Goal: Task Accomplishment & Management: Complete application form

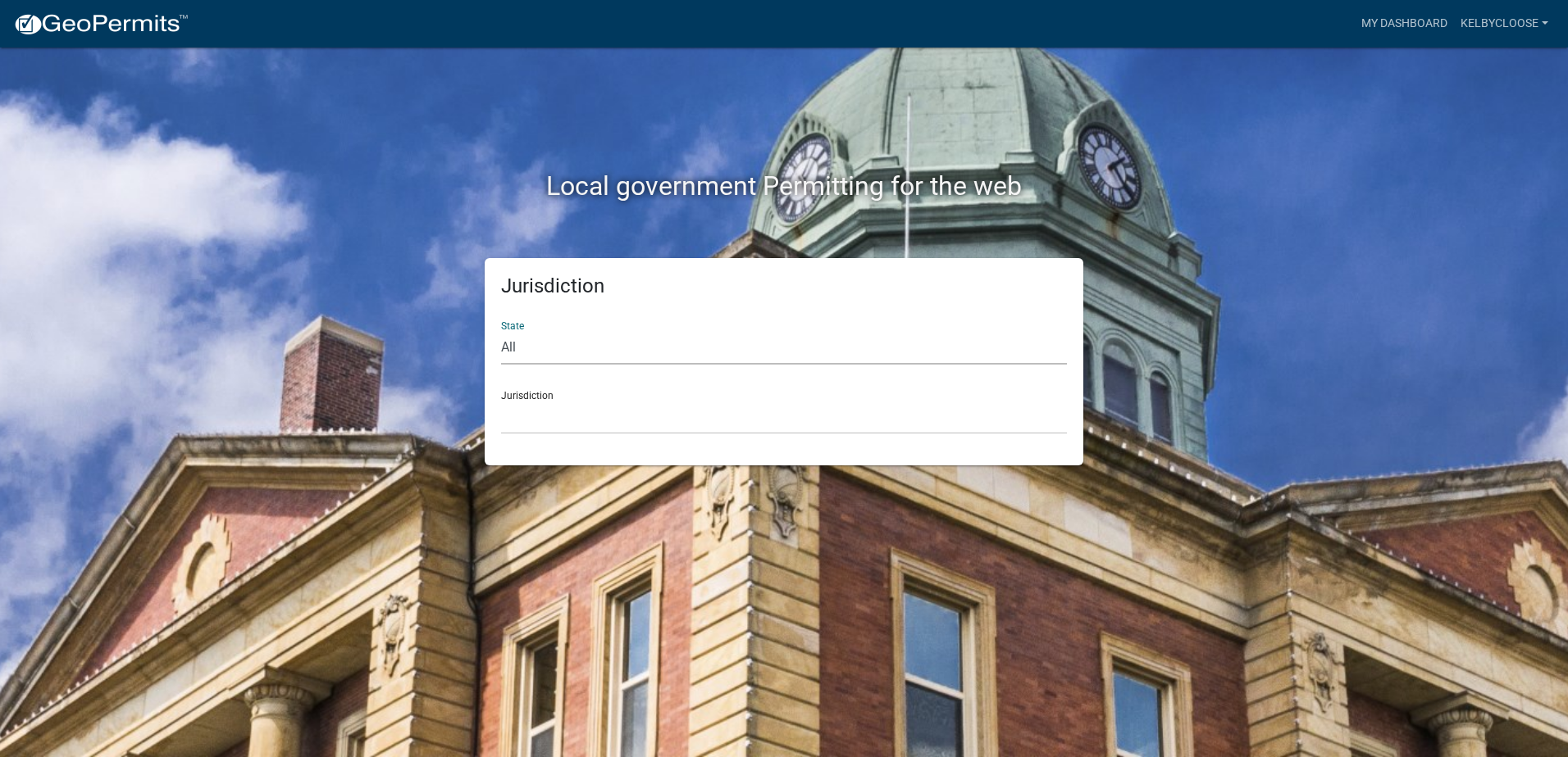
click at [543, 358] on select "All [US_STATE] [US_STATE] [US_STATE] [US_STATE] [US_STATE] [US_STATE] [US_STATE…" at bounding box center [783, 348] width 566 height 33
select select "[US_STATE]"
click at [501, 331] on select "All [US_STATE] [US_STATE] [US_STATE] [US_STATE] [US_STATE] [US_STATE] [US_STATE…" at bounding box center [783, 348] width 566 height 33
click at [558, 419] on select "[GEOGRAPHIC_DATA], [US_STATE] [GEOGRAPHIC_DATA], [US_STATE] [GEOGRAPHIC_DATA], …" at bounding box center [783, 418] width 566 height 33
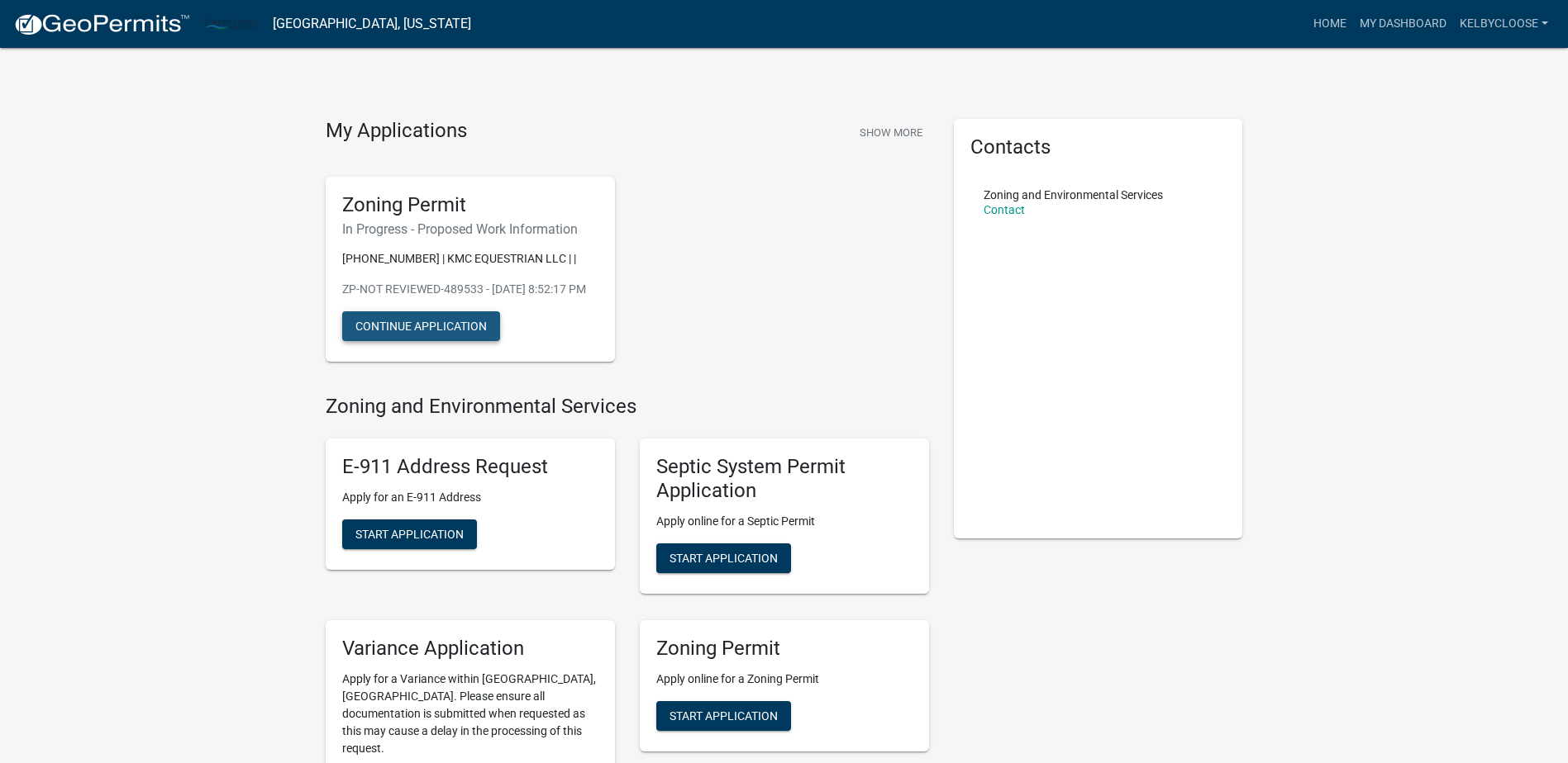
click at [396, 341] on button "Continue Application" at bounding box center [420, 326] width 158 height 30
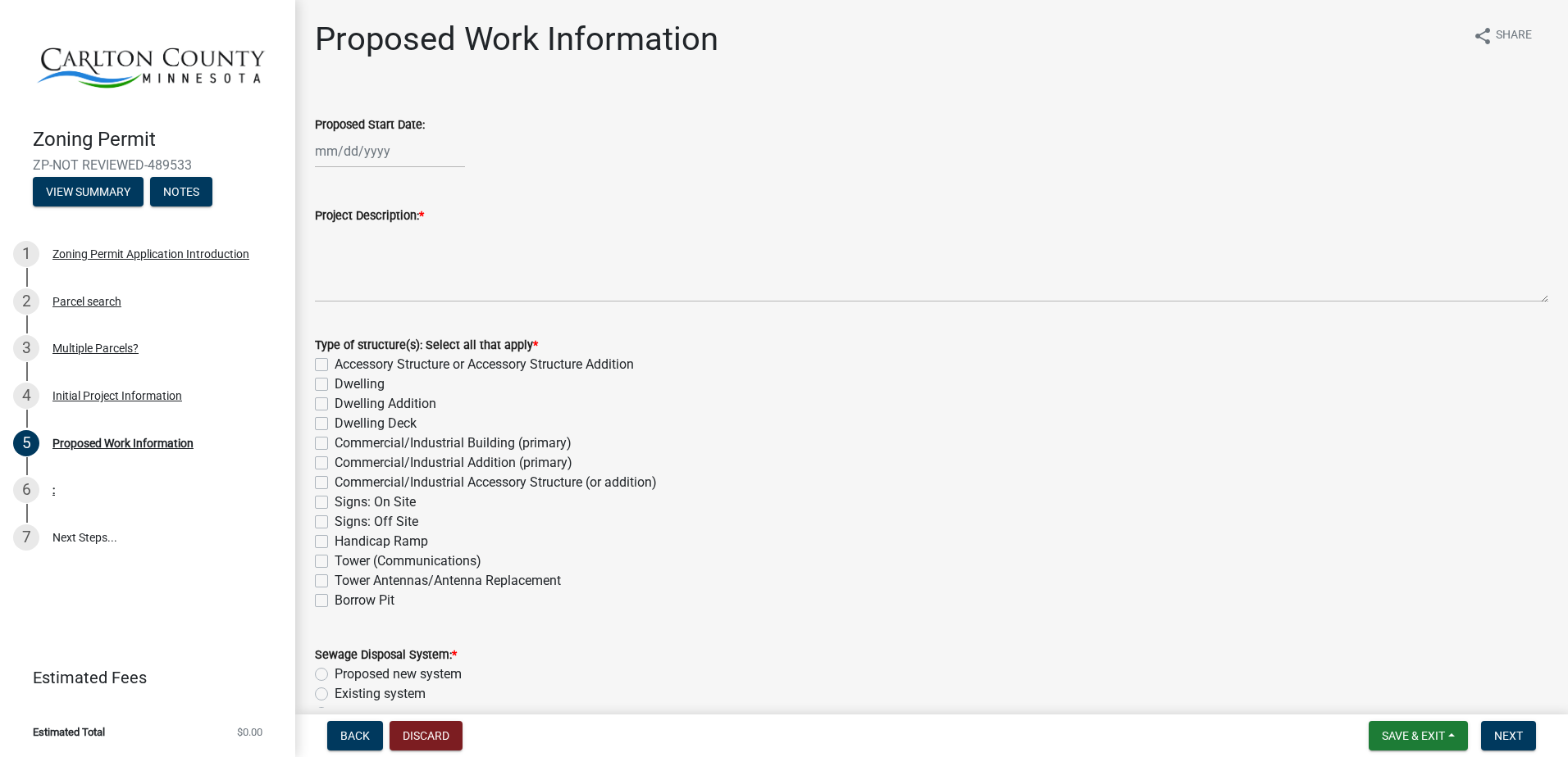
click at [393, 340] on label "Type of structure(s): Select all that apply *" at bounding box center [426, 346] width 223 height 12
click at [431, 364] on label "Accessory Structure or Accessory Structure Addition" at bounding box center [484, 365] width 299 height 20
click at [345, 364] on input "Accessory Structure or Accessory Structure Addition" at bounding box center [339, 360] width 11 height 11
checkbox input "true"
checkbox input "false"
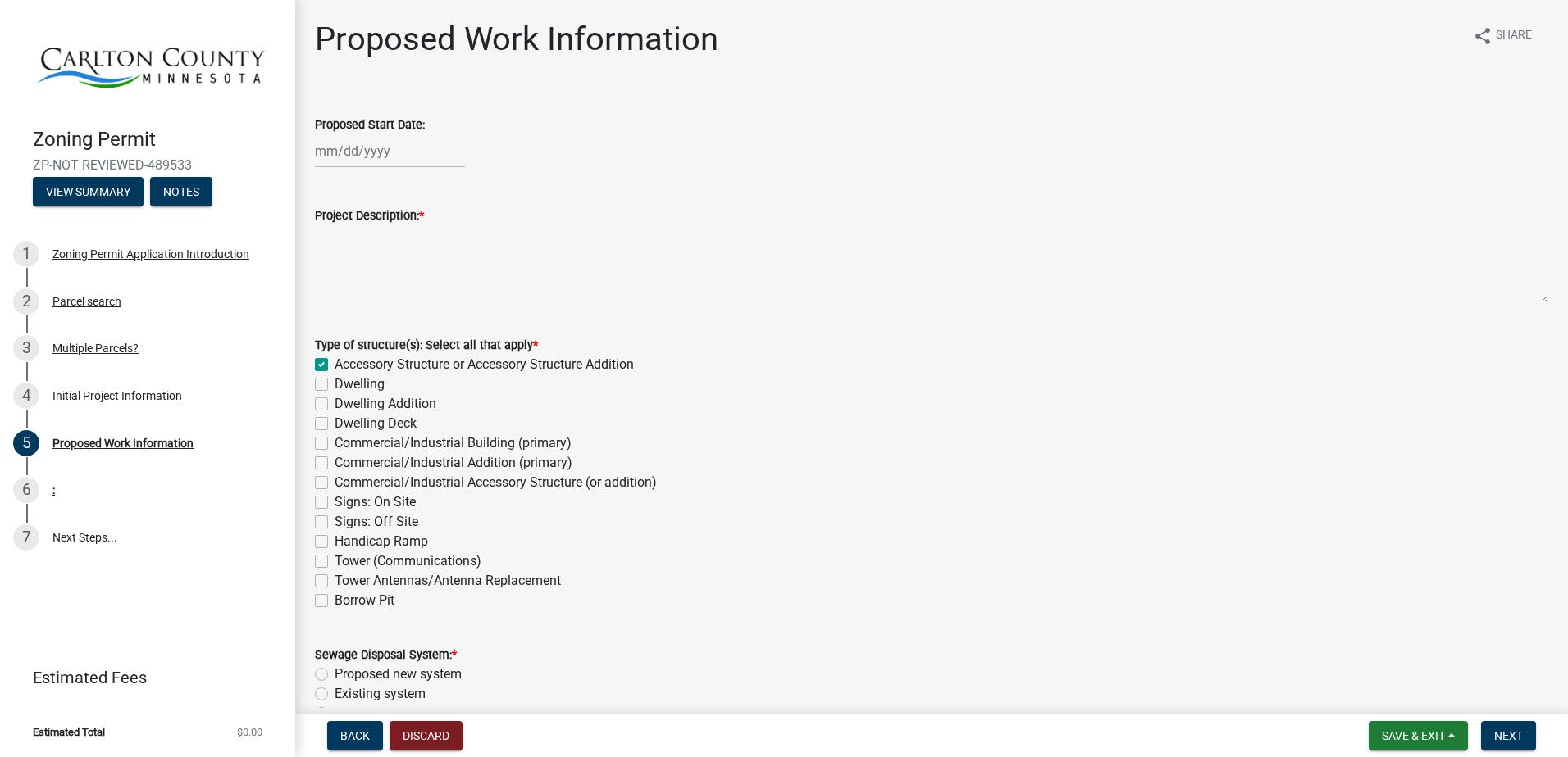
checkbox input "false"
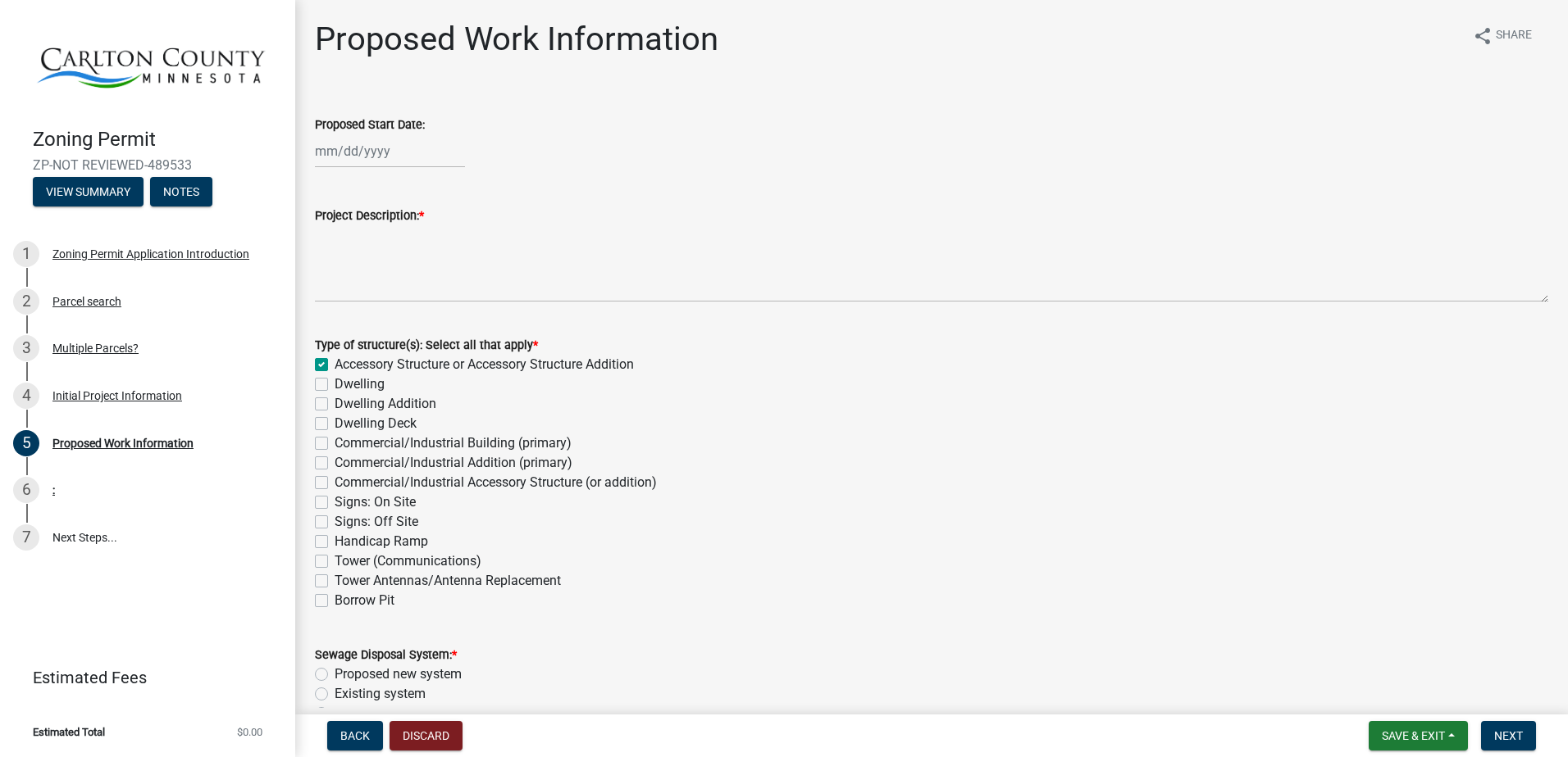
checkbox input "false"
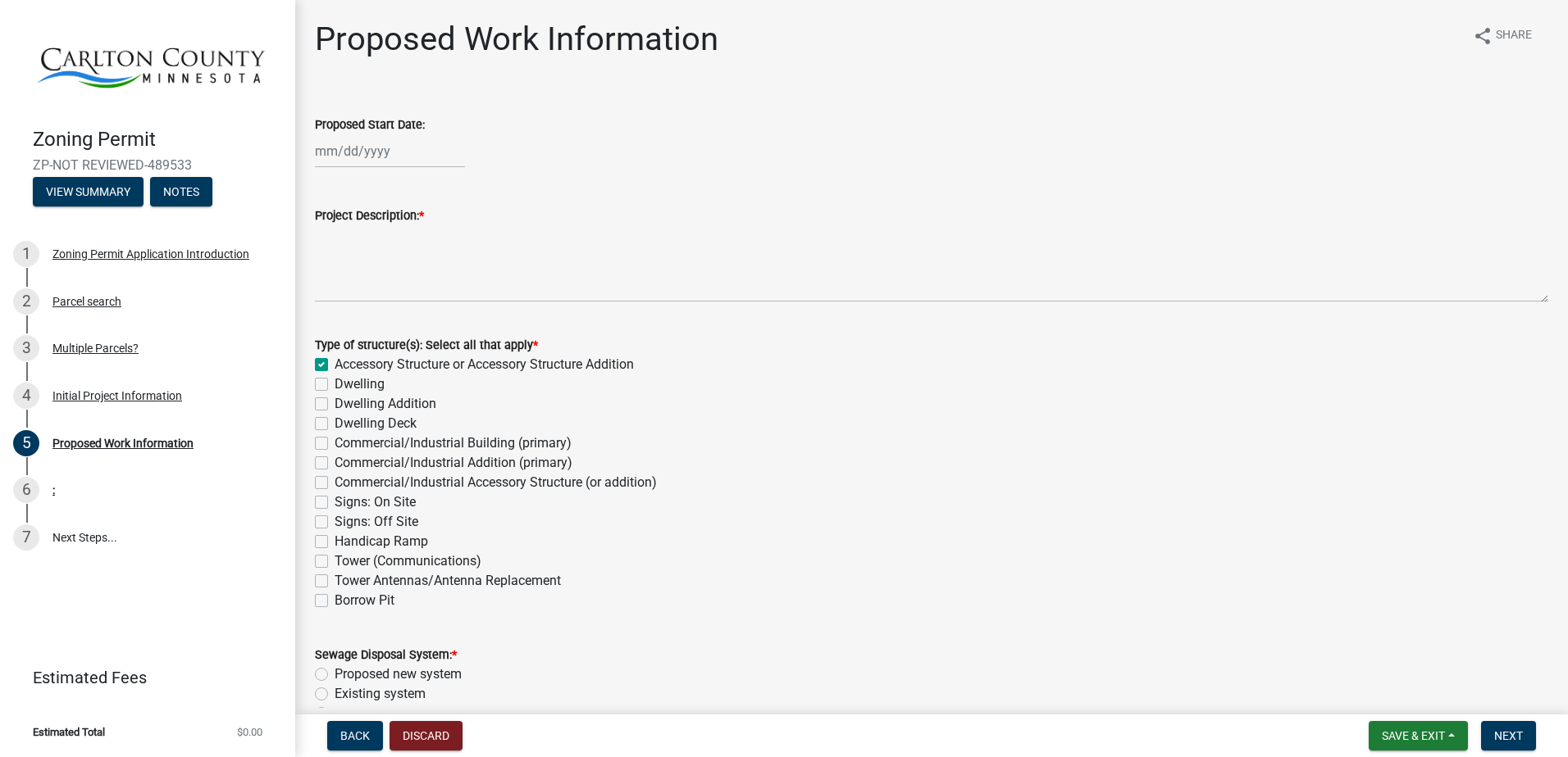
checkbox input "false"
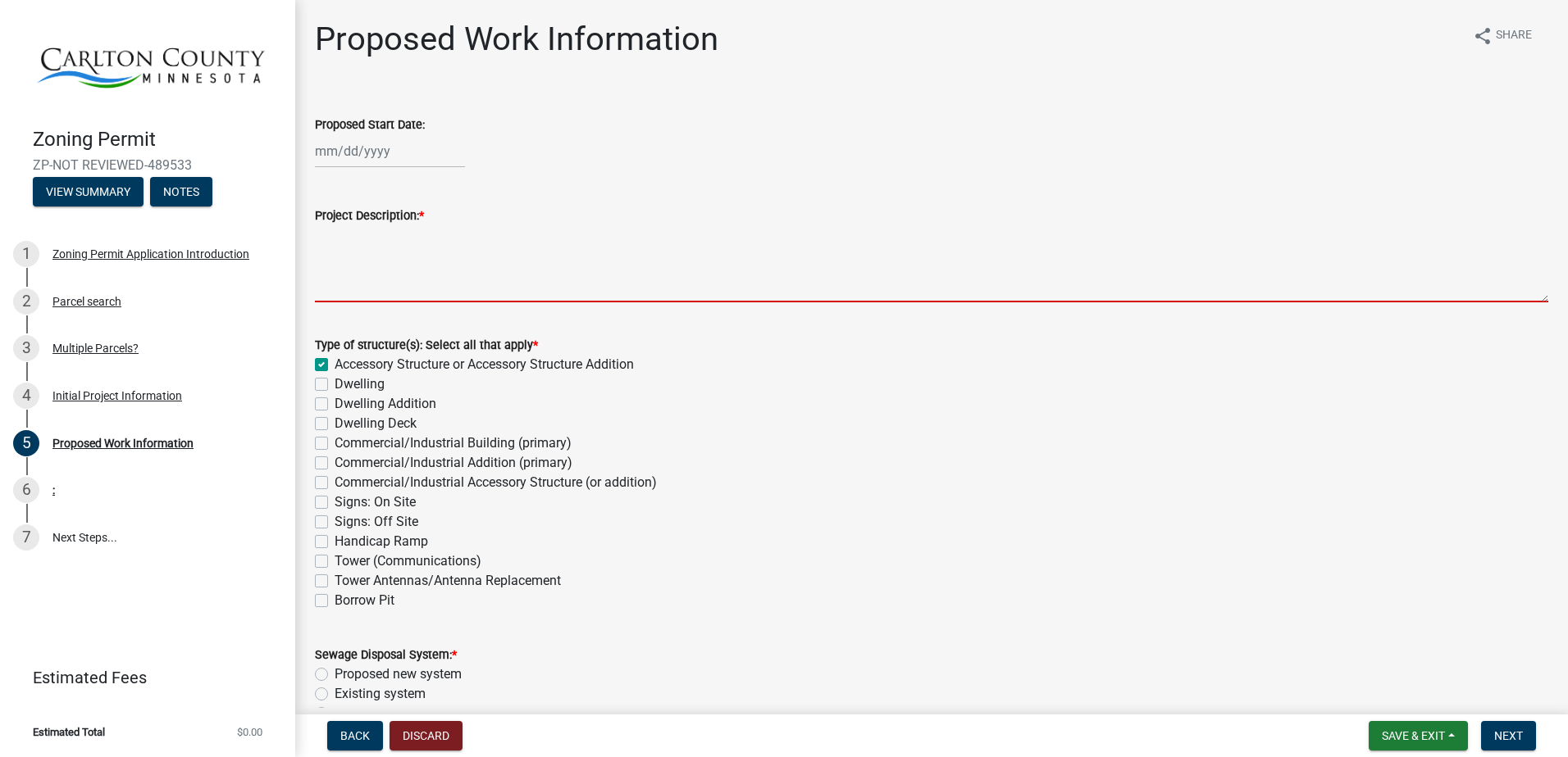
click at [392, 263] on textarea "Project Description: *" at bounding box center [932, 263] width 1234 height 77
click at [379, 154] on div at bounding box center [390, 151] width 151 height 33
select select "10"
select select "2025"
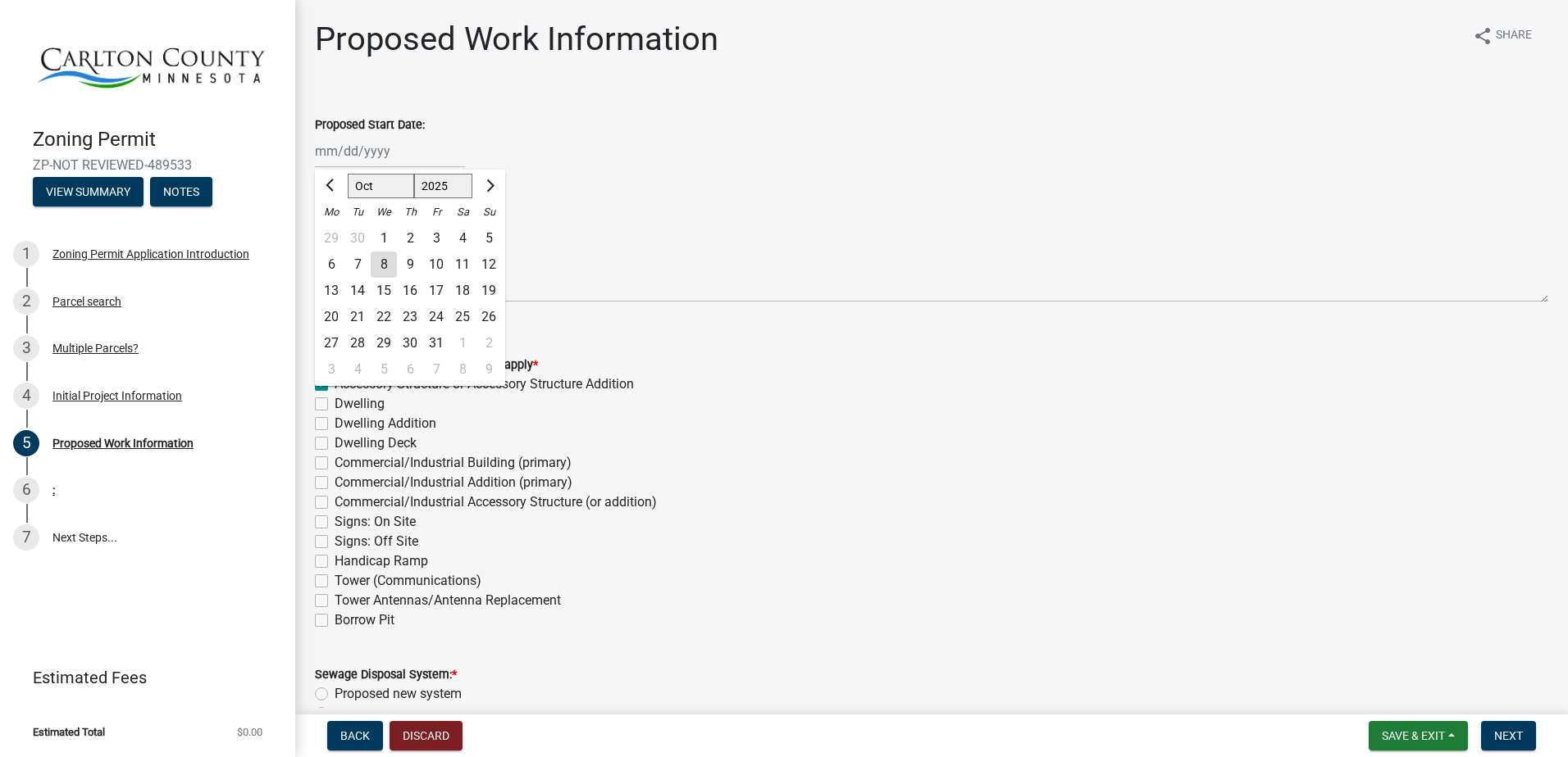
click at [619, 157] on div "[PERSON_NAME] Feb Mar Apr [PERSON_NAME][DATE] Oct Nov [DATE] 1526 1527 1528 152…" at bounding box center [932, 151] width 1234 height 33
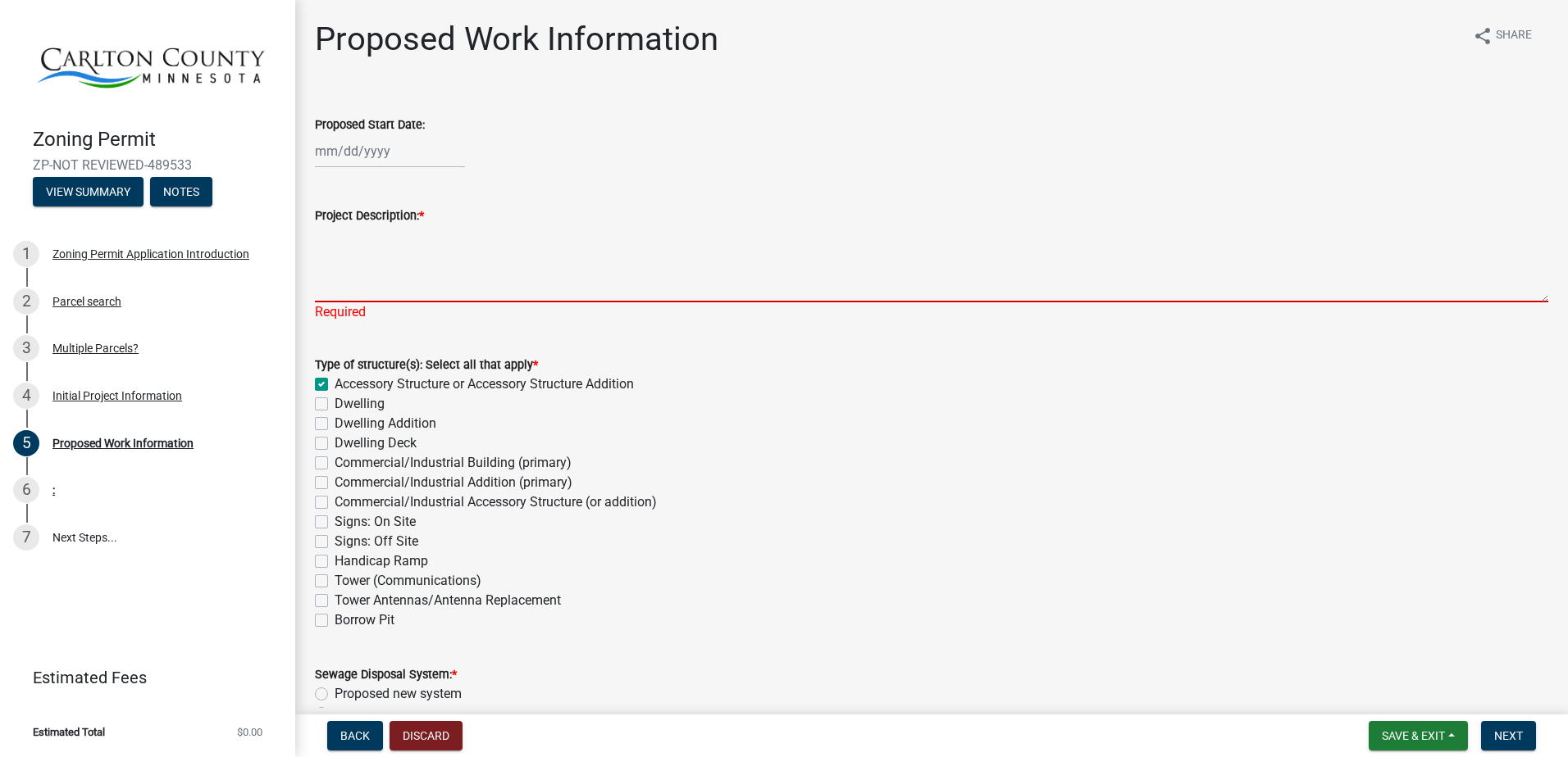
click at [462, 269] on textarea "Project Description: *" at bounding box center [932, 263] width 1234 height 77
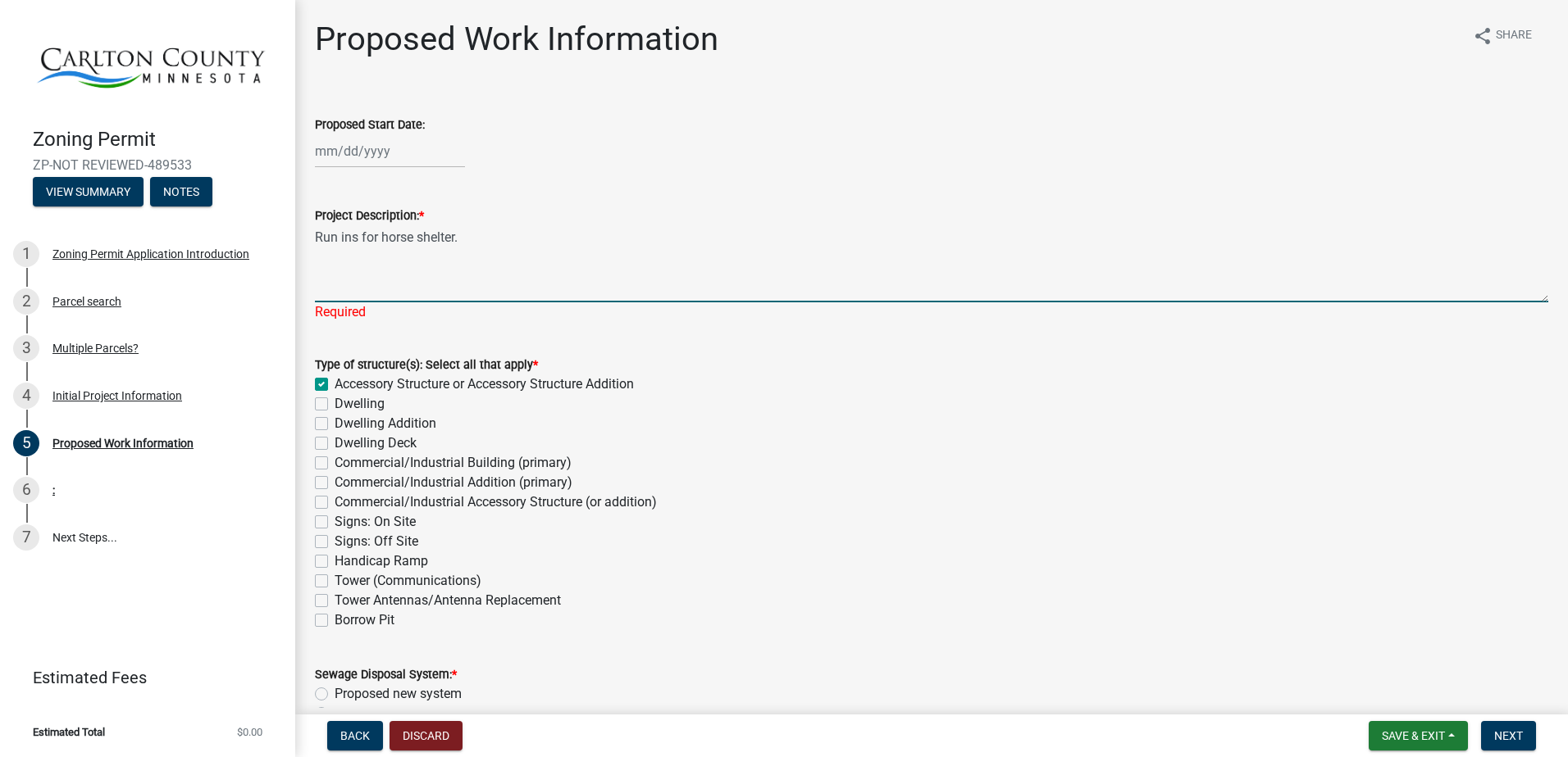
scroll to position [254, 0]
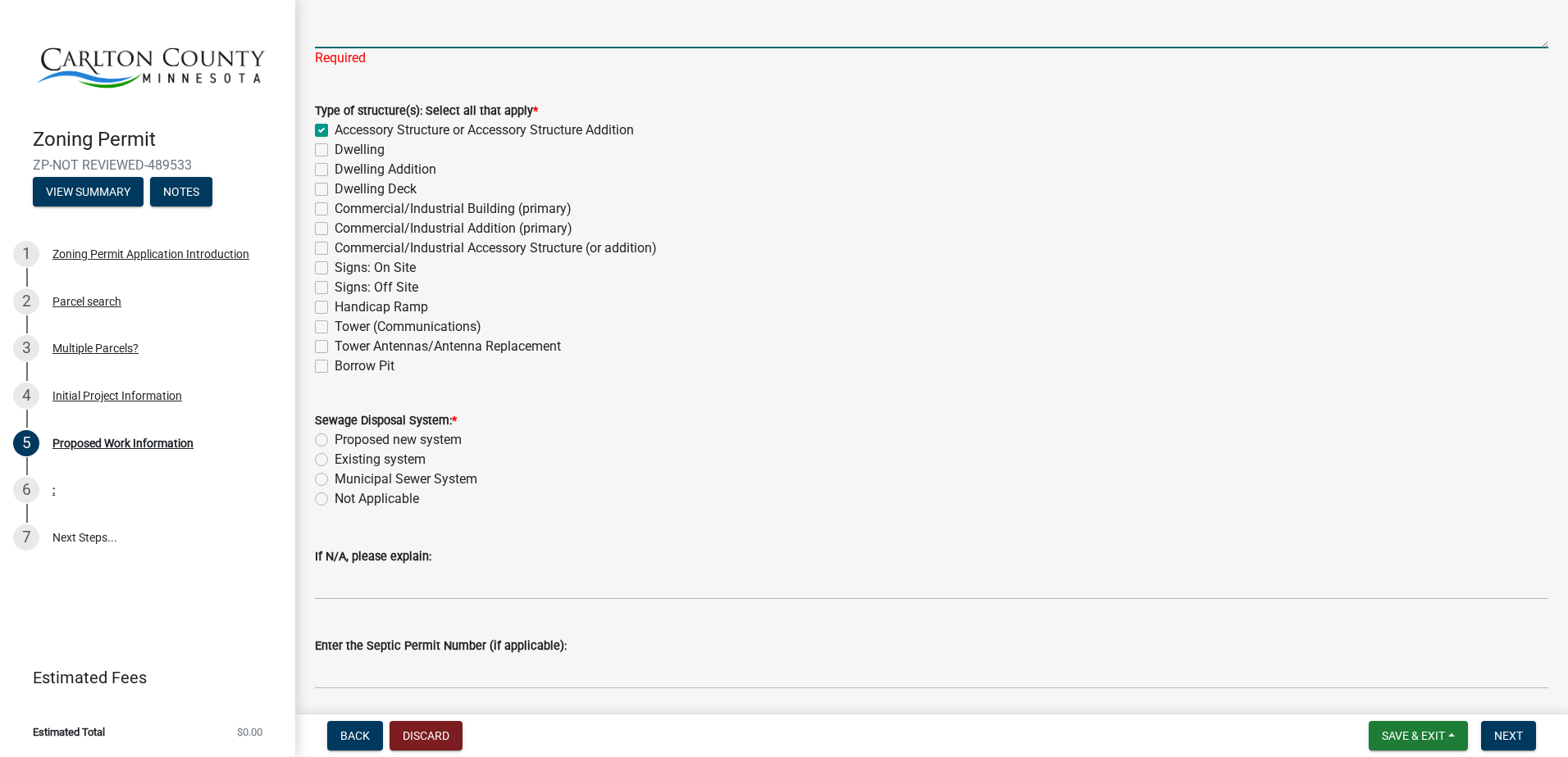
type textarea "Run ins for horse shelter."
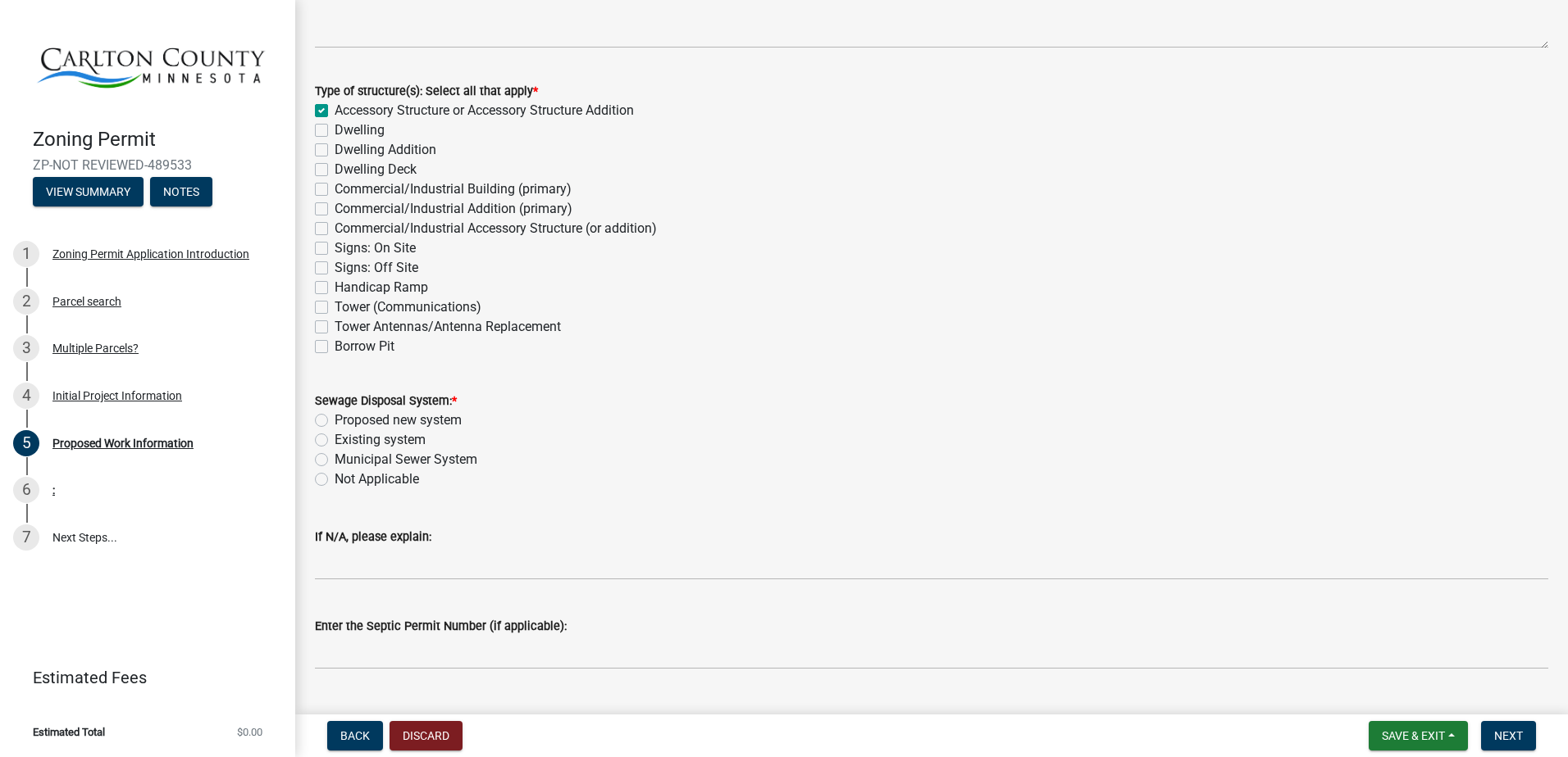
click at [403, 500] on wm-data-entity-input "Sewage Disposal System: * Proposed new system Existing system Municipal Sewer S…" at bounding box center [932, 437] width 1234 height 133
click at [370, 483] on label "Not Applicable" at bounding box center [377, 480] width 85 height 20
click at [345, 481] on input "Not Applicable" at bounding box center [339, 475] width 11 height 11
radio input "true"
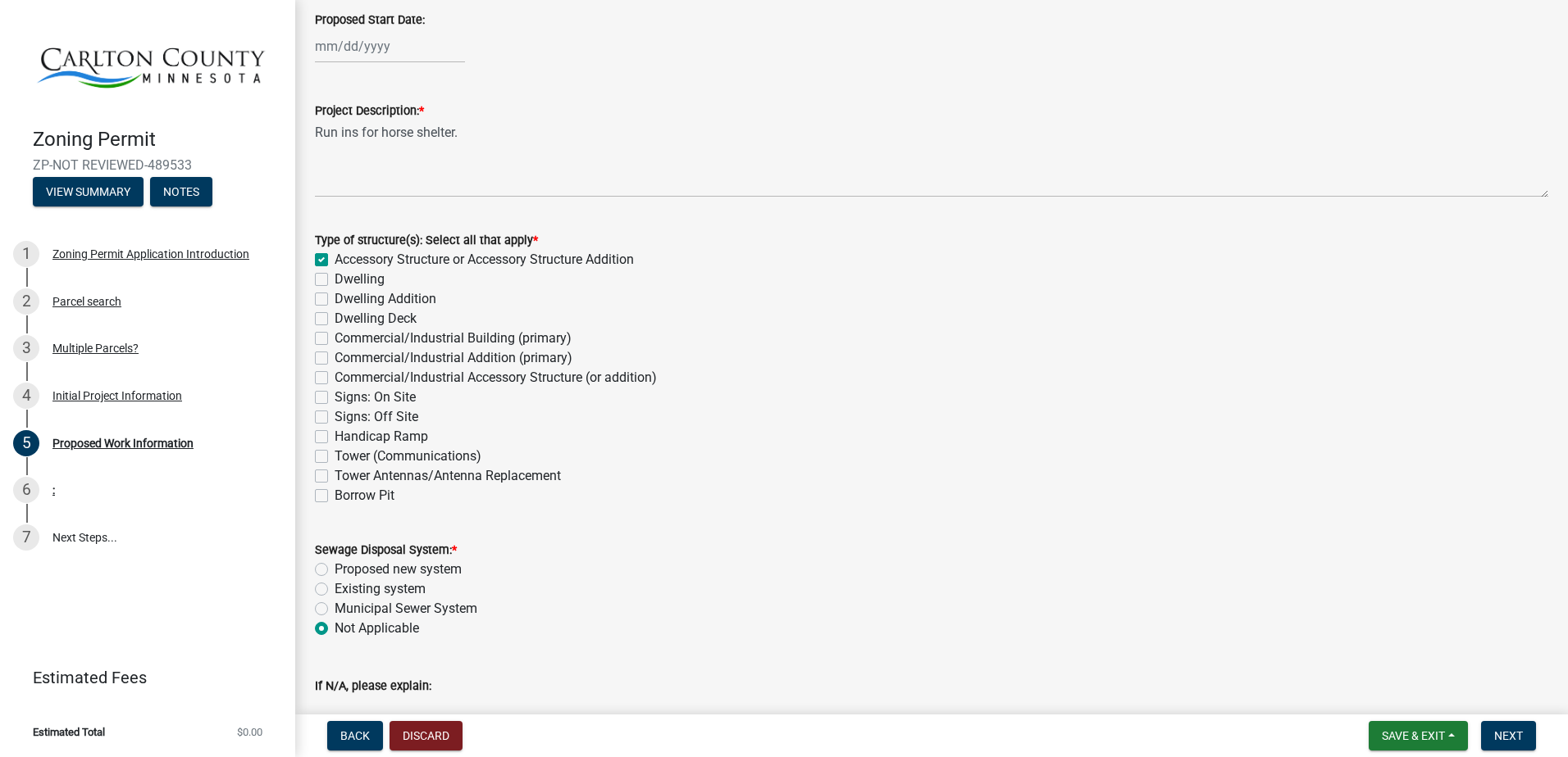
scroll to position [104, 0]
click at [494, 114] on div "Project Description: *" at bounding box center [932, 111] width 1234 height 20
click at [492, 121] on div "Project Description: *" at bounding box center [932, 111] width 1234 height 20
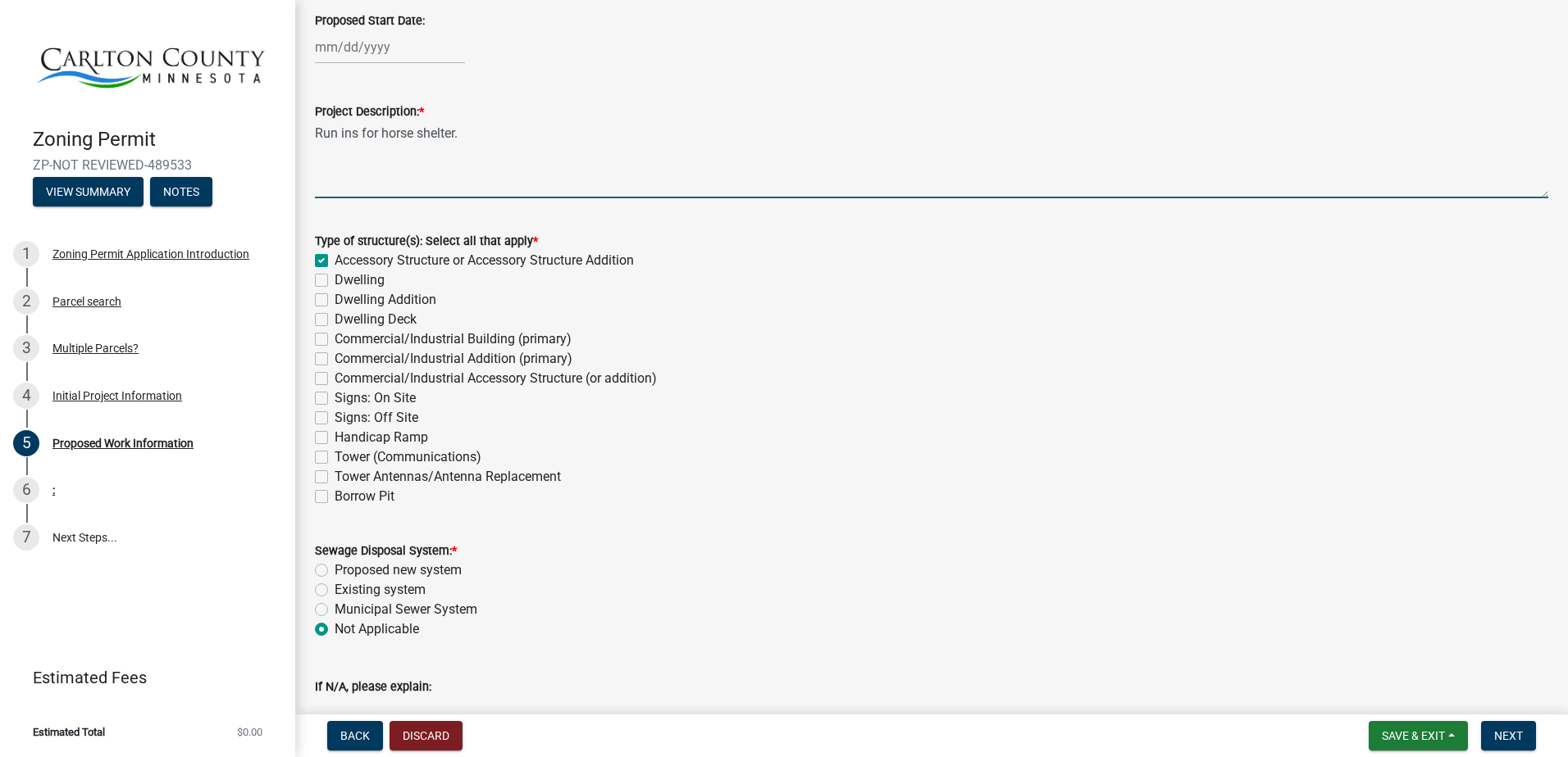
click at [485, 134] on textarea "Run ins for horse shelter." at bounding box center [932, 159] width 1234 height 77
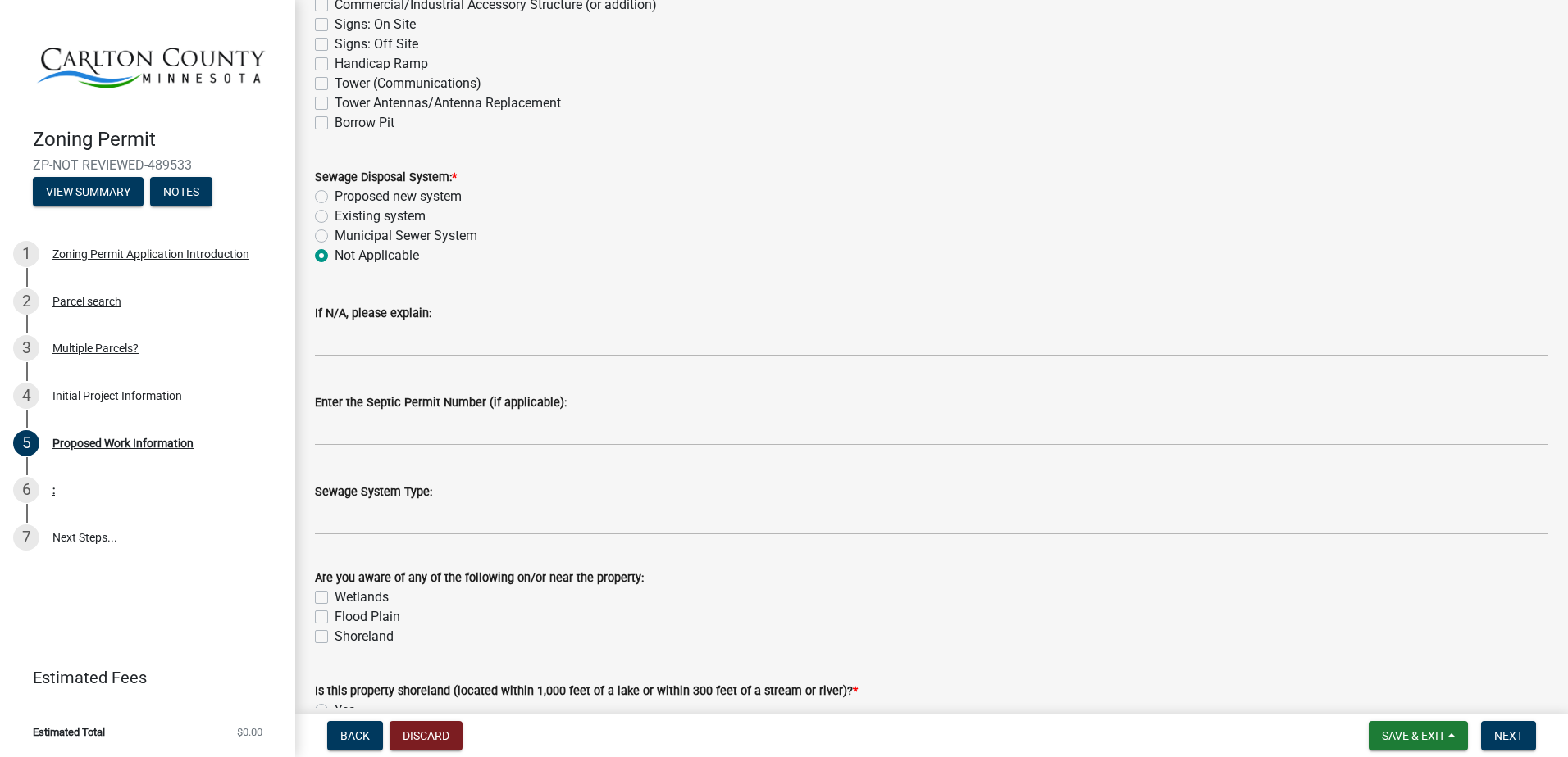
scroll to position [482, 0]
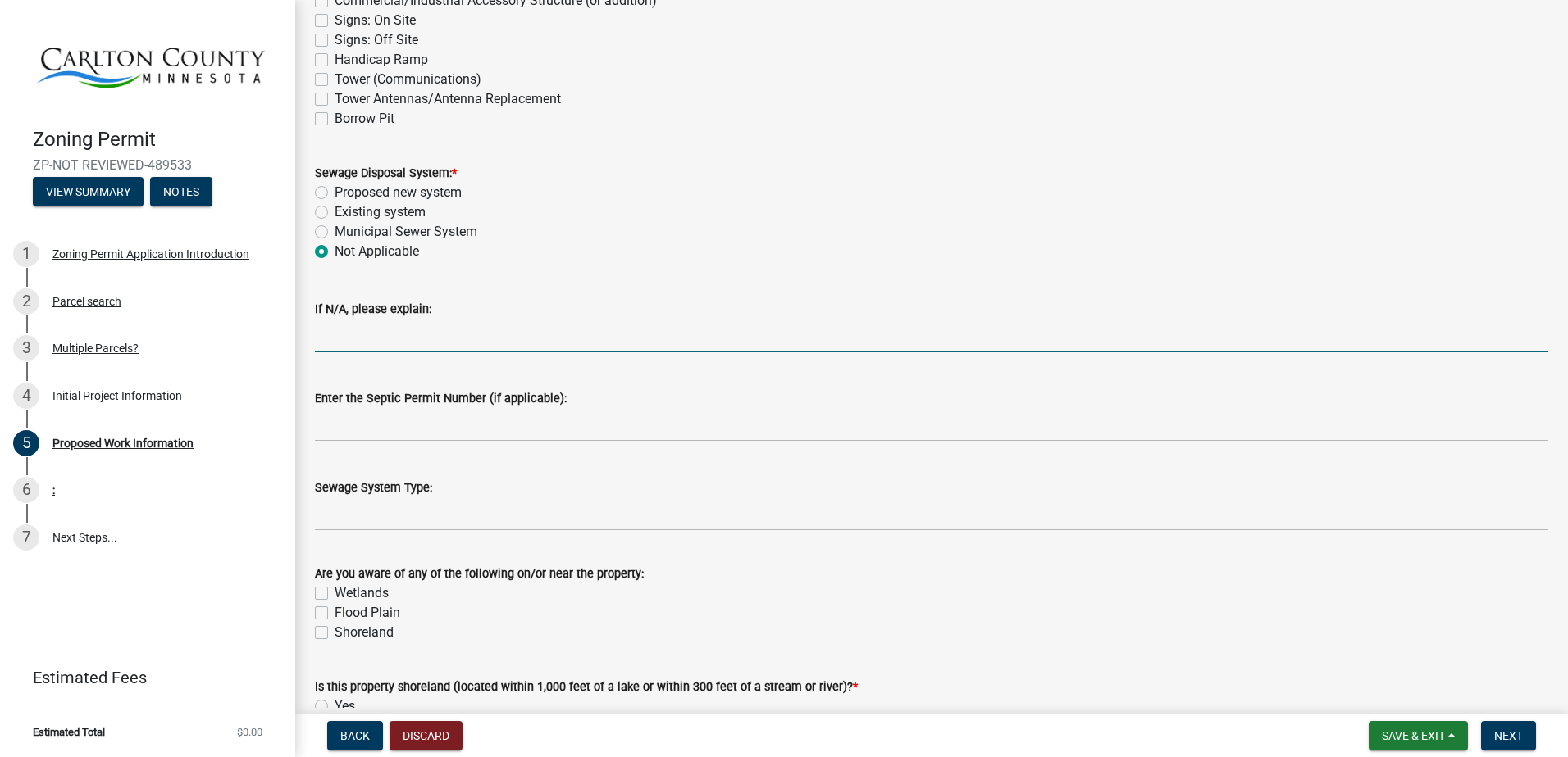
click at [419, 325] on input "If N/A, please explain:" at bounding box center [932, 335] width 1234 height 33
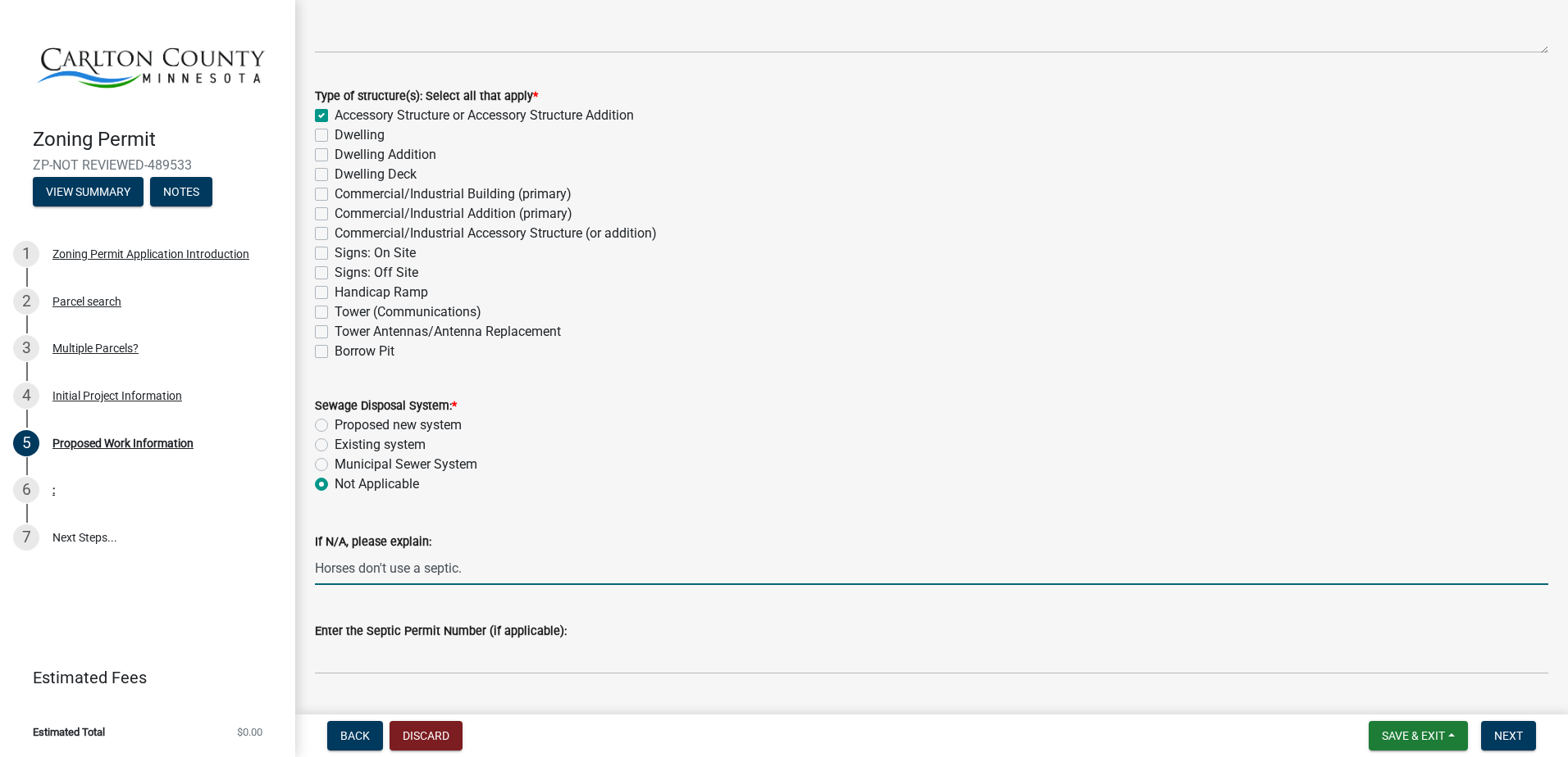
scroll to position [0, 0]
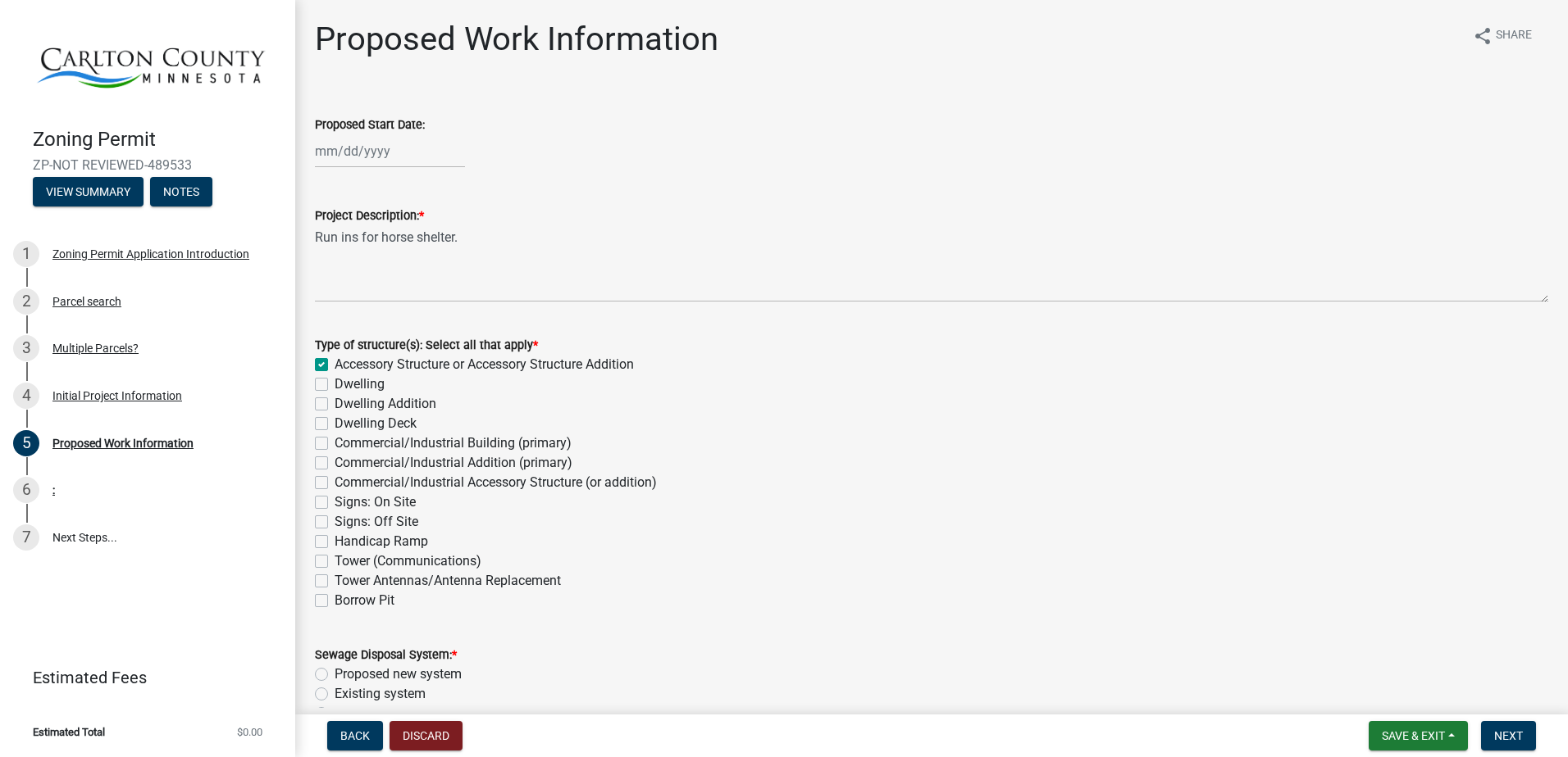
type input "Horses don't use a septic."
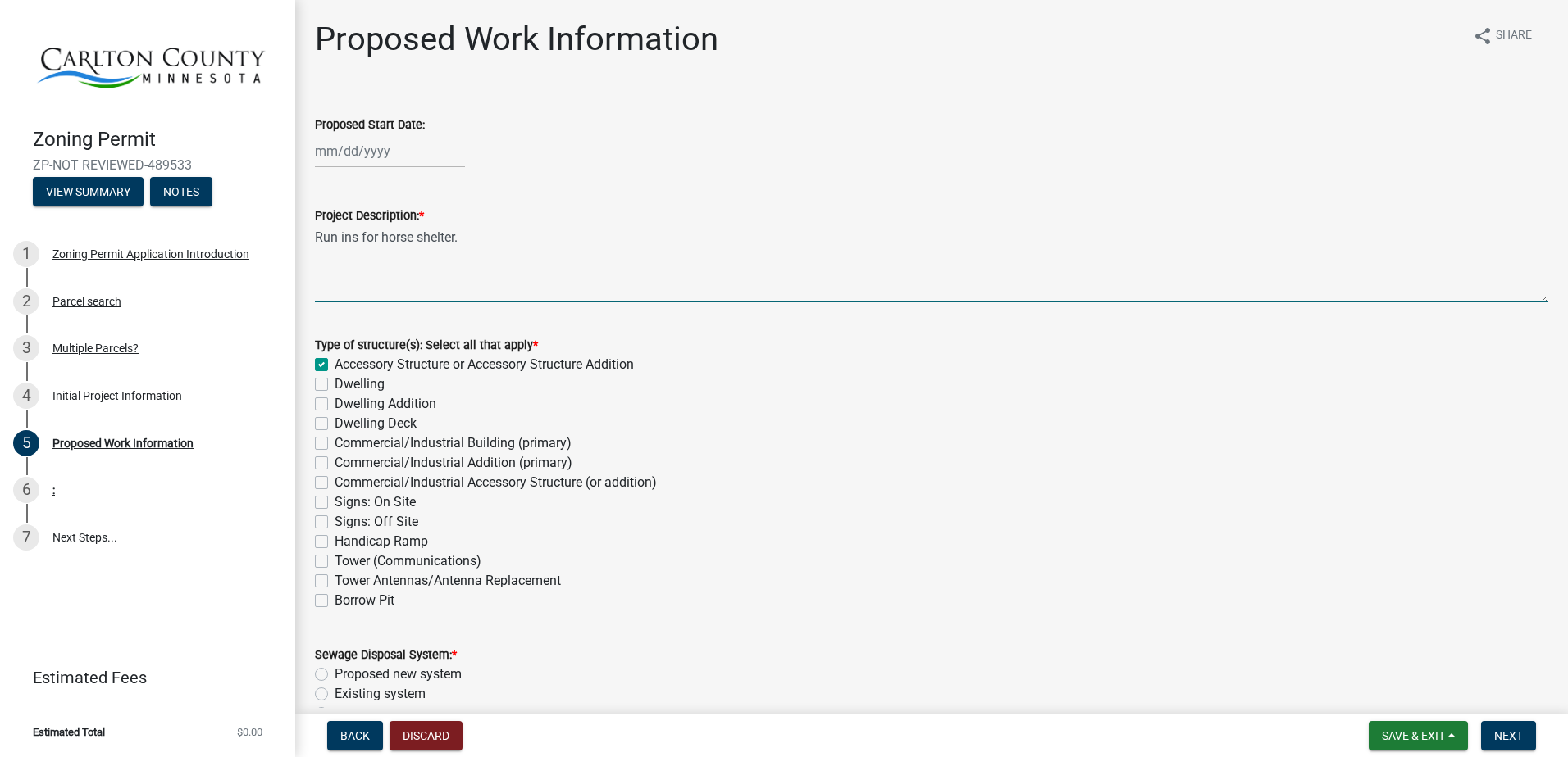
click at [476, 226] on textarea "Run ins for horse shelter." at bounding box center [932, 263] width 1234 height 77
drag, startPoint x: 668, startPoint y: 246, endPoint x: 368, endPoint y: 267, distance: 300.7
click at [368, 267] on textarea "Run ins for horse shelter pursuant to state law." at bounding box center [932, 263] width 1234 height 77
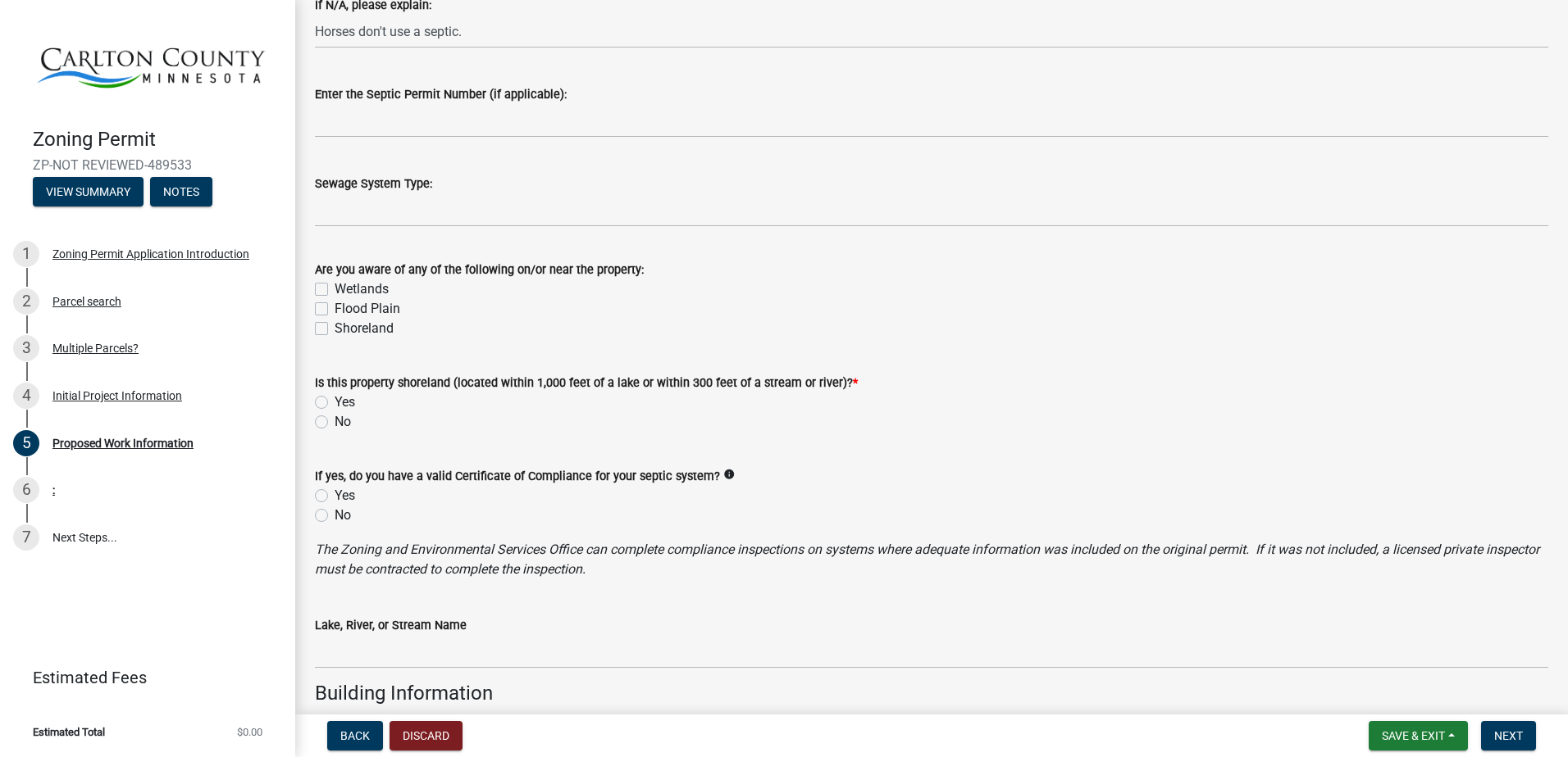
scroll to position [786, 0]
type textarea "Run-ins will provide shelter to horses pursuant to State Law (346.38 EQUINES Su…"
click at [334, 431] on label "No" at bounding box center [342, 422] width 17 height 20
click at [334, 422] on input "No" at bounding box center [339, 417] width 11 height 11
radio input "true"
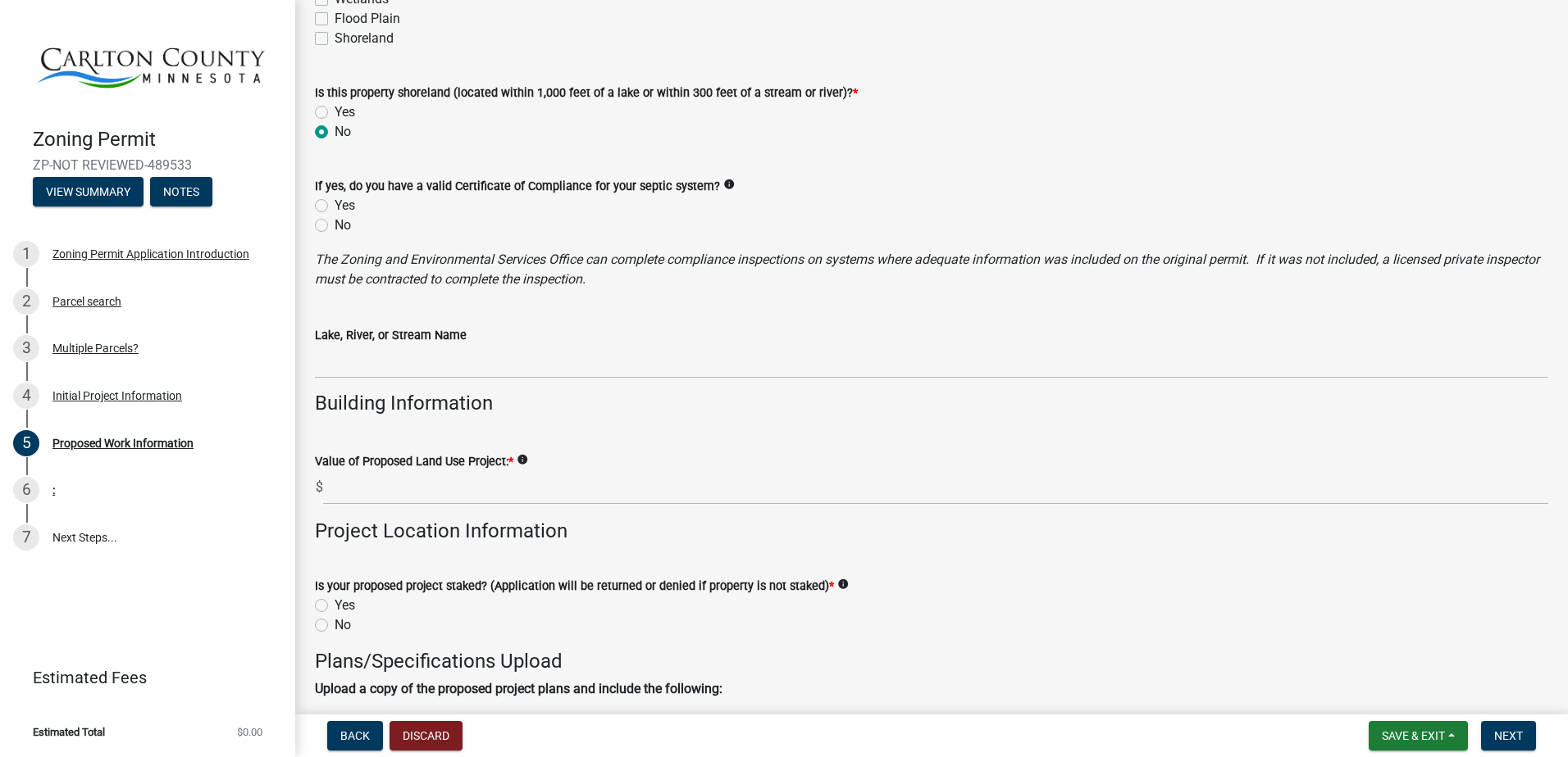
scroll to position [1229, 0]
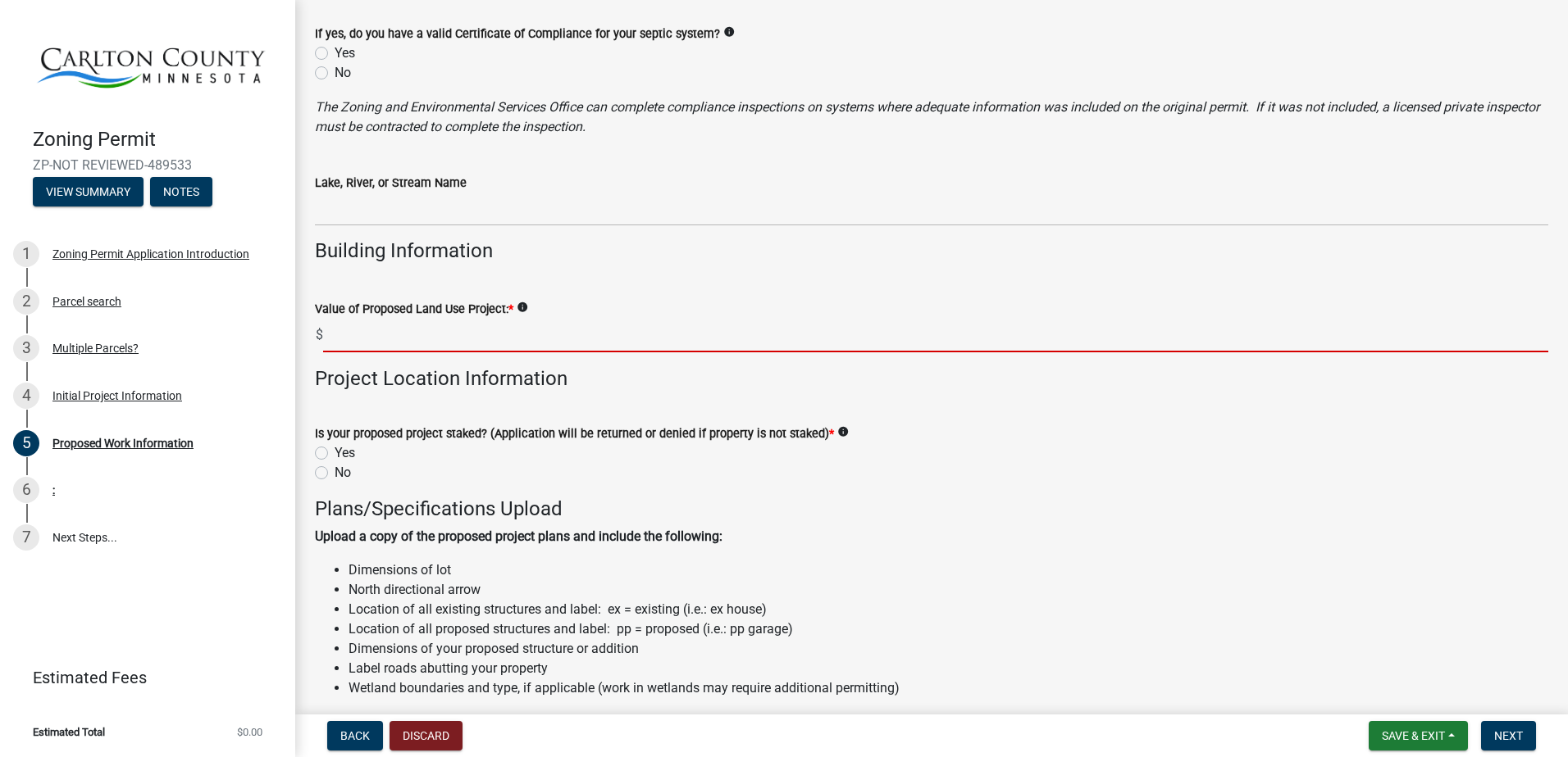
click at [467, 327] on input "text" at bounding box center [935, 335] width 1226 height 33
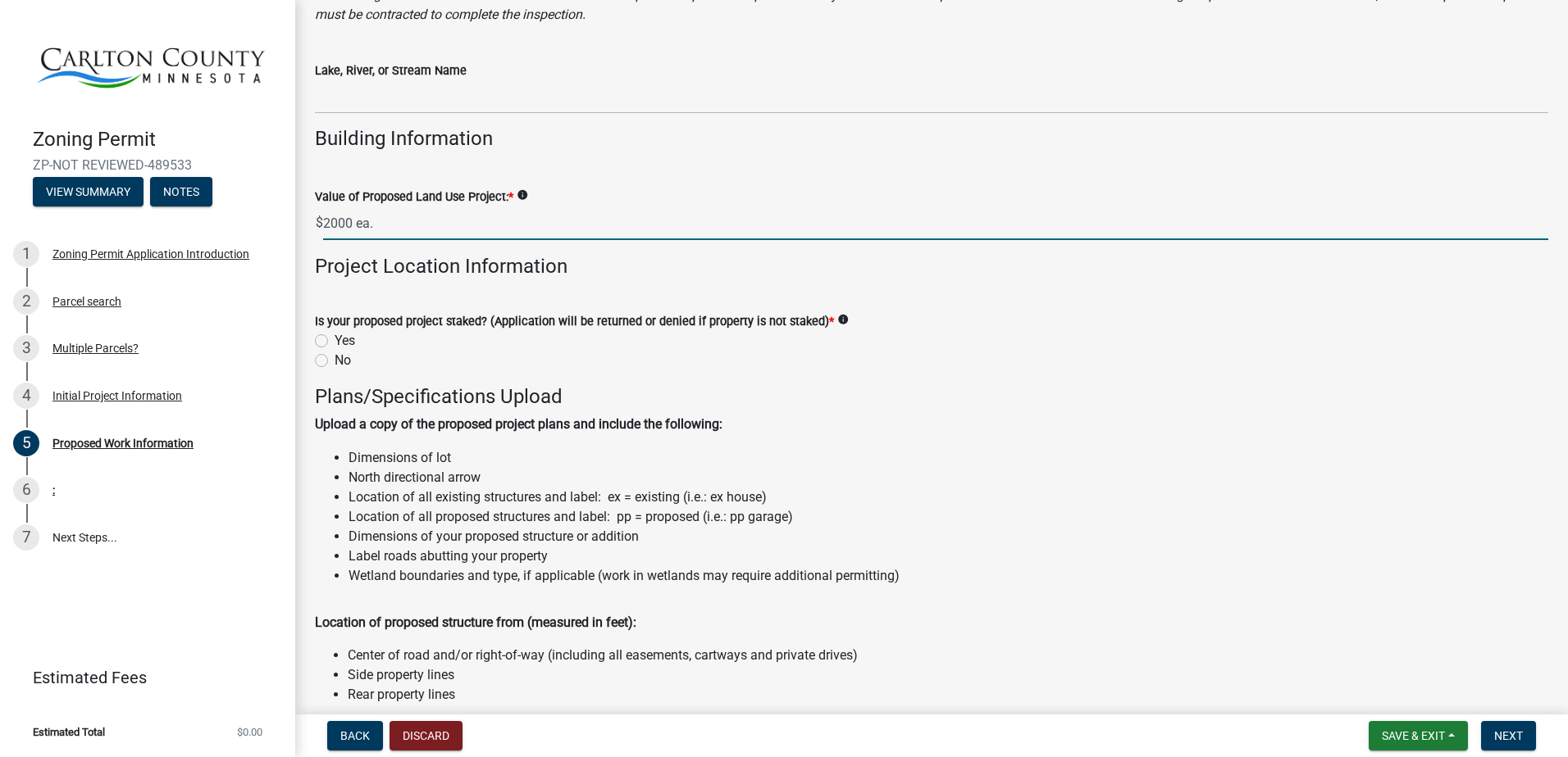
scroll to position [1342, 0]
type input "2000"
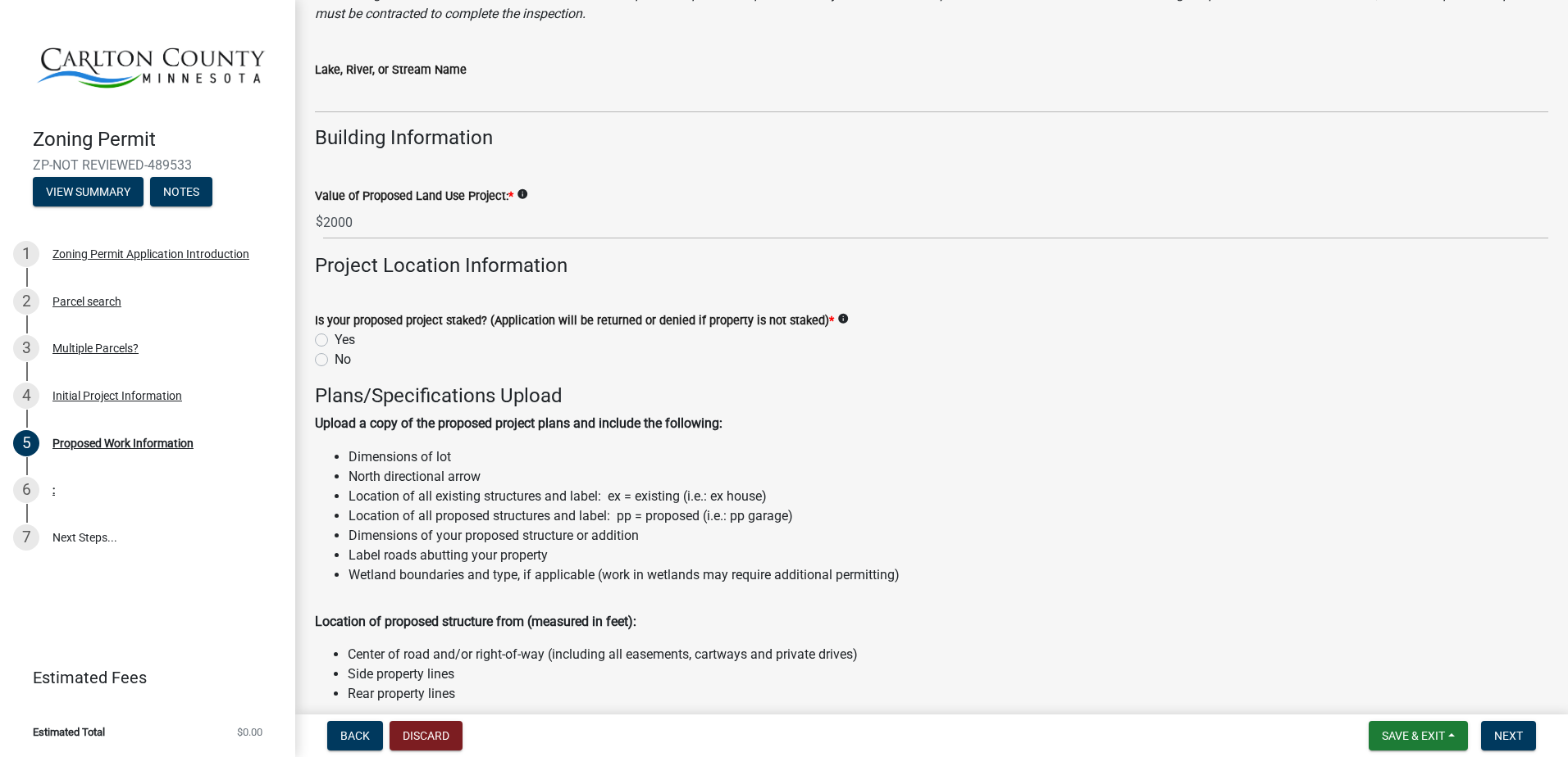
click at [343, 342] on label "Yes" at bounding box center [344, 340] width 21 height 20
click at [343, 341] on input "Yes" at bounding box center [339, 335] width 11 height 11
radio input "true"
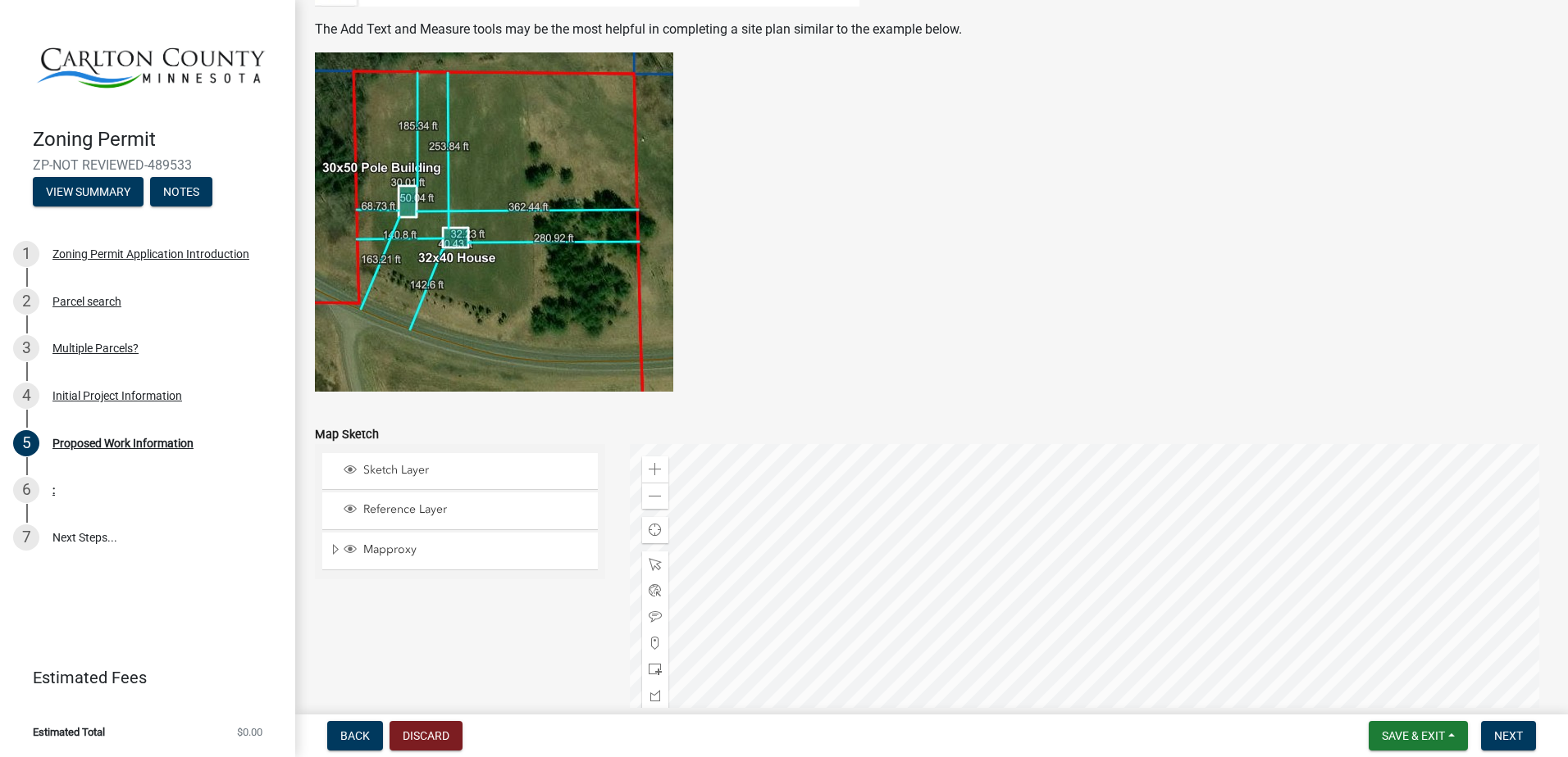
scroll to position [3205, 0]
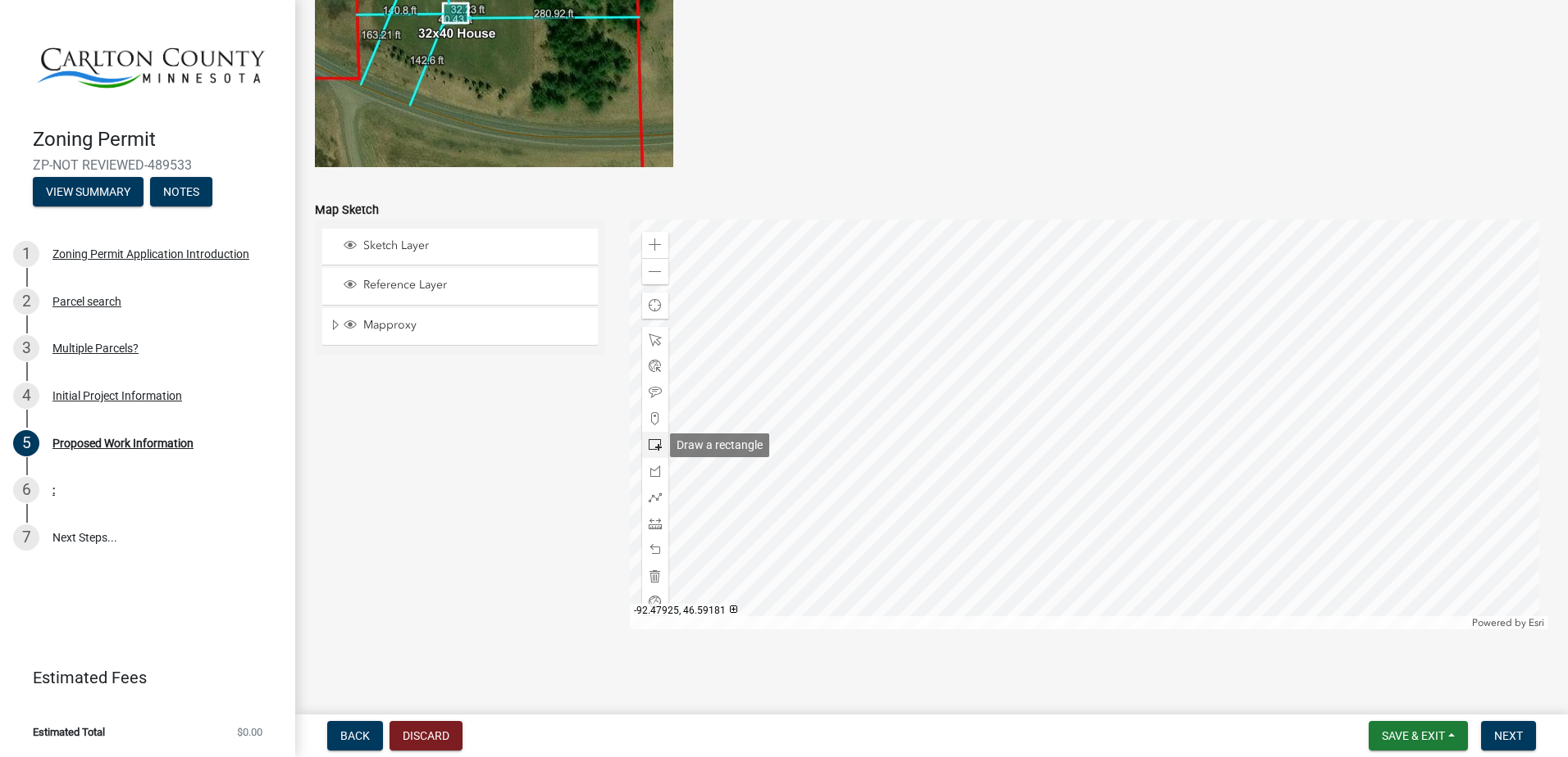
click at [650, 446] on span at bounding box center [654, 444] width 13 height 13
click at [650, 251] on span at bounding box center [654, 245] width 13 height 13
click at [648, 339] on span at bounding box center [654, 339] width 13 height 13
click at [869, 465] on div at bounding box center [1089, 424] width 920 height 410
click at [656, 466] on span at bounding box center [654, 471] width 13 height 13
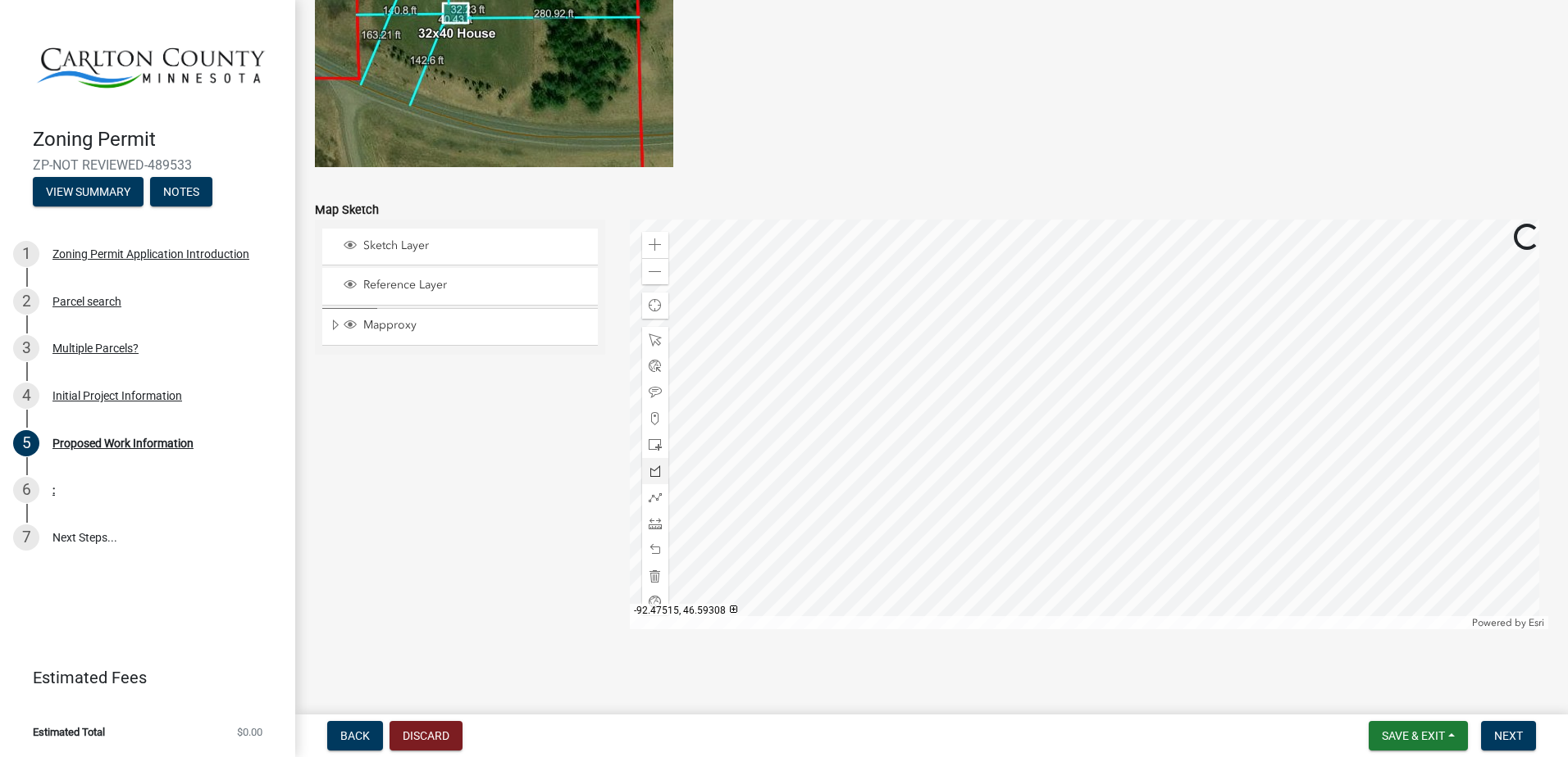
click at [744, 311] on div at bounding box center [1089, 424] width 920 height 410
click at [802, 309] on div at bounding box center [1089, 424] width 920 height 410
click at [802, 318] on div at bounding box center [1089, 424] width 920 height 410
click at [824, 319] on div at bounding box center [1089, 424] width 920 height 410
click at [826, 375] on div at bounding box center [1089, 424] width 920 height 410
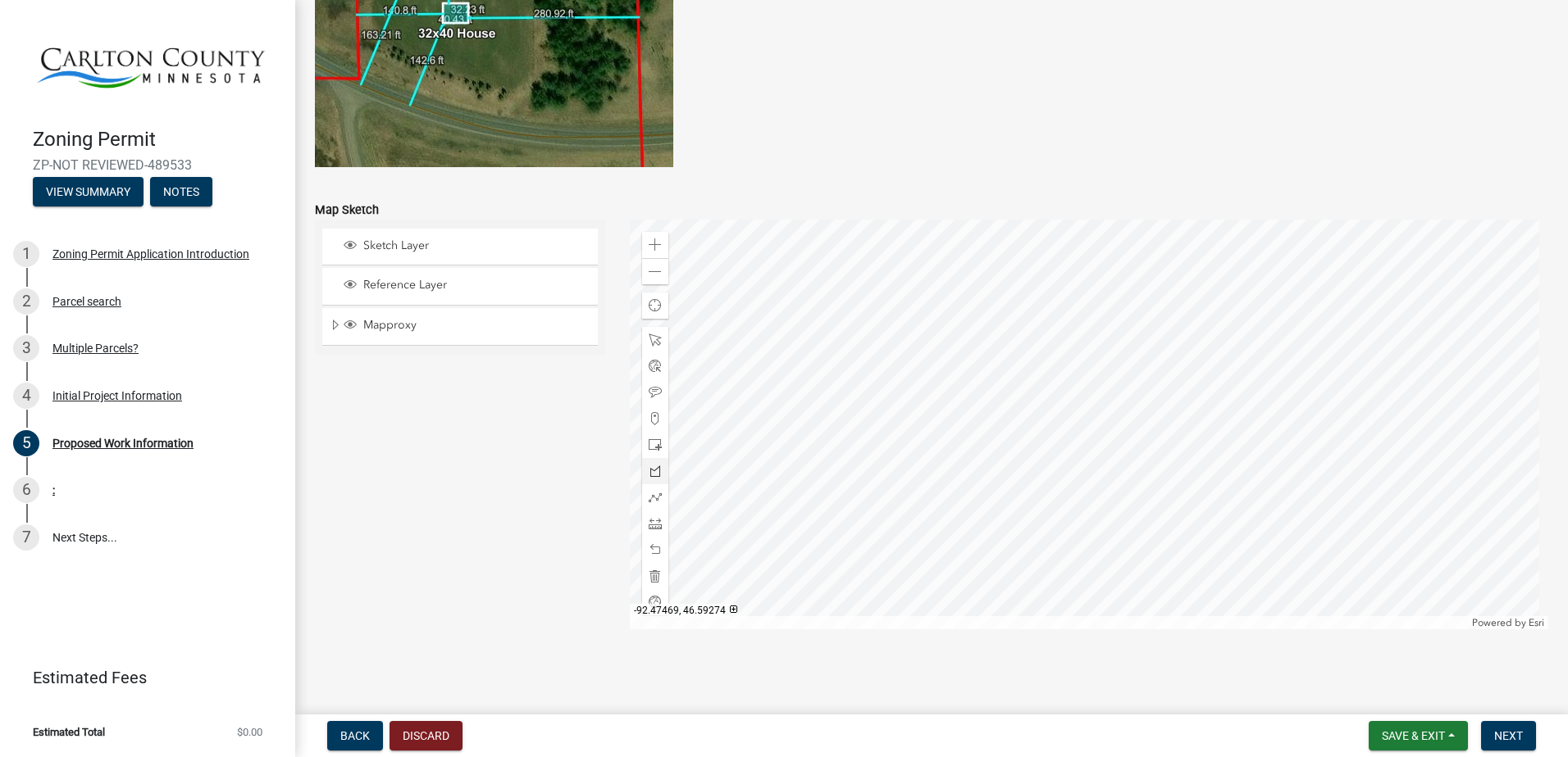
click at [802, 375] on div at bounding box center [1089, 424] width 920 height 410
click at [804, 333] on div at bounding box center [1089, 424] width 920 height 410
click at [744, 338] on div at bounding box center [1089, 424] width 920 height 410
click at [745, 313] on div at bounding box center [1089, 424] width 920 height 410
click at [652, 393] on span at bounding box center [654, 392] width 13 height 13
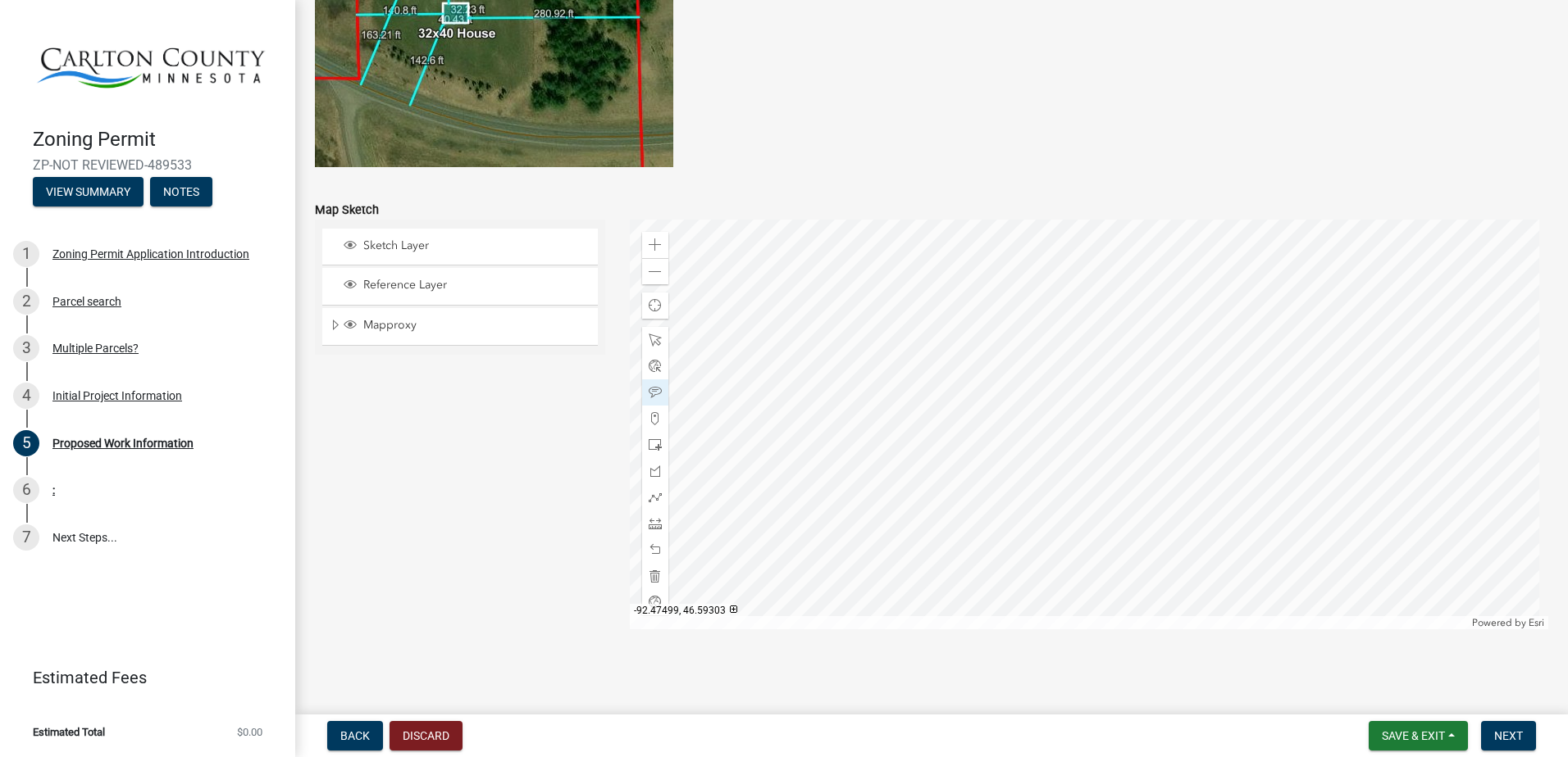
click at [763, 320] on div at bounding box center [1089, 424] width 920 height 410
click at [651, 448] on span at bounding box center [654, 444] width 13 height 13
click at [746, 432] on div at bounding box center [1089, 424] width 920 height 410
click at [649, 555] on span at bounding box center [654, 550] width 13 height 13
click at [648, 278] on span at bounding box center [654, 271] width 13 height 13
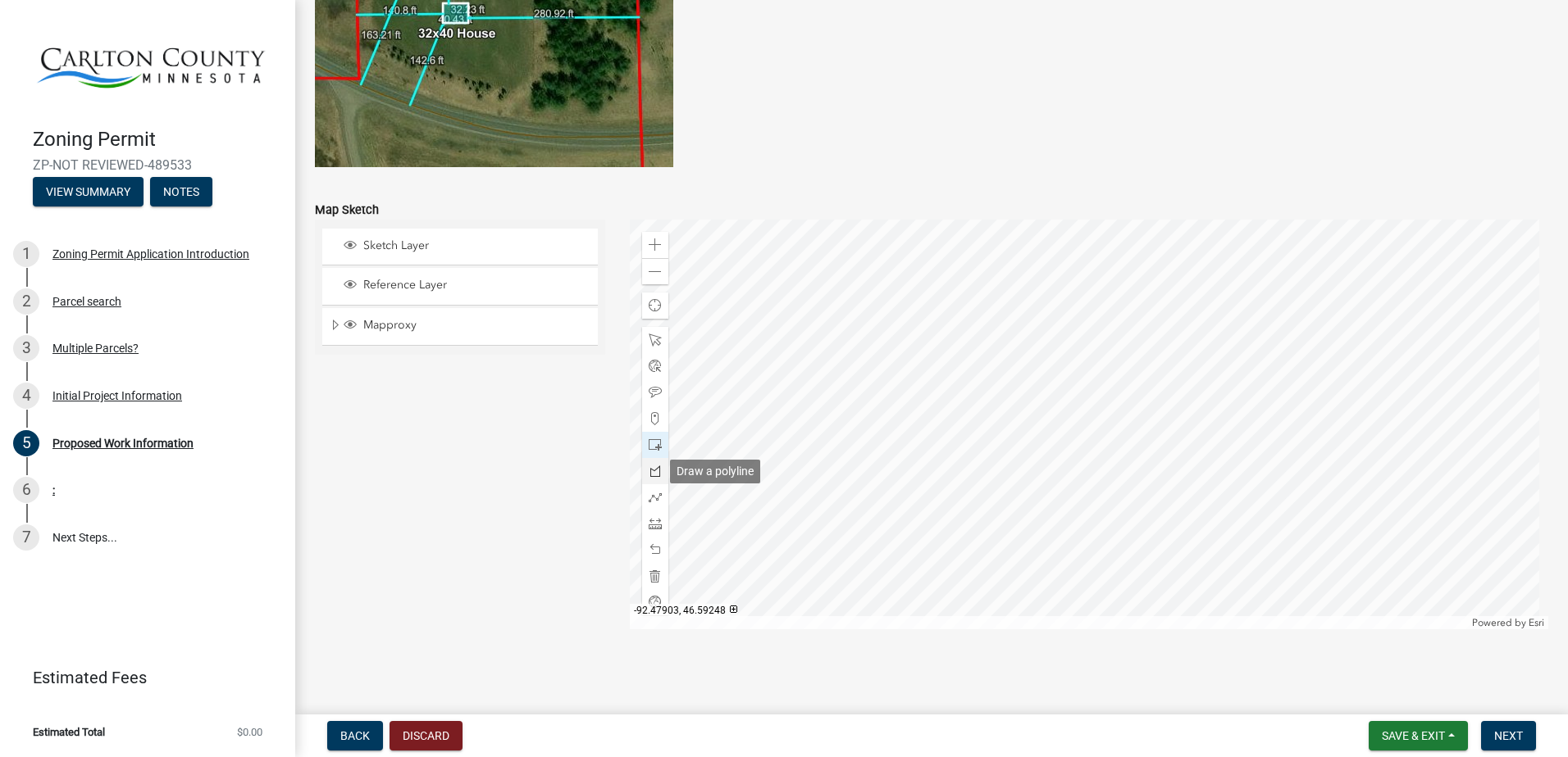
click at [648, 470] on span at bounding box center [654, 471] width 13 height 13
click at [648, 460] on div at bounding box center [655, 471] width 27 height 27
click at [652, 446] on span at bounding box center [654, 444] width 13 height 13
click at [909, 416] on div at bounding box center [1089, 424] width 920 height 410
click at [648, 546] on span at bounding box center [654, 550] width 13 height 13
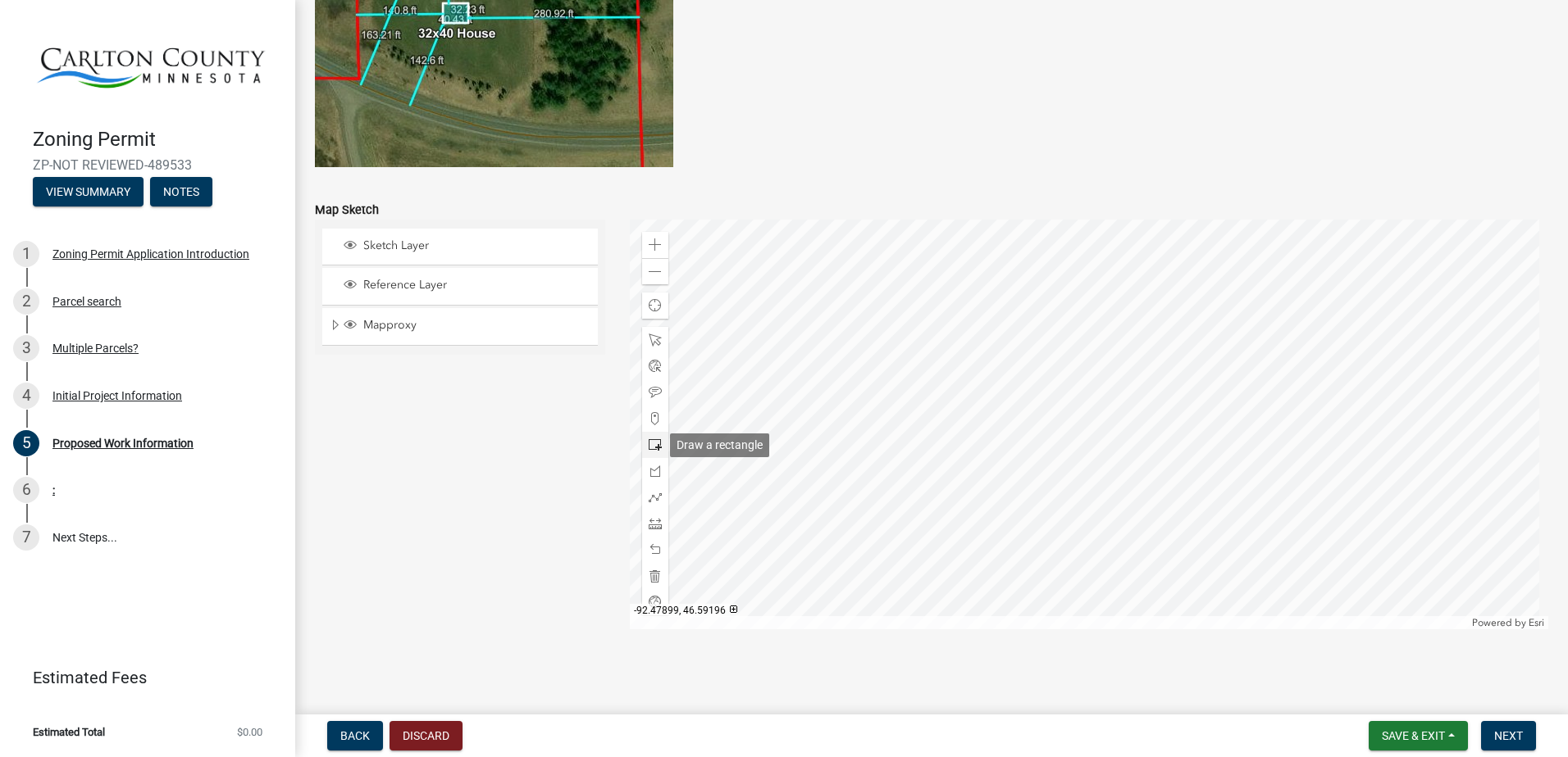
click at [654, 439] on span at bounding box center [654, 444] width 13 height 13
click at [917, 433] on div at bounding box center [1089, 424] width 920 height 410
click at [648, 548] on span at bounding box center [654, 550] width 13 height 13
click at [653, 345] on span at bounding box center [654, 339] width 13 height 13
click at [649, 453] on div at bounding box center [655, 444] width 27 height 27
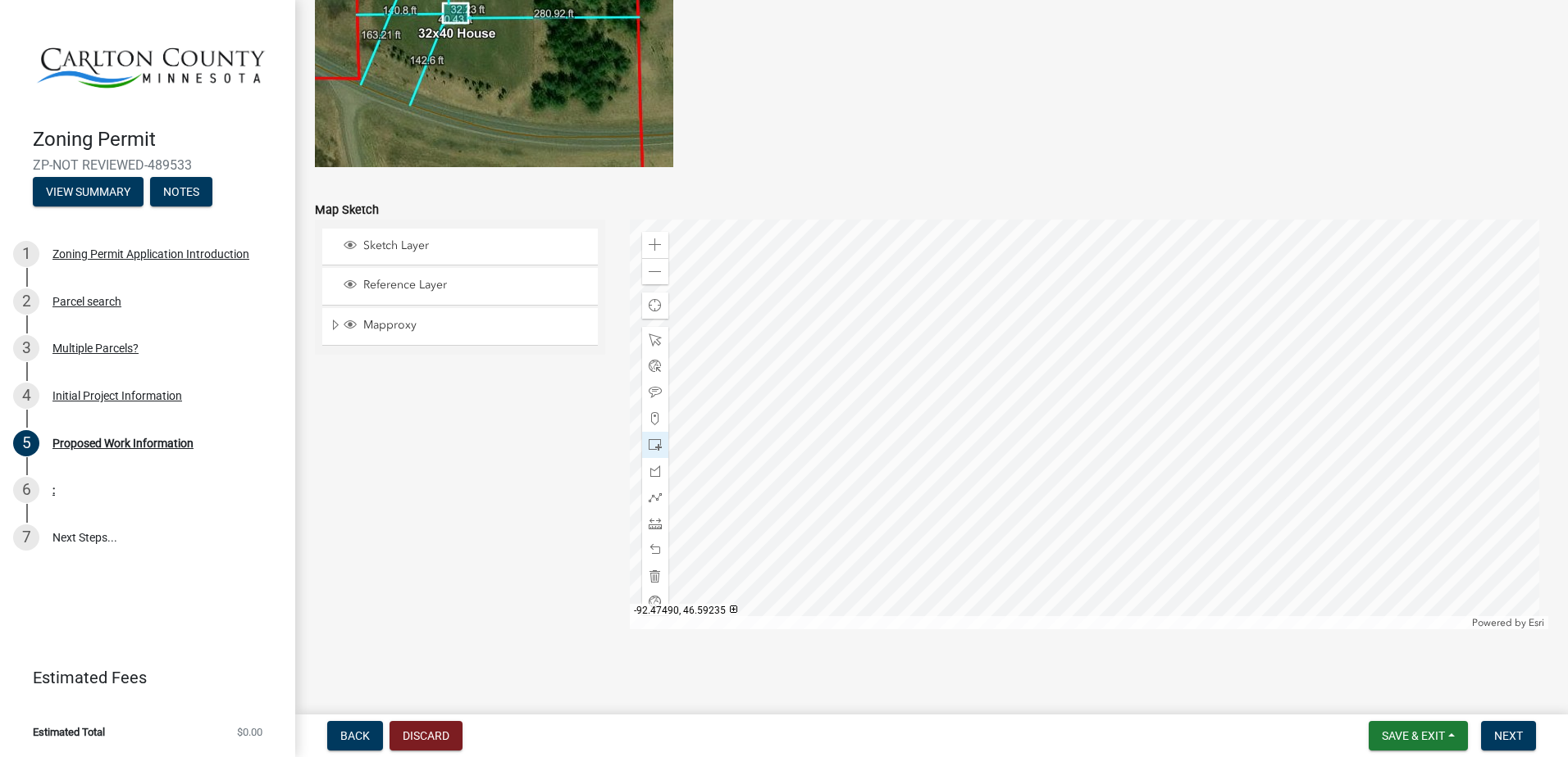
click at [929, 436] on div at bounding box center [1089, 424] width 920 height 410
click at [648, 554] on span at bounding box center [654, 550] width 13 height 13
click at [652, 442] on span at bounding box center [654, 444] width 13 height 13
click at [926, 437] on div at bounding box center [1089, 424] width 920 height 410
click at [648, 552] on span at bounding box center [654, 550] width 13 height 13
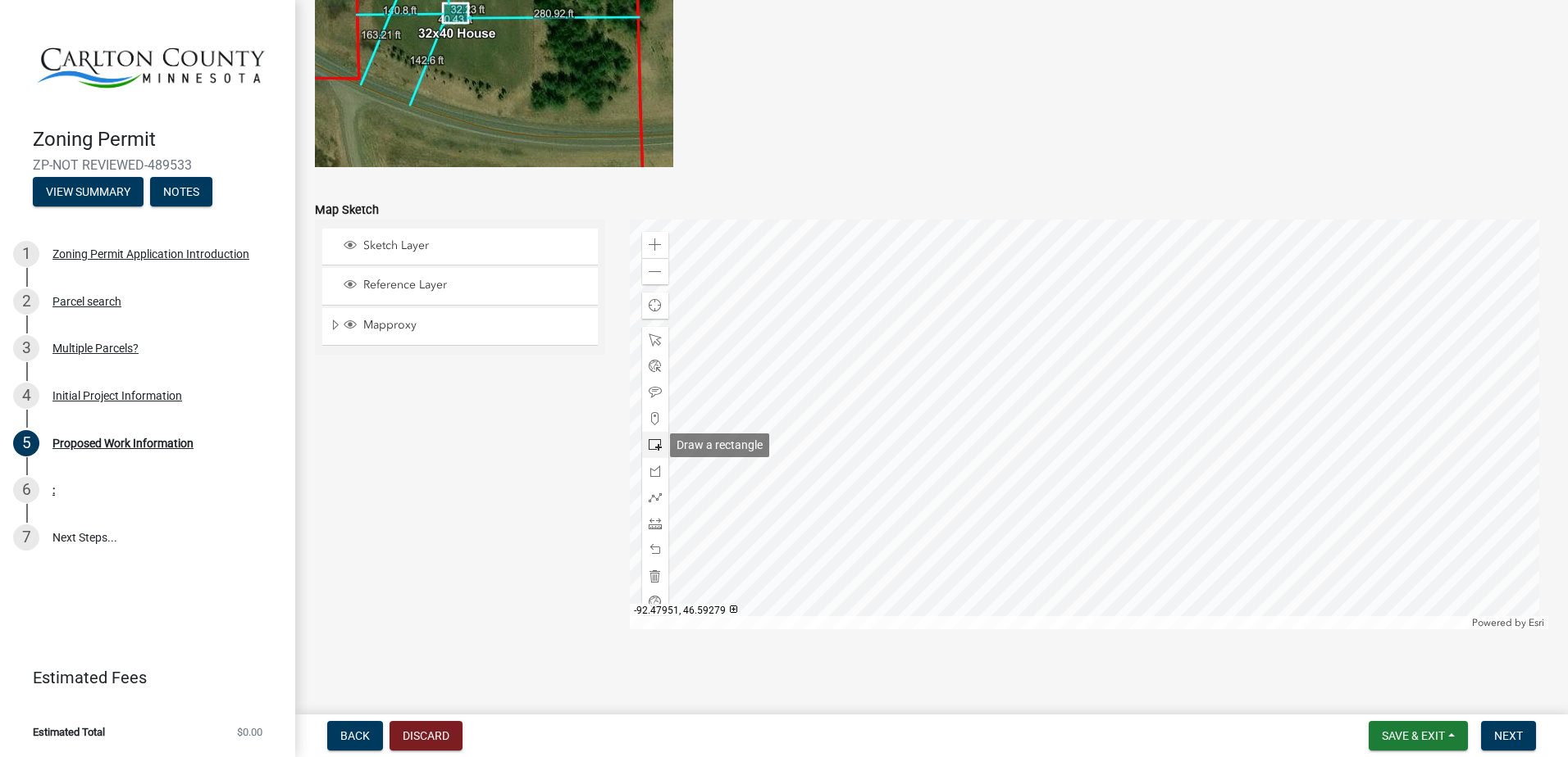
click at [650, 443] on span at bounding box center [654, 444] width 13 height 13
click at [921, 428] on div at bounding box center [1089, 424] width 920 height 410
click at [995, 465] on div at bounding box center [1089, 424] width 920 height 410
click at [653, 554] on span at bounding box center [654, 550] width 13 height 13
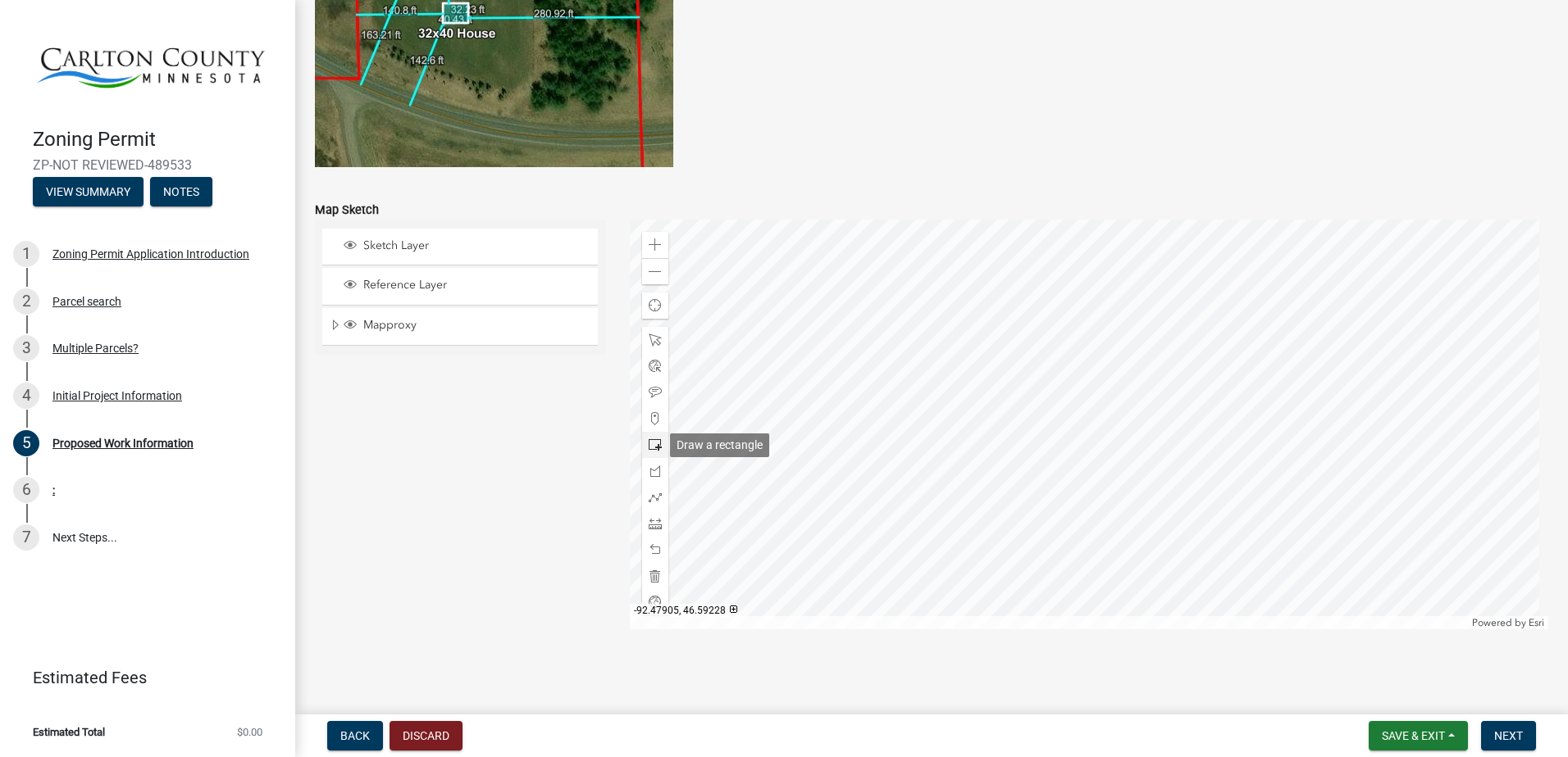
click at [656, 440] on span at bounding box center [654, 444] width 13 height 13
click at [1011, 469] on div at bounding box center [1089, 424] width 920 height 410
click at [653, 550] on span at bounding box center [654, 550] width 13 height 13
click at [663, 234] on div "Zoom in" at bounding box center [655, 245] width 27 height 27
click at [782, 443] on div at bounding box center [1089, 424] width 920 height 410
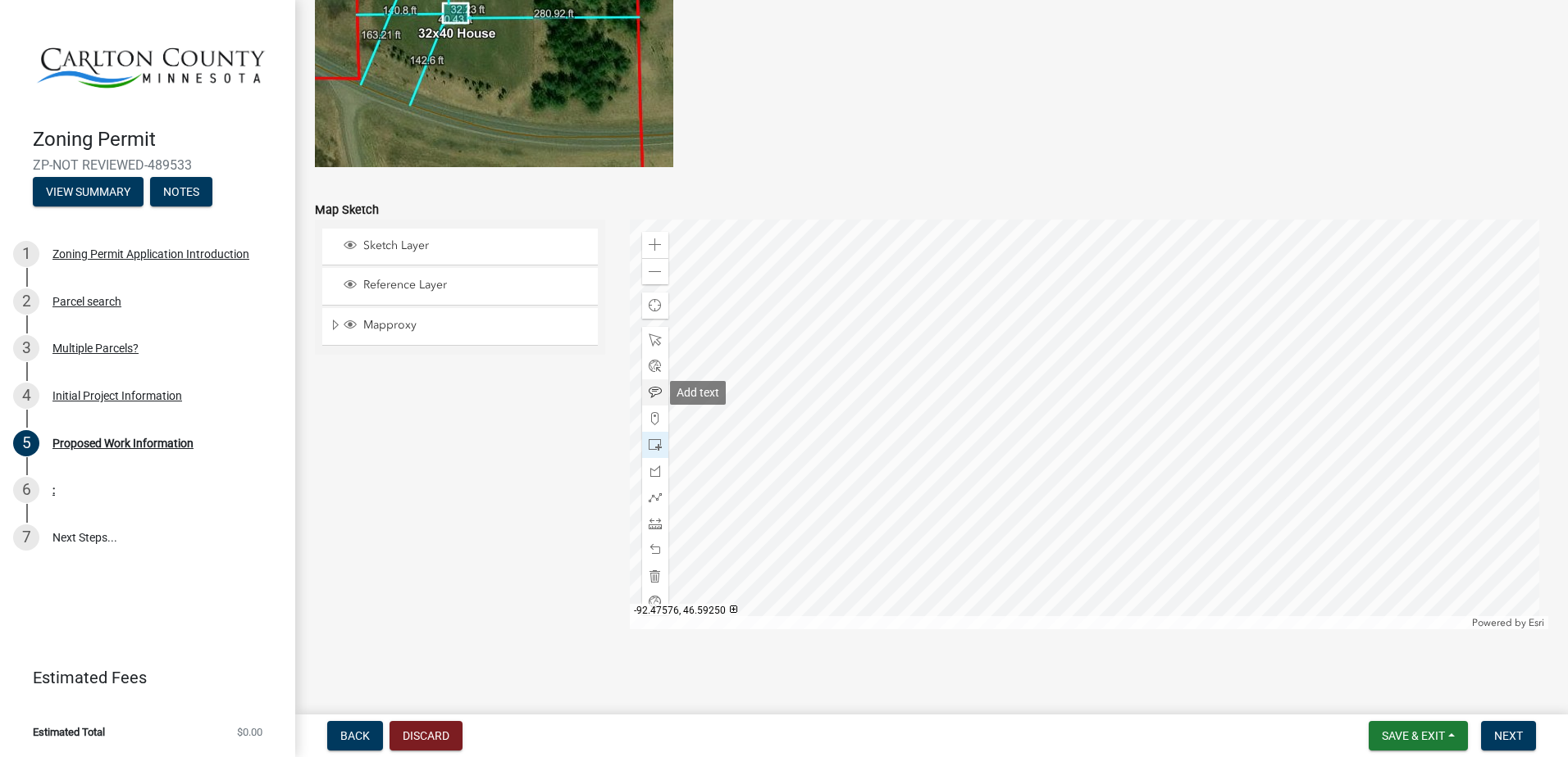
click at [653, 391] on span at bounding box center [654, 392] width 13 height 13
click at [765, 435] on div at bounding box center [1089, 424] width 920 height 410
click at [769, 409] on div at bounding box center [1089, 424] width 920 height 410
click at [651, 441] on span at bounding box center [654, 444] width 13 height 13
click at [800, 432] on div at bounding box center [1089, 424] width 920 height 410
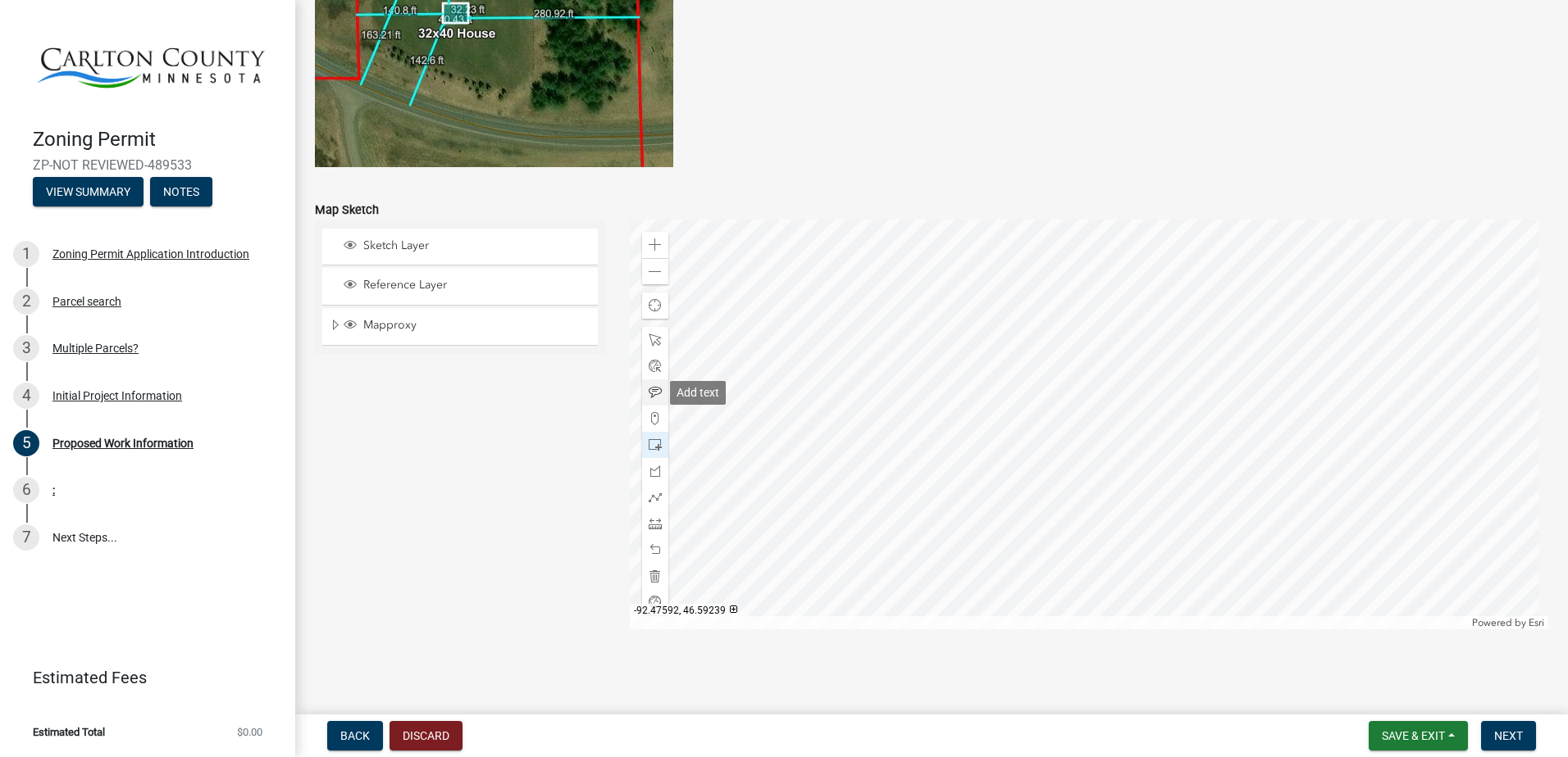
click at [649, 403] on div at bounding box center [655, 392] width 27 height 27
click at [781, 419] on div at bounding box center [1089, 424] width 920 height 410
click at [653, 451] on span at bounding box center [654, 444] width 13 height 13
click at [796, 530] on div at bounding box center [1089, 424] width 920 height 410
click at [649, 338] on span at bounding box center [654, 339] width 13 height 13
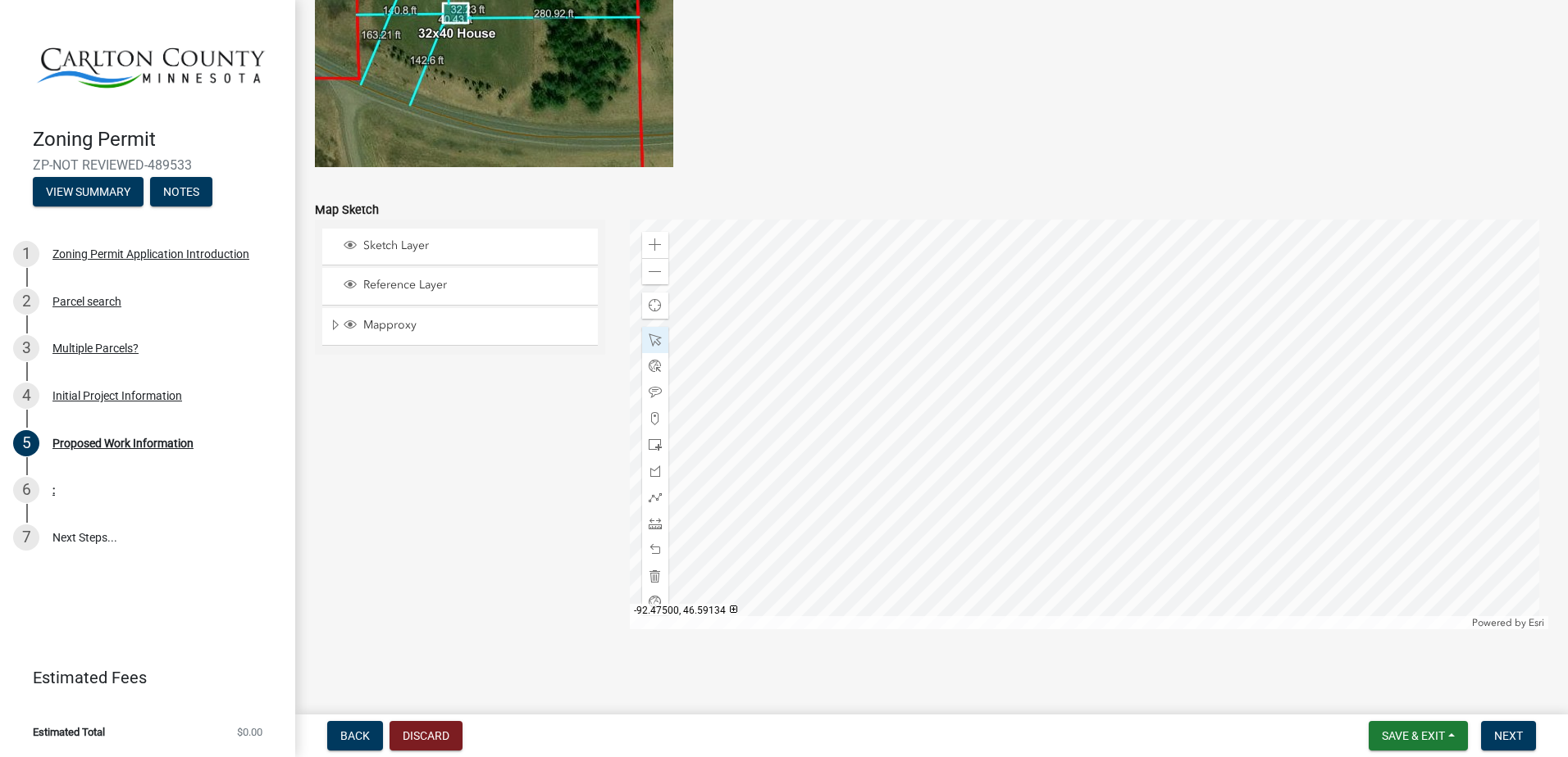
click at [783, 497] on div at bounding box center [1089, 424] width 920 height 410
click at [820, 467] on div at bounding box center [1089, 424] width 920 height 410
click at [654, 438] on span at bounding box center [654, 444] width 13 height 13
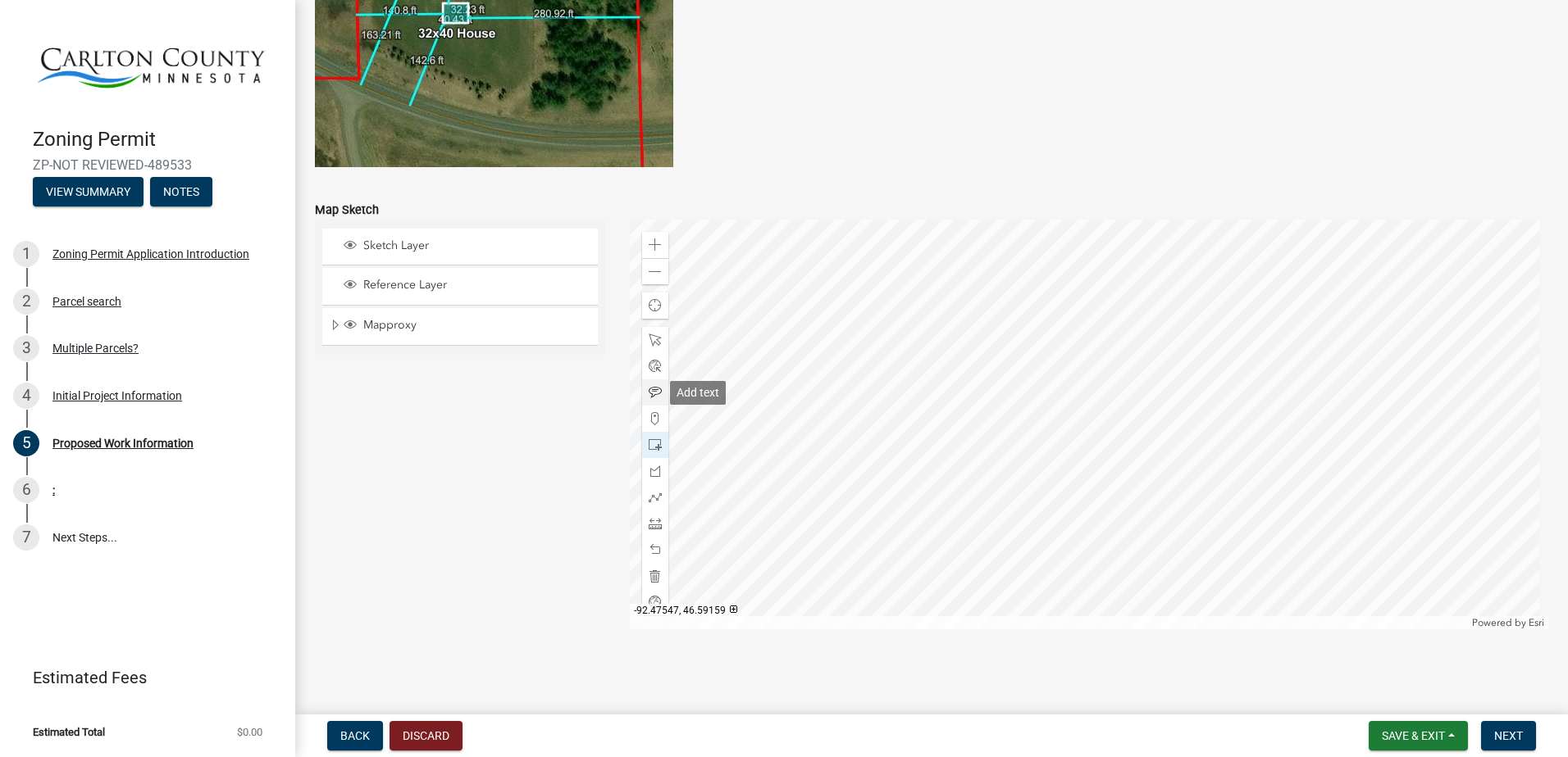
click at [653, 392] on span at bounding box center [654, 392] width 13 height 13
click at [793, 461] on div at bounding box center [1089, 424] width 920 height 410
click at [1033, 581] on div at bounding box center [1089, 424] width 920 height 410
click at [660, 447] on div at bounding box center [655, 444] width 27 height 27
click at [954, 413] on div at bounding box center [1089, 424] width 920 height 410
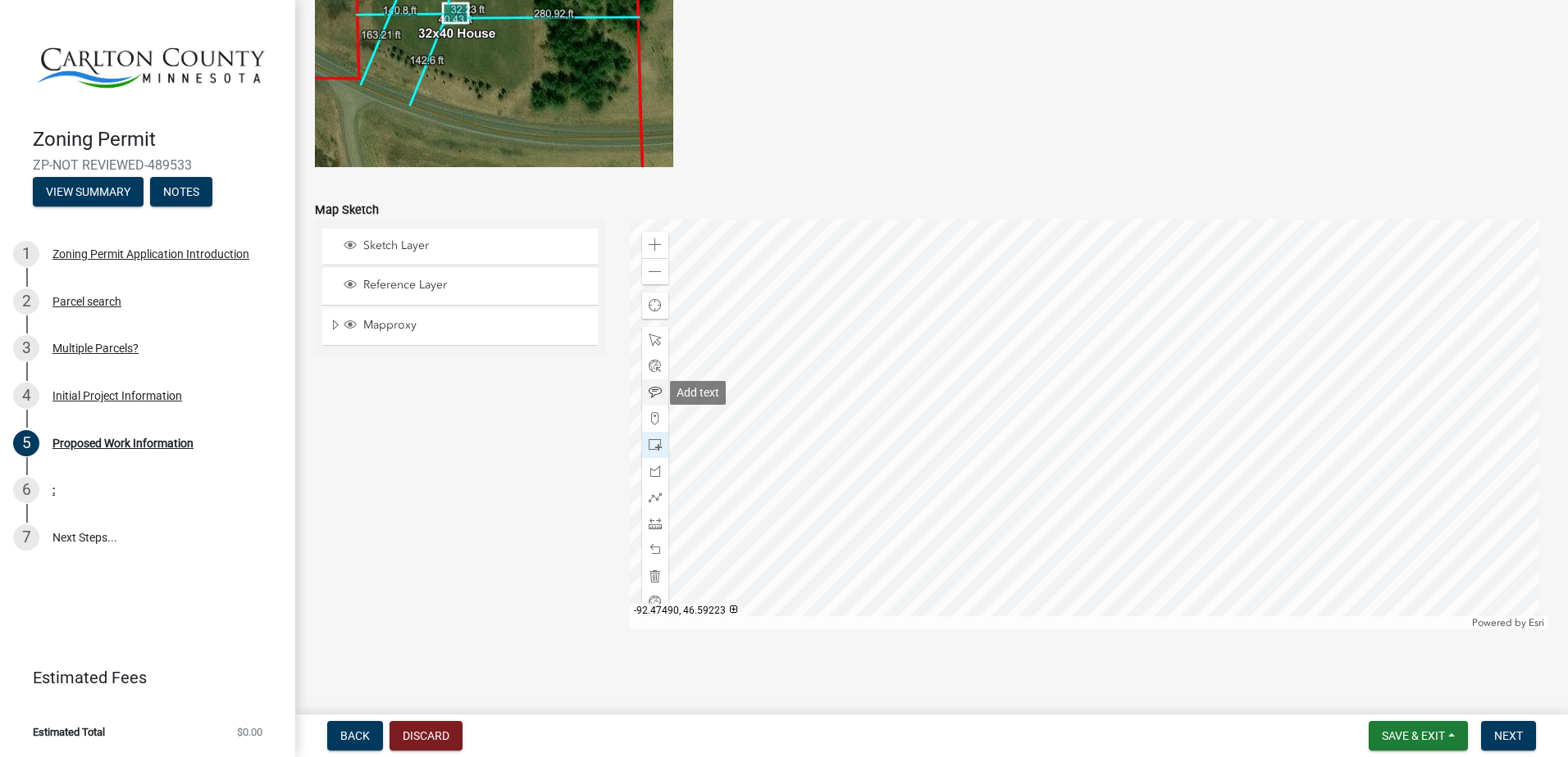
click at [653, 388] on span at bounding box center [654, 392] width 13 height 13
click at [890, 392] on div at bounding box center [1089, 424] width 920 height 410
click at [989, 476] on div at bounding box center [1089, 424] width 920 height 410
click at [653, 440] on span at bounding box center [654, 444] width 13 height 13
click at [980, 430] on div at bounding box center [1089, 424] width 920 height 410
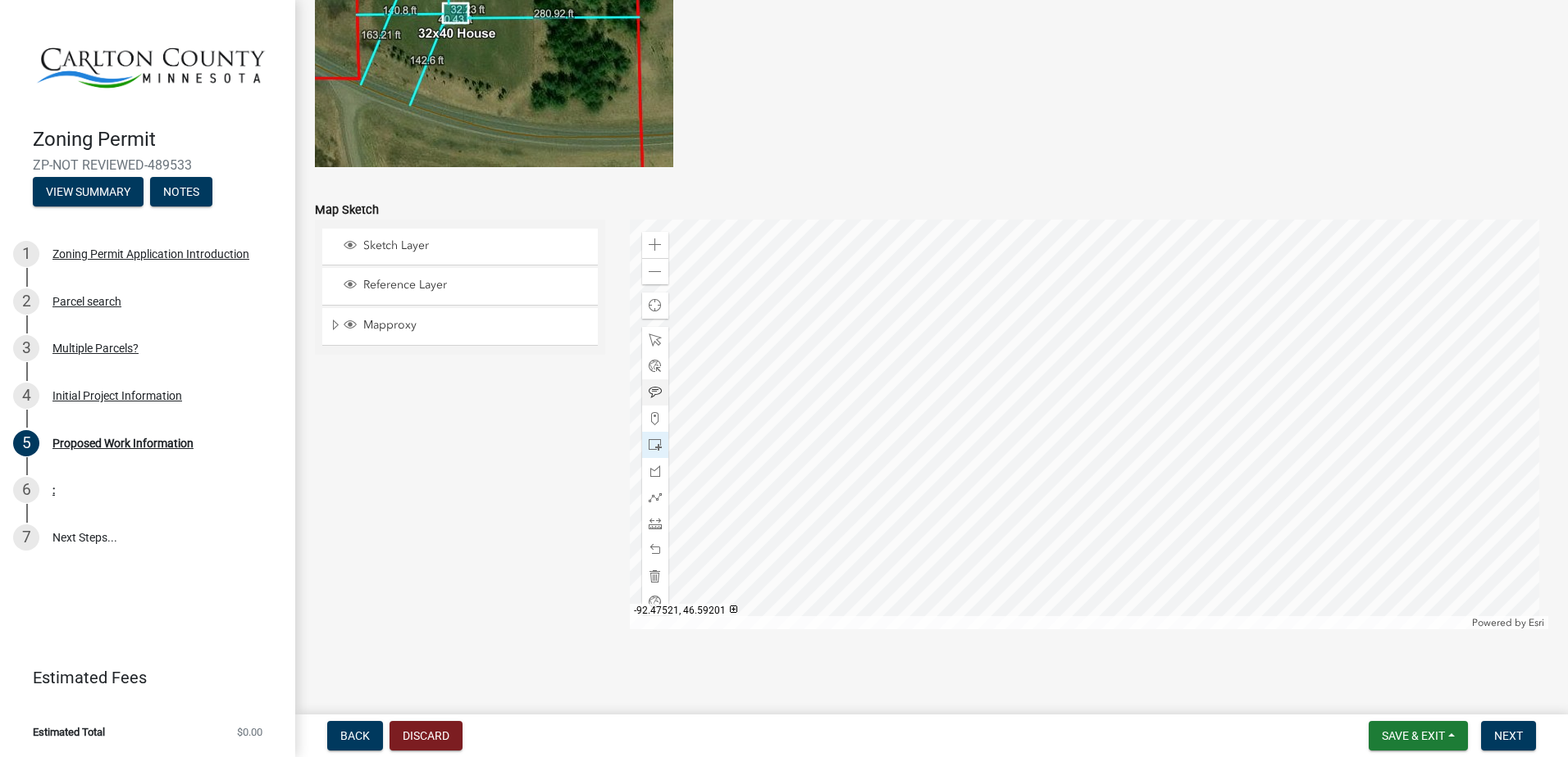
click at [650, 400] on div at bounding box center [655, 392] width 27 height 27
click at [959, 417] on div at bounding box center [1089, 424] width 920 height 410
click at [1085, 291] on div at bounding box center [1089, 424] width 920 height 410
click at [1029, 299] on div at bounding box center [1089, 424] width 920 height 410
click at [983, 570] on div at bounding box center [1089, 424] width 920 height 410
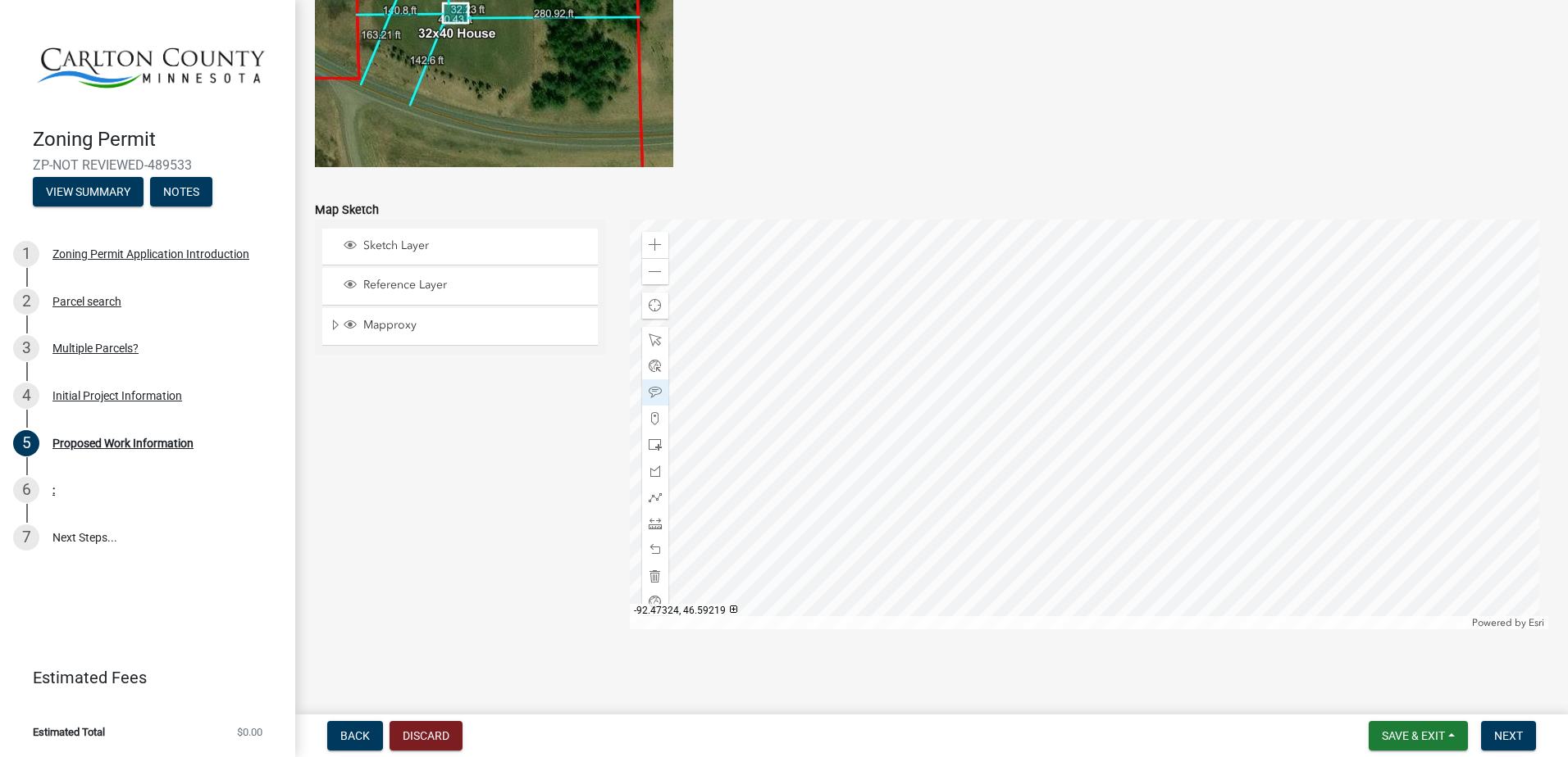
click at [1203, 597] on div at bounding box center [1089, 424] width 920 height 410
click at [1178, 490] on div at bounding box center [1089, 424] width 920 height 410
click at [648, 448] on span at bounding box center [654, 444] width 13 height 13
click at [654, 397] on span at bounding box center [654, 392] width 13 height 13
click at [654, 451] on span at bounding box center [654, 444] width 13 height 13
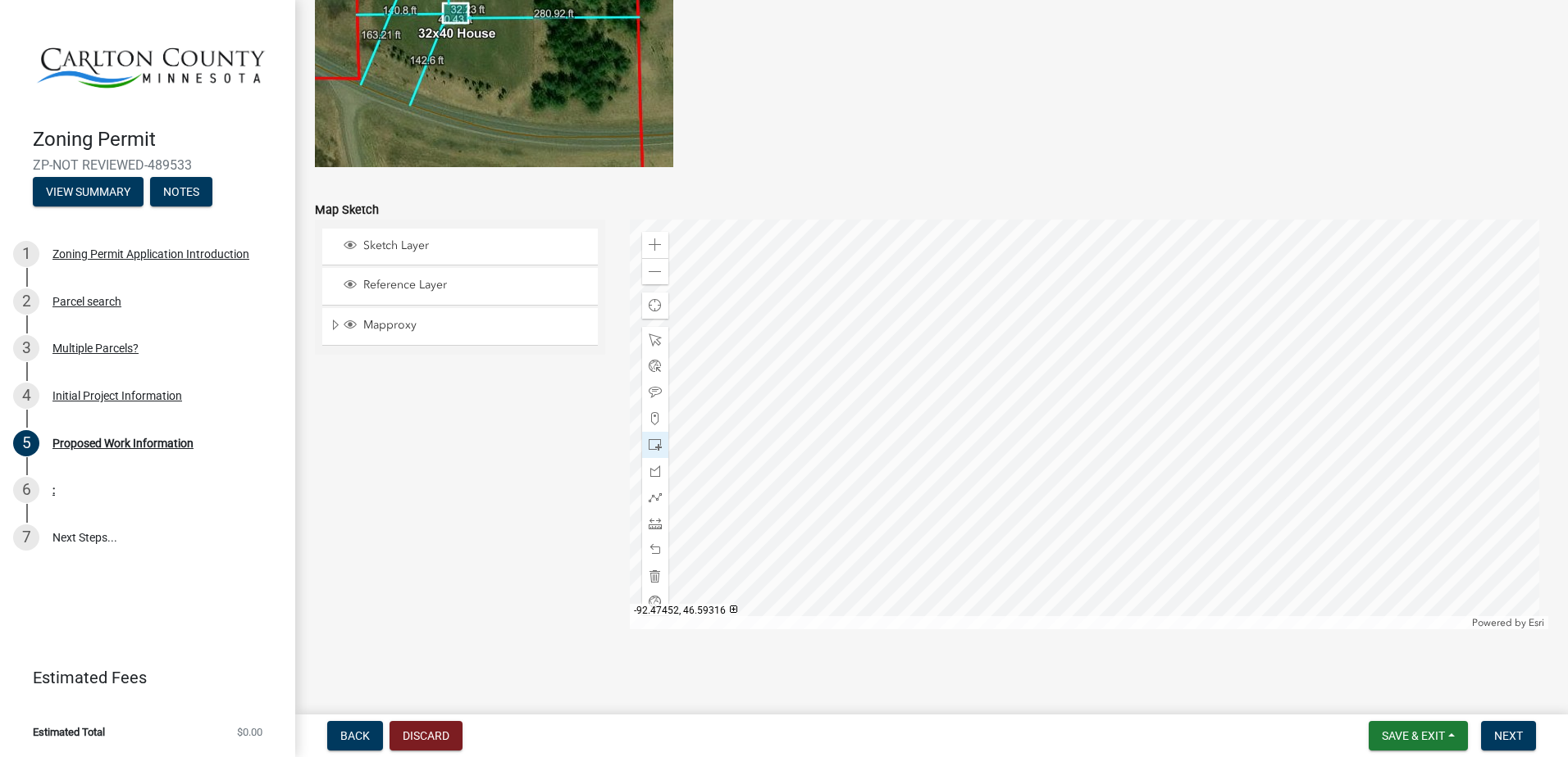
click at [863, 296] on div at bounding box center [1089, 424] width 920 height 410
click at [645, 402] on div at bounding box center [655, 392] width 27 height 27
click at [653, 341] on span at bounding box center [654, 339] width 13 height 13
click at [972, 428] on div at bounding box center [1089, 424] width 920 height 410
click at [1194, 438] on div at bounding box center [1089, 424] width 920 height 410
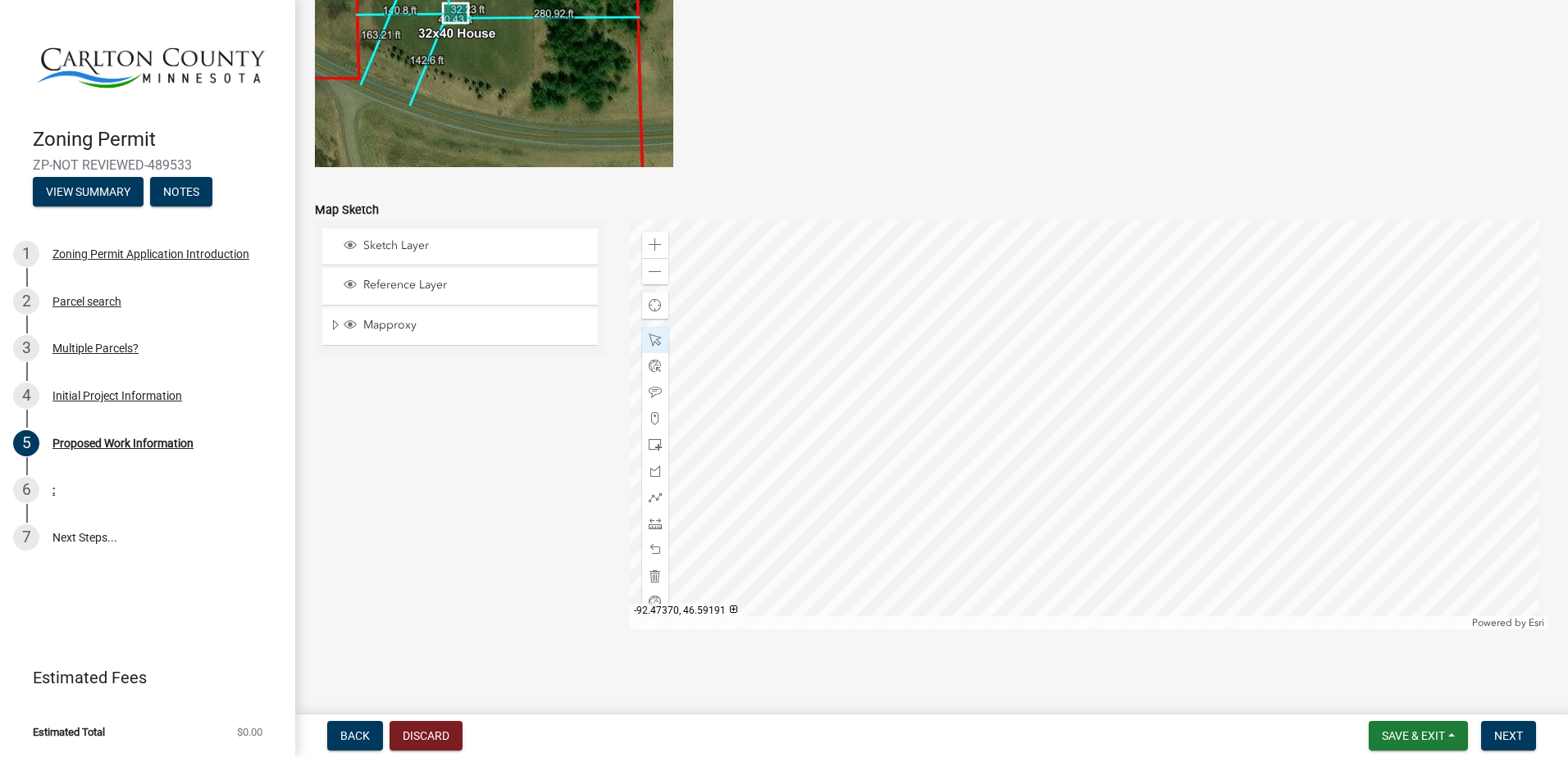
click at [1167, 307] on div at bounding box center [1089, 424] width 920 height 410
click at [1127, 629] on div at bounding box center [1089, 424] width 920 height 410
click at [1131, 492] on div at bounding box center [1089, 424] width 920 height 410
click at [1149, 392] on div at bounding box center [1089, 424] width 920 height 410
click at [1159, 431] on div at bounding box center [1089, 424] width 920 height 410
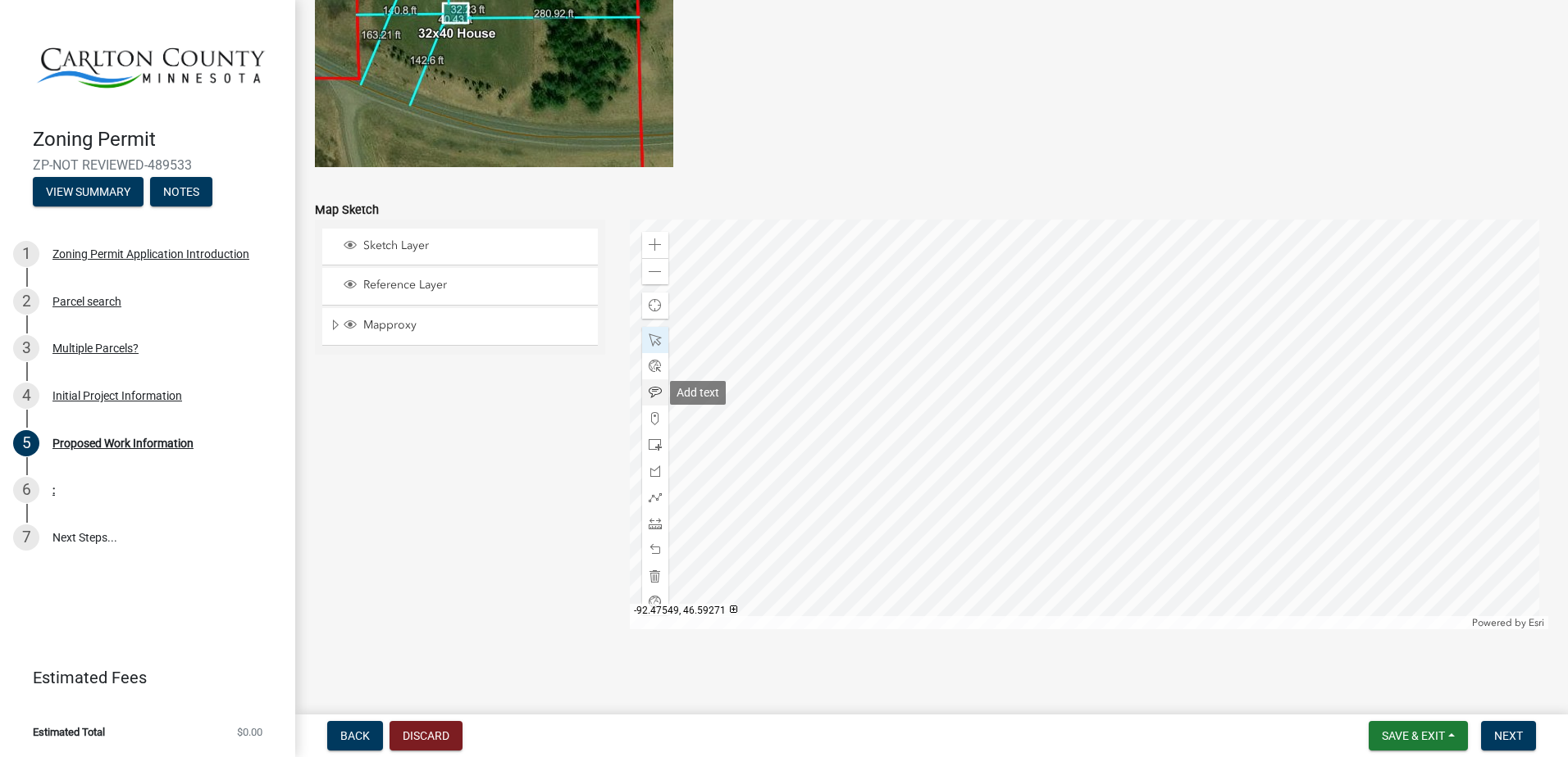
click at [653, 398] on span at bounding box center [654, 392] width 13 height 13
click at [907, 262] on div at bounding box center [1089, 424] width 920 height 410
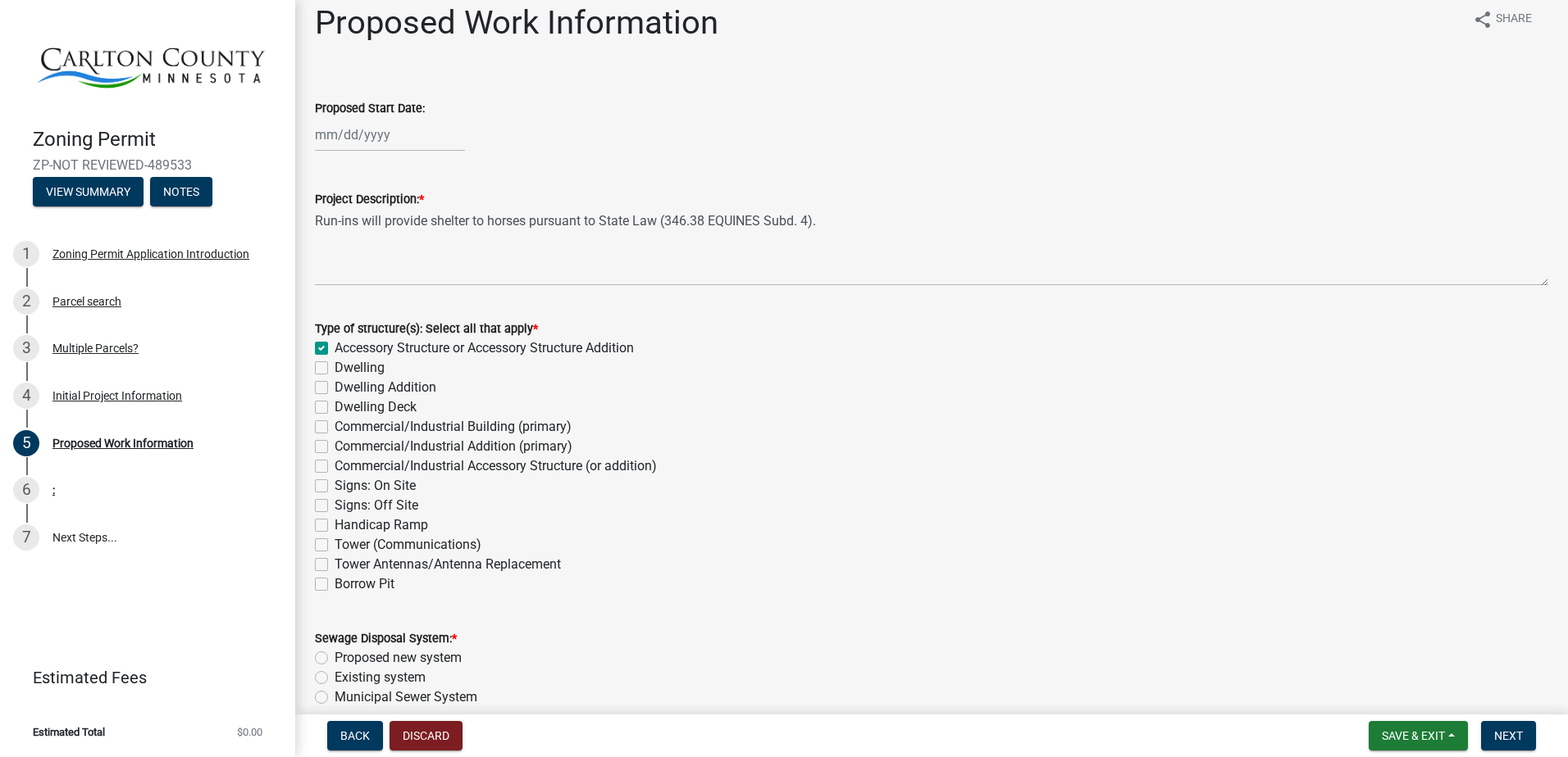
scroll to position [0, 0]
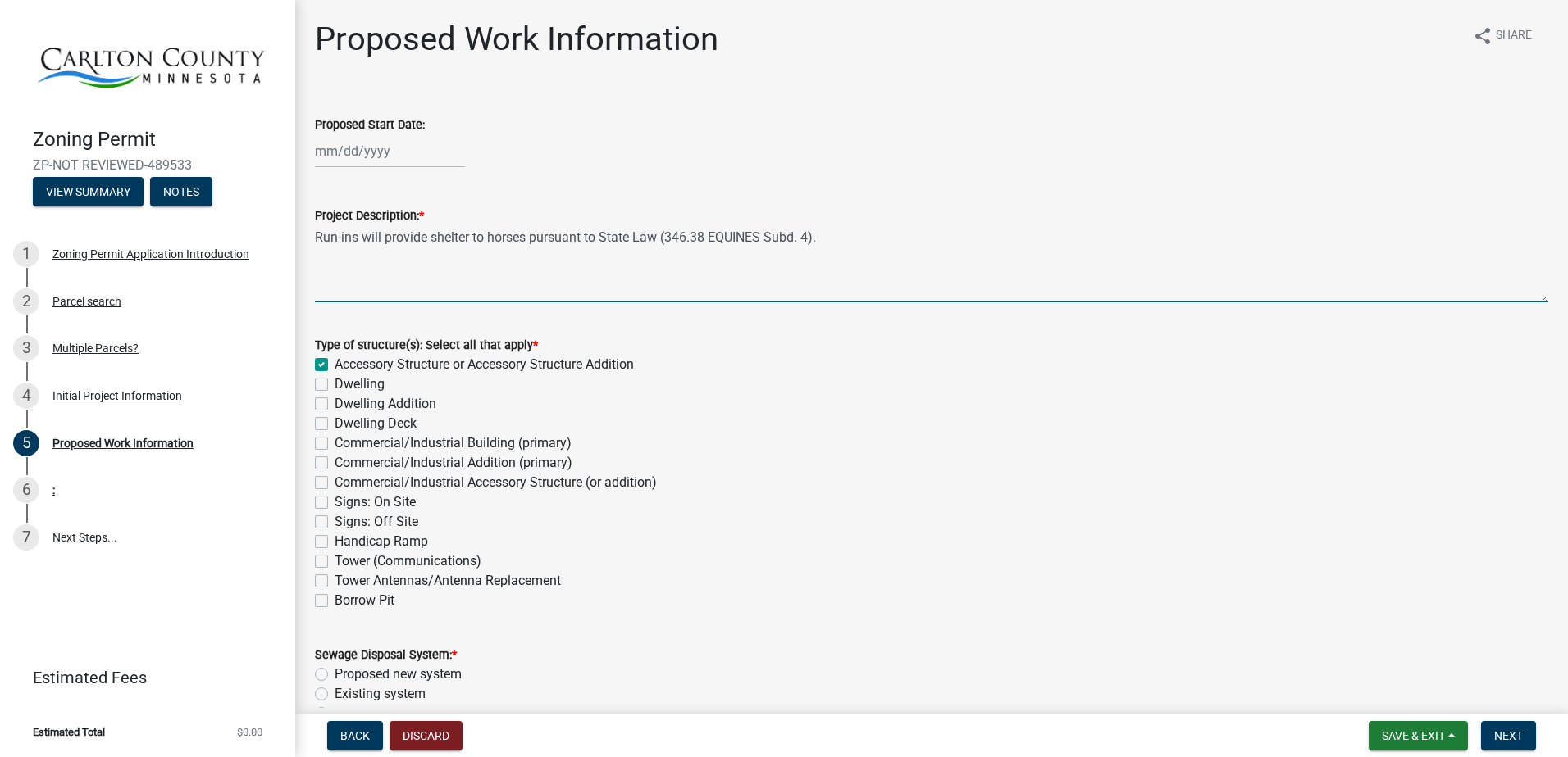
click at [948, 244] on textarea "Run-ins will provide shelter to horses pursuant to State Law (346.38 EQUINES Su…" at bounding box center [932, 263] width 1234 height 77
click at [920, 234] on textarea "Run-ins will provide shelter to horses pursuant to State Law (346.38 EQUINES Su…" at bounding box center [932, 263] width 1234 height 77
click at [541, 265] on textarea "Run-ins will provide shelter to horses pursuant to State Law (346.38 EQUINES Su…" at bounding box center [932, 263] width 1234 height 77
click at [578, 260] on textarea "Run-ins will provide shelter to horses pursuant to State Law (346.38 EQUINES Su…" at bounding box center [932, 263] width 1234 height 77
click at [559, 263] on textarea "Run-ins will provide shelter to horses pursuant to State Law (346.38 EQUINES Su…" at bounding box center [932, 263] width 1234 height 77
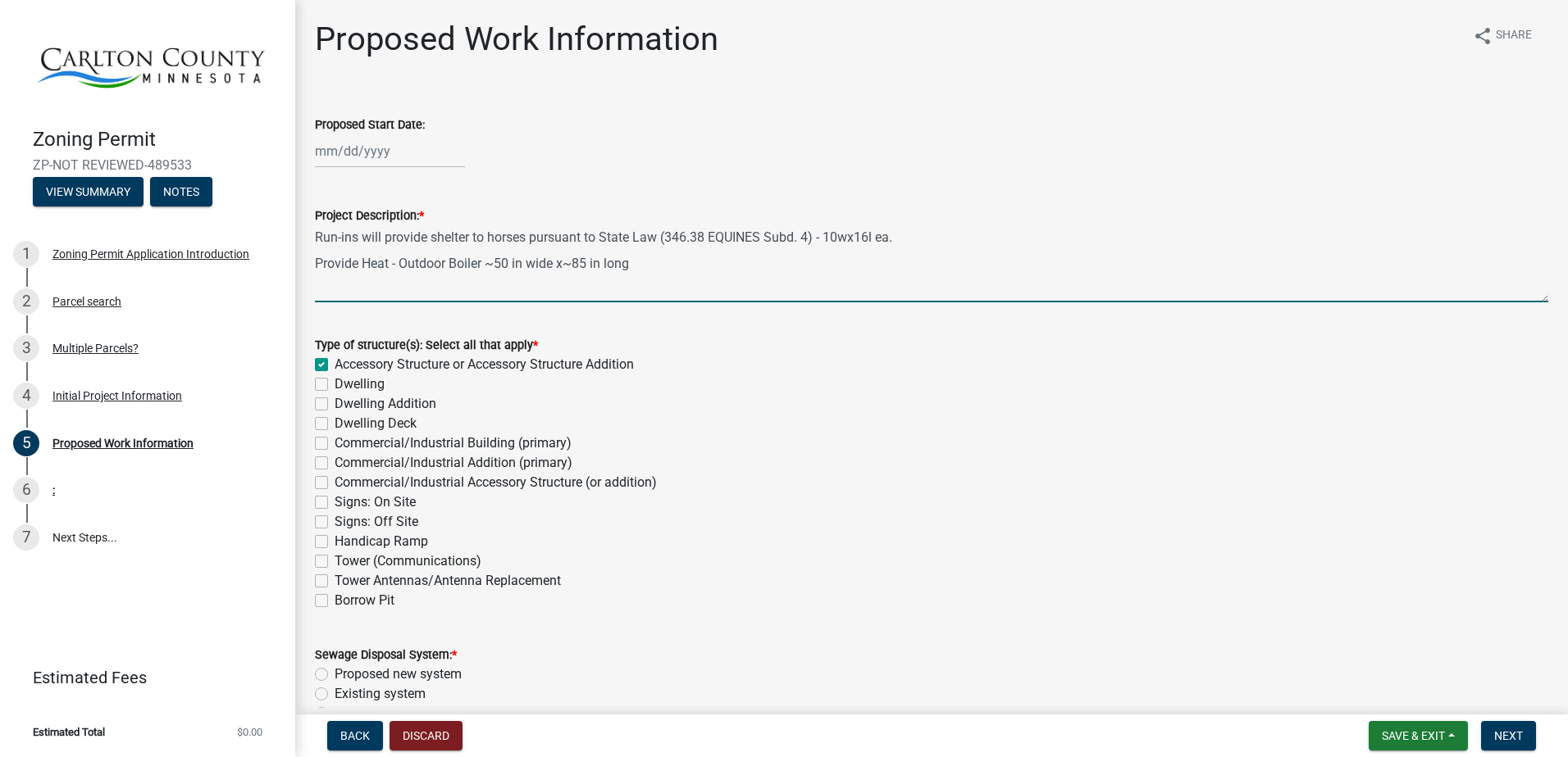
click at [652, 256] on textarea "Run-ins will provide shelter to horses pursuant to State Law (346.38 EQUINES Su…" at bounding box center [932, 263] width 1234 height 77
click at [641, 263] on textarea "Run-ins will provide shelter to horses pursuant to State Law (346.38 EQUINES Su…" at bounding box center [932, 263] width 1234 height 77
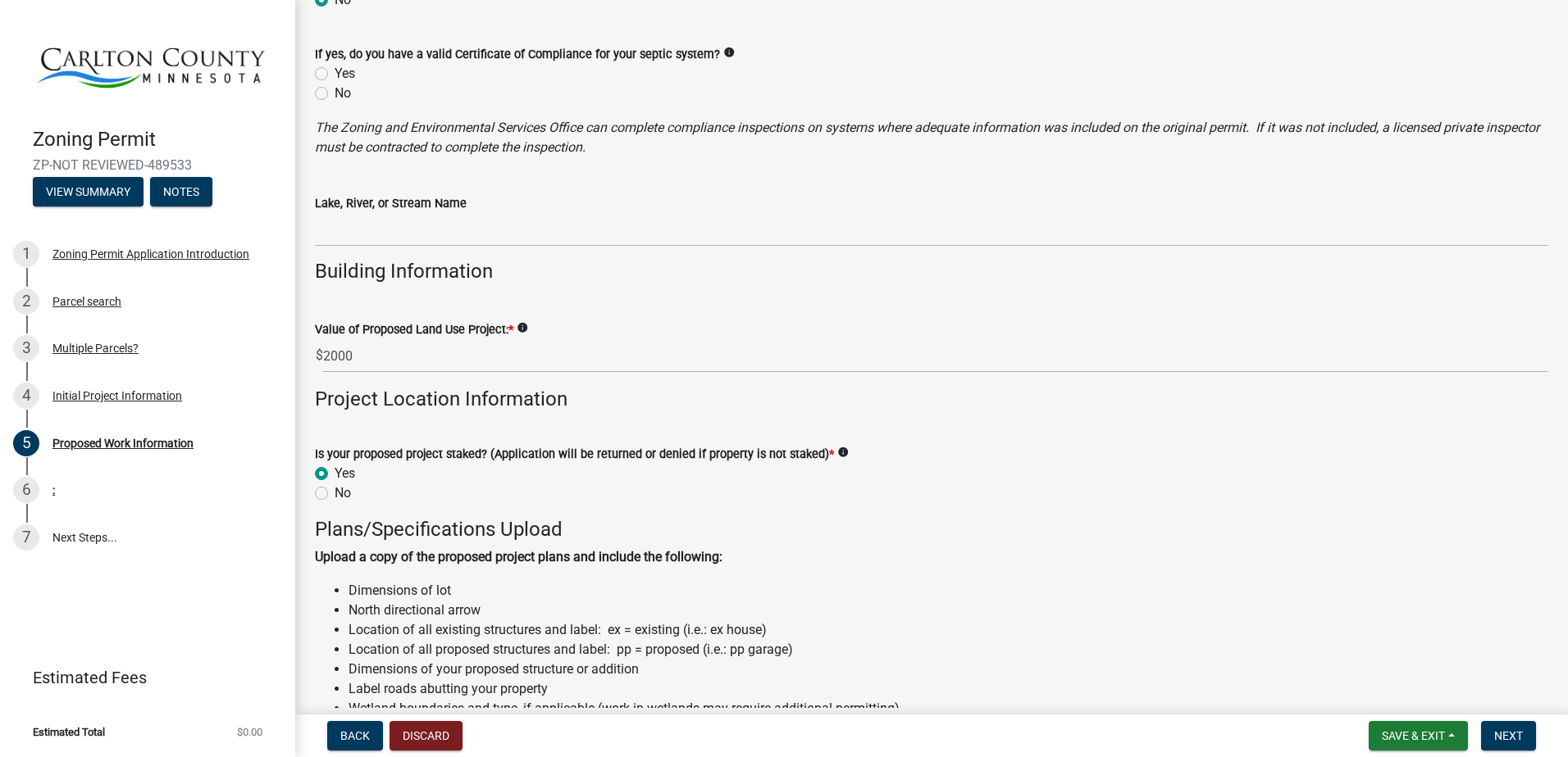
scroll to position [1384, 0]
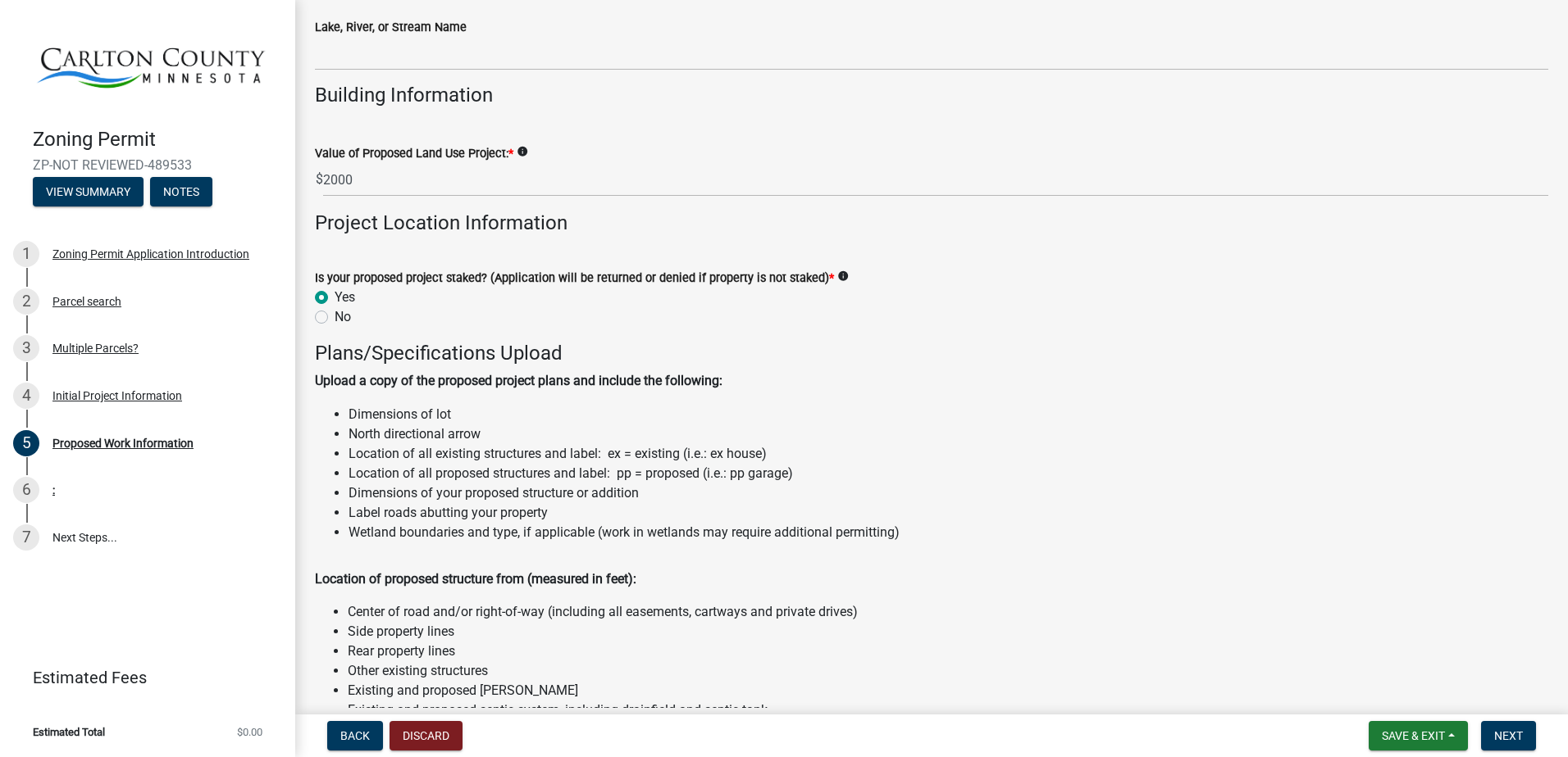
type textarea "Run-ins will provide shelter to horses pursuant to State Law (346.38 EQUINES Su…"
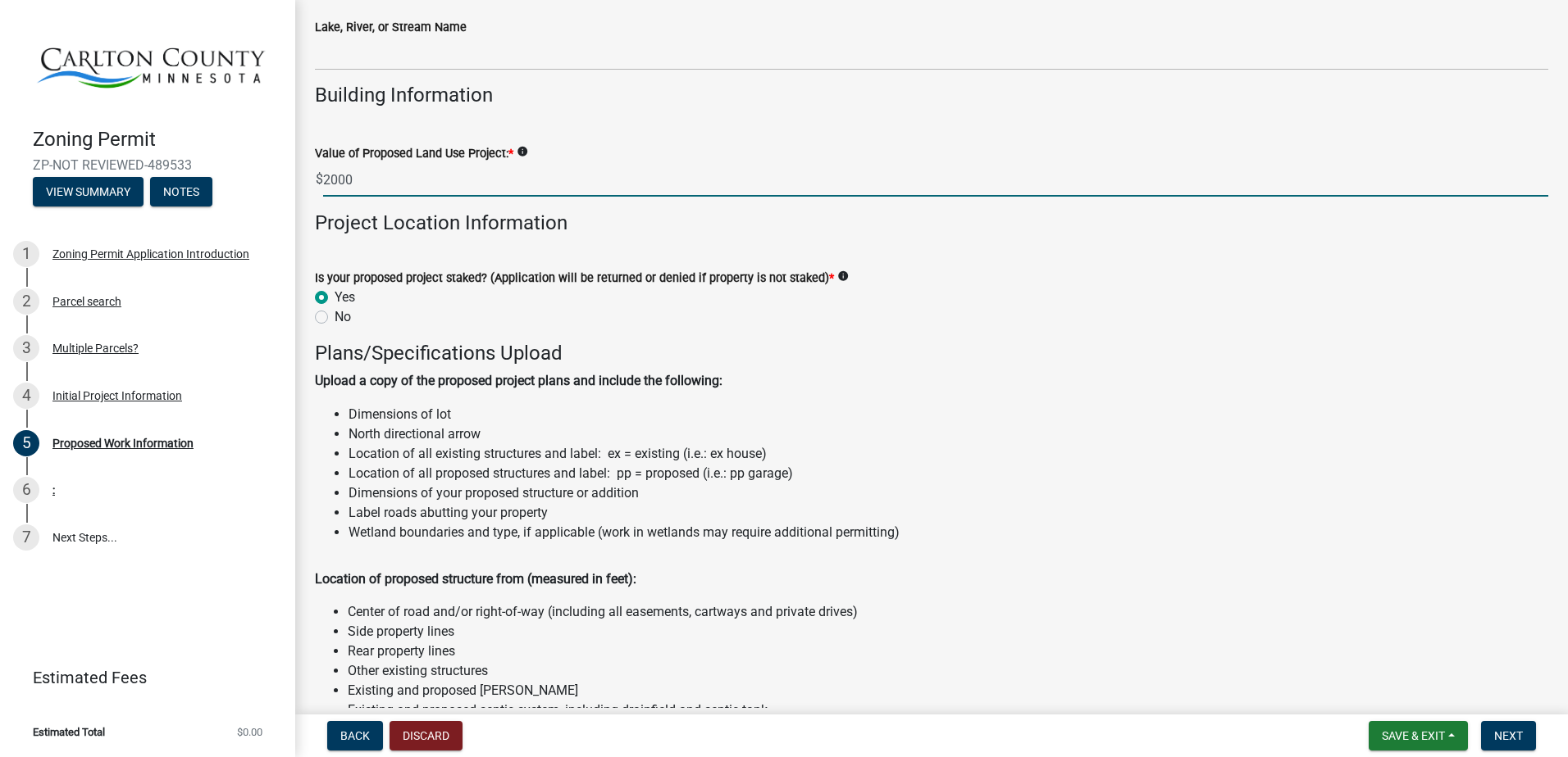
click at [462, 180] on input "2000" at bounding box center [935, 180] width 1226 height 33
click at [353, 179] on input "2000 ea" at bounding box center [935, 180] width 1226 height 33
click at [524, 157] on icon "info" at bounding box center [522, 151] width 12 height 12
click at [505, 183] on input "-1500" at bounding box center [935, 180] width 1226 height 33
type input "-"
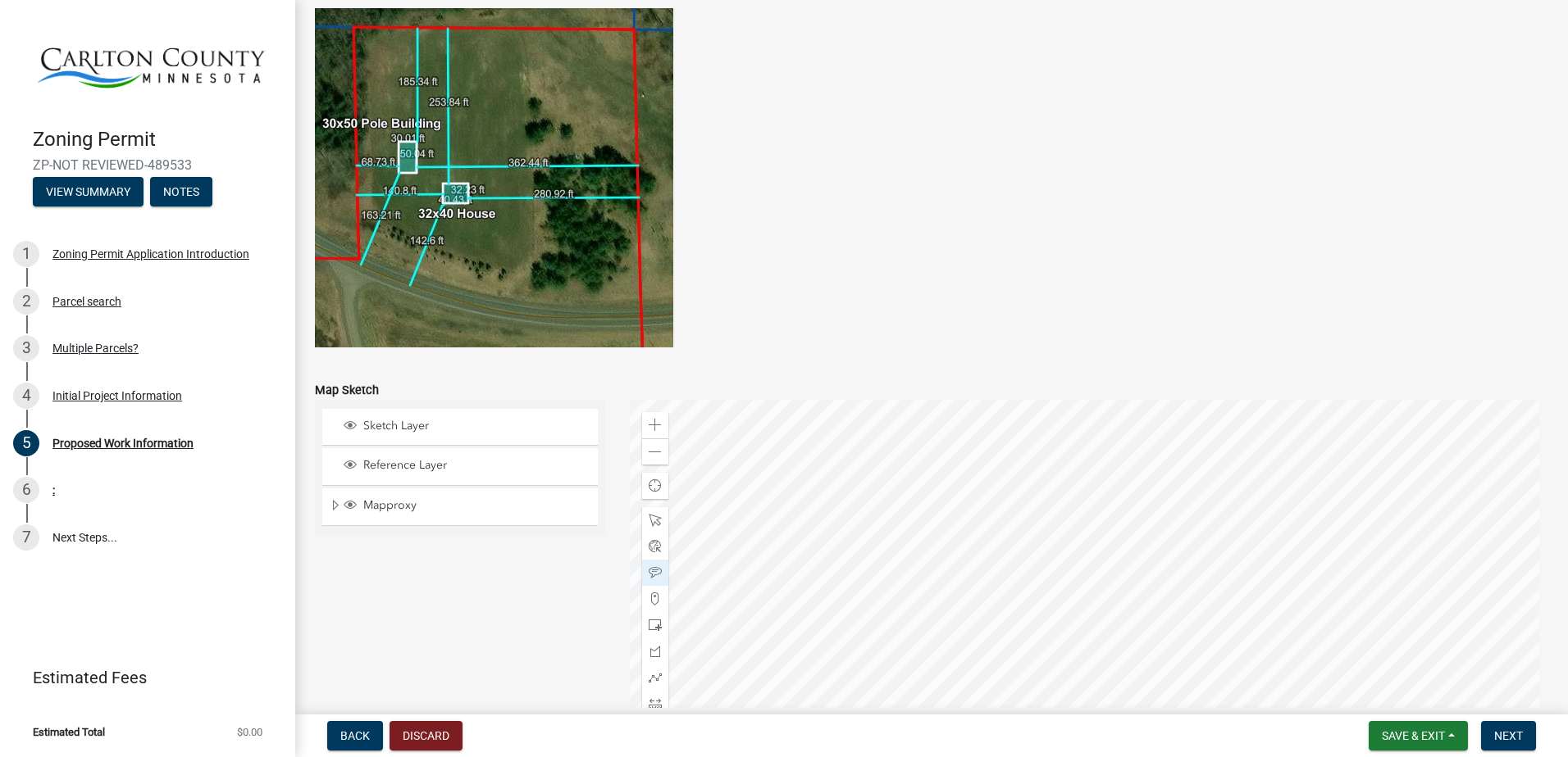
scroll to position [3205, 0]
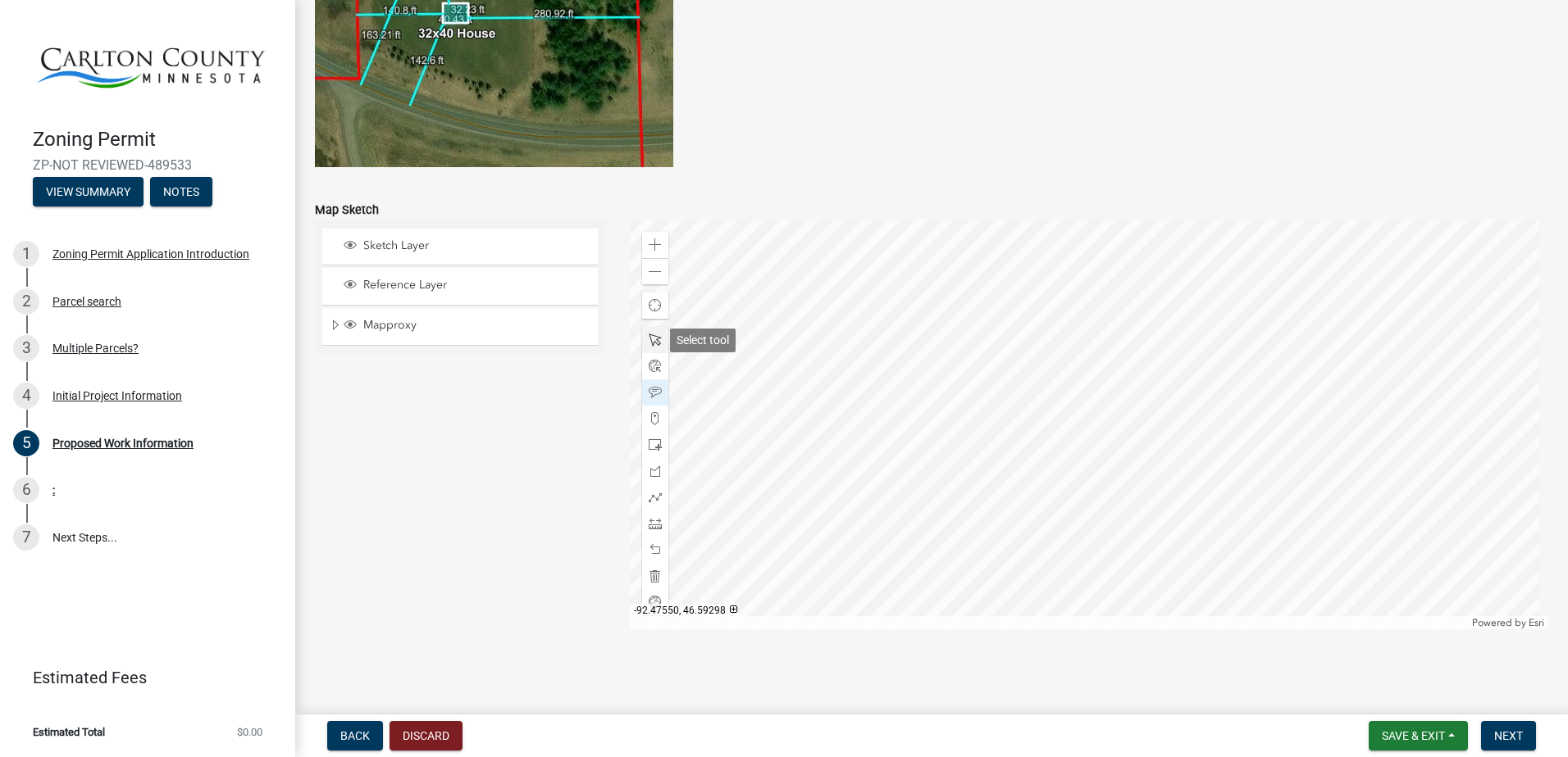
type input "-1500"
click at [659, 341] on div at bounding box center [655, 340] width 27 height 27
click at [1080, 287] on div at bounding box center [1089, 424] width 920 height 410
click at [1093, 287] on div at bounding box center [1089, 424] width 920 height 410
click at [842, 394] on div at bounding box center [1089, 424] width 920 height 410
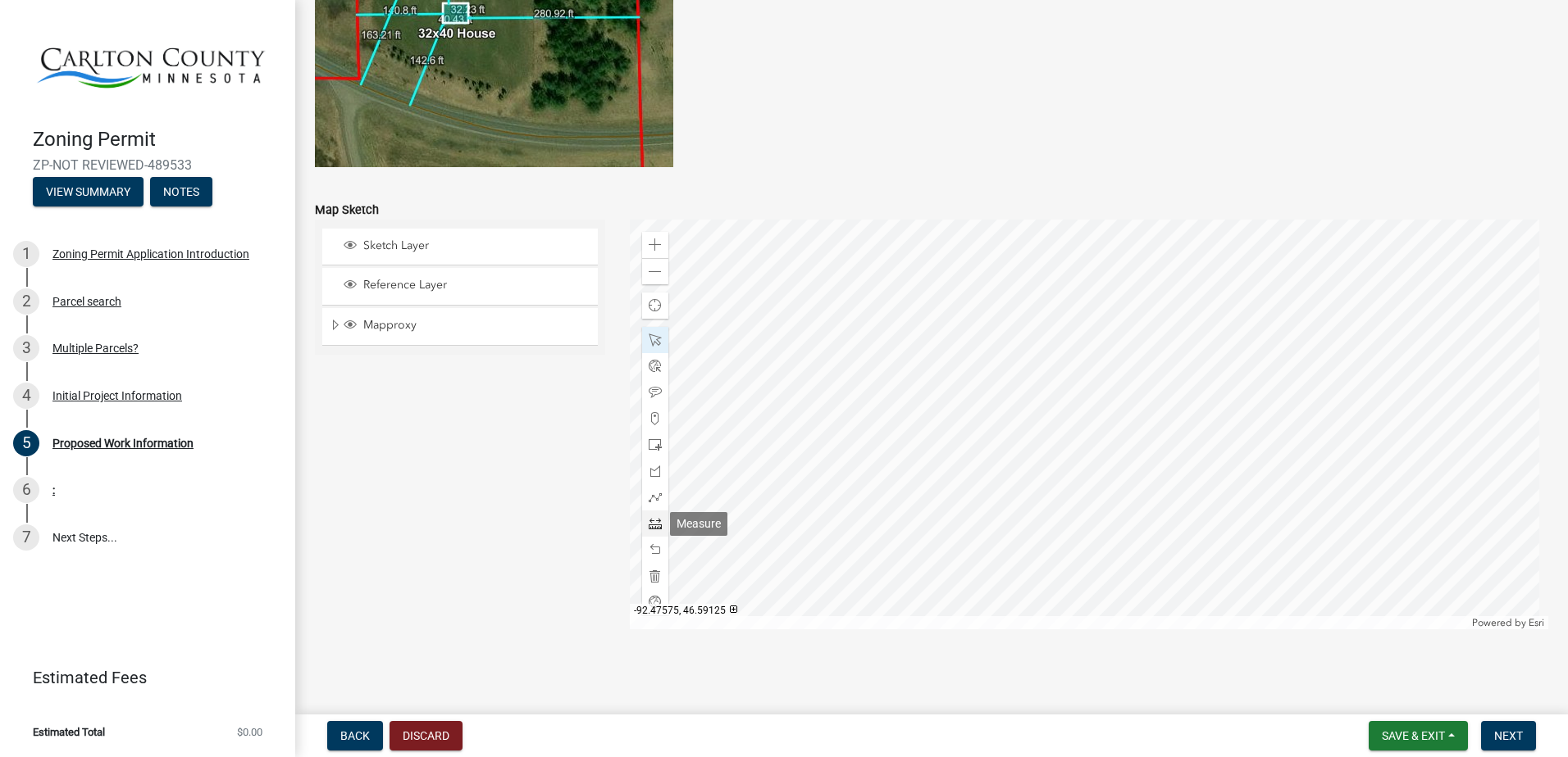
click at [659, 529] on div at bounding box center [655, 523] width 27 height 27
click at [745, 461] on div at bounding box center [1089, 424] width 920 height 410
click at [829, 464] on div at bounding box center [1089, 424] width 920 height 410
click at [854, 468] on div at bounding box center [1089, 424] width 920 height 410
click at [853, 574] on div at bounding box center [1089, 424] width 920 height 410
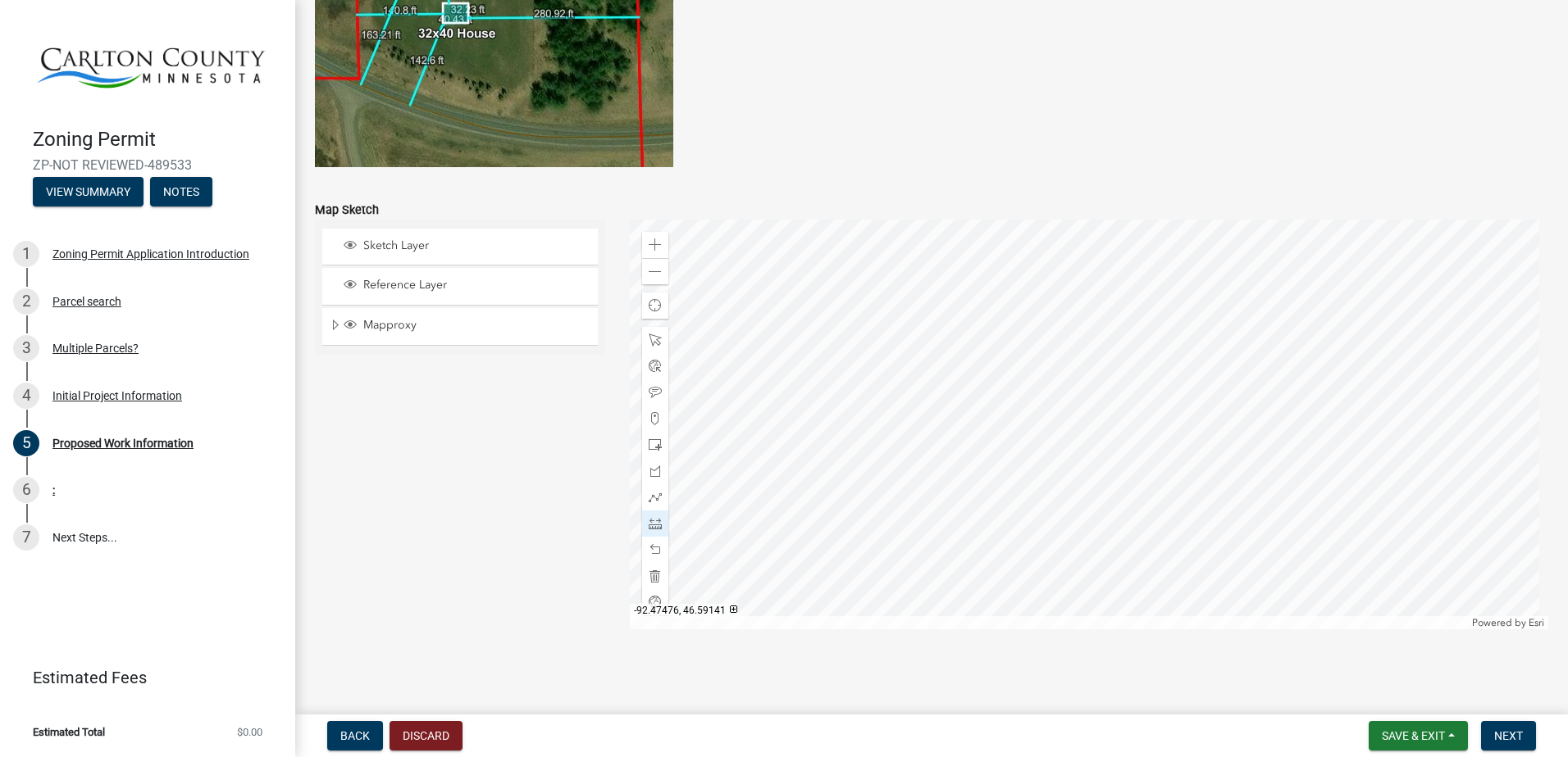
click at [887, 451] on div at bounding box center [1089, 424] width 920 height 410
click at [1283, 453] on div at bounding box center [1089, 424] width 920 height 410
click at [849, 303] on div at bounding box center [1089, 424] width 920 height 410
click at [846, 571] on div at bounding box center [1089, 424] width 920 height 410
click at [821, 291] on div at bounding box center [1089, 424] width 920 height 410
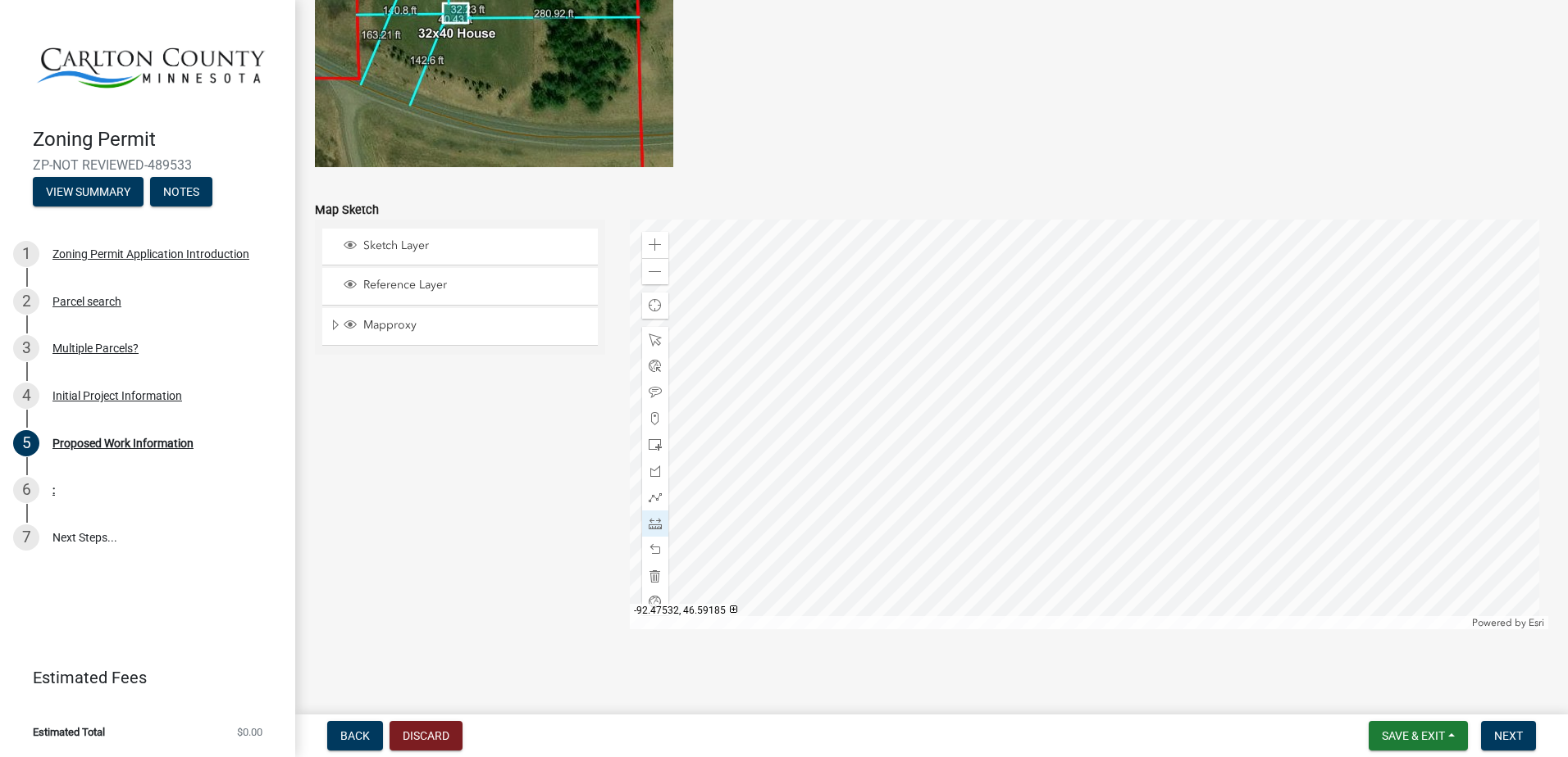
click at [747, 291] on div at bounding box center [1089, 424] width 920 height 410
click at [876, 289] on div at bounding box center [1089, 424] width 920 height 410
click at [1284, 287] on div at bounding box center [1089, 424] width 920 height 410
click at [653, 334] on span at bounding box center [654, 339] width 13 height 13
click at [1119, 456] on div at bounding box center [1089, 424] width 920 height 410
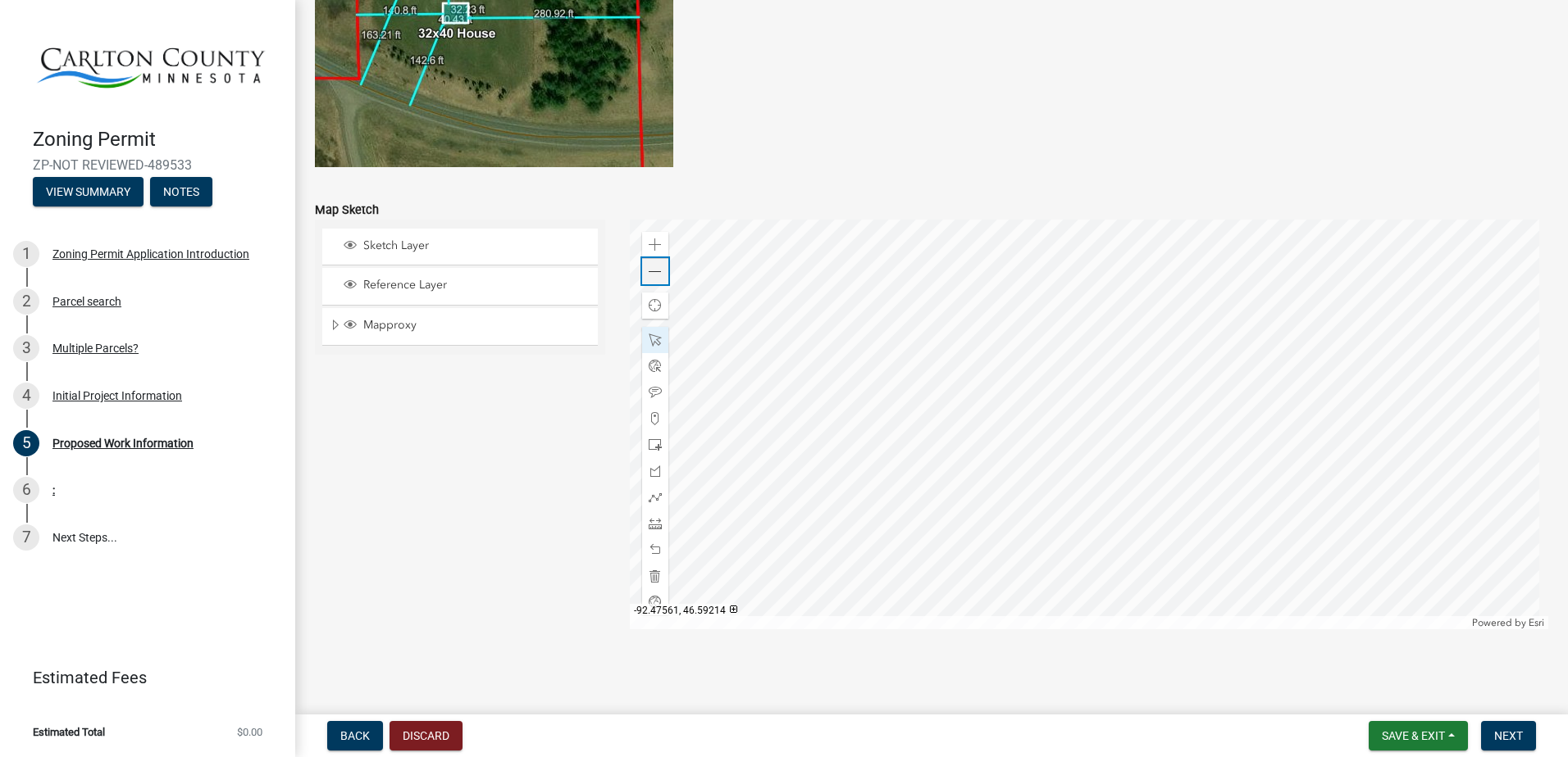
click at [648, 265] on span at bounding box center [654, 271] width 13 height 13
click at [654, 530] on span at bounding box center [654, 523] width 13 height 13
click at [1073, 381] on div at bounding box center [1089, 424] width 920 height 410
click at [1078, 542] on div at bounding box center [1089, 424] width 920 height 410
click at [1060, 372] on div at bounding box center [1089, 424] width 920 height 410
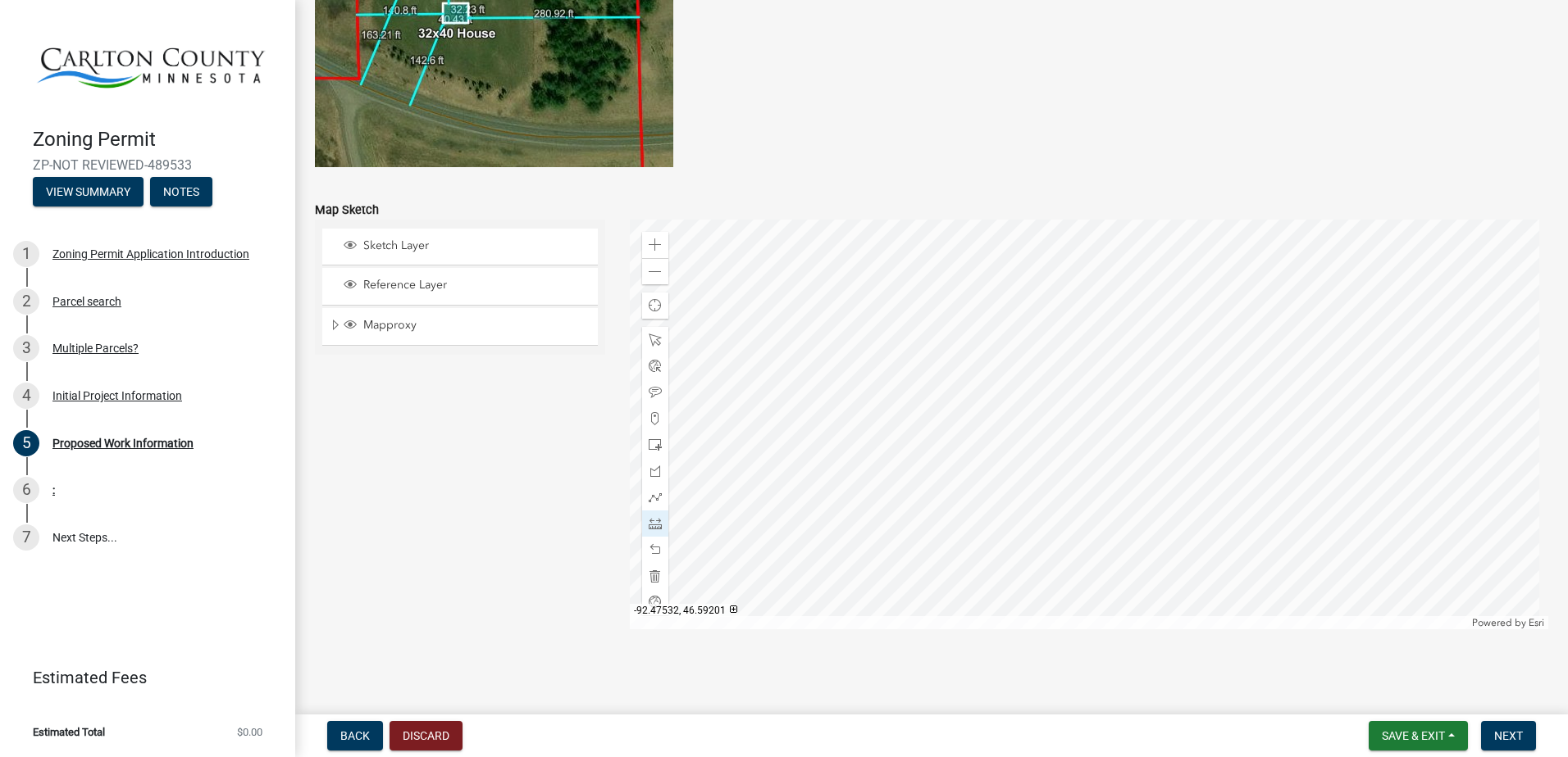
click at [910, 369] on div at bounding box center [1089, 424] width 920 height 410
click at [1082, 372] on div at bounding box center [1089, 424] width 920 height 410
click at [1177, 371] on div at bounding box center [1089, 424] width 920 height 410
click at [1099, 344] on div at bounding box center [1089, 424] width 920 height 410
click at [1105, 539] on div at bounding box center [1089, 424] width 920 height 410
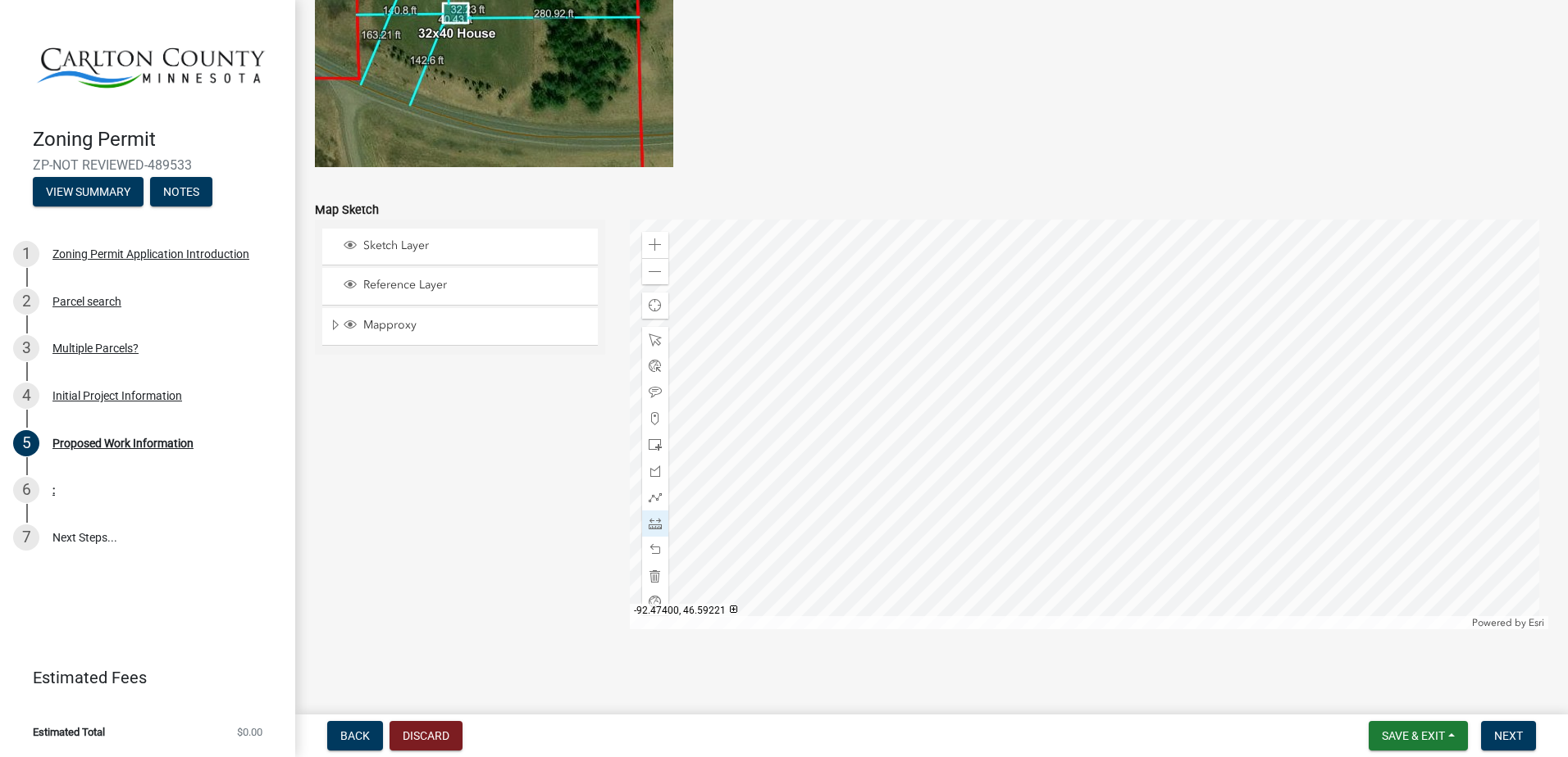
click at [1078, 332] on div at bounding box center [1089, 424] width 920 height 410
click at [907, 332] on div at bounding box center [1089, 424] width 920 height 410
click at [1110, 332] on div at bounding box center [1089, 424] width 920 height 410
click at [1179, 332] on div at bounding box center [1089, 424] width 920 height 410
click at [964, 303] on div at bounding box center [1089, 424] width 920 height 410
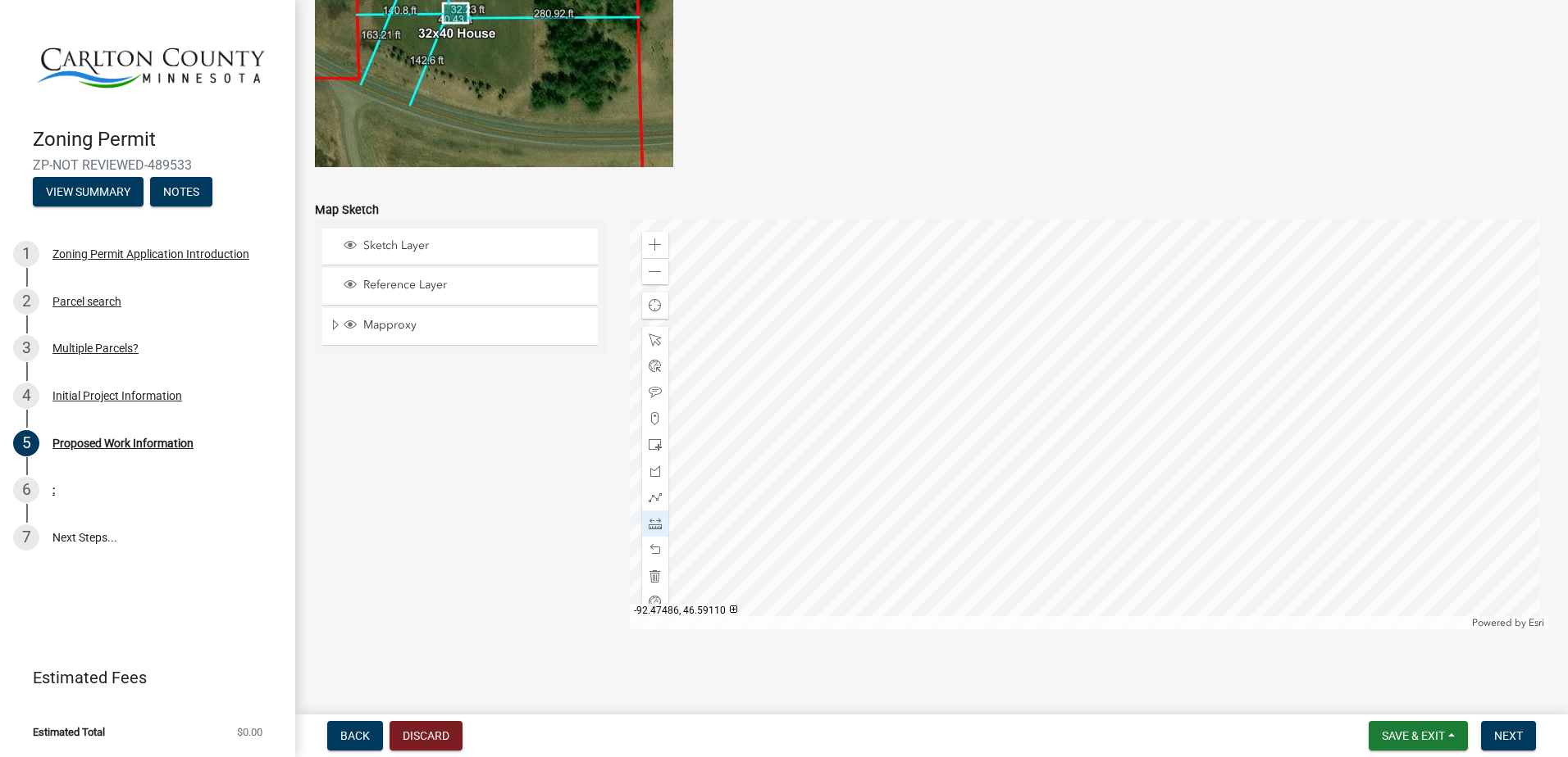
click at [969, 537] on div at bounding box center [1089, 424] width 920 height 410
click at [944, 298] on div at bounding box center [1089, 424] width 920 height 410
click at [910, 300] on div at bounding box center [1089, 424] width 920 height 410
click at [969, 295] on div at bounding box center [1089, 424] width 920 height 410
click at [1178, 295] on div at bounding box center [1089, 424] width 920 height 410
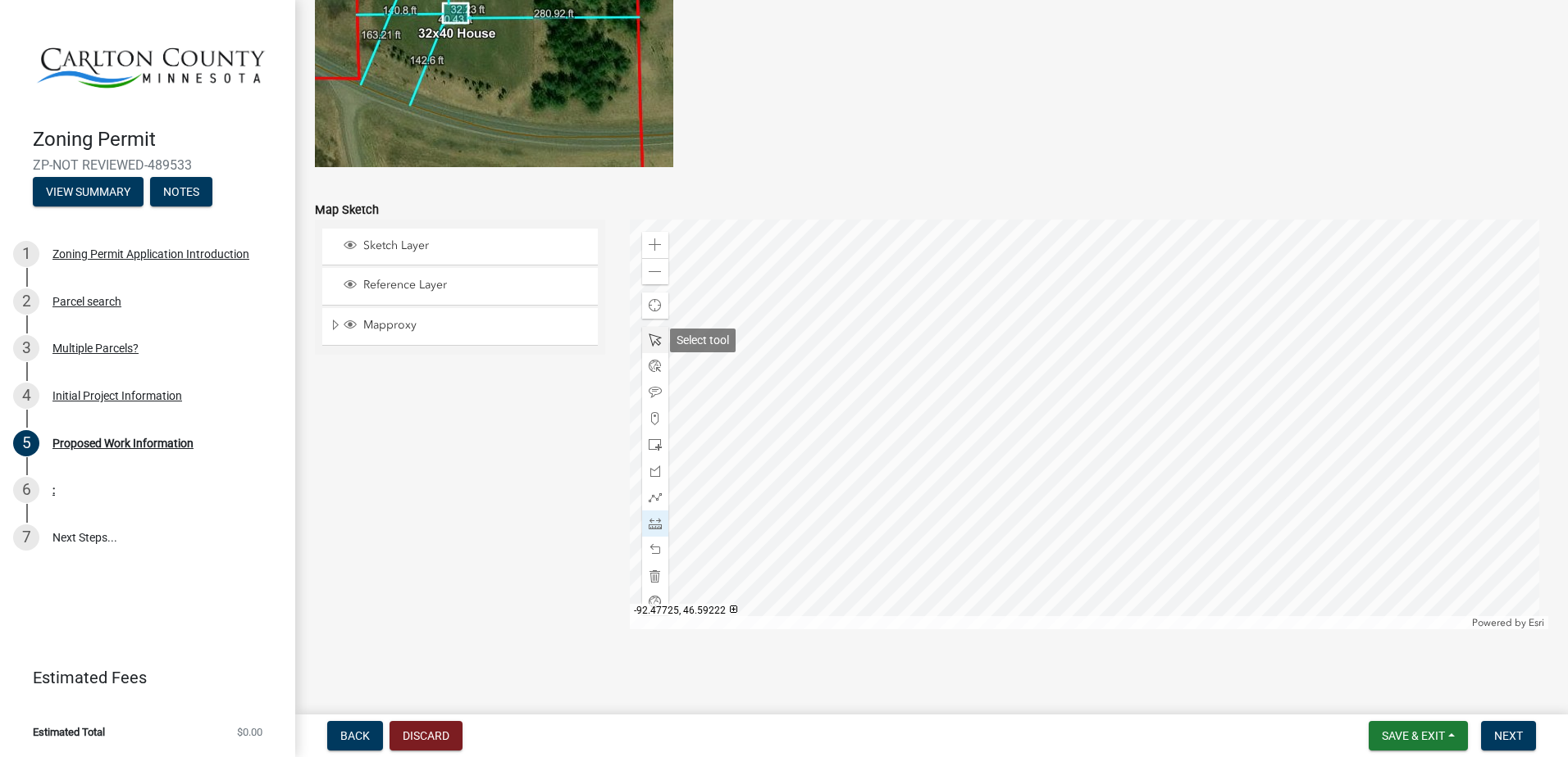
click at [651, 331] on div at bounding box center [655, 340] width 27 height 27
click at [1221, 461] on div at bounding box center [1089, 424] width 920 height 410
click at [658, 527] on span at bounding box center [654, 523] width 13 height 13
click at [949, 570] on div at bounding box center [1089, 424] width 920 height 410
click at [951, 234] on div at bounding box center [1089, 424] width 920 height 410
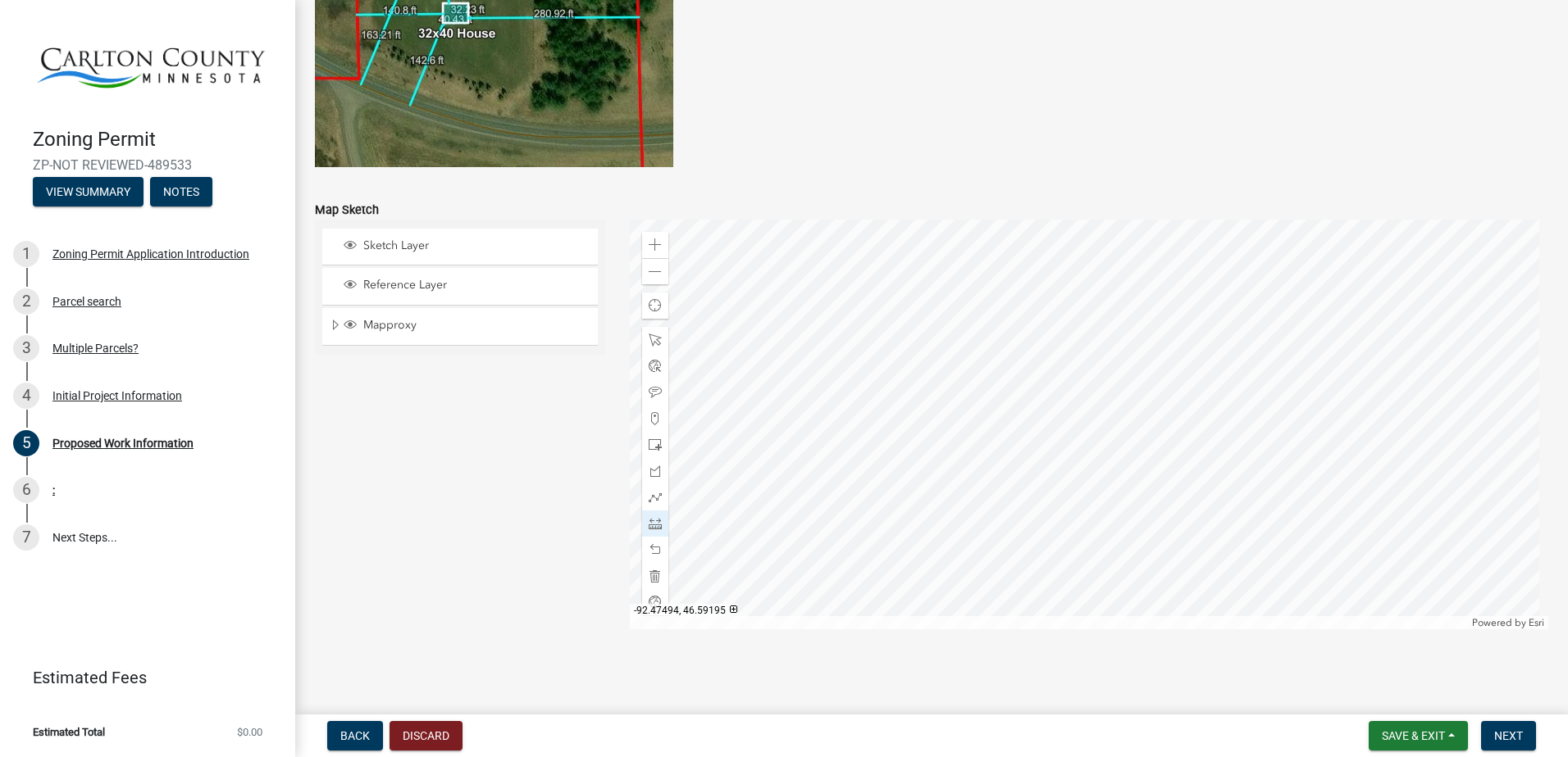
click at [956, 483] on div at bounding box center [1089, 424] width 920 height 410
click at [956, 233] on div at bounding box center [1089, 424] width 920 height 410
click at [1068, 466] on div at bounding box center [1089, 424] width 920 height 410
click at [1068, 234] on div at bounding box center [1089, 424] width 920 height 410
click at [1096, 427] on div at bounding box center [1089, 424] width 920 height 410
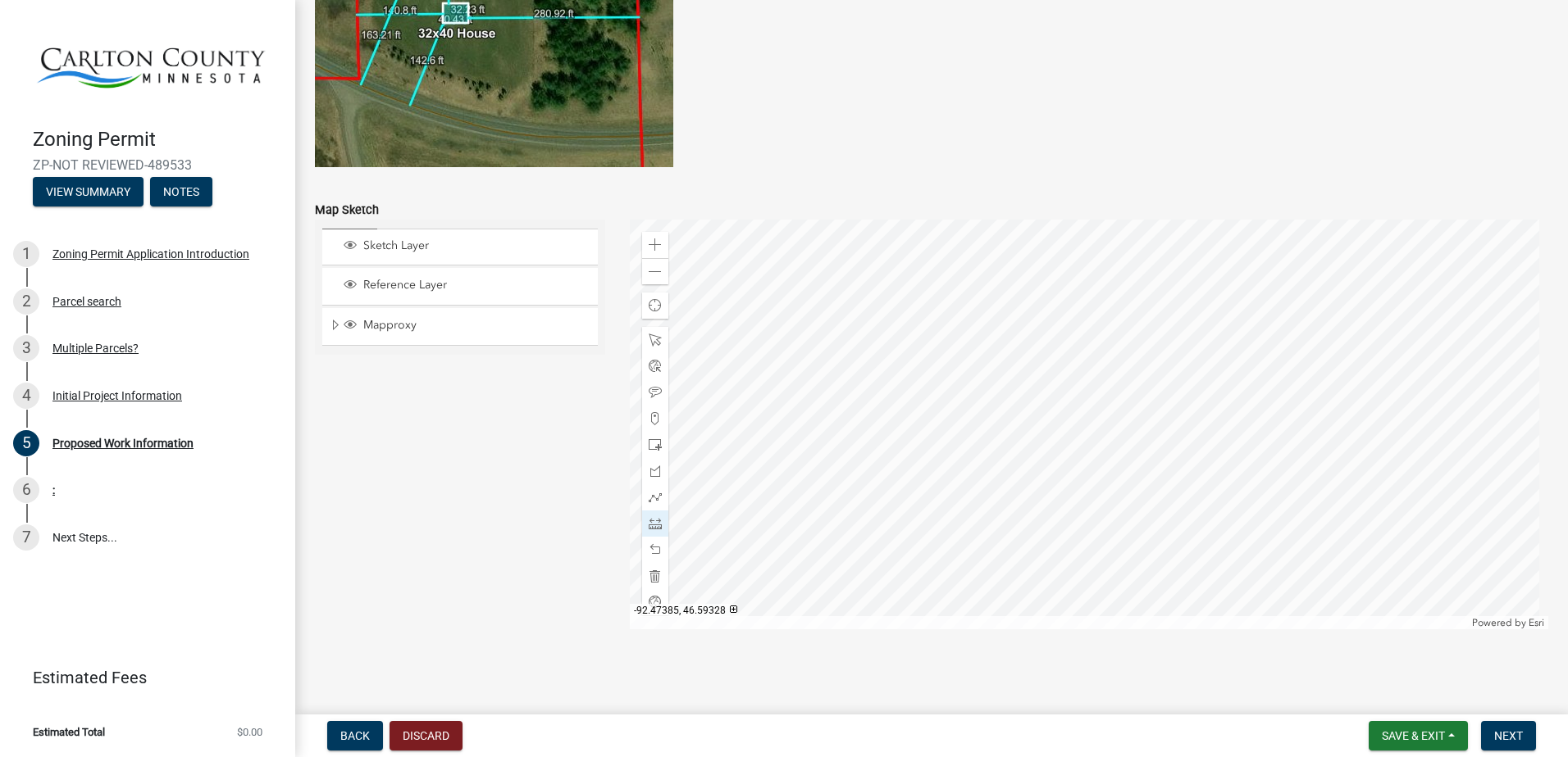
click at [1094, 236] on div at bounding box center [1089, 424] width 920 height 410
click at [963, 384] on div at bounding box center [1089, 424] width 920 height 410
click at [963, 234] on div at bounding box center [1089, 424] width 920 height 410
click at [1009, 255] on div at bounding box center [1089, 424] width 920 height 410
click at [1010, 599] on div at bounding box center [1089, 424] width 920 height 410
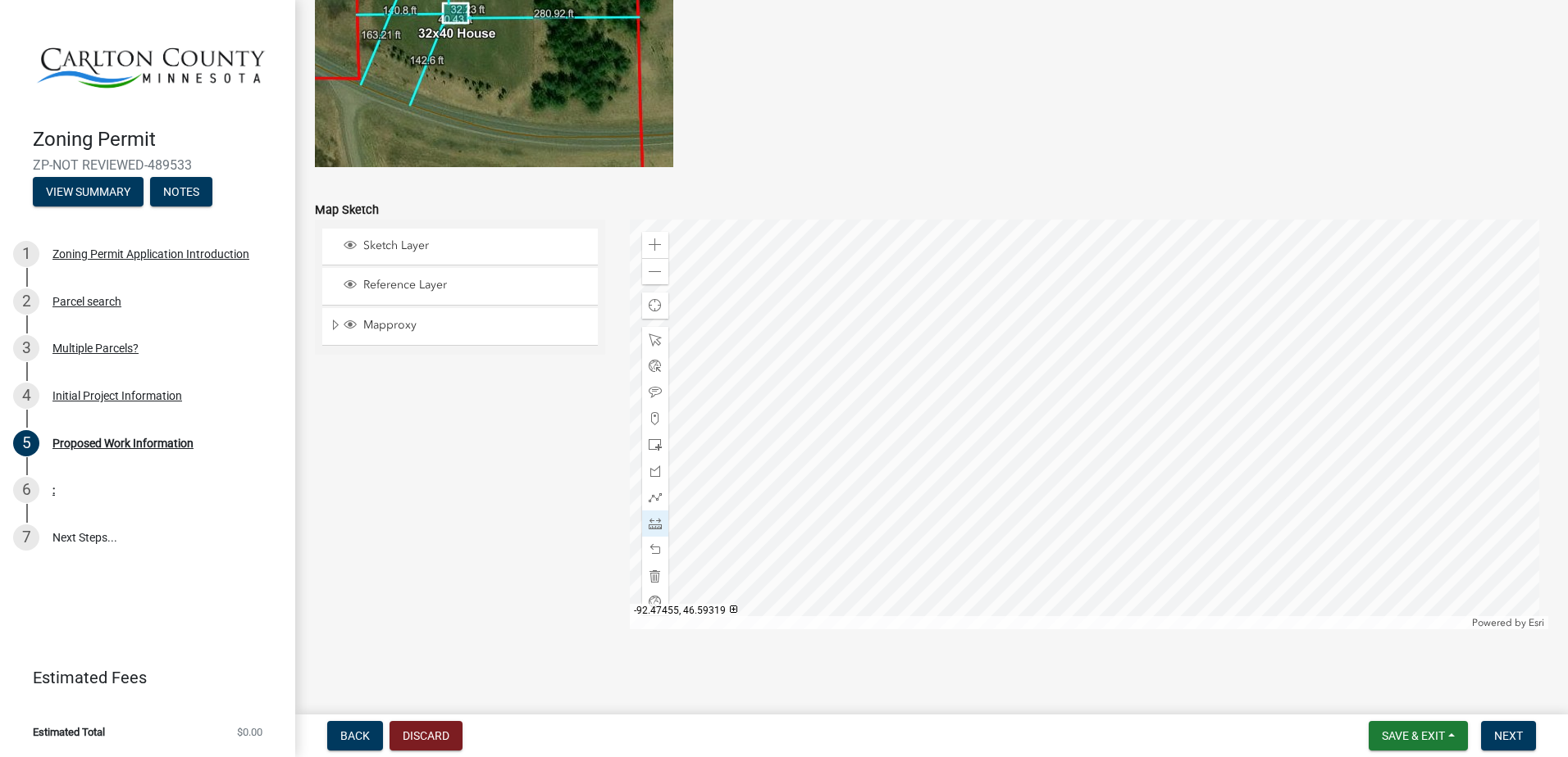
click at [1008, 366] on div at bounding box center [1089, 424] width 920 height 410
click at [1349, 371] on div at bounding box center [1089, 424] width 920 height 410
click at [1005, 368] on div at bounding box center [1089, 424] width 920 height 410
click at [949, 368] on div at bounding box center [1089, 424] width 920 height 410
click at [1007, 364] on div at bounding box center [1089, 424] width 920 height 410
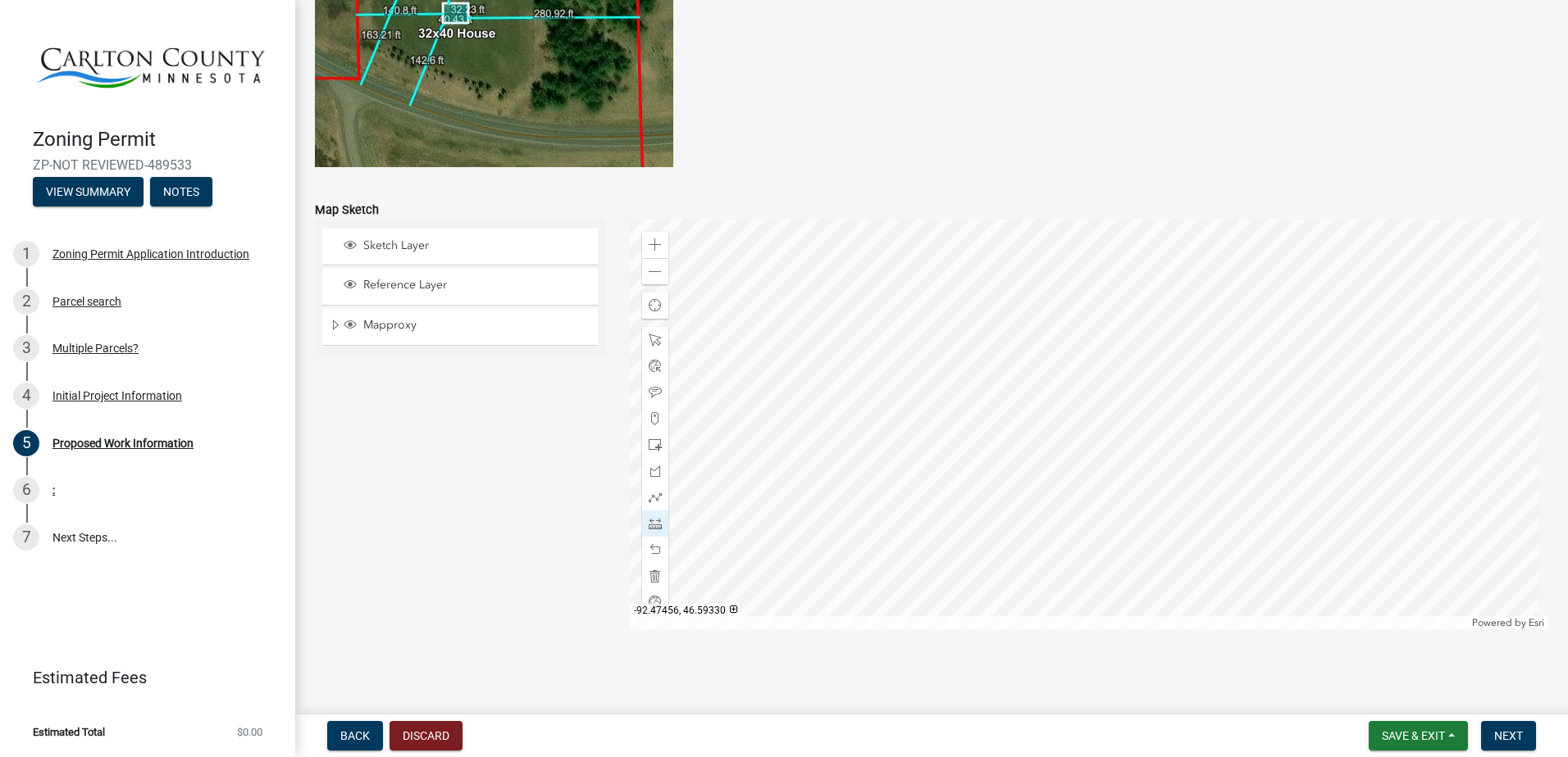
click at [1007, 353] on div at bounding box center [1089, 424] width 920 height 410
click at [658, 340] on div at bounding box center [655, 340] width 27 height 27
click at [1529, 731] on button "Next" at bounding box center [1509, 736] width 55 height 29
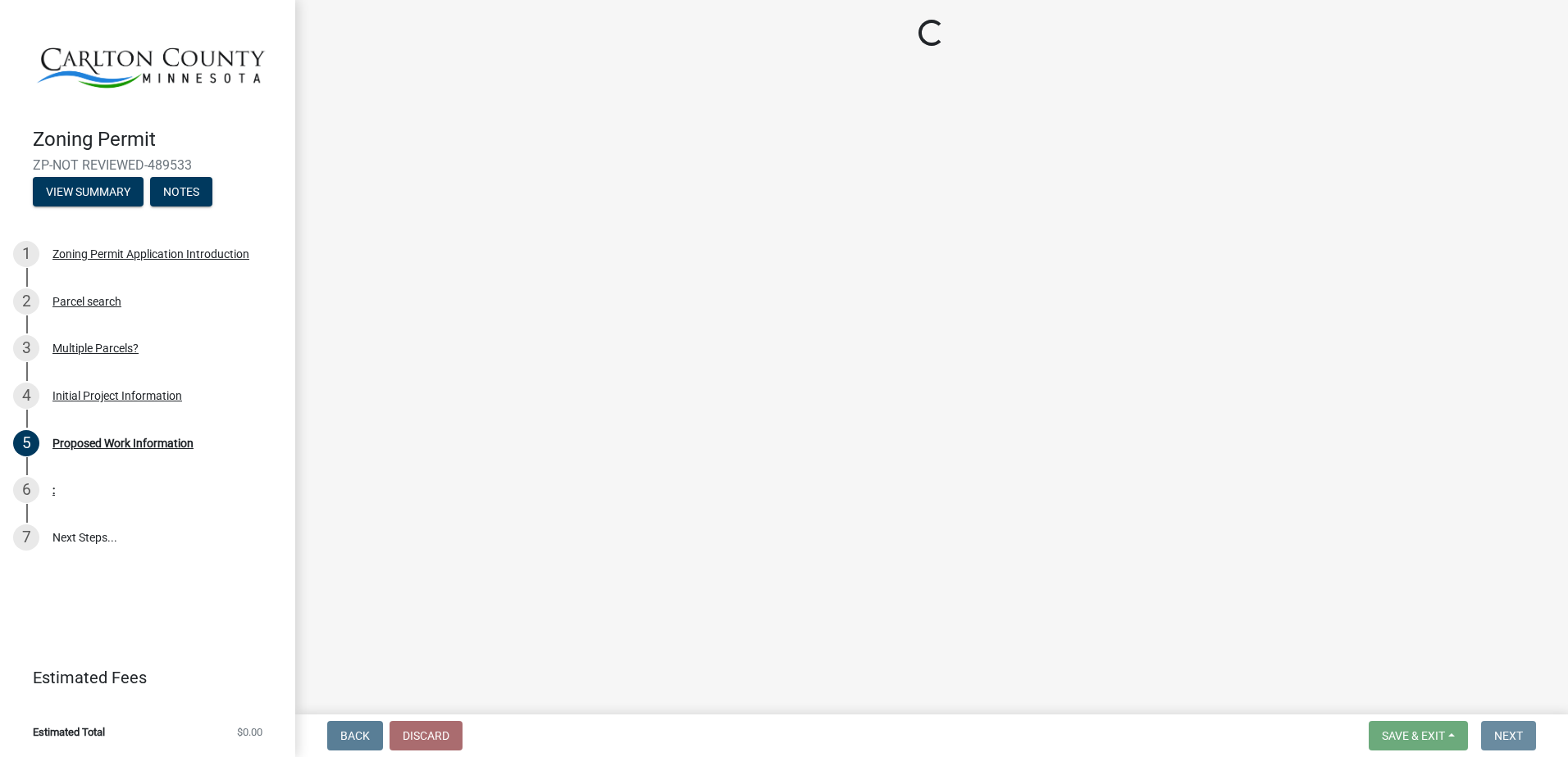
scroll to position [0, 0]
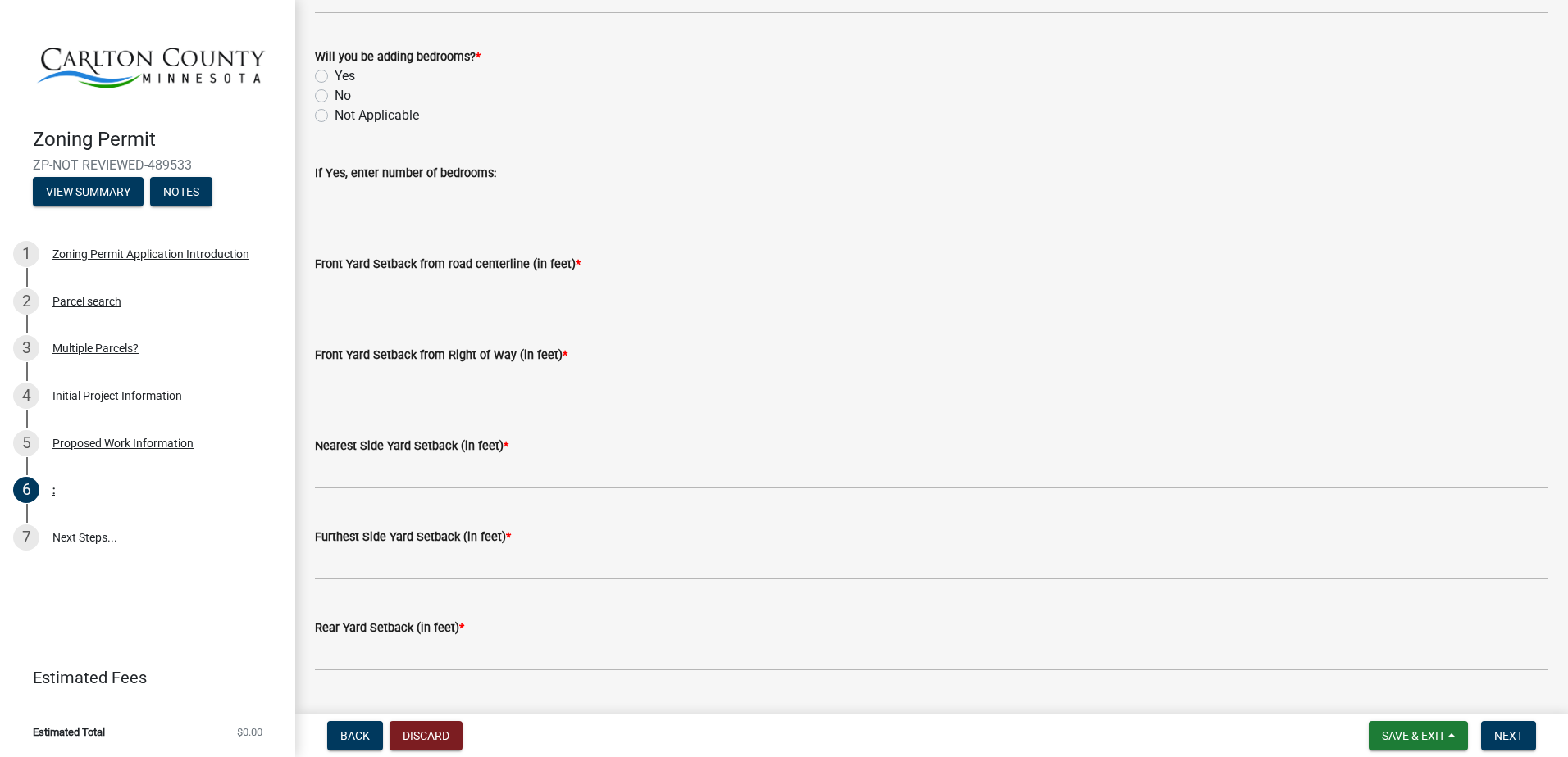
drag, startPoint x: 864, startPoint y: 341, endPoint x: 865, endPoint y: 331, distance: 10.0
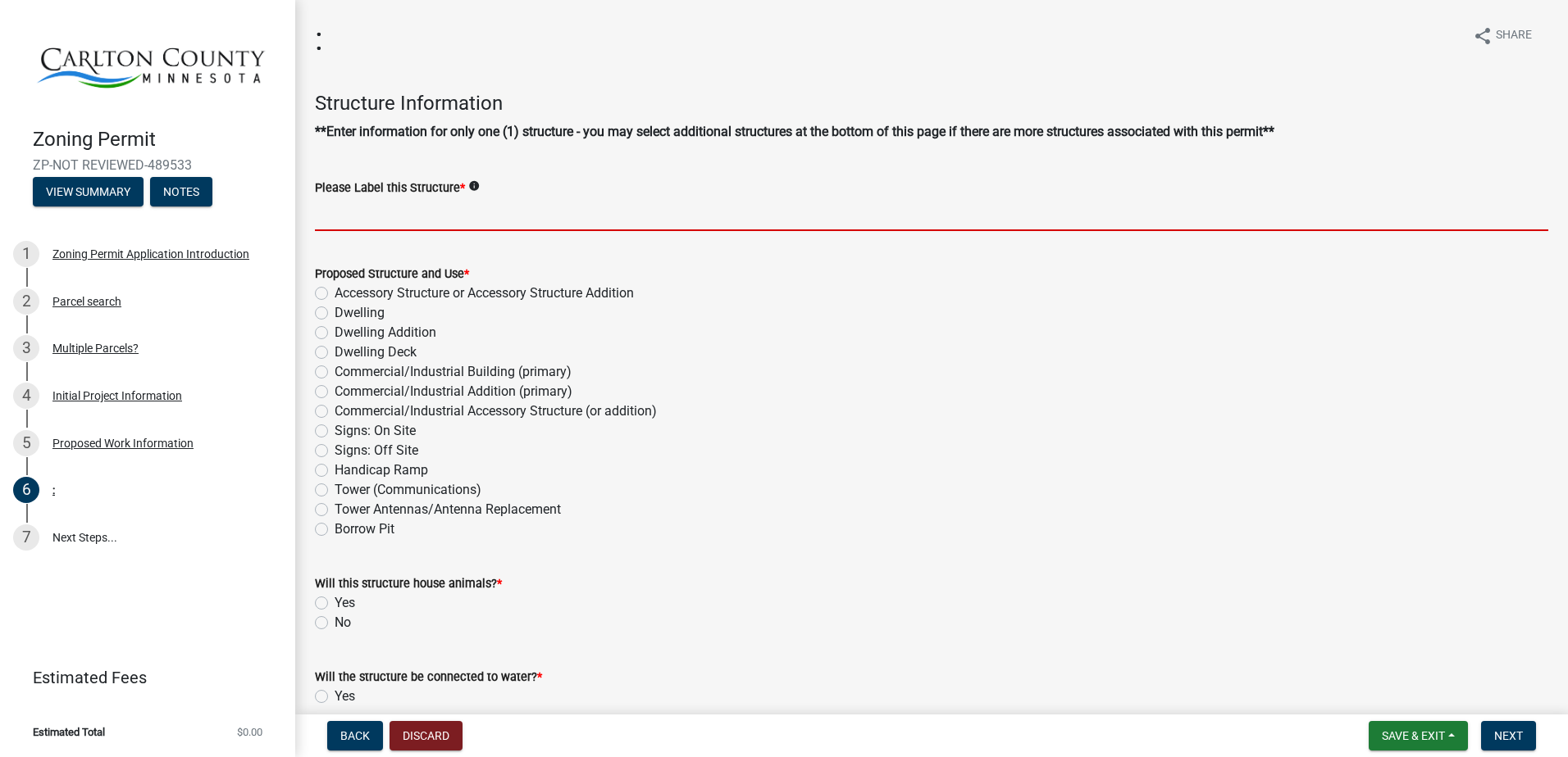
click at [667, 201] on input "Please Label this Structure *" at bounding box center [932, 214] width 1234 height 33
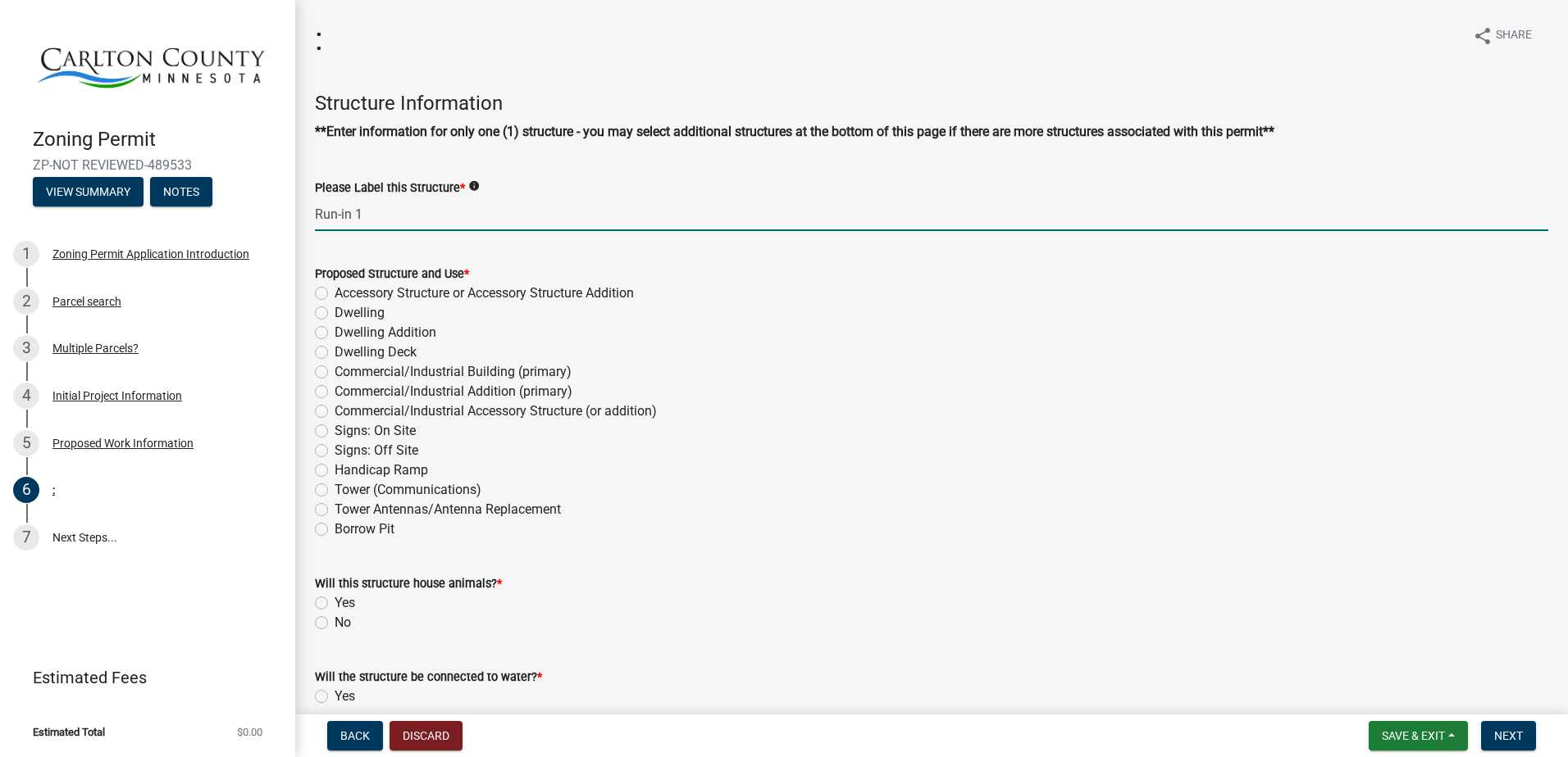
type input "Run-in 1"
click at [608, 288] on label "Accessory Structure or Accessory Structure Addition" at bounding box center [484, 293] width 299 height 20
click at [345, 288] on input "Accessory Structure or Accessory Structure Addition" at bounding box center [339, 288] width 11 height 11
radio input "true"
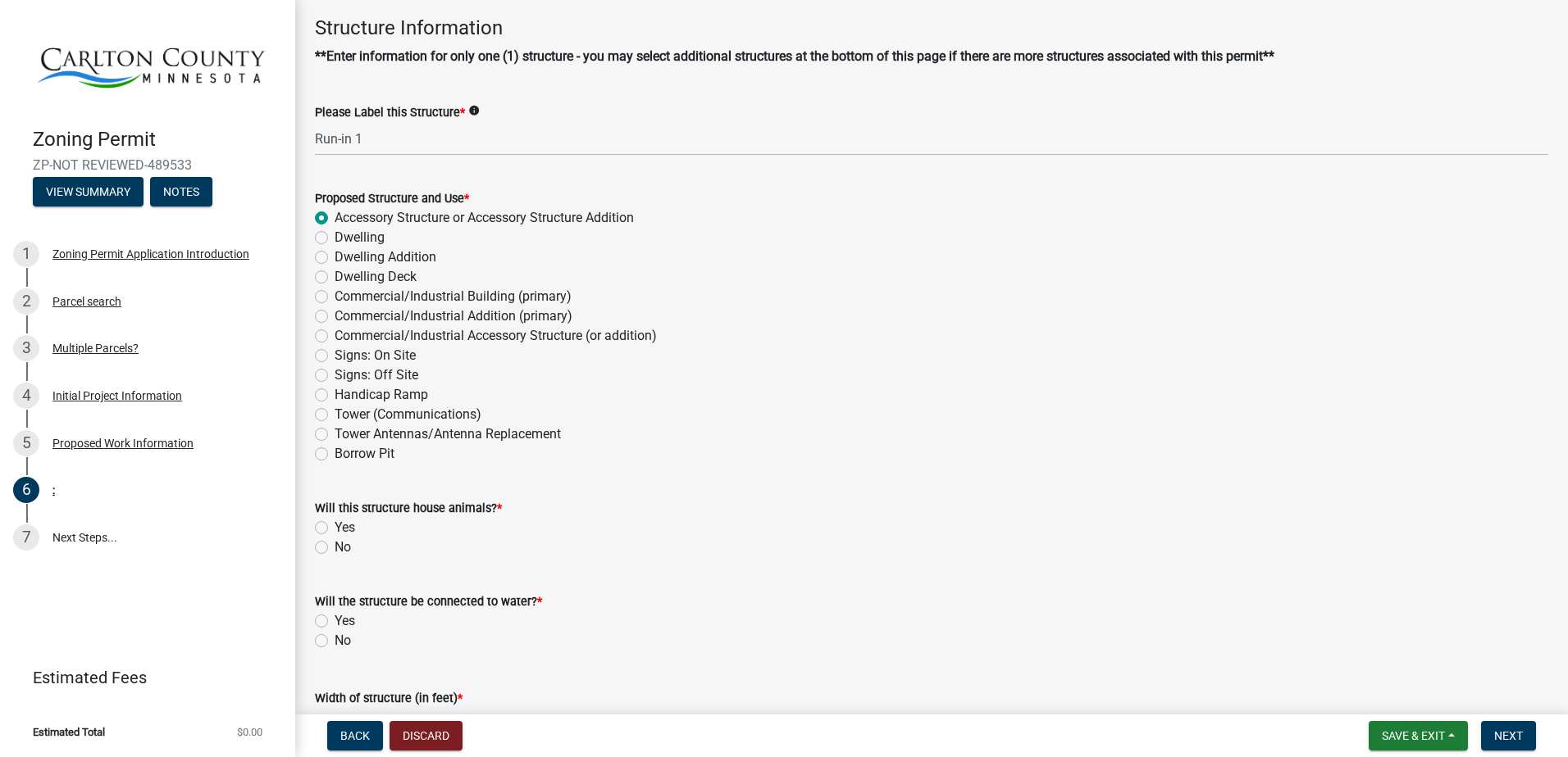
scroll to position [164, 0]
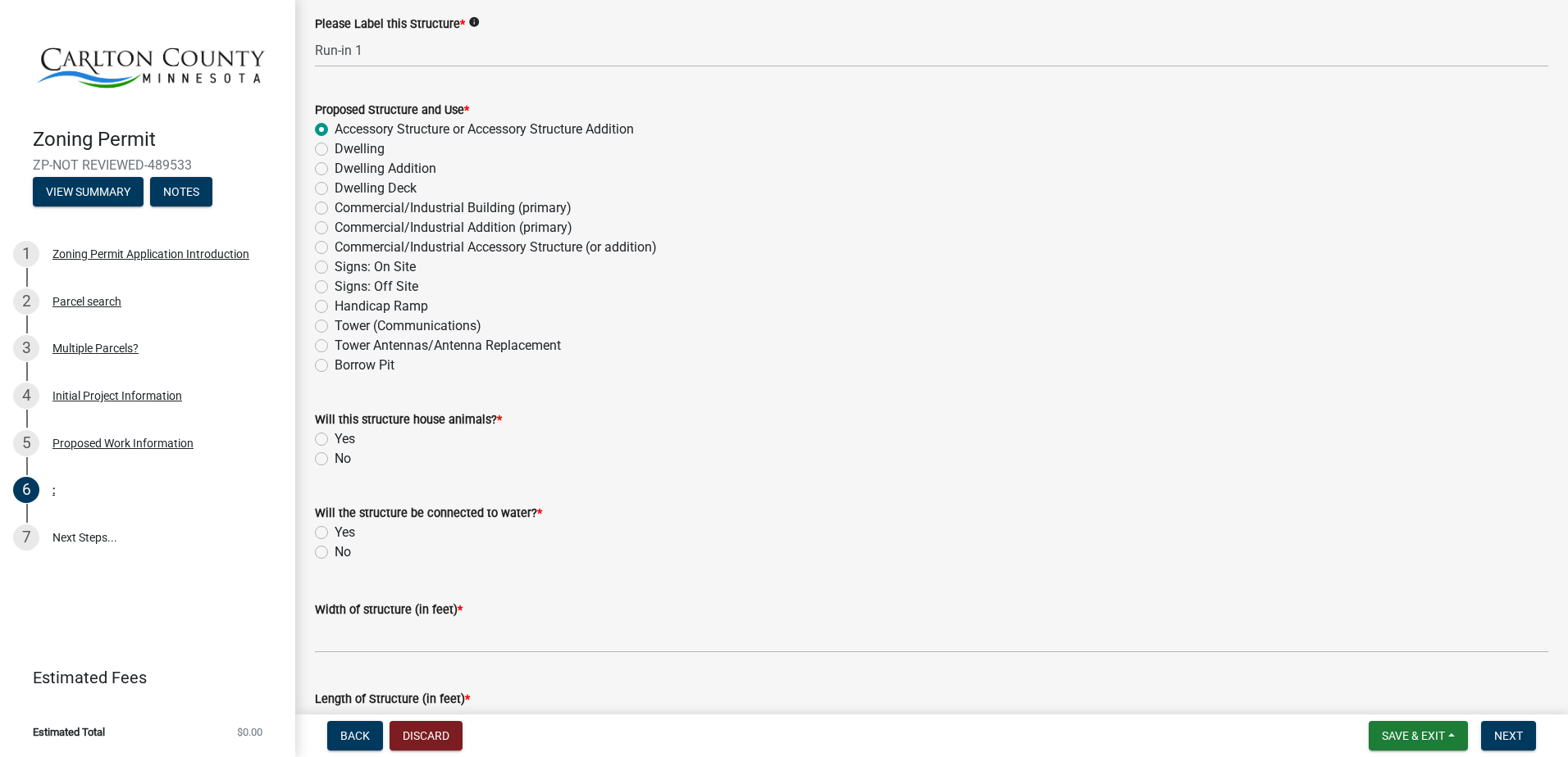
click at [331, 442] on div "Yes" at bounding box center [932, 439] width 1234 height 20
click at [326, 431] on div "Yes" at bounding box center [932, 439] width 1234 height 20
click at [334, 441] on label "Yes" at bounding box center [344, 439] width 21 height 20
click at [334, 440] on input "Yes" at bounding box center [339, 435] width 11 height 11
radio input "true"
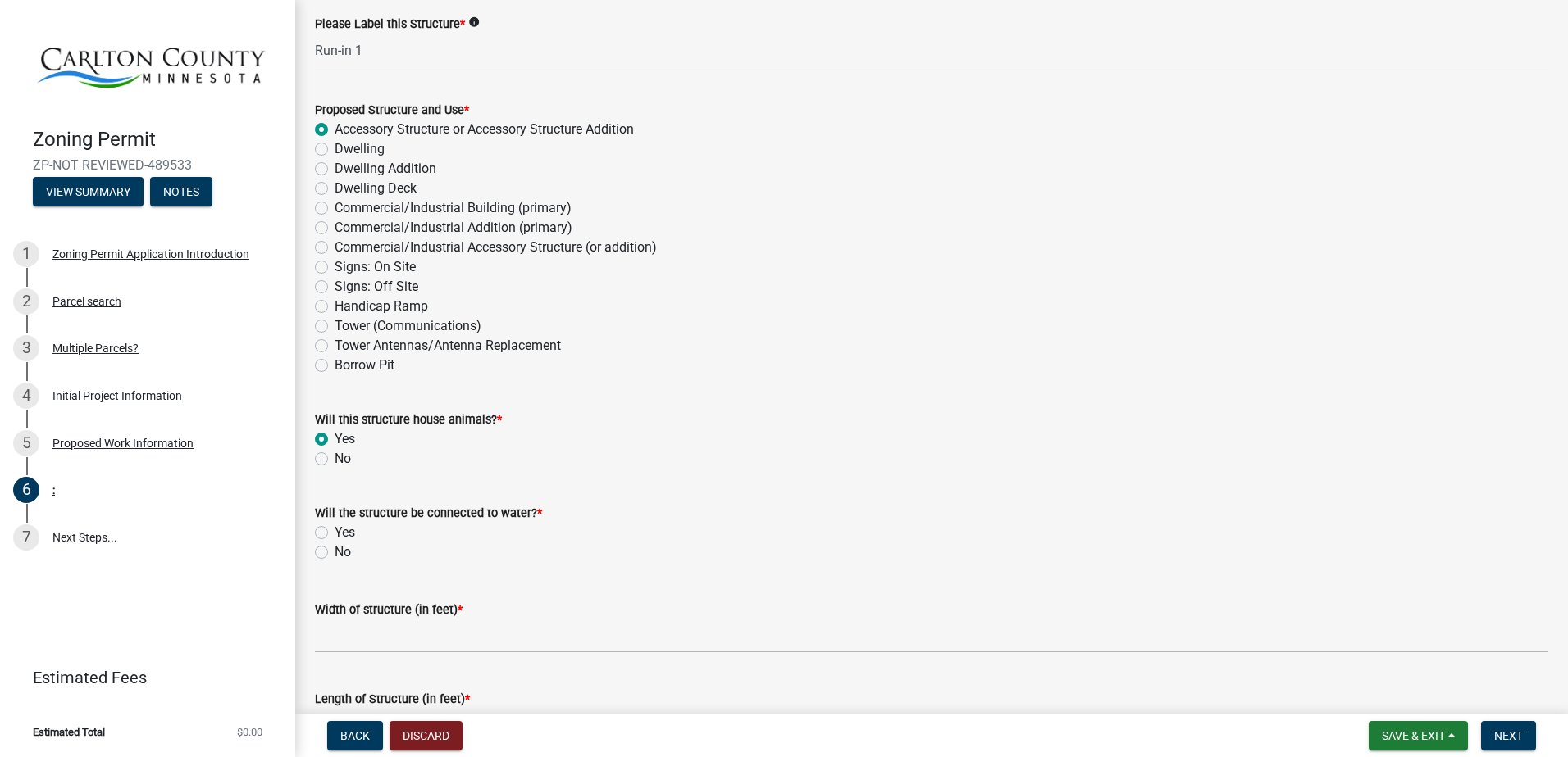
click at [334, 553] on label "No" at bounding box center [342, 553] width 17 height 20
click at [334, 553] on input "No" at bounding box center [339, 548] width 11 height 11
radio input "true"
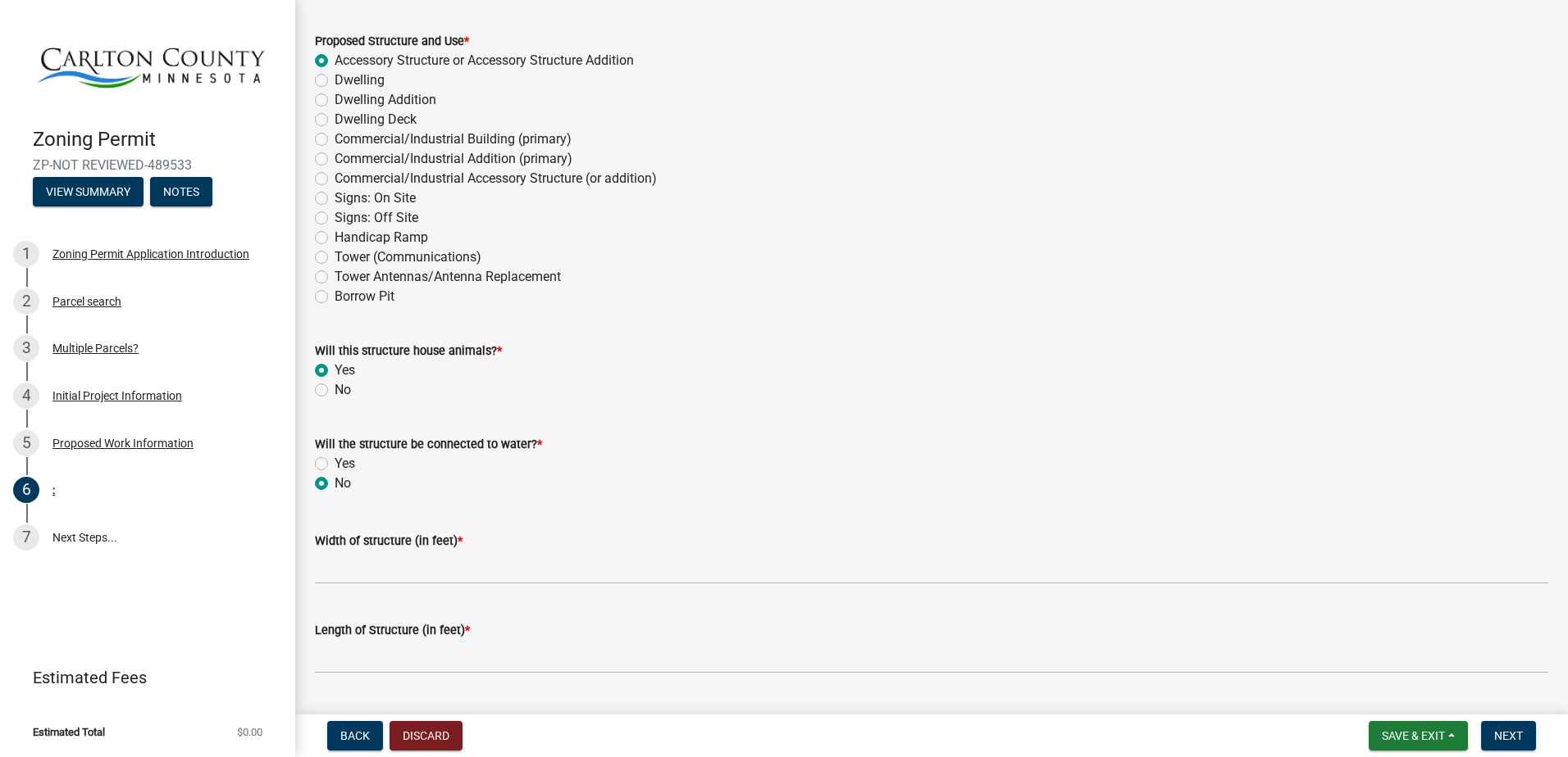
scroll to position [327, 0]
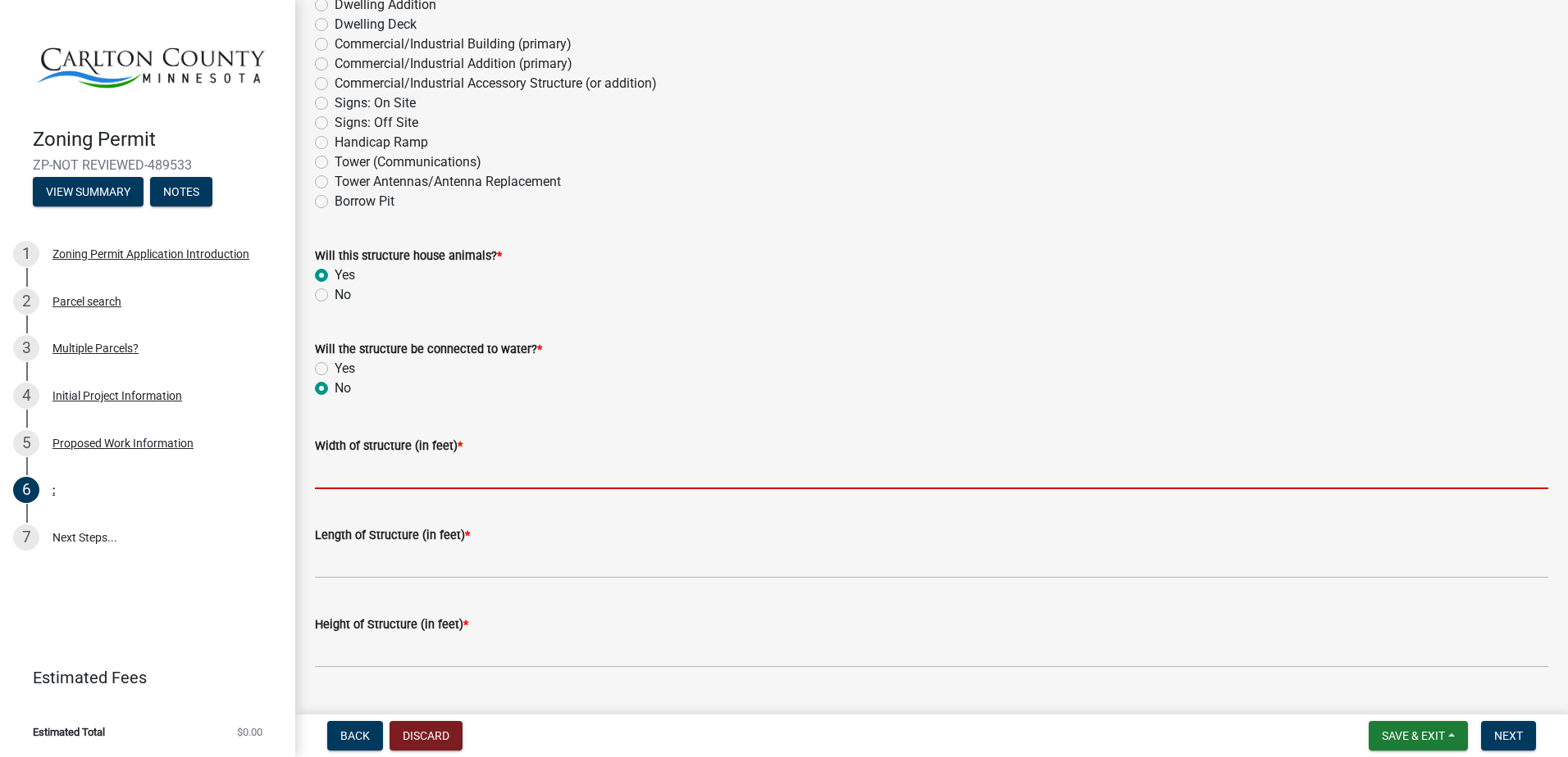
click at [430, 486] on input "Width of structure (in feet) *" at bounding box center [932, 473] width 1234 height 33
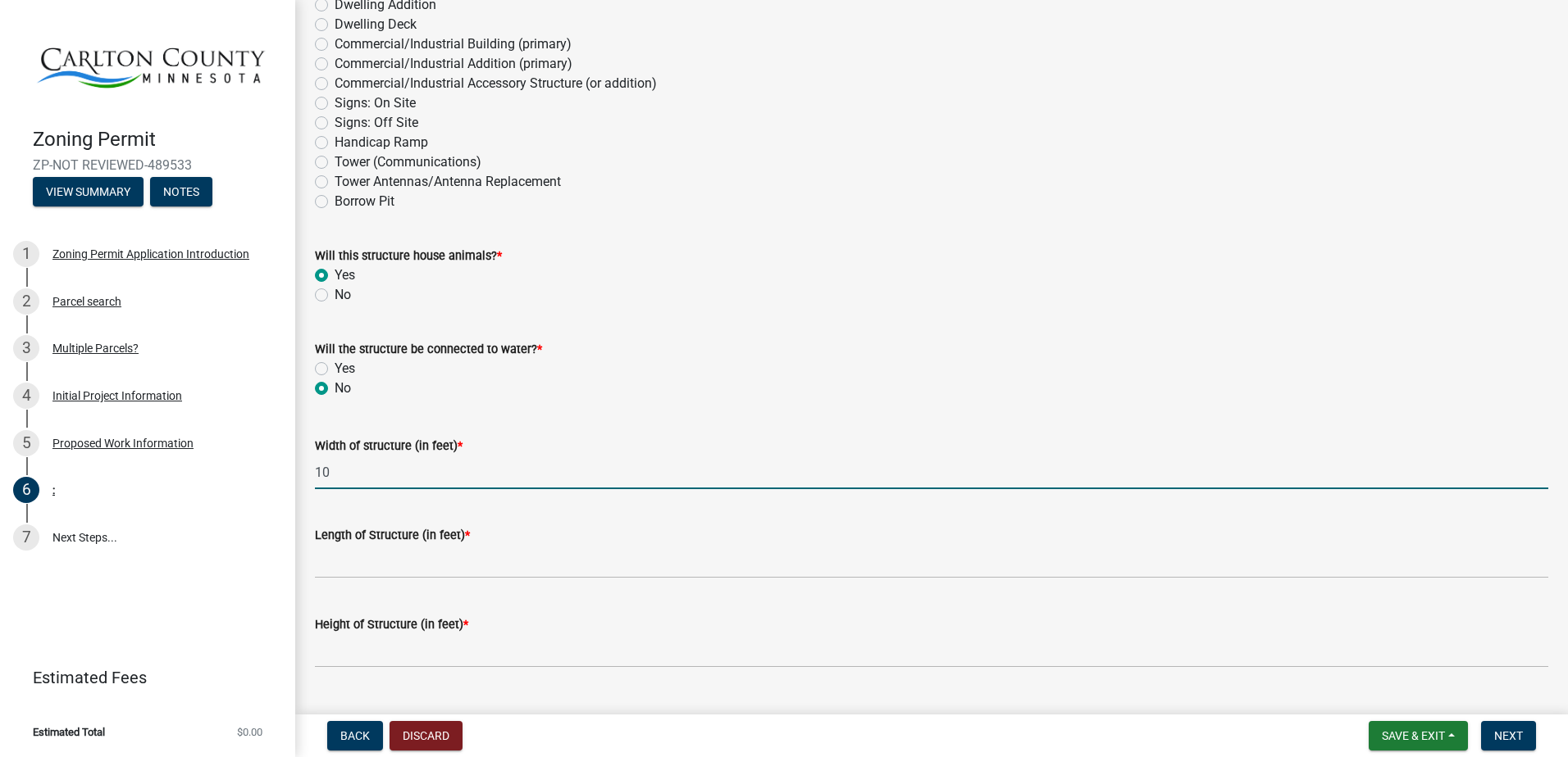
type input "10"
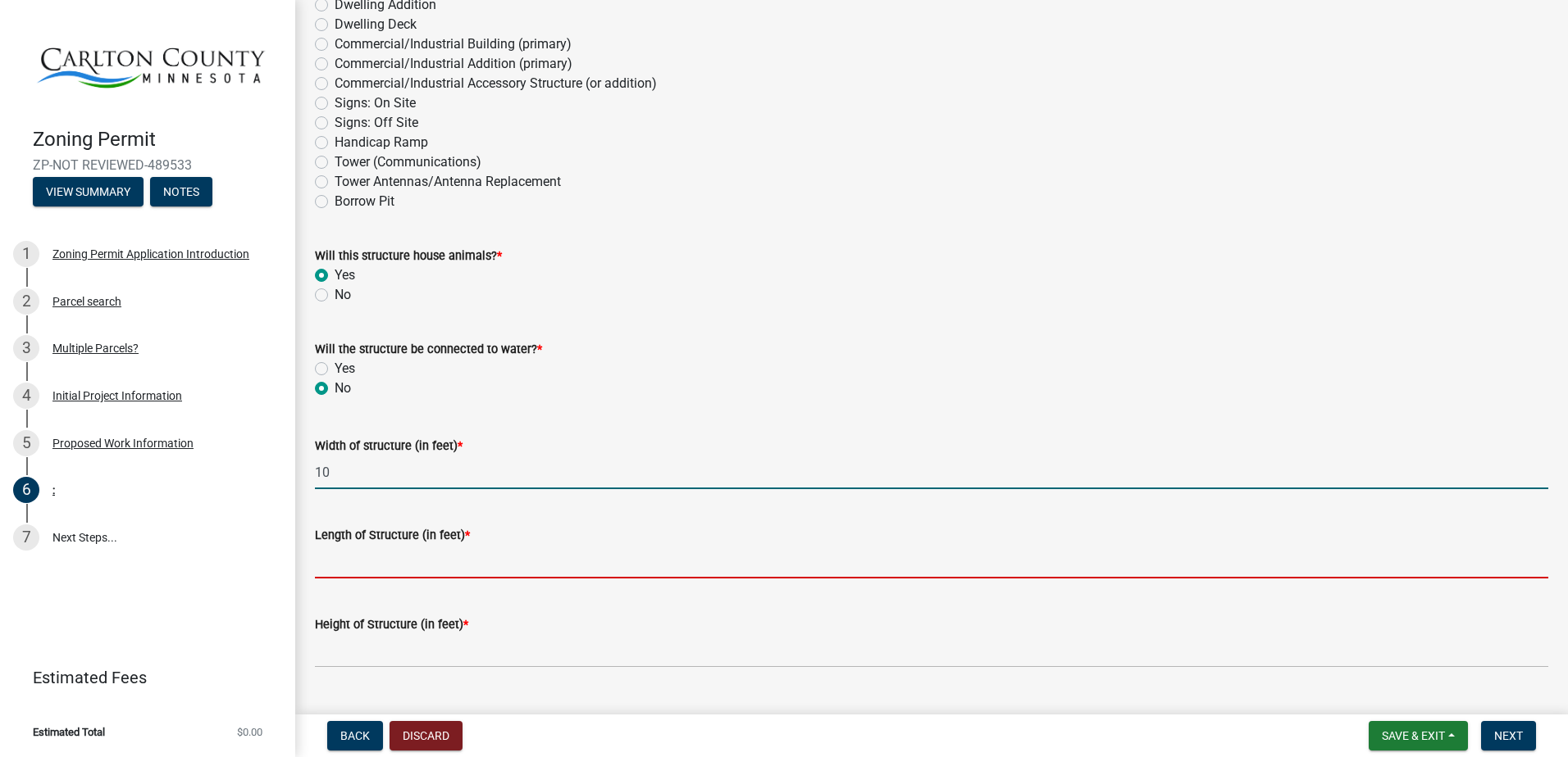
click at [414, 562] on input "Length of Structure (in feet) *" at bounding box center [932, 561] width 1234 height 33
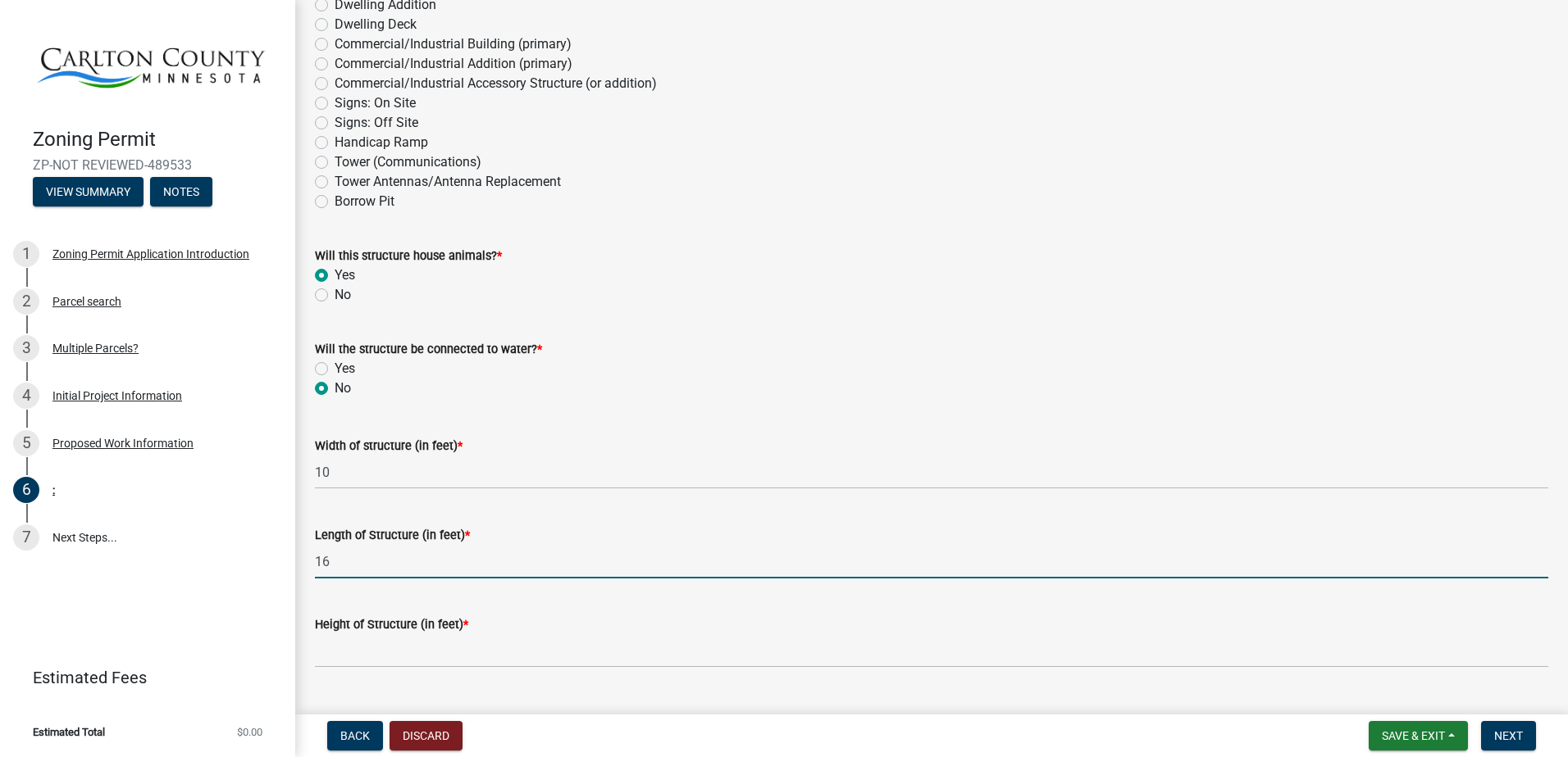
type input "16"
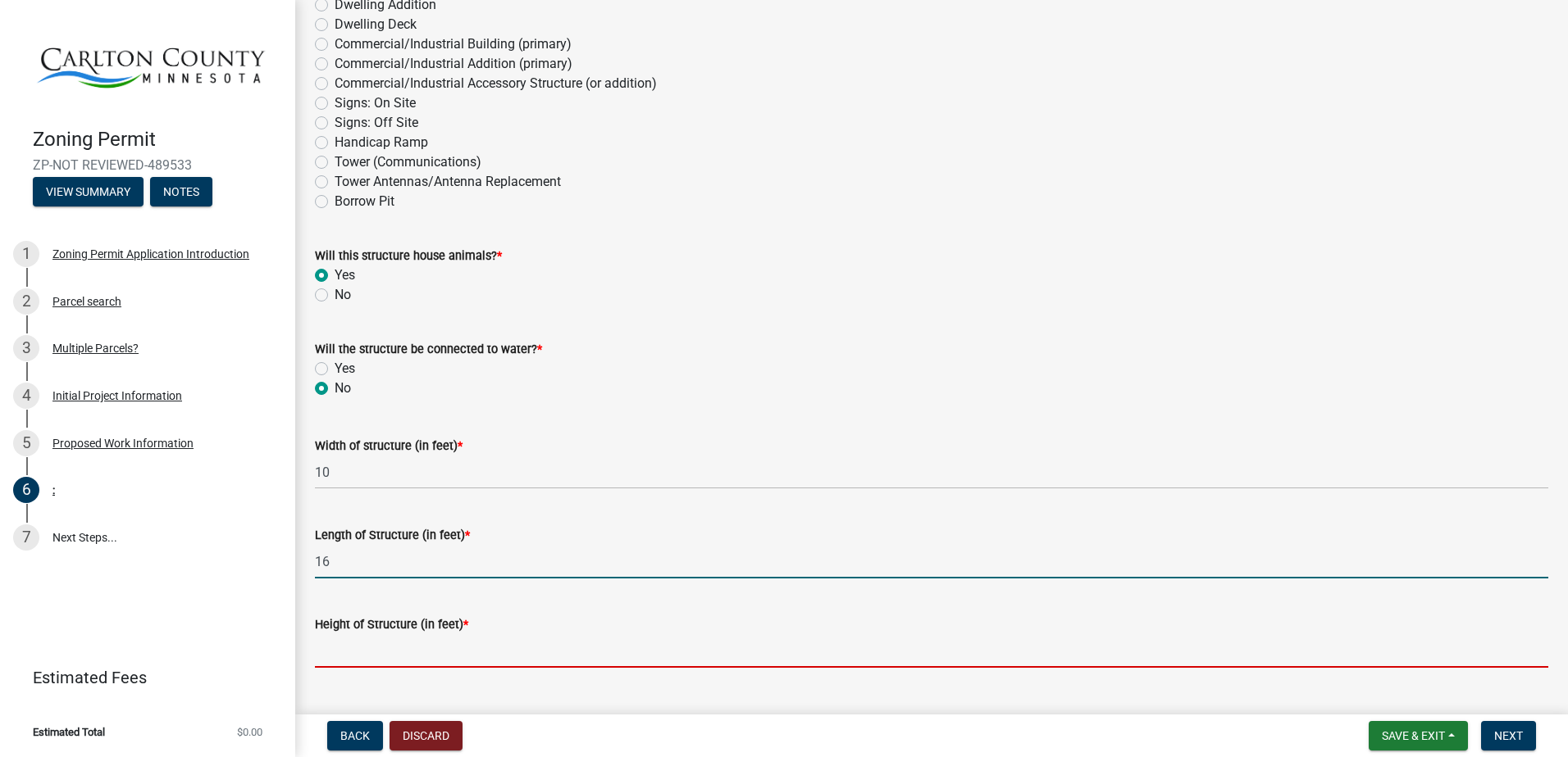
click at [403, 648] on input "Height of Structure (in feet) *" at bounding box center [932, 651] width 1234 height 33
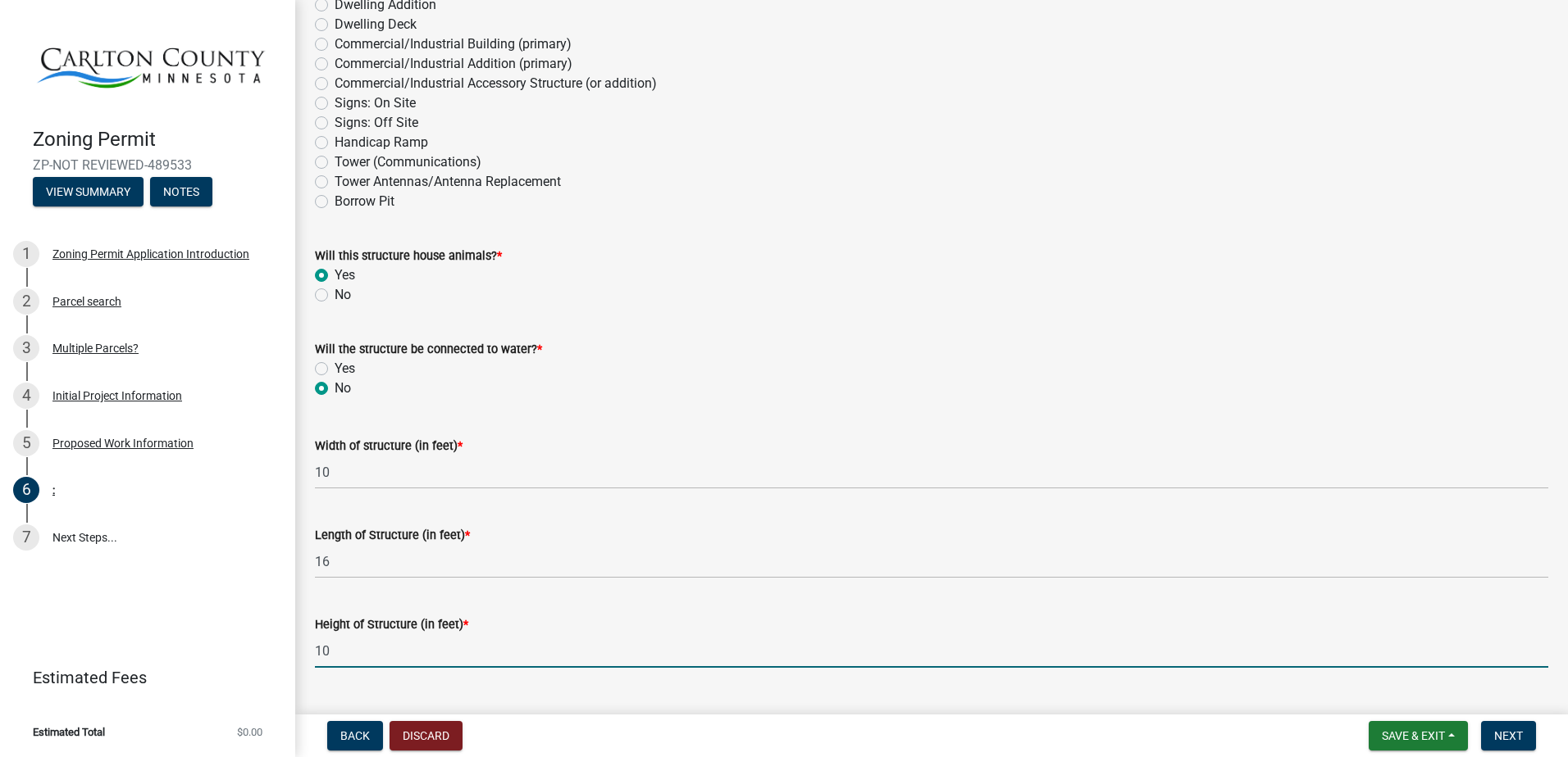
type input "1"
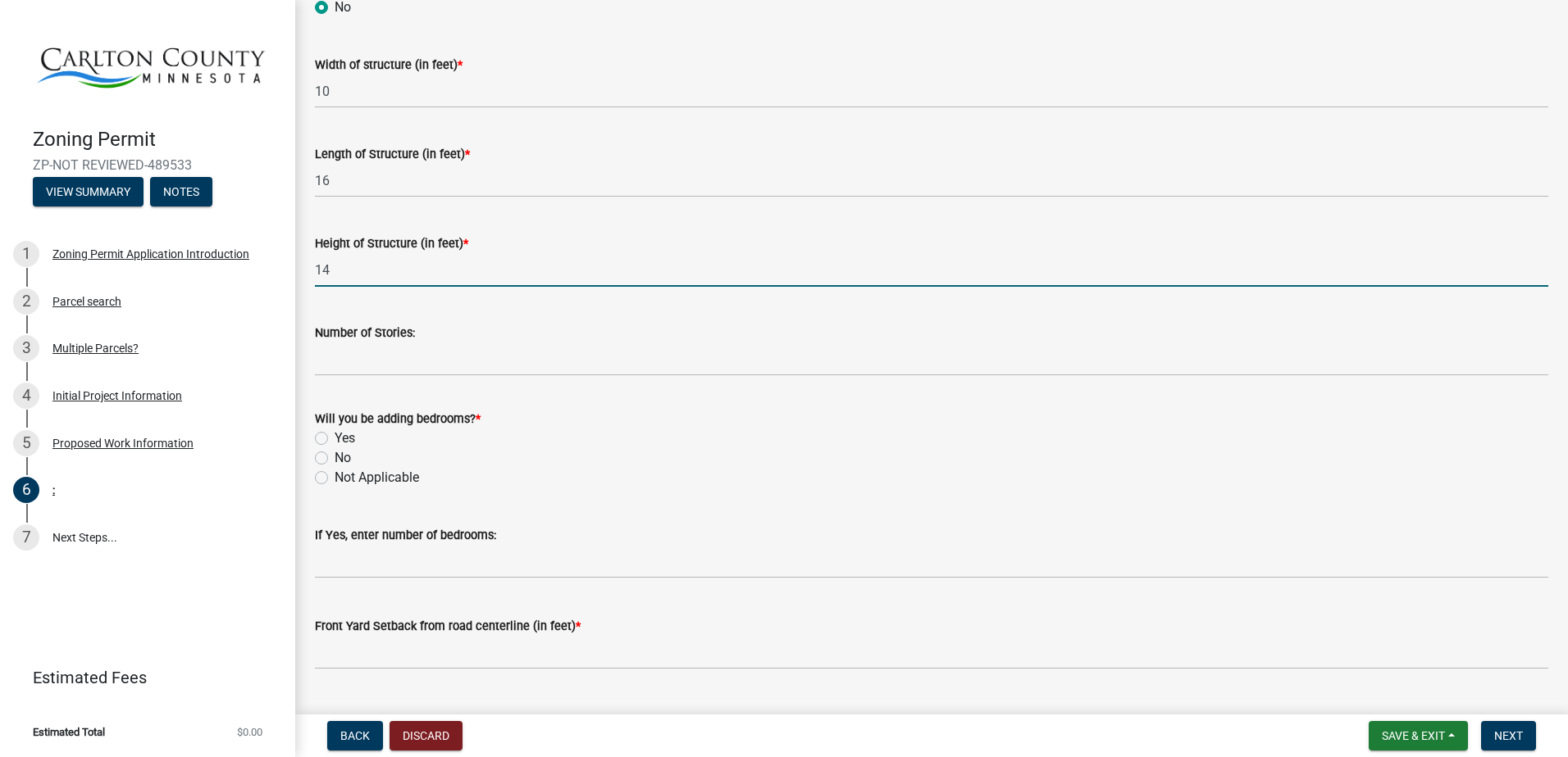
scroll to position [737, 0]
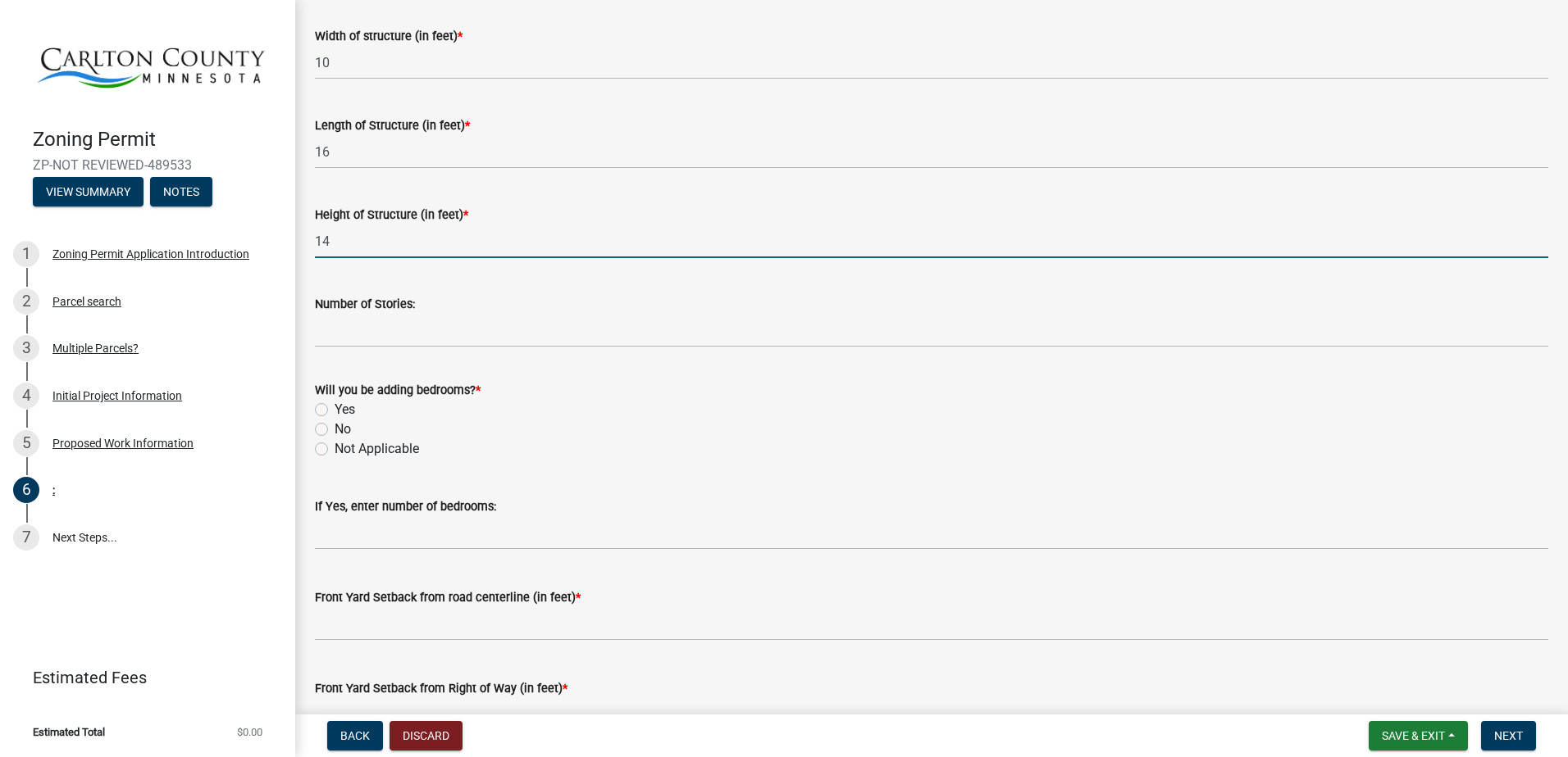
type input "14"
click at [335, 432] on label "No" at bounding box center [342, 430] width 17 height 20
click at [335, 431] on input "No" at bounding box center [339, 425] width 11 height 11
radio input "true"
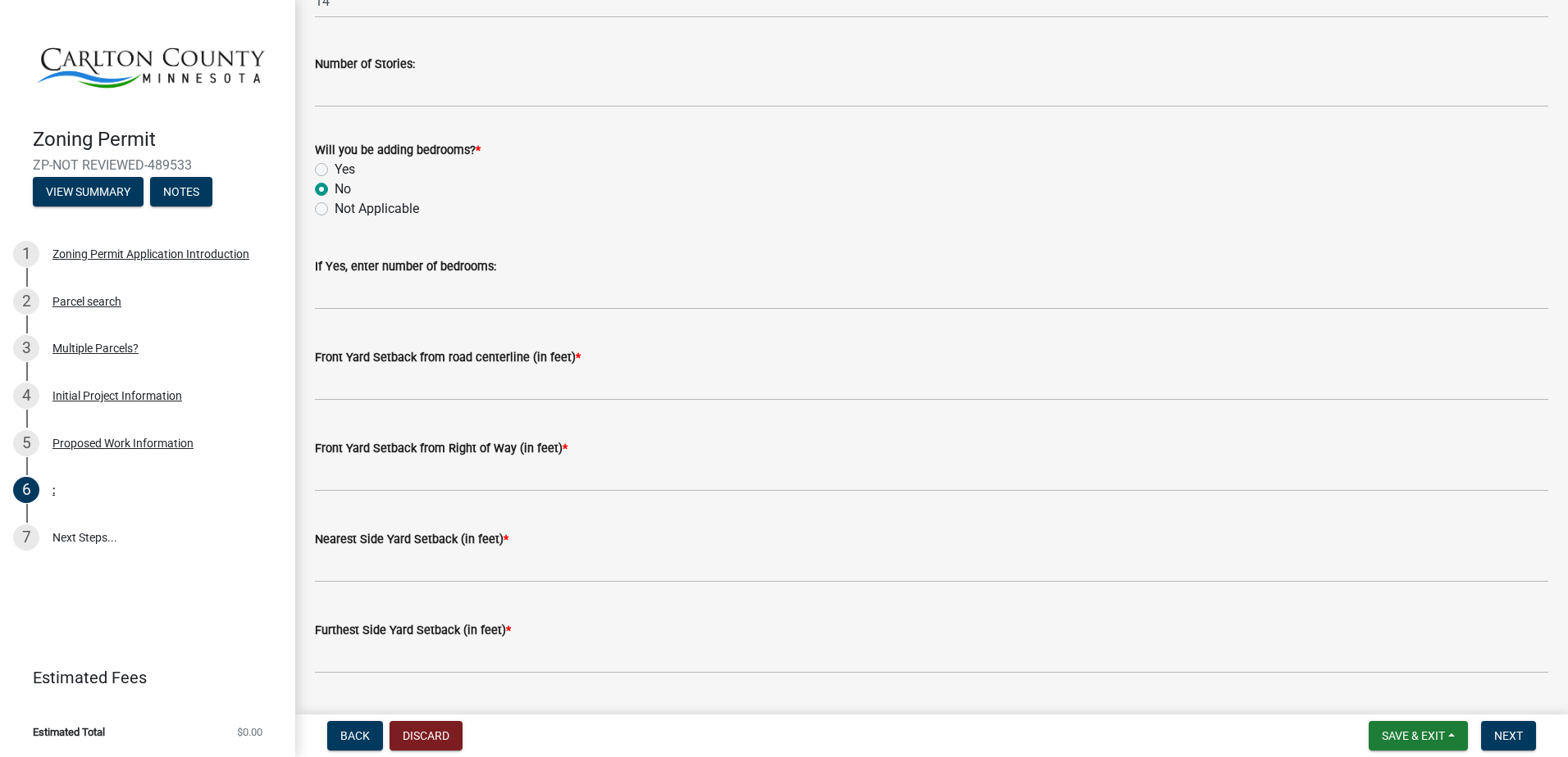
scroll to position [983, 0]
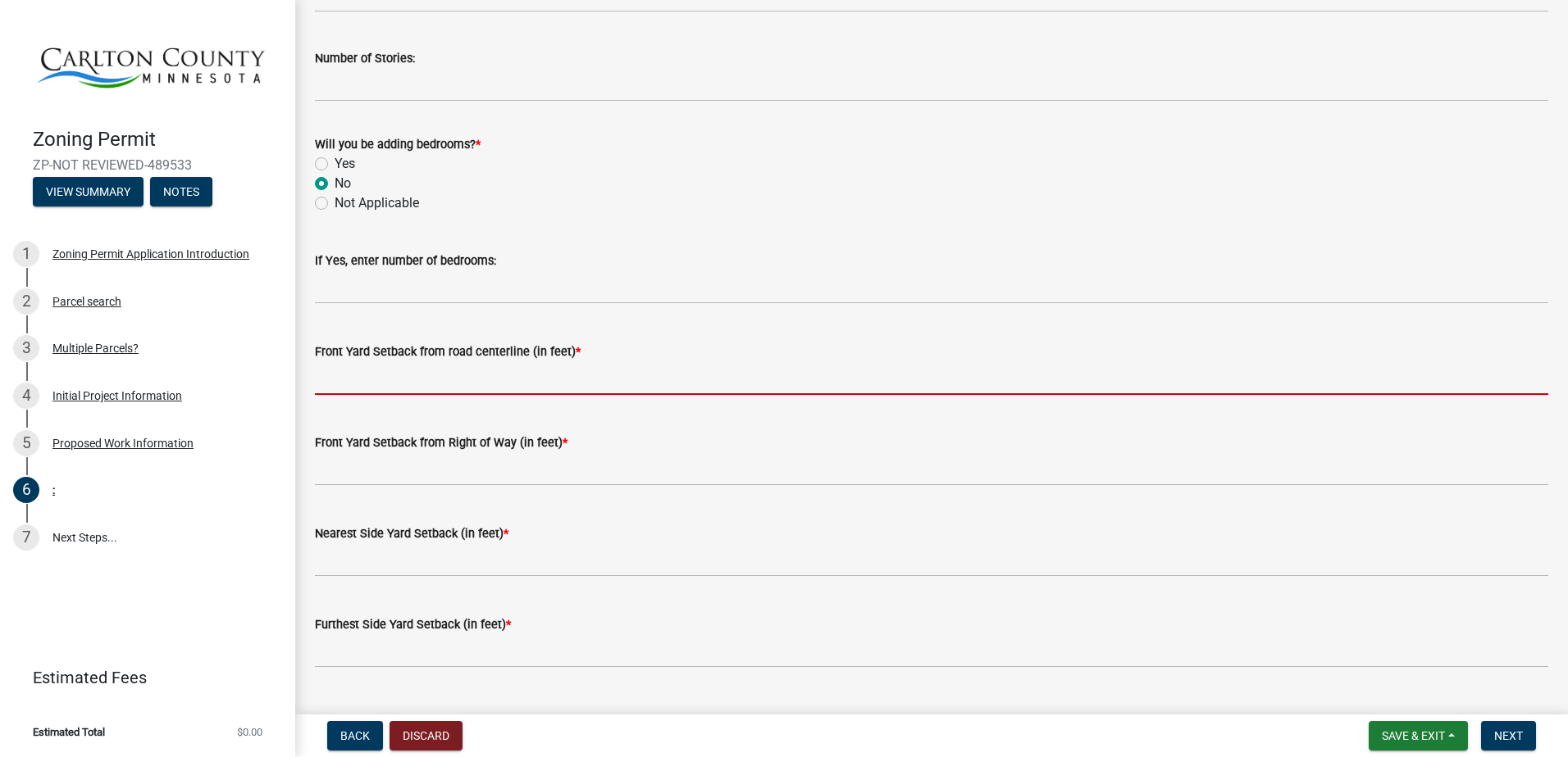
click at [529, 389] on input "text" at bounding box center [932, 378] width 1234 height 33
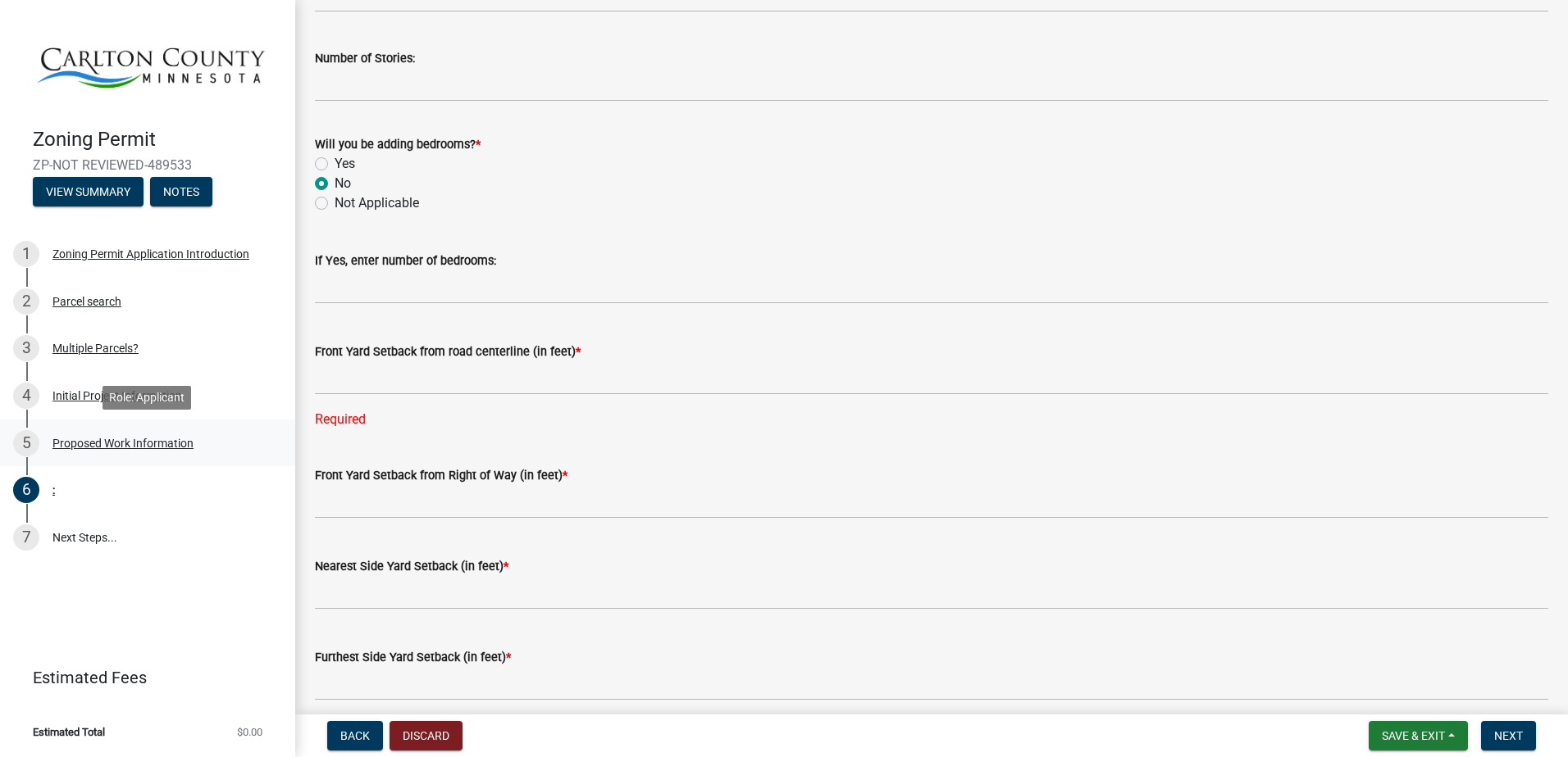
click at [144, 444] on div "Proposed Work Information" at bounding box center [122, 443] width 141 height 12
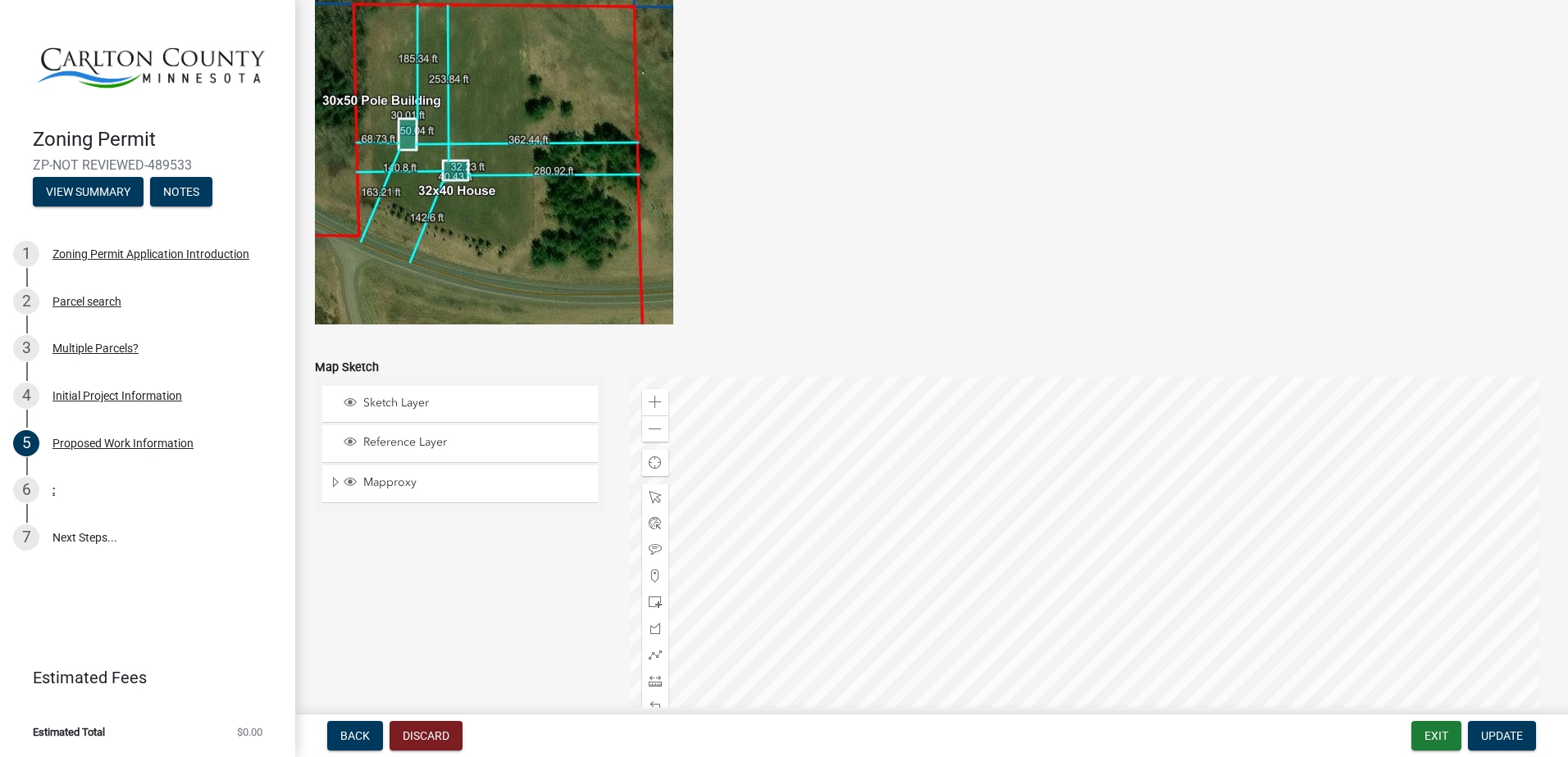
scroll to position [3205, 0]
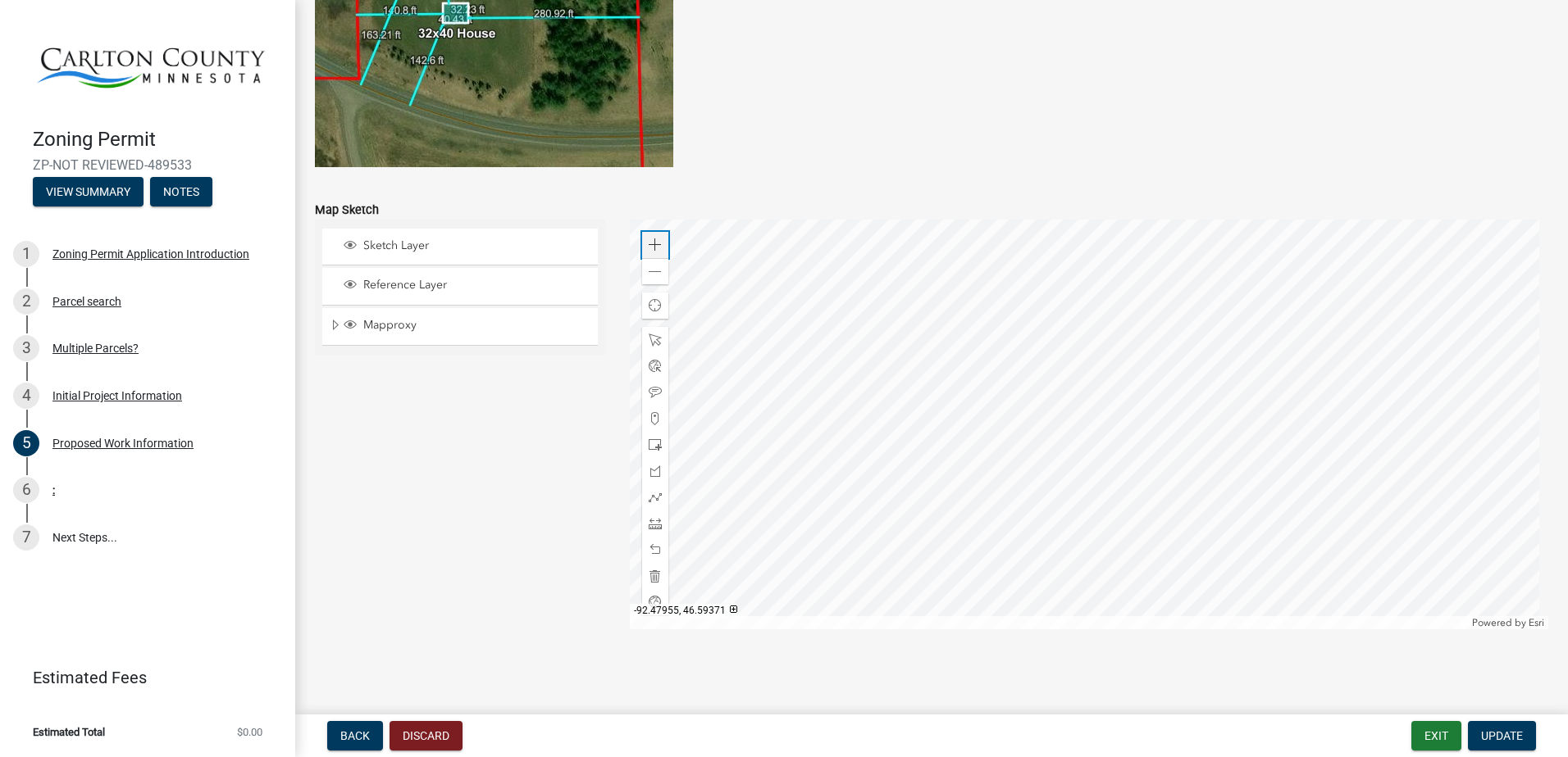
click at [654, 239] on span at bounding box center [654, 245] width 13 height 13
click at [1308, 374] on div at bounding box center [1089, 424] width 920 height 410
click at [908, 552] on div at bounding box center [1089, 424] width 920 height 410
click at [915, 516] on div at bounding box center [1089, 424] width 920 height 410
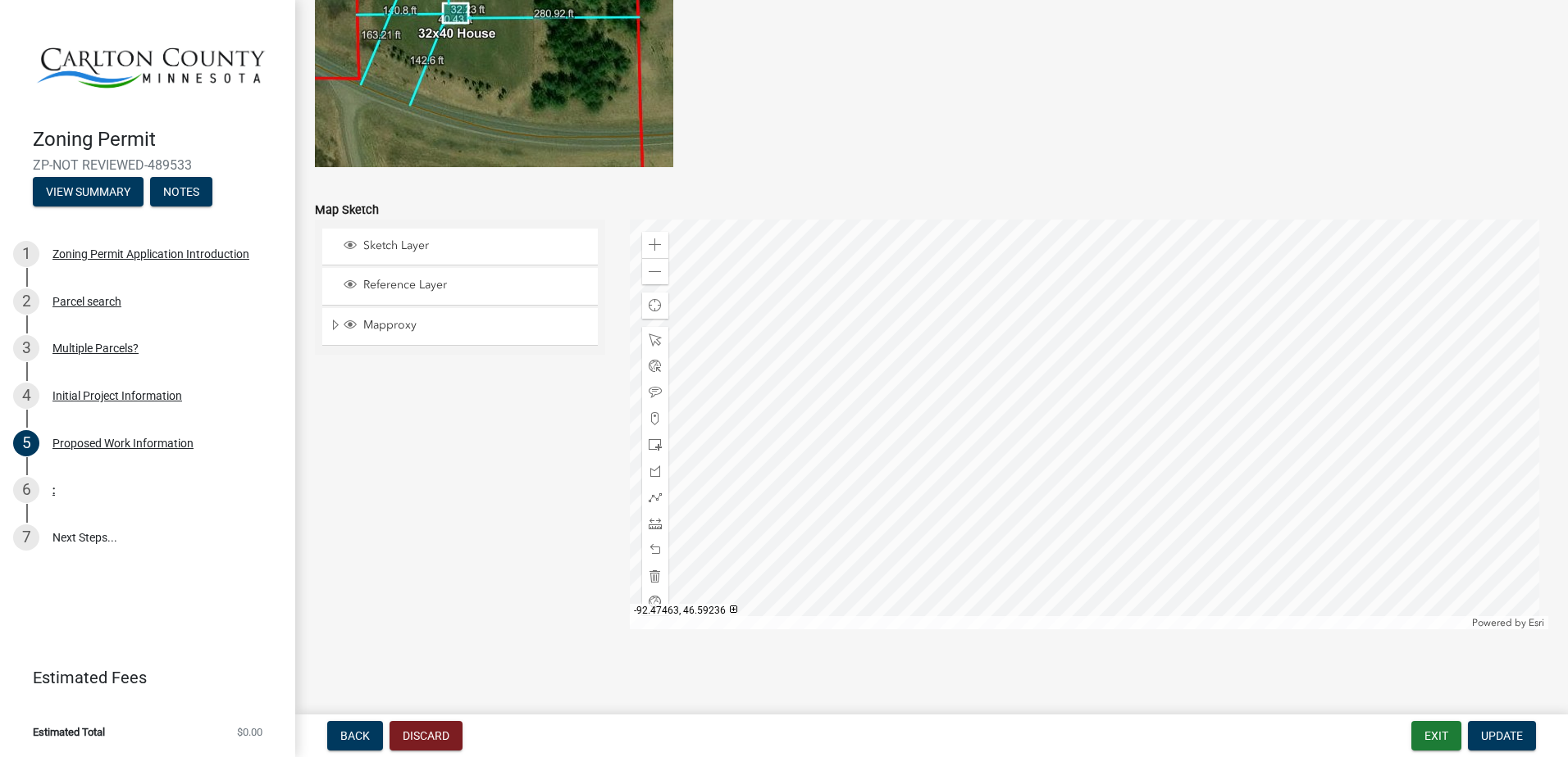
click at [910, 220] on div at bounding box center [1089, 424] width 920 height 410
click at [931, 504] on div at bounding box center [1089, 424] width 920 height 410
click at [949, 589] on div at bounding box center [1089, 424] width 920 height 410
click at [943, 523] on div at bounding box center [1089, 424] width 920 height 410
click at [1079, 268] on div at bounding box center [1089, 424] width 920 height 410
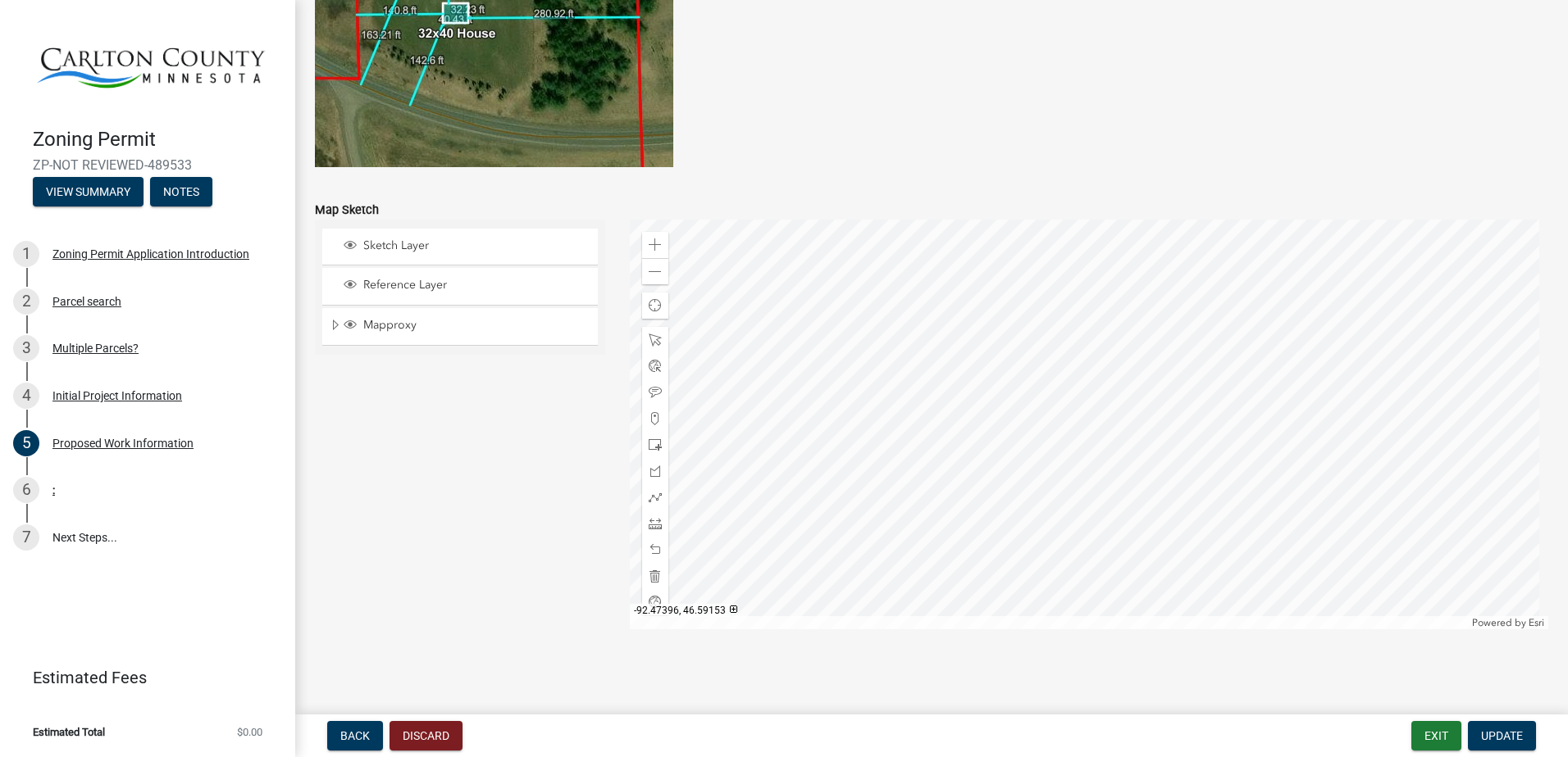
click at [1207, 584] on div at bounding box center [1089, 424] width 920 height 410
click at [1276, 584] on div at bounding box center [1089, 424] width 920 height 410
click at [1293, 372] on div at bounding box center [1089, 424] width 920 height 410
click at [1264, 629] on div at bounding box center [1089, 424] width 920 height 410
click at [1353, 321] on div at bounding box center [1089, 424] width 920 height 410
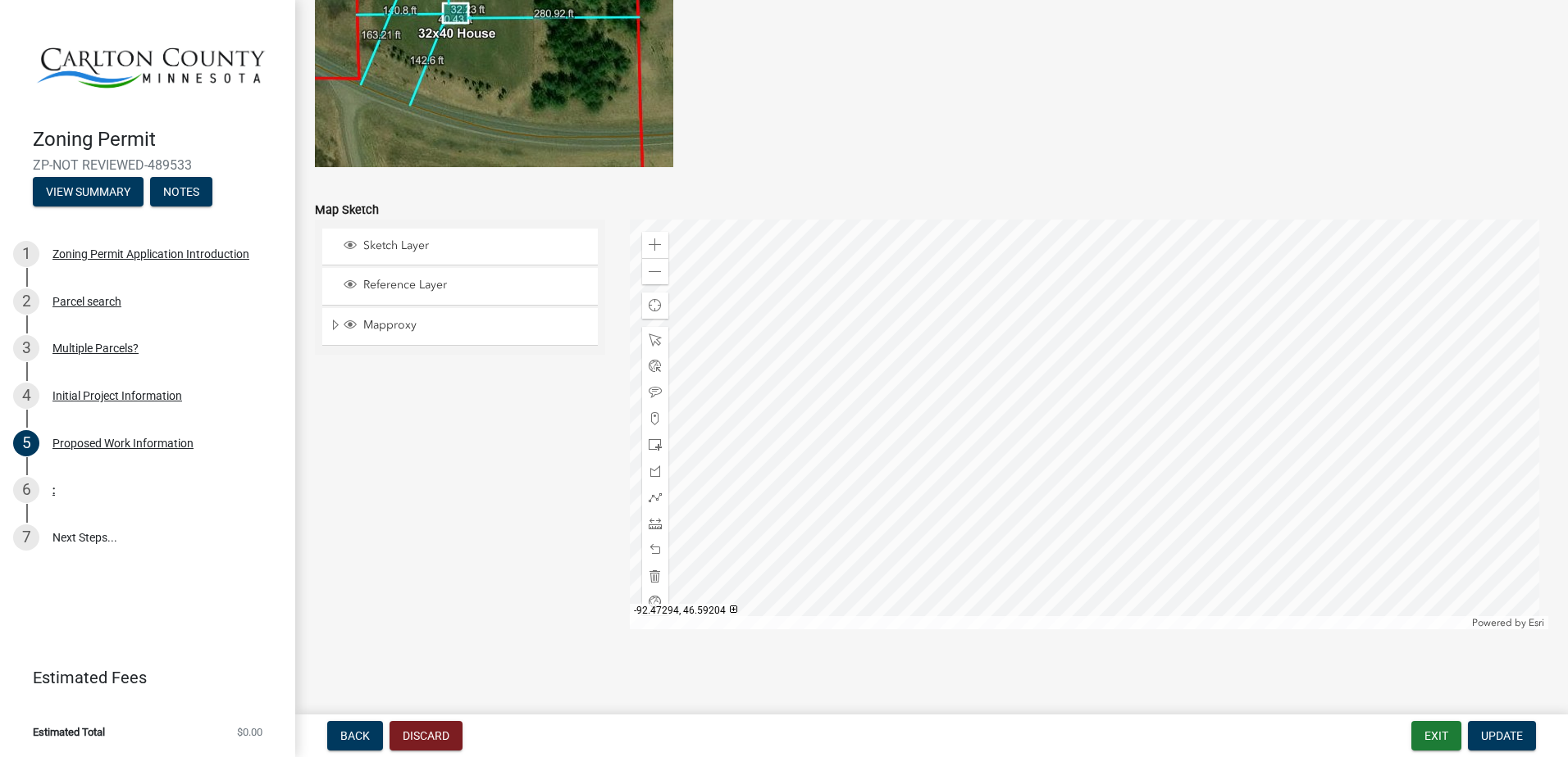
click at [1311, 629] on div at bounding box center [1089, 424] width 920 height 410
click at [1290, 520] on div at bounding box center [1089, 424] width 920 height 410
click at [1181, 262] on div at bounding box center [1089, 424] width 920 height 410
click at [1154, 518] on div at bounding box center [1089, 424] width 920 height 410
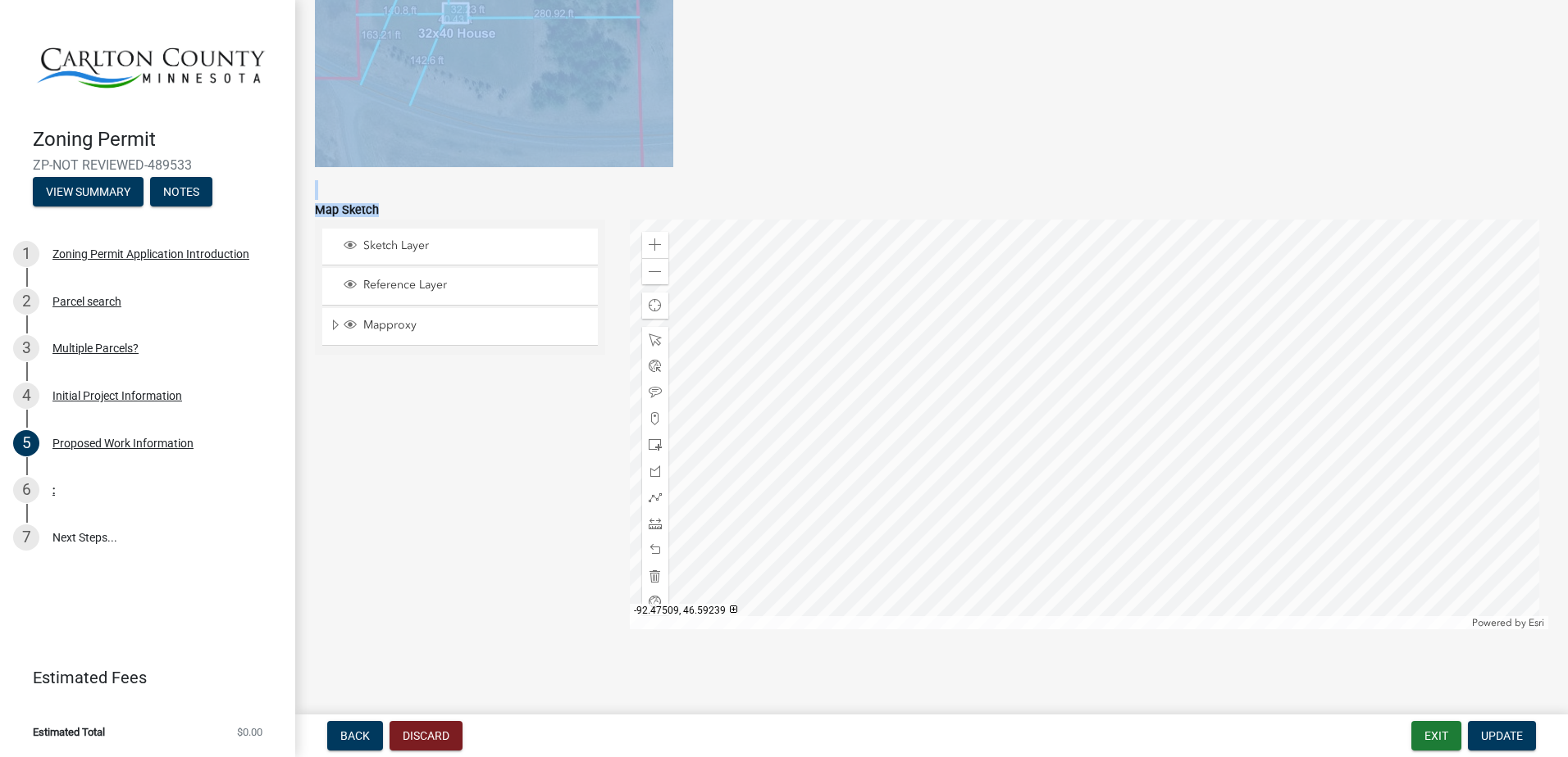
drag, startPoint x: 568, startPoint y: 599, endPoint x: 568, endPoint y: 79, distance: 520.0
click at [1491, 735] on span "Update" at bounding box center [1502, 735] width 42 height 13
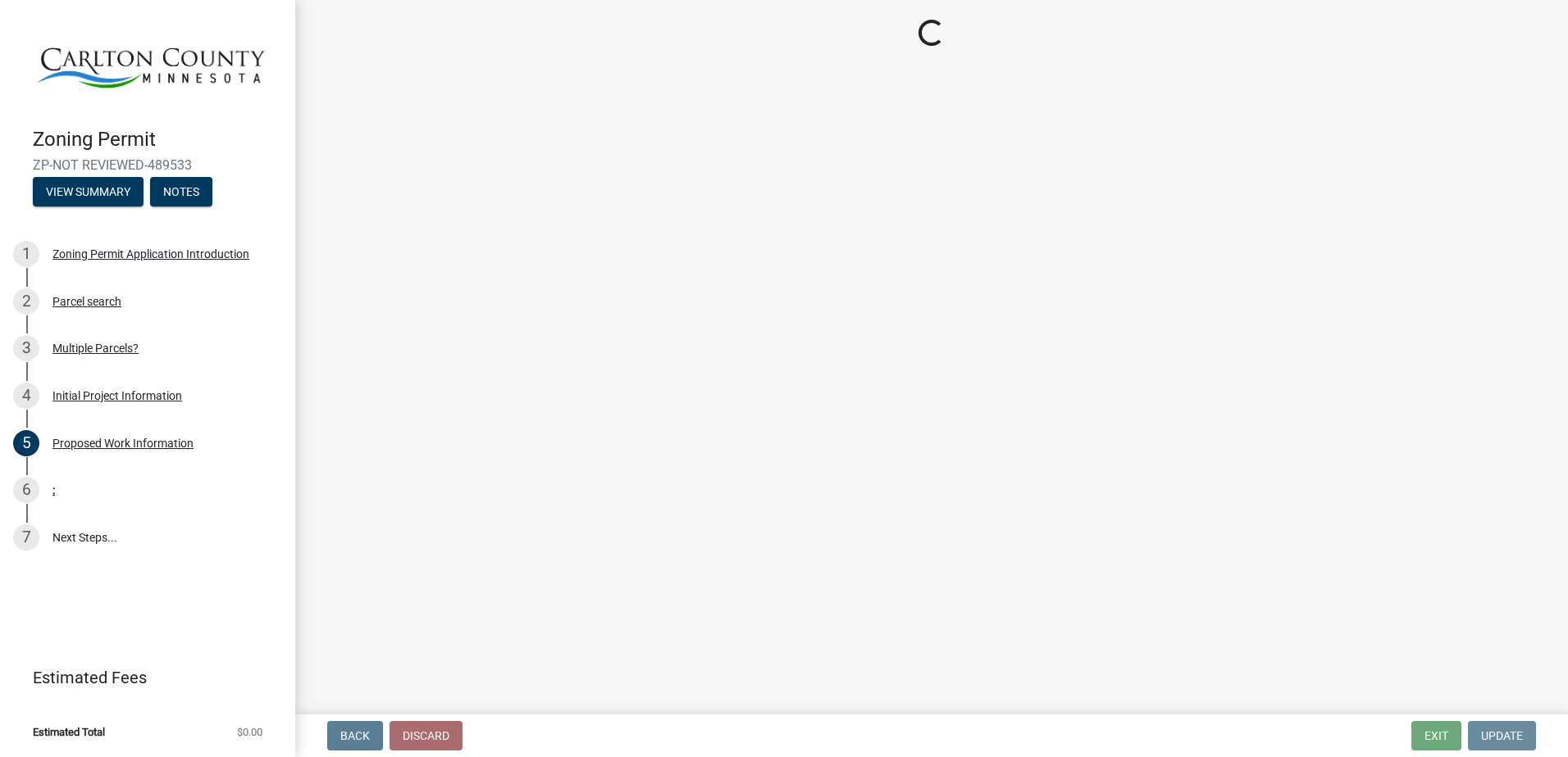
scroll to position [0, 0]
click at [61, 482] on div "6 :" at bounding box center [141, 490] width 256 height 27
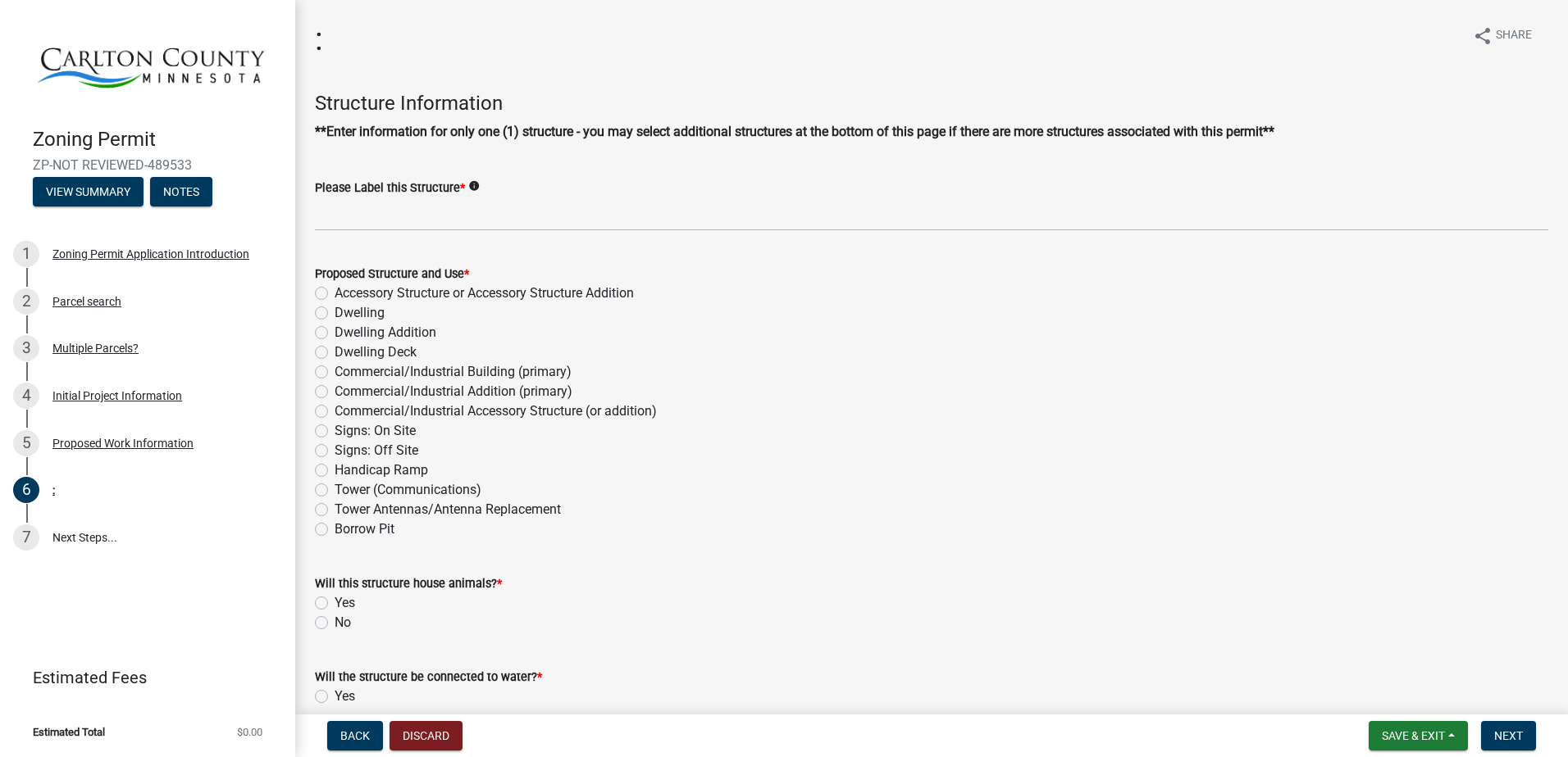
click at [440, 232] on wm-data-entity-input "Please Label this Structure * info" at bounding box center [932, 200] width 1234 height 89
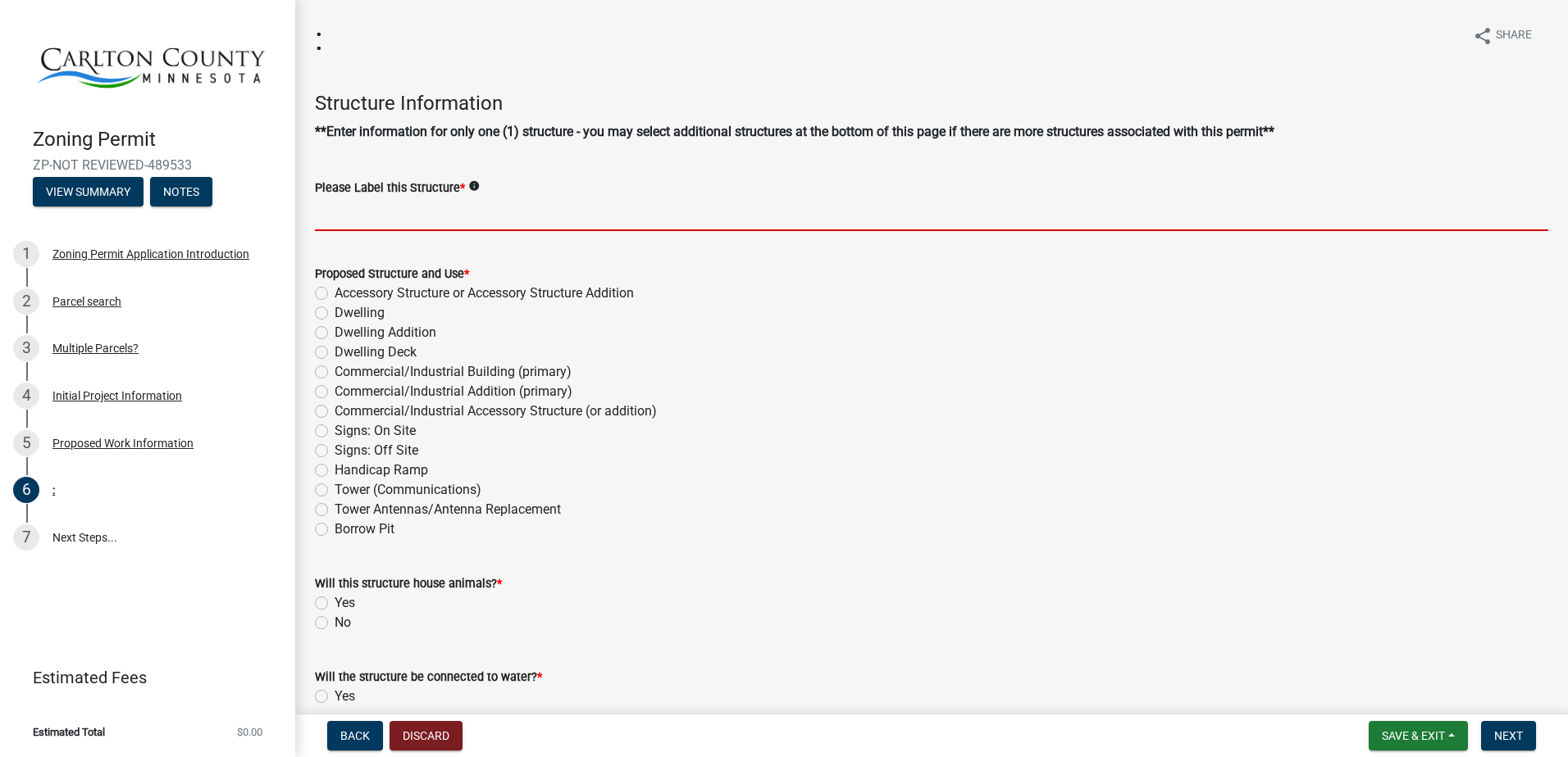
click at [686, 209] on input "Please Label this Structure *" at bounding box center [932, 214] width 1234 height 33
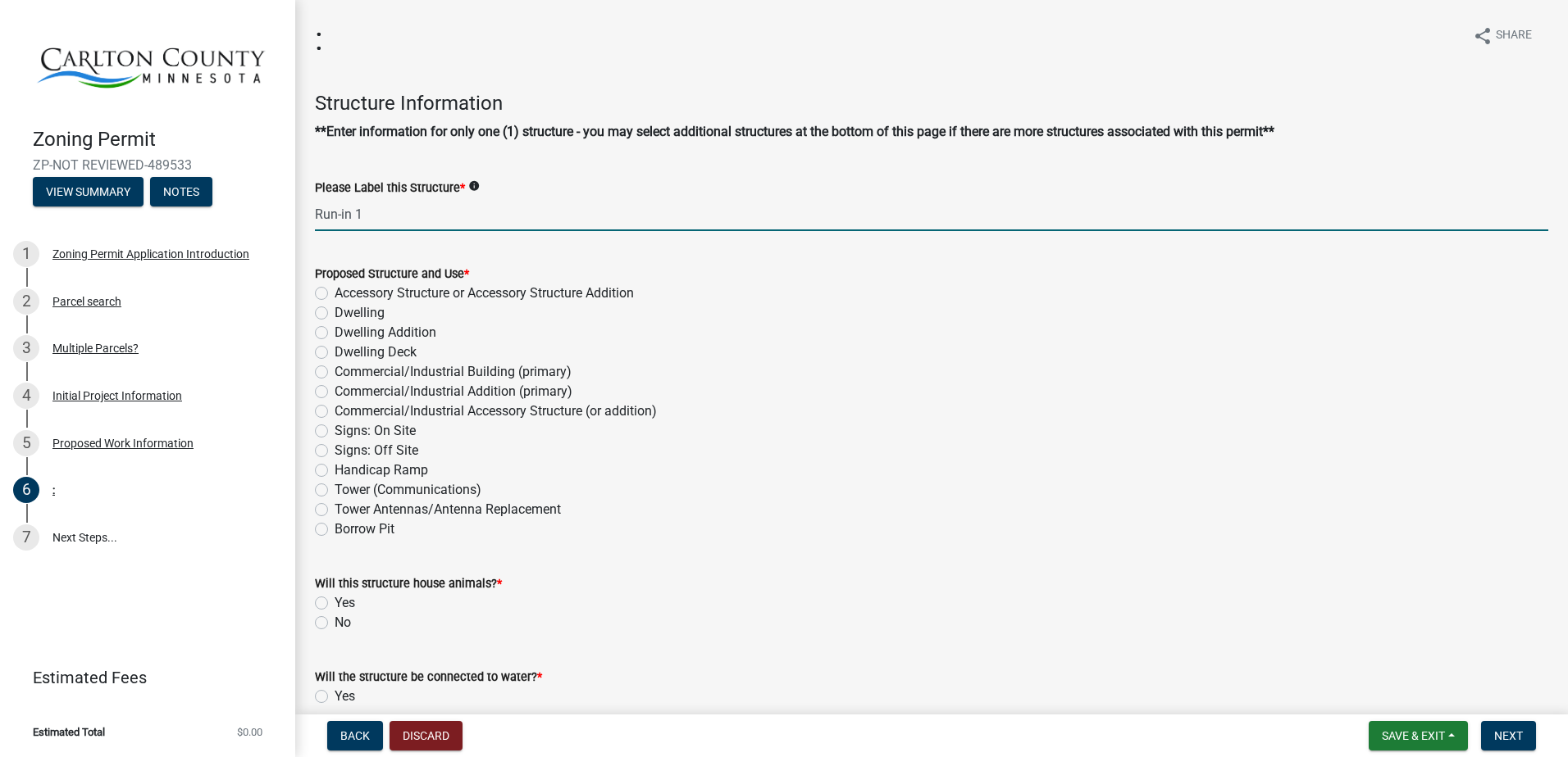
type input "Run-in 1"
click at [592, 277] on div "Proposed Structure and Use *" at bounding box center [932, 273] width 1234 height 20
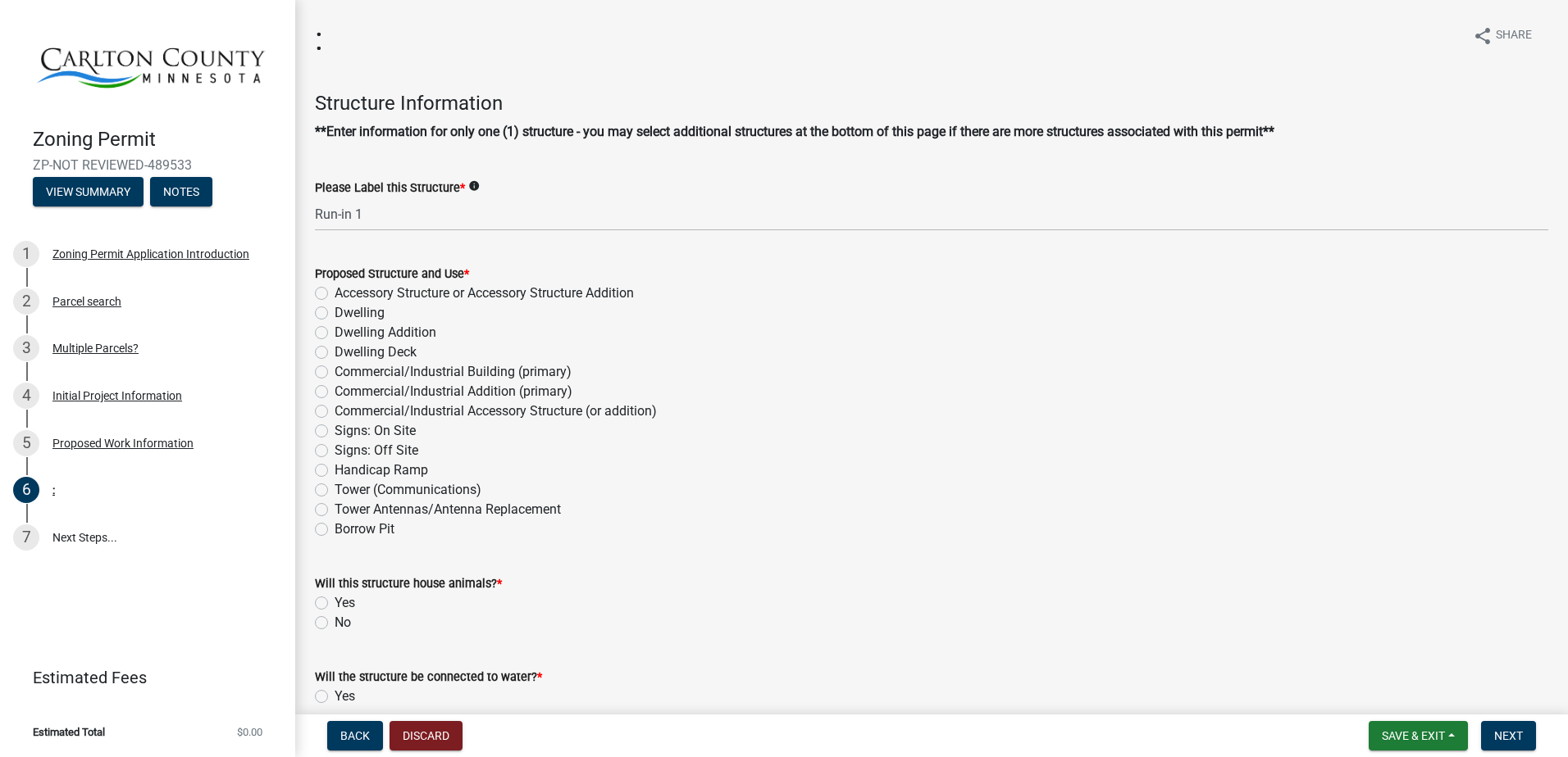
click at [592, 282] on div "Proposed Structure and Use *" at bounding box center [932, 273] width 1234 height 20
click at [589, 298] on label "Accessory Structure or Accessory Structure Addition" at bounding box center [484, 293] width 299 height 20
click at [345, 294] on input "Accessory Structure or Accessory Structure Addition" at bounding box center [339, 288] width 11 height 11
radio input "true"
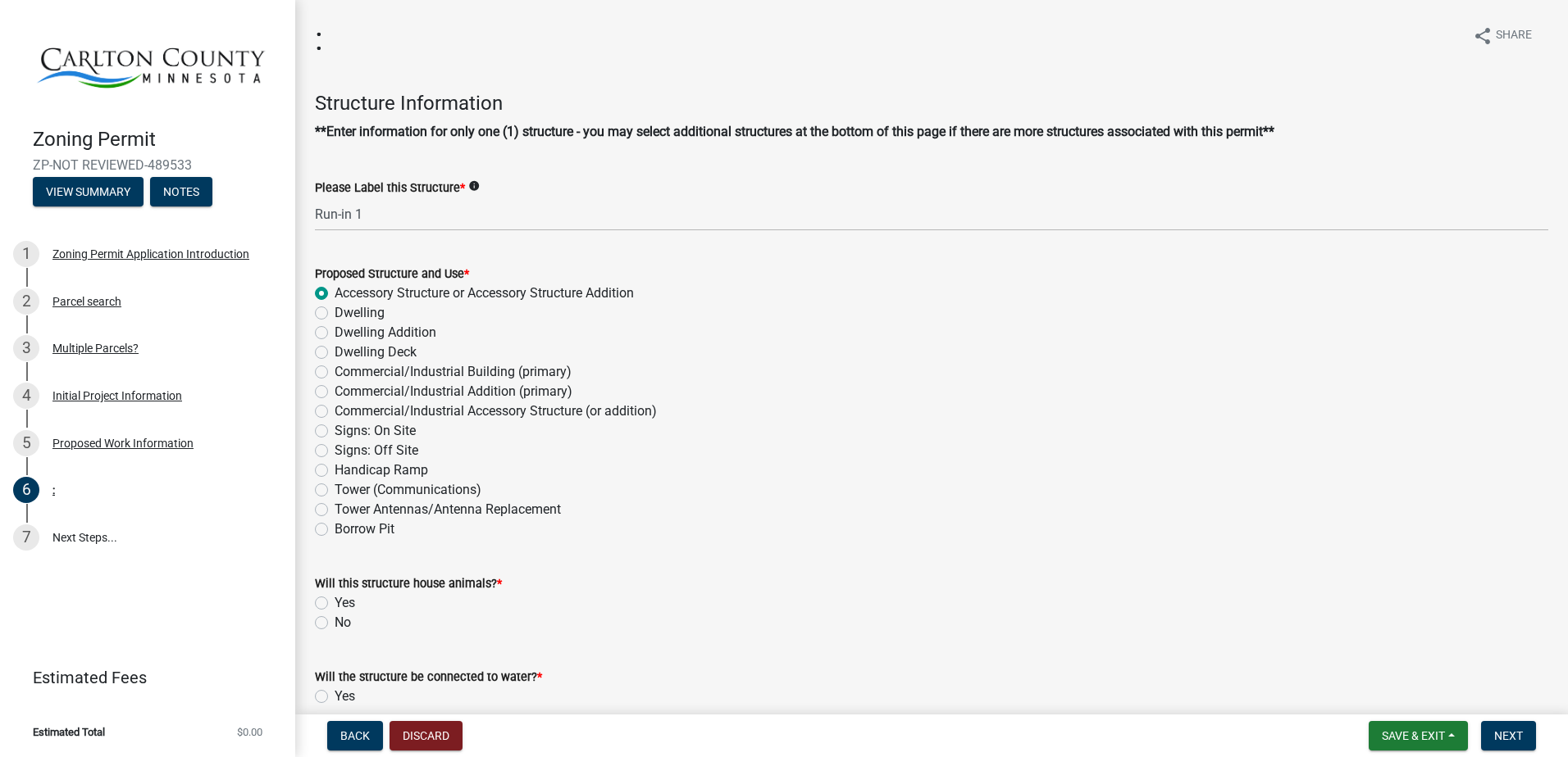
click at [334, 598] on label "Yes" at bounding box center [344, 604] width 21 height 20
click at [334, 598] on input "Yes" at bounding box center [339, 599] width 11 height 11
radio input "true"
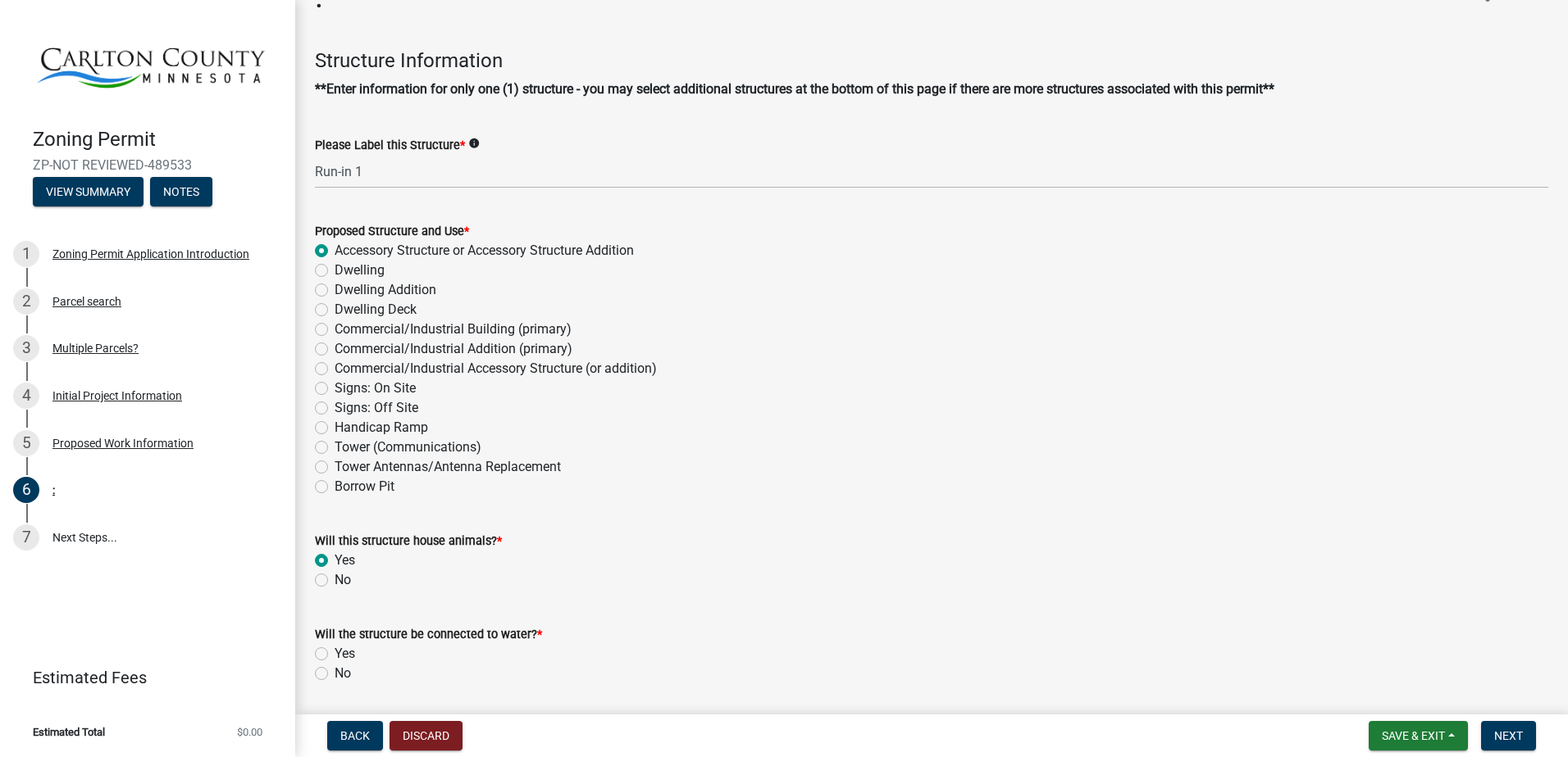
scroll to position [82, 0]
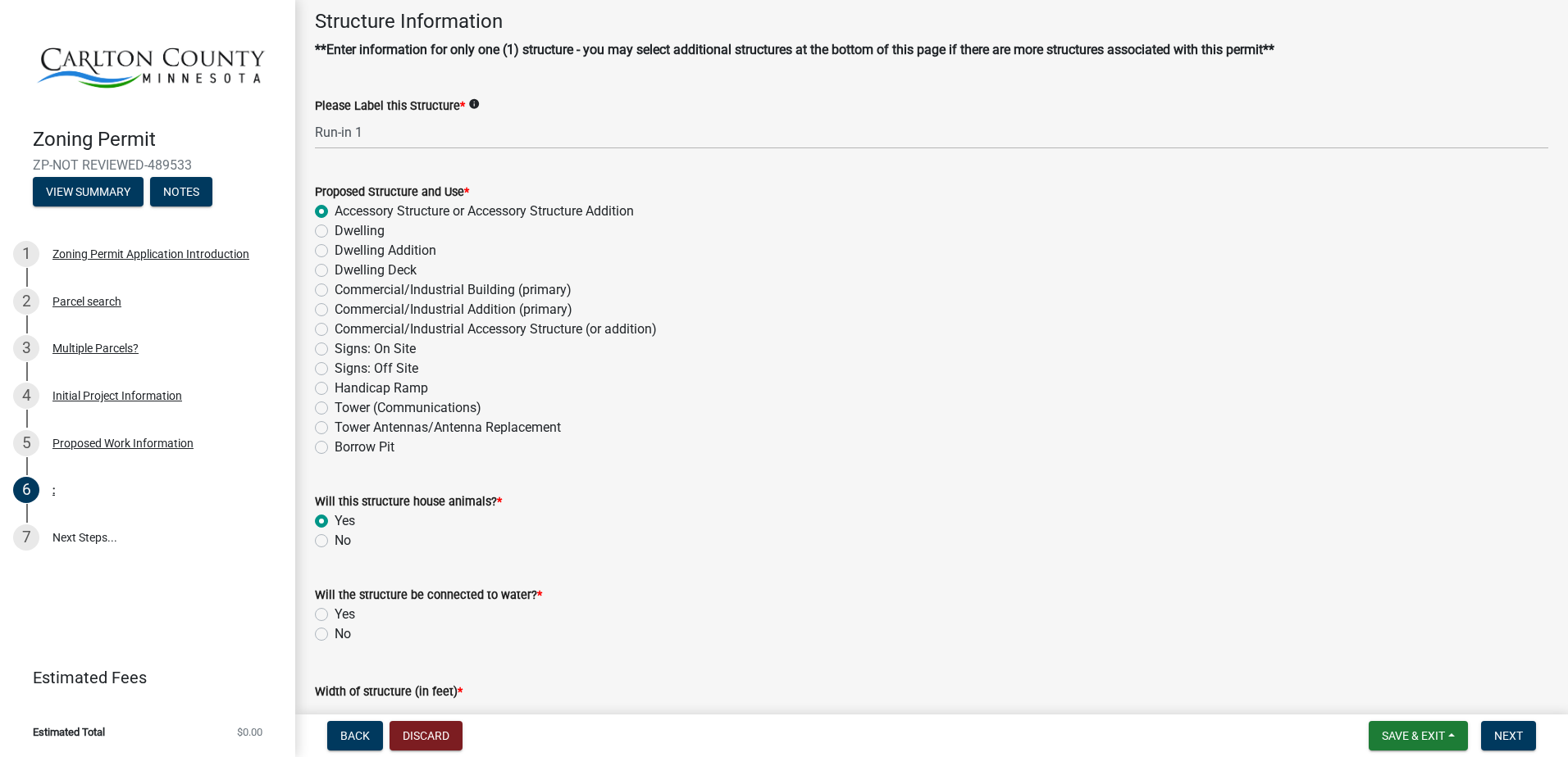
click at [350, 619] on label "Yes" at bounding box center [344, 614] width 21 height 20
click at [345, 615] on input "Yes" at bounding box center [339, 610] width 11 height 11
radio input "true"
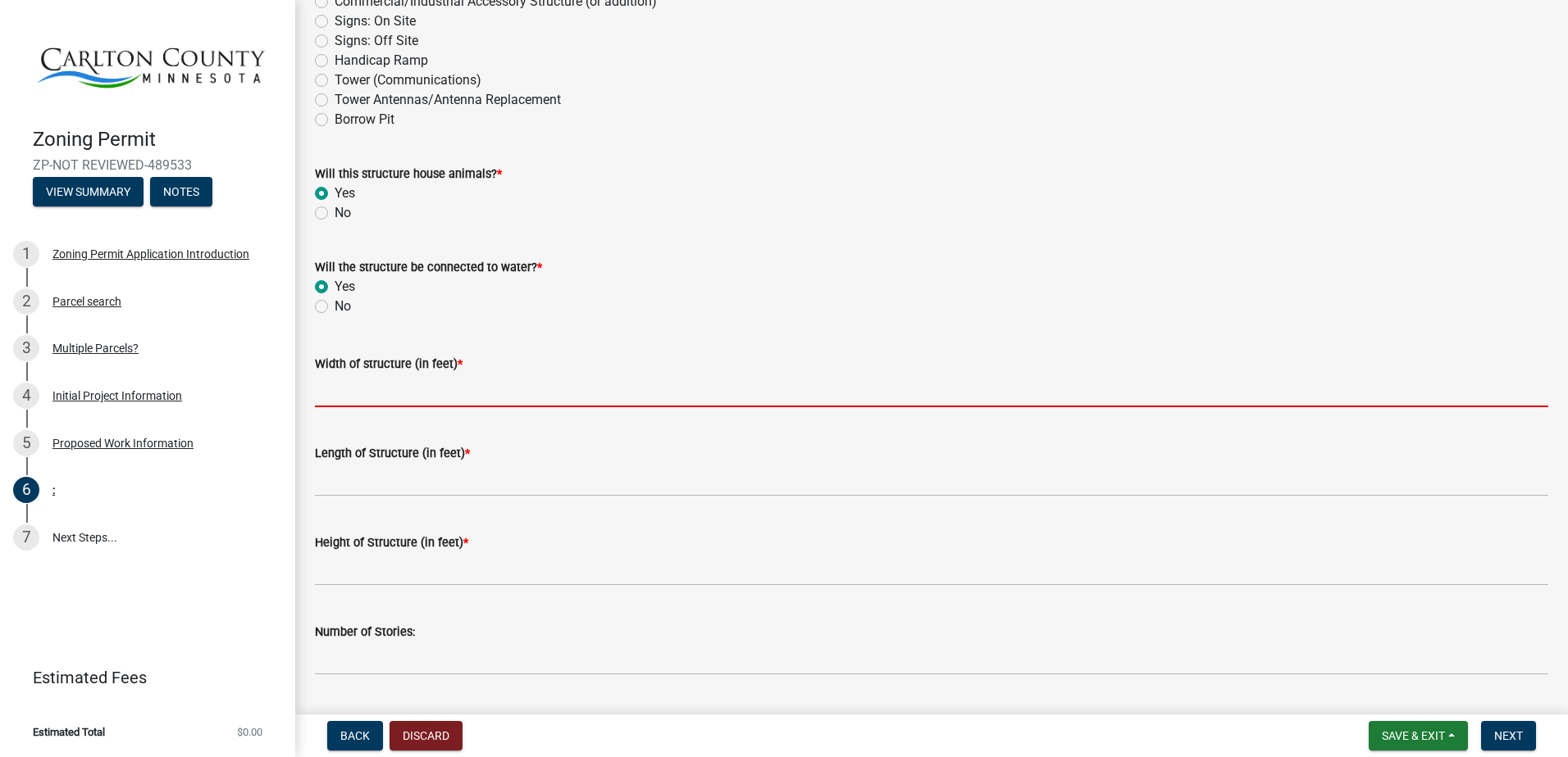
click at [437, 388] on input "Width of structure (in feet) *" at bounding box center [932, 390] width 1234 height 33
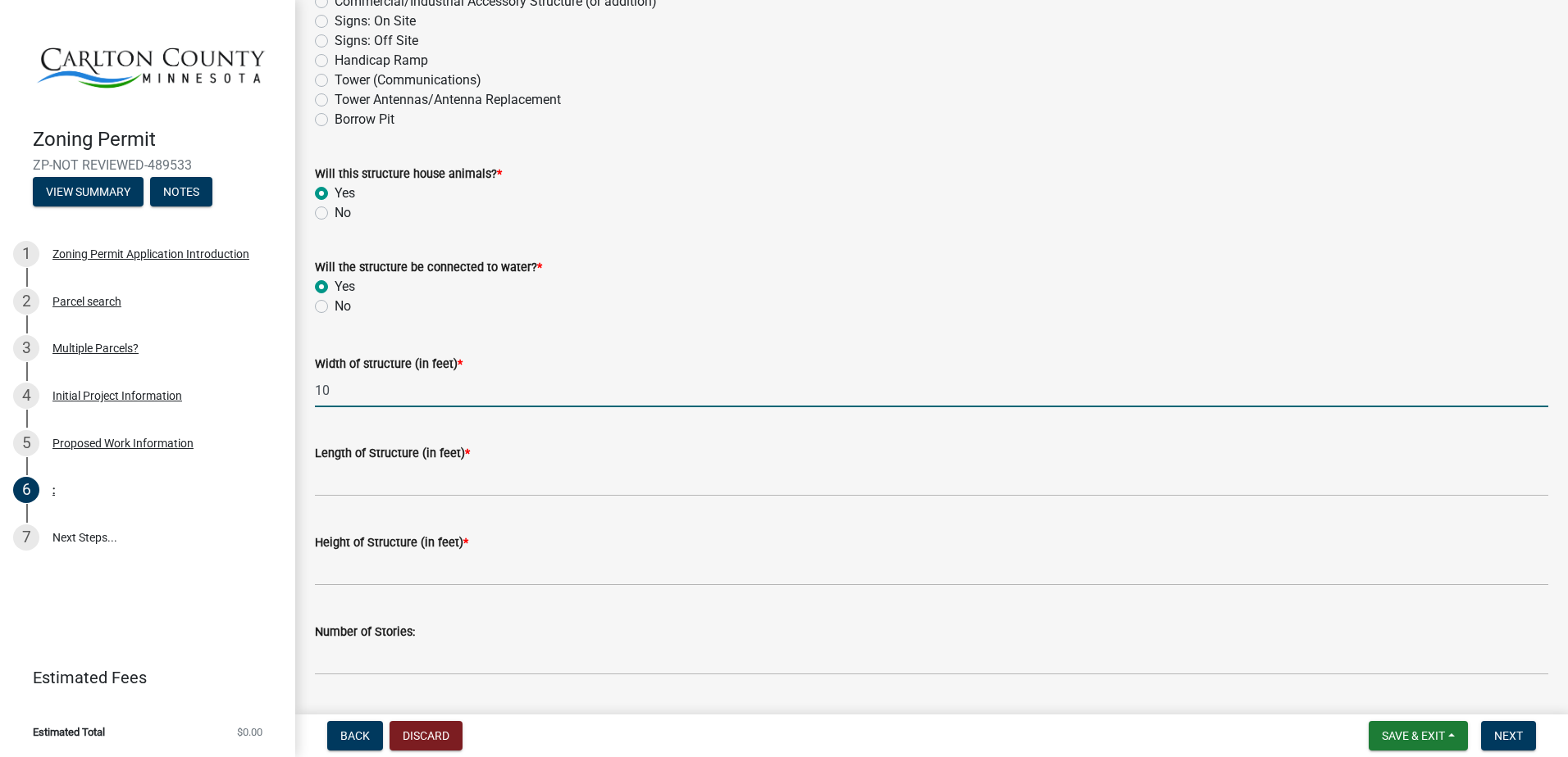
type input "10"
click at [416, 507] on wm-data-entity-input "Length of Structure (in feet) *" at bounding box center [932, 465] width 1234 height 89
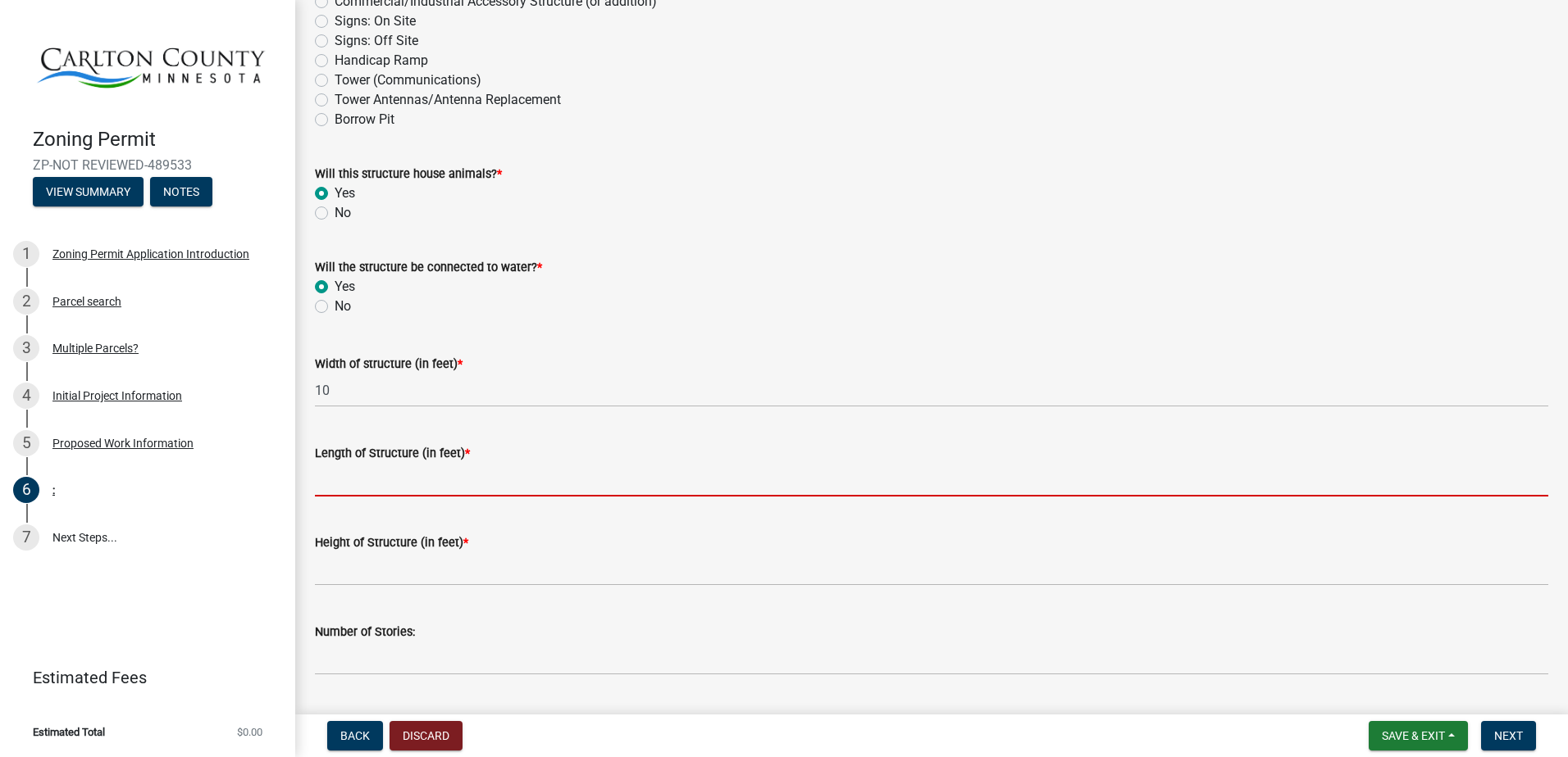
click at [421, 495] on input "Length of Structure (in feet) *" at bounding box center [932, 480] width 1234 height 33
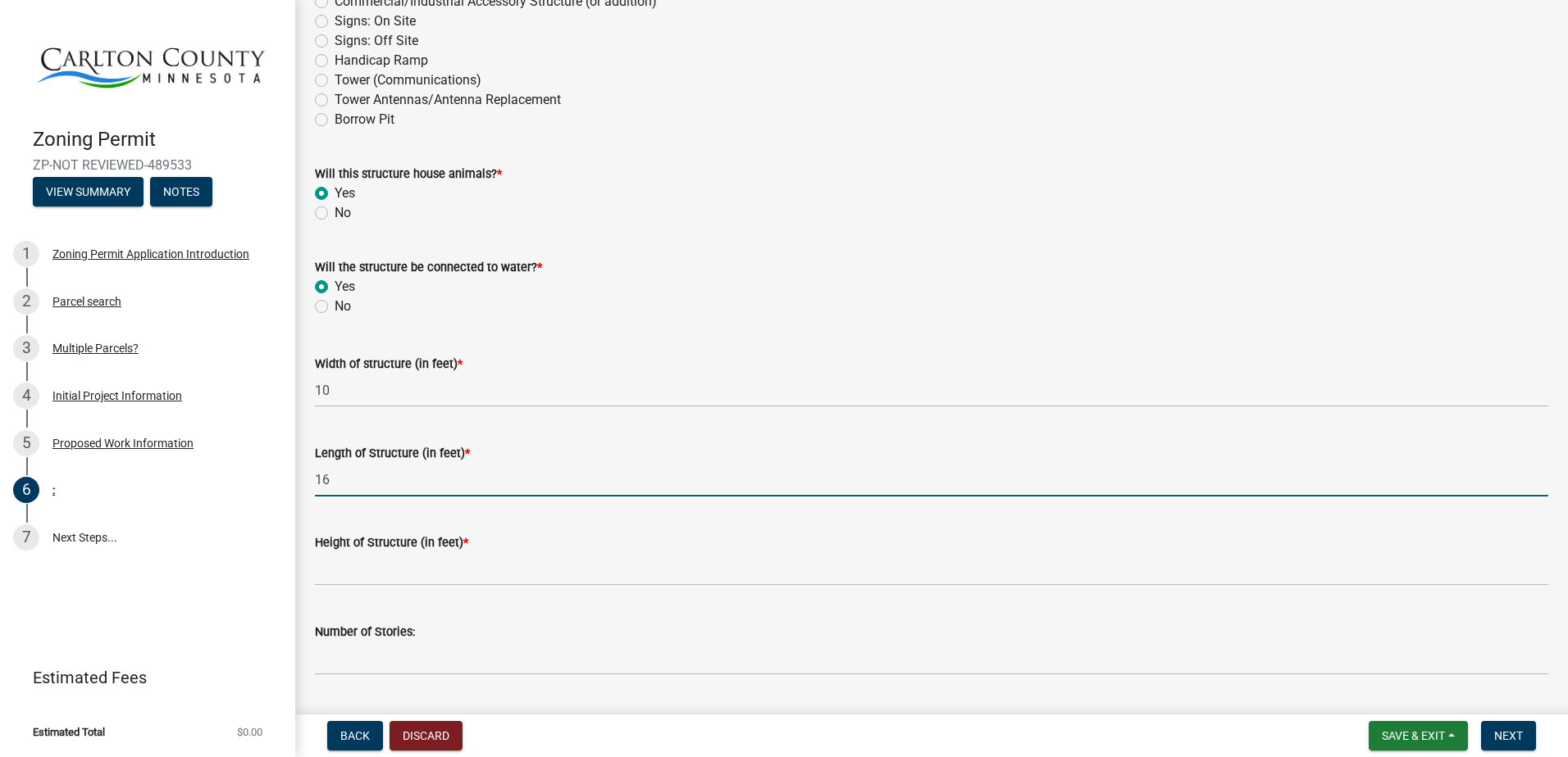
type input "16"
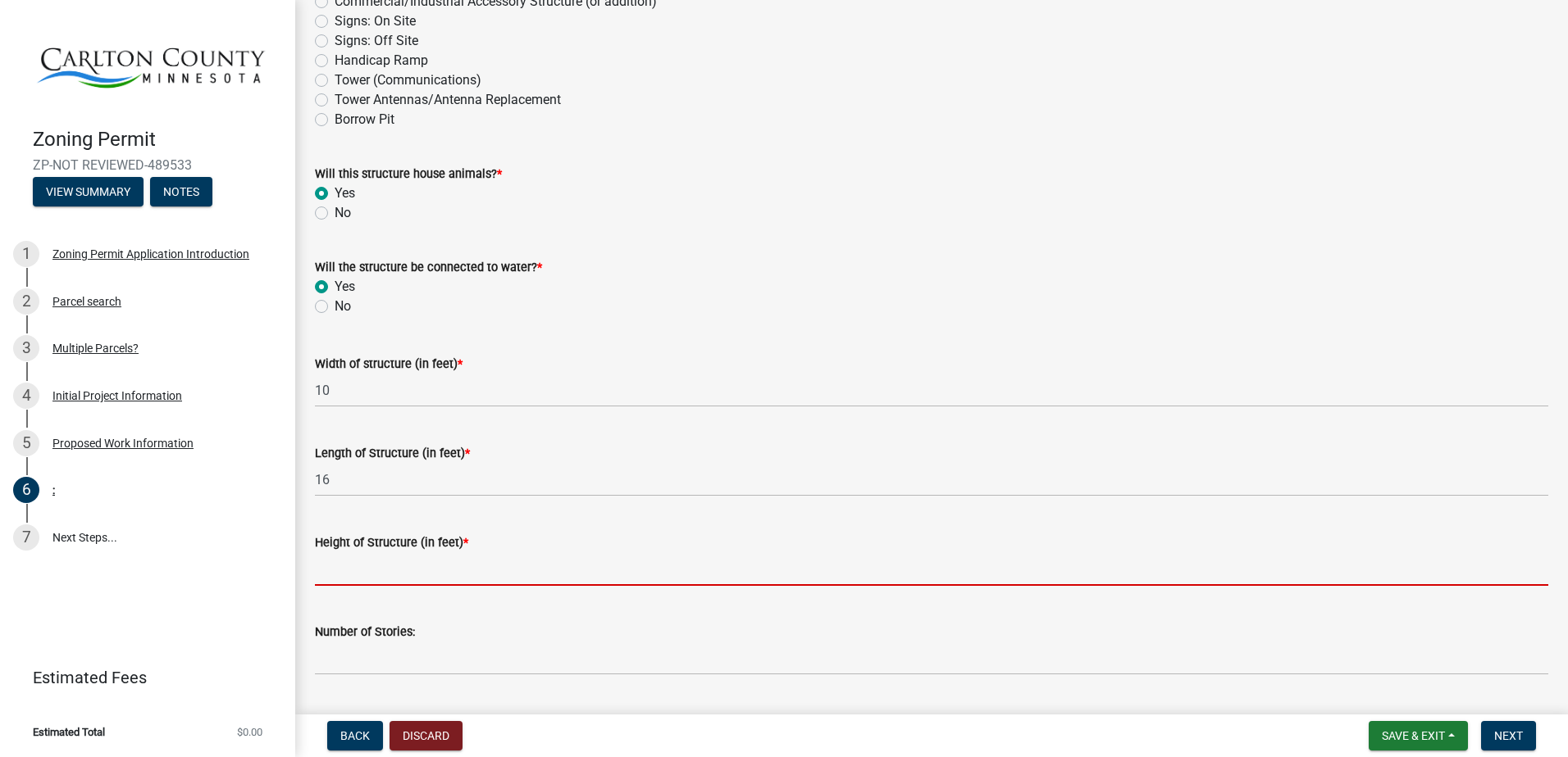
click at [423, 562] on input "Height of Structure (in feet) *" at bounding box center [932, 569] width 1234 height 33
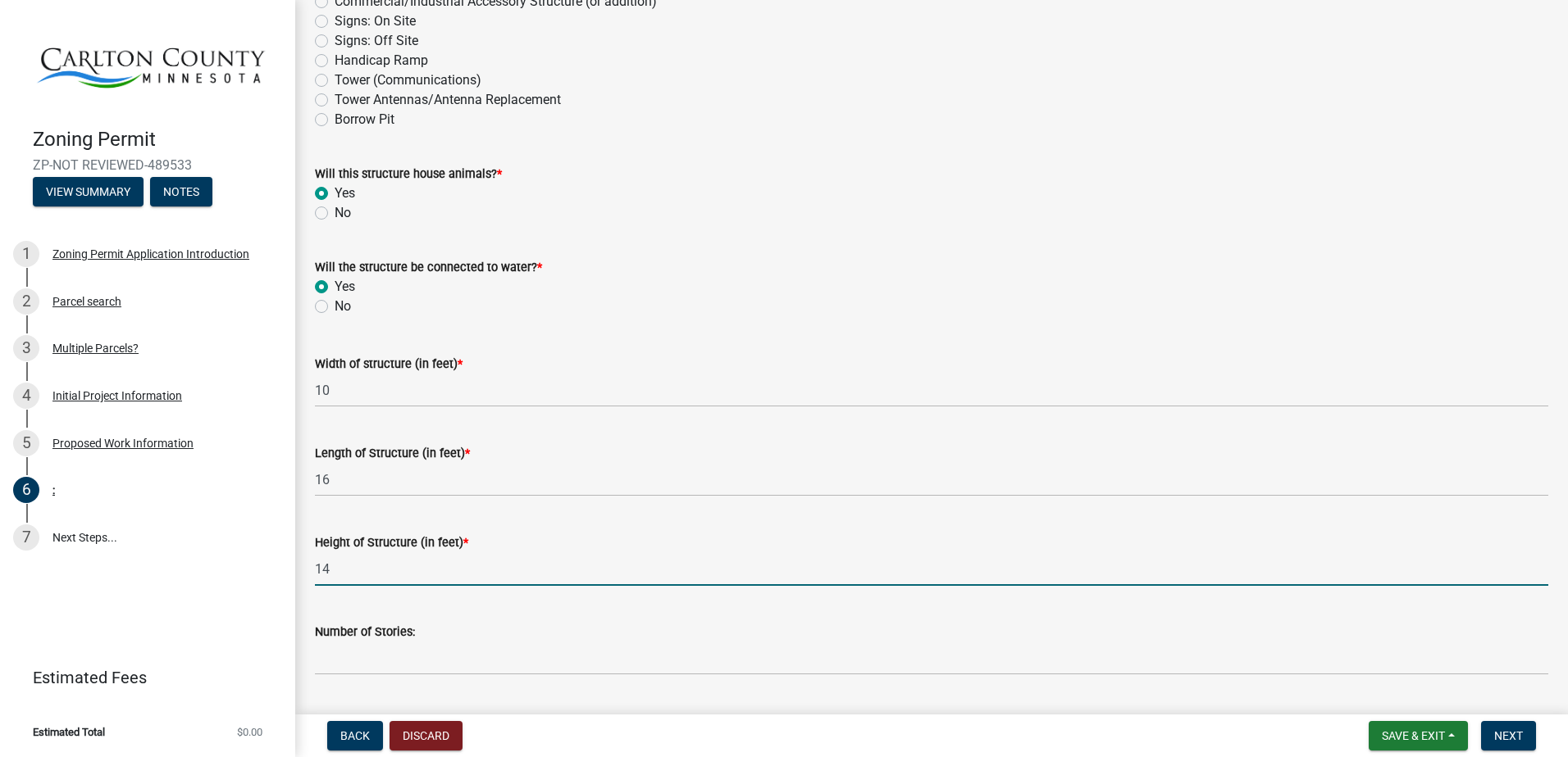
scroll to position [656, 0]
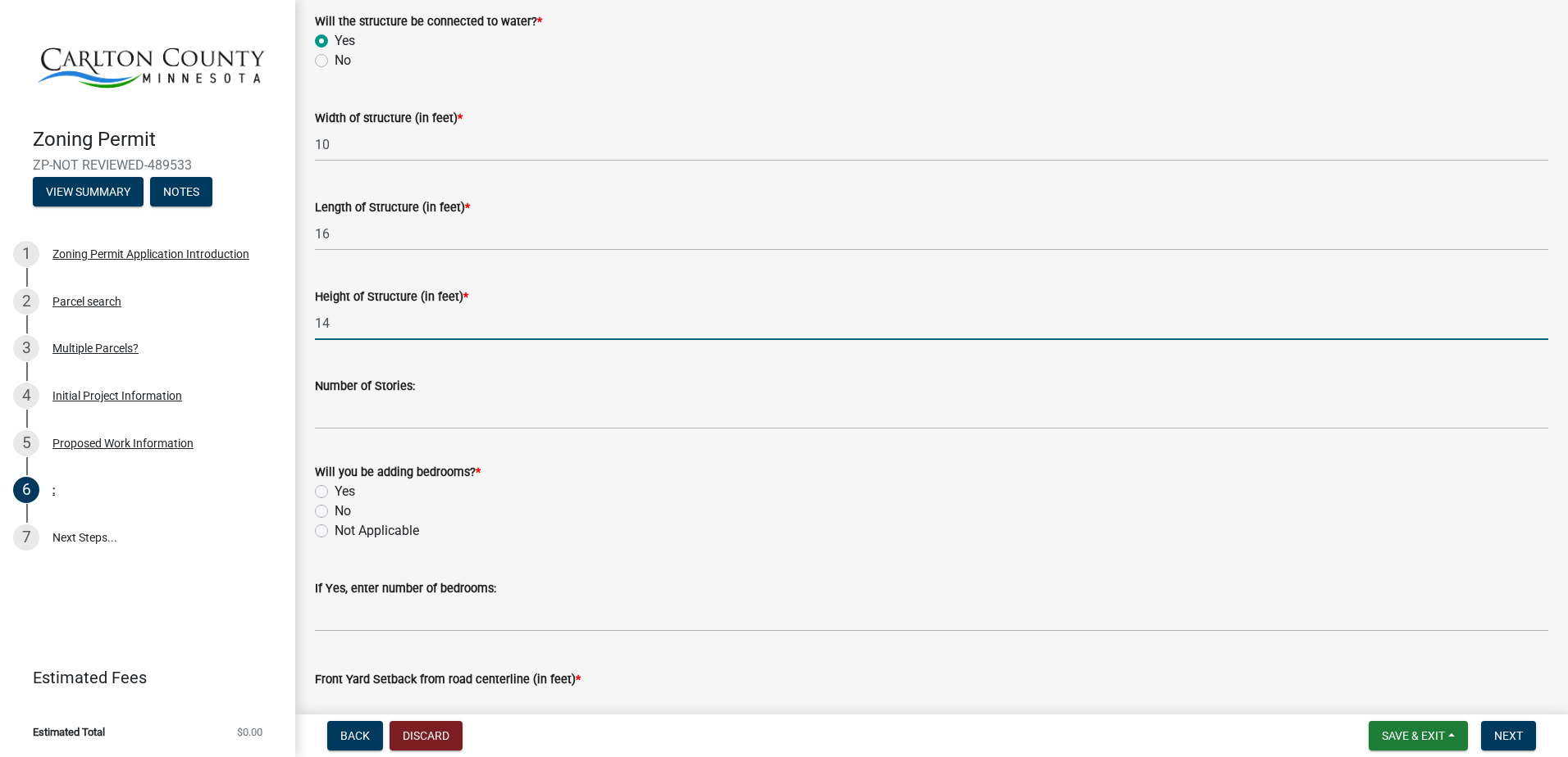
type input "14"
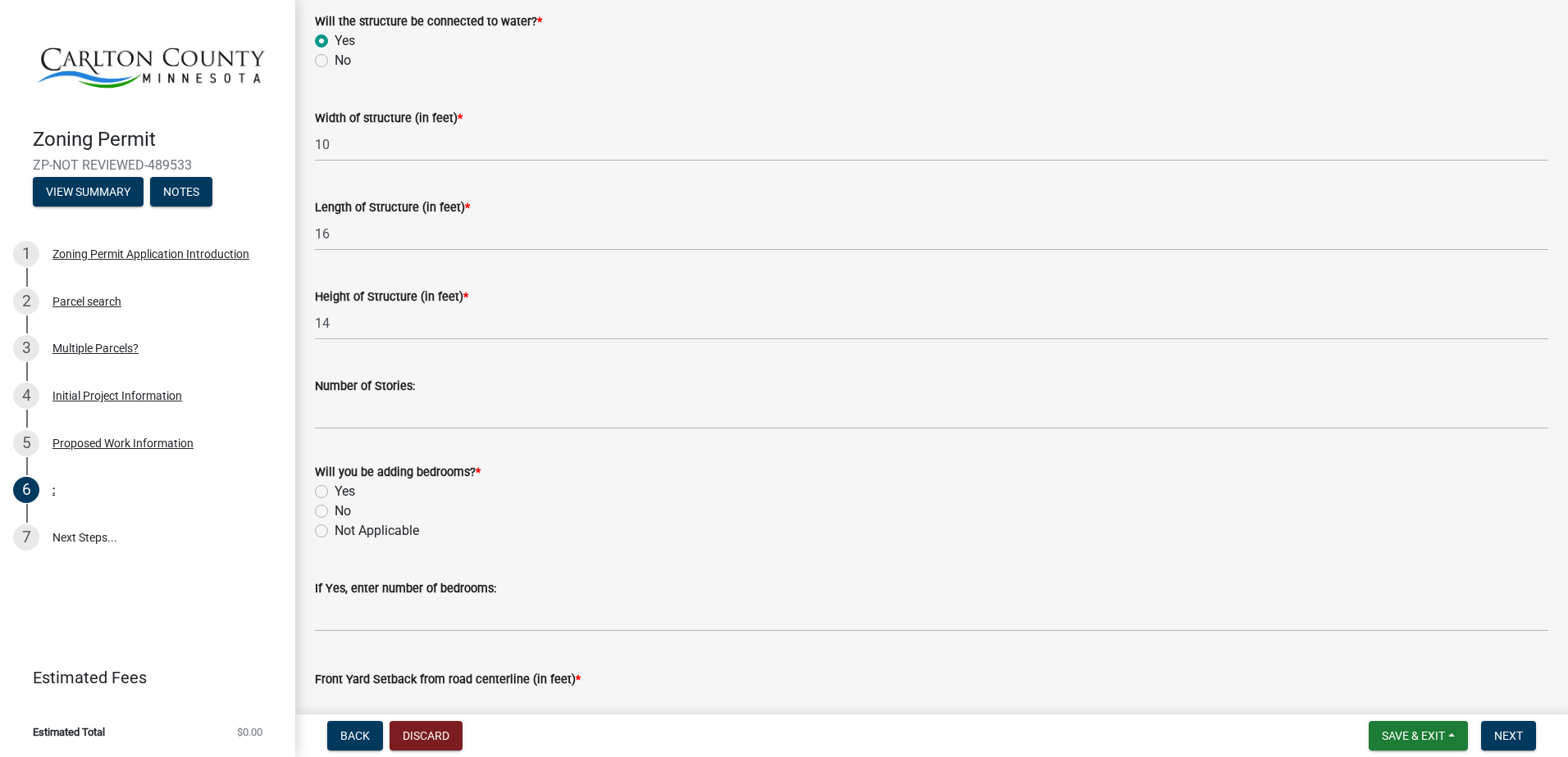
click at [342, 515] on label "No" at bounding box center [342, 511] width 17 height 20
click at [342, 512] on input "No" at bounding box center [339, 506] width 11 height 11
radio input "true"
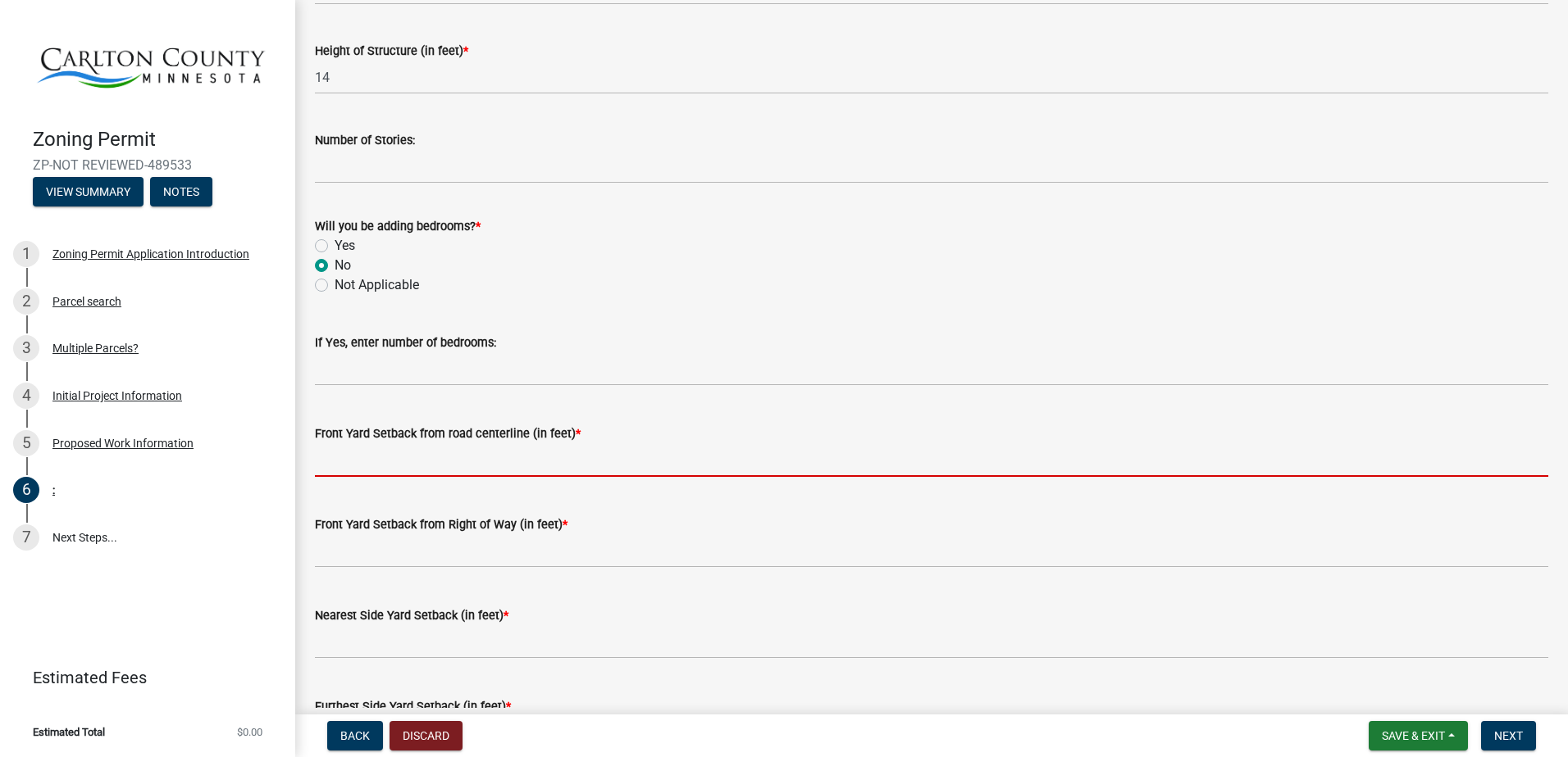
click at [535, 474] on input "text" at bounding box center [932, 460] width 1234 height 33
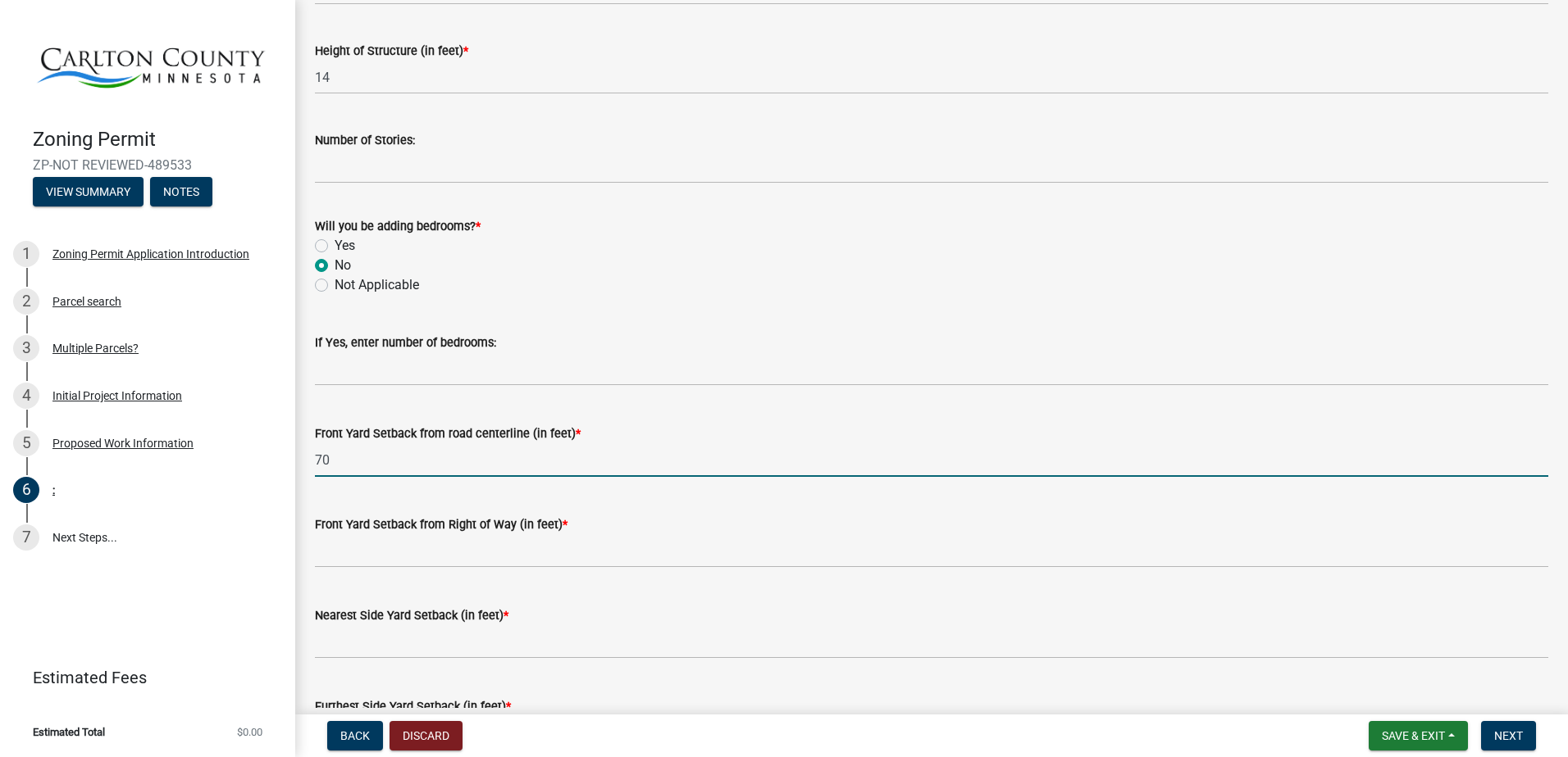
type input "70"
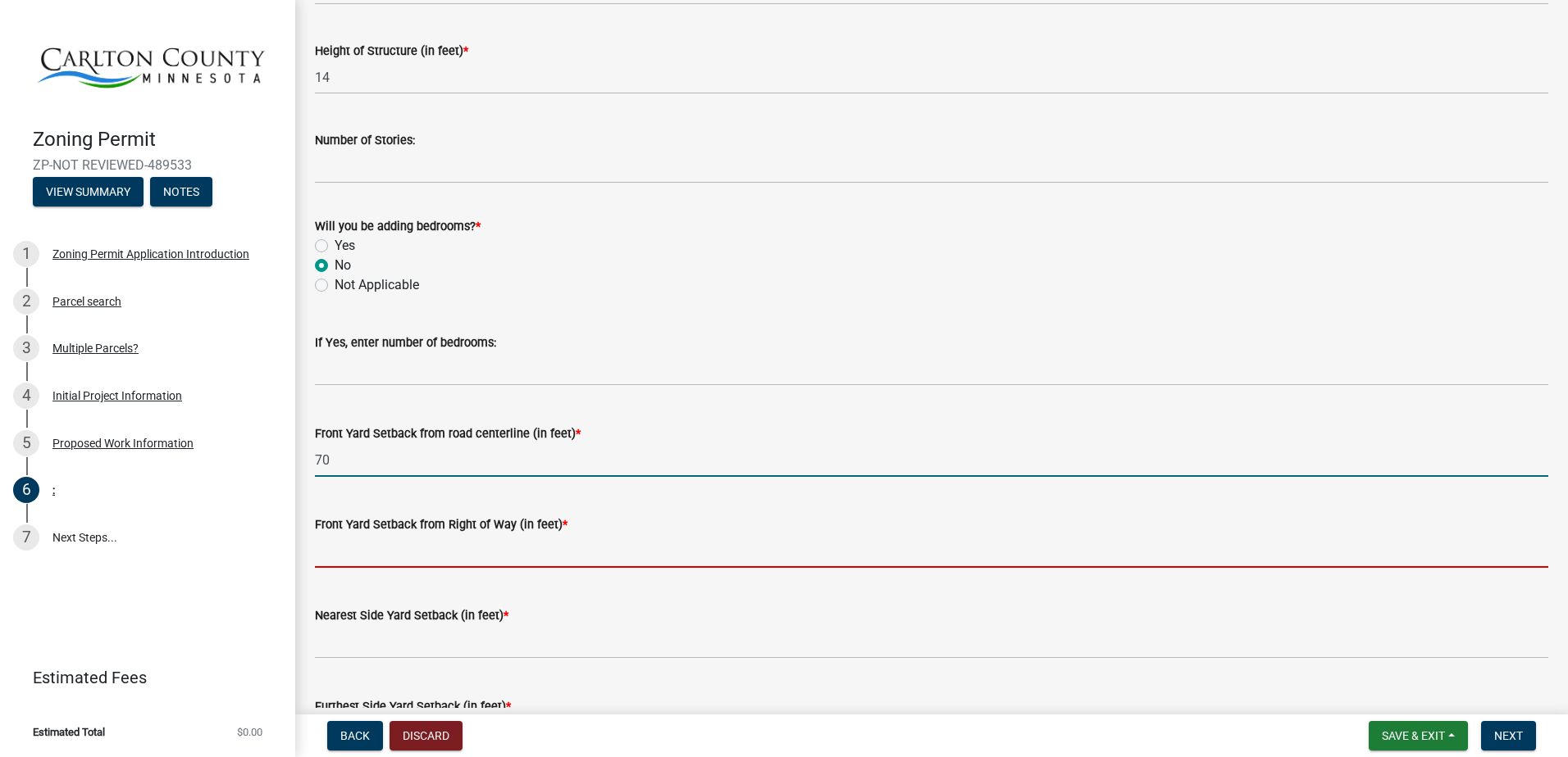
click at [552, 553] on input "text" at bounding box center [932, 552] width 1234 height 33
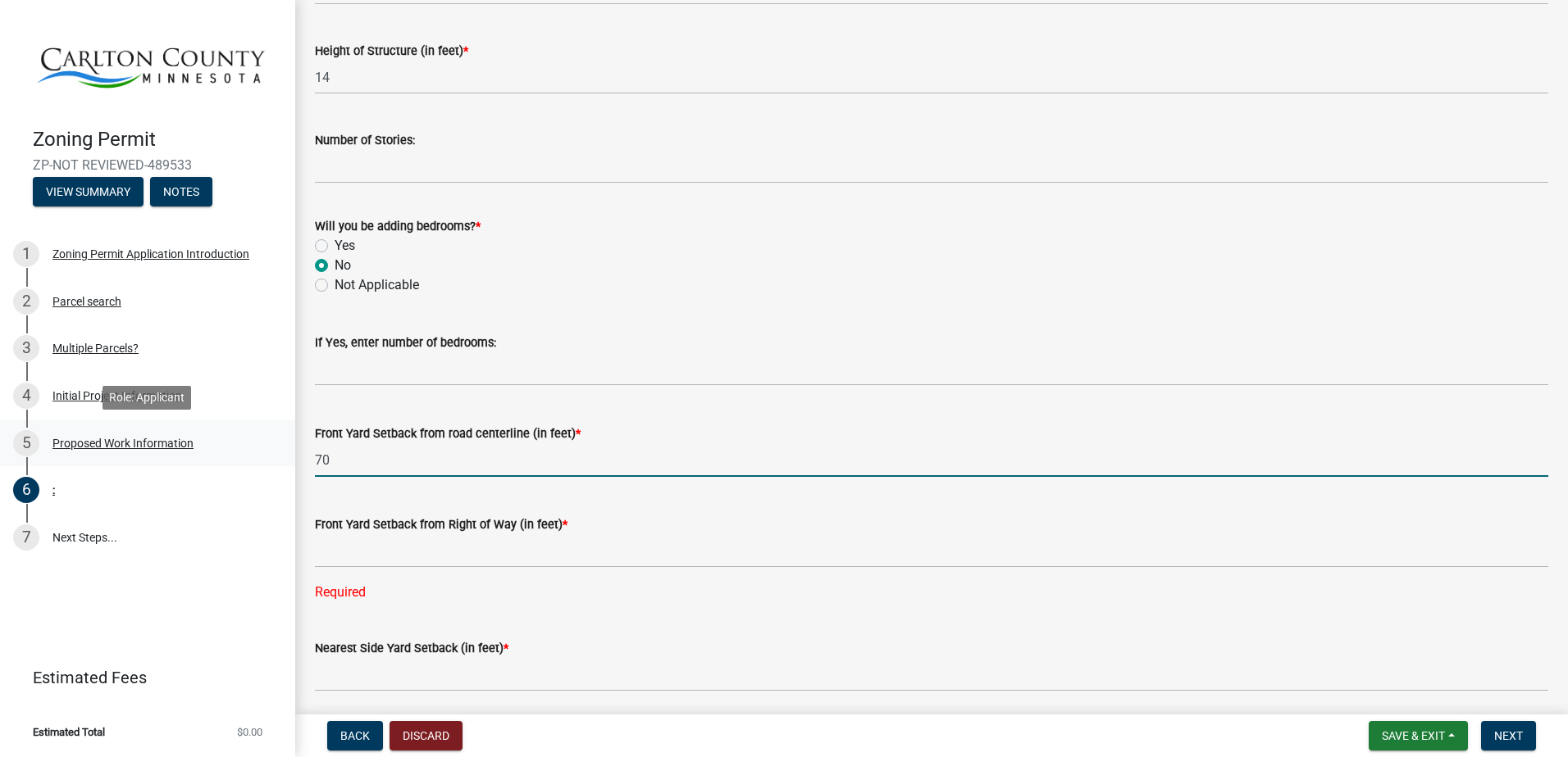
drag, startPoint x: 502, startPoint y: 456, endPoint x: 237, endPoint y: 456, distance: 265.0
click at [237, 456] on div "Zoning Permit ZP-NOT REVIEWED-489533 View Summary Notes 1 Zoning Permit Applica…" at bounding box center [784, 378] width 1568 height 757
type input "70"
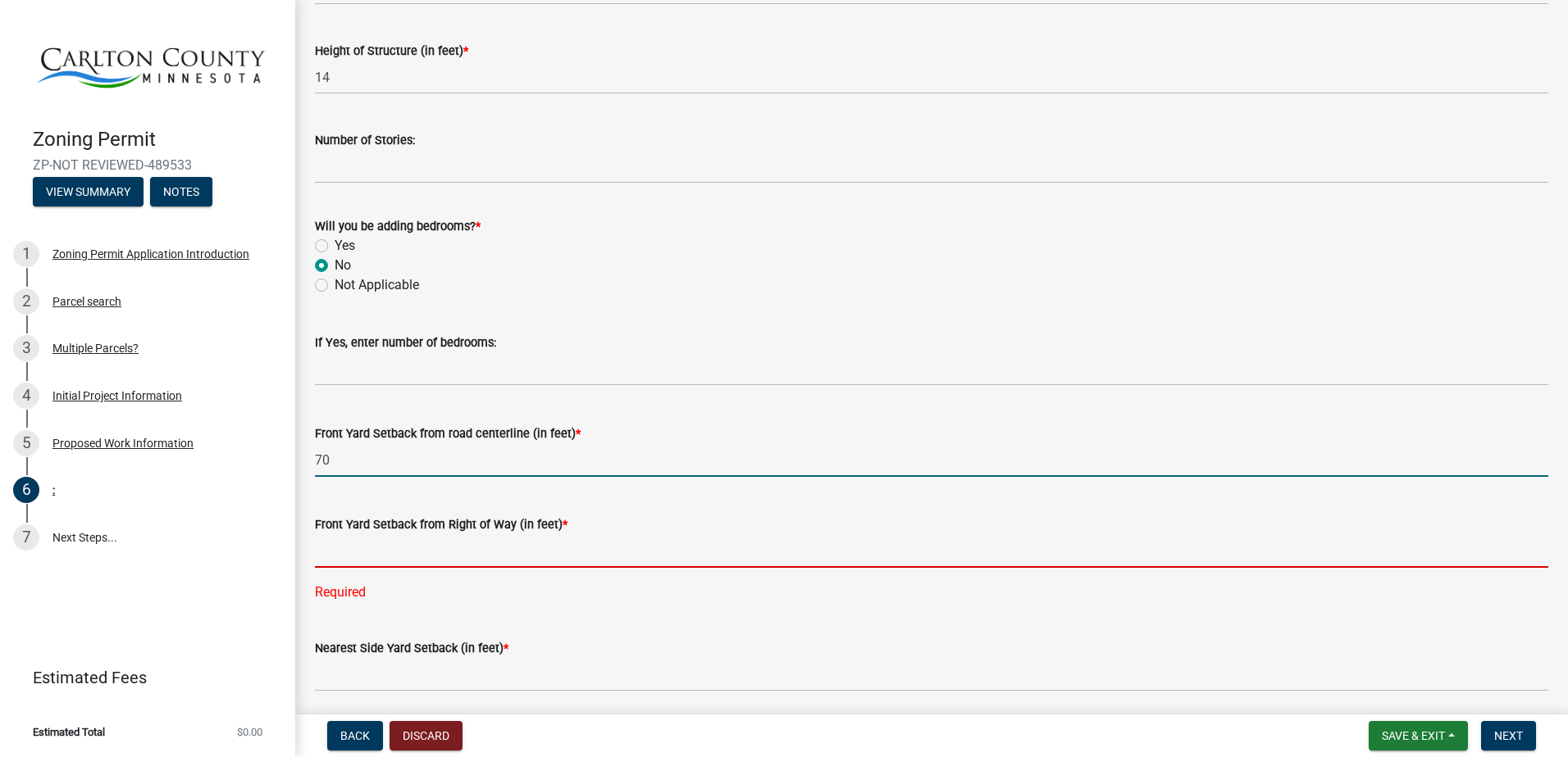
click at [578, 550] on input "text" at bounding box center [932, 552] width 1234 height 33
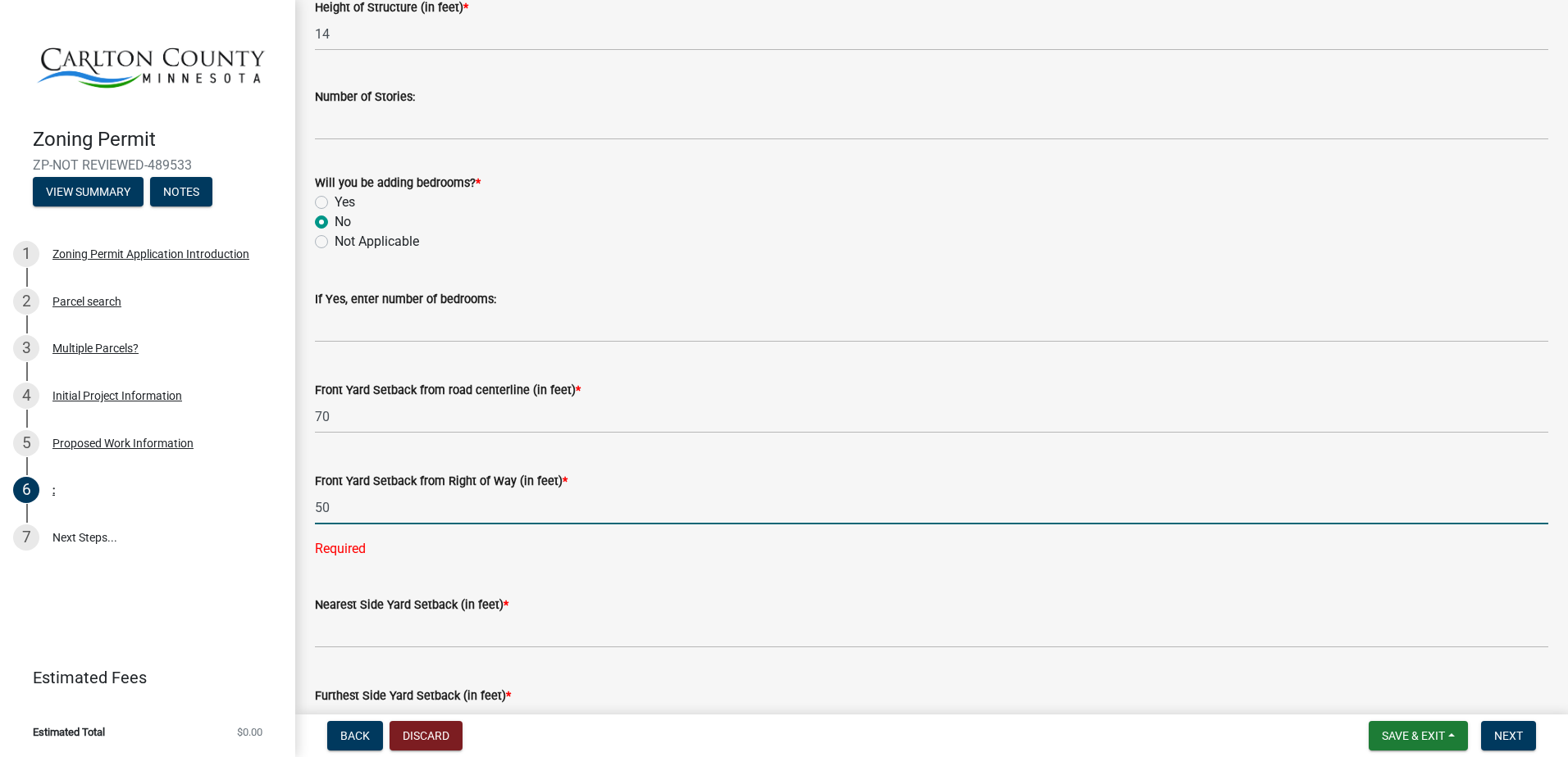
scroll to position [983, 0]
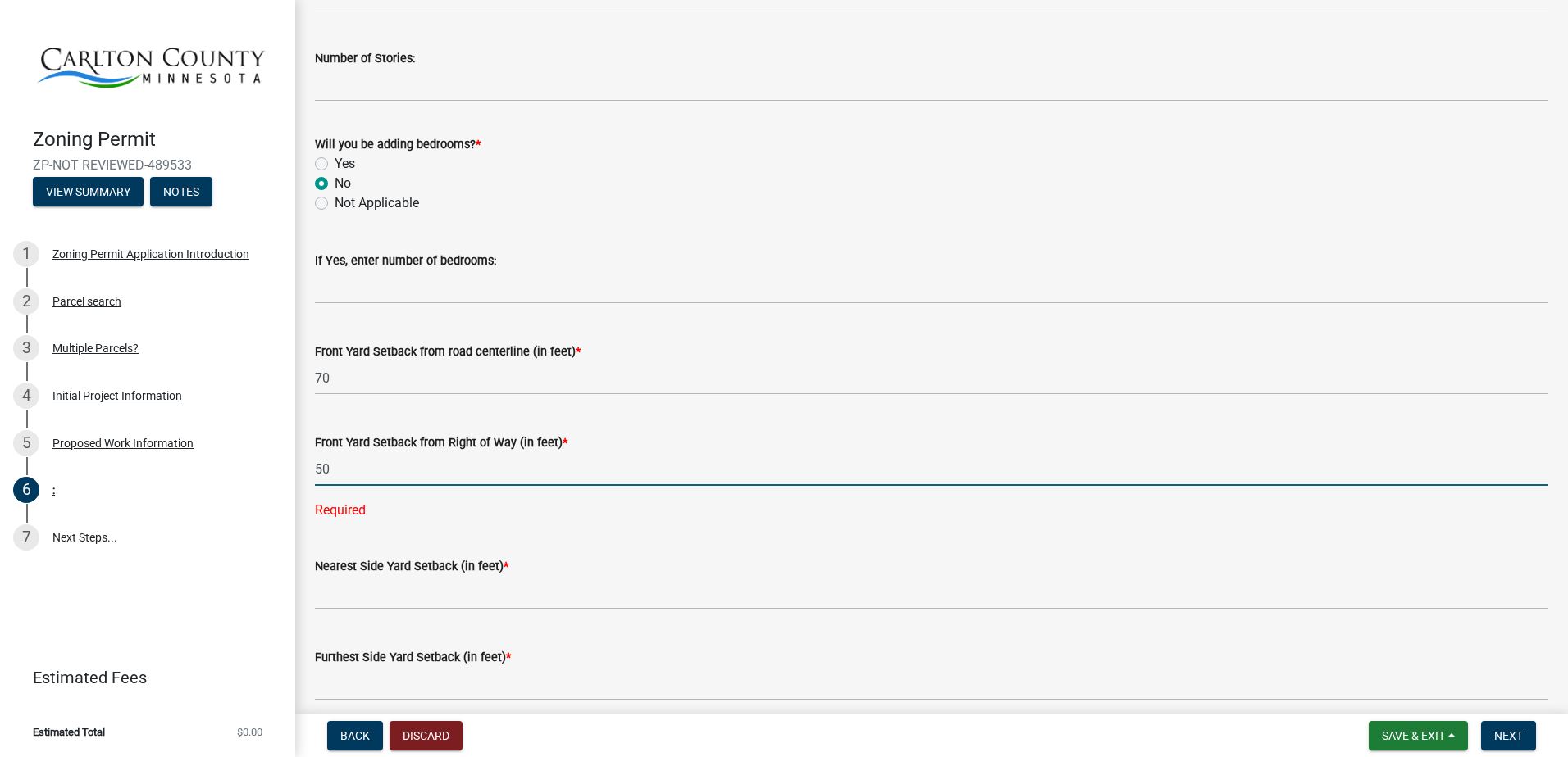
type input "50"
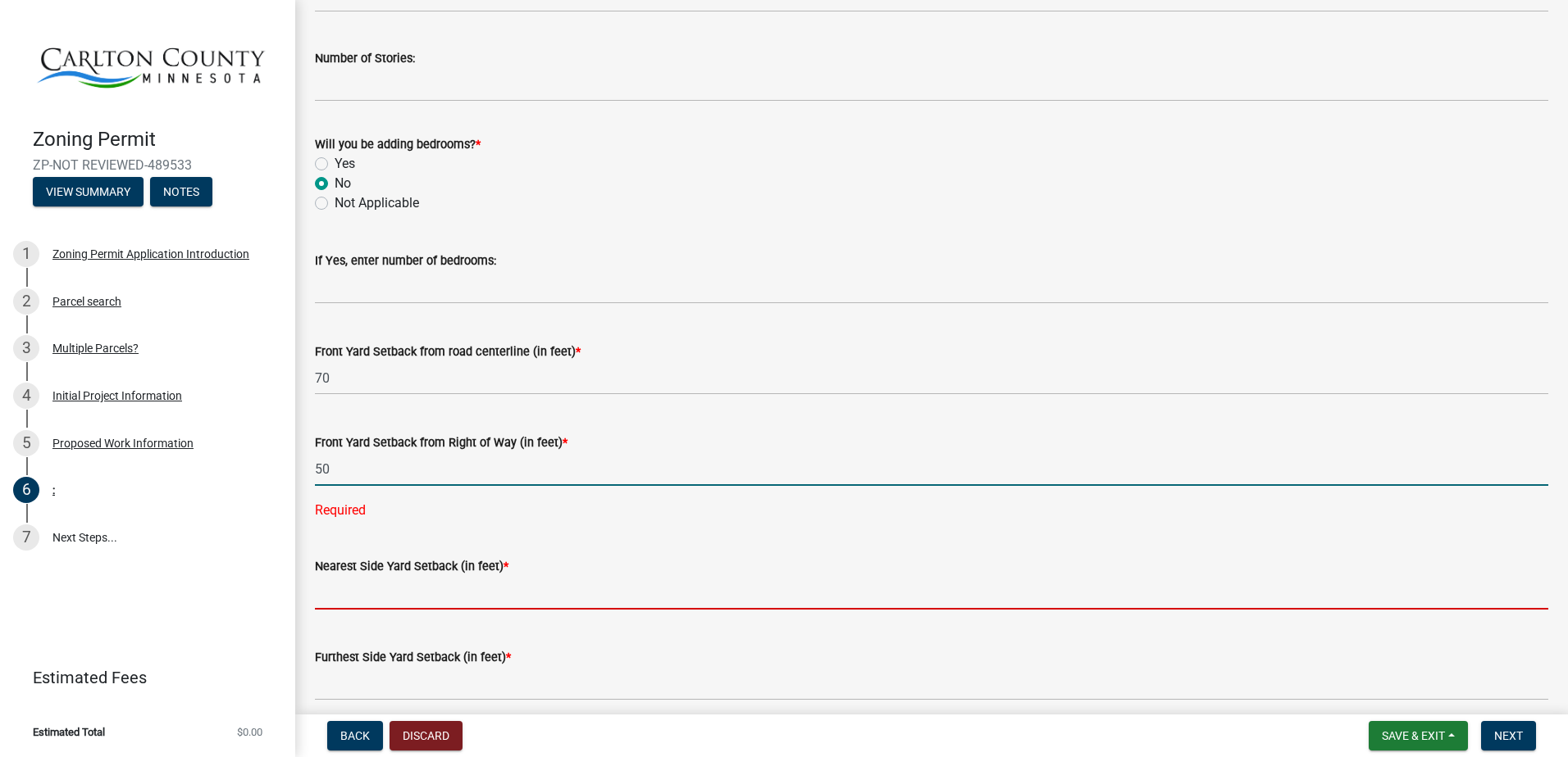
click at [548, 589] on wm-data-entity-input "Nearest Side Yard Setback (in feet) *" at bounding box center [932, 579] width 1234 height 91
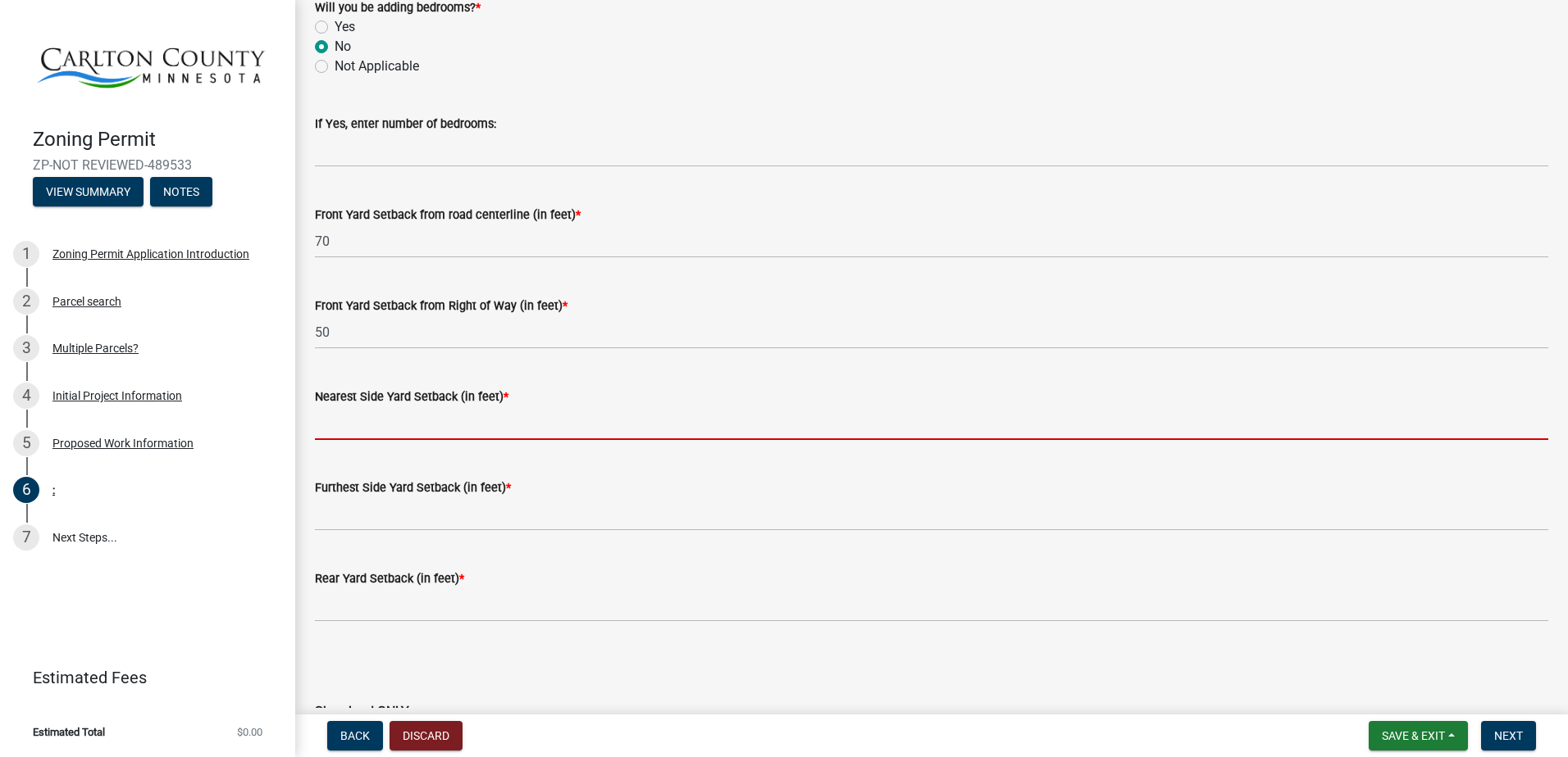
scroll to position [1147, 0]
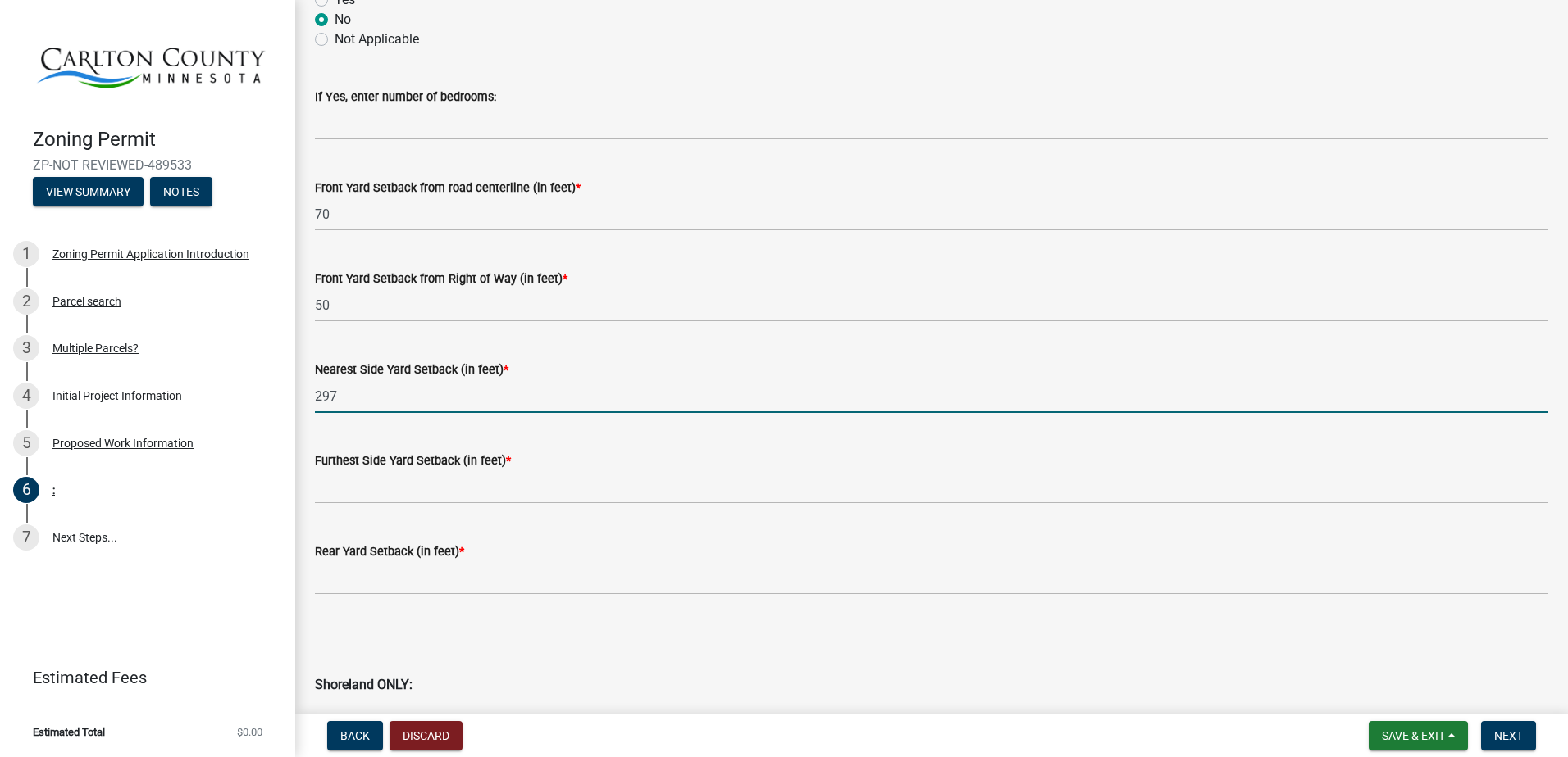
type input "297"
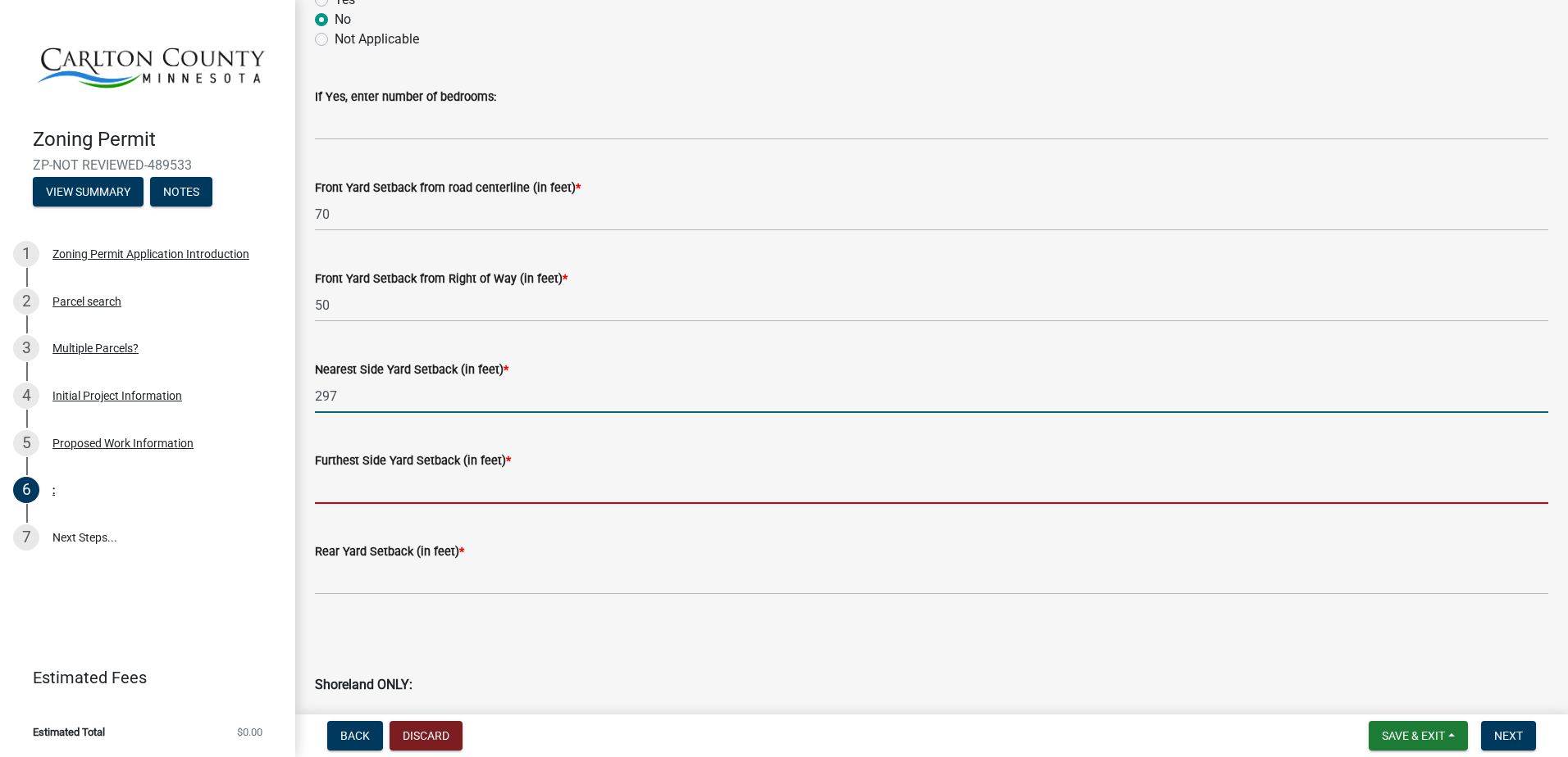
click at [653, 483] on input "text" at bounding box center [932, 488] width 1234 height 33
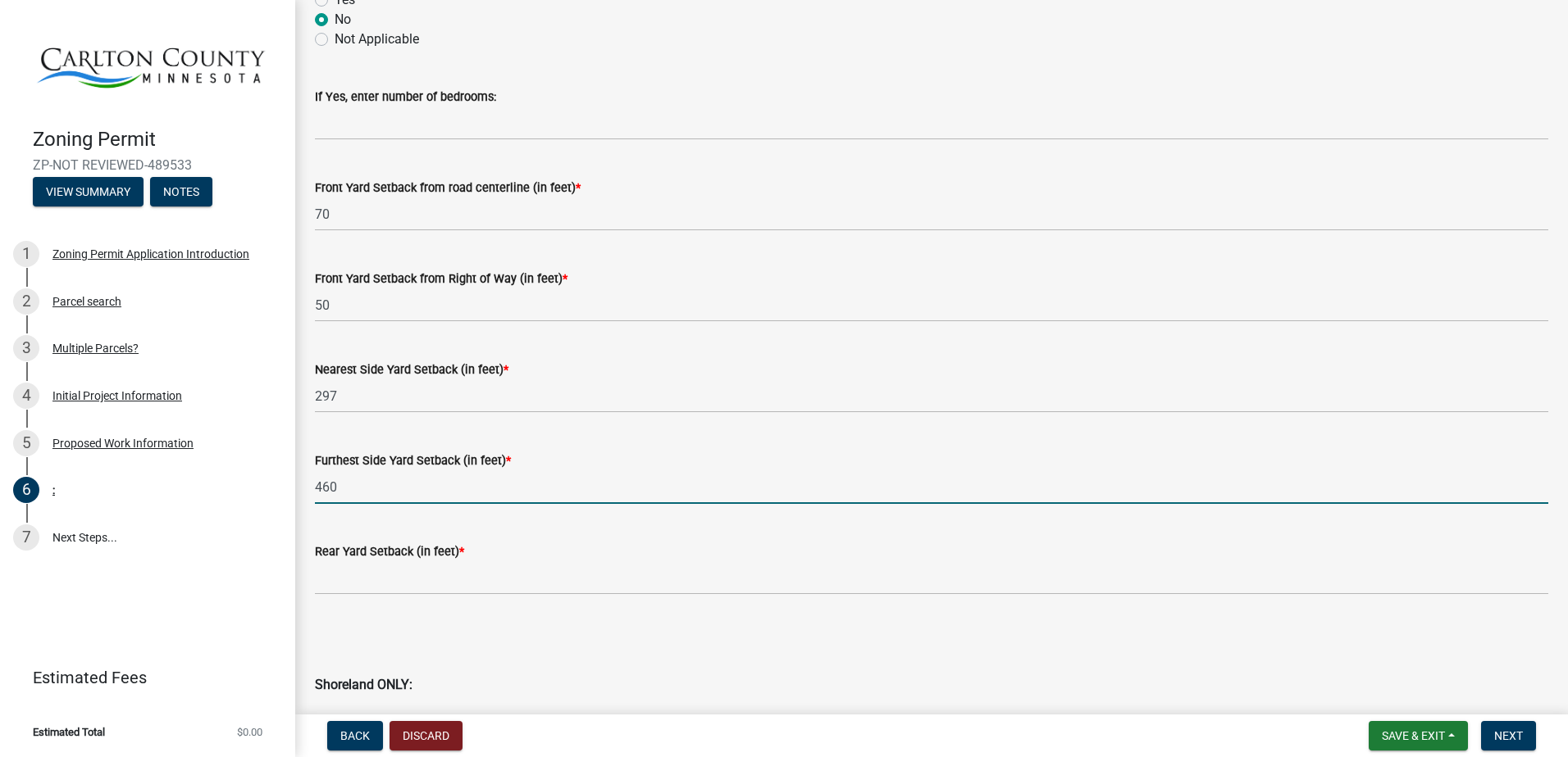
type input "460"
click at [418, 378] on div "Nearest Side Yard Setback (in feet) *" at bounding box center [932, 370] width 1234 height 20
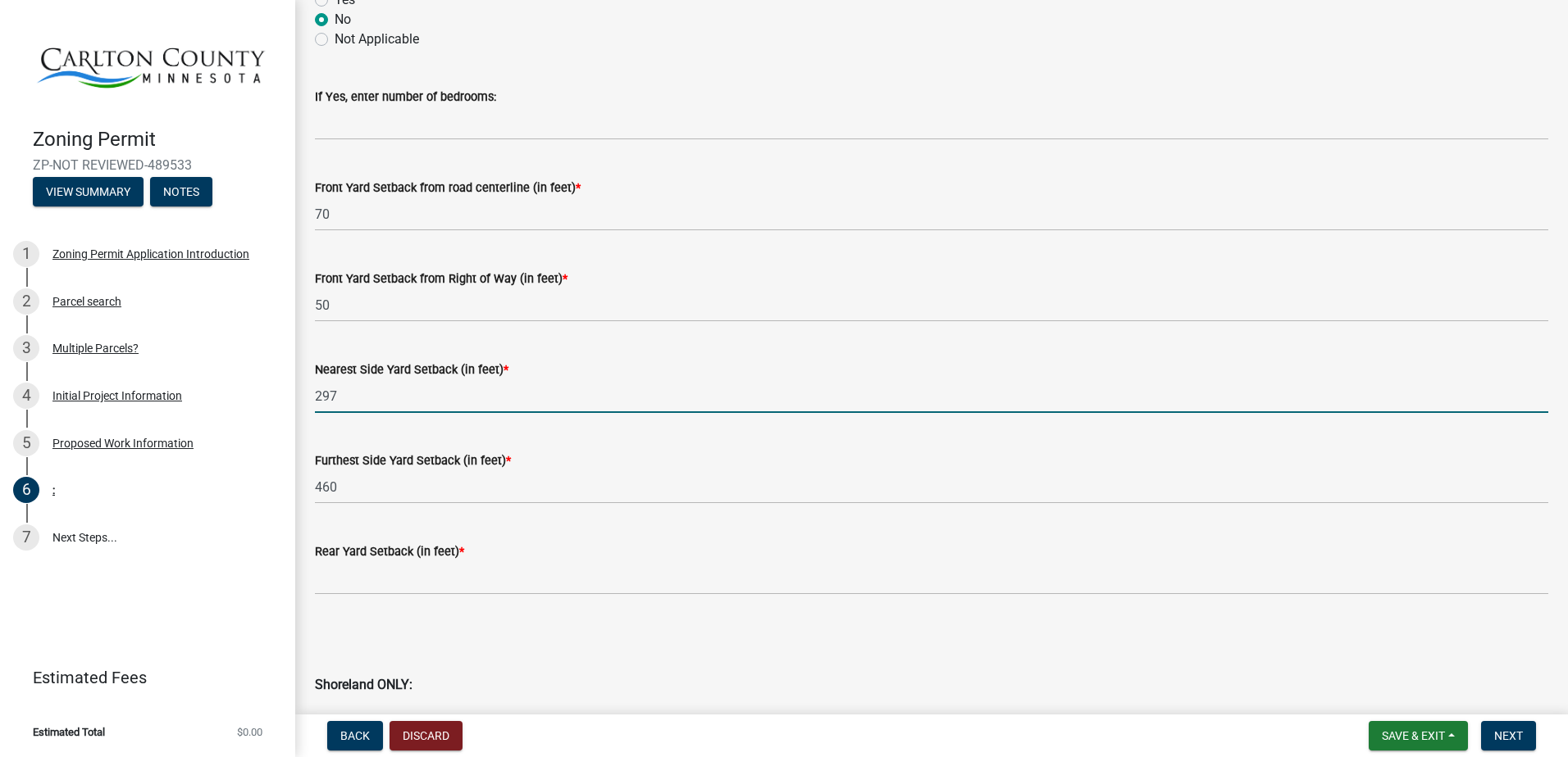
click at [417, 392] on input "297" at bounding box center [932, 396] width 1234 height 33
drag, startPoint x: 402, startPoint y: 402, endPoint x: 259, endPoint y: 400, distance: 143.0
click at [259, 400] on div "Zoning Permit ZP-NOT REVIEWED-489533 View Summary Notes 1 Zoning Permit Applica…" at bounding box center [784, 378] width 1568 height 757
type input "300"
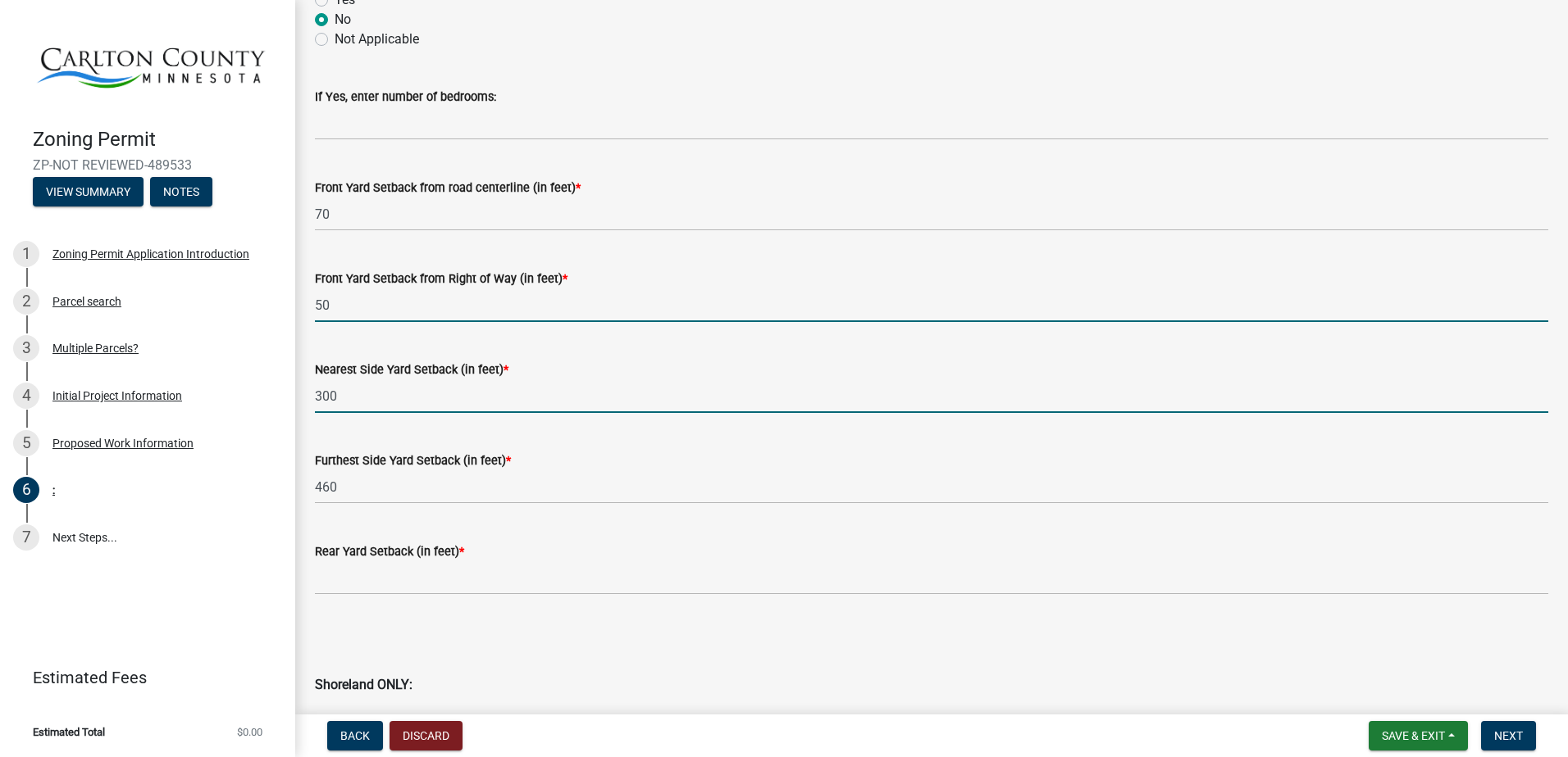
click at [315, 308] on input "50" at bounding box center [932, 305] width 1234 height 33
type input "50"
click at [317, 397] on input "300" at bounding box center [932, 396] width 1234 height 33
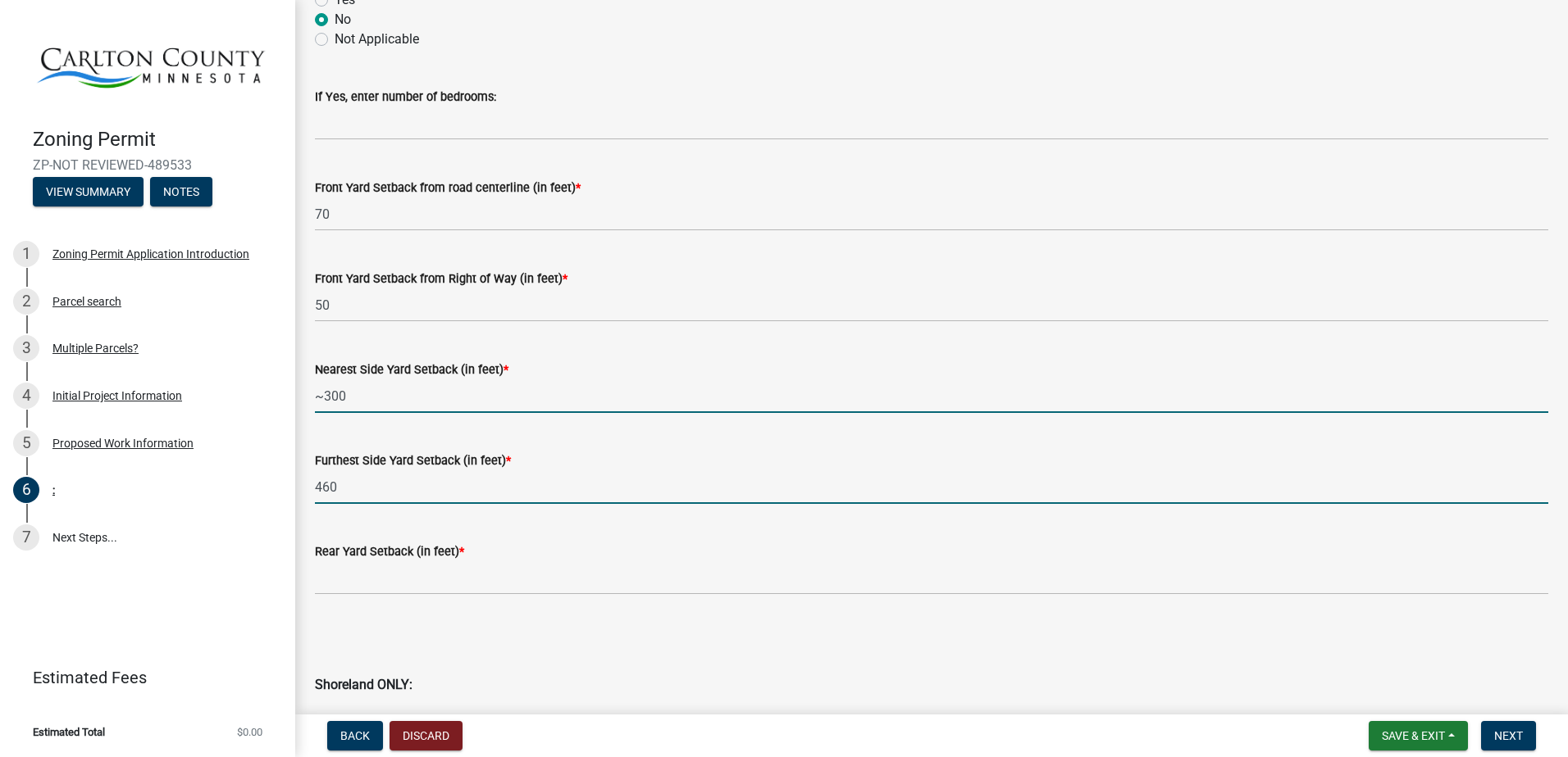
type input "300"
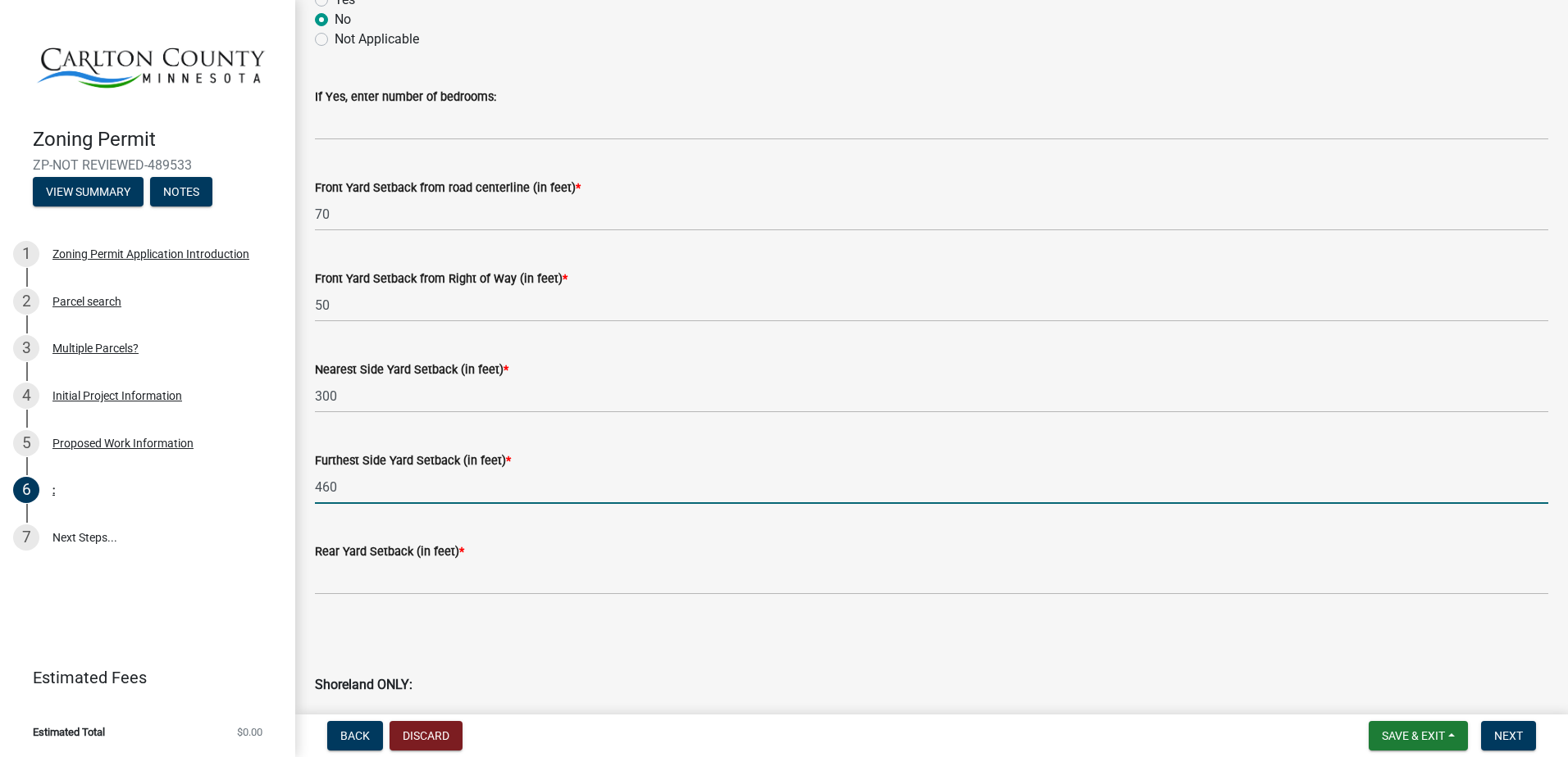
click at [319, 489] on input "460" at bounding box center [932, 488] width 1234 height 33
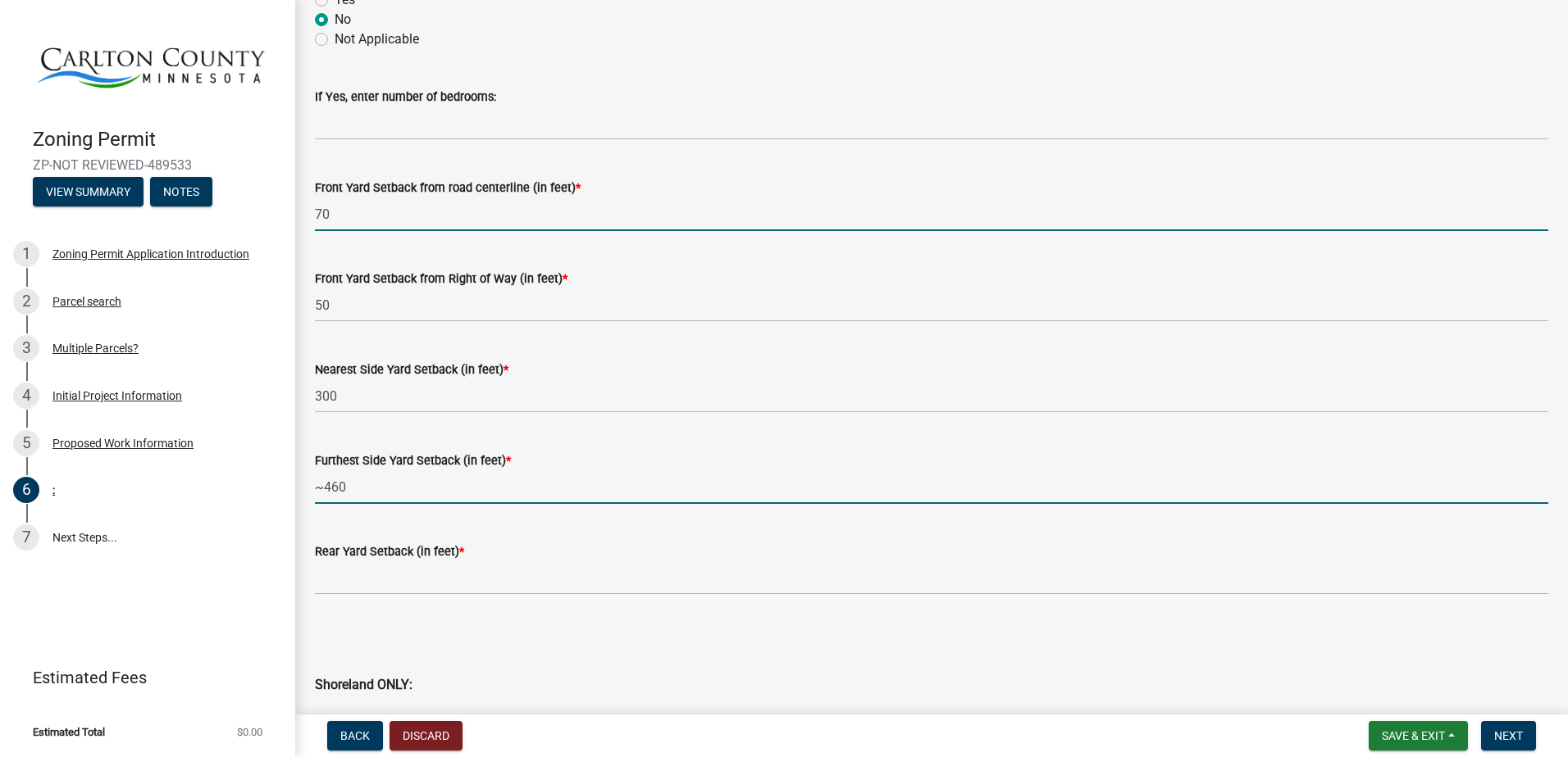
type input "460"
click at [318, 217] on input "70" at bounding box center [932, 214] width 1234 height 33
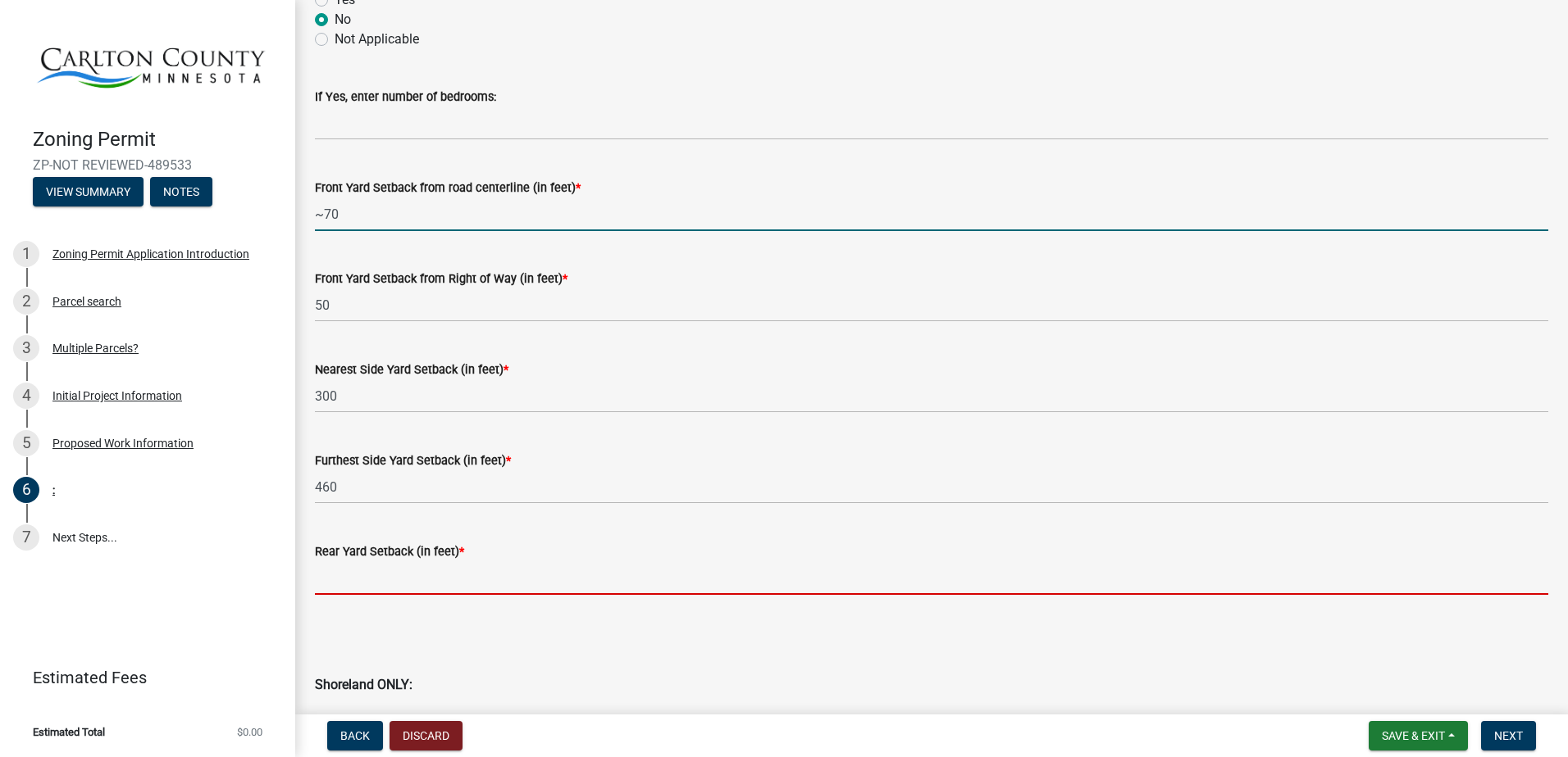
type input "70"
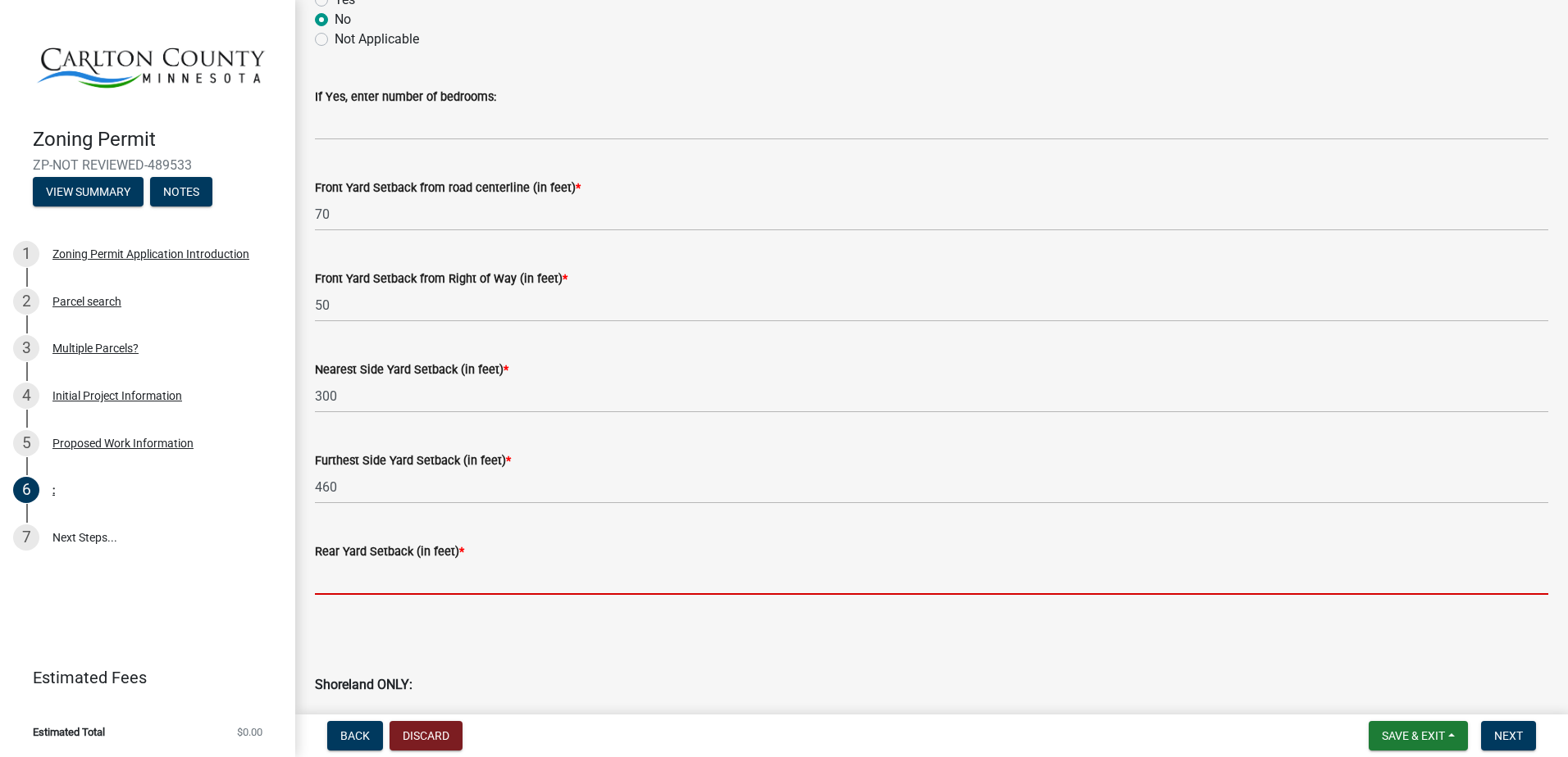
click at [425, 593] on input "text" at bounding box center [932, 578] width 1234 height 33
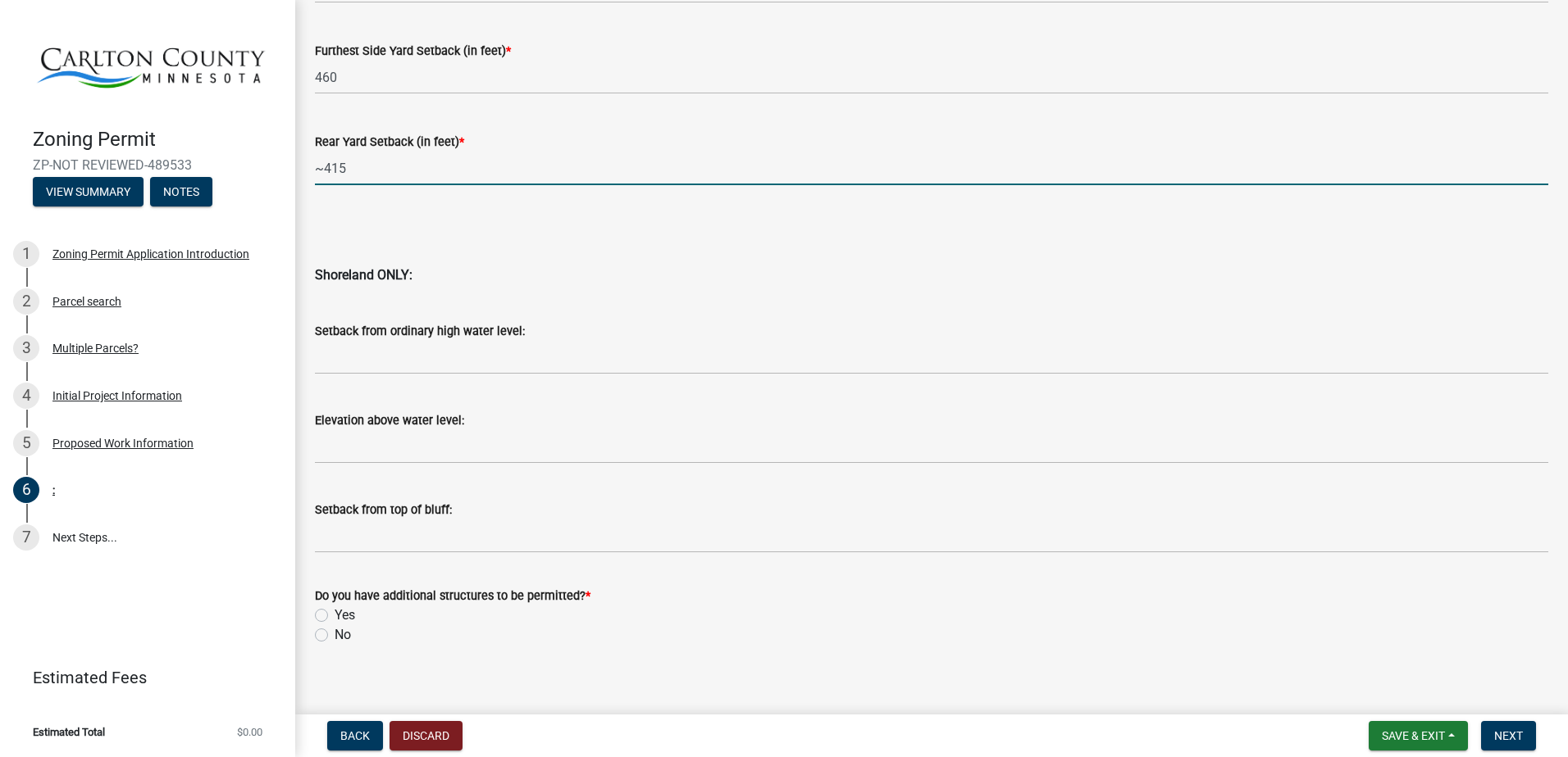
scroll to position [1573, 0]
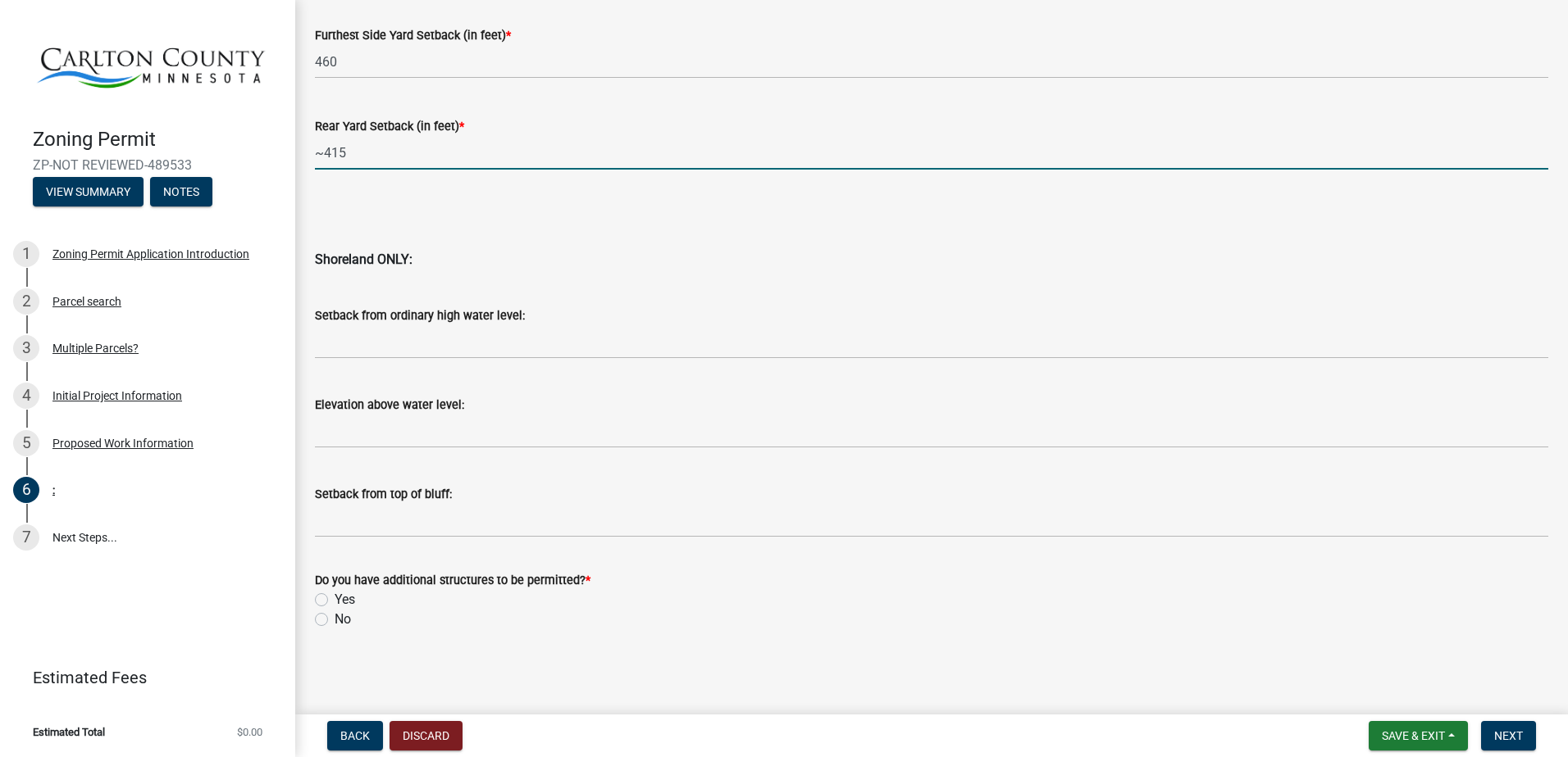
type input "415"
click at [355, 605] on label "Yes" at bounding box center [344, 600] width 21 height 20
click at [345, 601] on input "Yes" at bounding box center [339, 595] width 11 height 11
radio input "true"
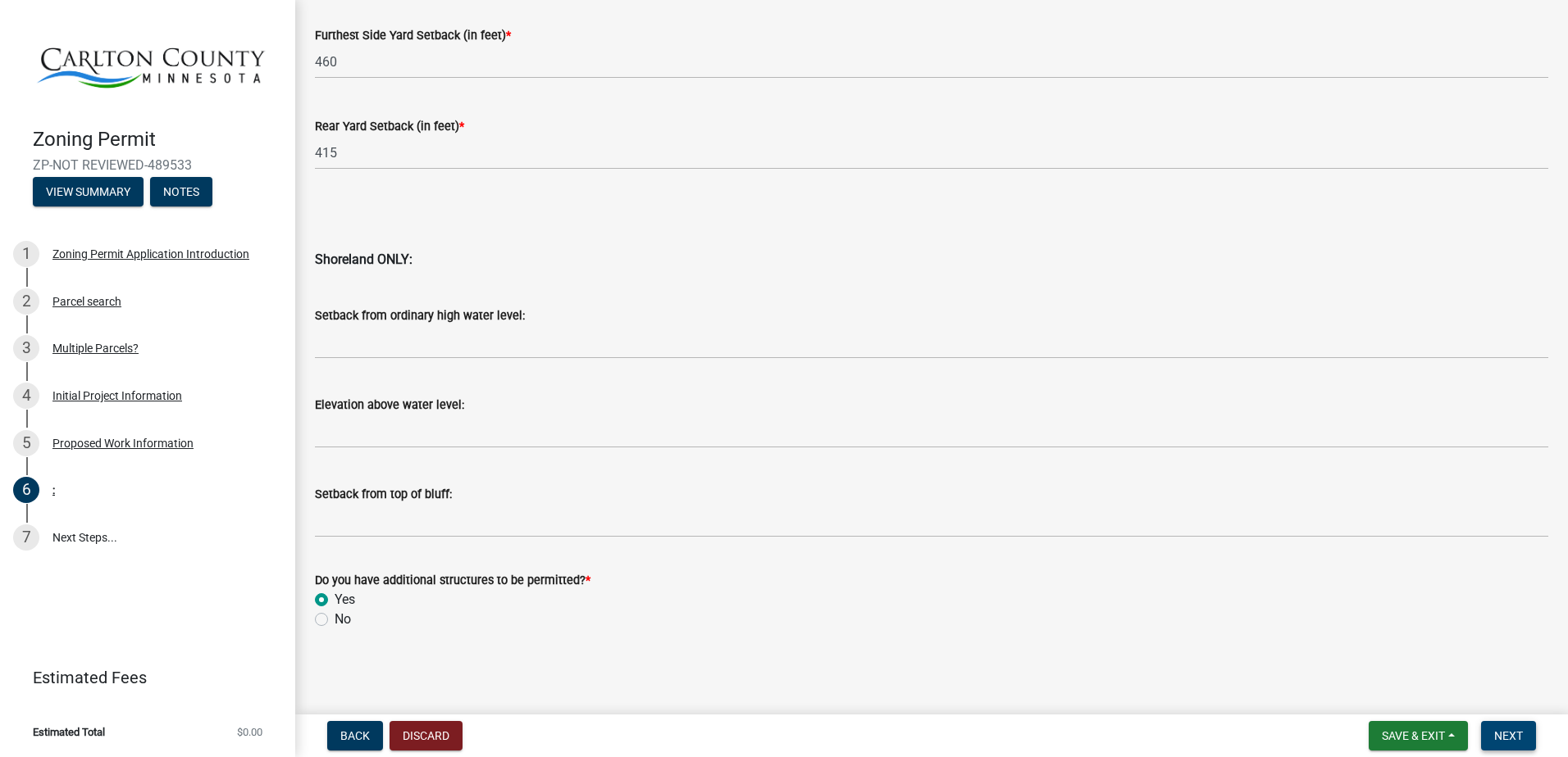
click at [1517, 743] on button "Next" at bounding box center [1509, 736] width 55 height 29
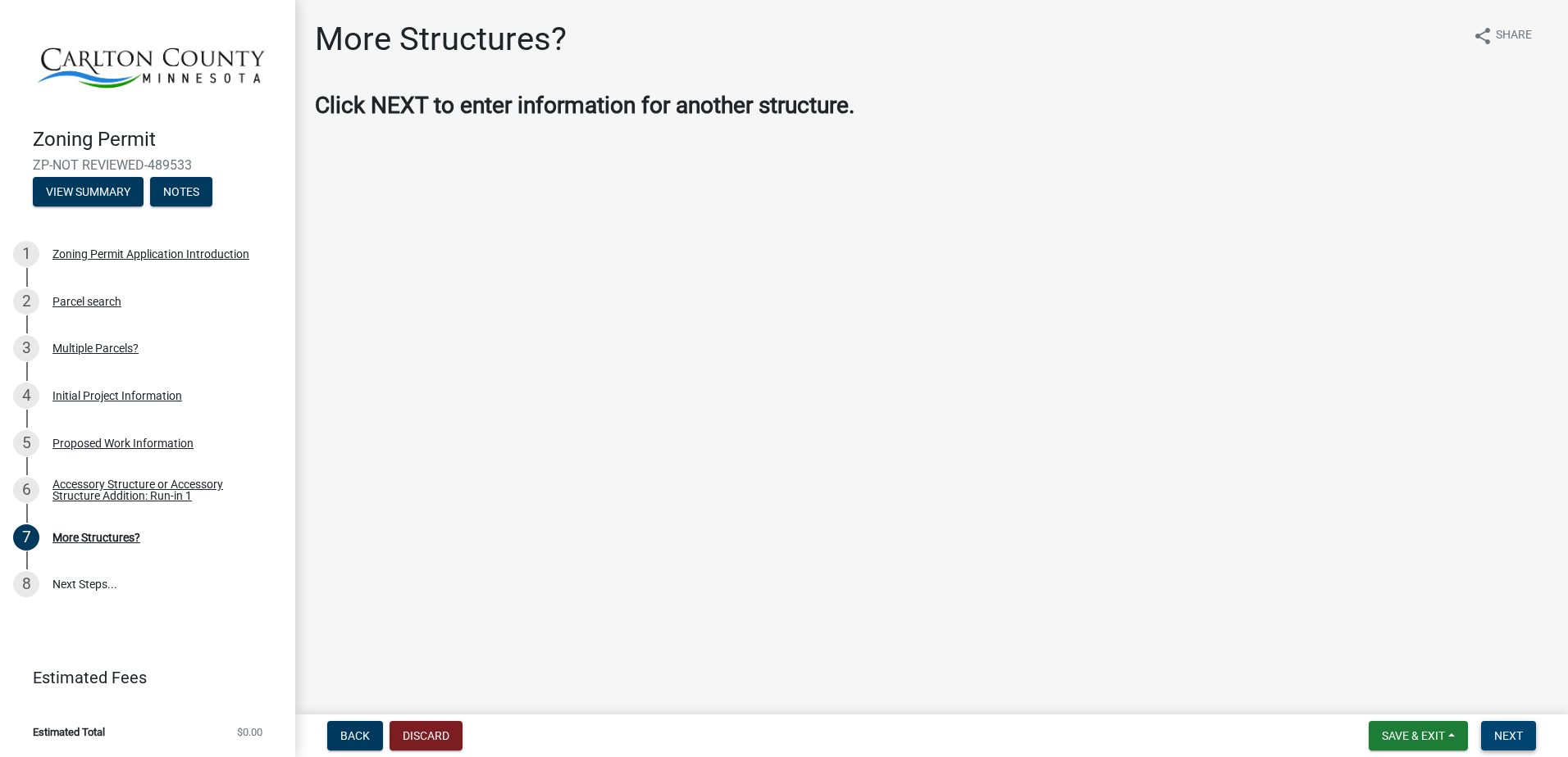
click at [1528, 736] on button "Next" at bounding box center [1509, 736] width 55 height 29
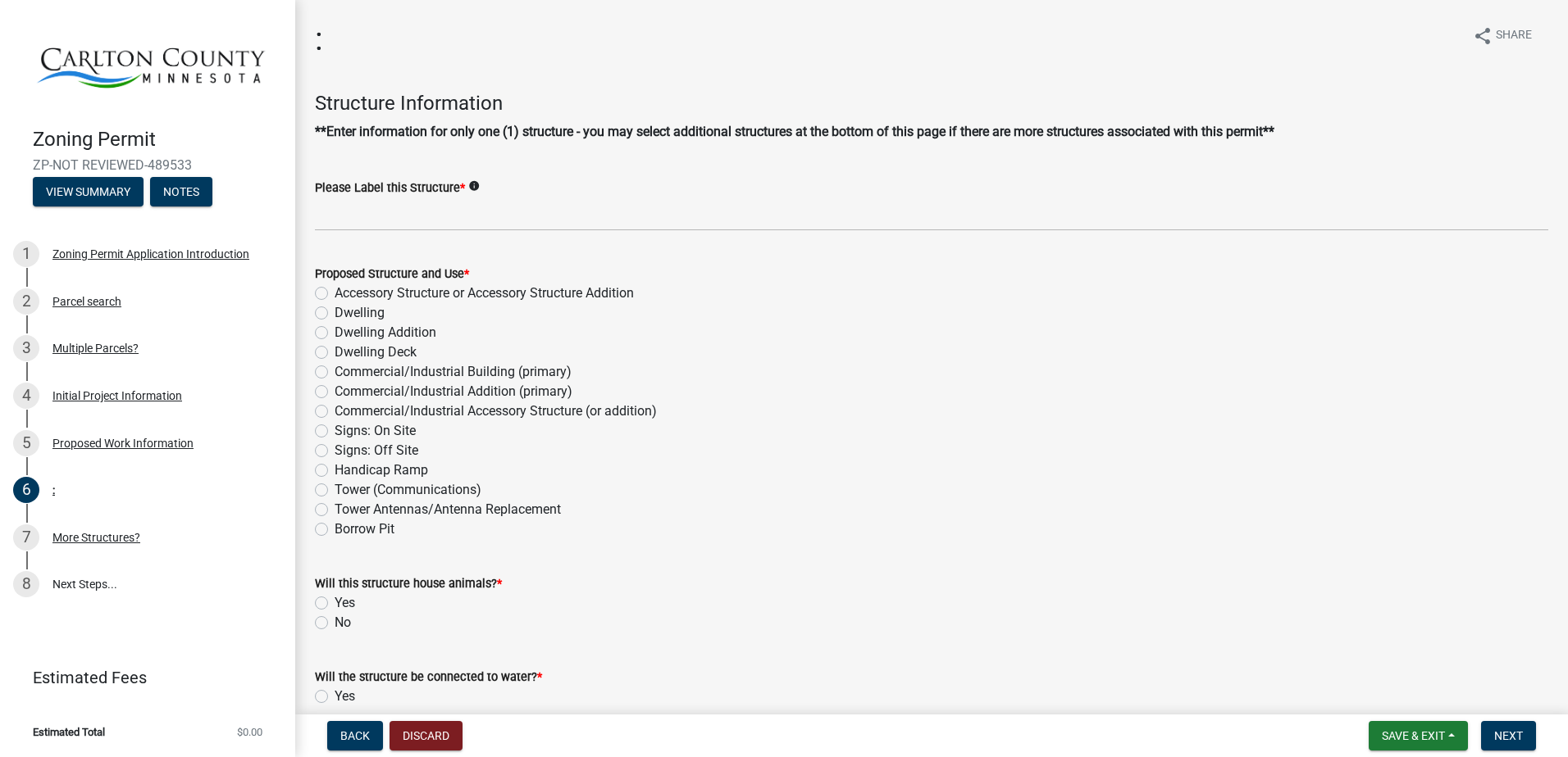
click at [546, 195] on div "Please Label this Structure * info" at bounding box center [932, 188] width 1234 height 20
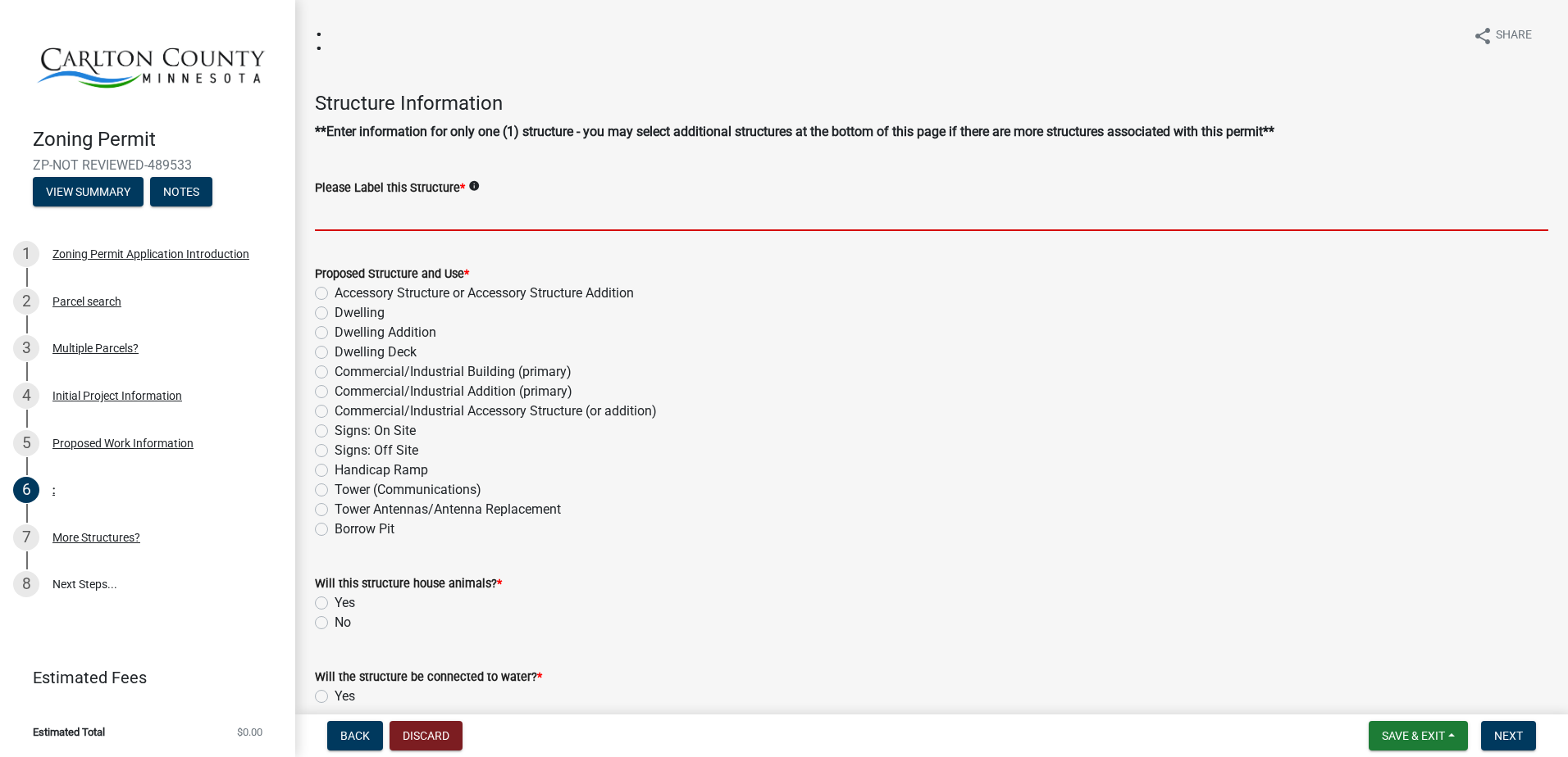
click at [542, 214] on input "Please Label this Structure *" at bounding box center [932, 214] width 1234 height 33
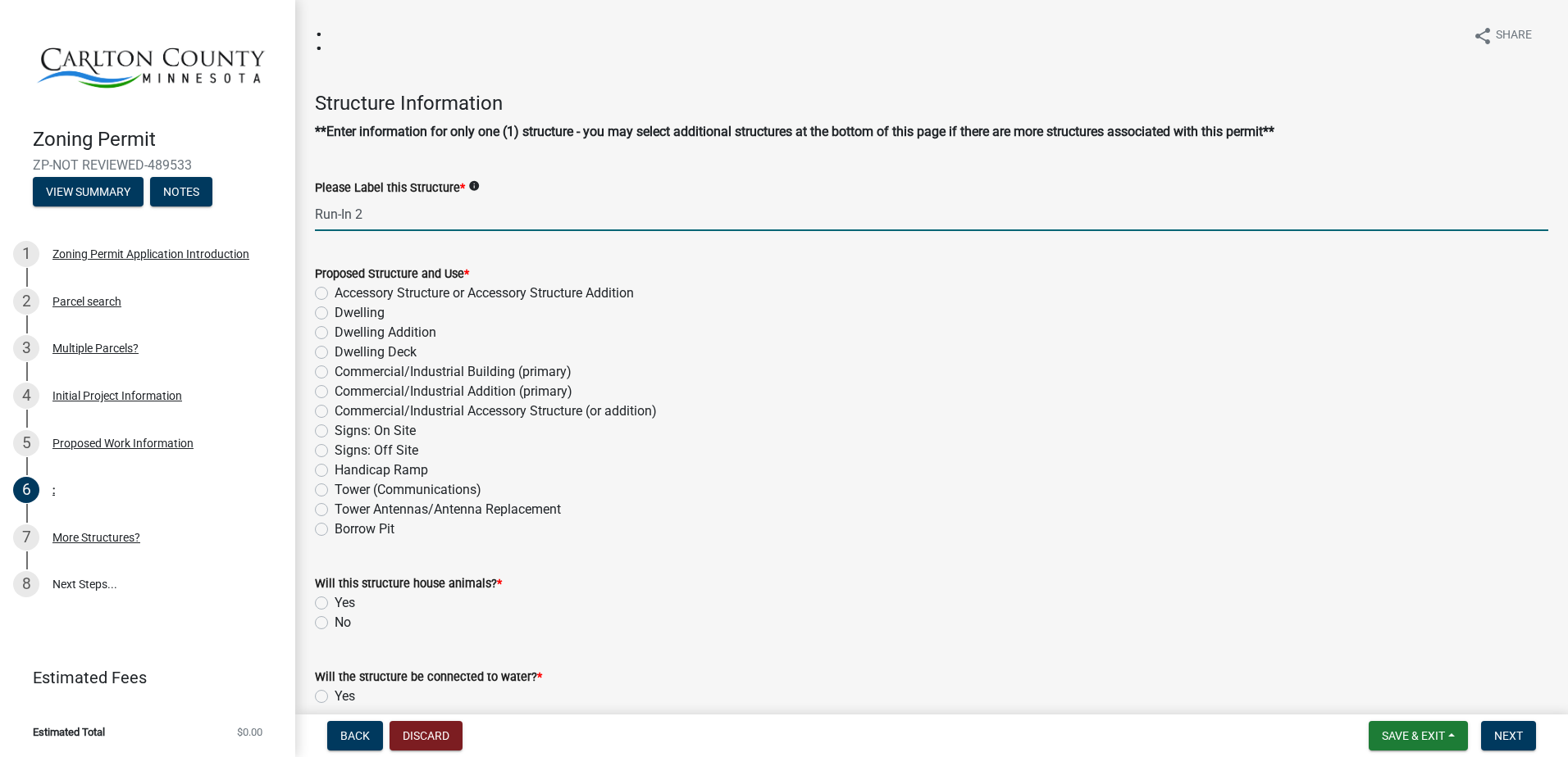
type input "Run-In 2"
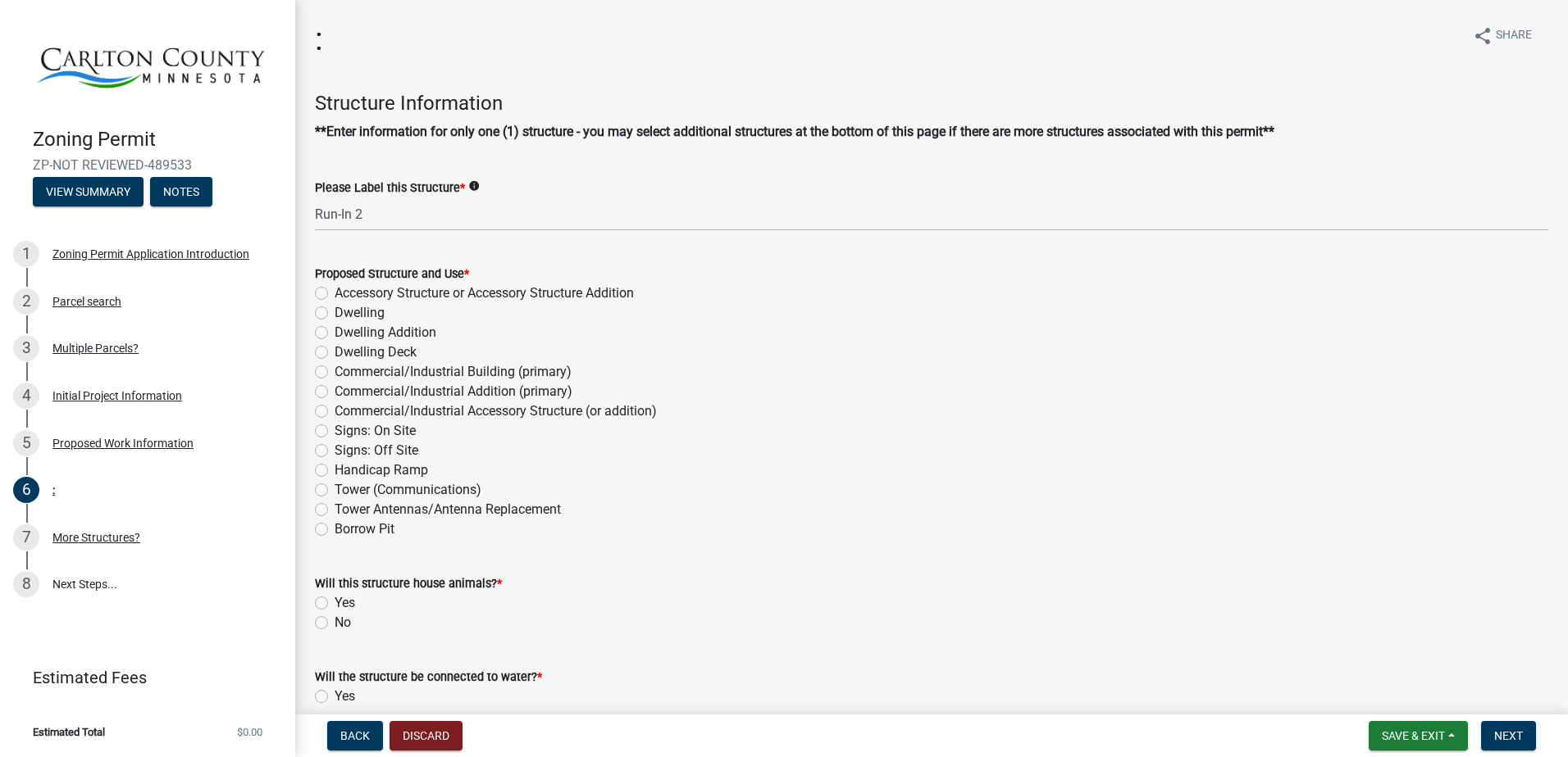
click at [532, 288] on label "Accessory Structure or Accessory Structure Addition" at bounding box center [484, 293] width 299 height 20
click at [345, 288] on input "Accessory Structure or Accessory Structure Addition" at bounding box center [339, 288] width 11 height 11
radio input "true"
click at [356, 603] on div "Yes" at bounding box center [932, 604] width 1234 height 20
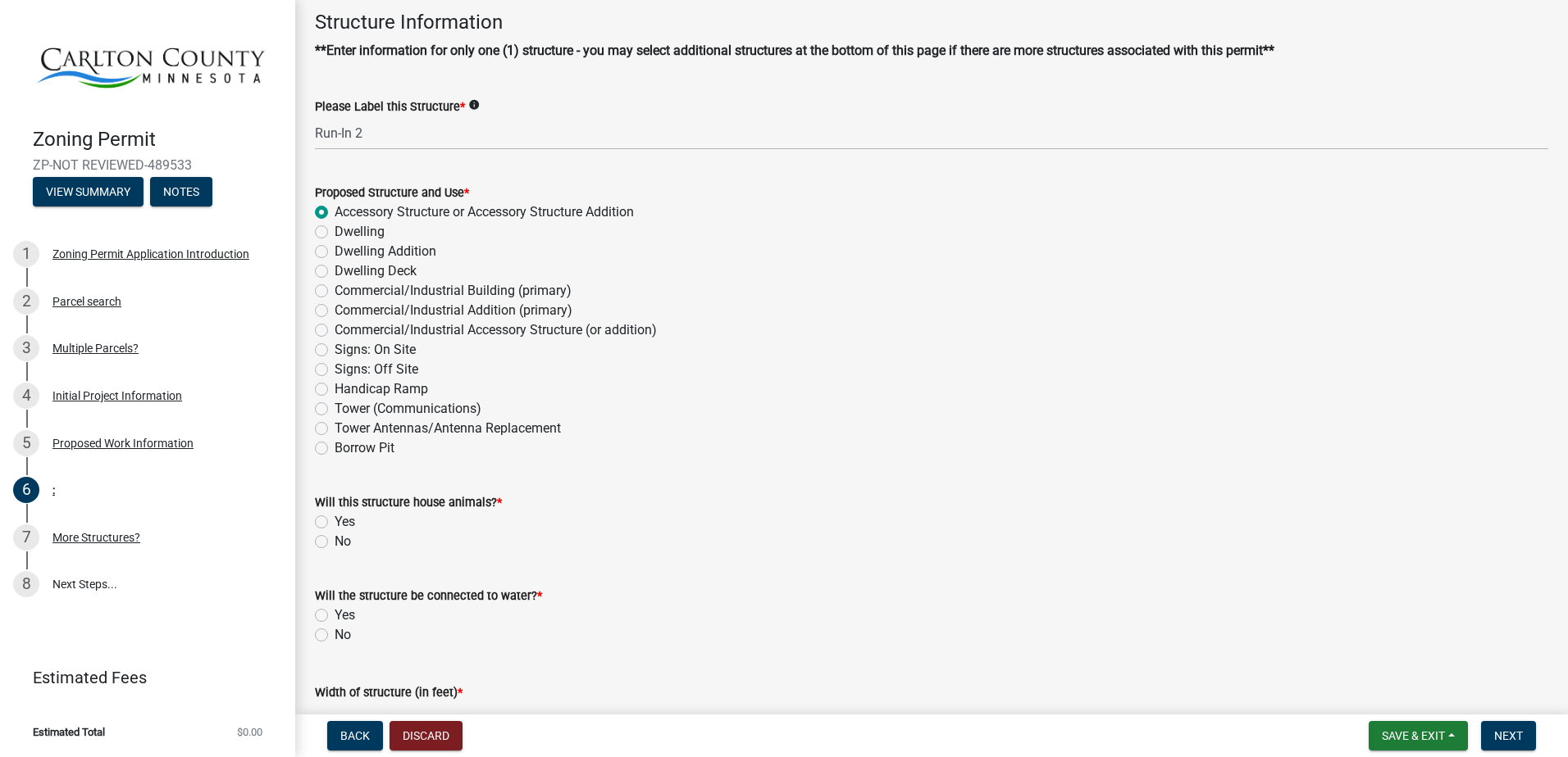
scroll to position [82, 0]
click at [339, 525] on label "Yes" at bounding box center [344, 521] width 21 height 20
click at [339, 522] on input "Yes" at bounding box center [339, 516] width 11 height 11
radio input "true"
click at [331, 640] on div "No" at bounding box center [932, 634] width 1234 height 20
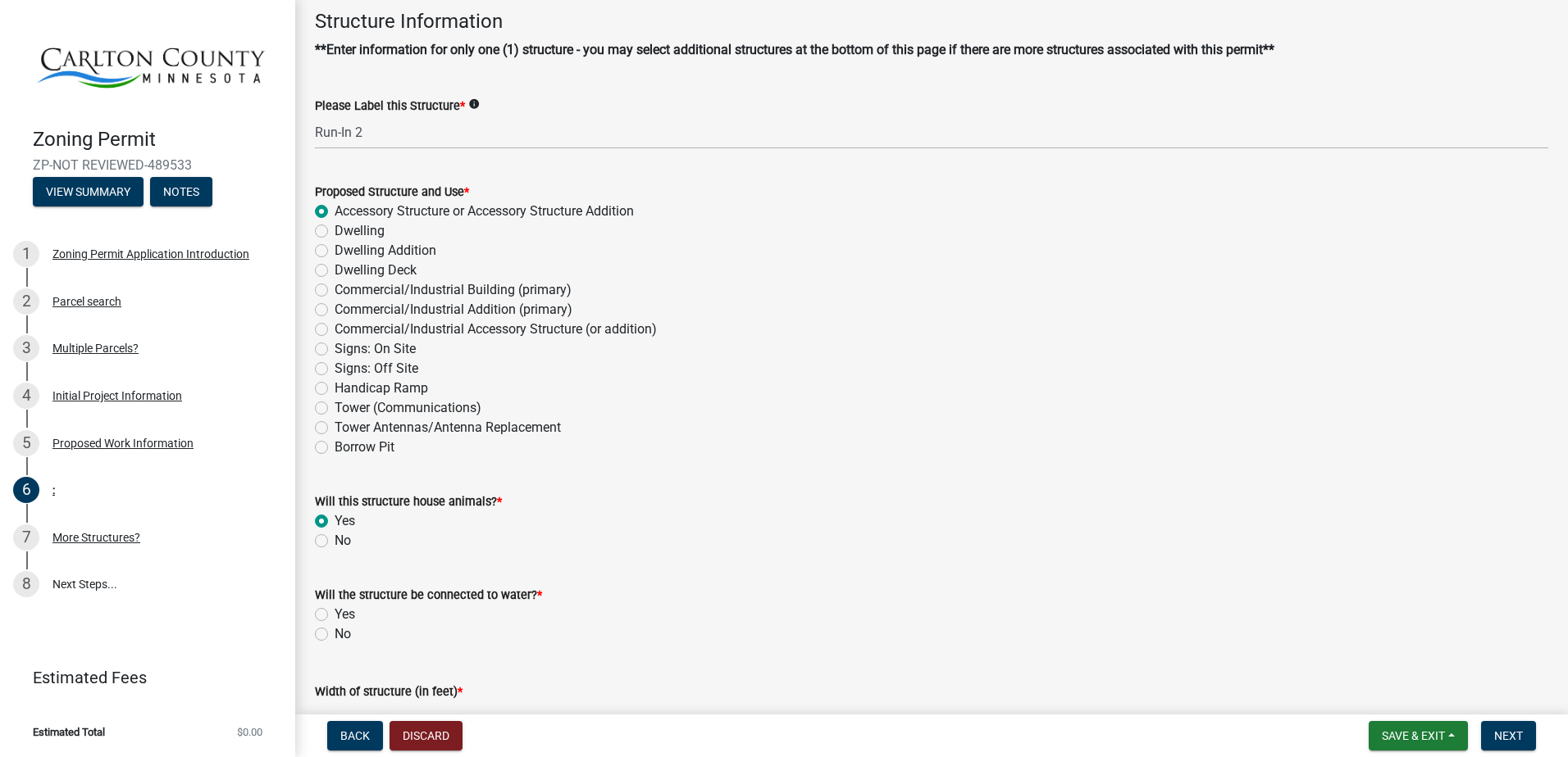
click at [334, 630] on label "No" at bounding box center [342, 634] width 17 height 20
click at [334, 630] on input "No" at bounding box center [339, 629] width 11 height 11
radio input "true"
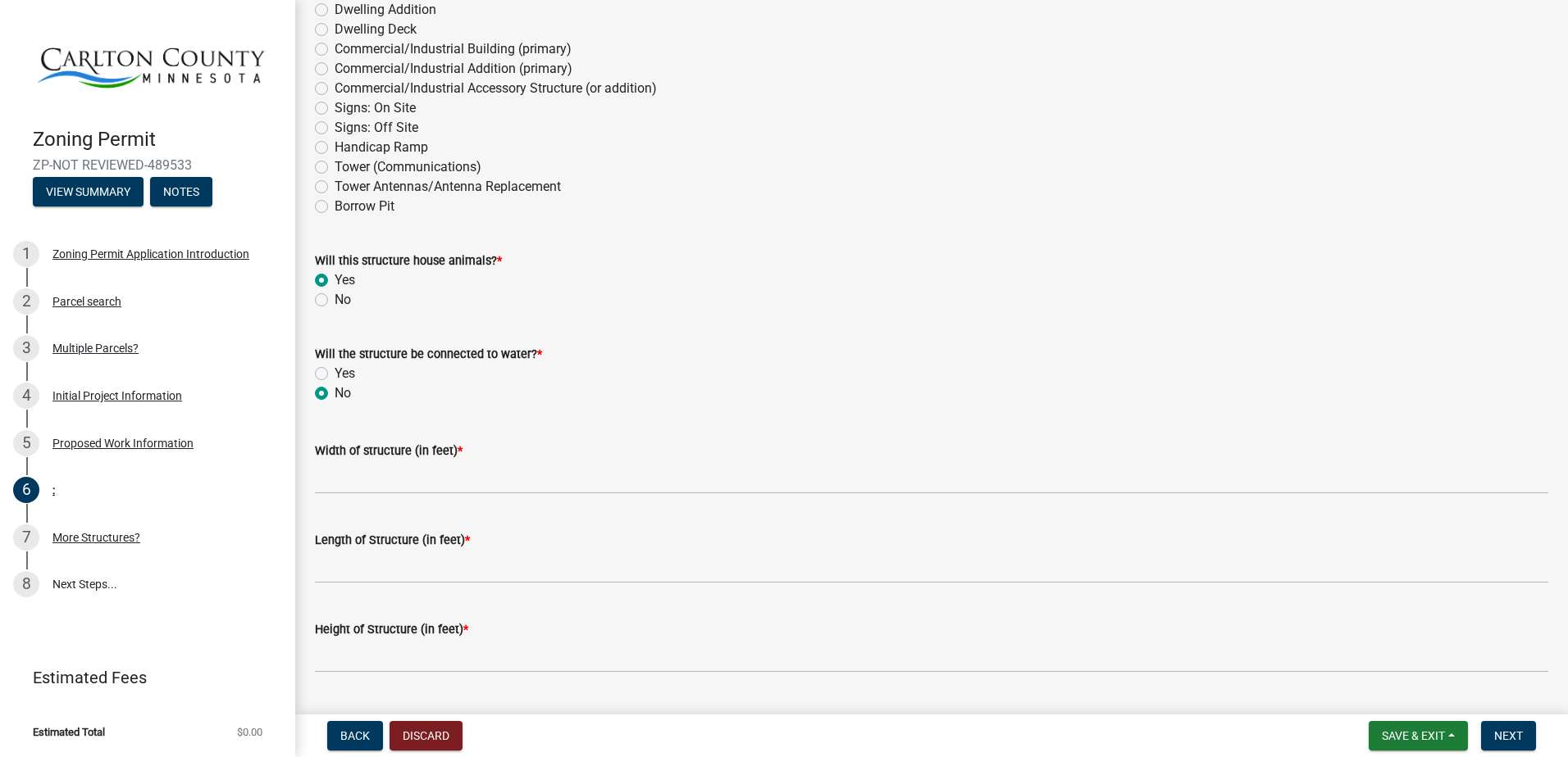
scroll to position [327, 0]
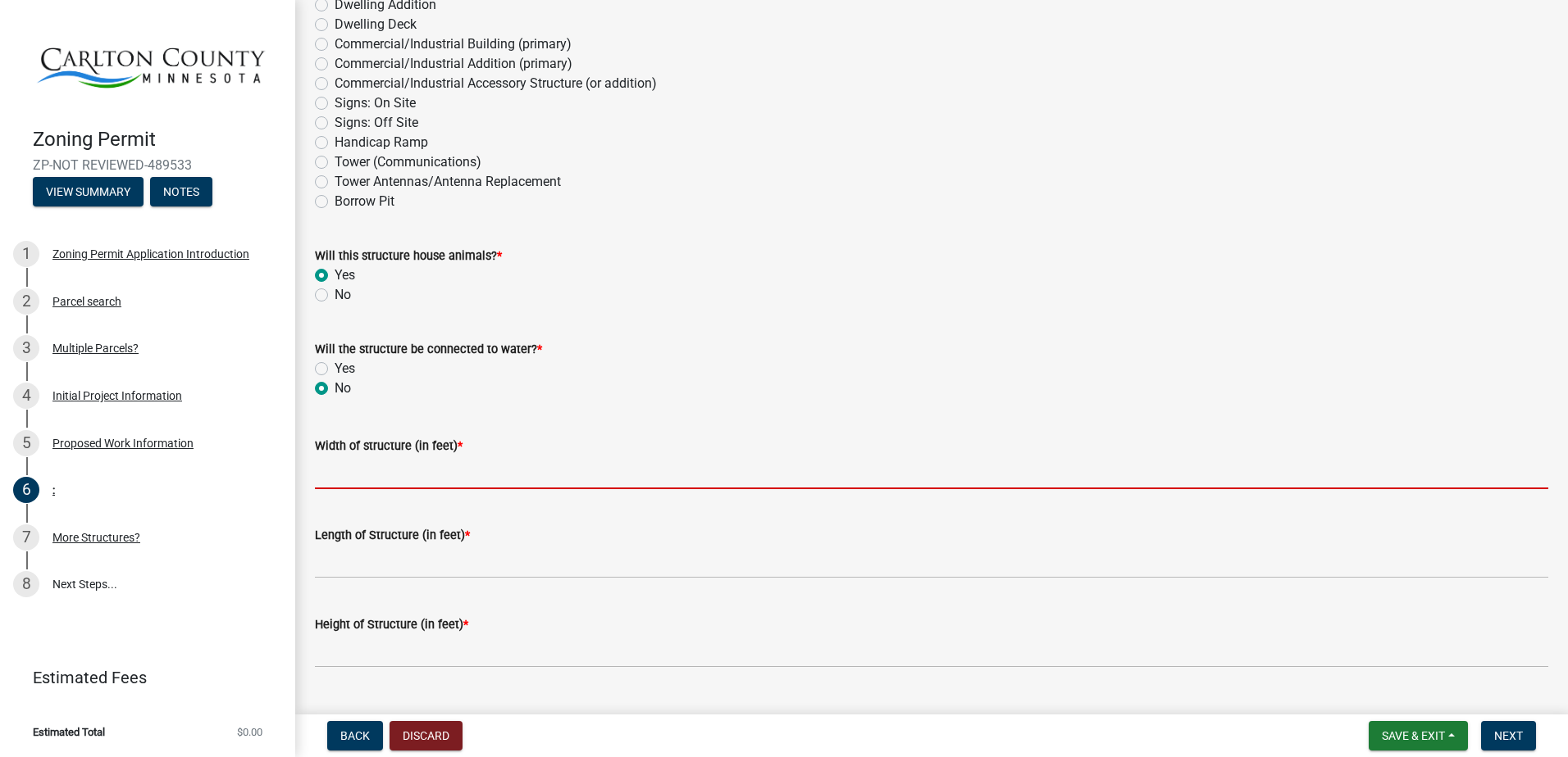
click at [511, 488] on input "Width of structure (in feet) *" at bounding box center [932, 473] width 1234 height 33
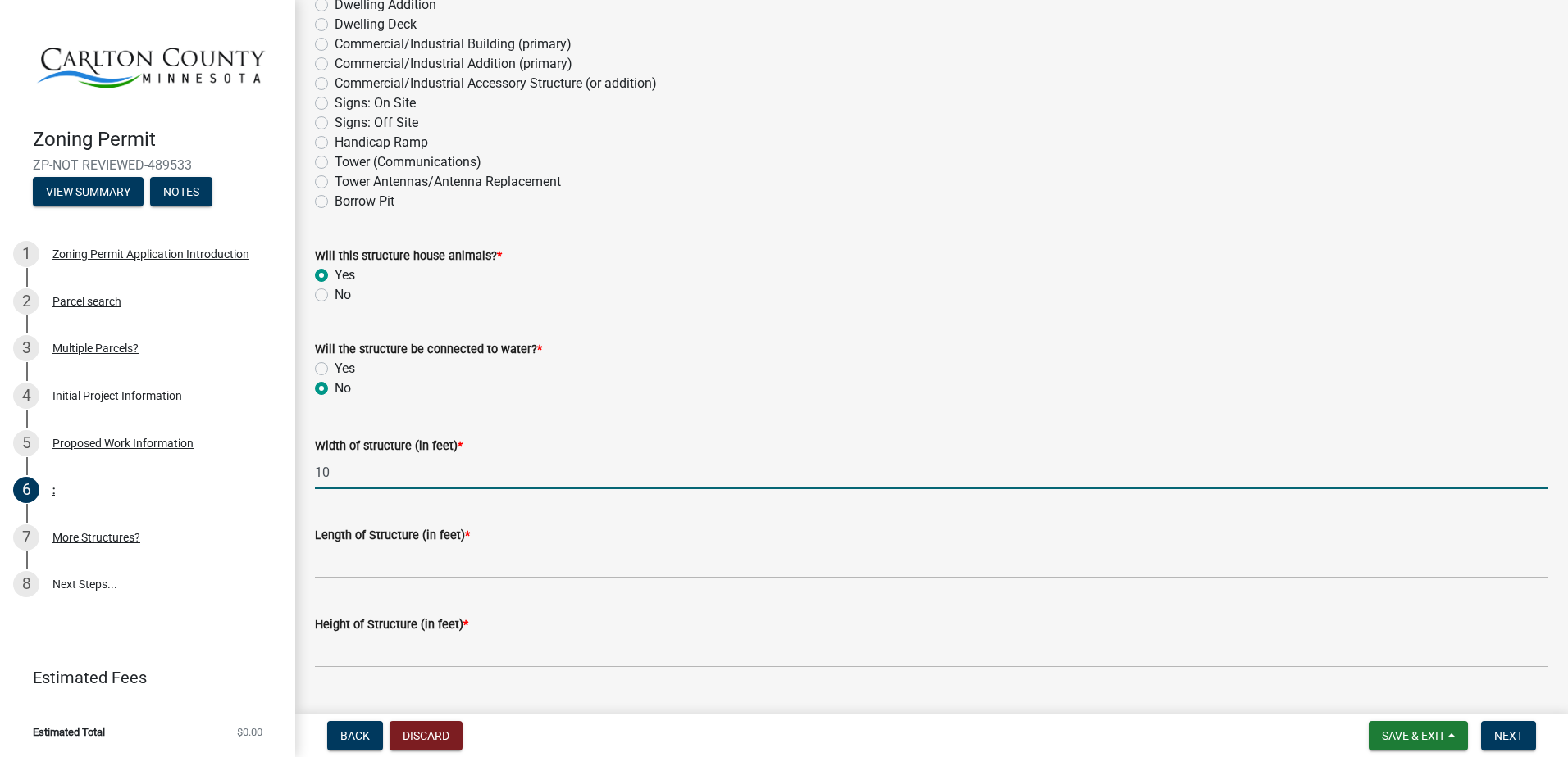
type input "10"
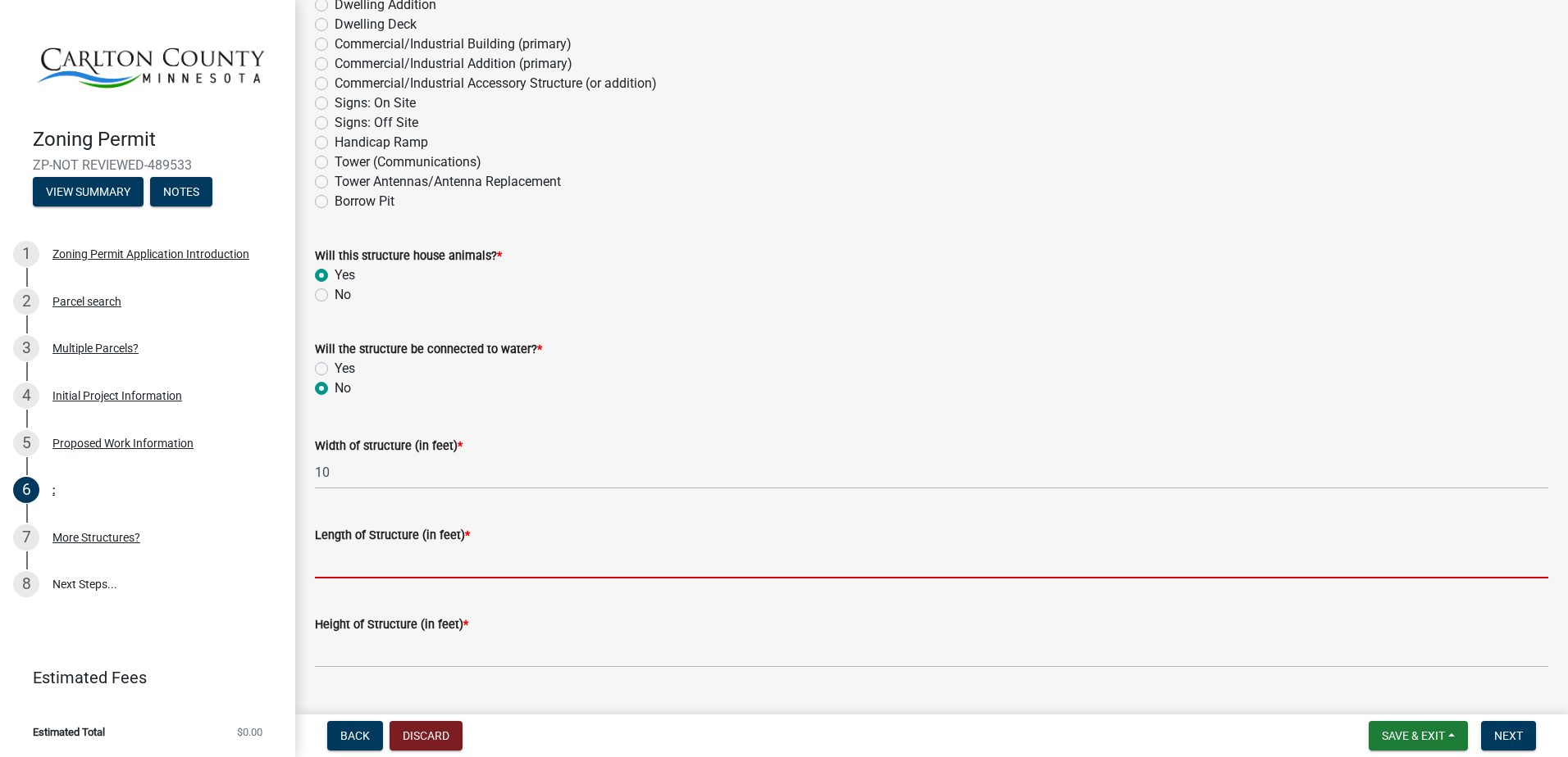
click at [481, 566] on input "Length of Structure (in feet) *" at bounding box center [932, 561] width 1234 height 33
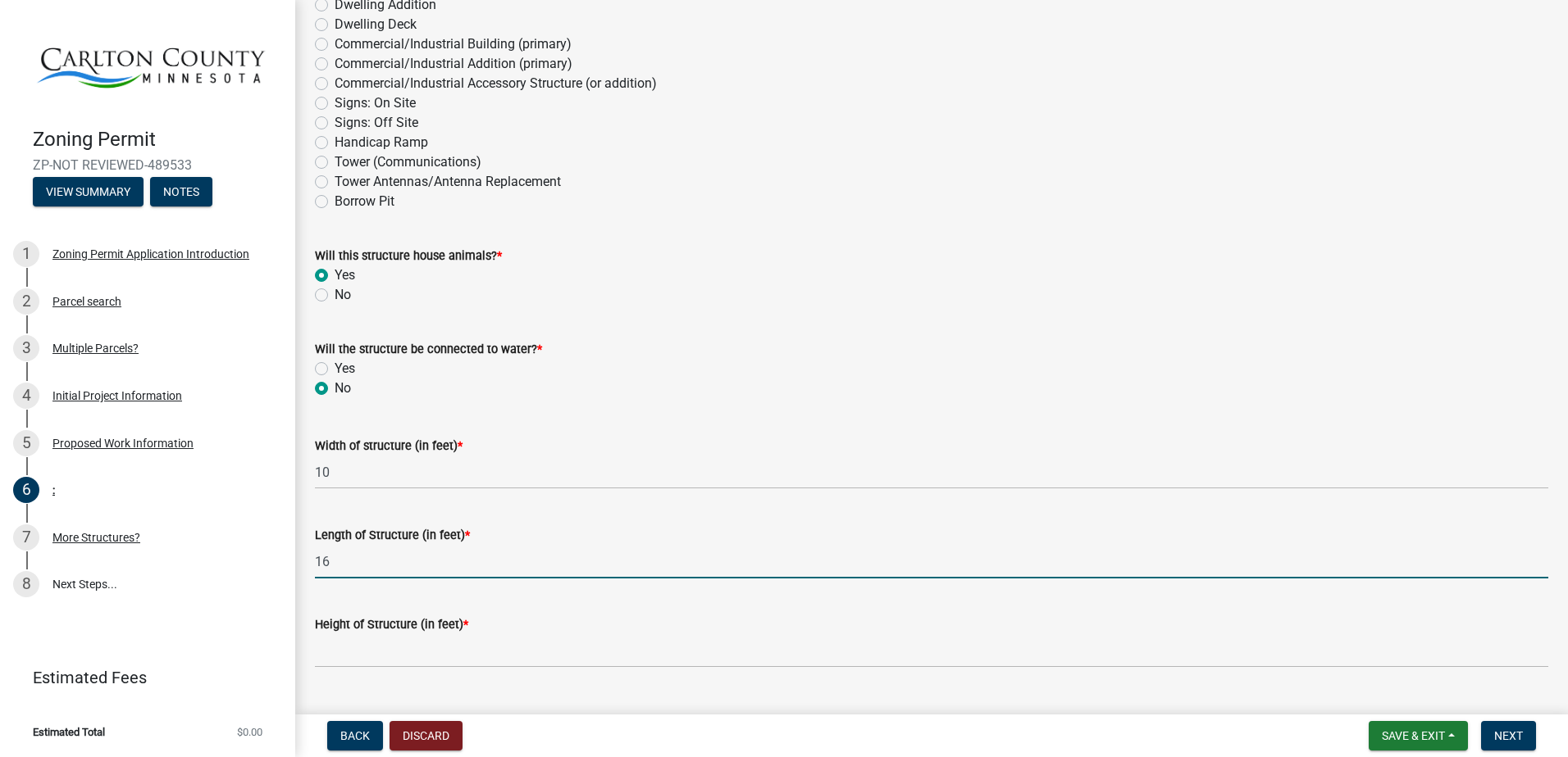
type input "16"
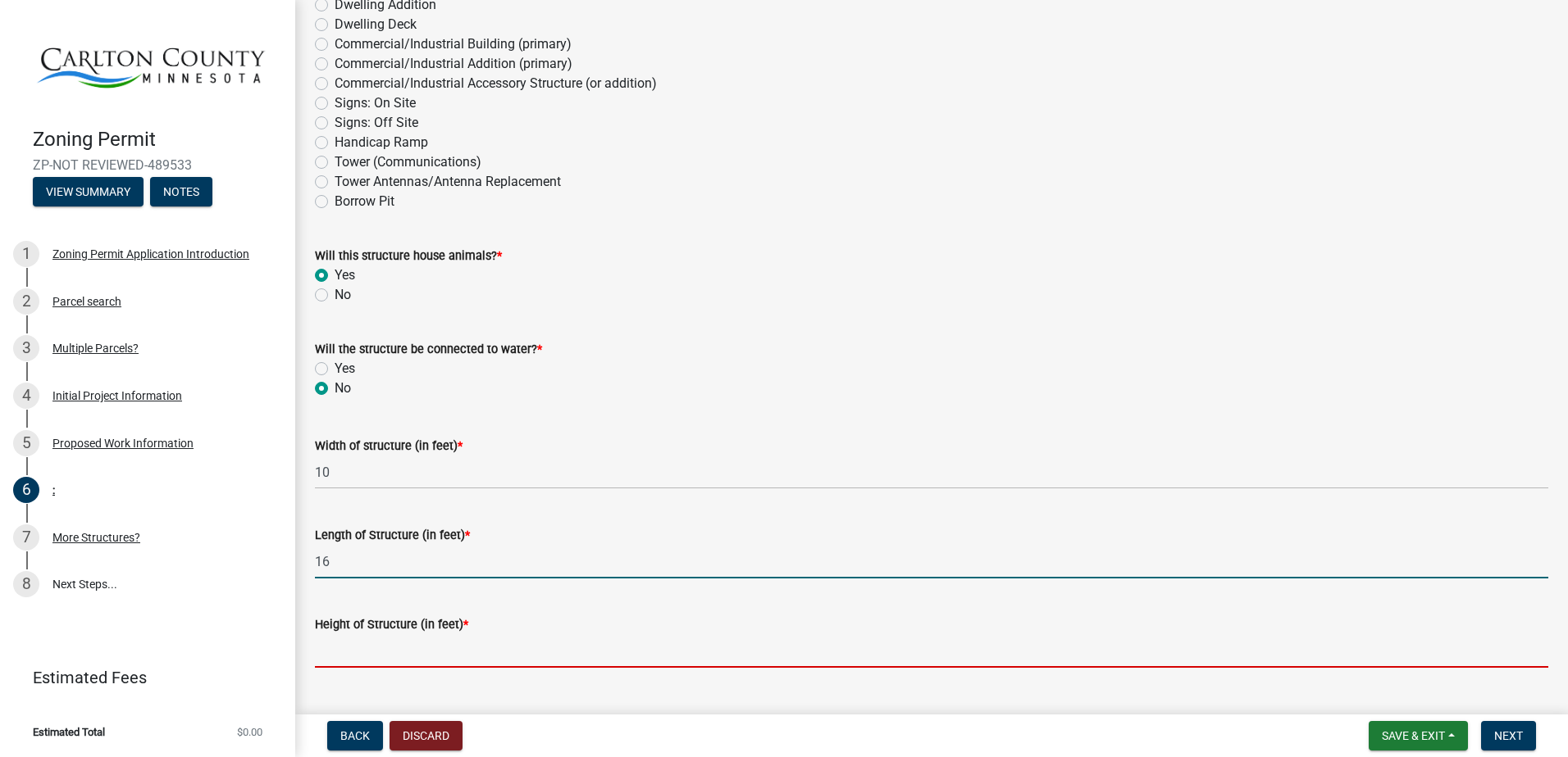
click at [467, 641] on input "Height of Structure (in feet) *" at bounding box center [932, 651] width 1234 height 33
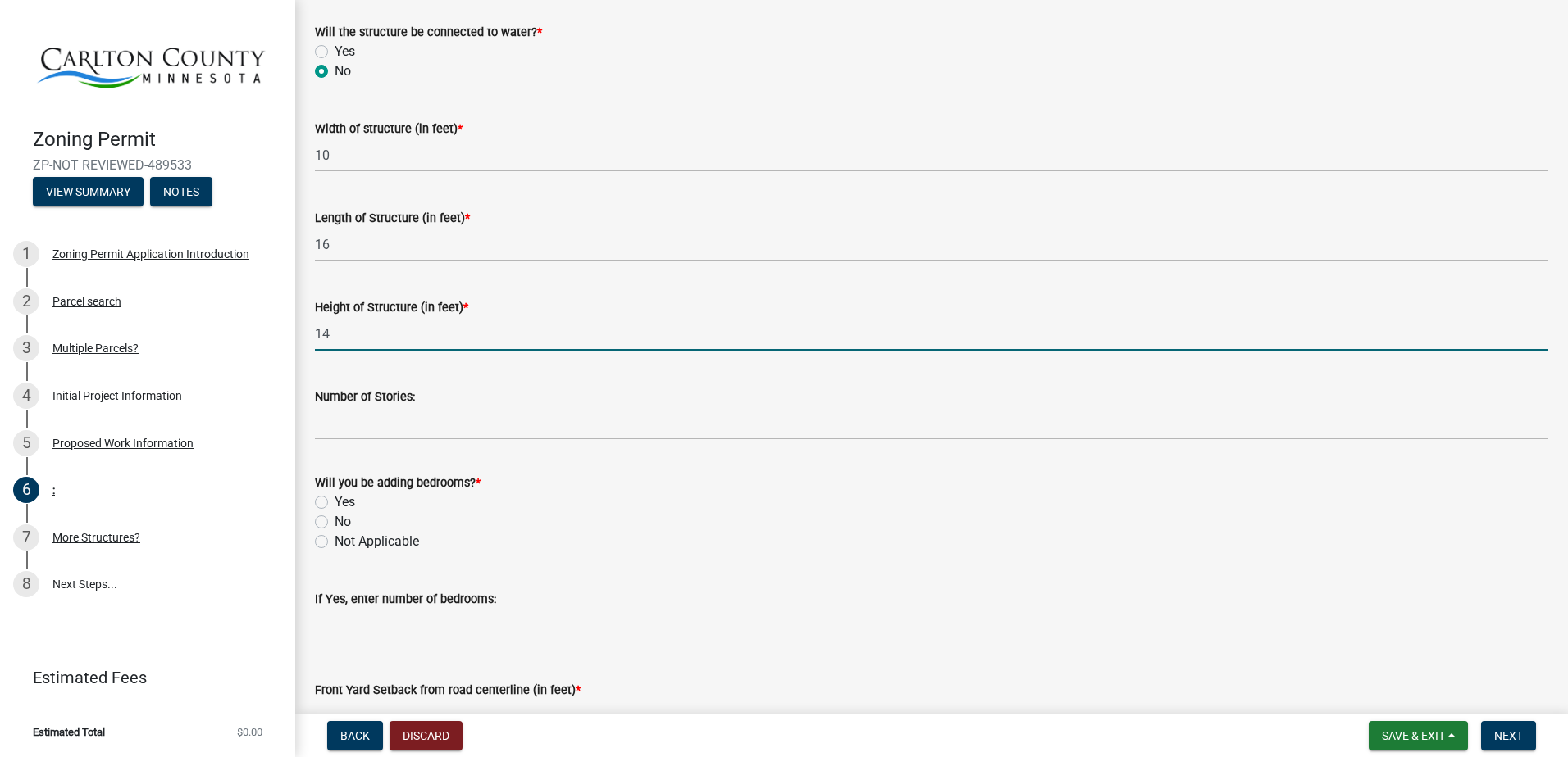
scroll to position [656, 0]
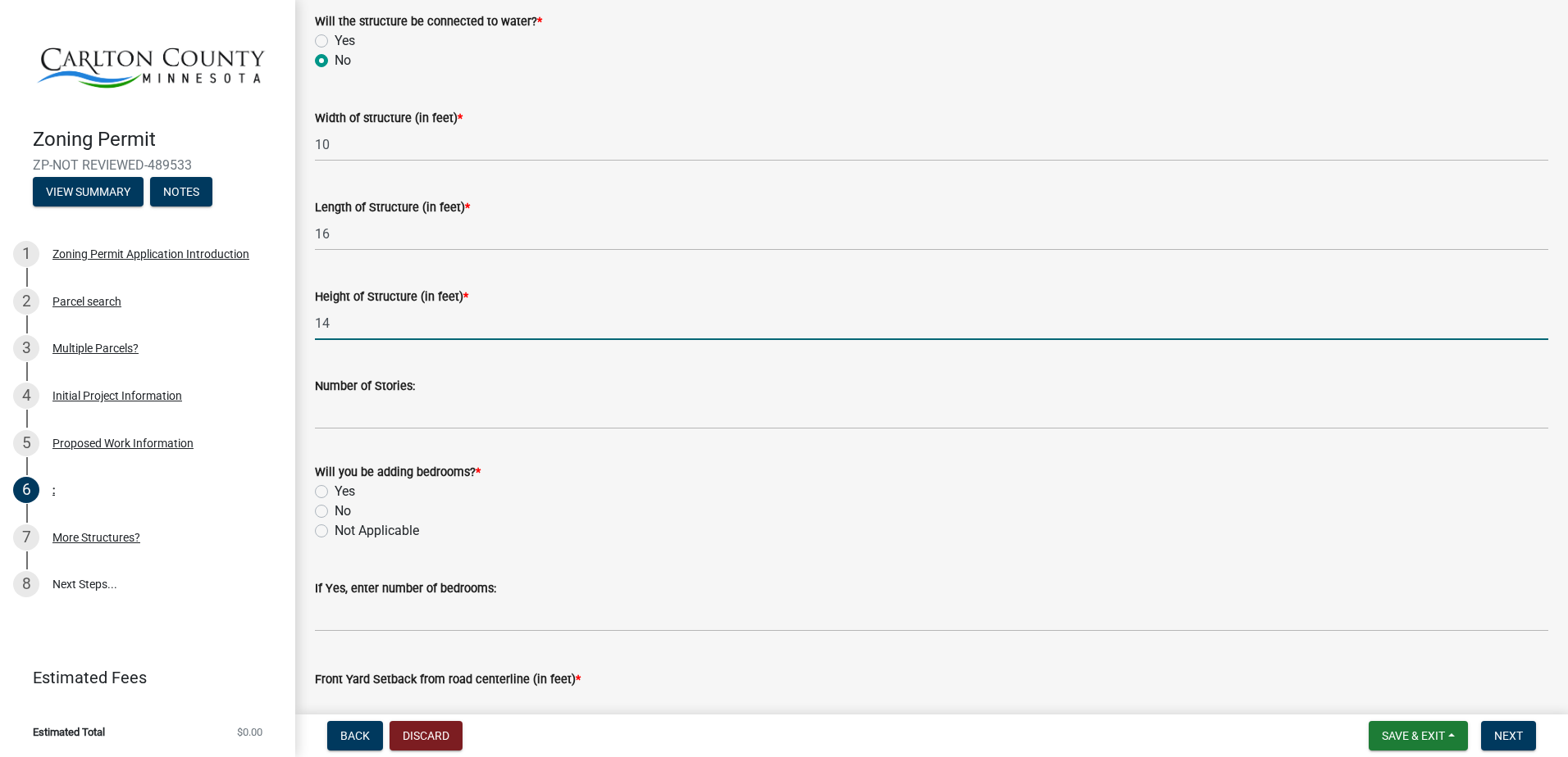
type input "14"
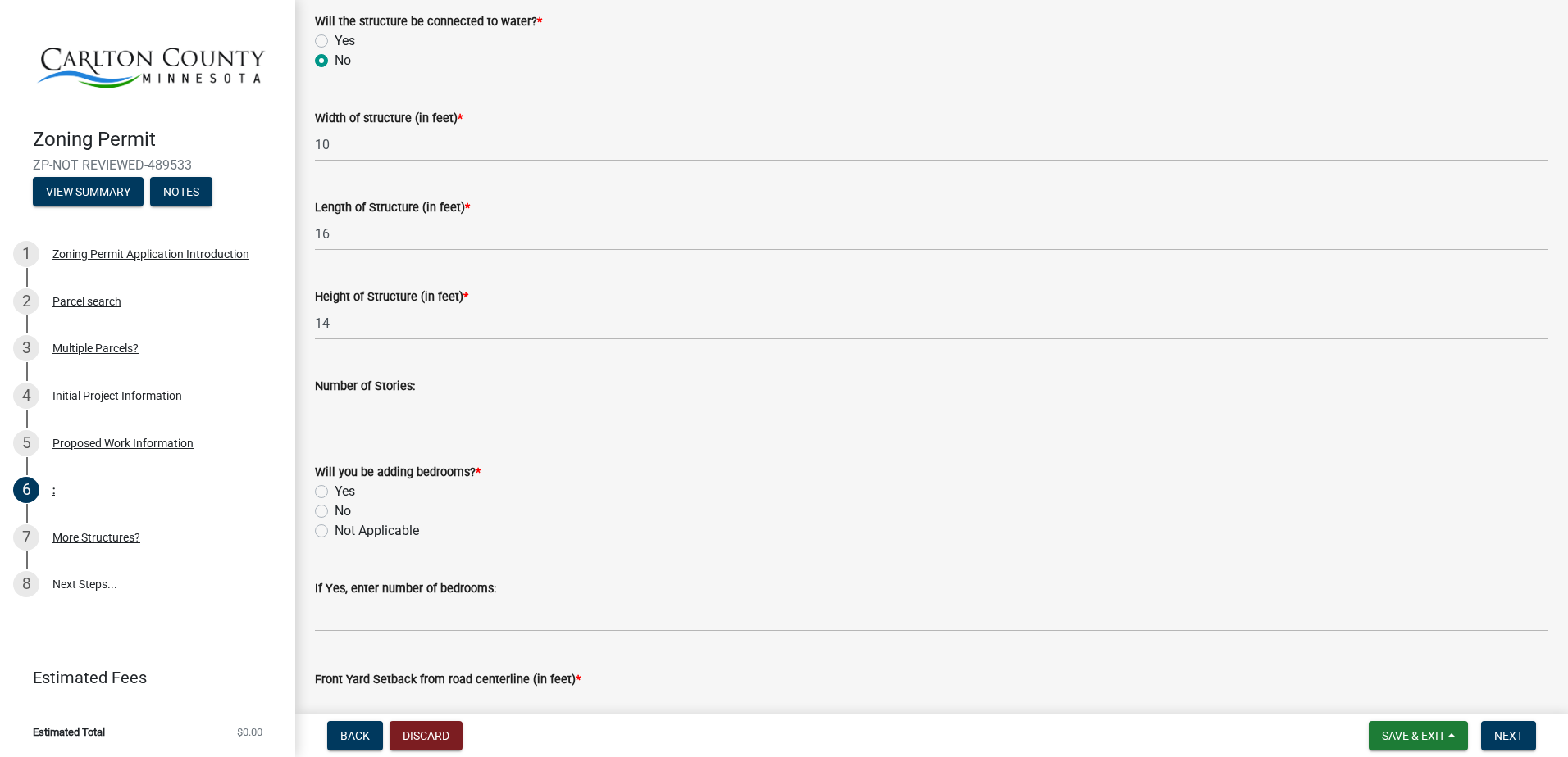
click at [338, 511] on label "No" at bounding box center [342, 511] width 17 height 20
click at [338, 511] on input "No" at bounding box center [339, 506] width 11 height 11
radio input "true"
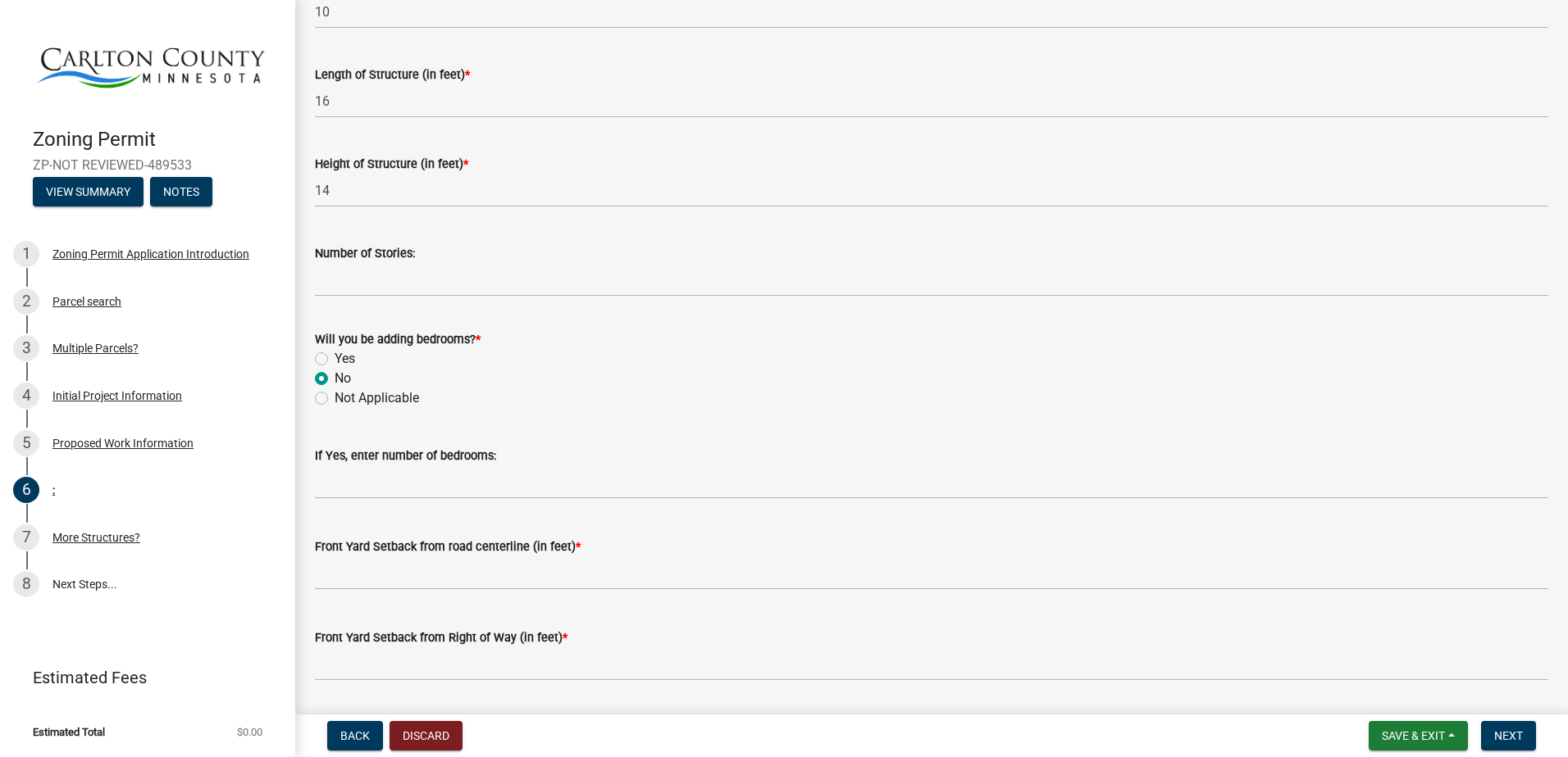
scroll to position [902, 0]
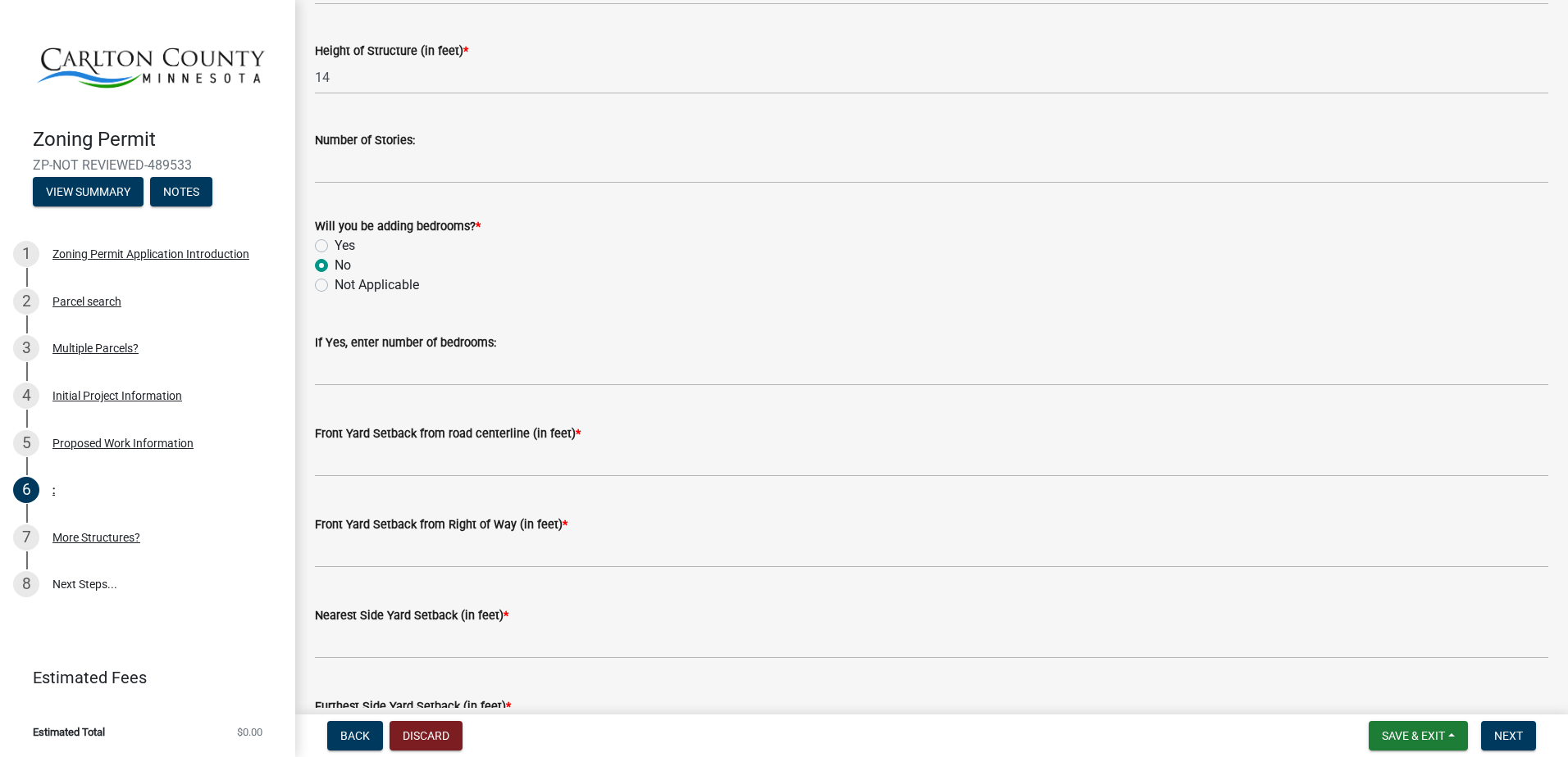
click at [383, 290] on label "Not Applicable" at bounding box center [377, 285] width 85 height 20
click at [345, 286] on input "Not Applicable" at bounding box center [339, 280] width 11 height 11
radio input "true"
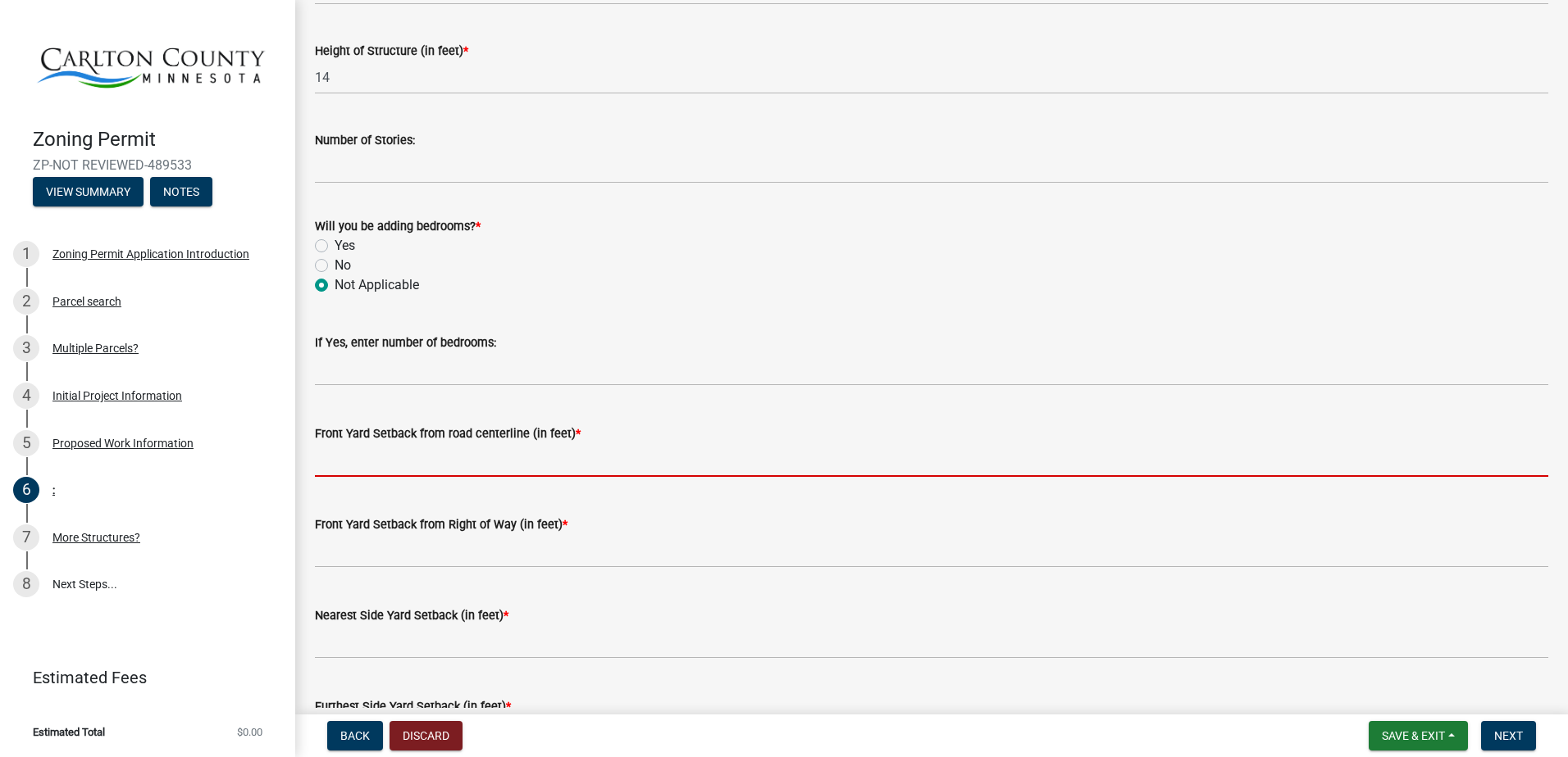
click at [498, 471] on input "text" at bounding box center [932, 460] width 1234 height 33
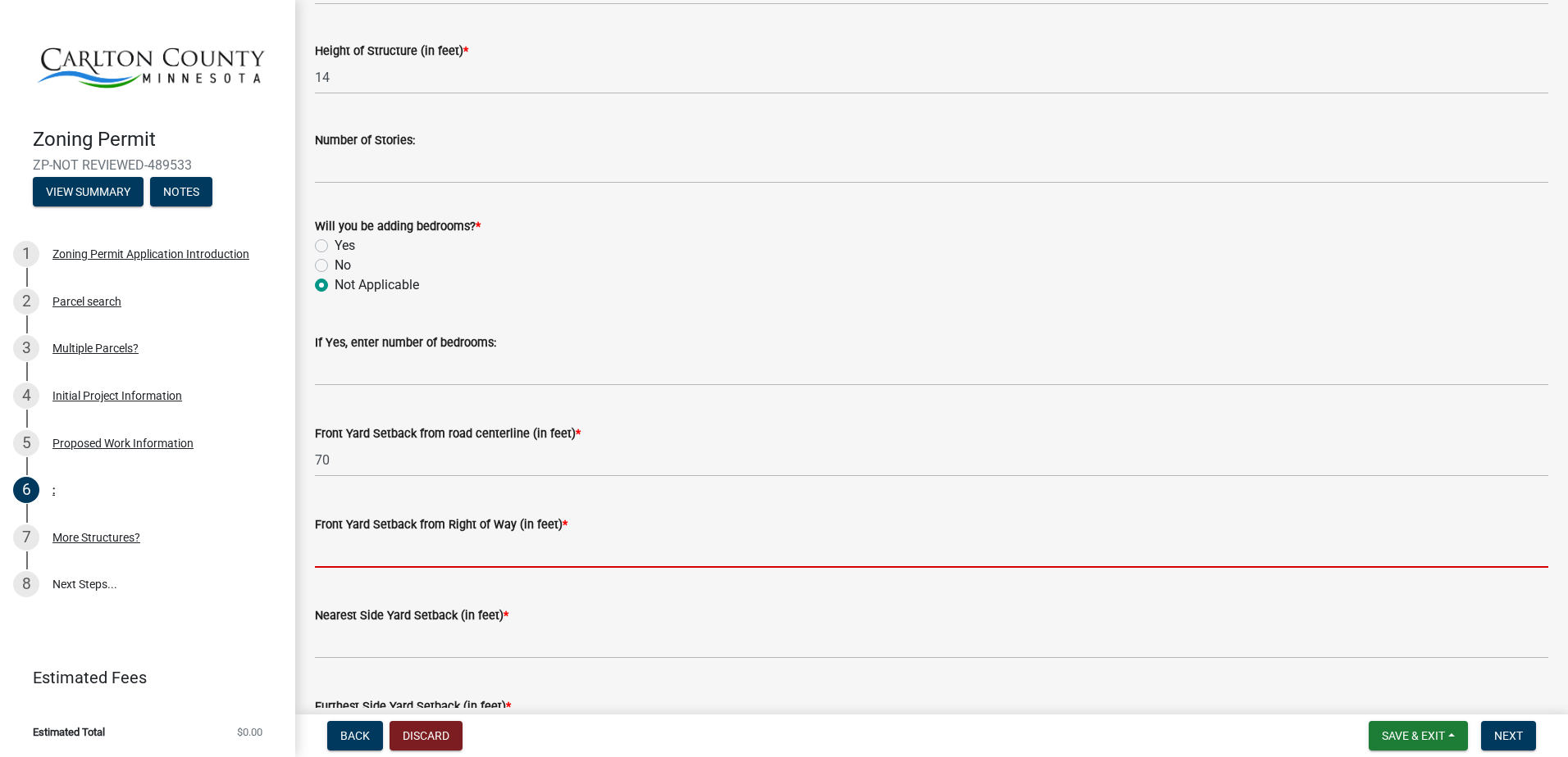
click at [463, 547] on input "text" at bounding box center [932, 552] width 1234 height 33
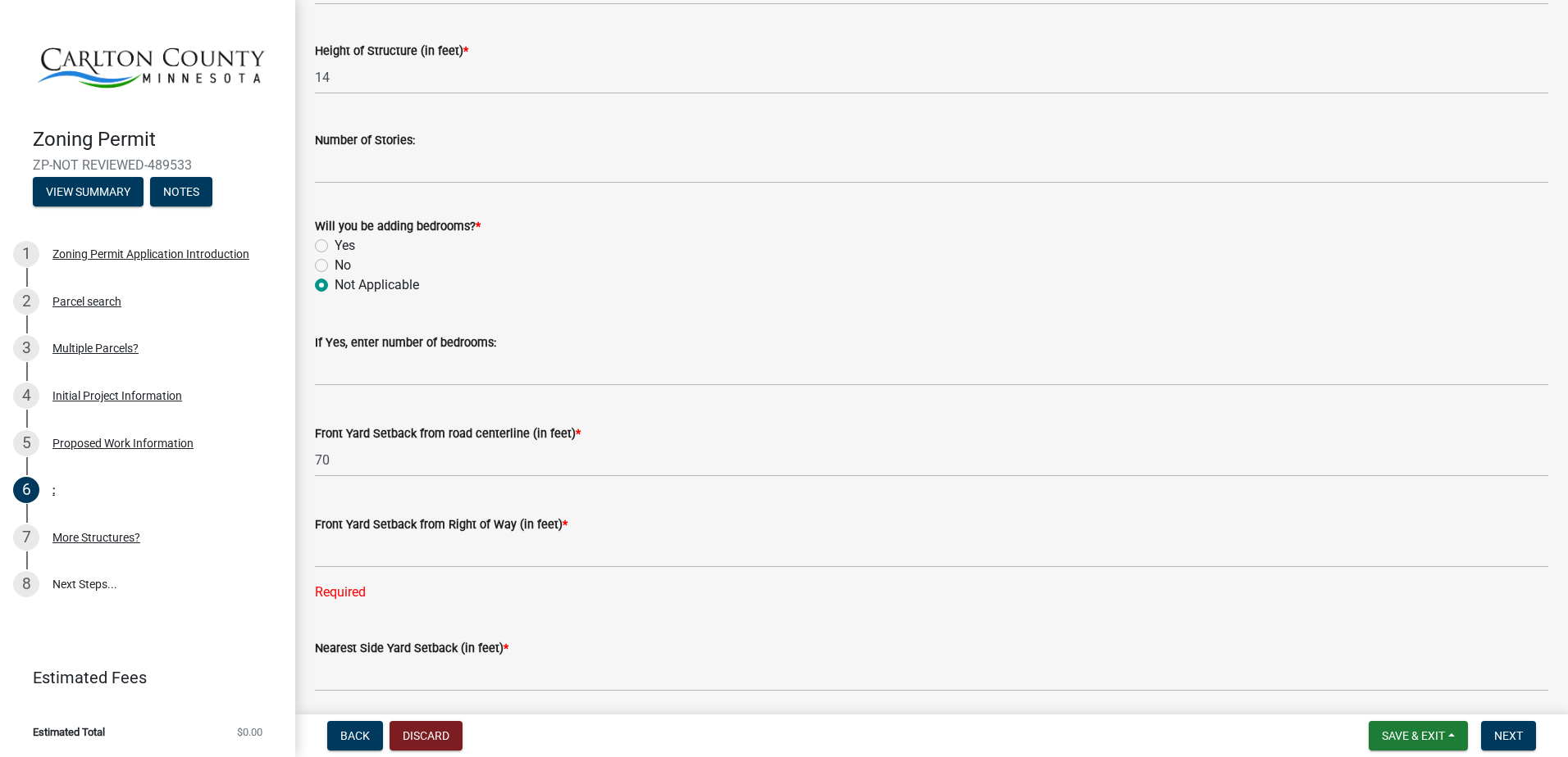
click at [313, 461] on div "Front Yard Setback from road centerline (in feet) * 70" at bounding box center [932, 439] width 1258 height 77
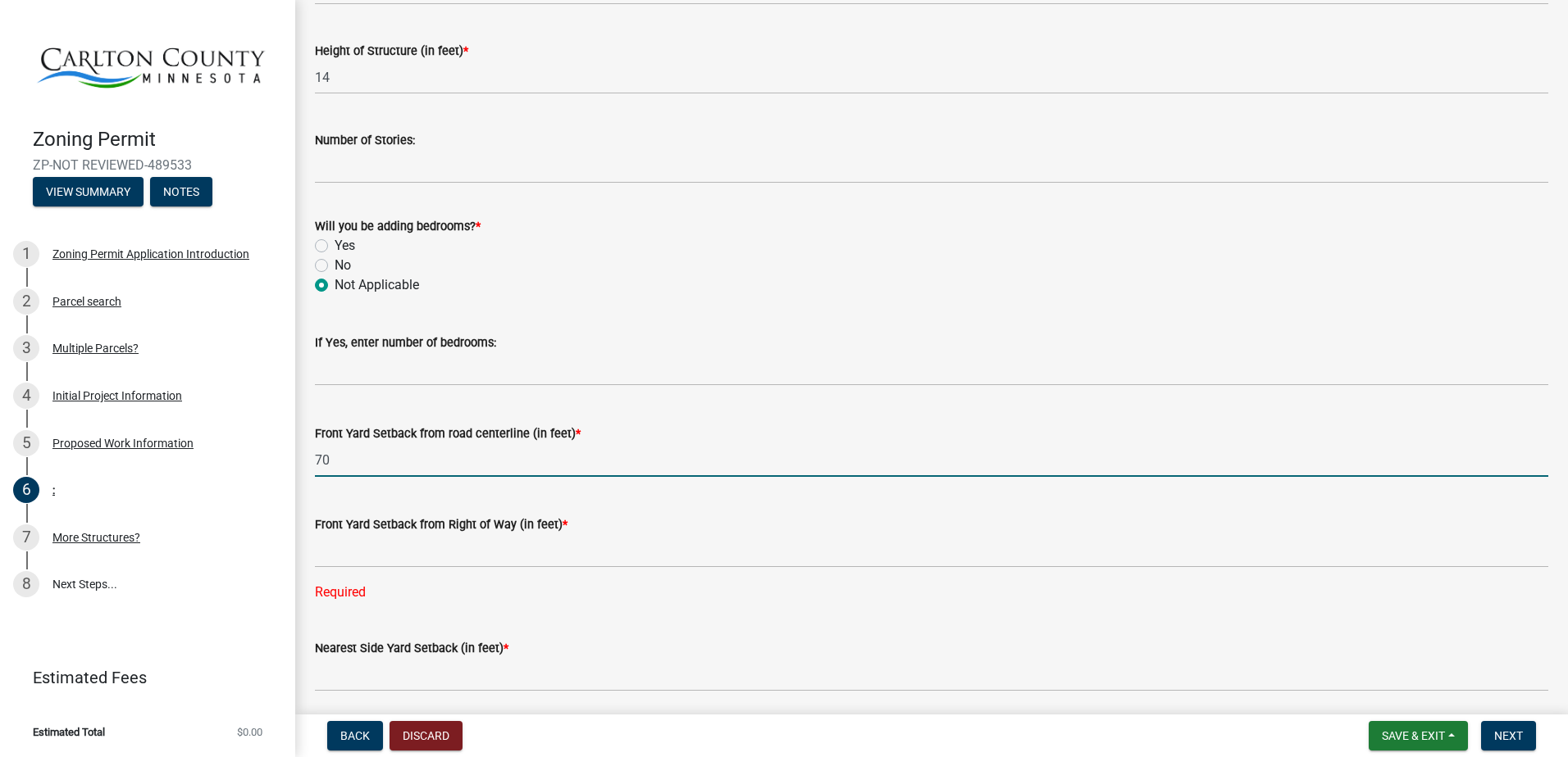
click at [318, 458] on input "70" at bounding box center [932, 460] width 1234 height 33
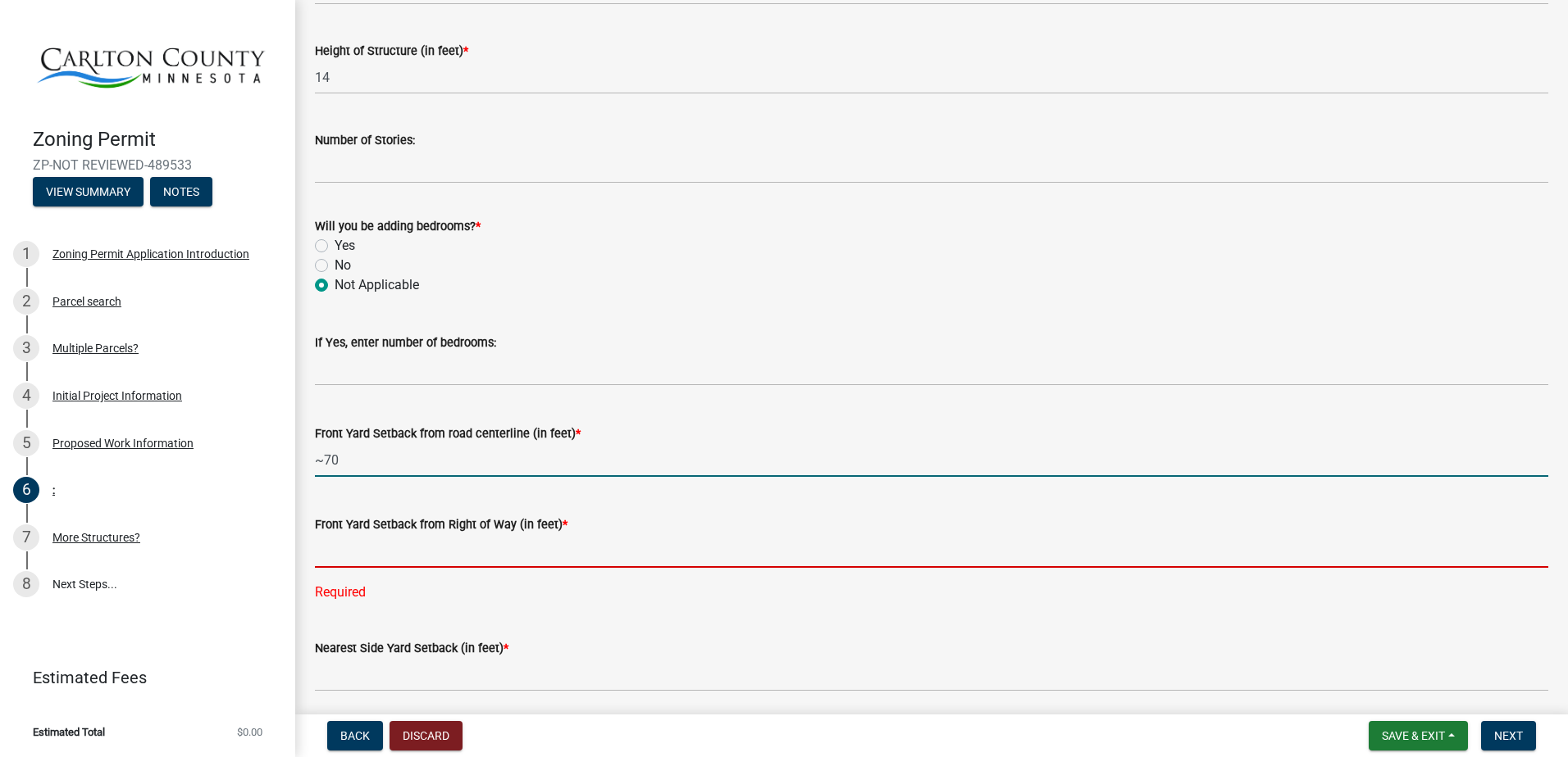
type input "70"
click at [396, 554] on input "text" at bounding box center [932, 552] width 1234 height 33
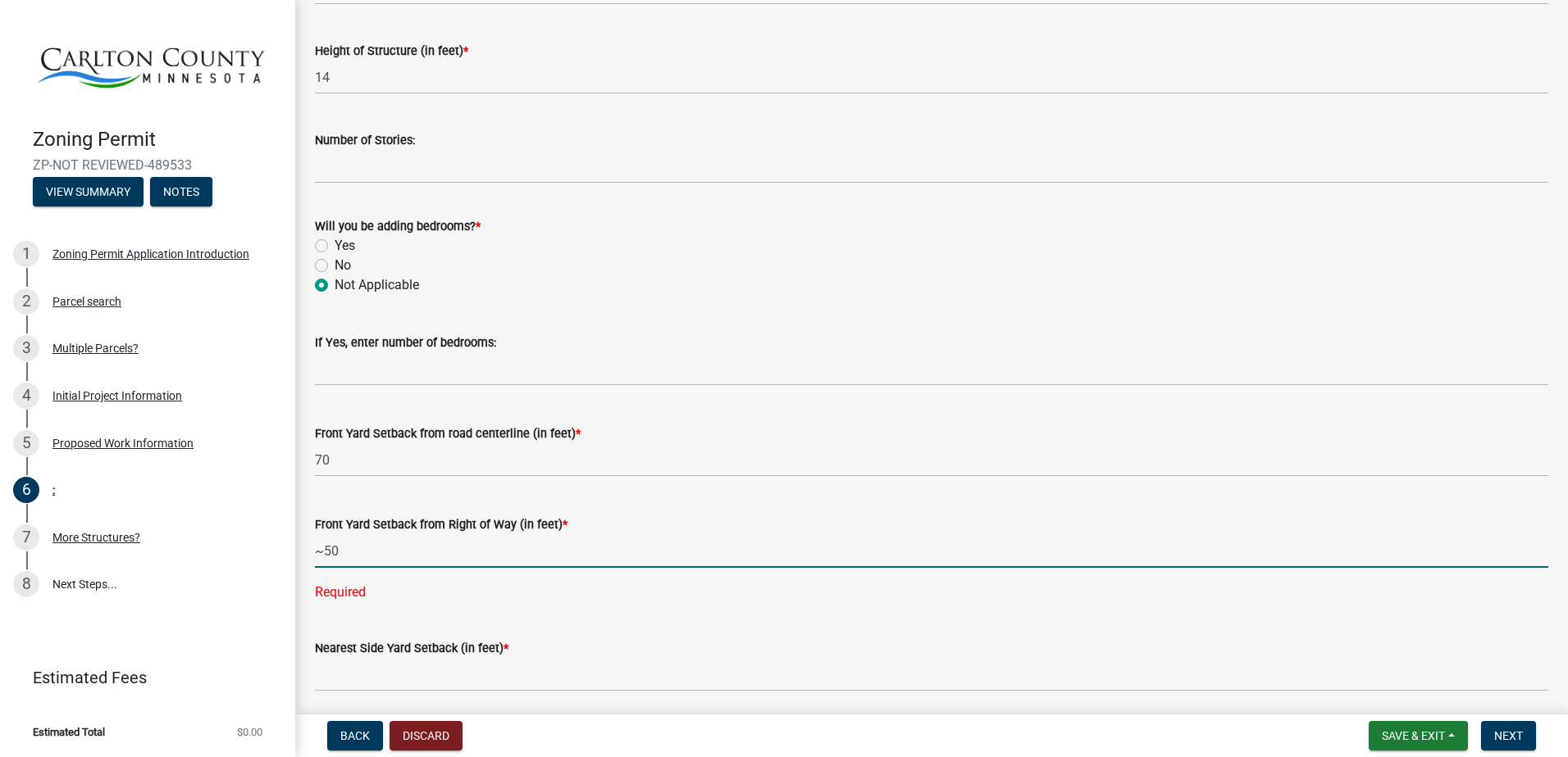
type input "50"
click at [301, 461] on div ": share Share Structure Information **Enter information for only one (1) struct…" at bounding box center [932, 241] width 1273 height 2245
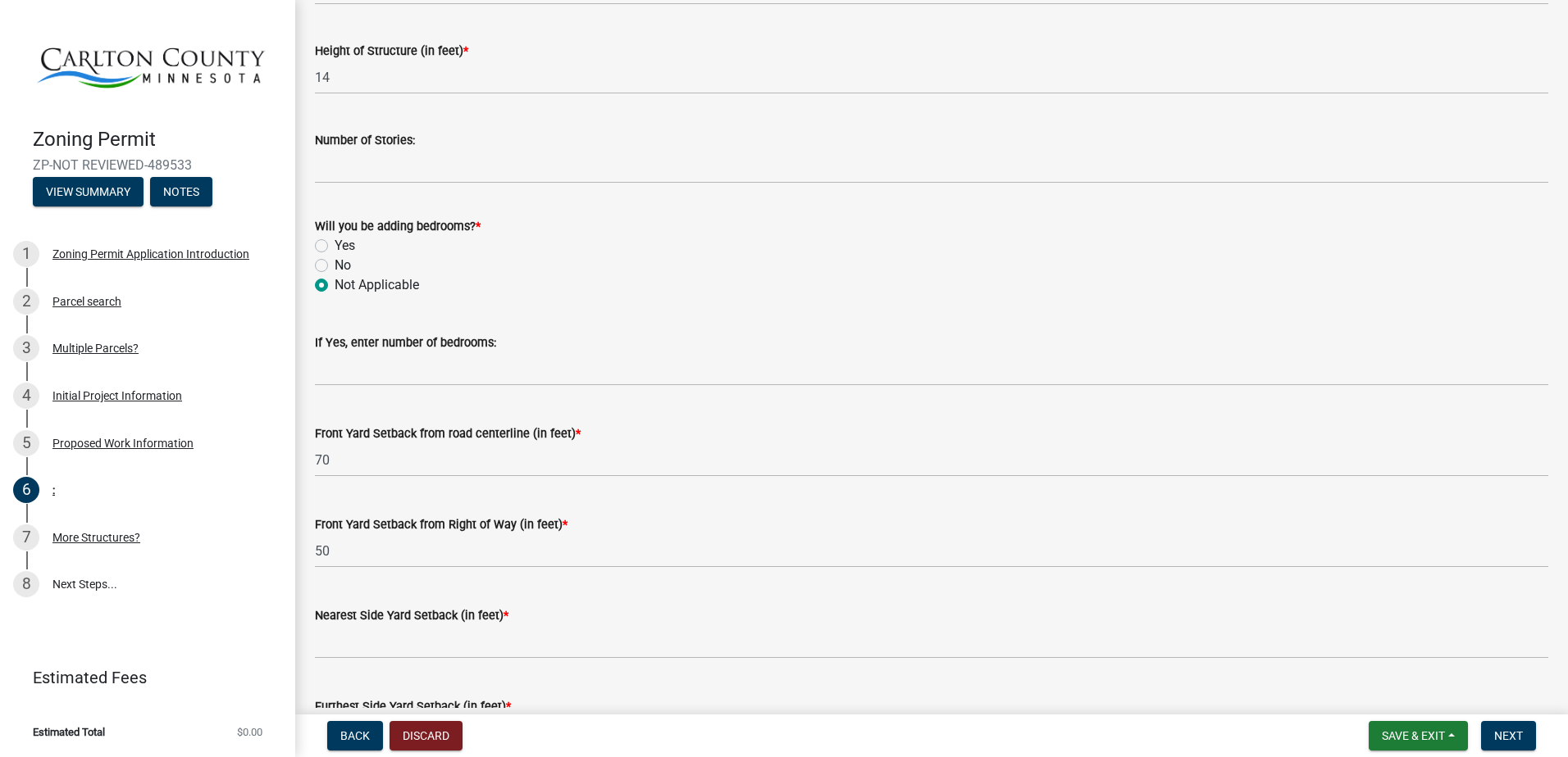
click at [313, 458] on div "Front Yard Setback from road centerline (in feet) * 70" at bounding box center [932, 439] width 1258 height 77
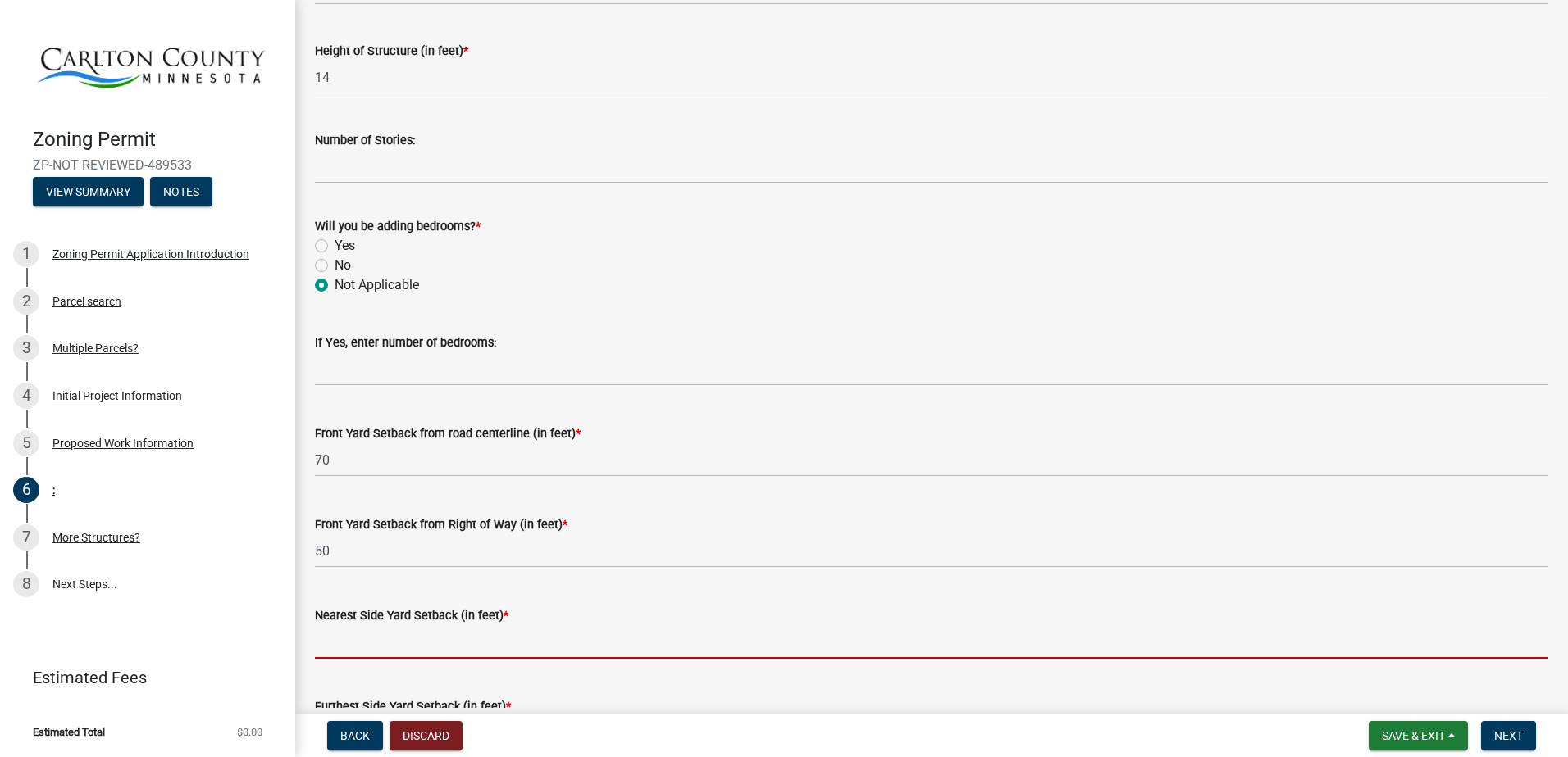
click at [363, 628] on input "text" at bounding box center [932, 642] width 1234 height 33
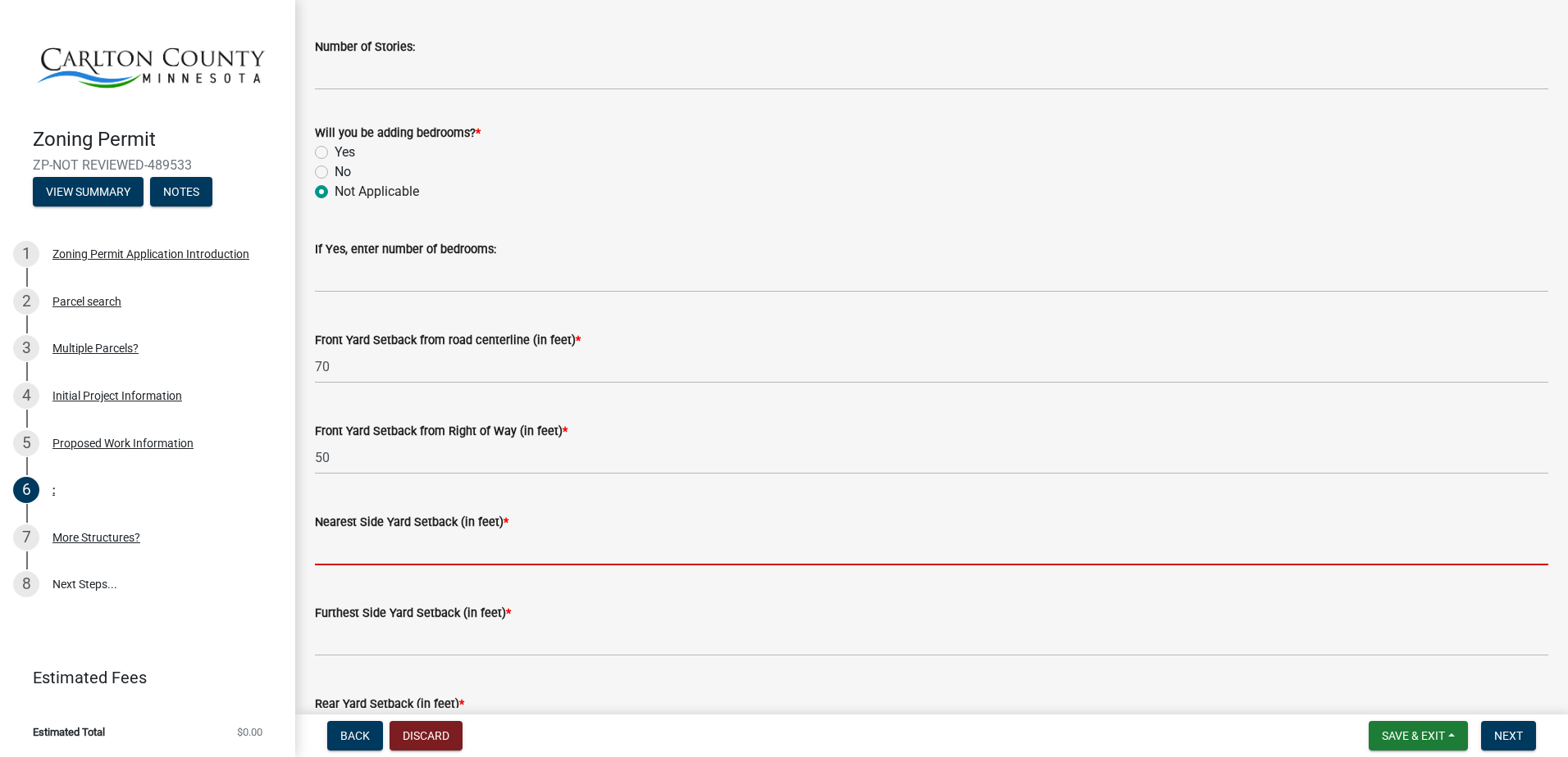
scroll to position [1230, 0]
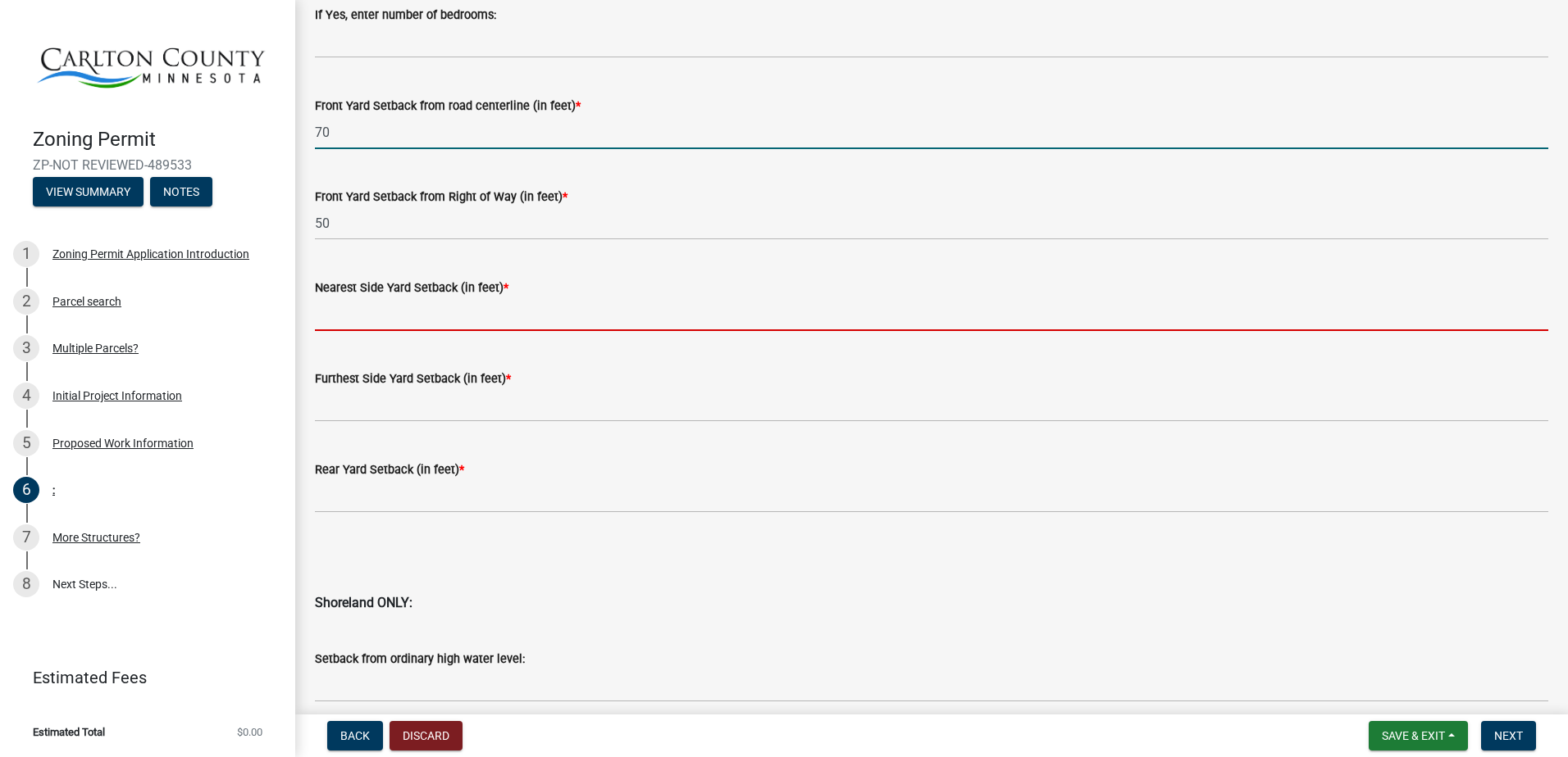
click at [351, 140] on input "70" at bounding box center [932, 133] width 1234 height 33
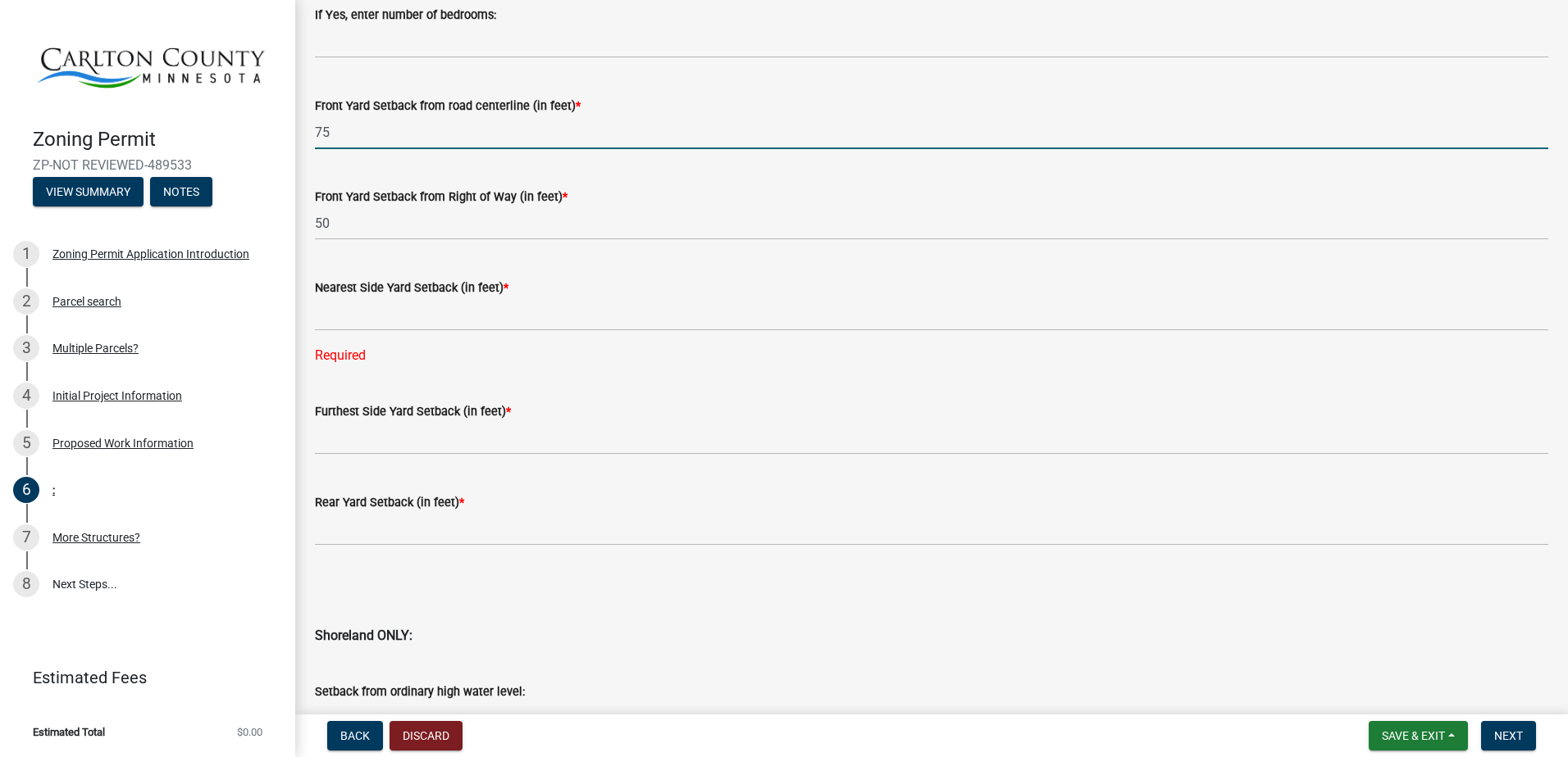
type input "75"
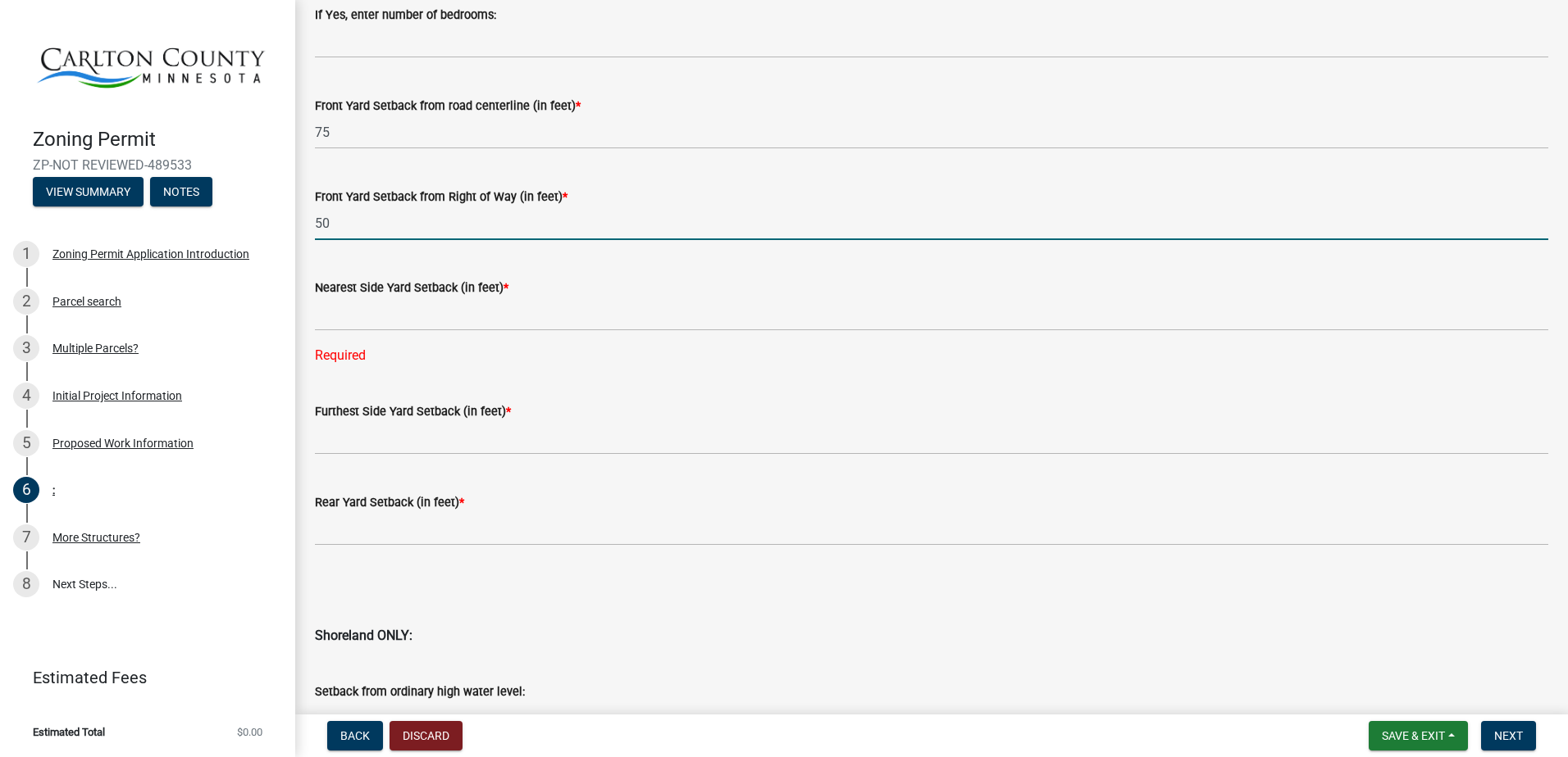
click at [340, 233] on input "50" at bounding box center [932, 223] width 1234 height 33
type input "55"
click at [392, 338] on div "Nearest Side Yard Setback (in feet) * Required" at bounding box center [932, 310] width 1234 height 111
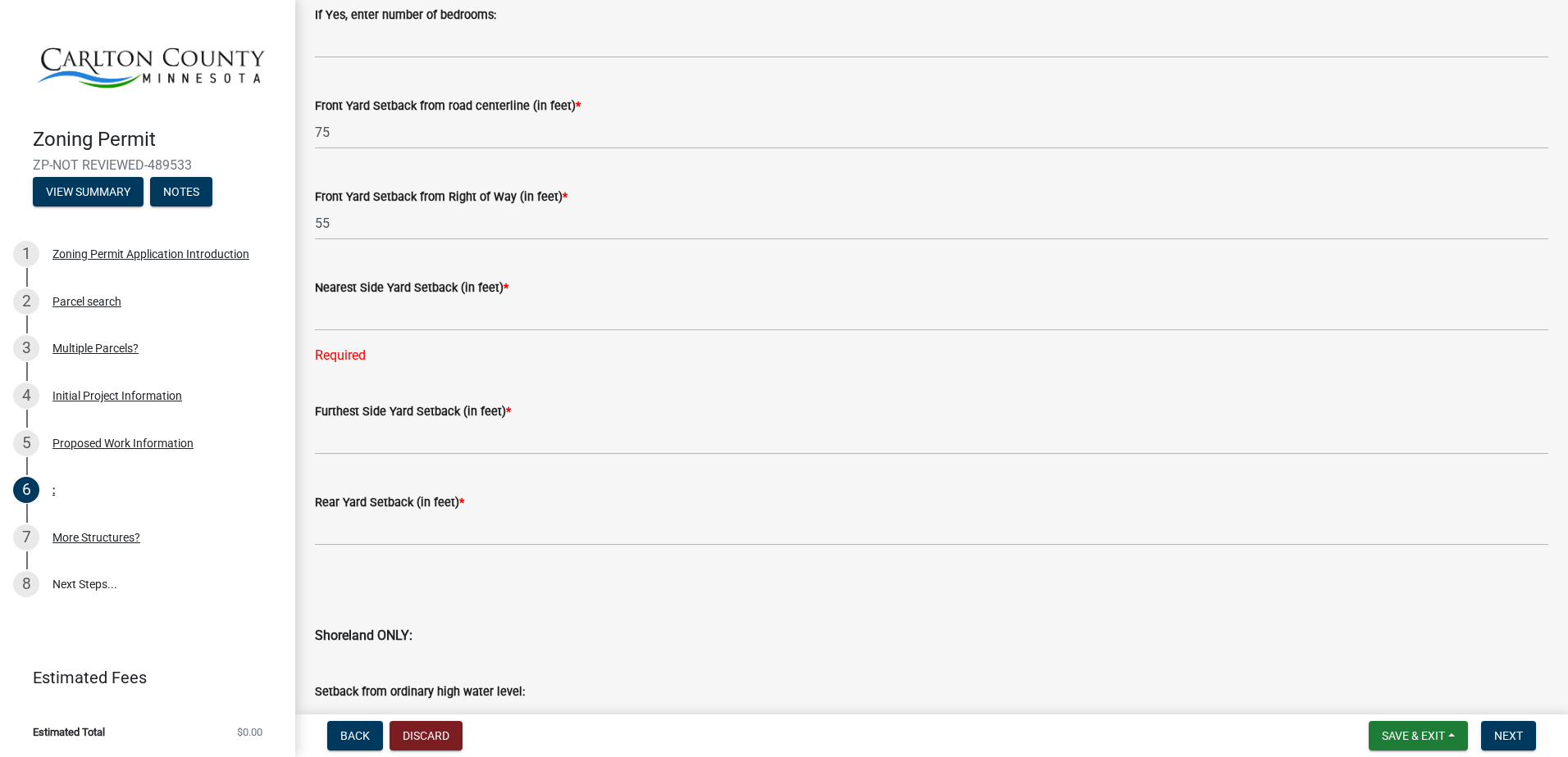
click at [392, 332] on div "Nearest Side Yard Setback (in feet) * Required" at bounding box center [932, 310] width 1234 height 111
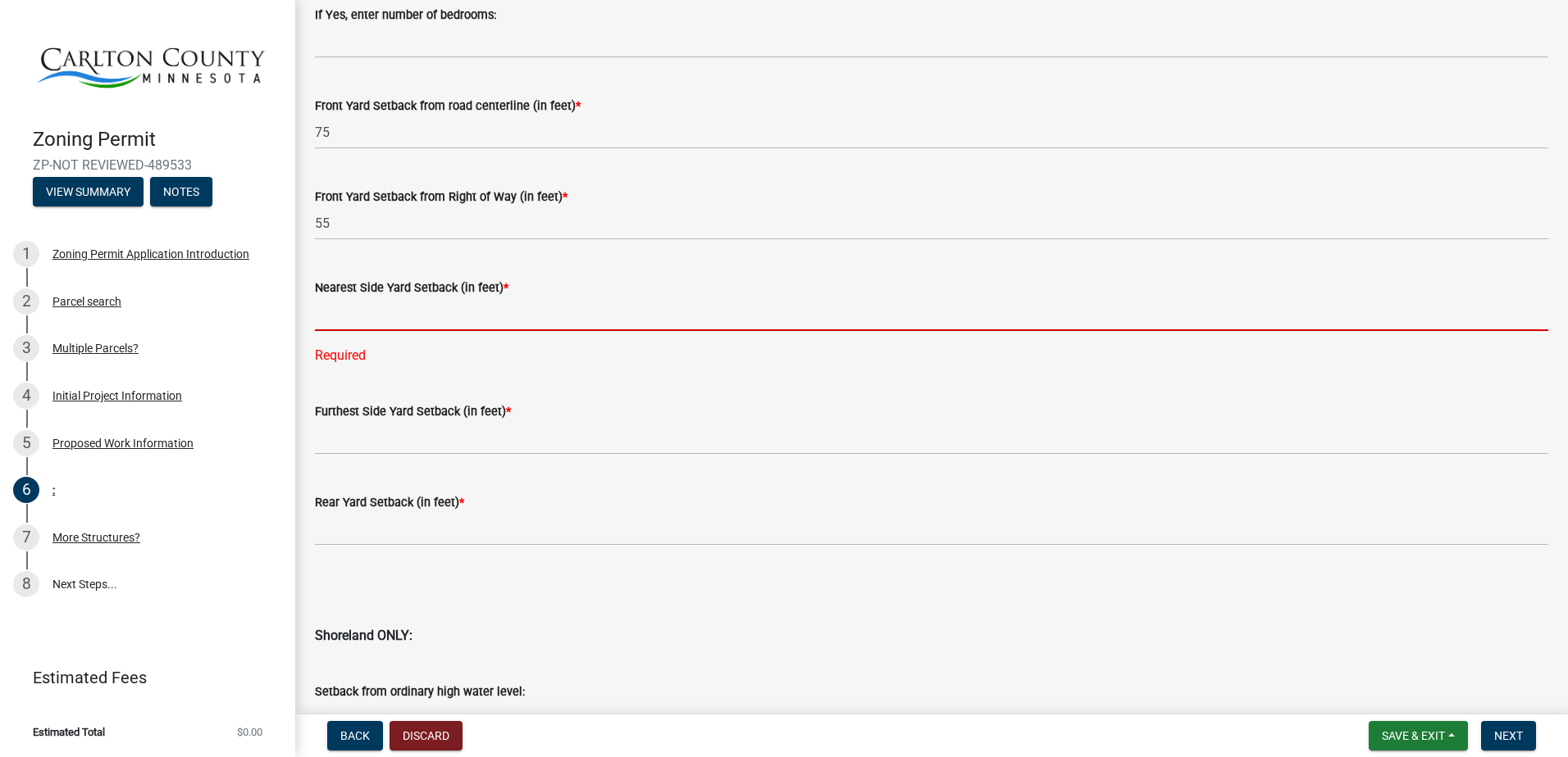
click at [393, 325] on input "text" at bounding box center [932, 315] width 1234 height 33
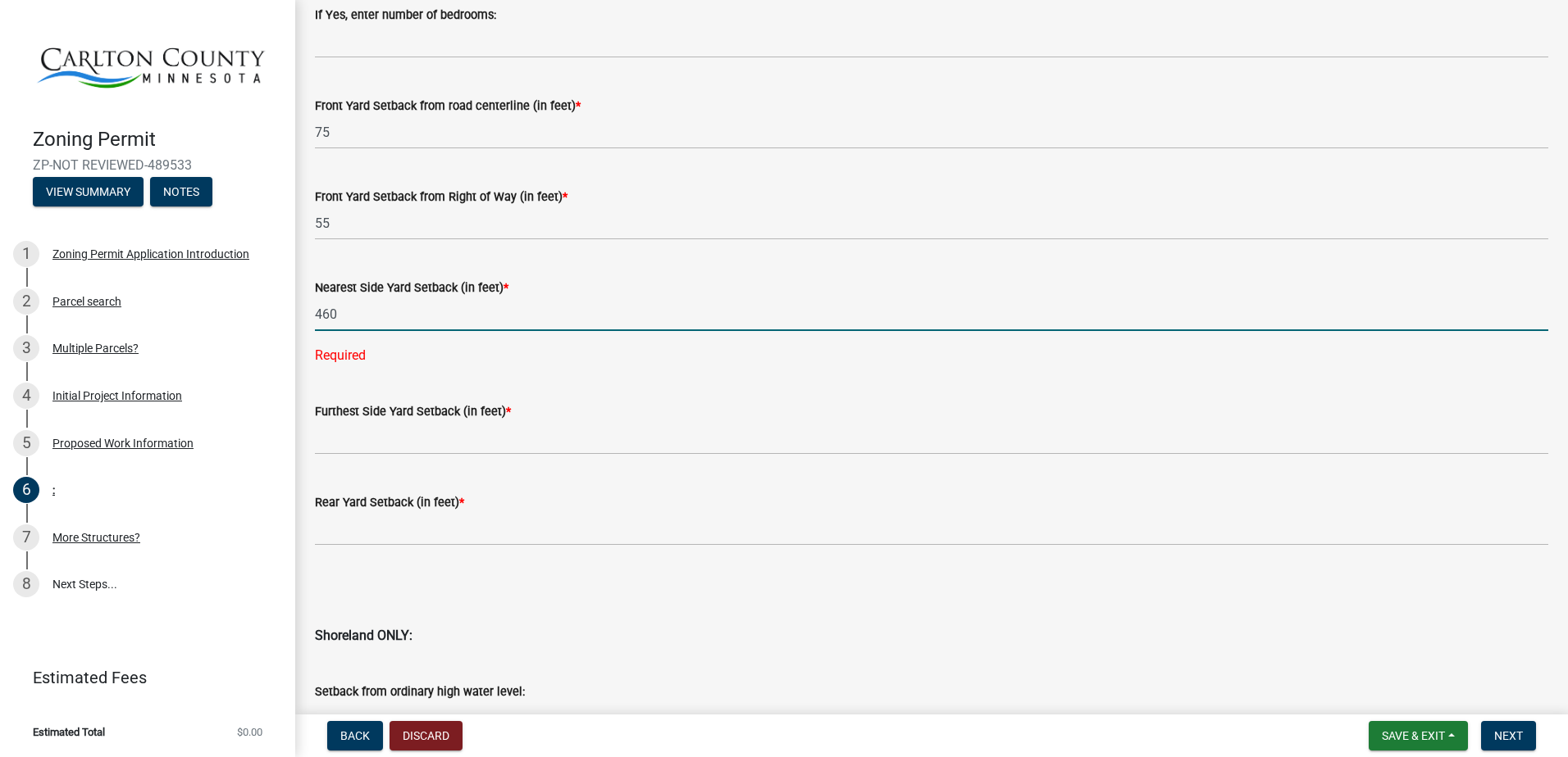
type input "460"
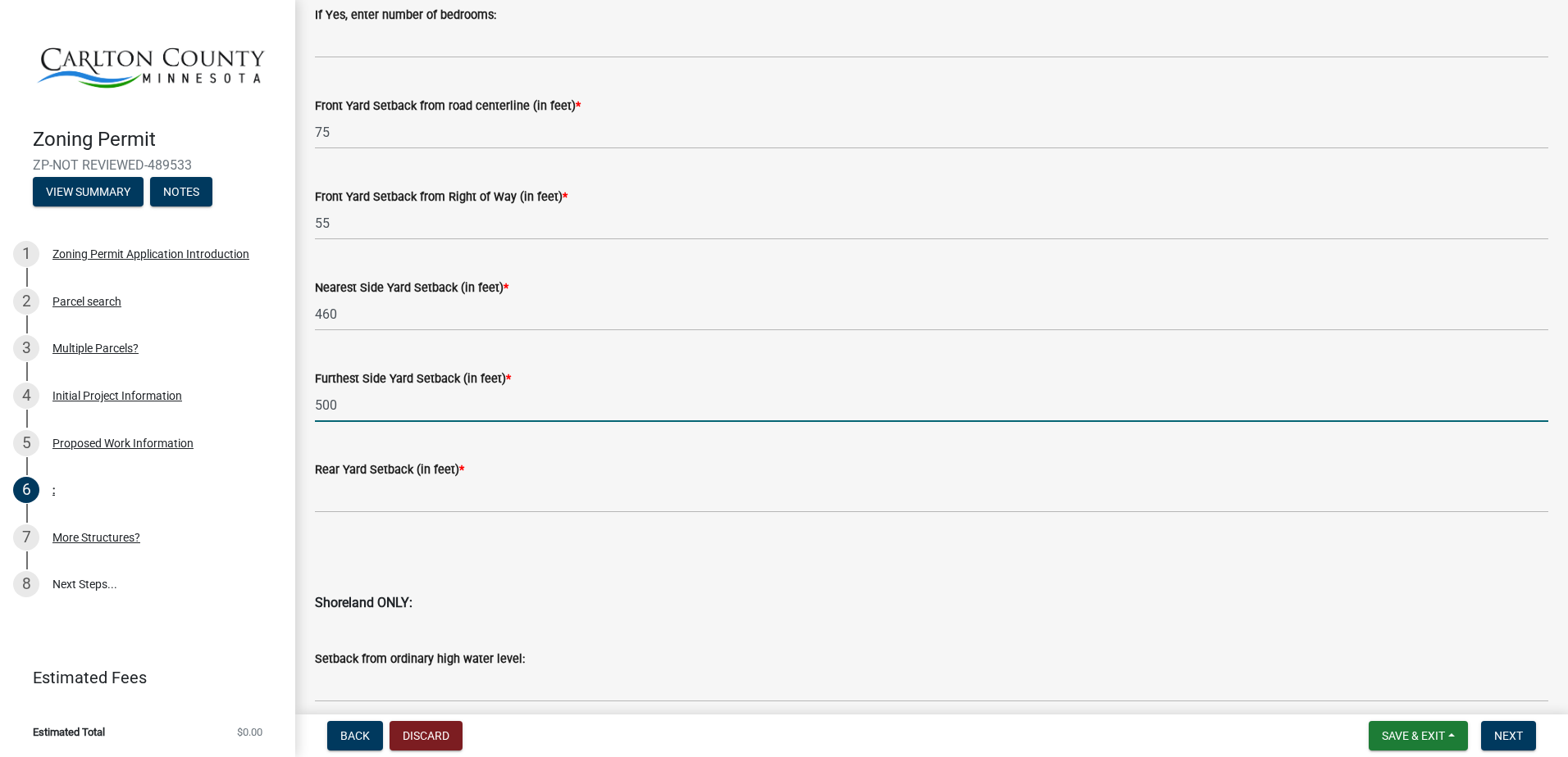
type input "500"
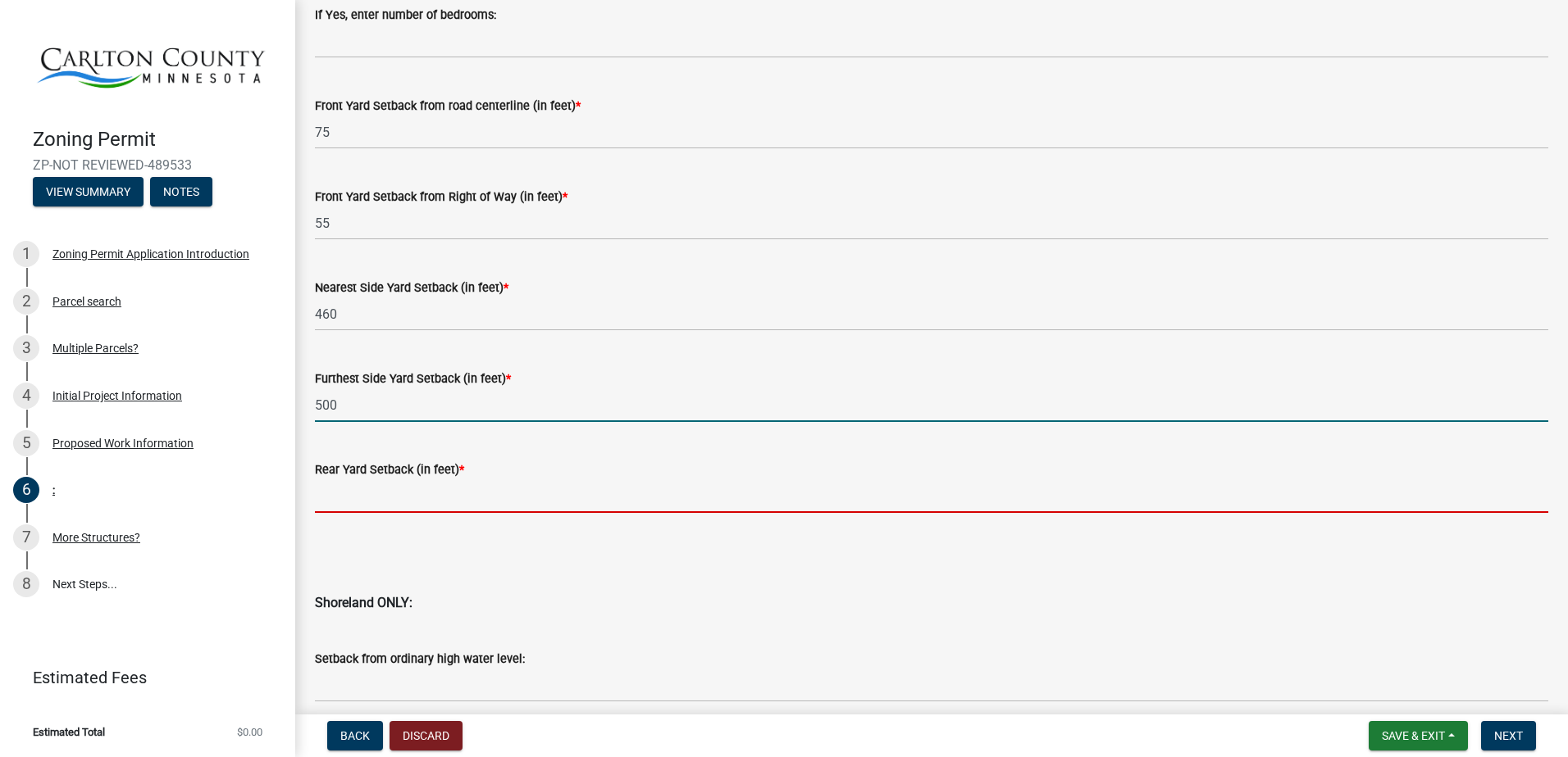
click at [403, 498] on input "text" at bounding box center [932, 496] width 1234 height 33
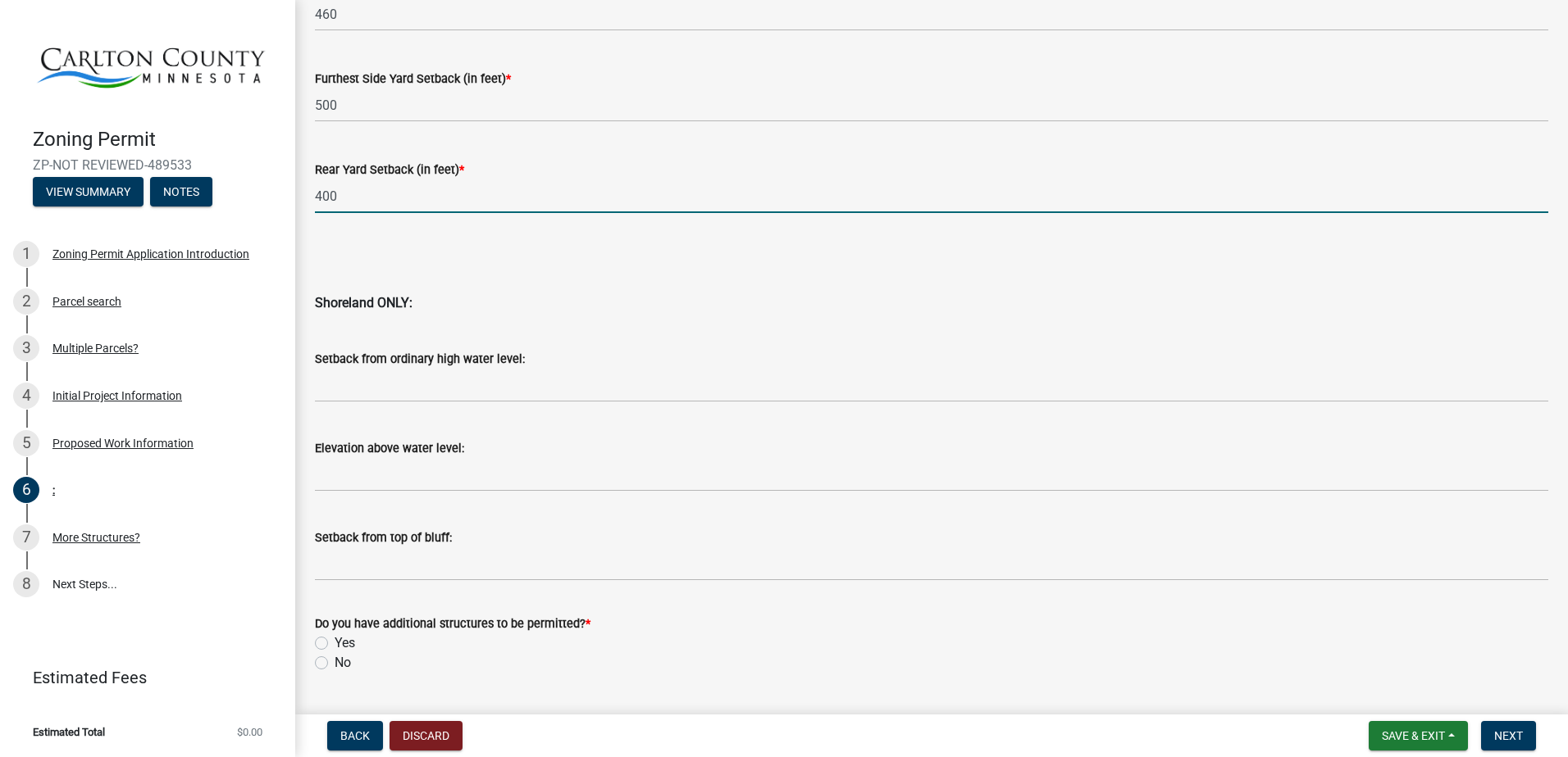
scroll to position [1557, 0]
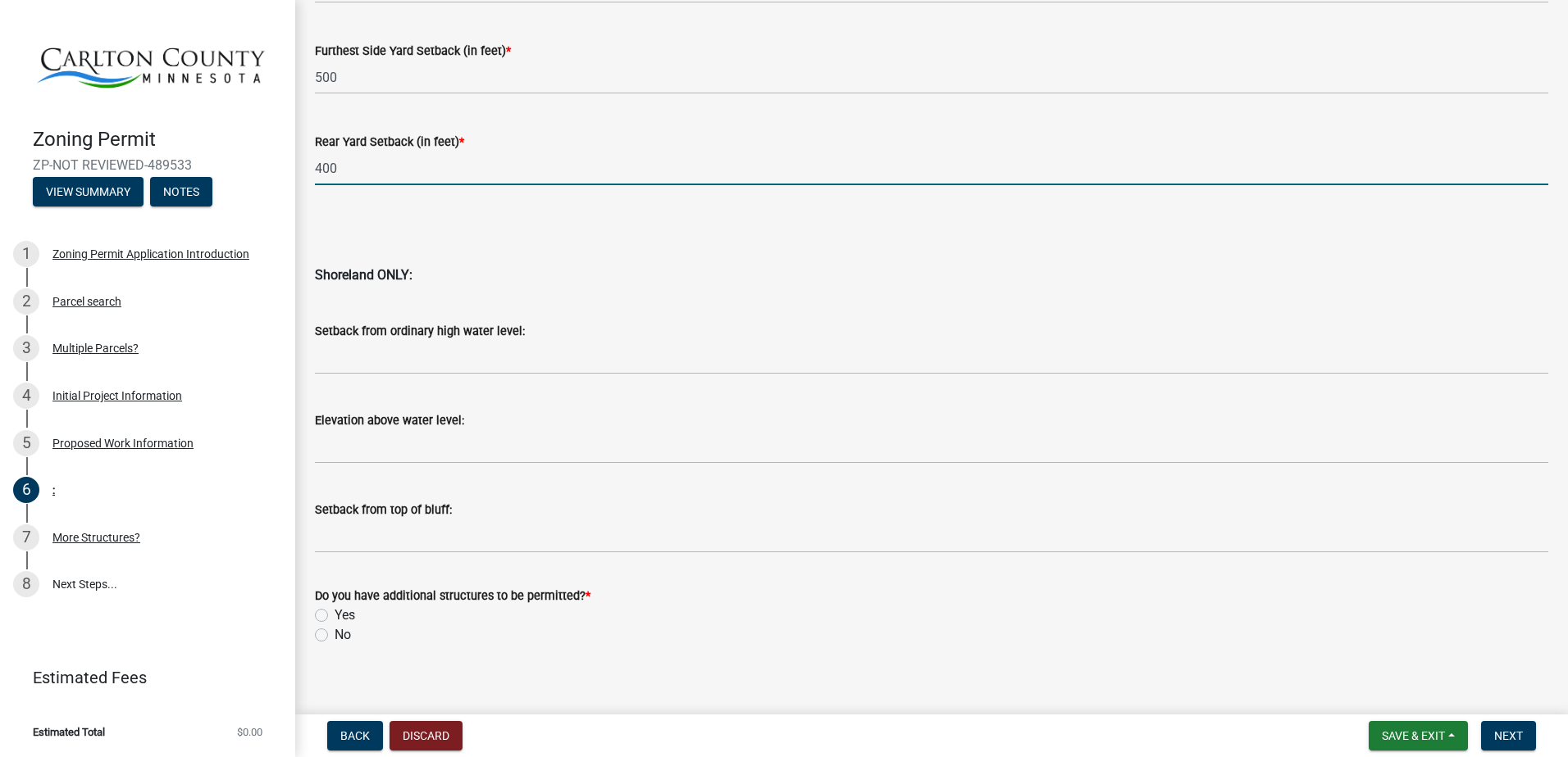
type input "400"
click at [350, 618] on label "Yes" at bounding box center [344, 615] width 21 height 20
click at [345, 616] on input "Yes" at bounding box center [339, 611] width 11 height 11
radio input "true"
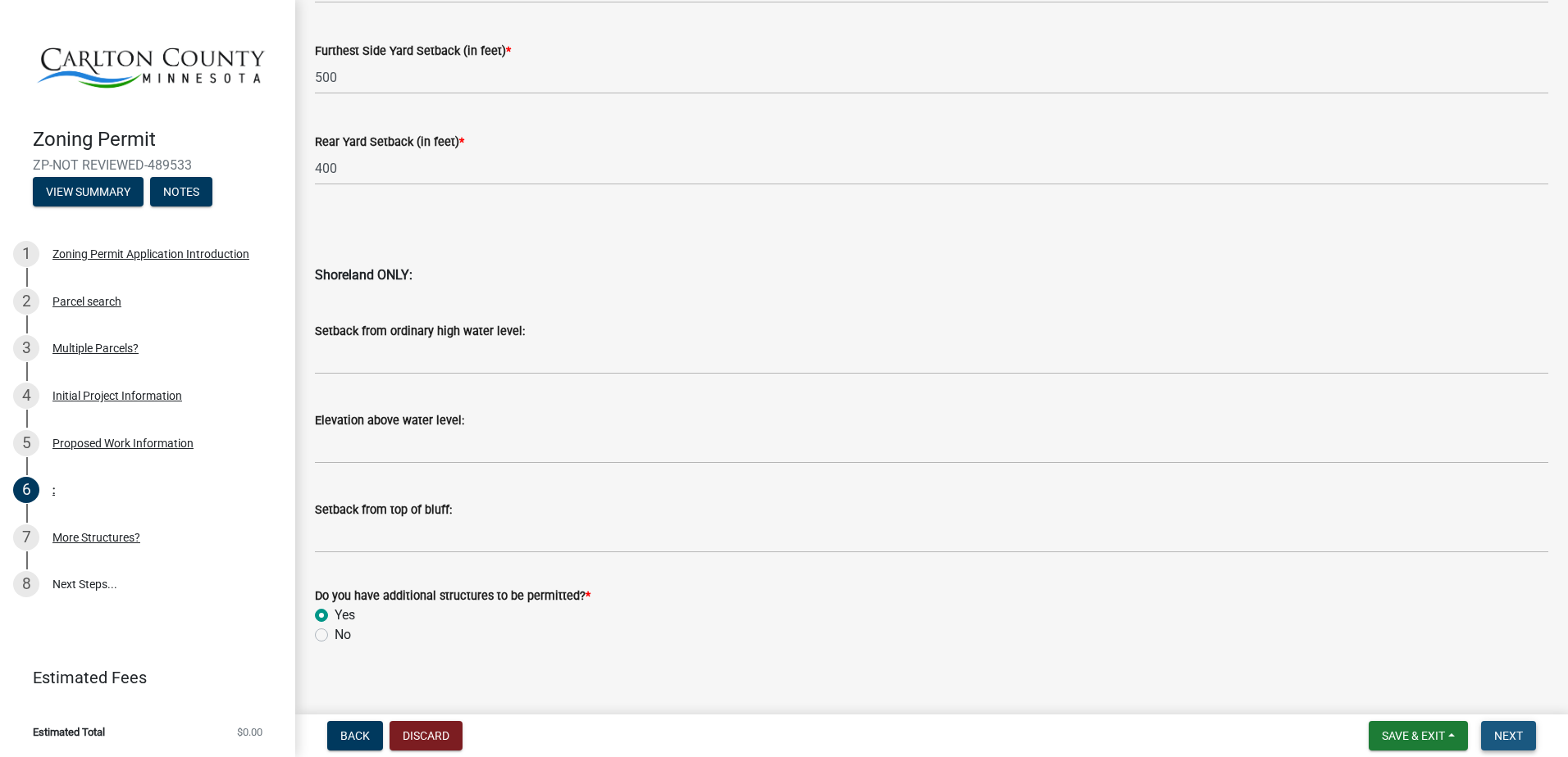
click at [1504, 734] on span "Next" at bounding box center [1508, 735] width 29 height 13
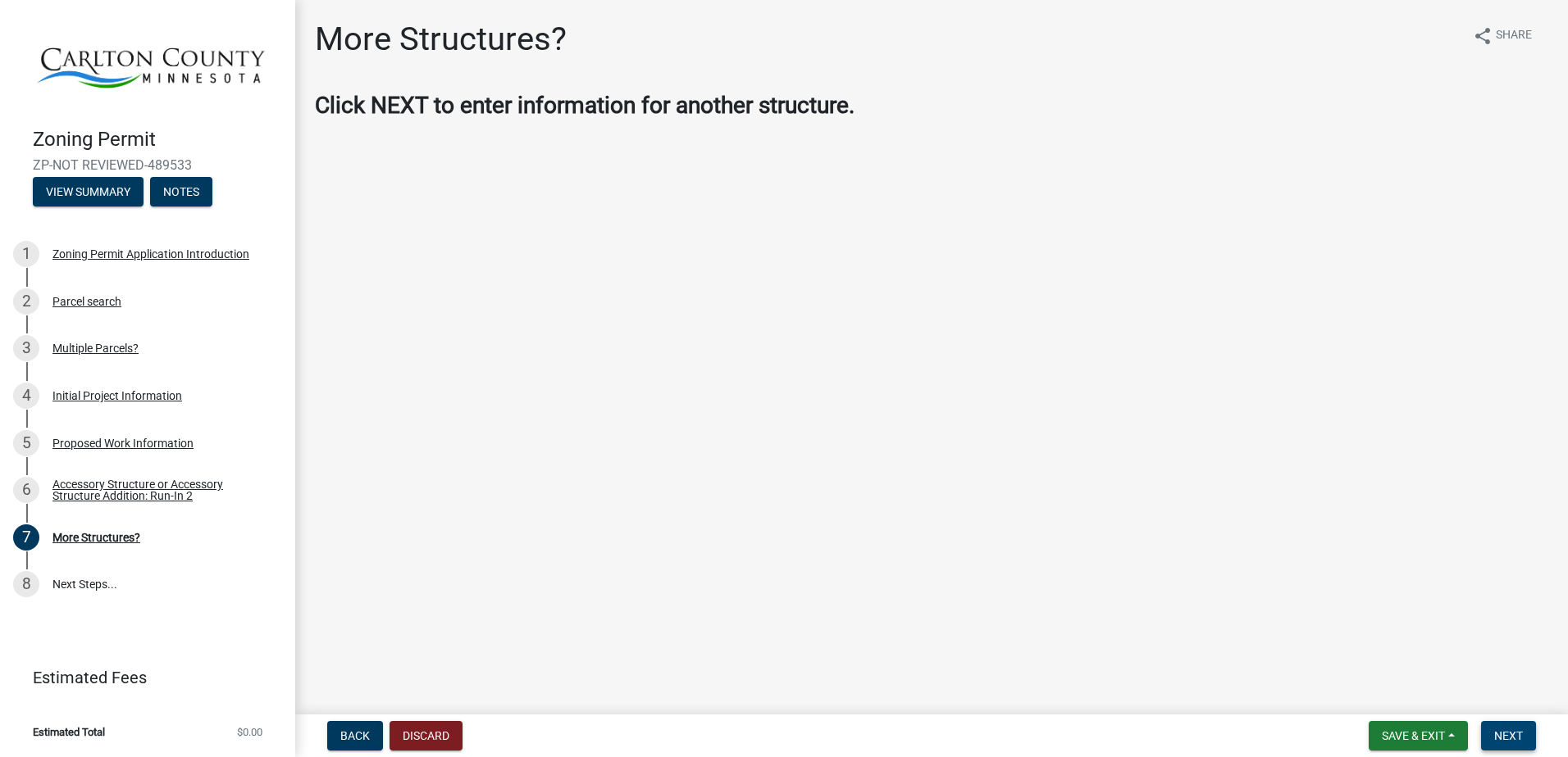
click at [1504, 734] on span "Next" at bounding box center [1508, 735] width 29 height 13
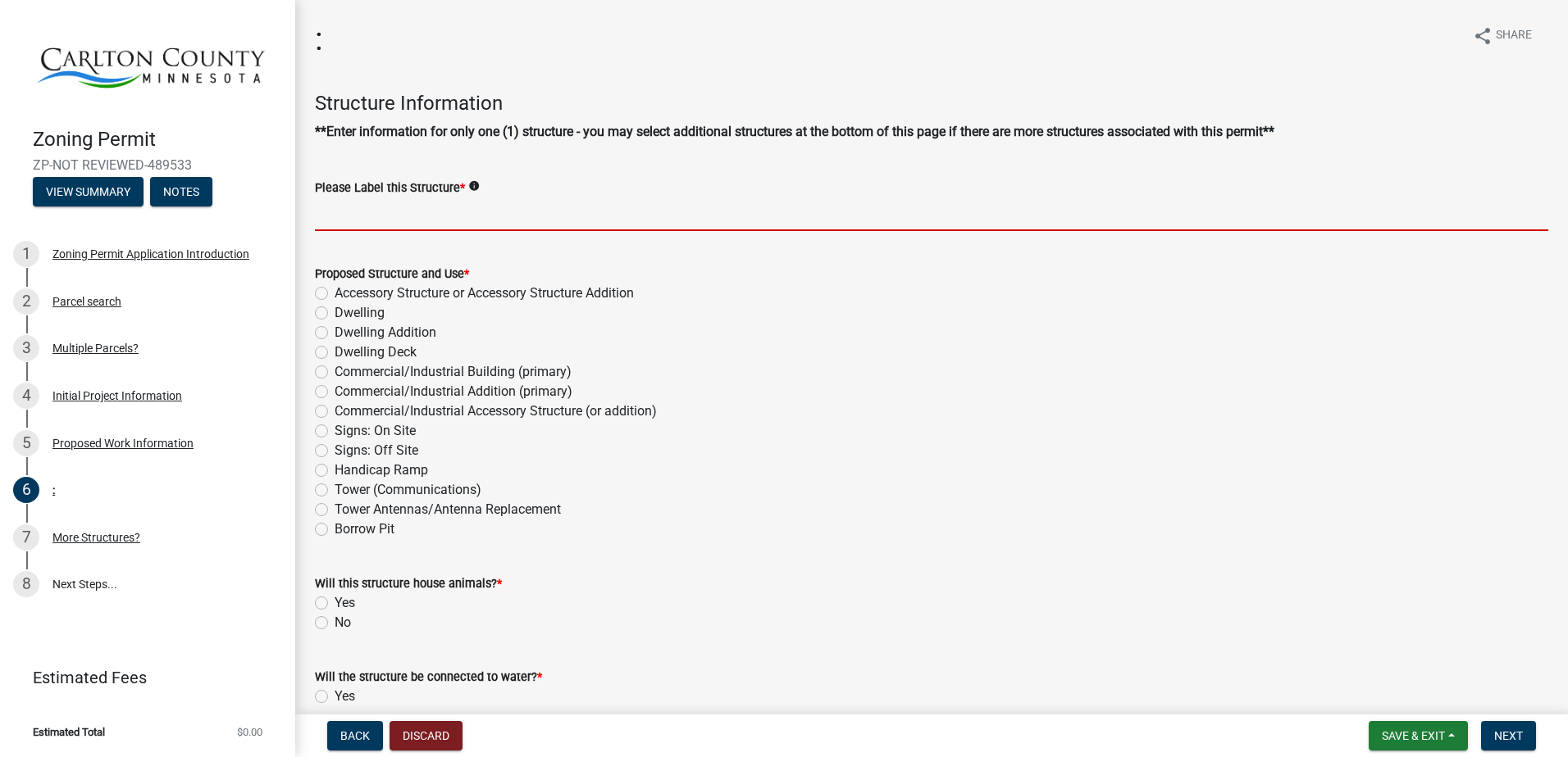
click at [800, 208] on input "Please Label this Structure *" at bounding box center [932, 214] width 1234 height 33
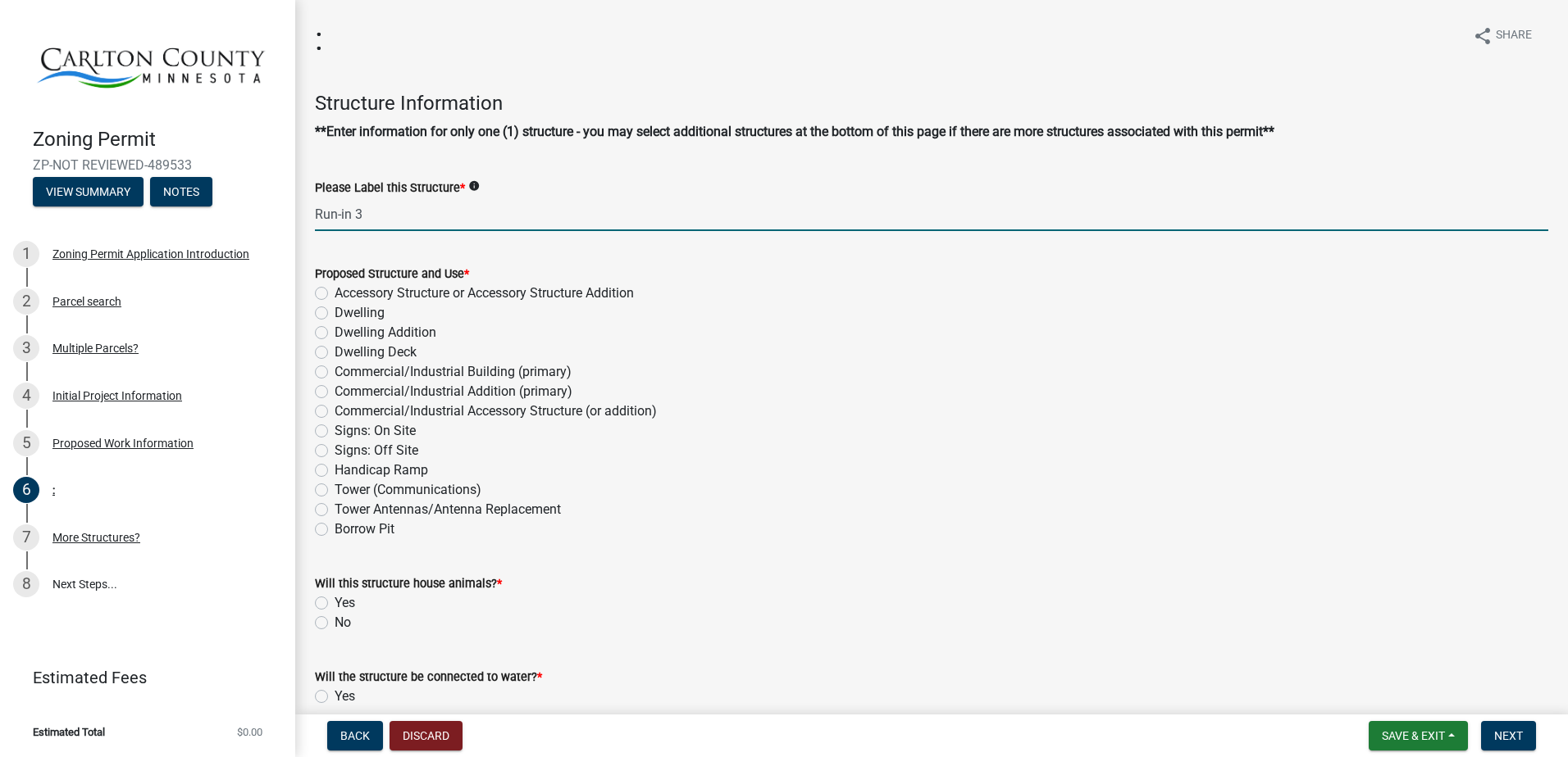
type input "Run-in 3"
click at [632, 289] on label "Accessory Structure or Accessory Structure Addition" at bounding box center [484, 293] width 299 height 20
click at [345, 289] on input "Accessory Structure or Accessory Structure Addition" at bounding box center [339, 288] width 11 height 11
radio input "true"
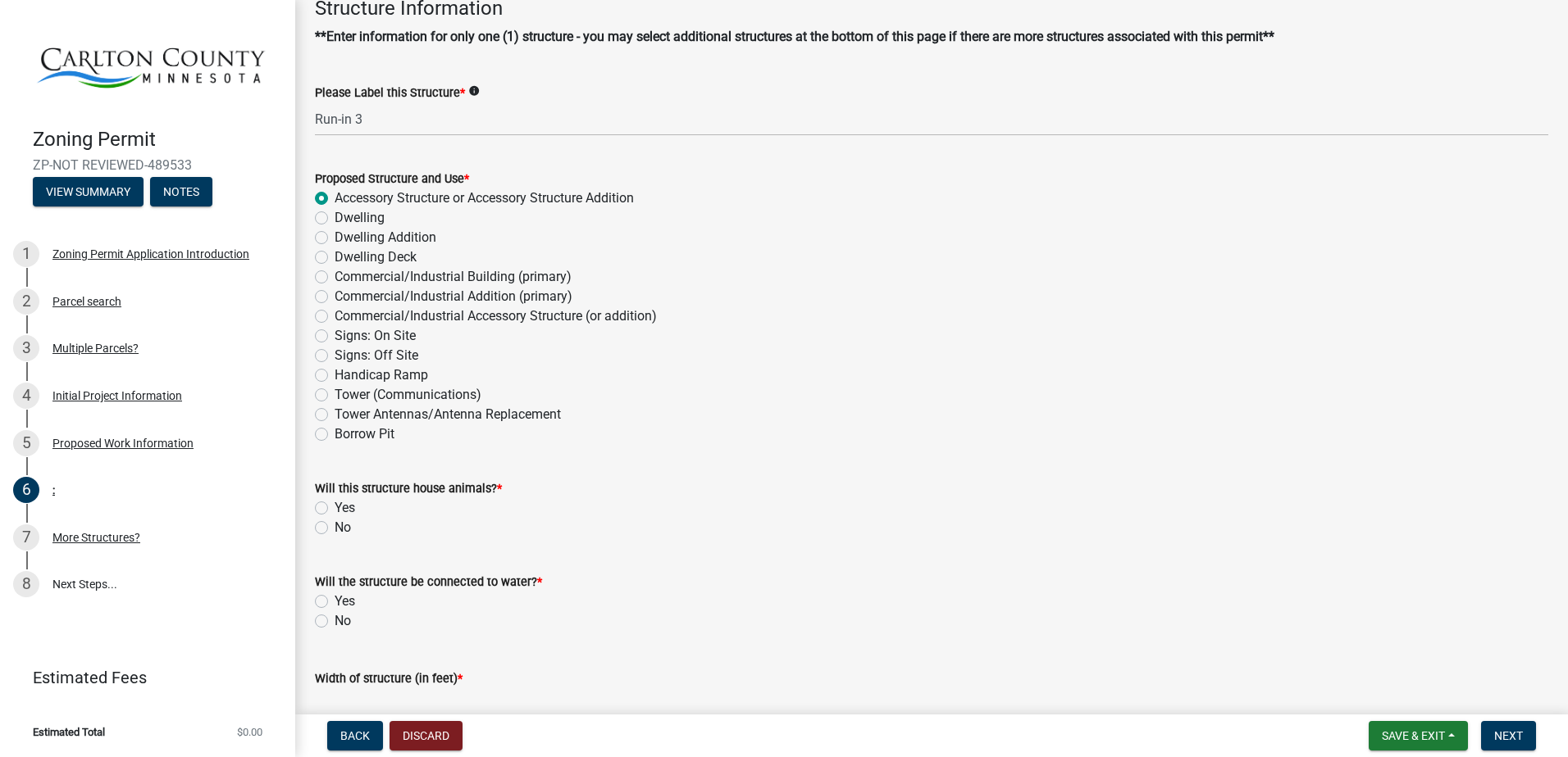
scroll to position [246, 0]
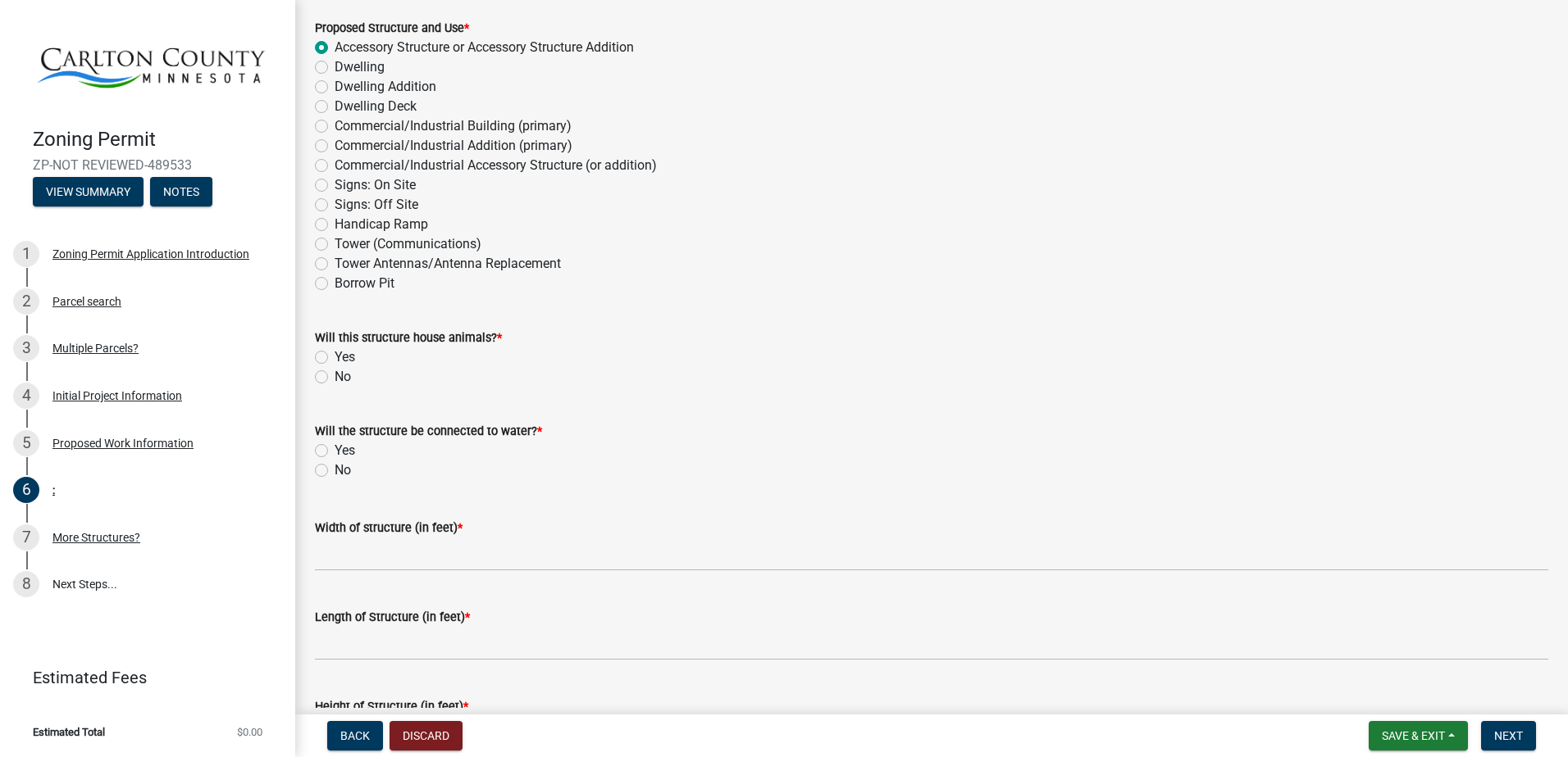
click at [345, 357] on label "Yes" at bounding box center [344, 358] width 21 height 20
click at [345, 357] on input "Yes" at bounding box center [339, 353] width 11 height 11
radio input "true"
click at [339, 462] on label "No" at bounding box center [342, 471] width 17 height 20
click at [339, 462] on input "No" at bounding box center [339, 466] width 11 height 11
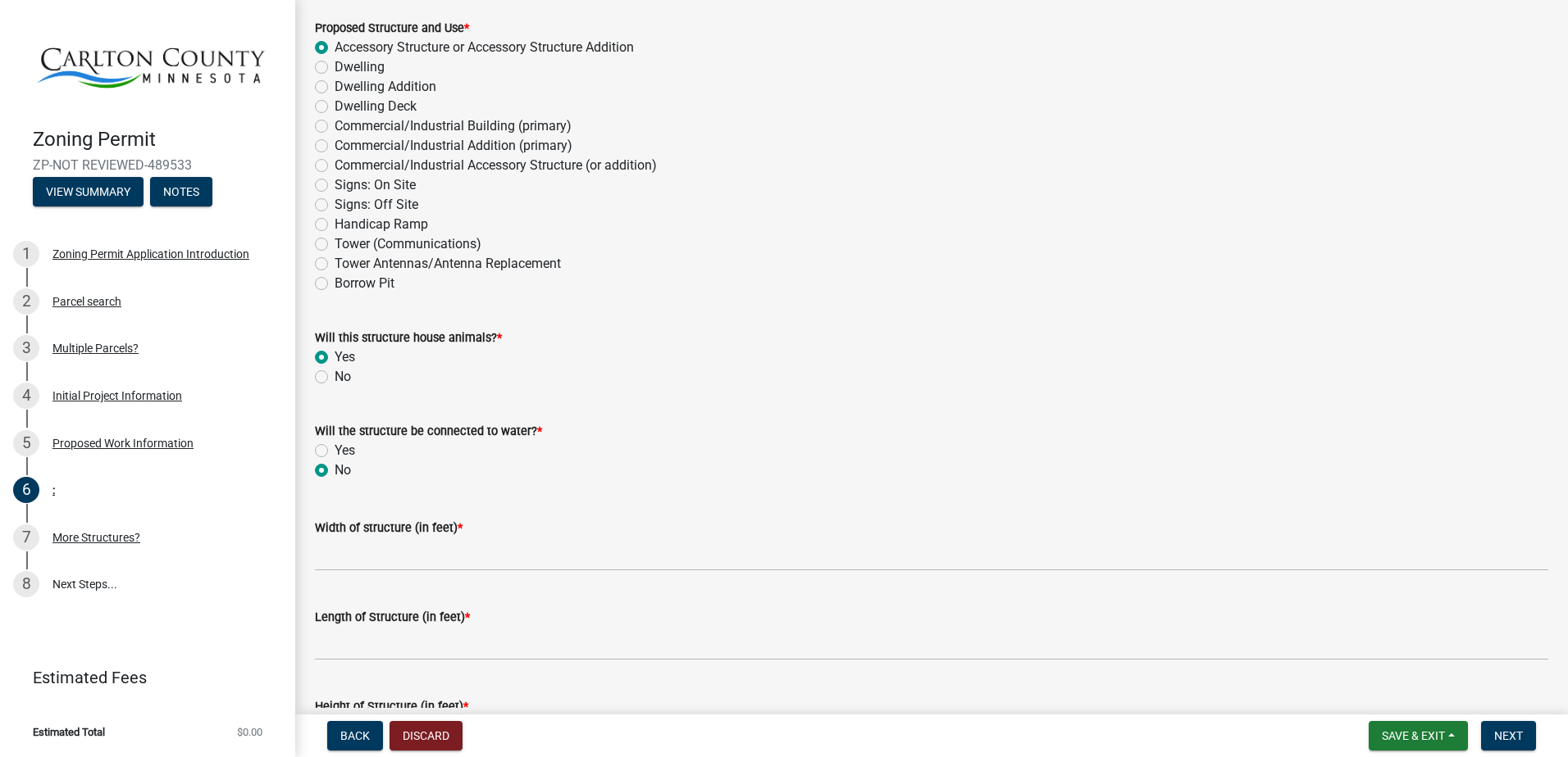
radio input "true"
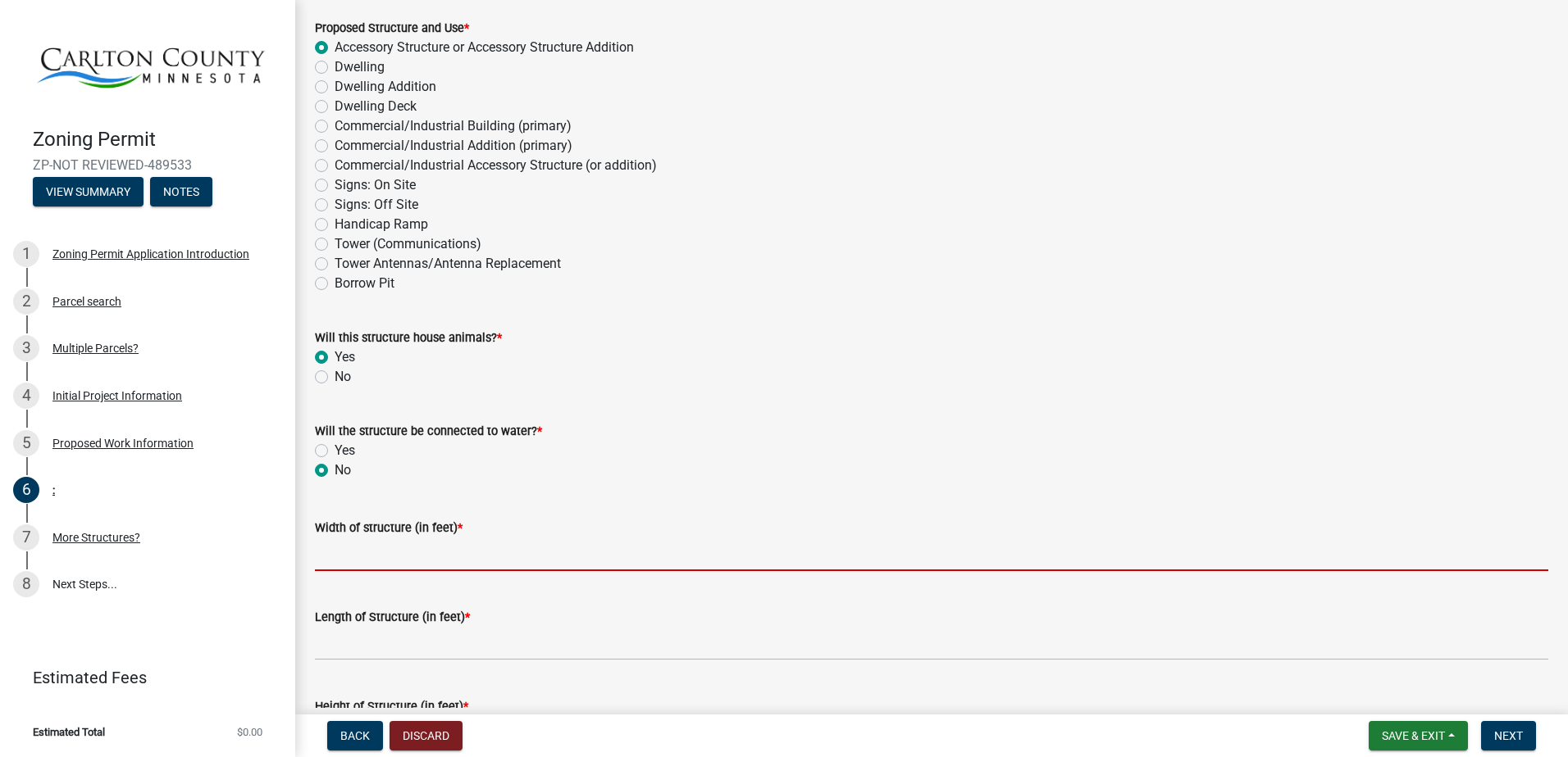
click at [464, 565] on input "Width of structure (in feet) *" at bounding box center [932, 554] width 1234 height 33
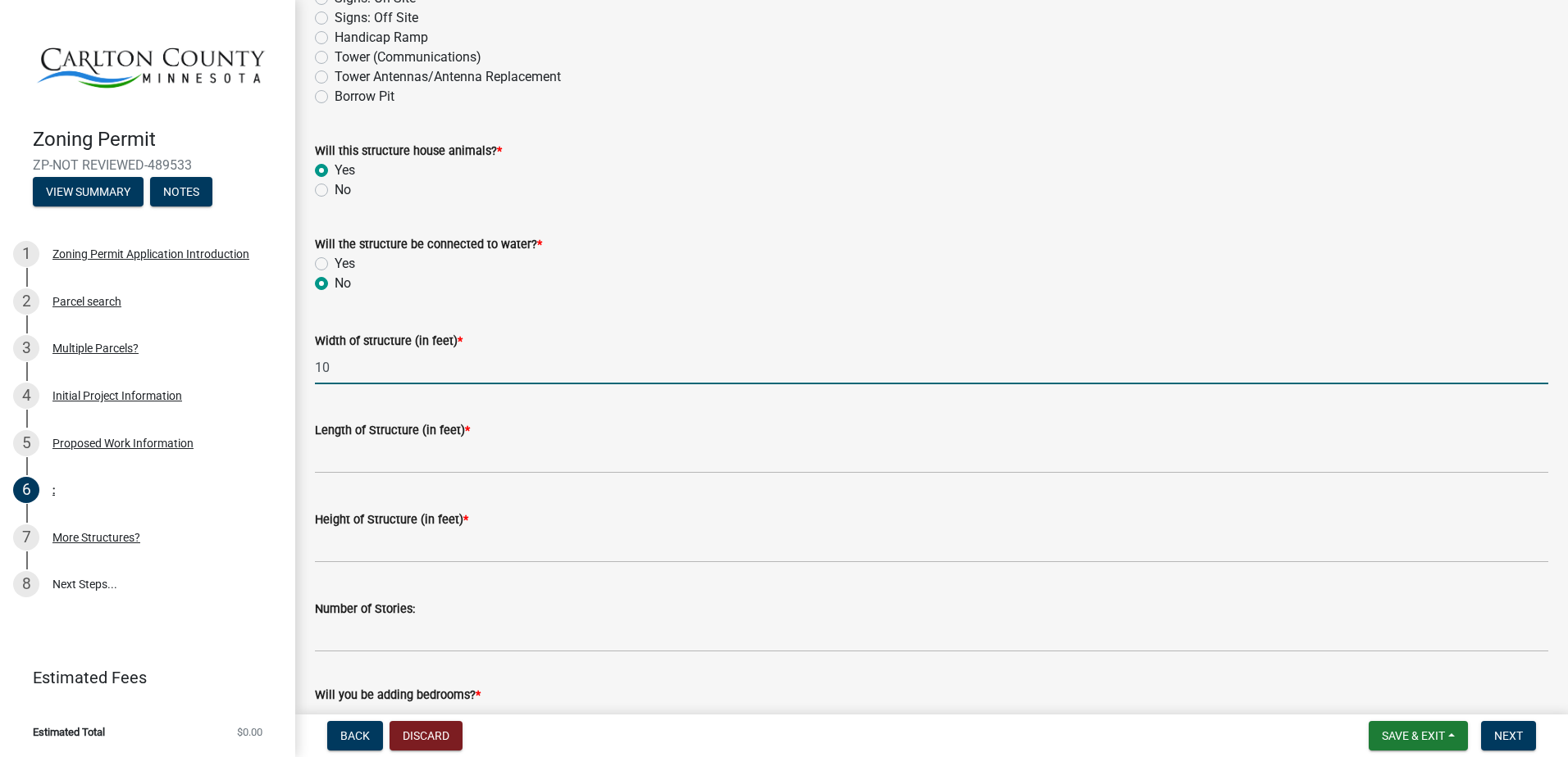
scroll to position [492, 0]
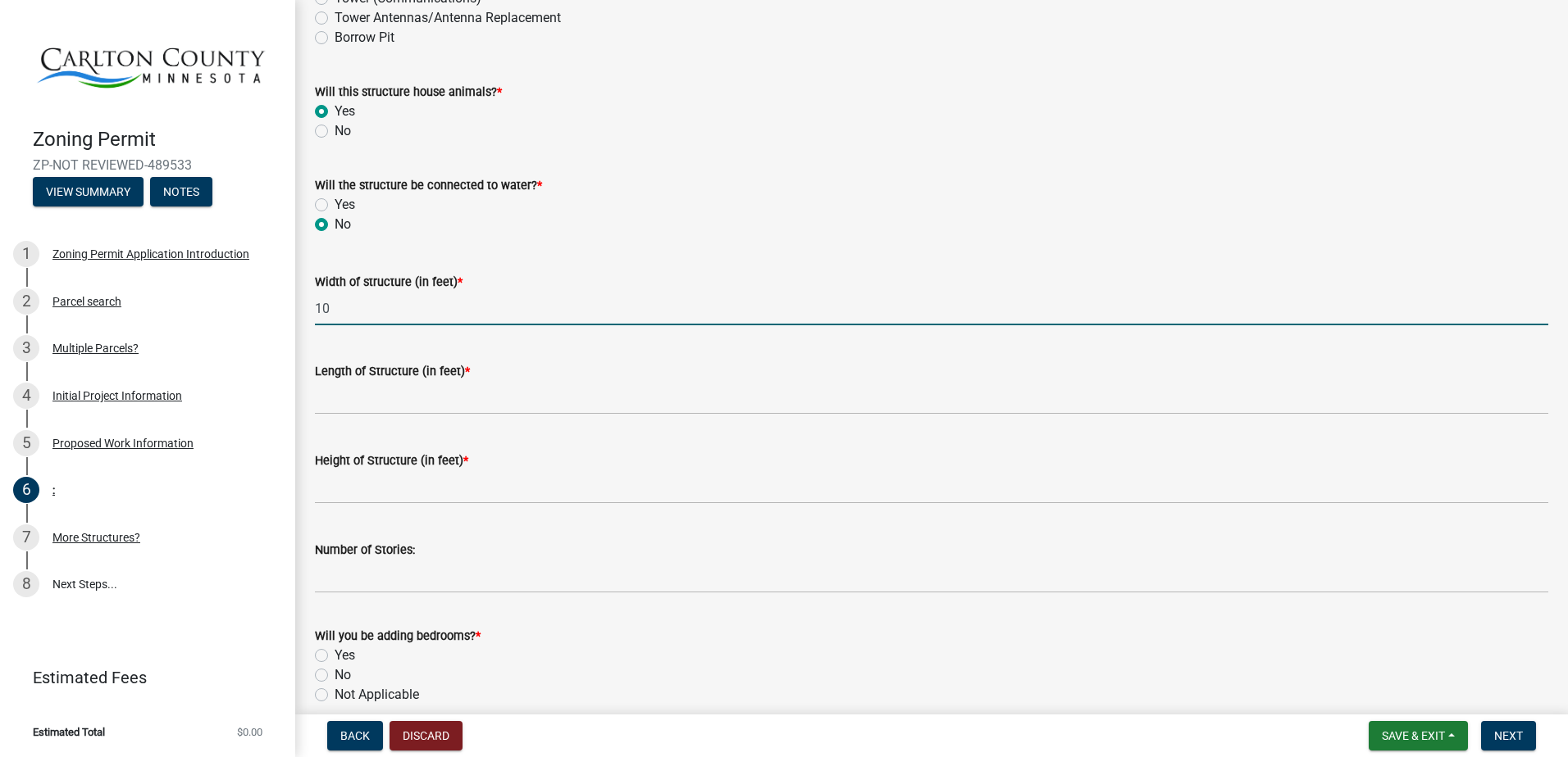
type input "10"
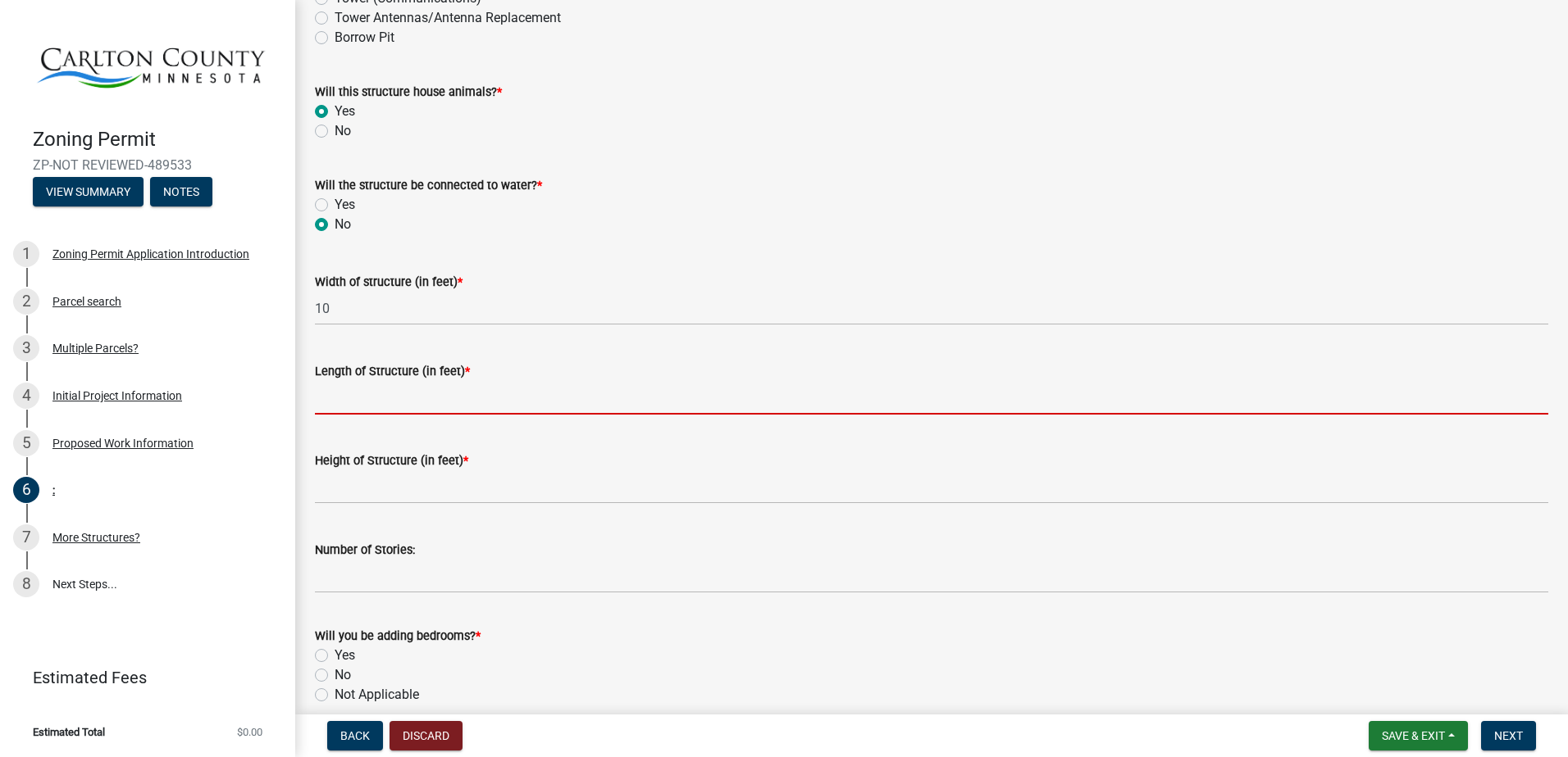
click at [449, 389] on input "Length of Structure (in feet) *" at bounding box center [932, 398] width 1234 height 33
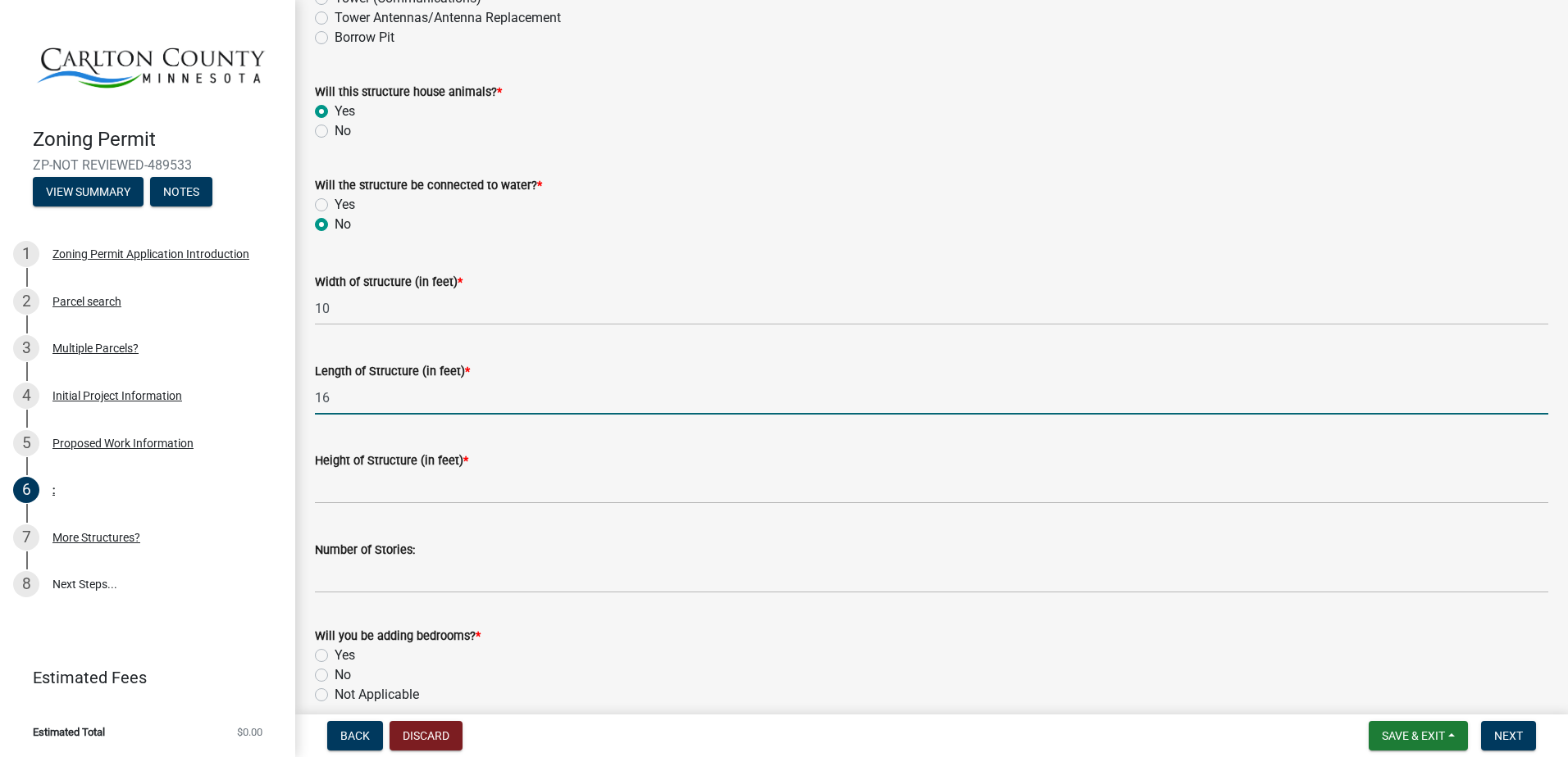
type input "16"
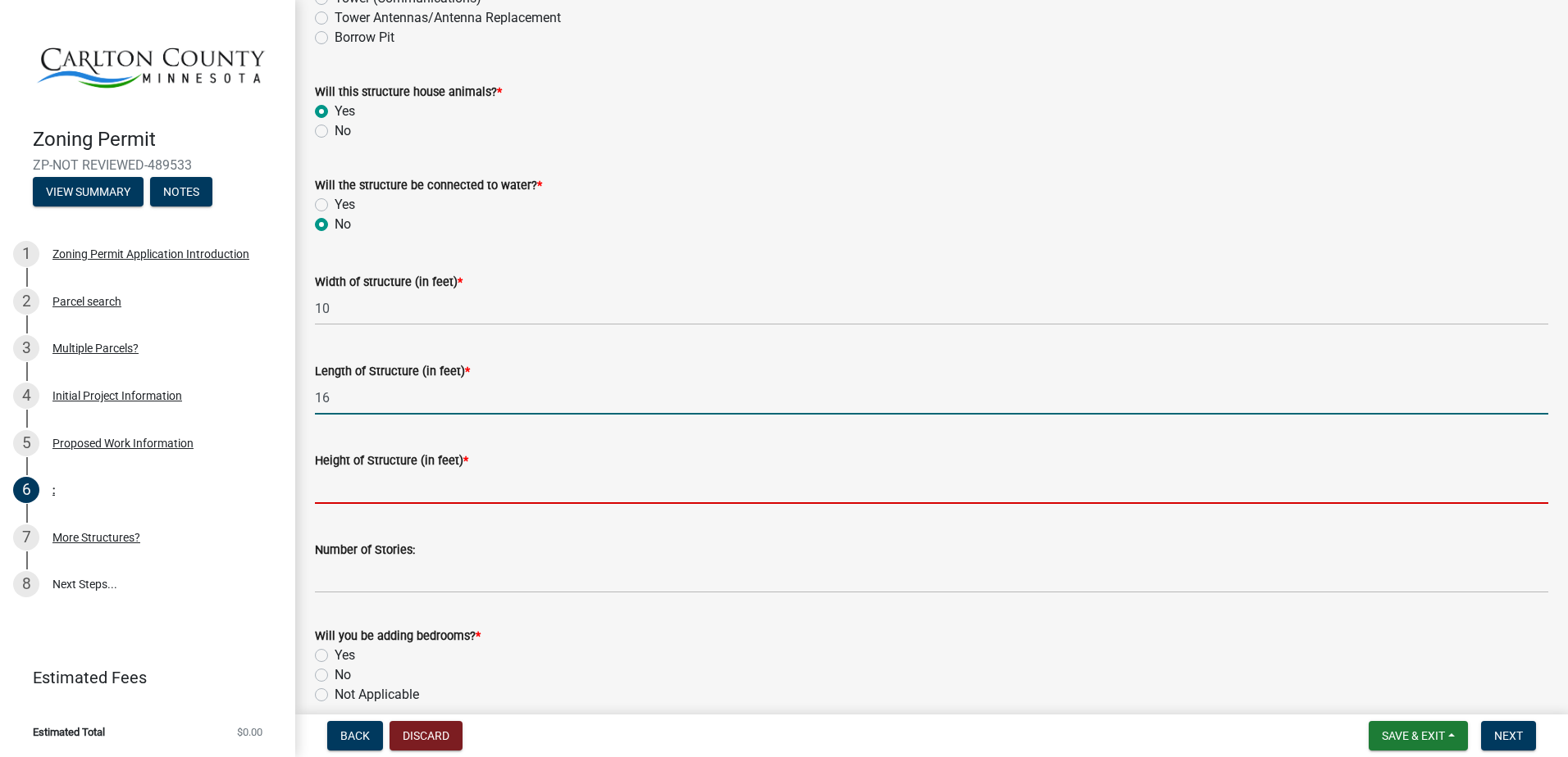
click at [486, 499] on input "Height of Structure (in feet) *" at bounding box center [932, 488] width 1234 height 33
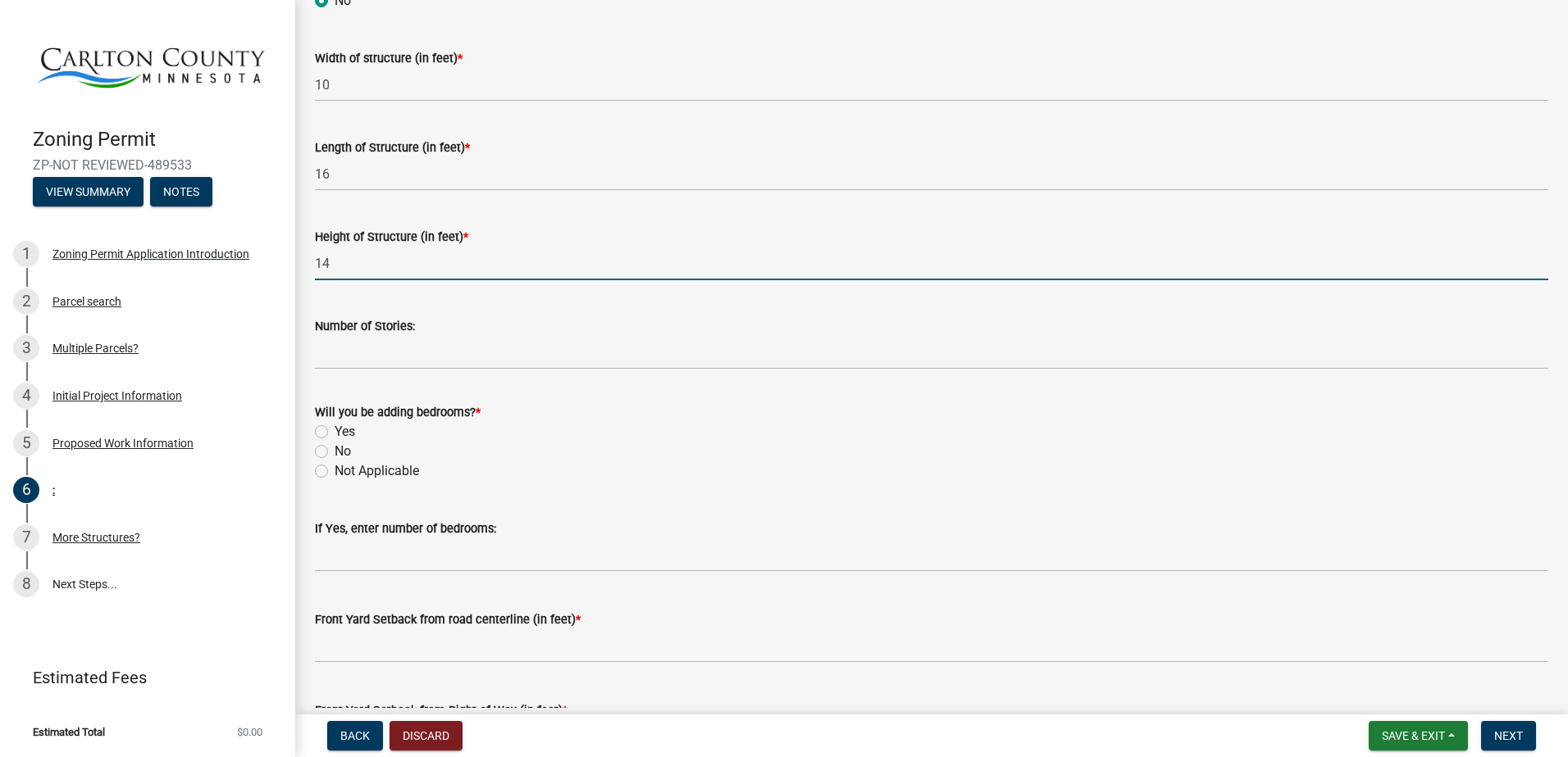
scroll to position [737, 0]
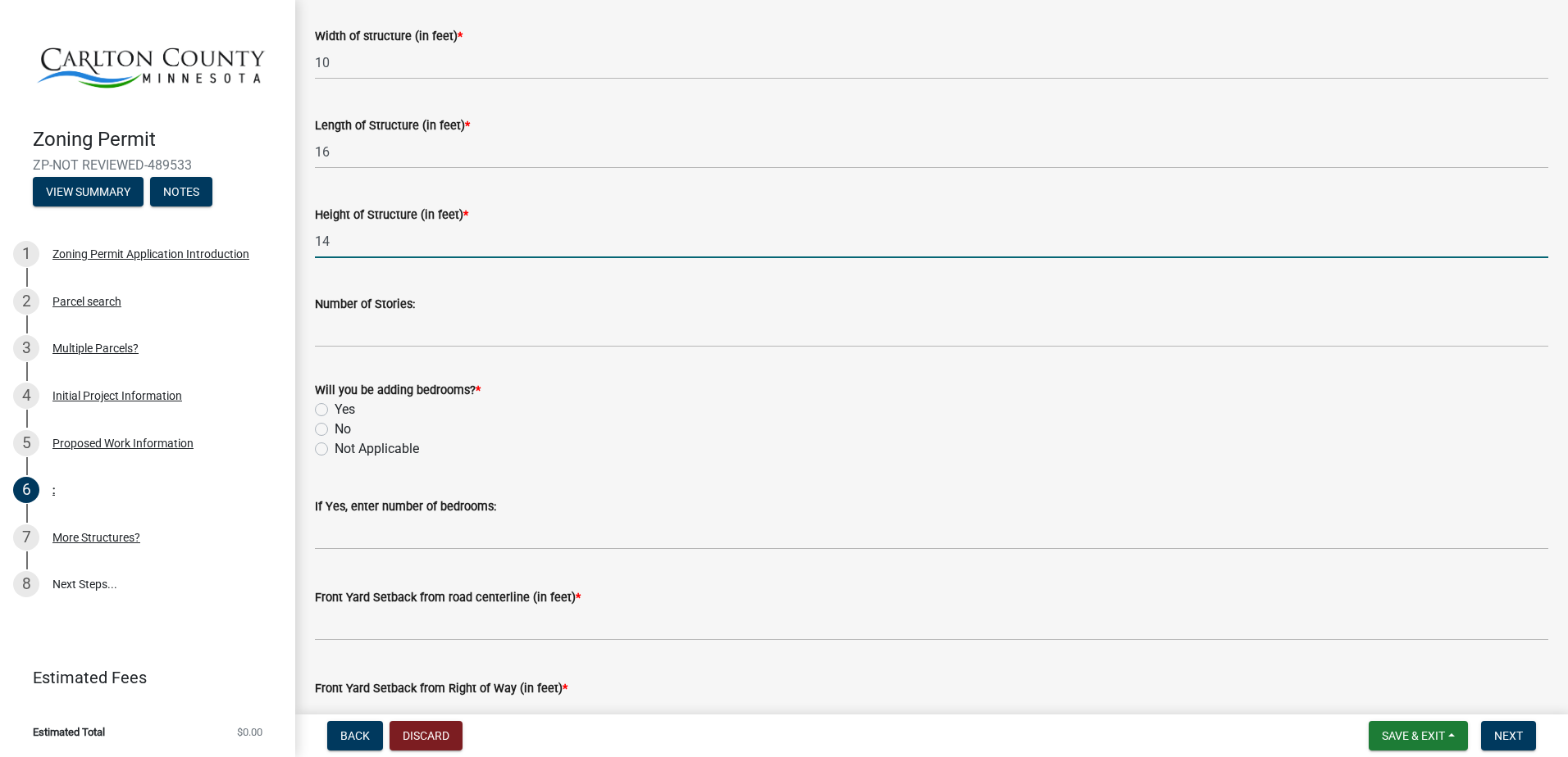
type input "14"
click at [343, 444] on label "Not Applicable" at bounding box center [377, 449] width 85 height 20
click at [343, 444] on input "Not Applicable" at bounding box center [339, 444] width 11 height 11
radio input "true"
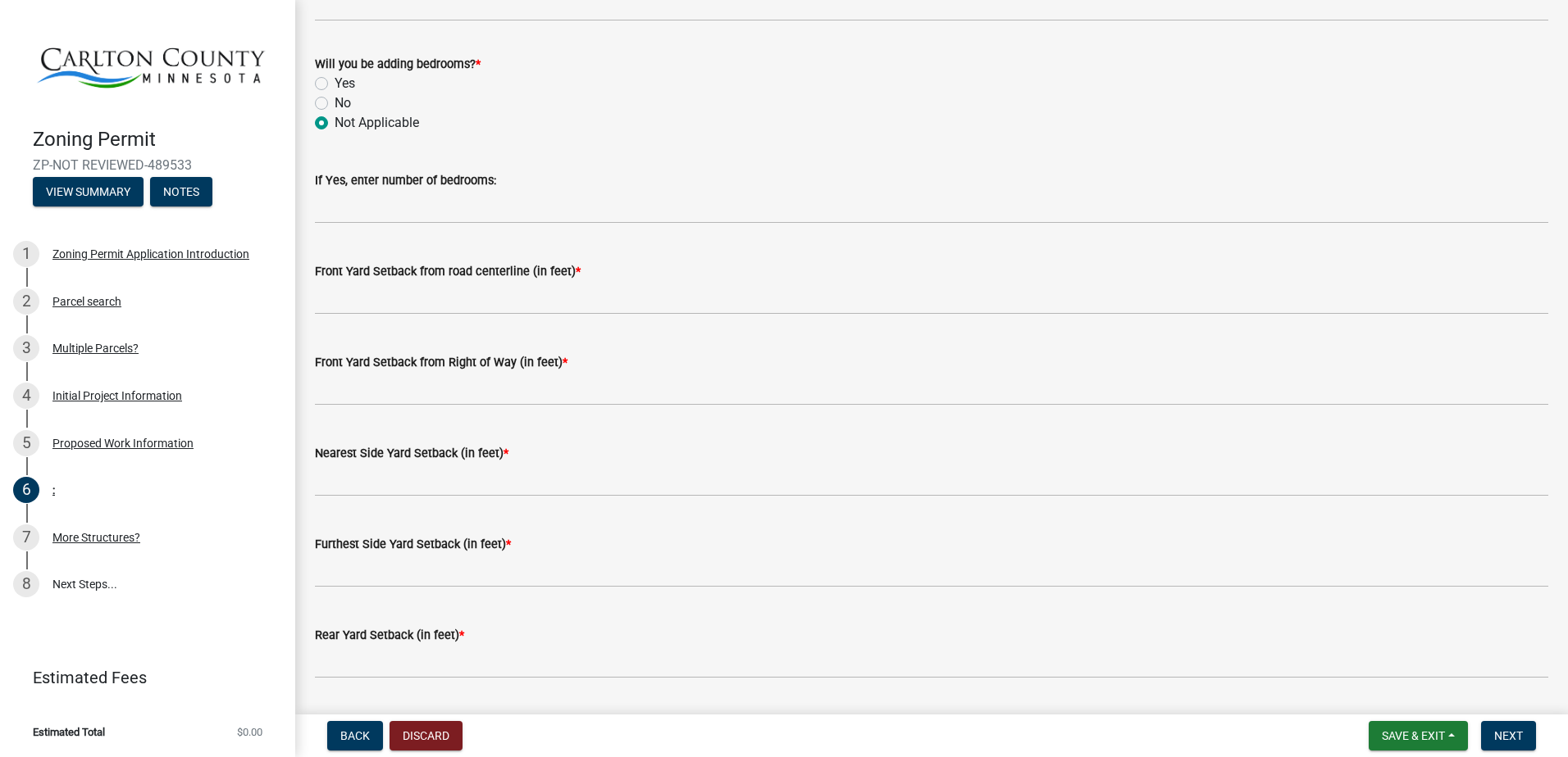
scroll to position [1066, 0]
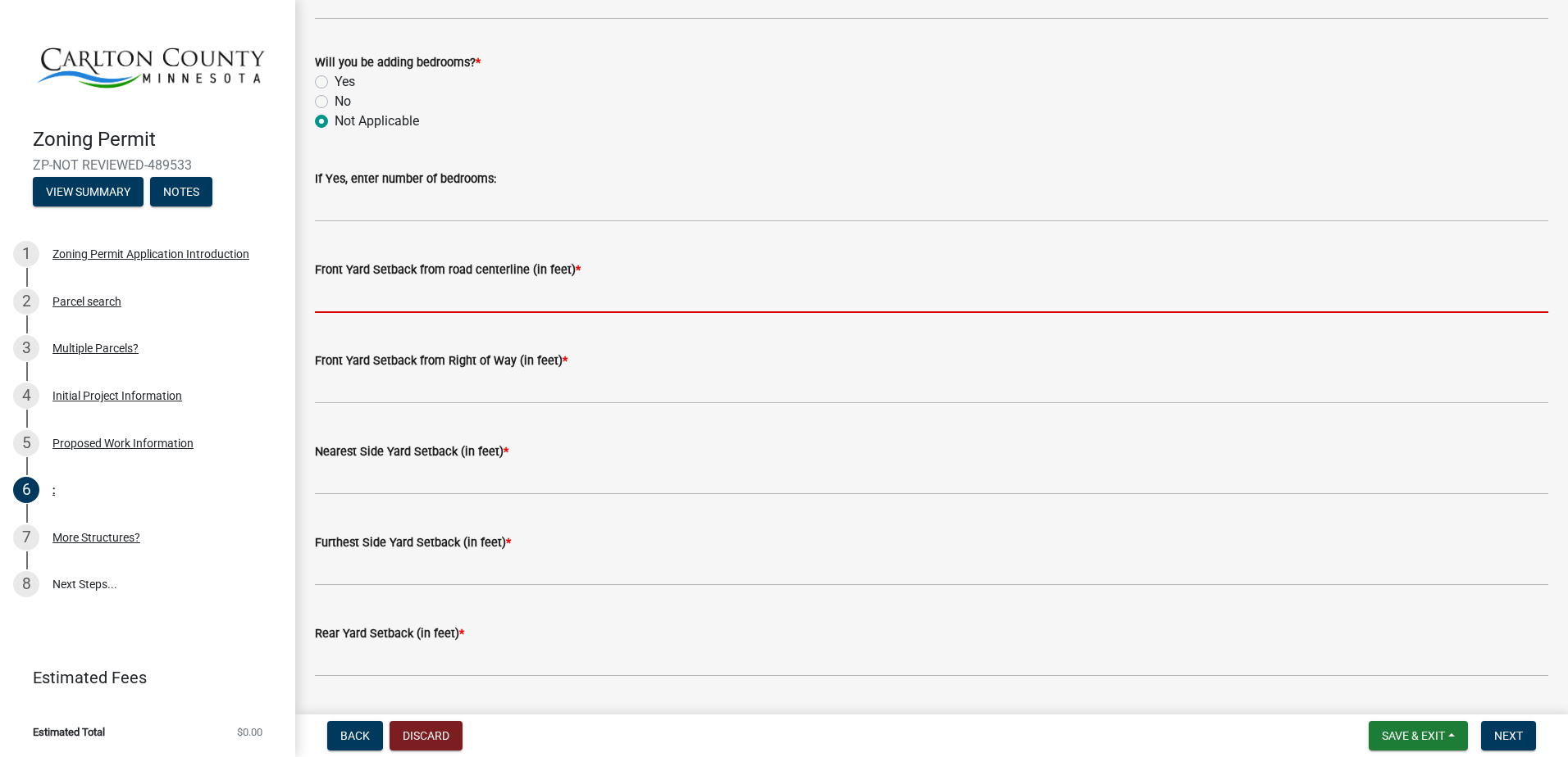
click at [593, 283] on input "text" at bounding box center [932, 296] width 1234 height 33
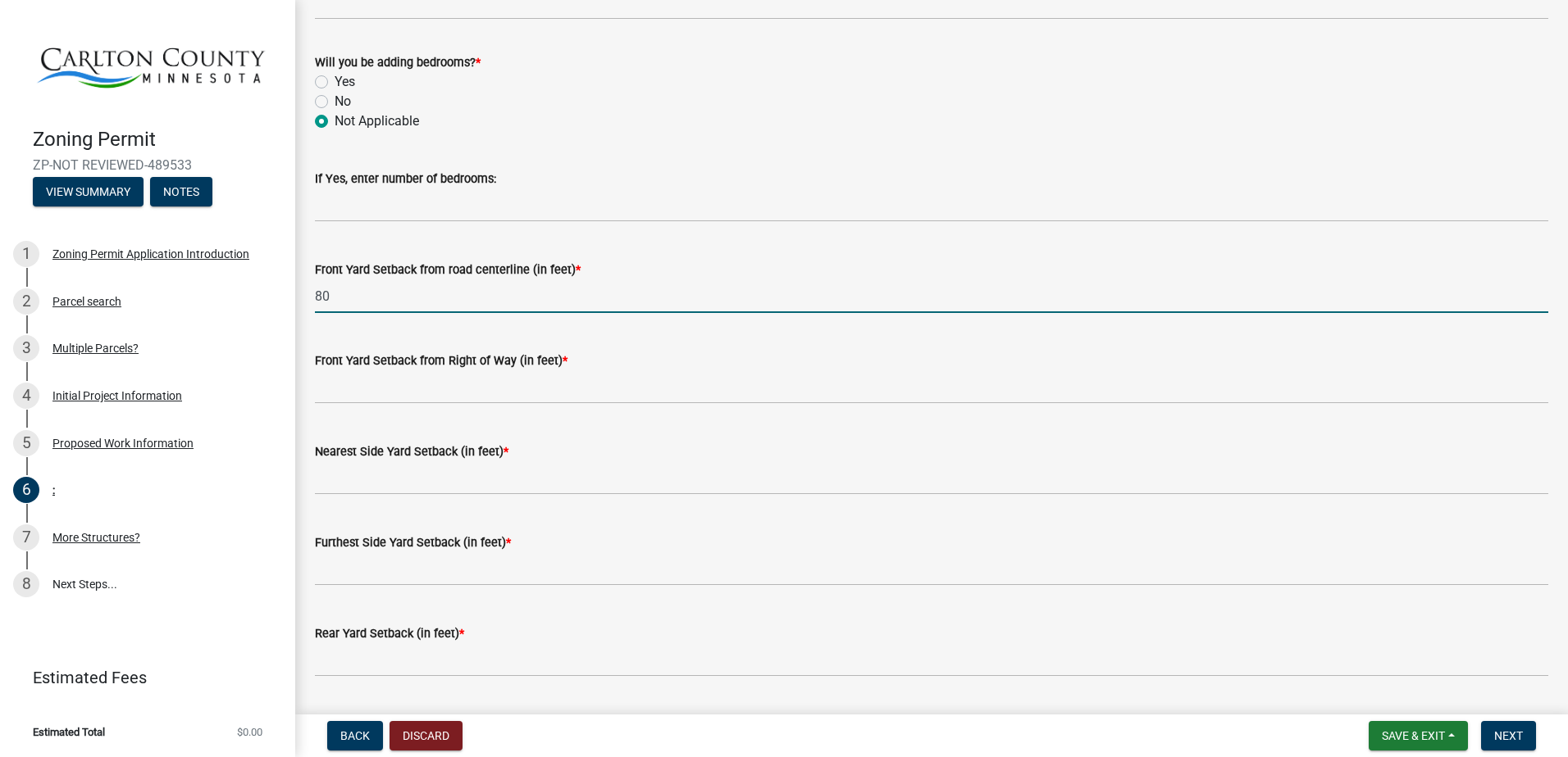
type input "80"
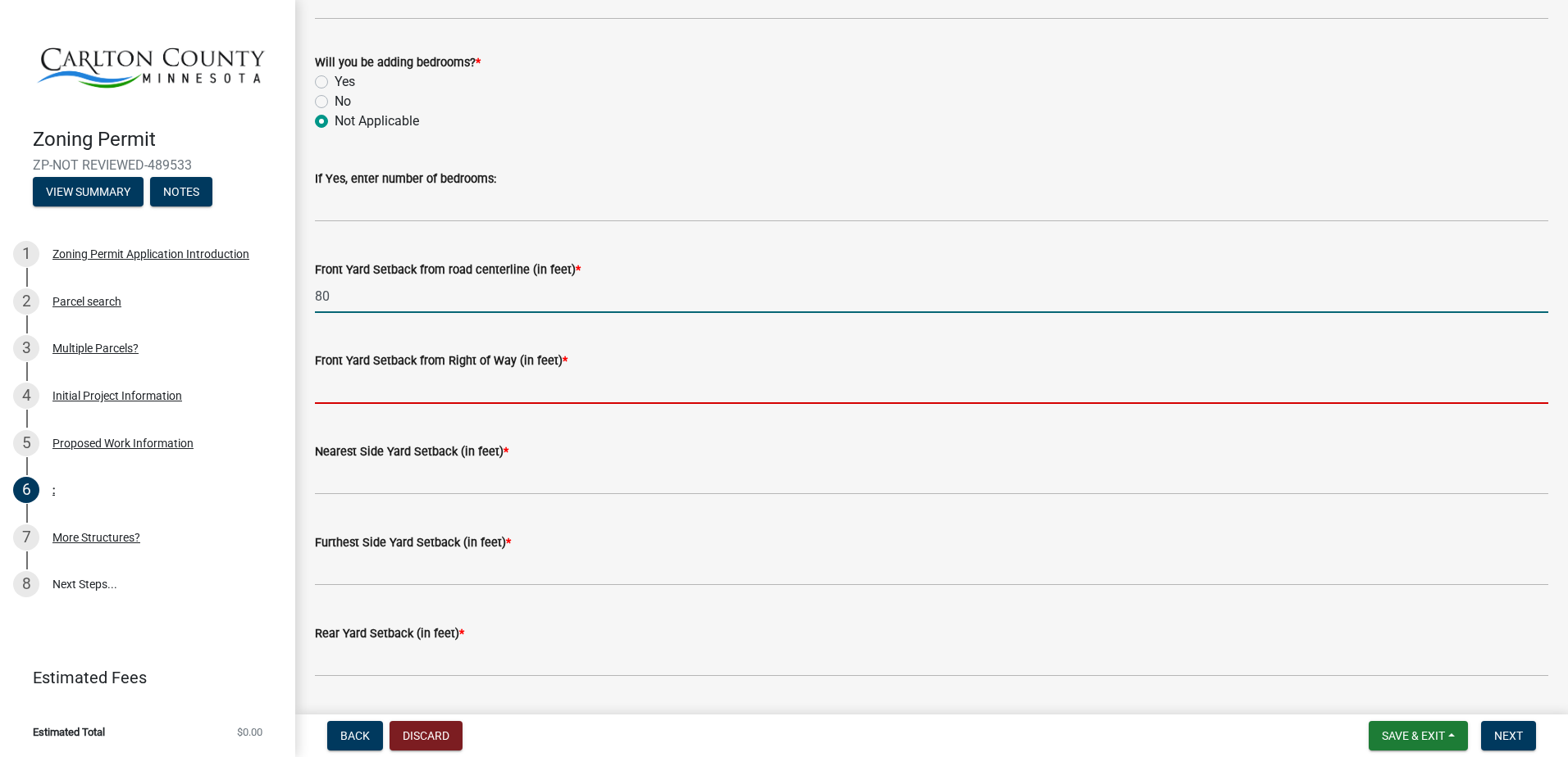
click at [577, 375] on input "text" at bounding box center [932, 387] width 1234 height 33
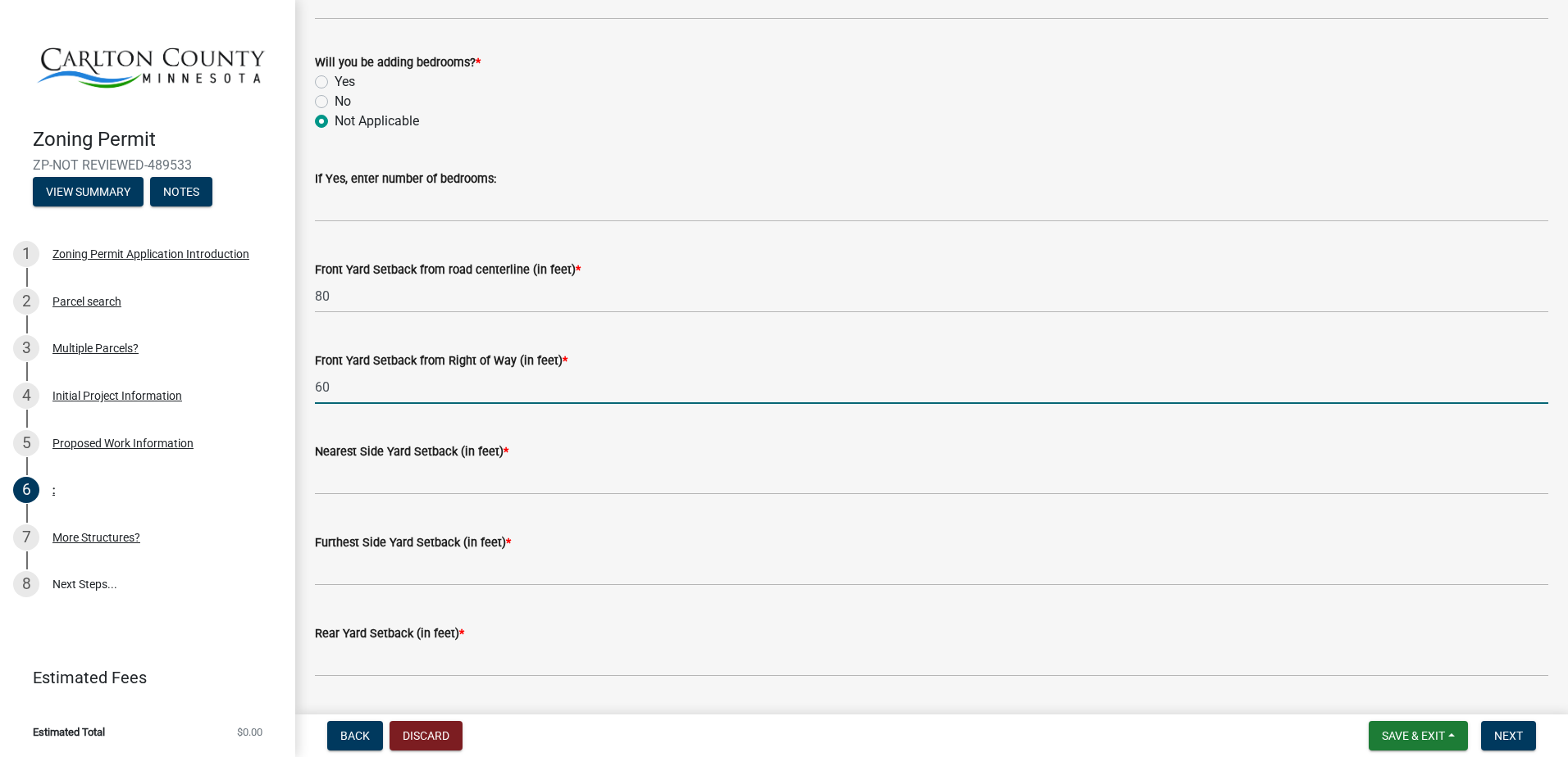
type input "60"
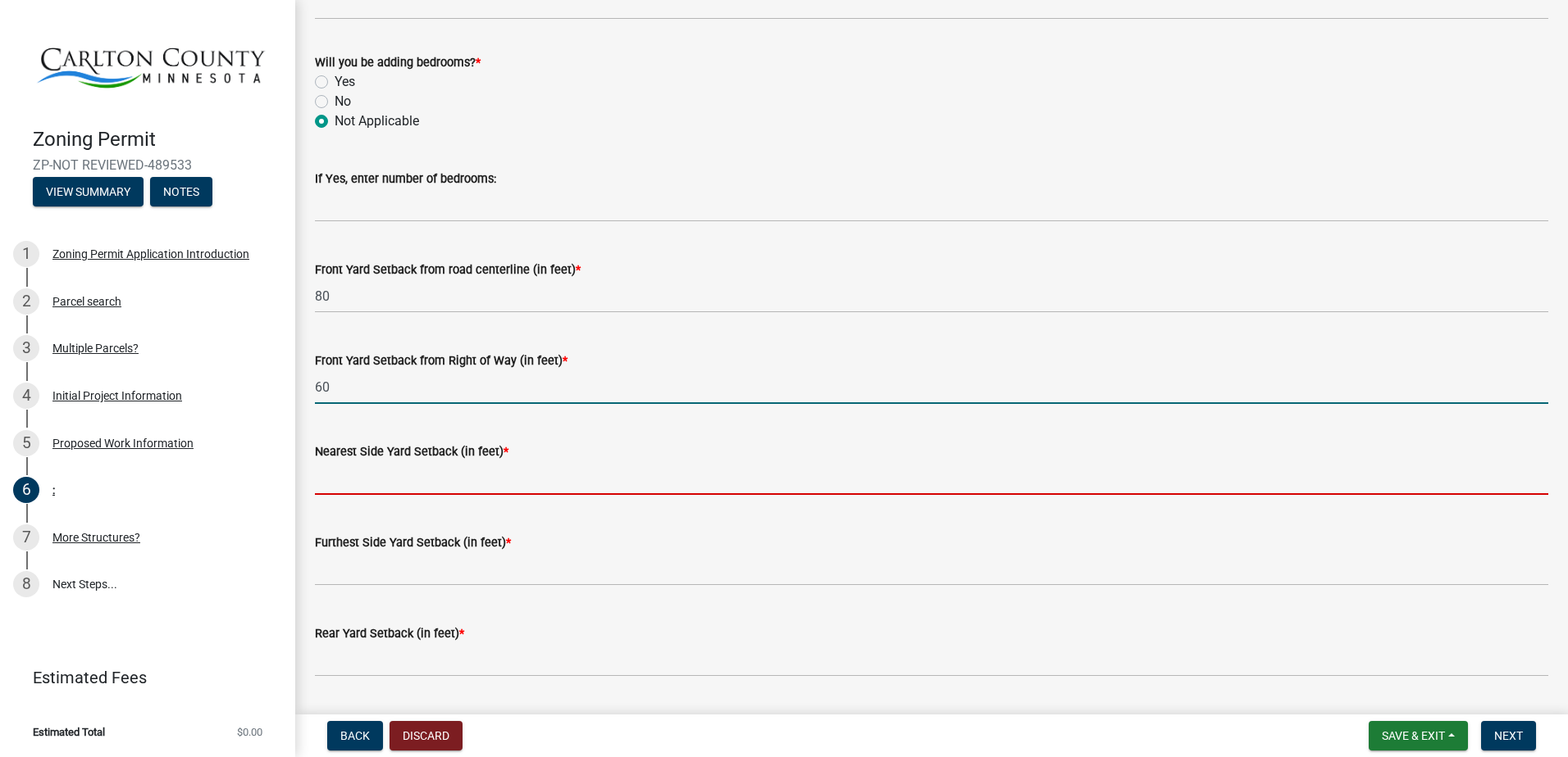
click at [532, 491] on input "text" at bounding box center [932, 478] width 1234 height 33
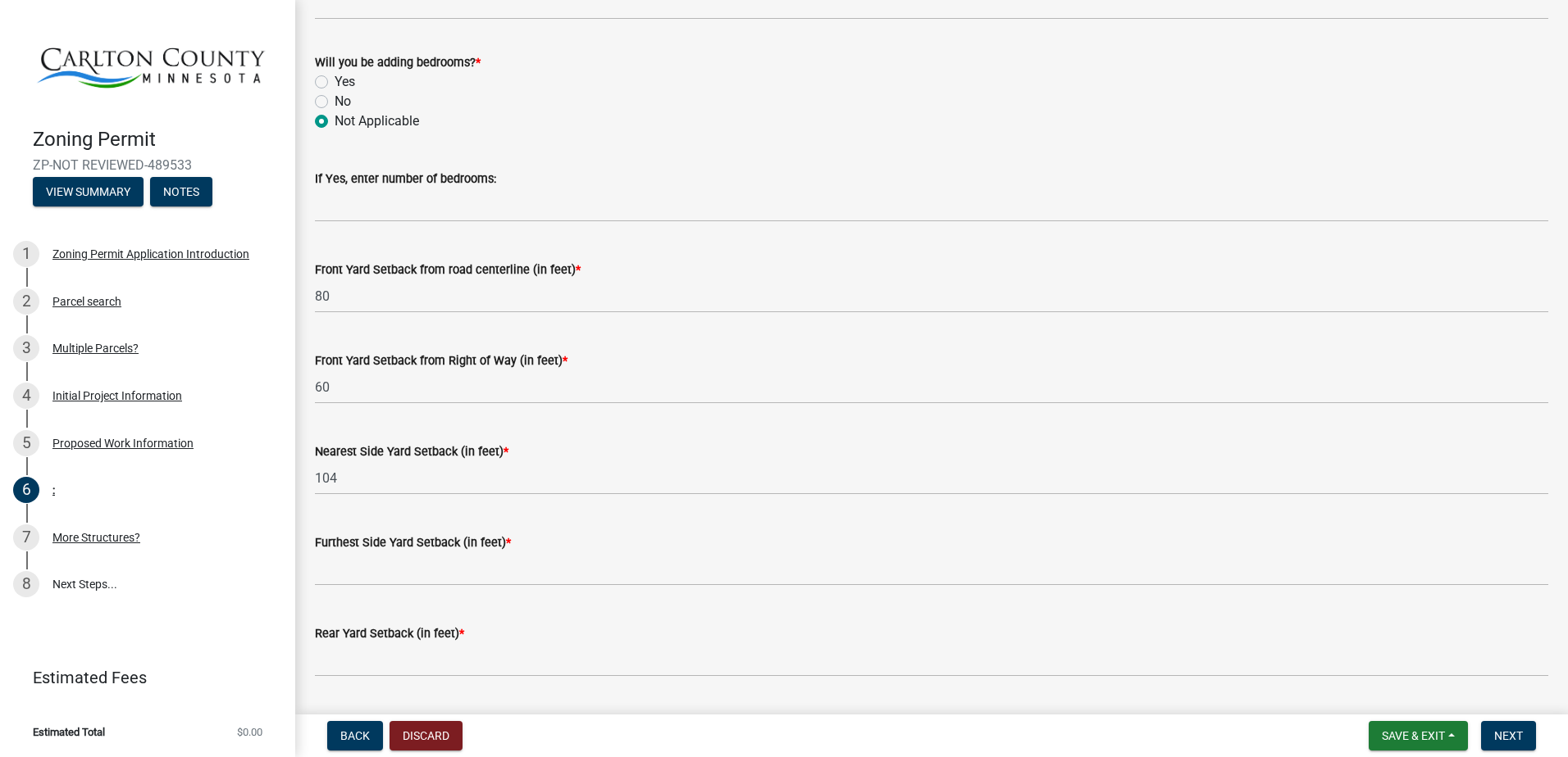
click at [448, 591] on wm-data-entity-input "Furthest Side Yard Setback (in feet) *" at bounding box center [932, 555] width 1234 height 91
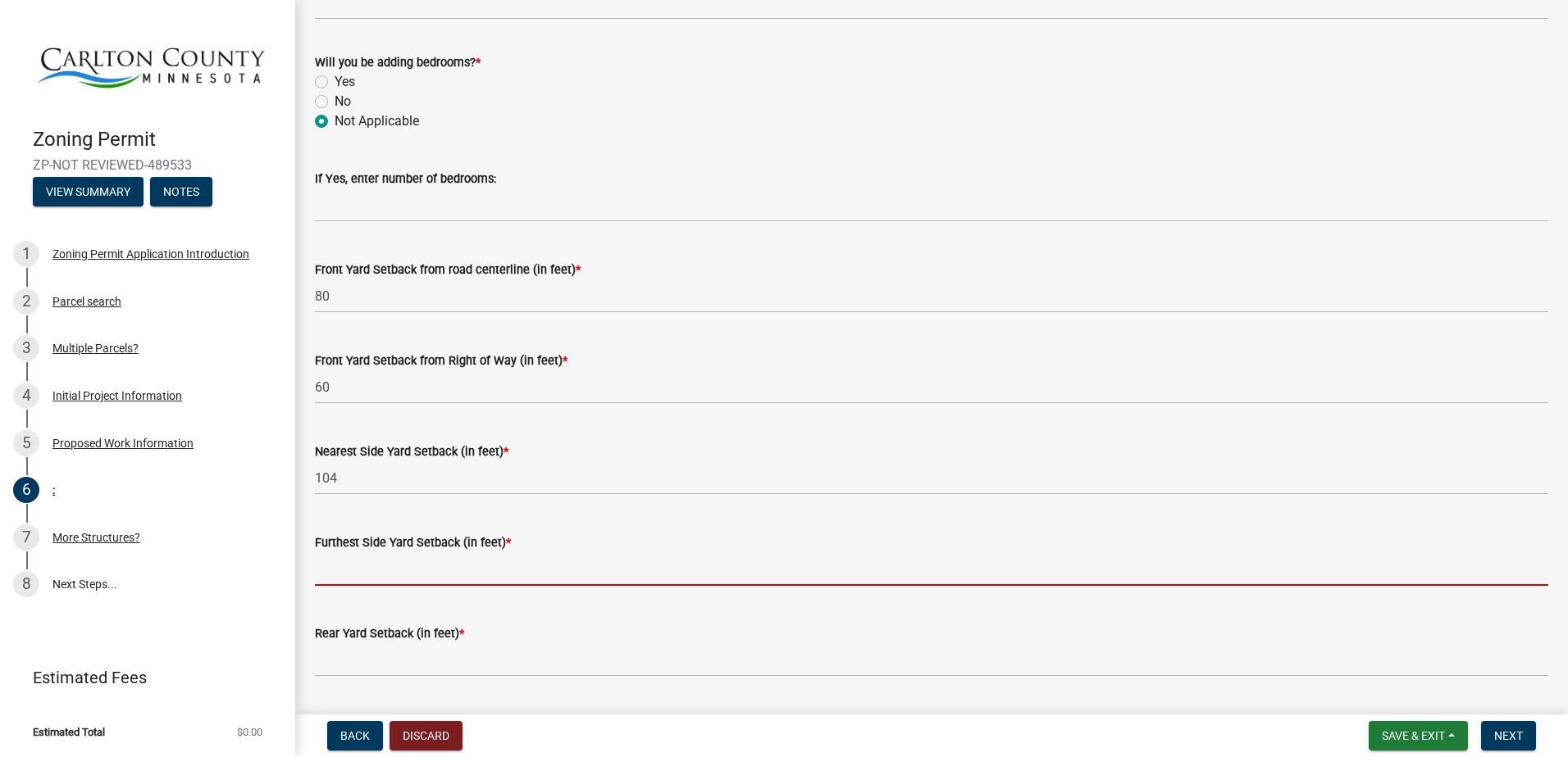
click at [451, 583] on input "text" at bounding box center [932, 569] width 1234 height 33
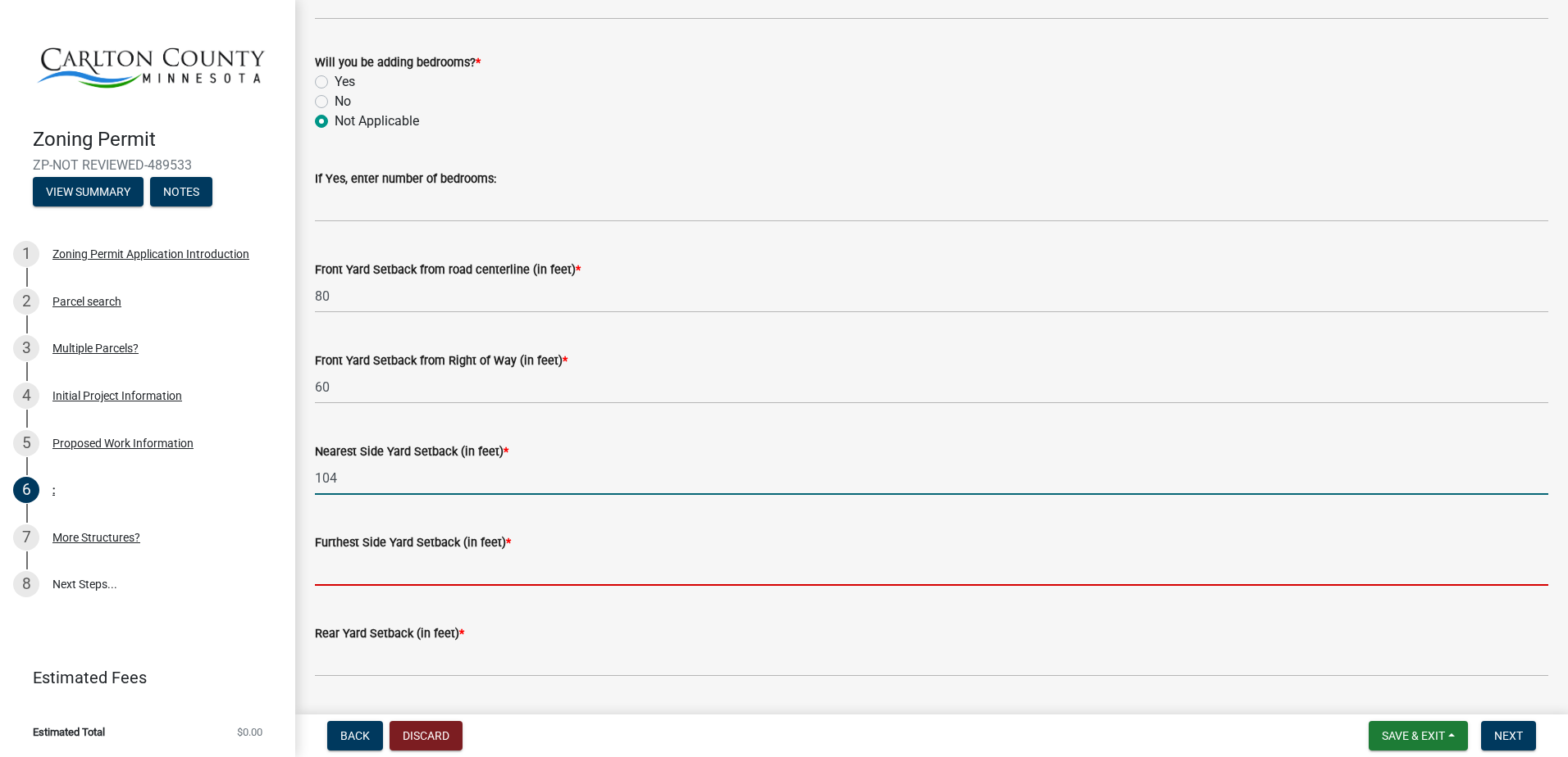
click at [402, 486] on input "104" at bounding box center [932, 478] width 1234 height 33
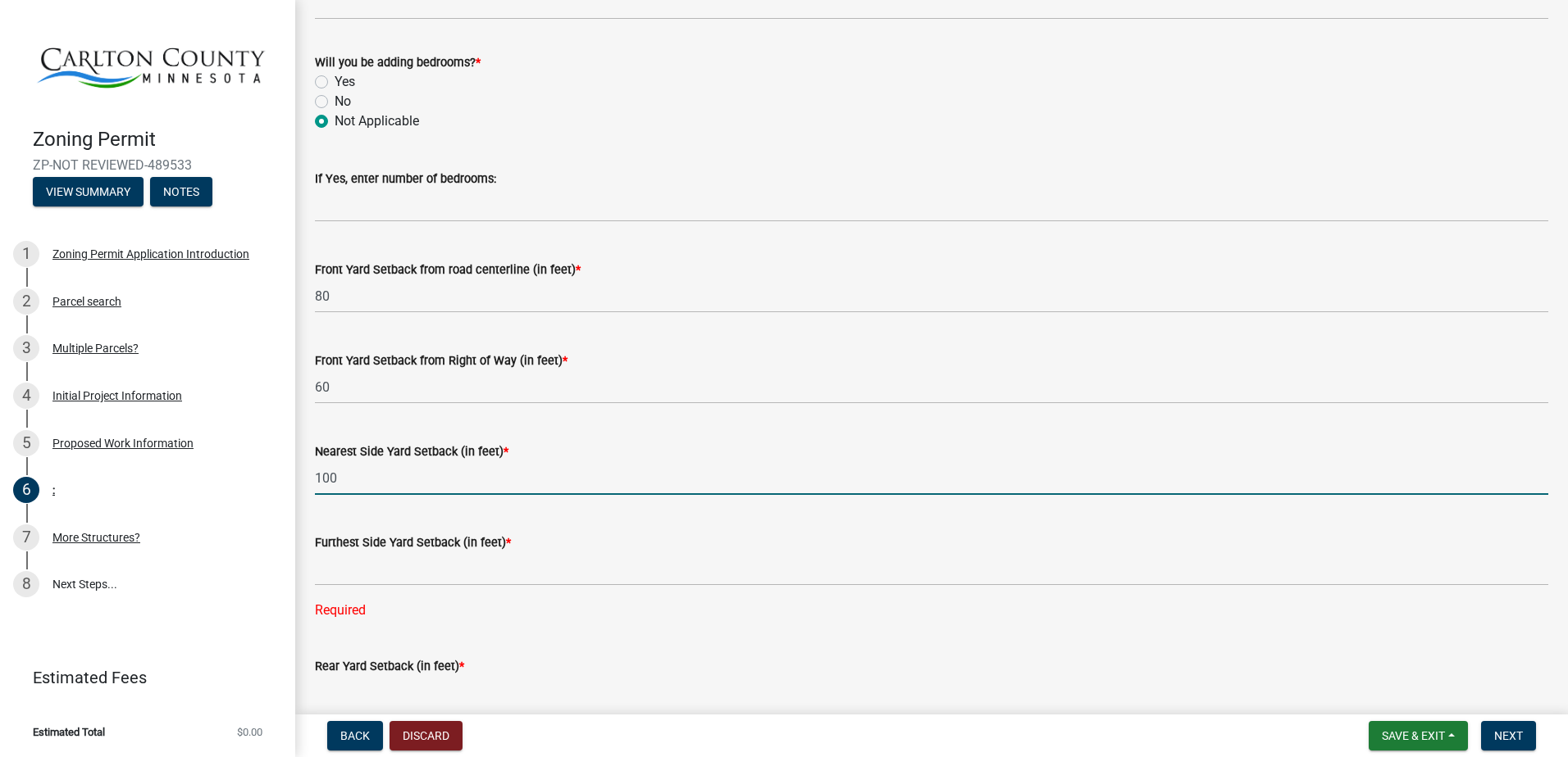
type input "100"
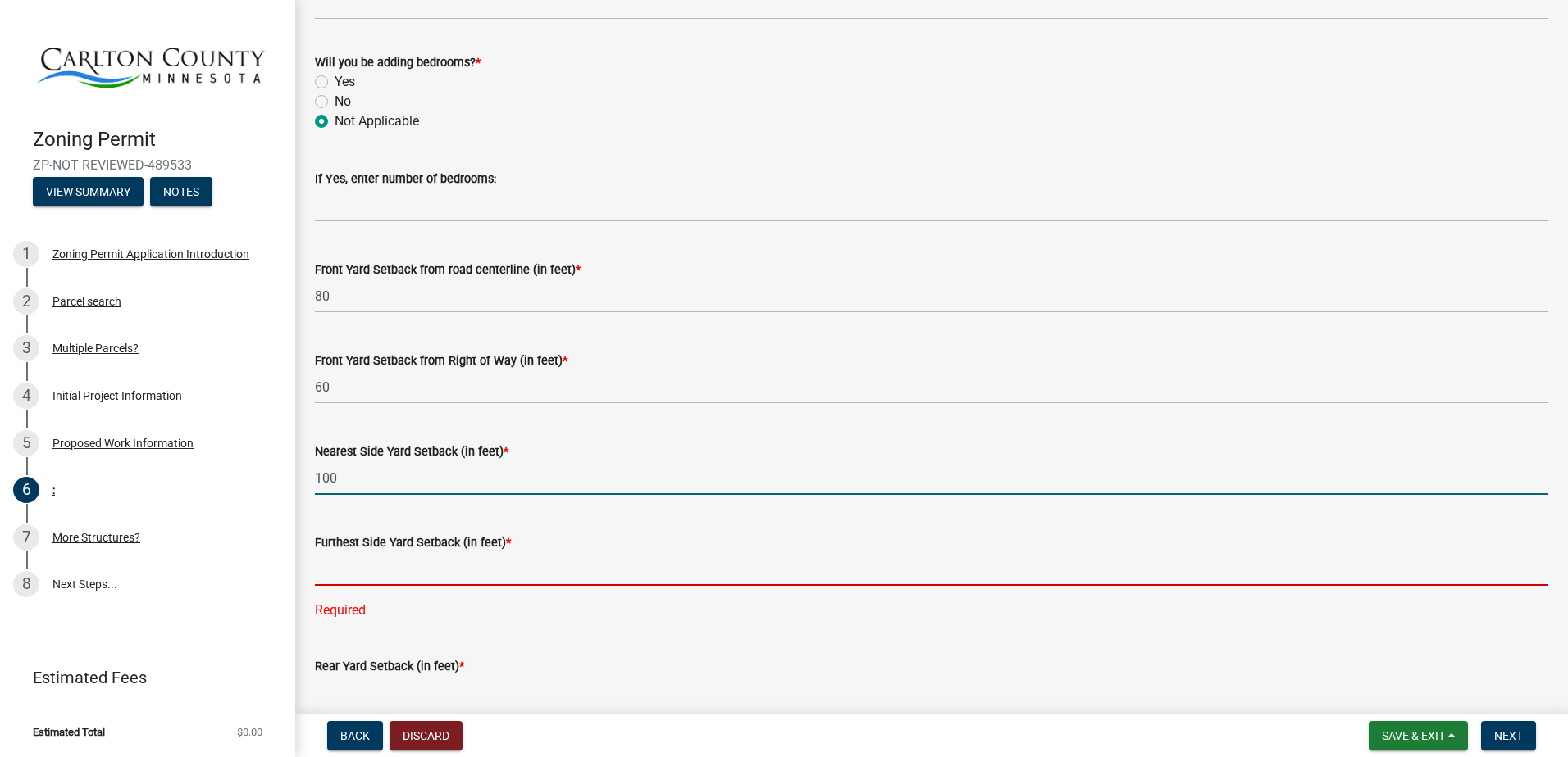
click at [391, 575] on input "text" at bounding box center [932, 569] width 1234 height 33
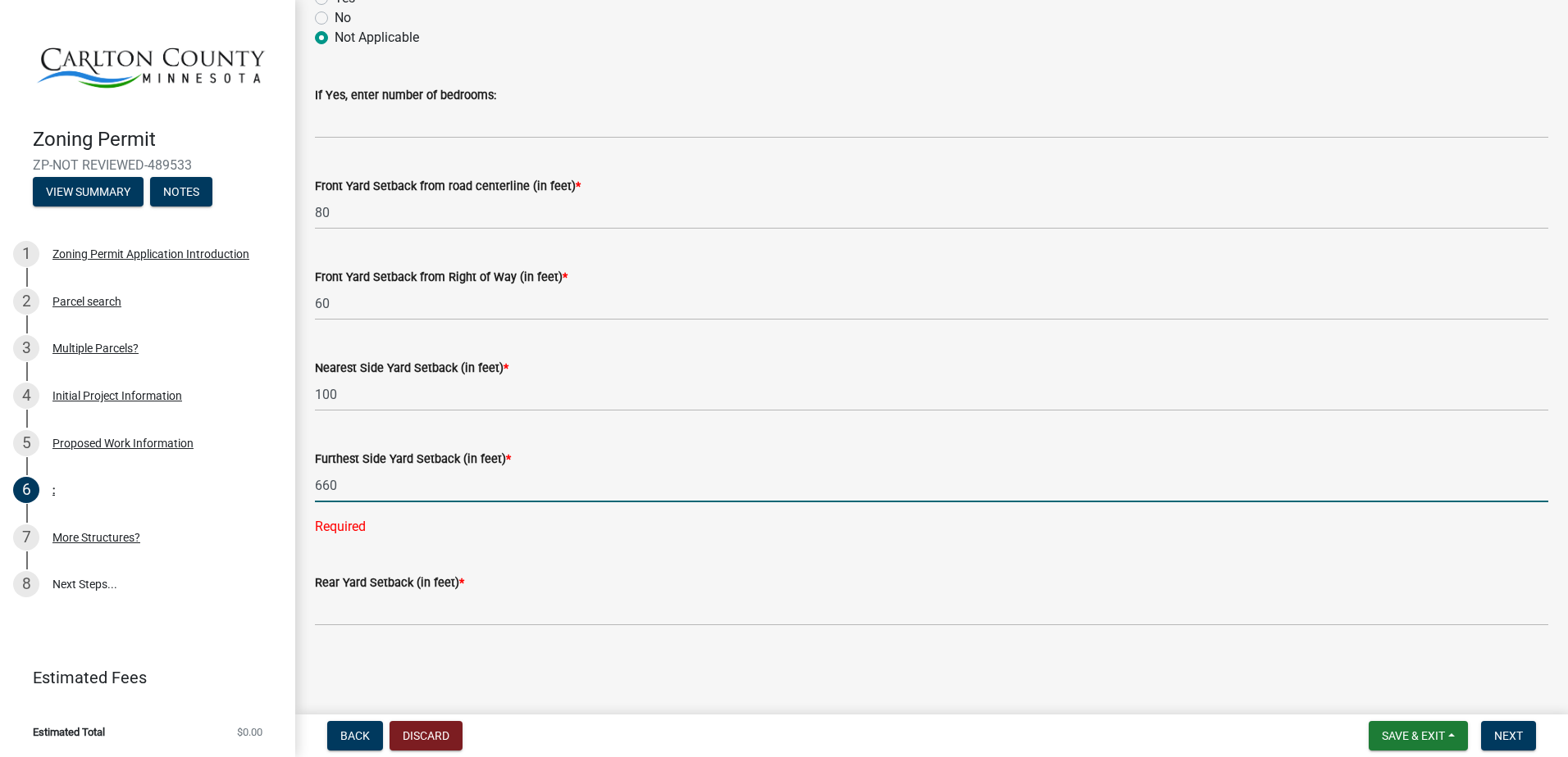
scroll to position [1230, 0]
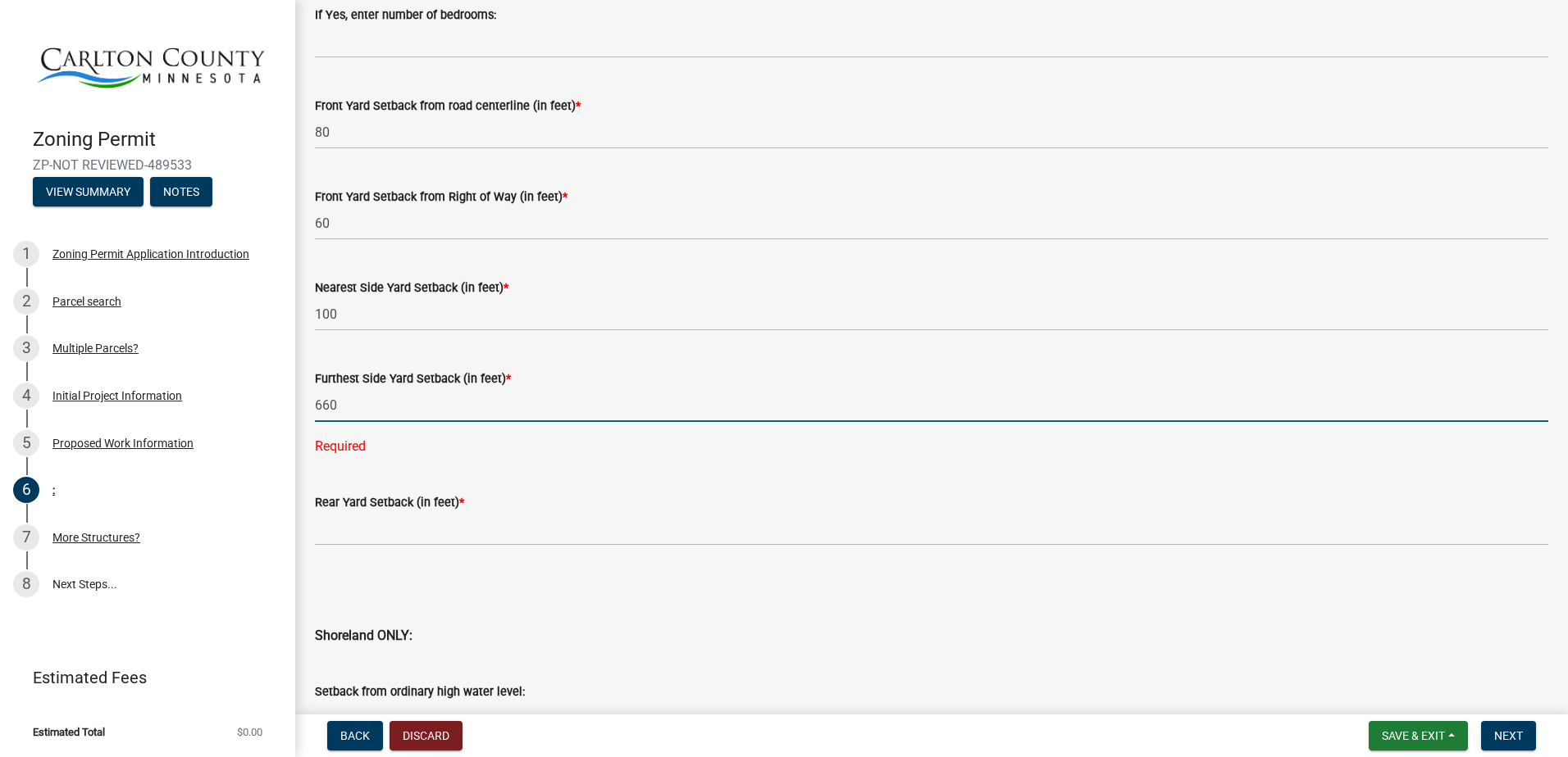
type input "660"
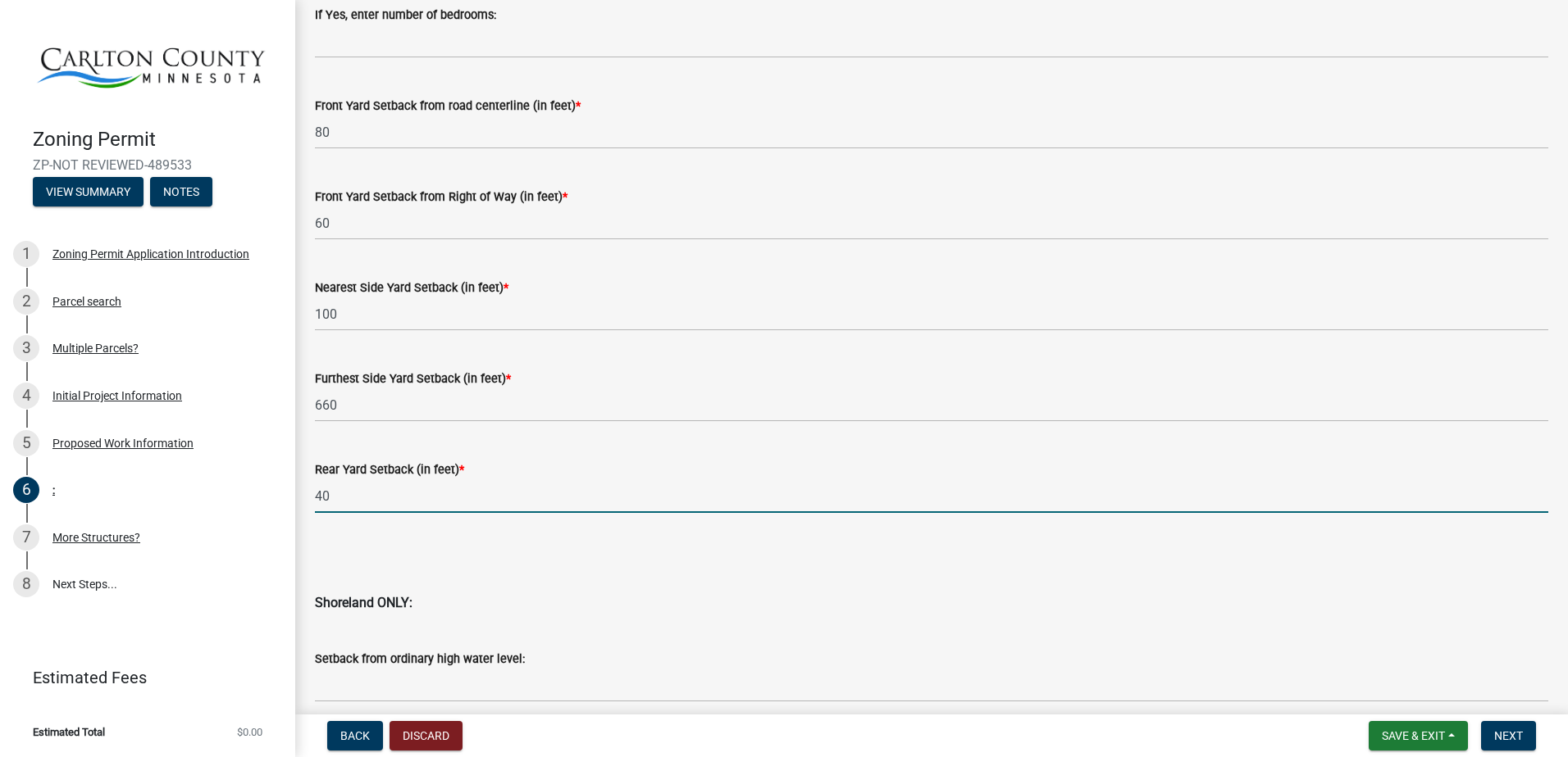
type input "4"
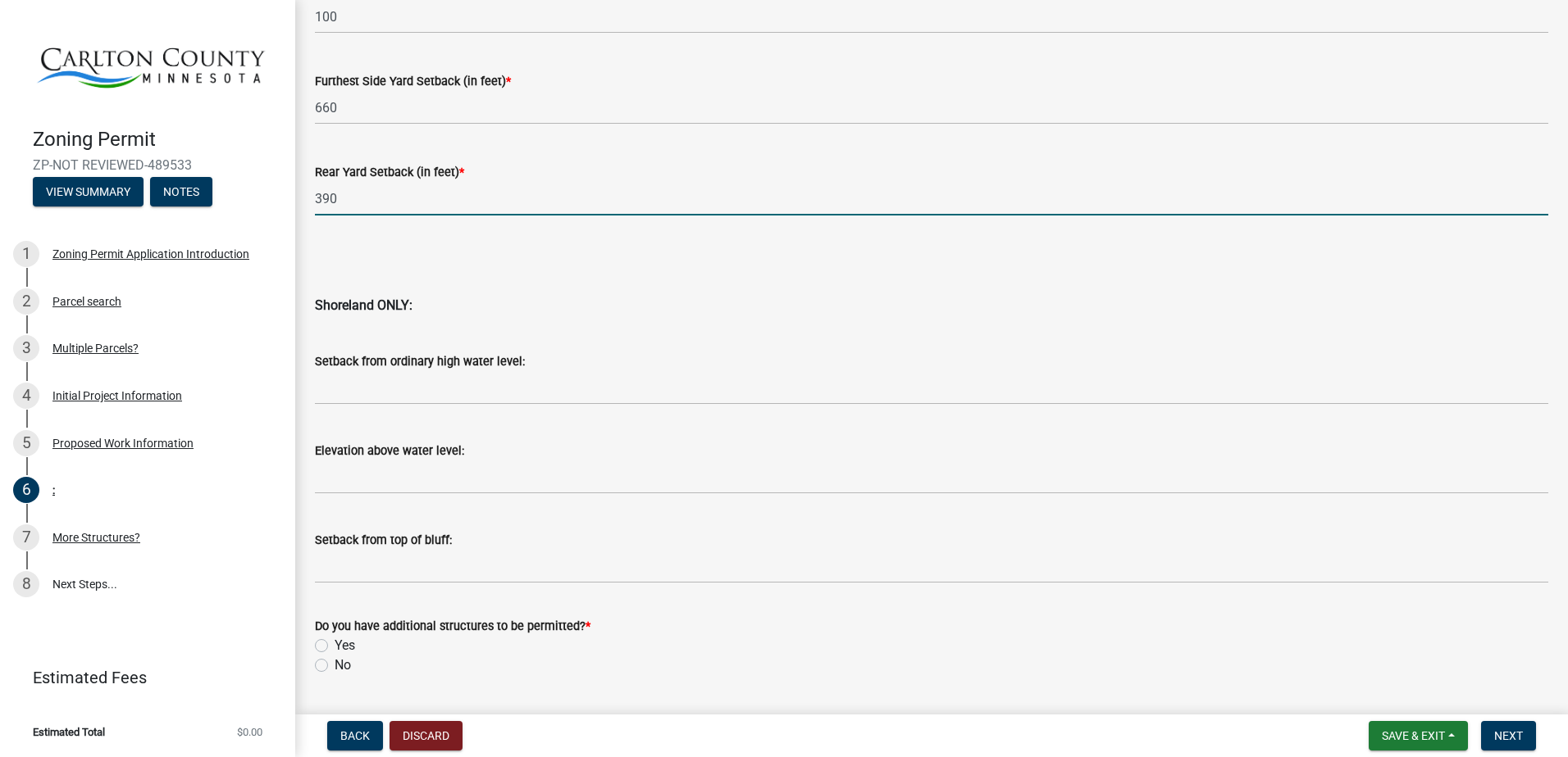
scroll to position [1573, 0]
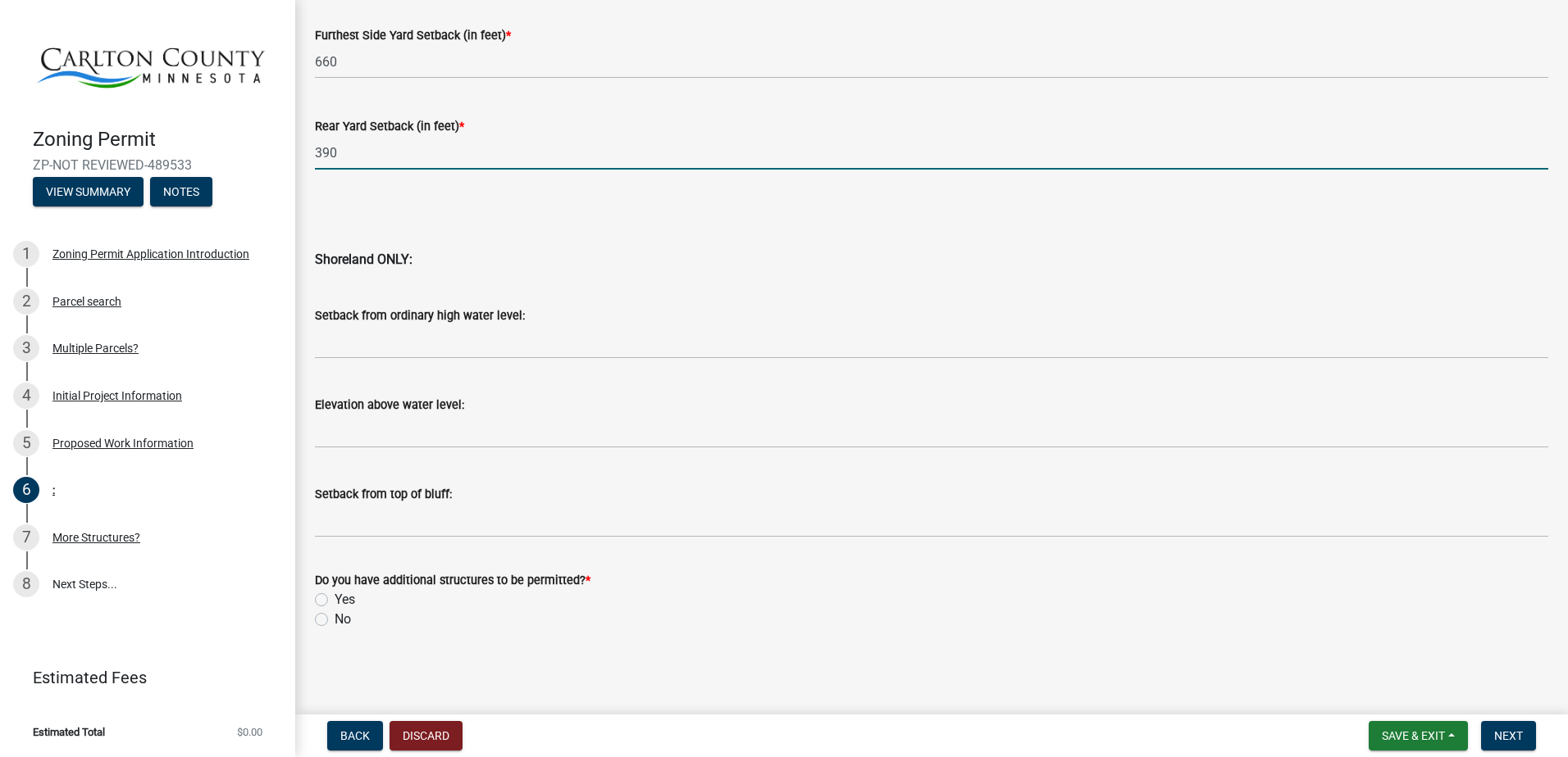
type input "390"
click at [352, 599] on label "Yes" at bounding box center [344, 600] width 21 height 20
click at [345, 599] on input "Yes" at bounding box center [339, 595] width 11 height 11
radio input "true"
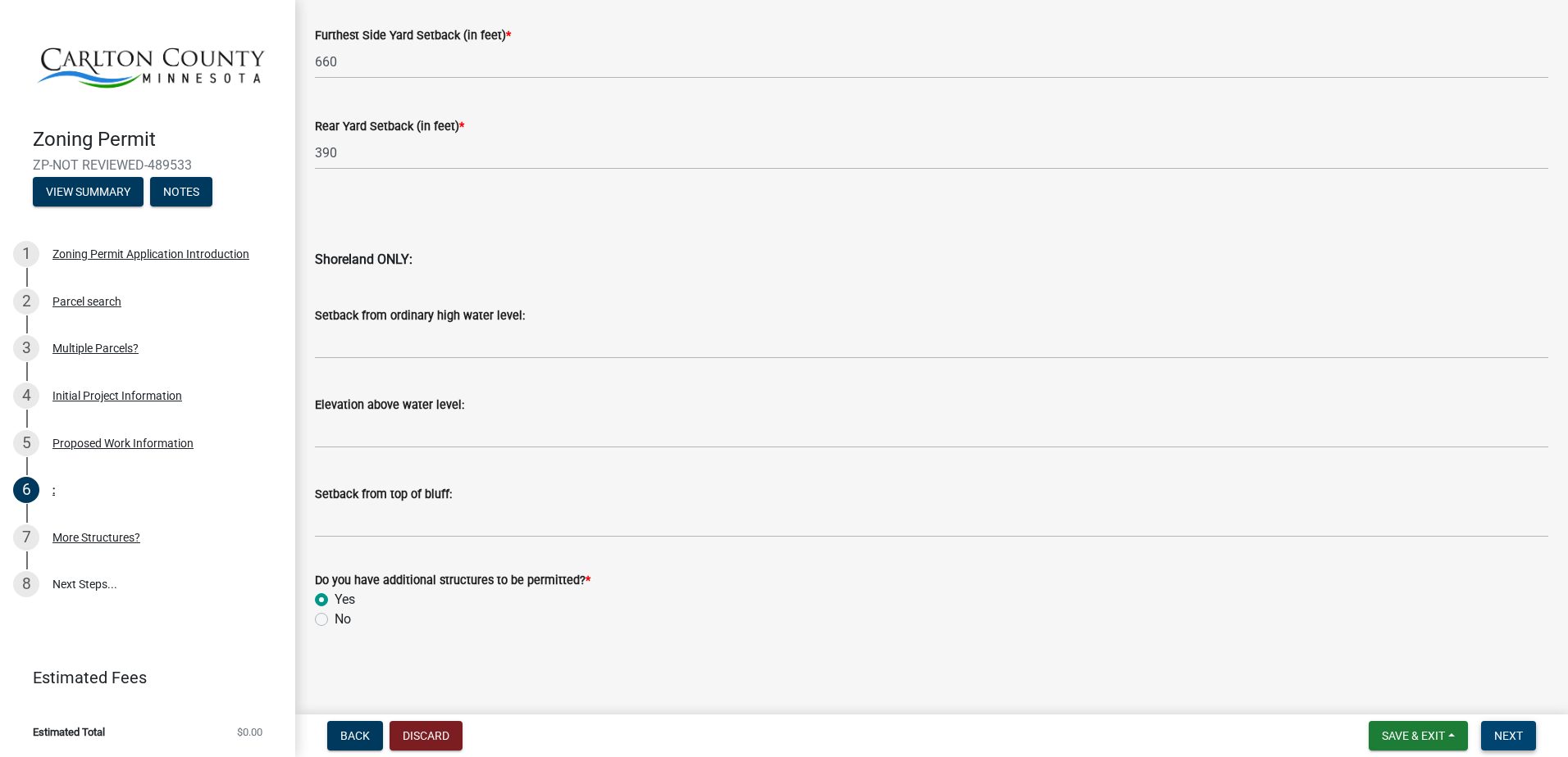
click at [1515, 734] on span "Next" at bounding box center [1508, 735] width 29 height 13
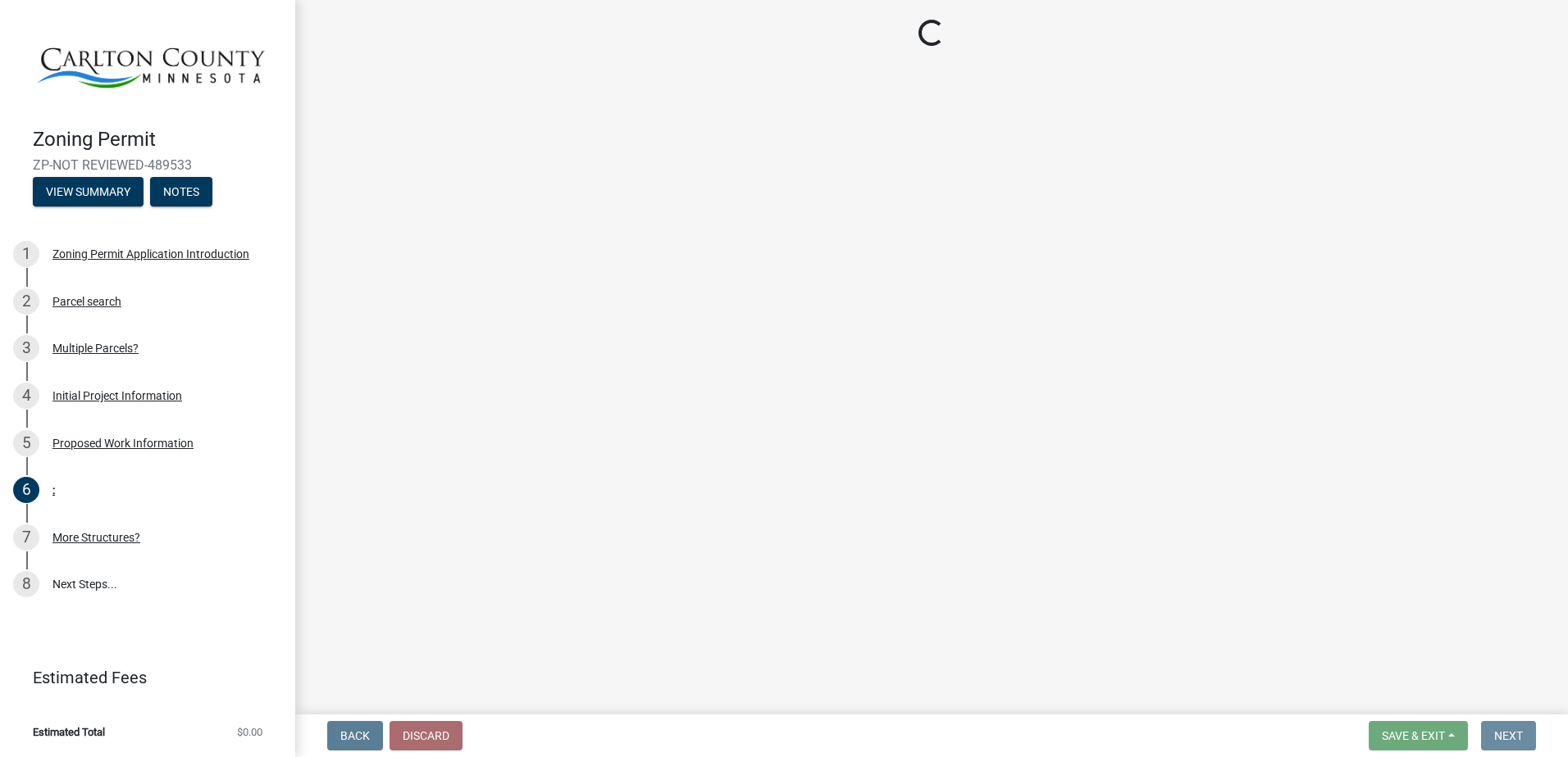
scroll to position [0, 0]
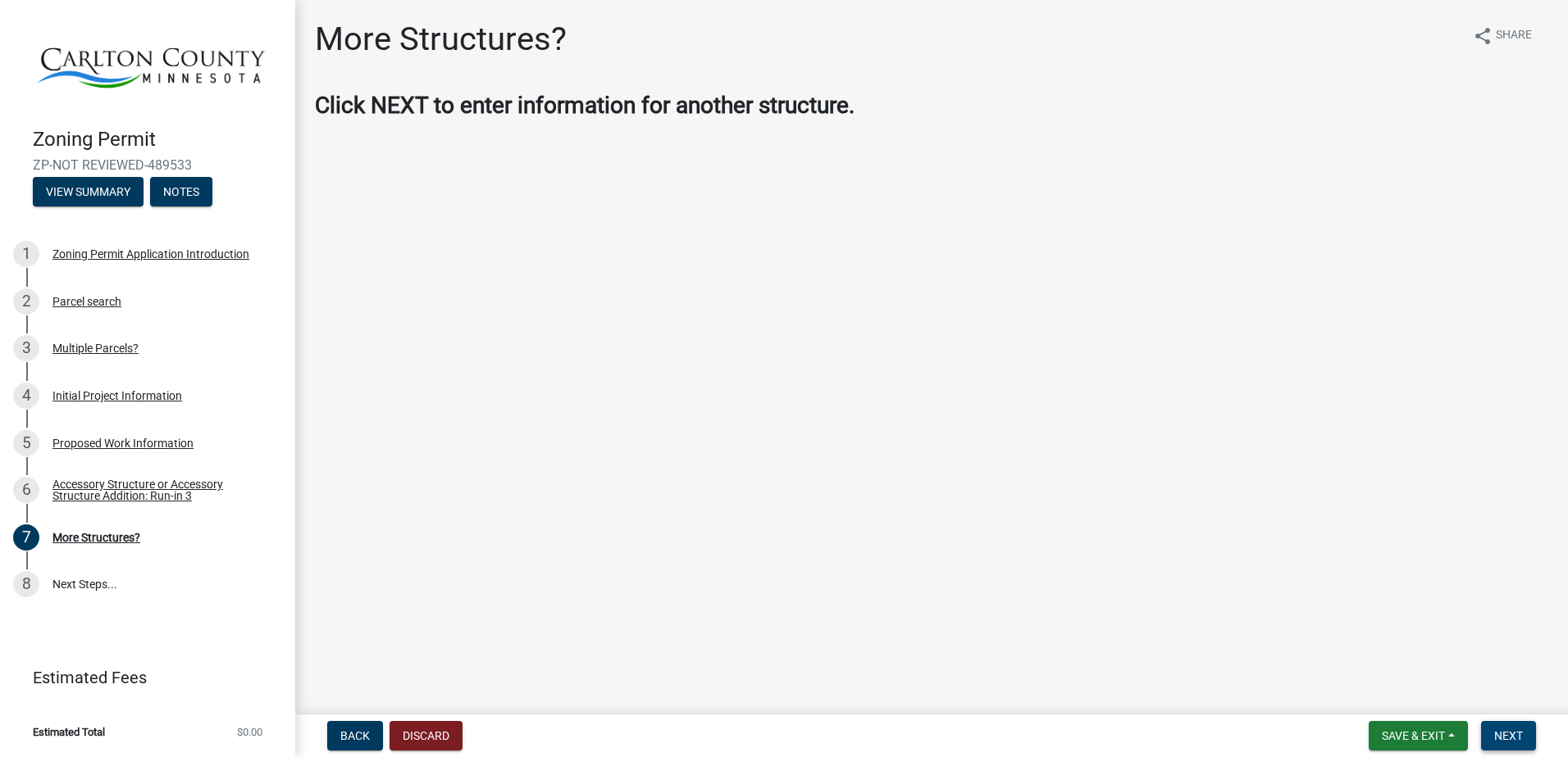
click at [1507, 747] on button "Next" at bounding box center [1509, 736] width 55 height 29
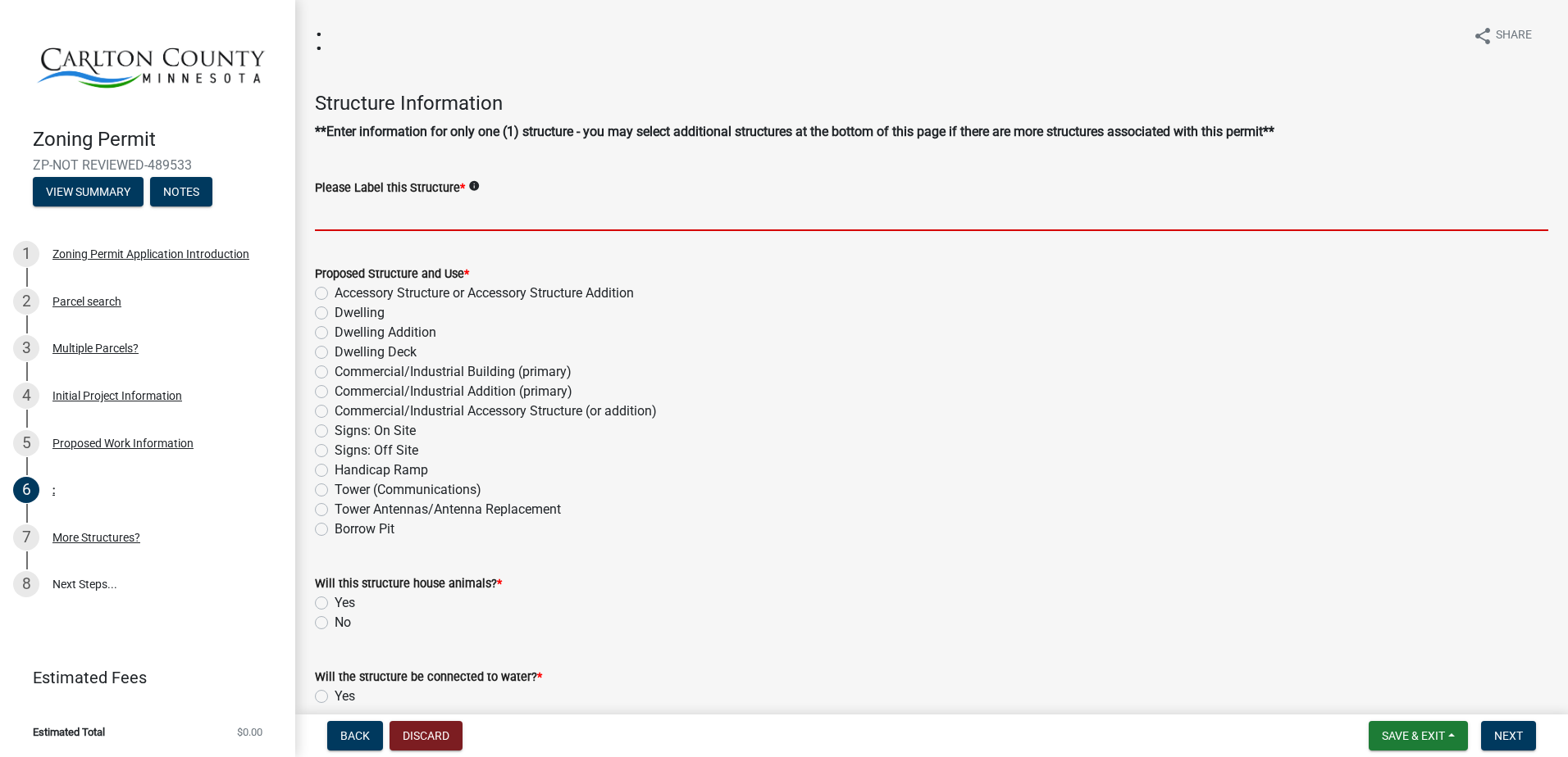
click at [391, 199] on input "Please Label this Structure *" at bounding box center [932, 214] width 1234 height 33
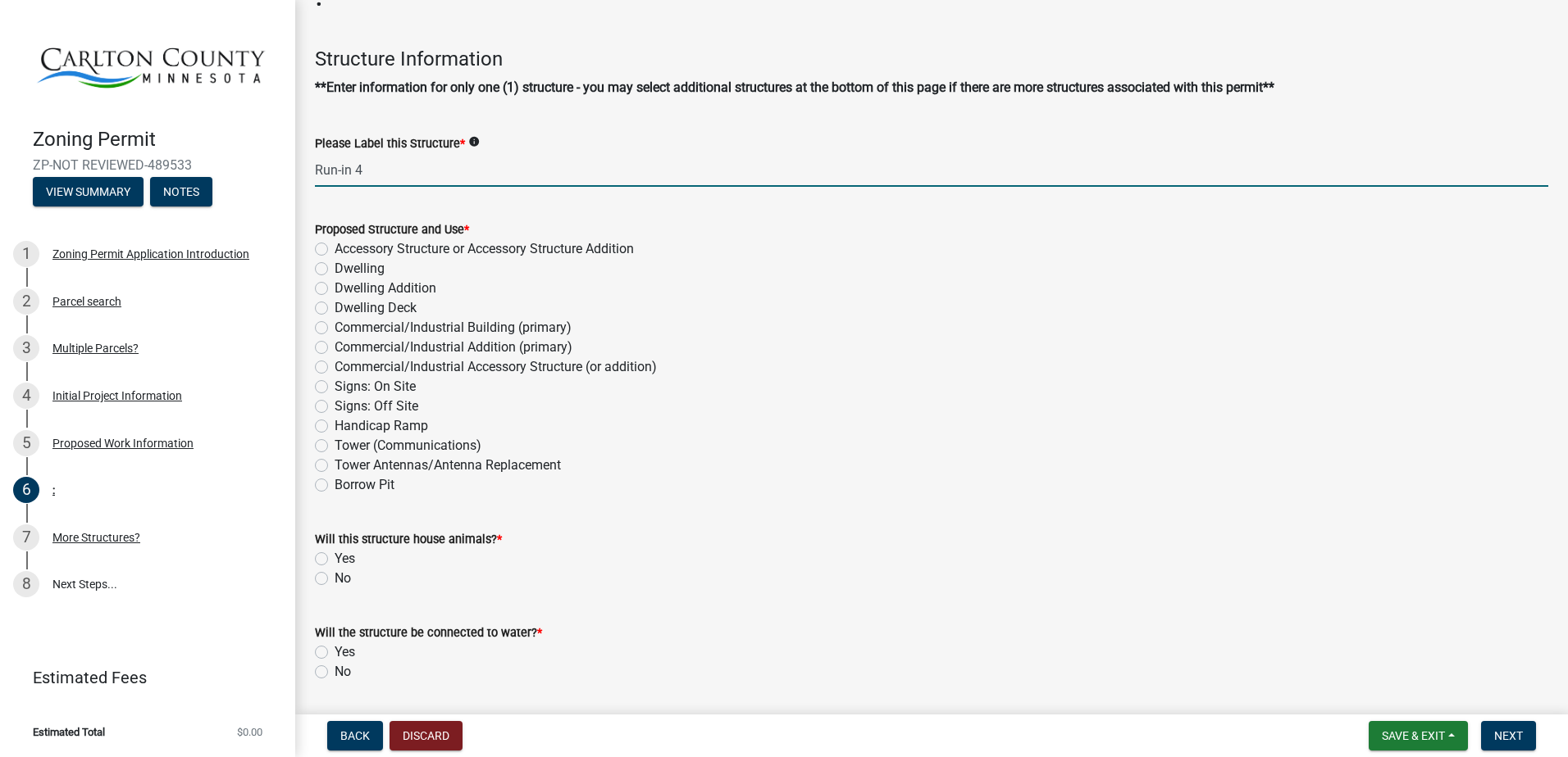
scroll to position [82, 0]
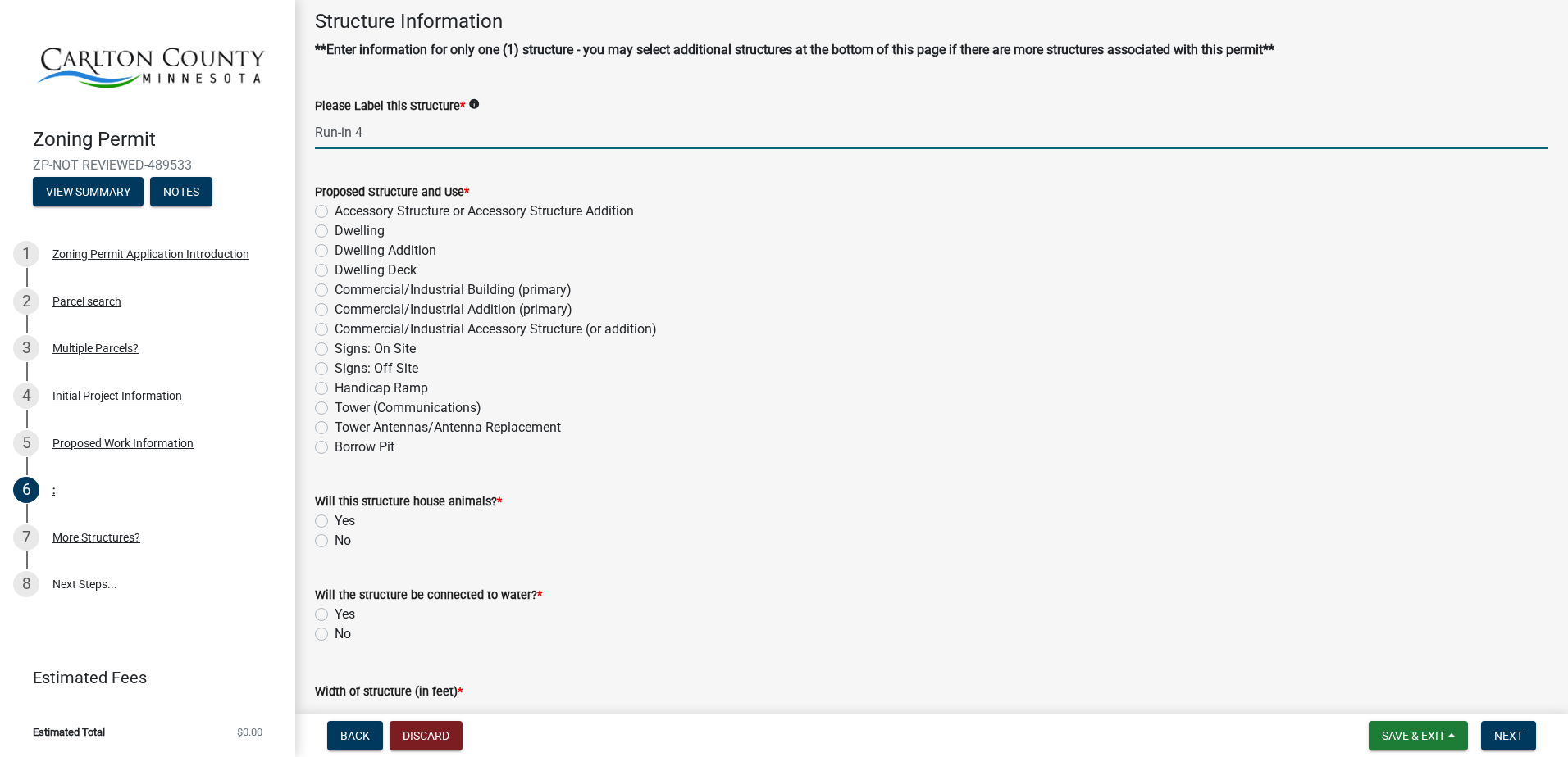
type input "Run-in 4"
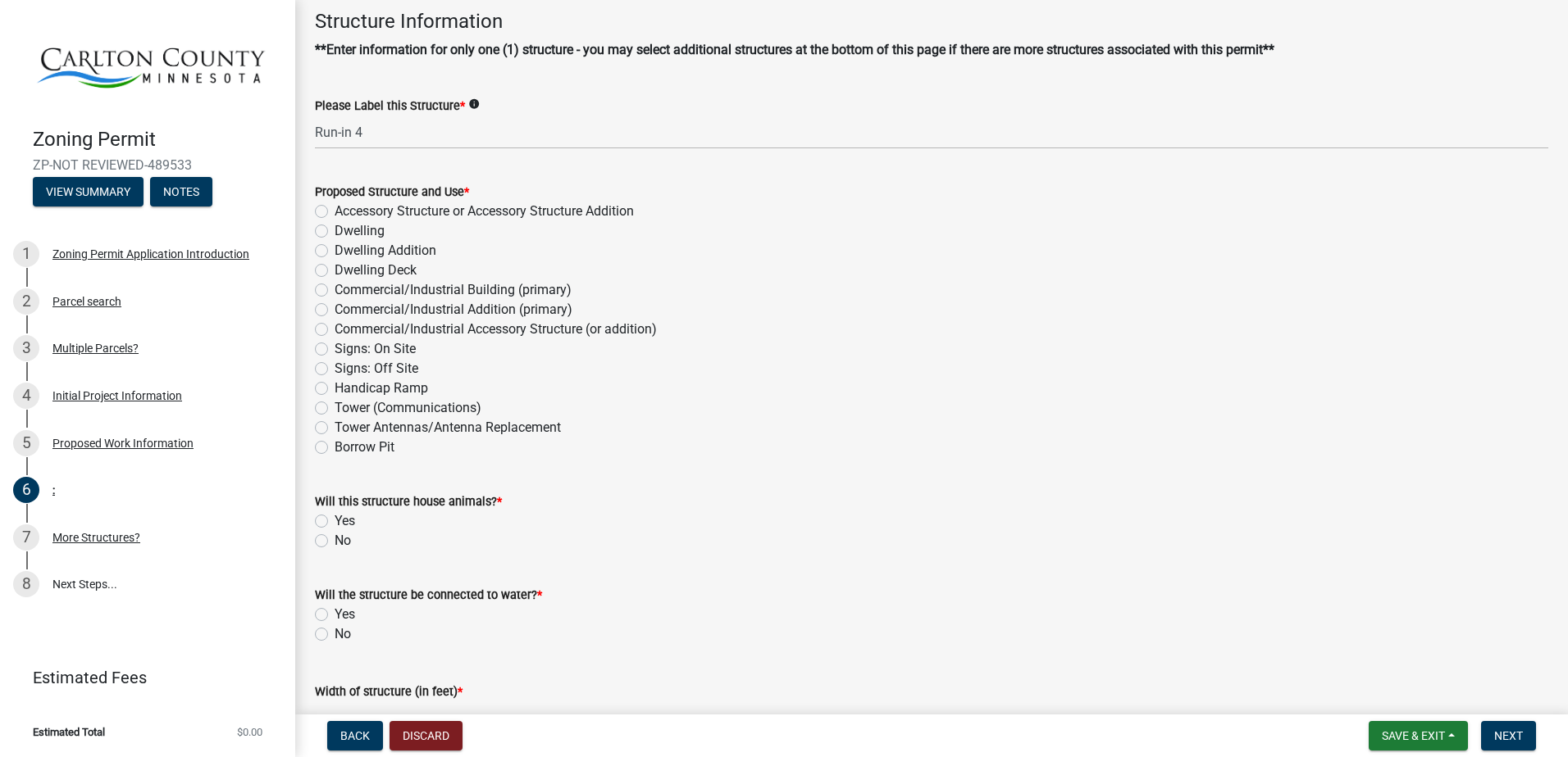
click at [476, 221] on div "Dwelling" at bounding box center [932, 231] width 1234 height 20
click at [496, 214] on label "Accessory Structure or Accessory Structure Addition" at bounding box center [484, 211] width 299 height 20
click at [345, 212] on input "Accessory Structure or Accessory Structure Addition" at bounding box center [339, 206] width 11 height 11
radio input "true"
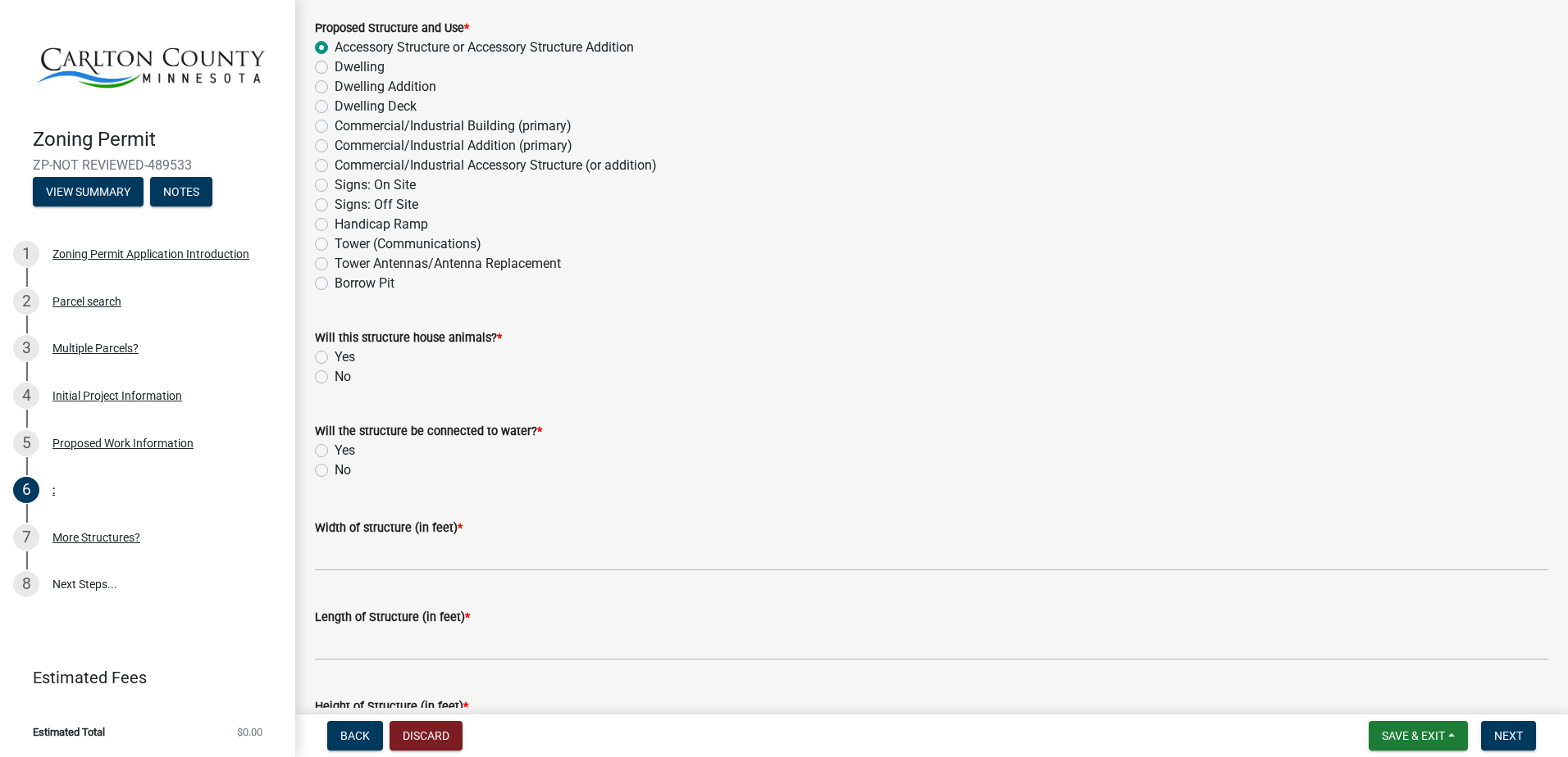
click at [334, 363] on label "Yes" at bounding box center [344, 358] width 21 height 20
click at [334, 358] on input "Yes" at bounding box center [339, 353] width 11 height 11
radio input "true"
click at [328, 437] on label "Will the structure be connected to water? *" at bounding box center [428, 433] width 227 height 12
click at [334, 472] on label "No" at bounding box center [342, 471] width 17 height 20
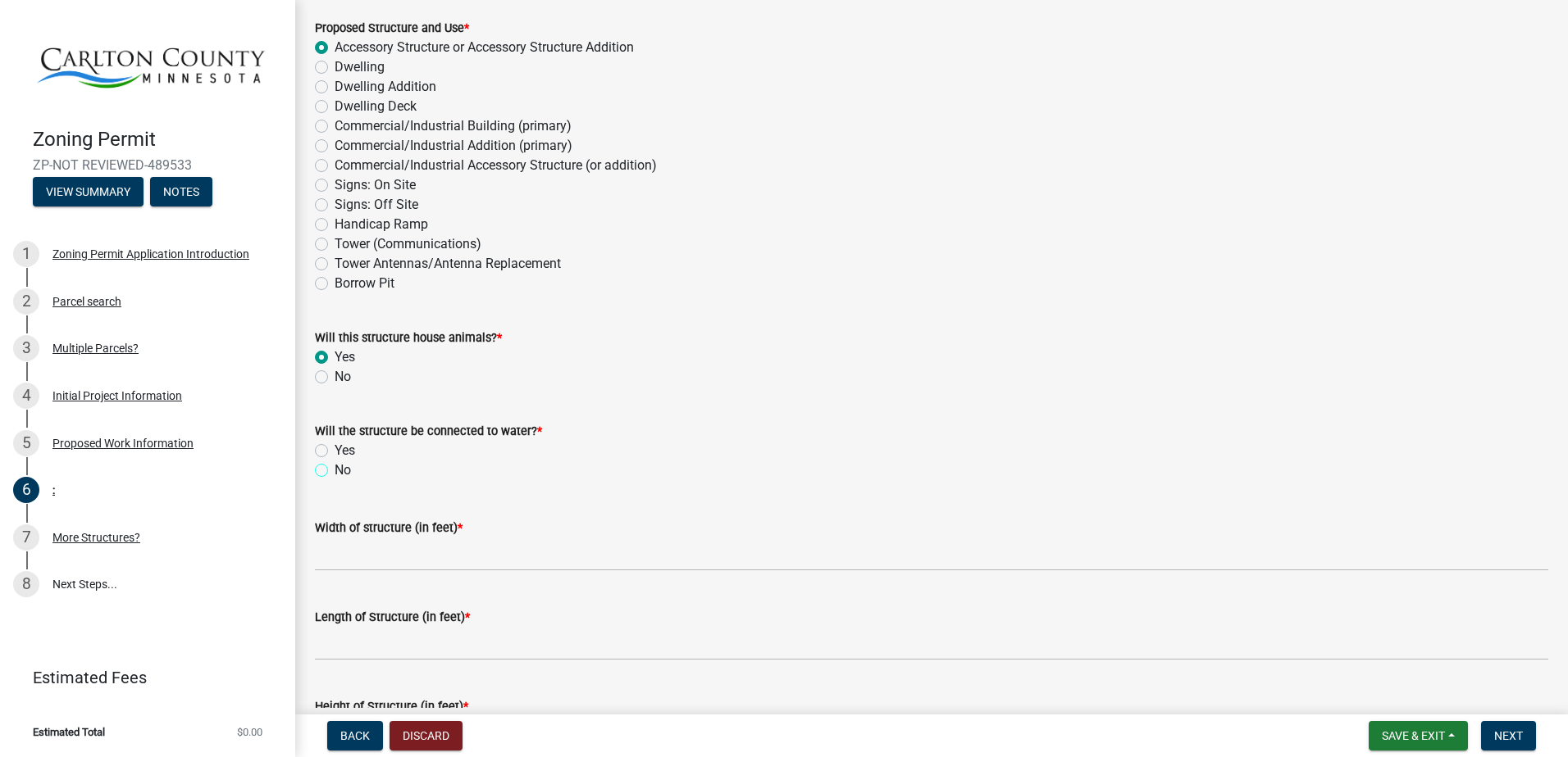
click at [334, 471] on input "No" at bounding box center [339, 466] width 11 height 11
radio input "true"
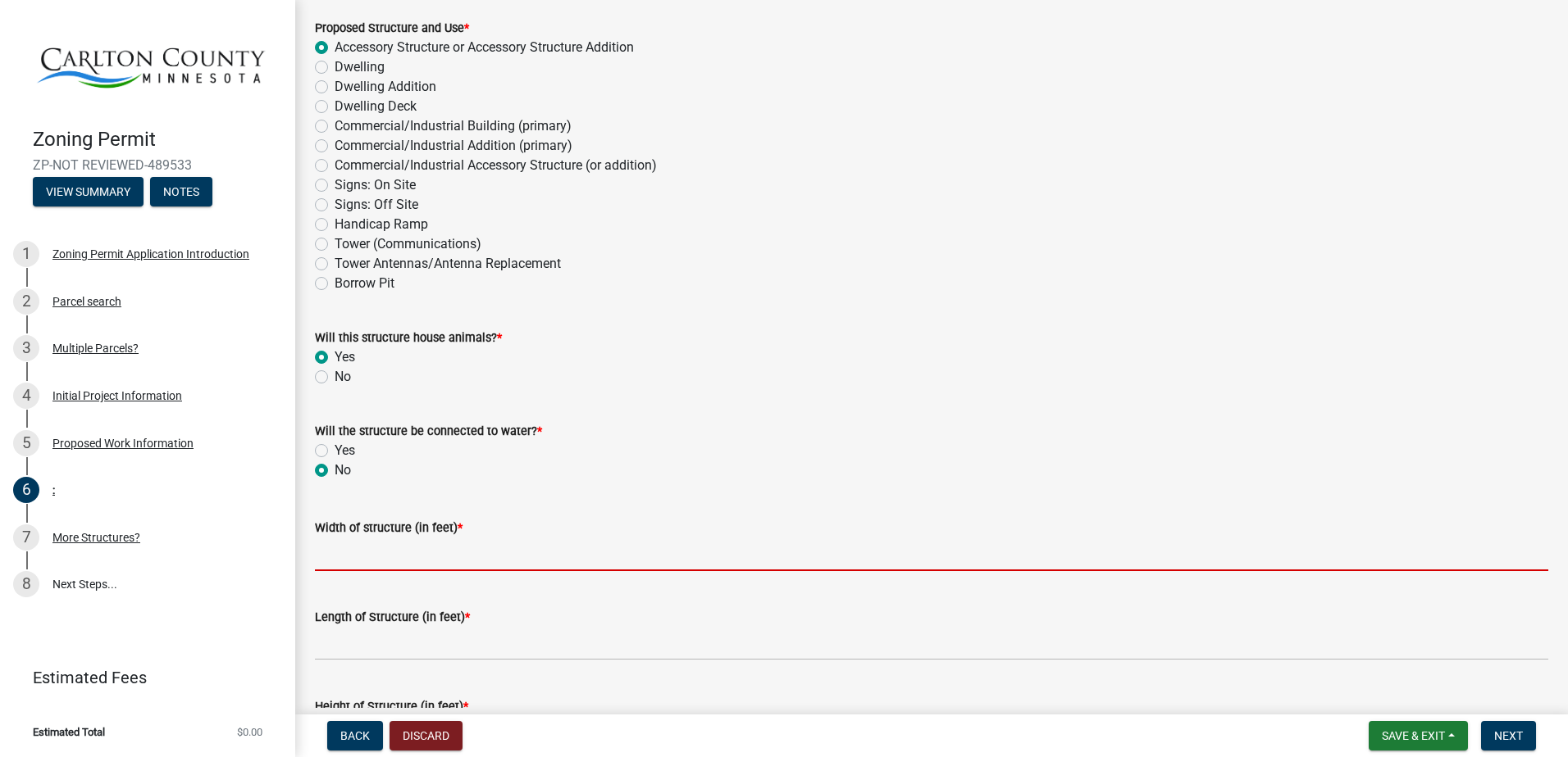
click at [435, 562] on input "Width of structure (in feet) *" at bounding box center [932, 554] width 1234 height 33
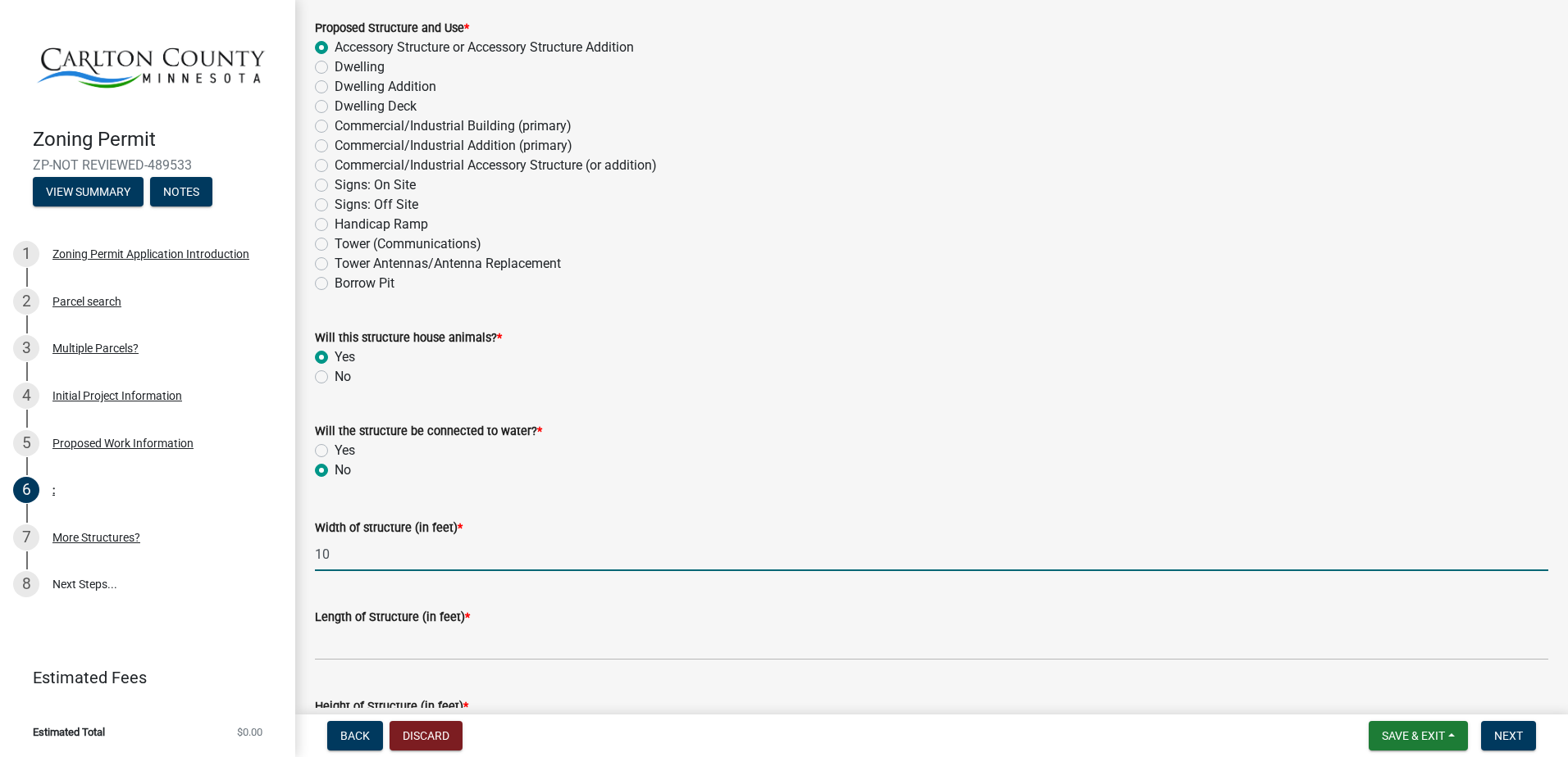
scroll to position [410, 0]
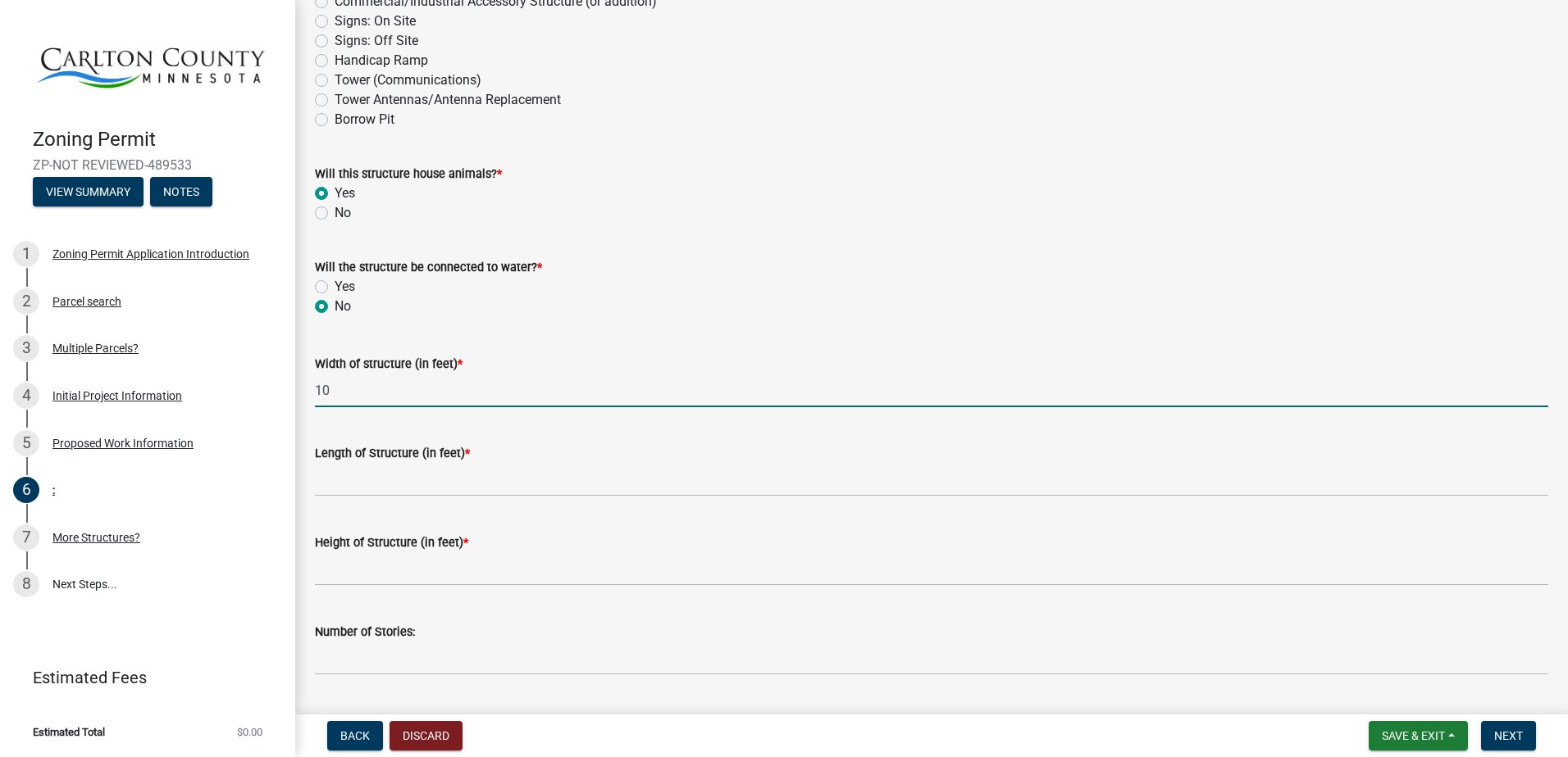
type input "10"
click at [440, 496] on wm-data-entity-input "Length of Structure (in feet) *" at bounding box center [932, 465] width 1234 height 89
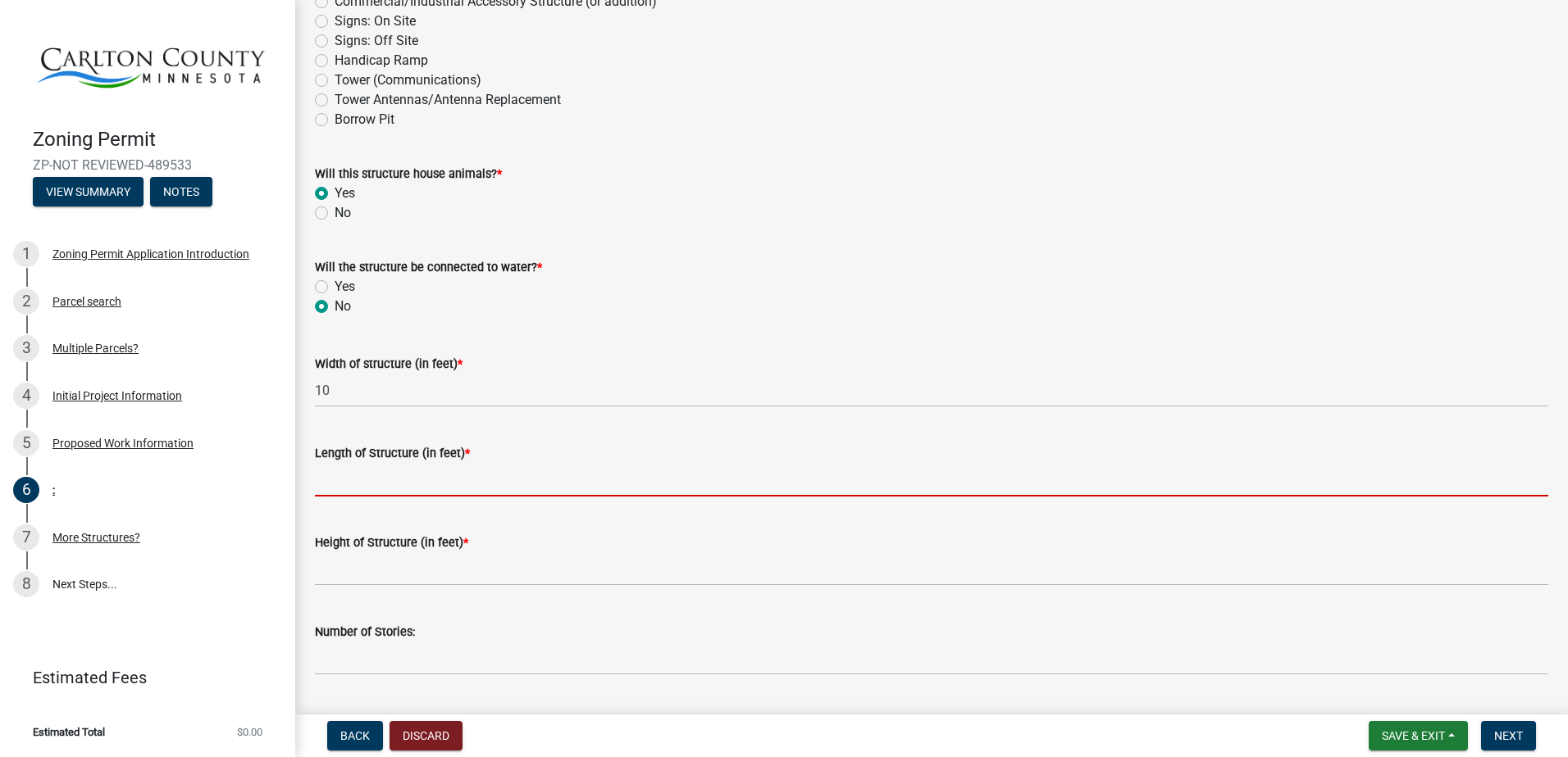
click at [449, 483] on input "Length of Structure (in feet) *" at bounding box center [932, 480] width 1234 height 33
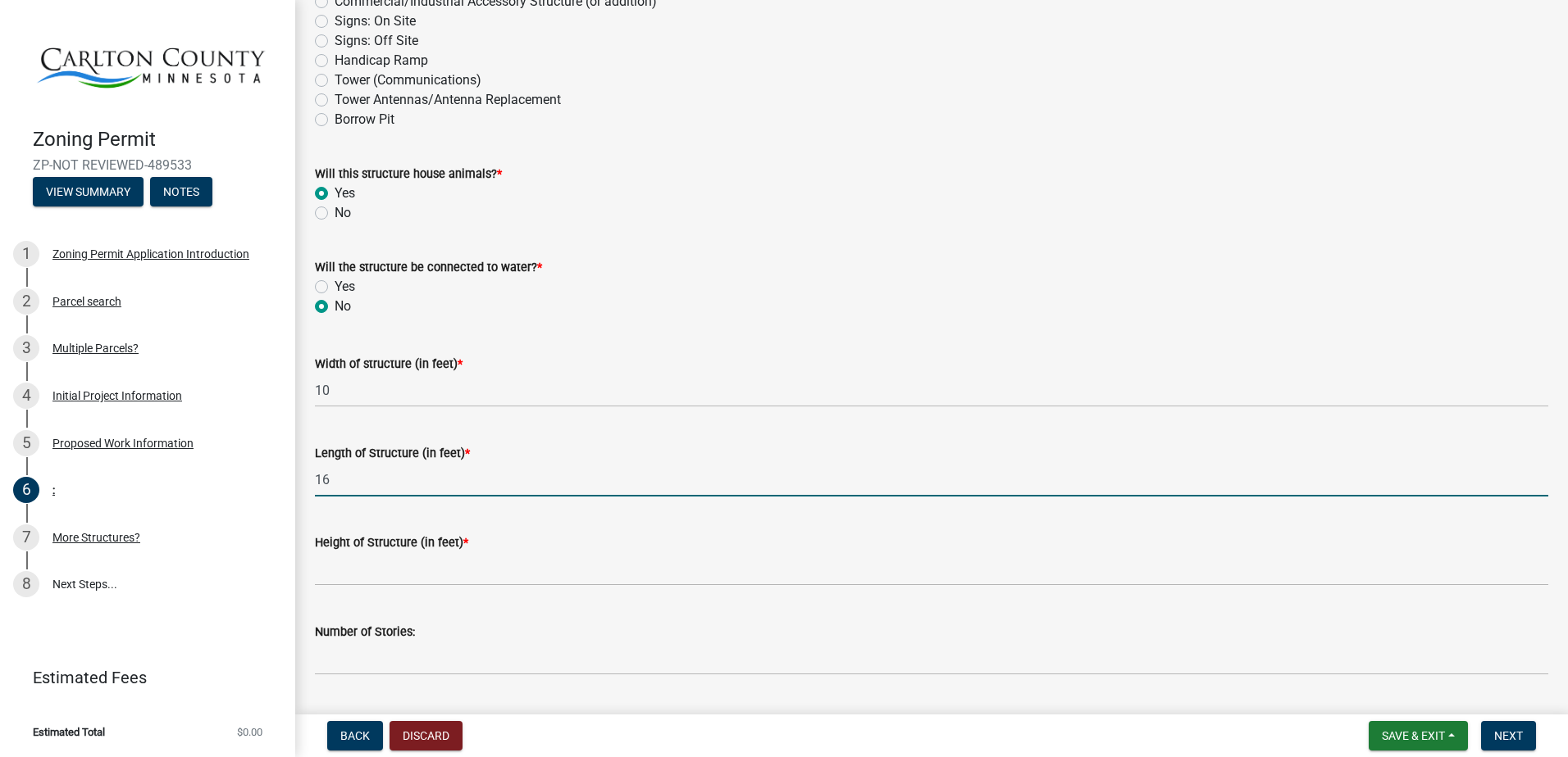
type input "16"
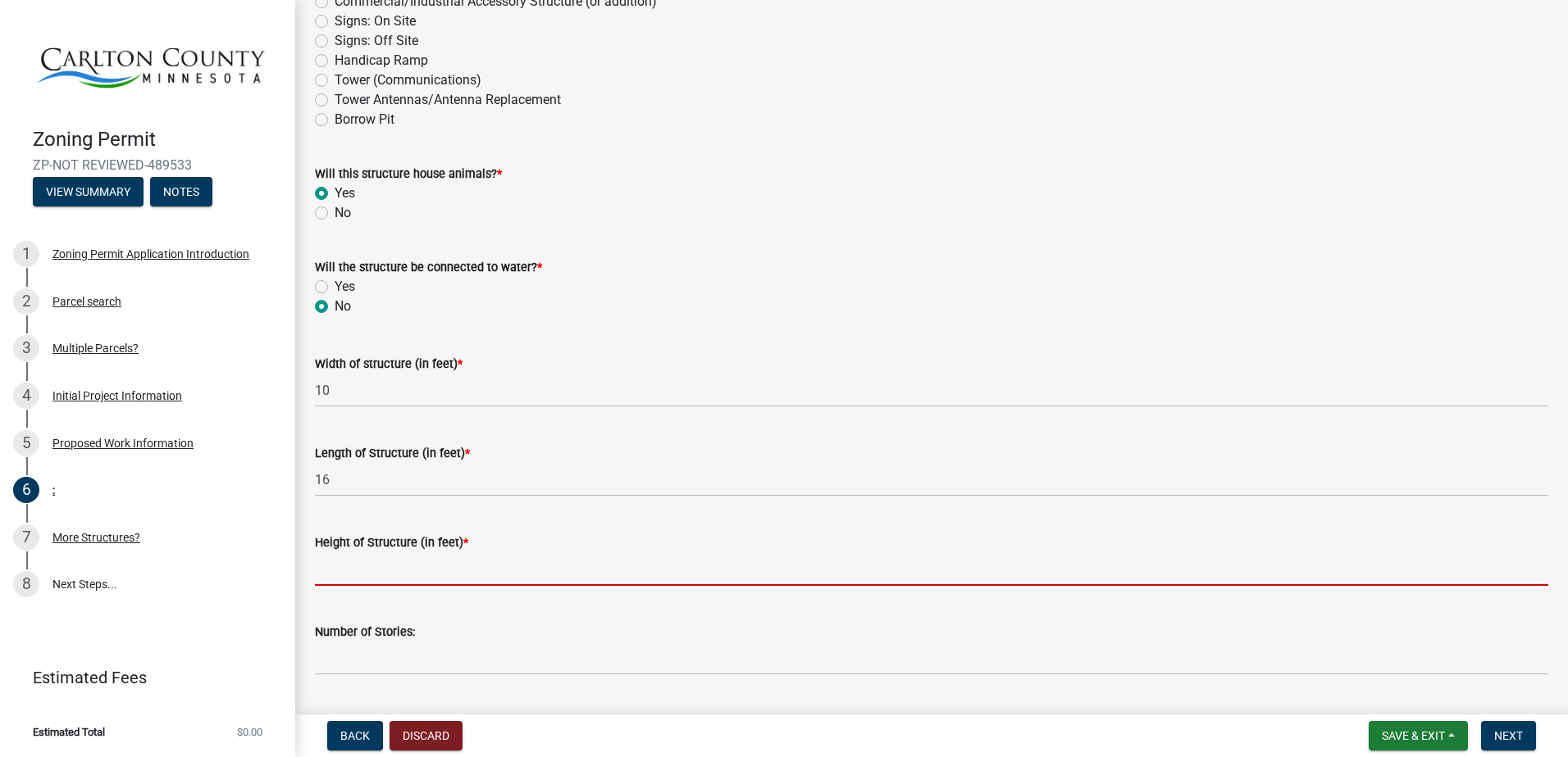
click at [433, 554] on input "Height of Structure (in feet) *" at bounding box center [932, 569] width 1234 height 33
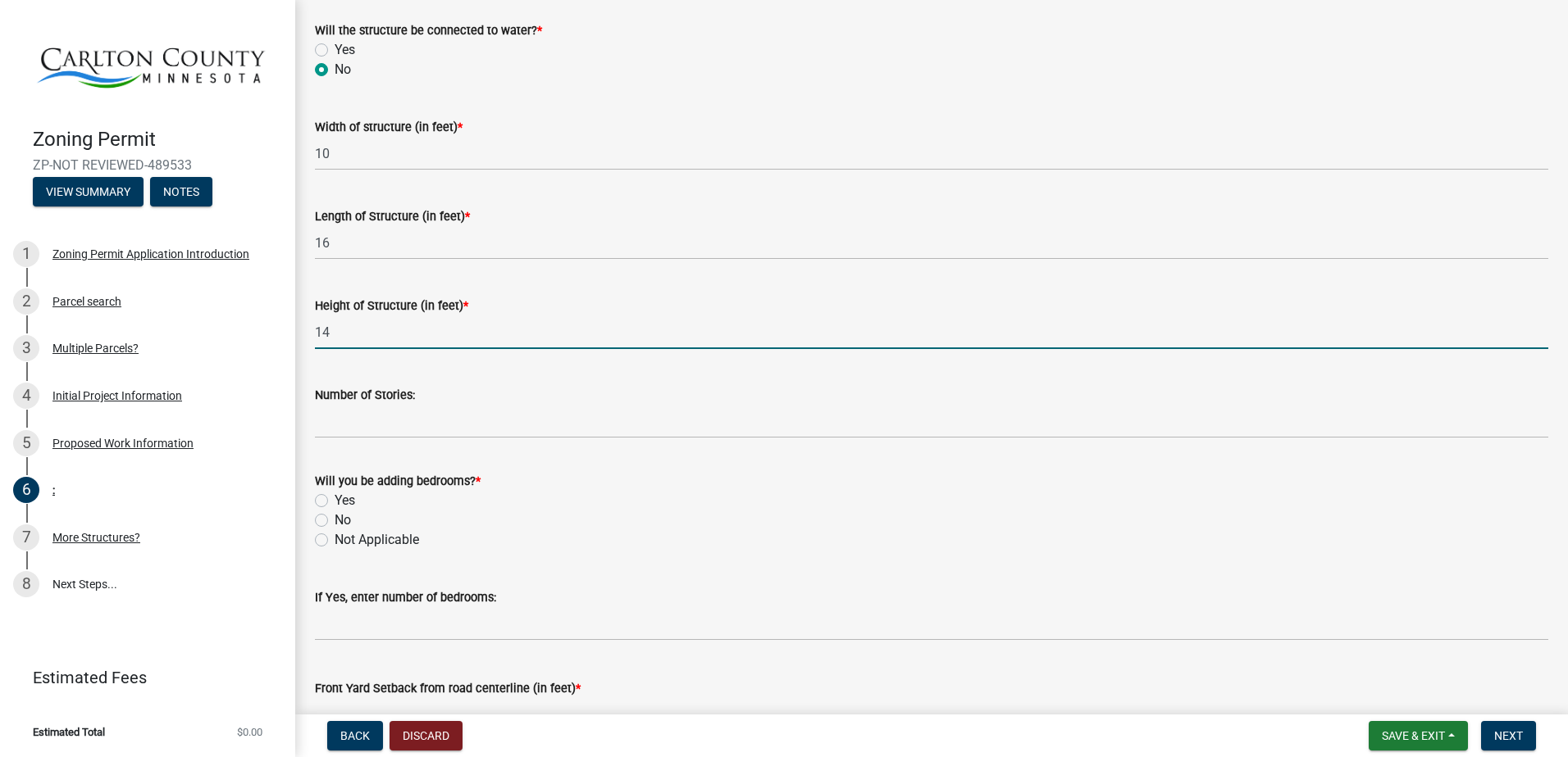
scroll to position [656, 0]
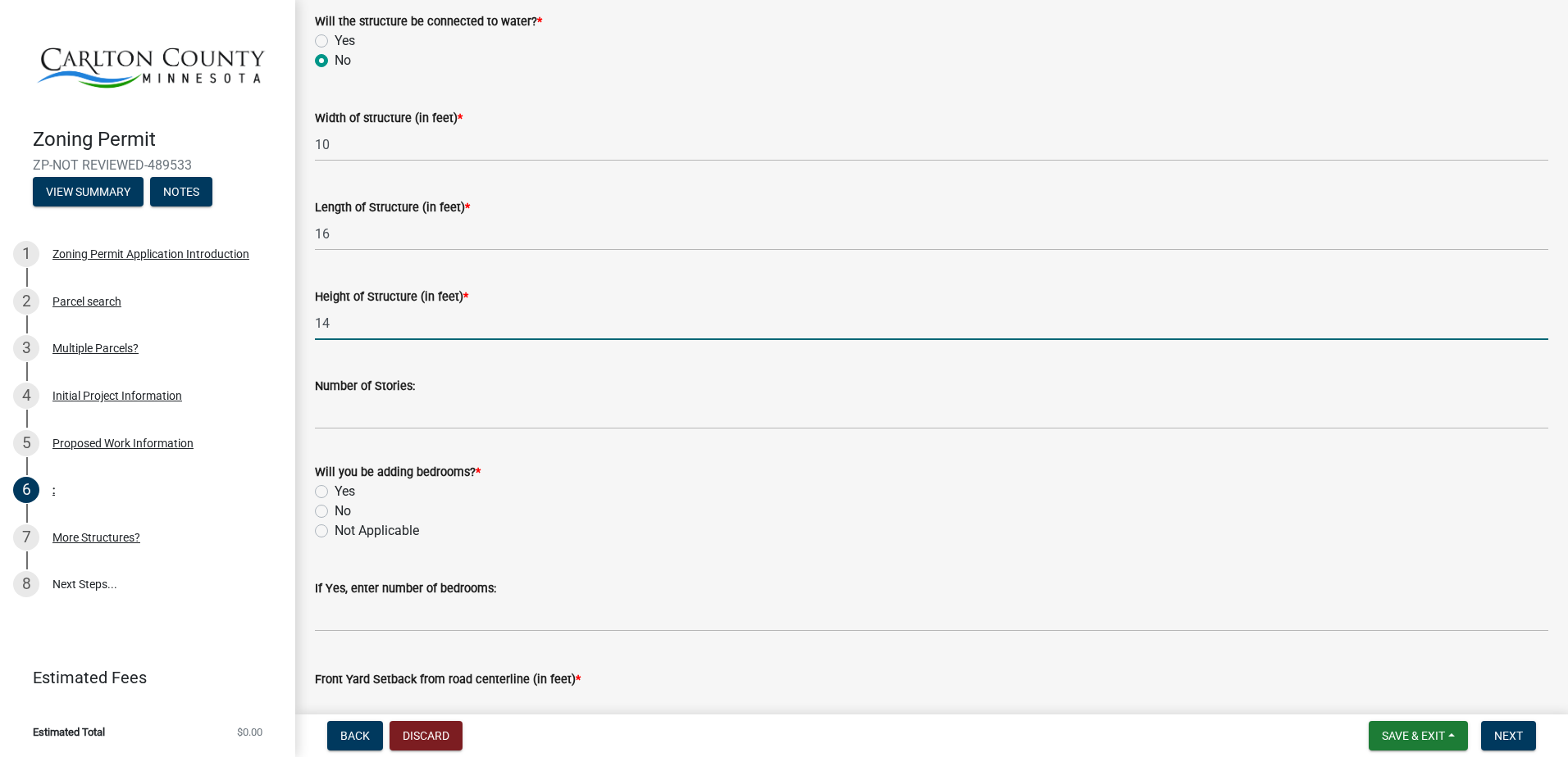
type input "14"
click at [339, 537] on label "Not Applicable" at bounding box center [377, 531] width 85 height 20
click at [339, 532] on input "Not Applicable" at bounding box center [339, 526] width 11 height 11
radio input "true"
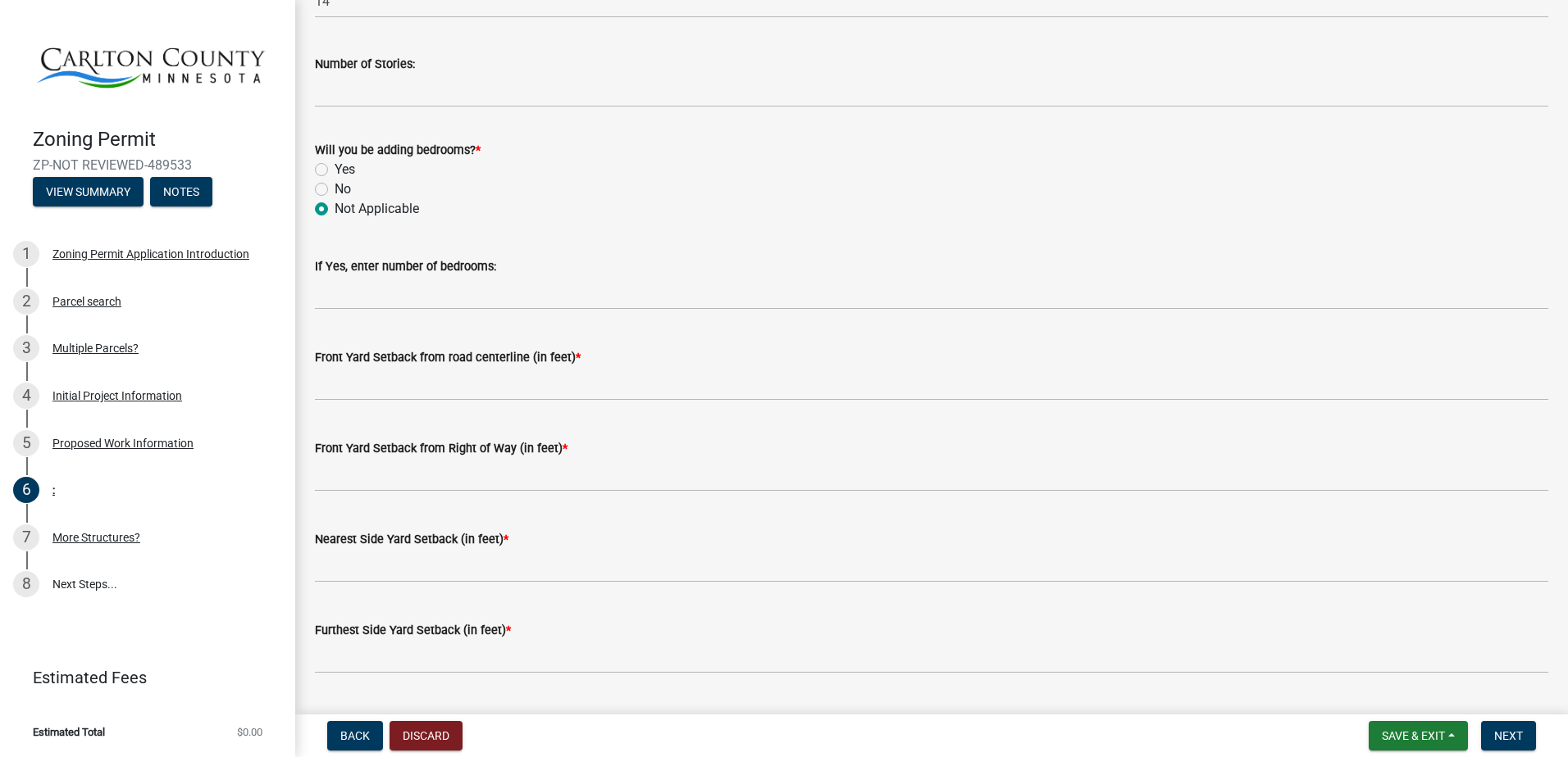
scroll to position [983, 0]
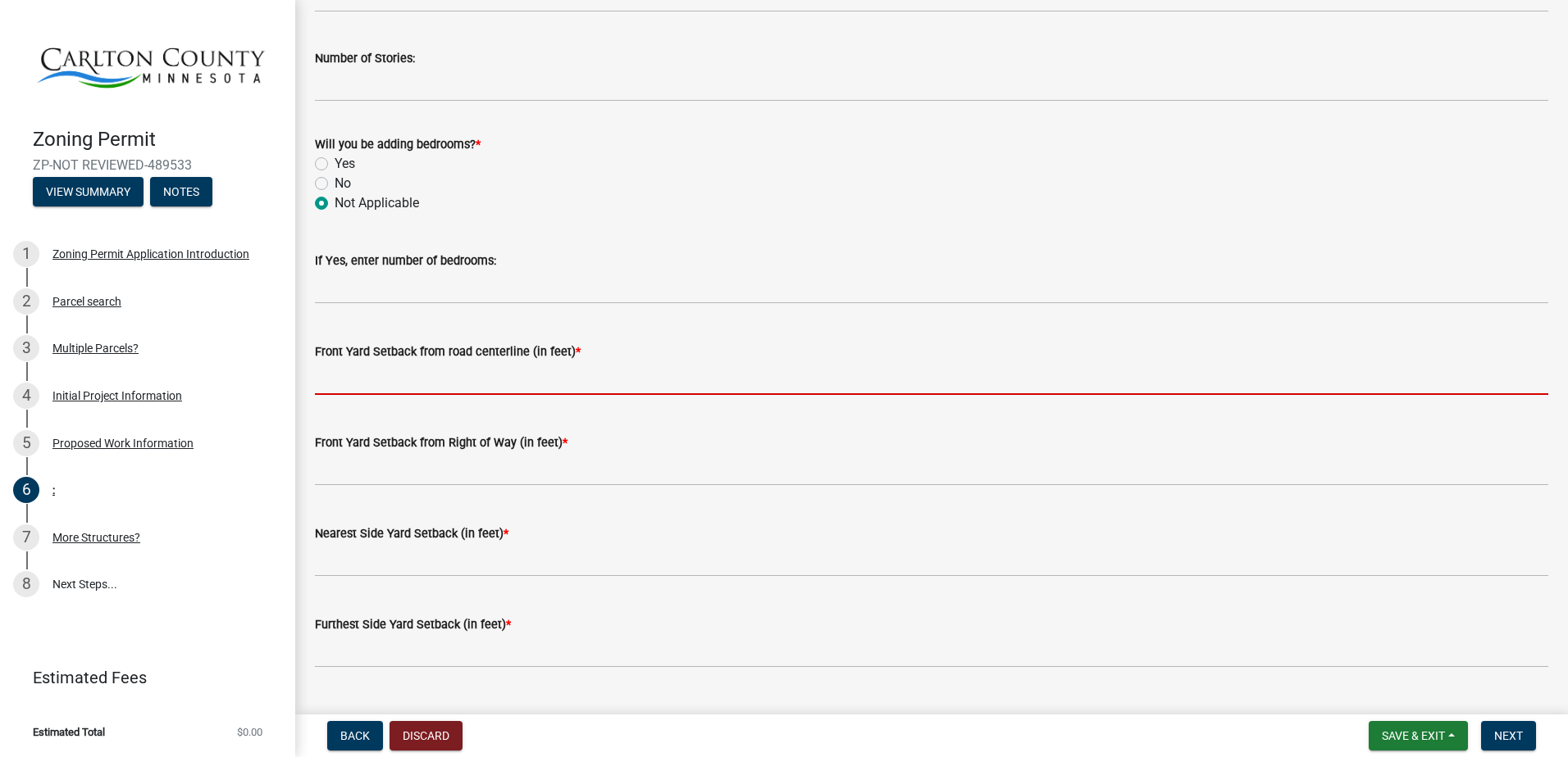
click at [533, 382] on input "text" at bounding box center [932, 378] width 1234 height 33
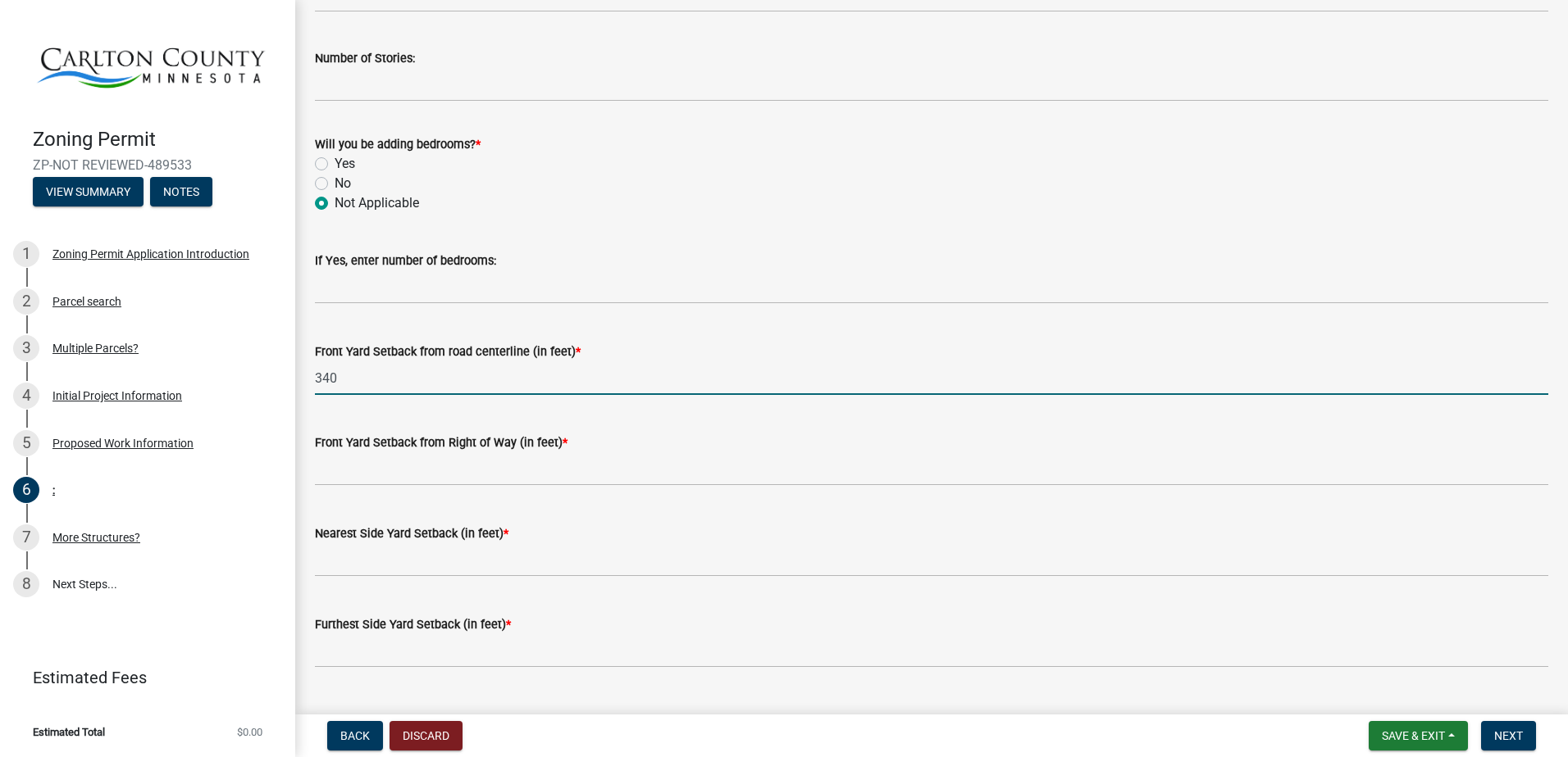
type input "340"
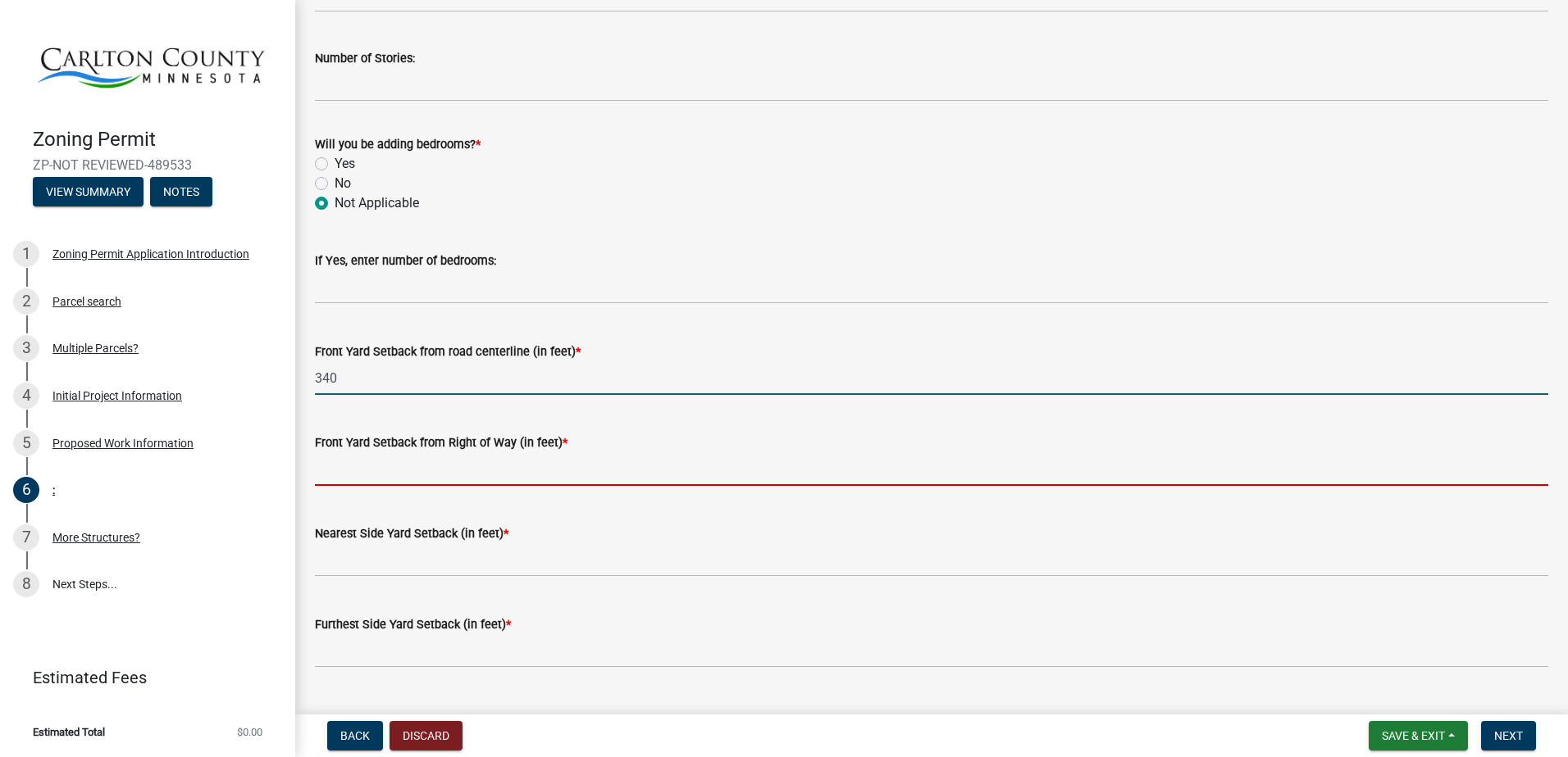
click at [531, 477] on input "text" at bounding box center [932, 469] width 1234 height 33
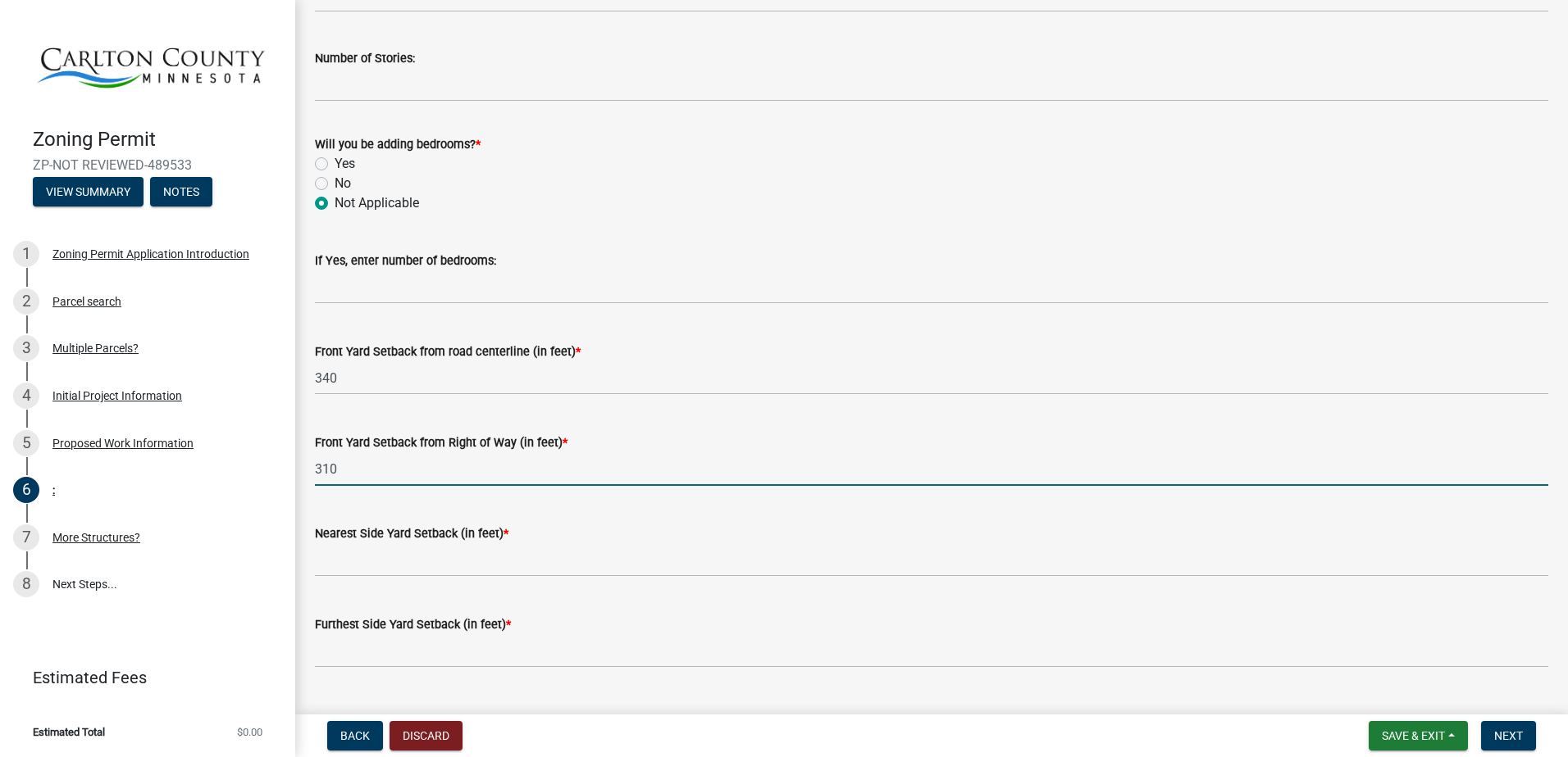
type input "310"
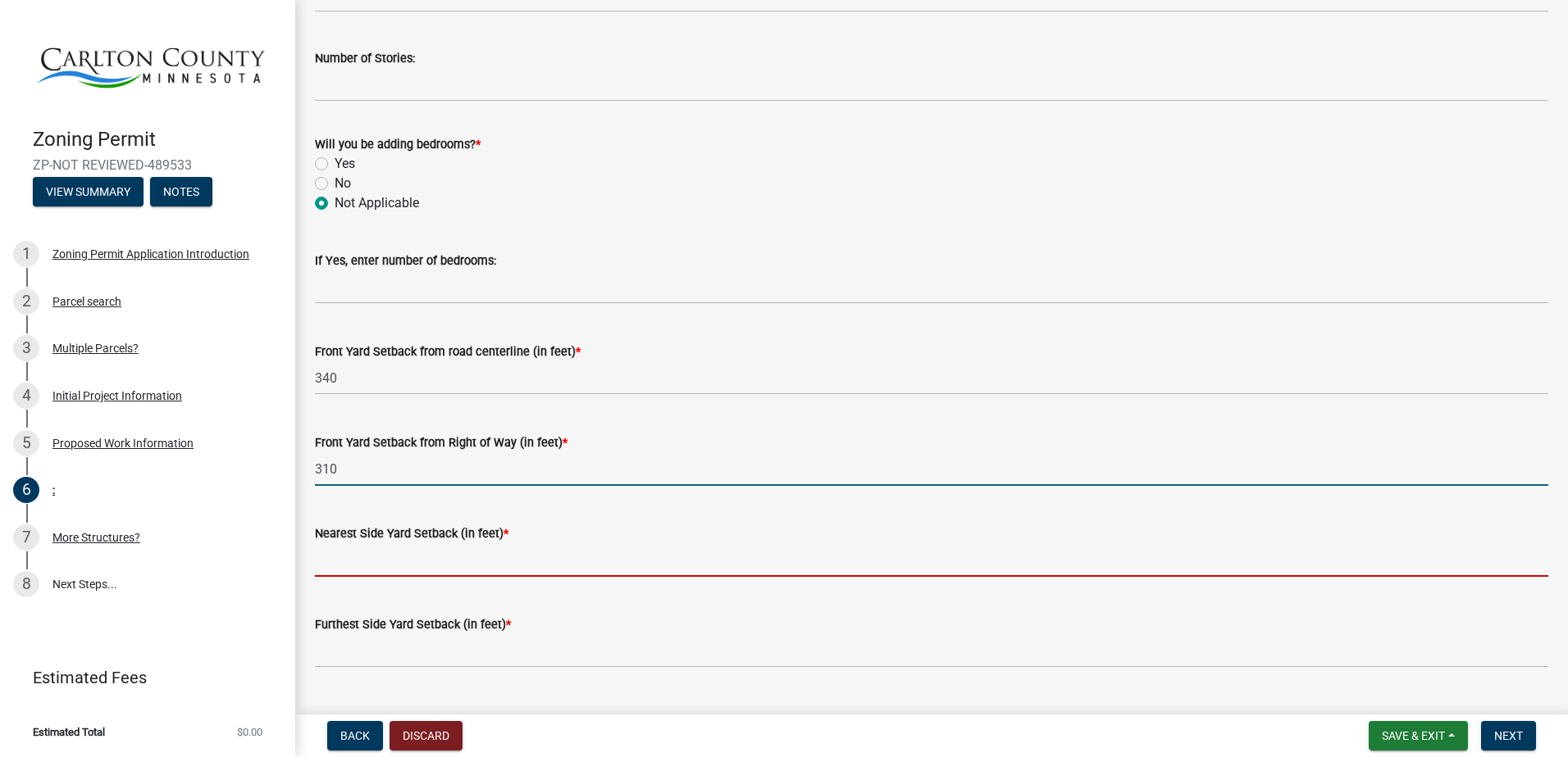
click at [508, 558] on input "text" at bounding box center [932, 560] width 1234 height 33
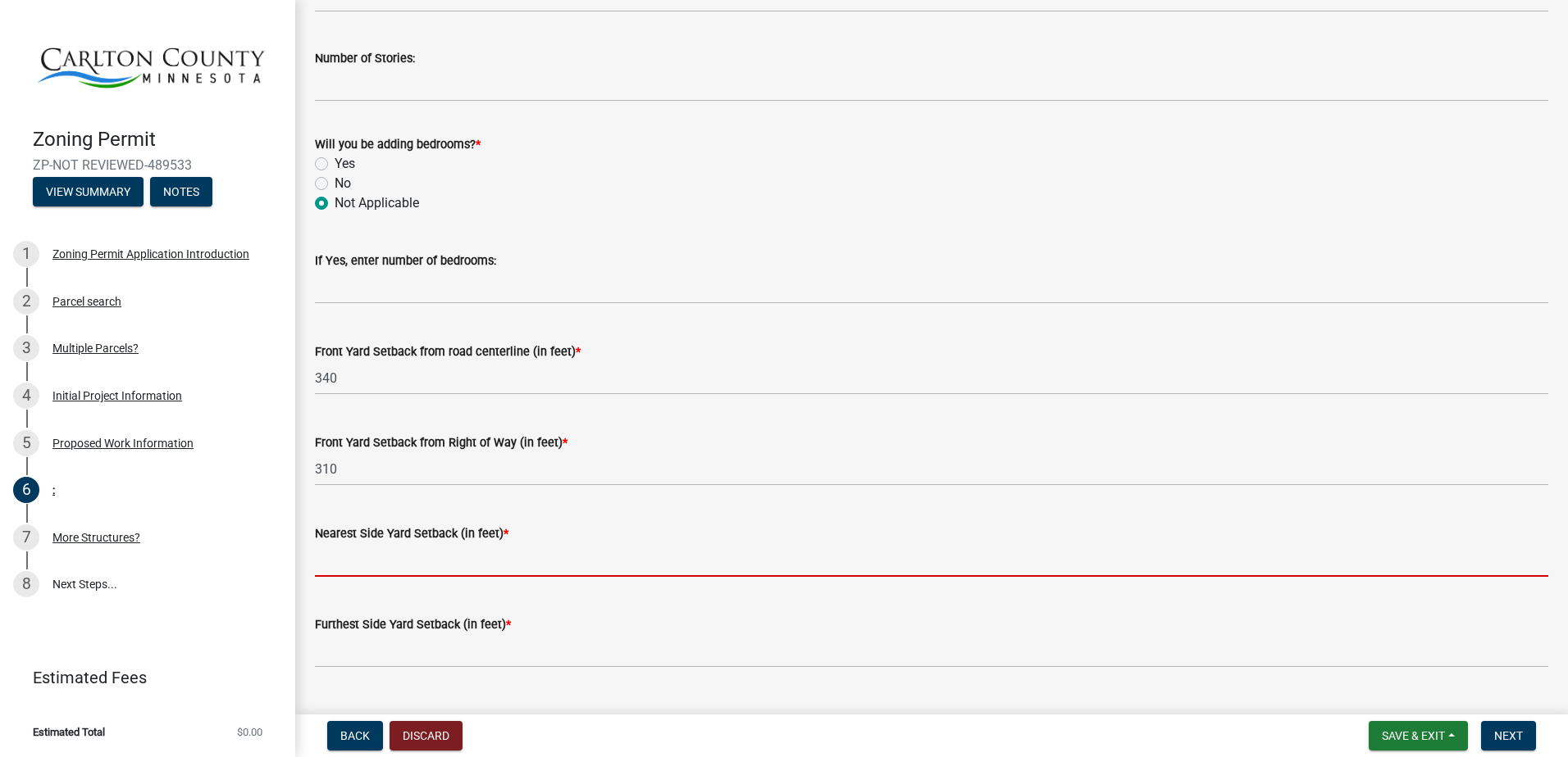
scroll to position [1066, 0]
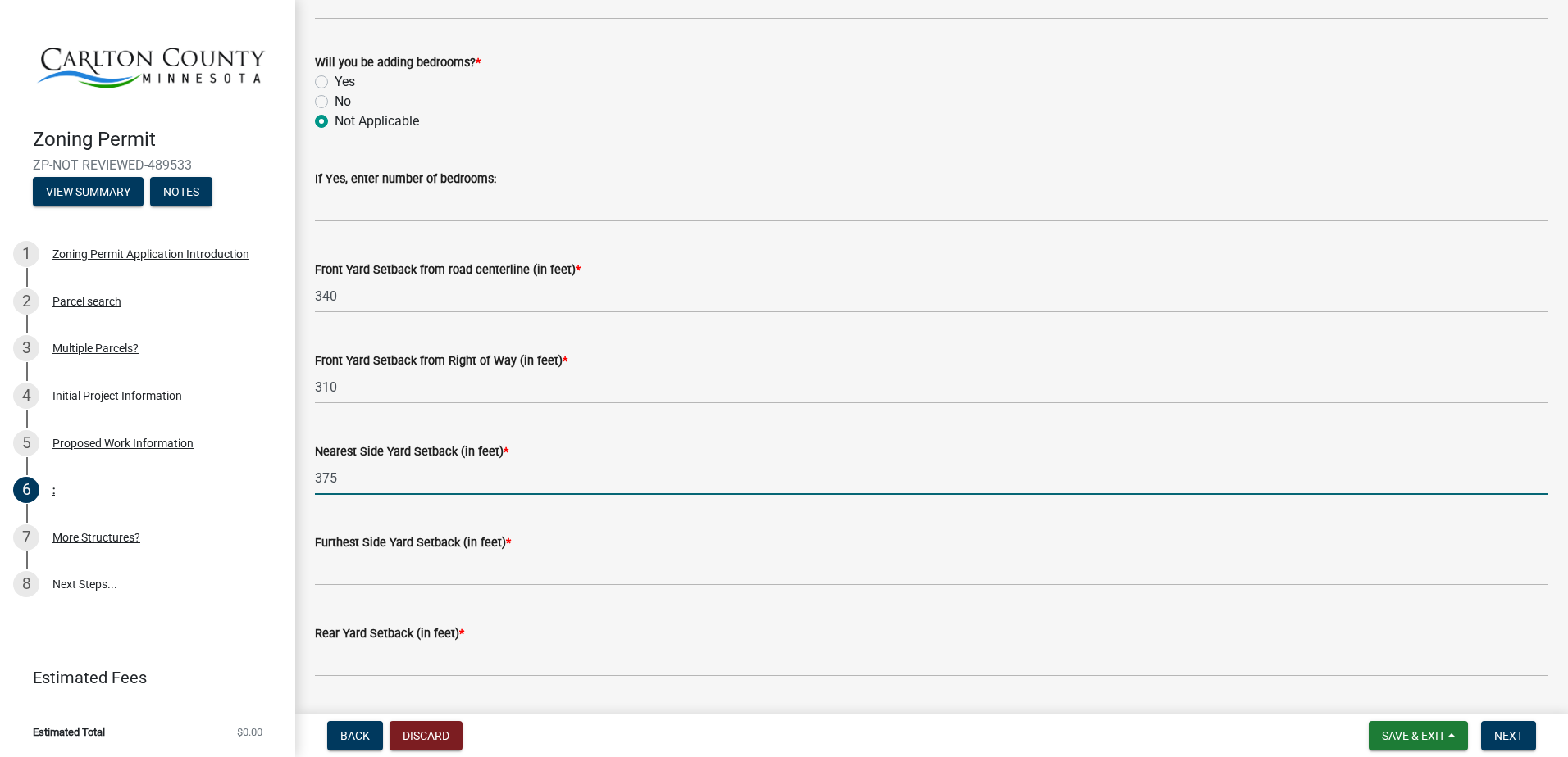
type input "375"
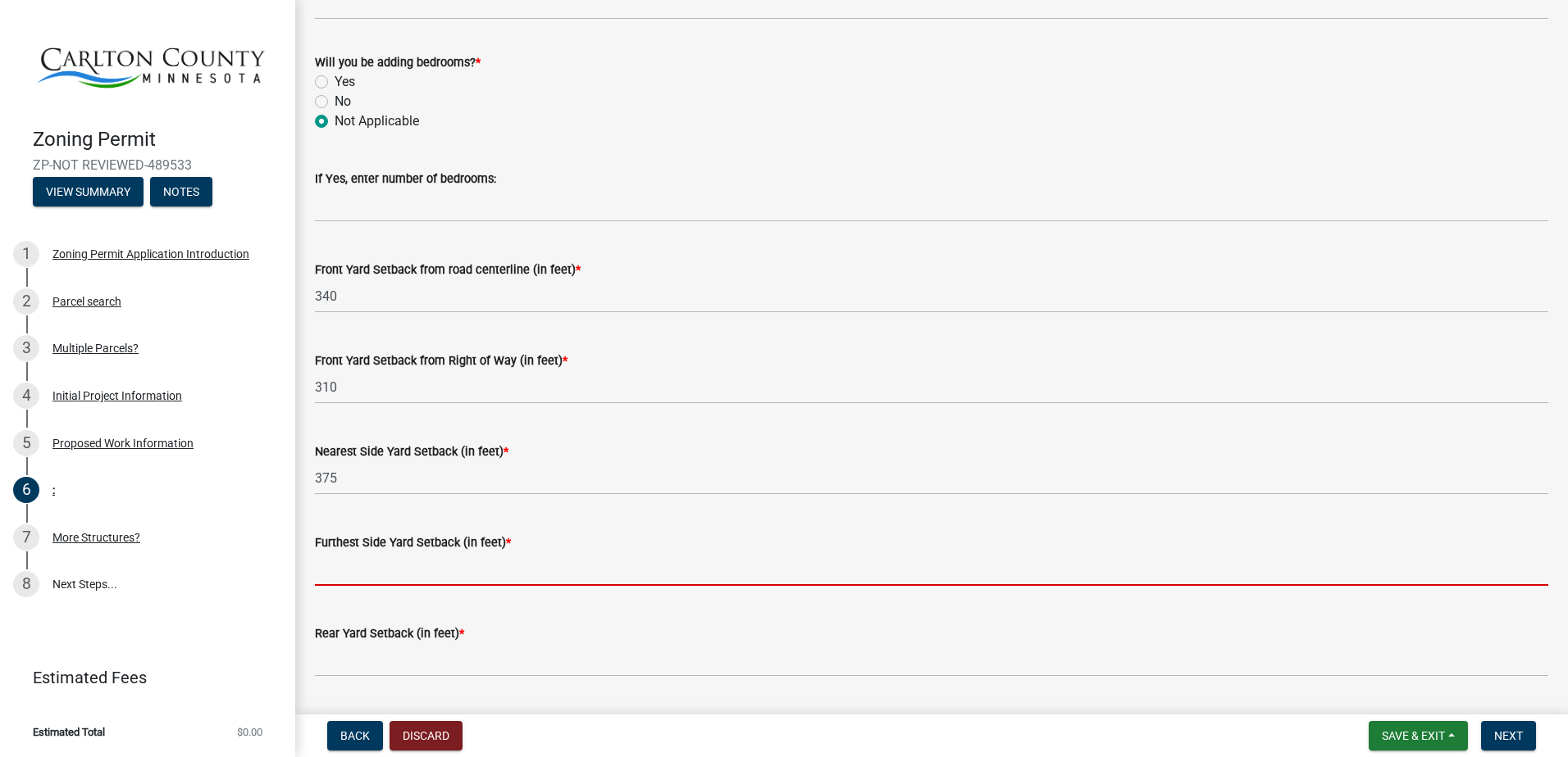
click at [561, 554] on input "text" at bounding box center [932, 569] width 1234 height 33
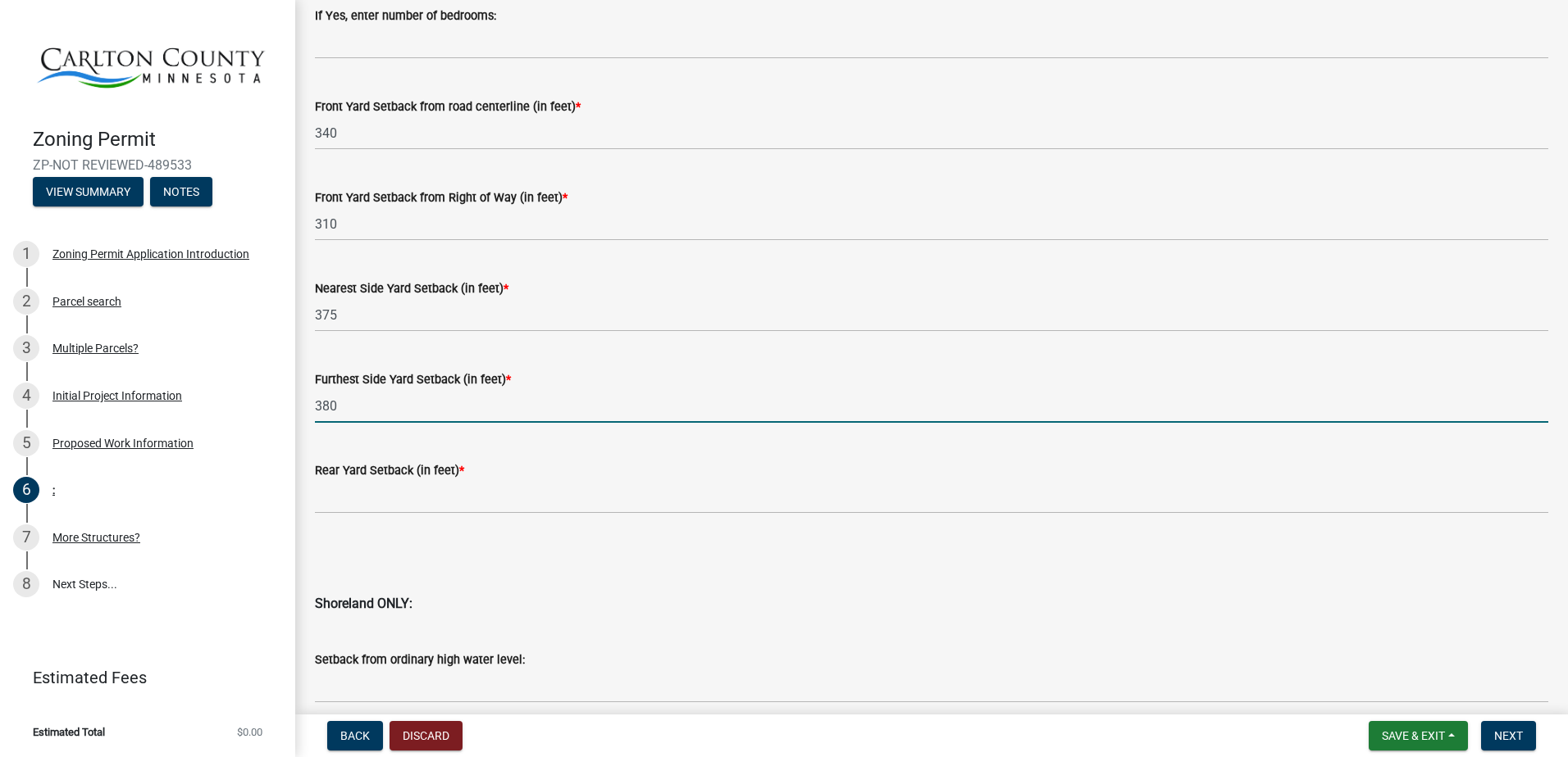
scroll to position [1230, 0]
type input "380"
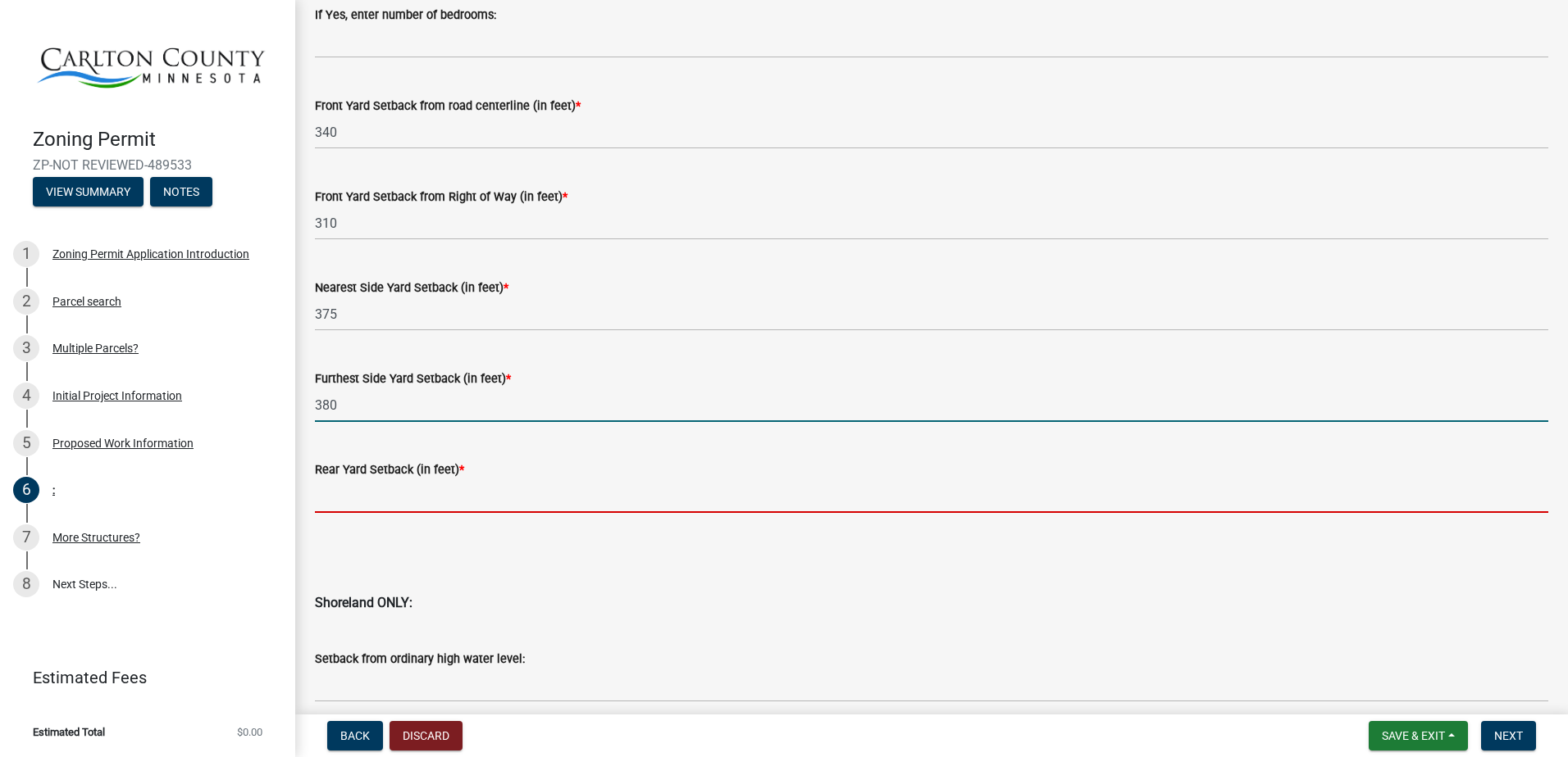
click at [489, 495] on input "text" at bounding box center [932, 496] width 1234 height 33
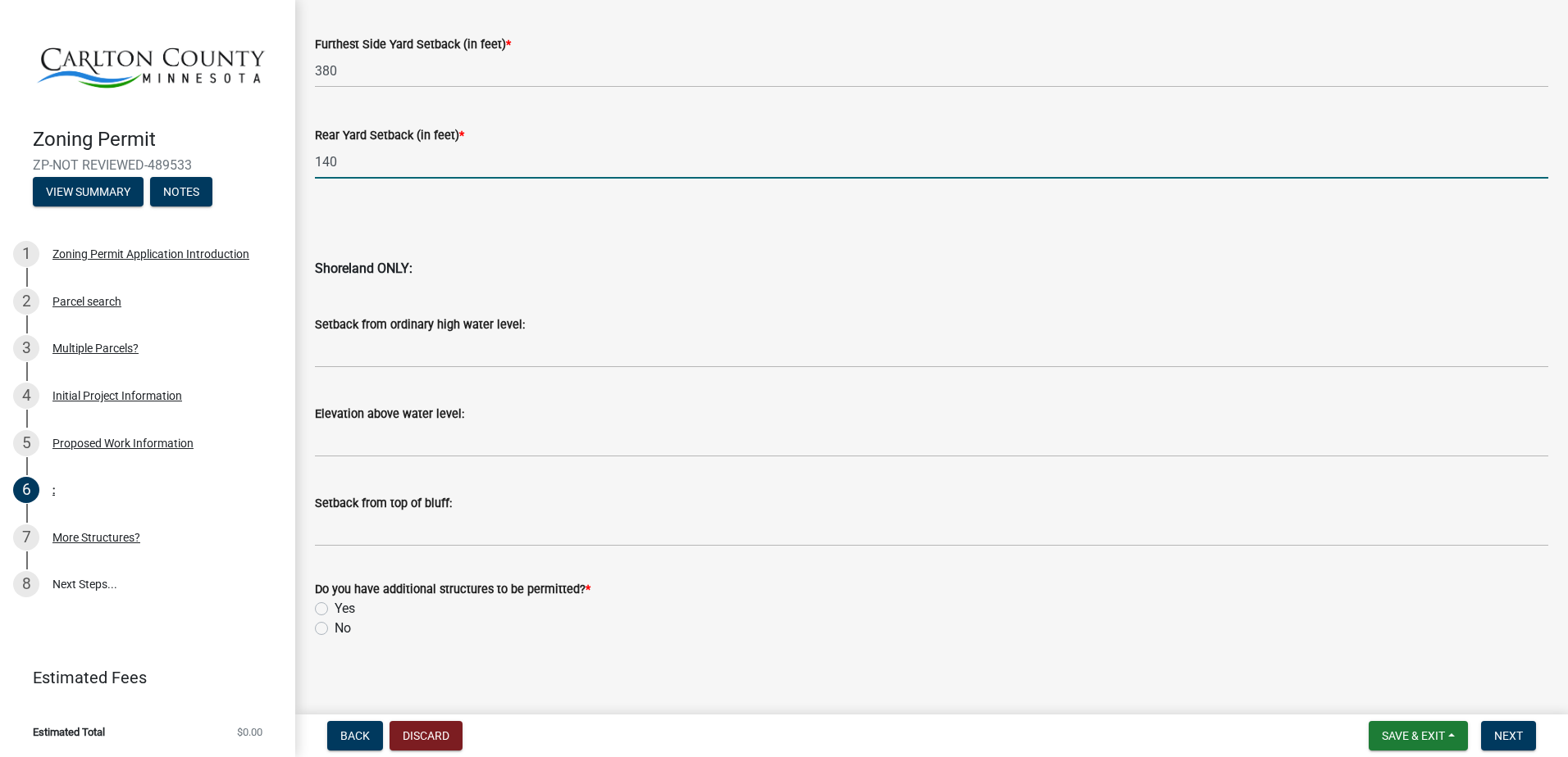
scroll to position [1573, 0]
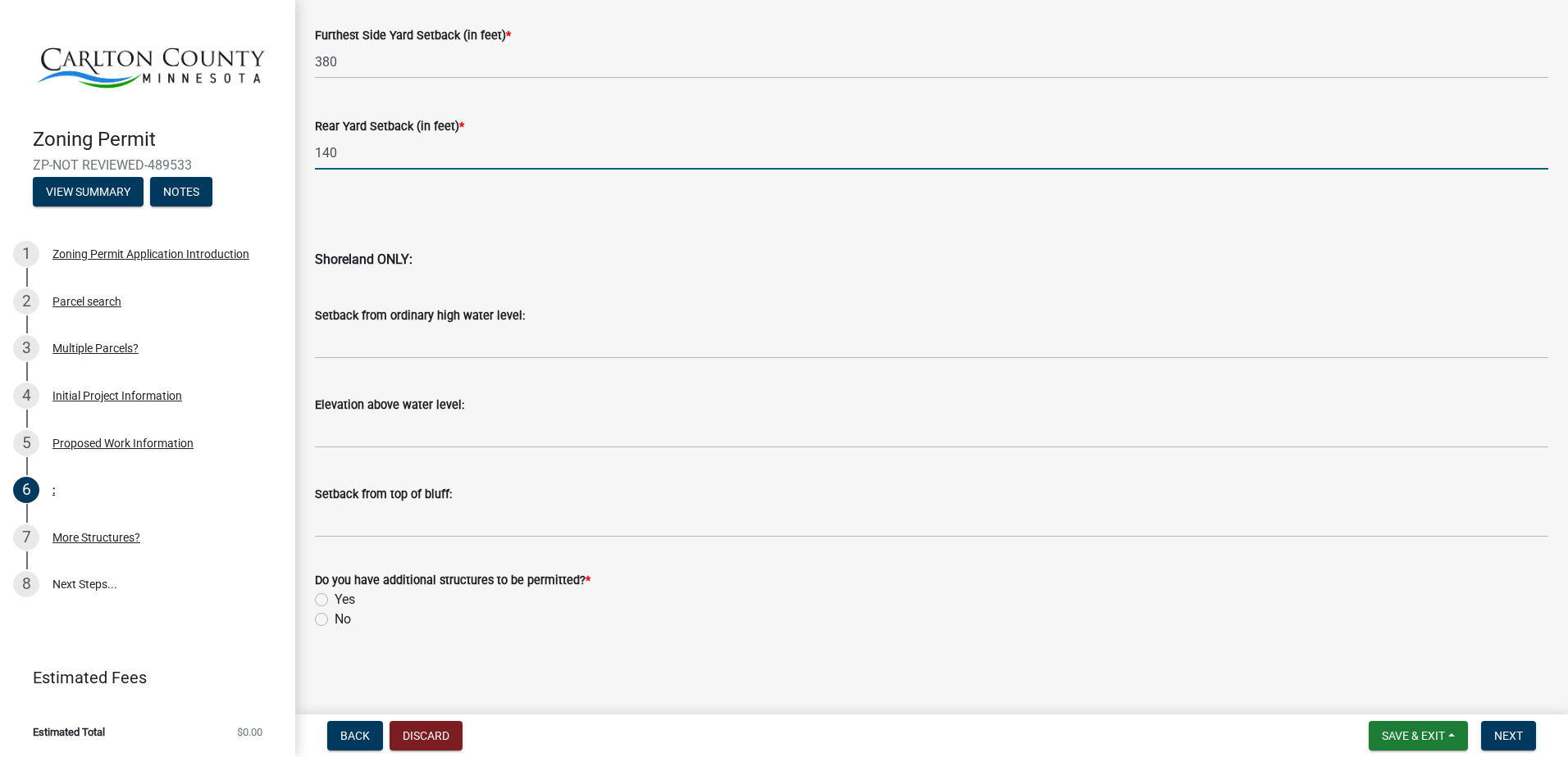
type input "140"
click at [363, 609] on div "Yes" at bounding box center [932, 600] width 1234 height 20
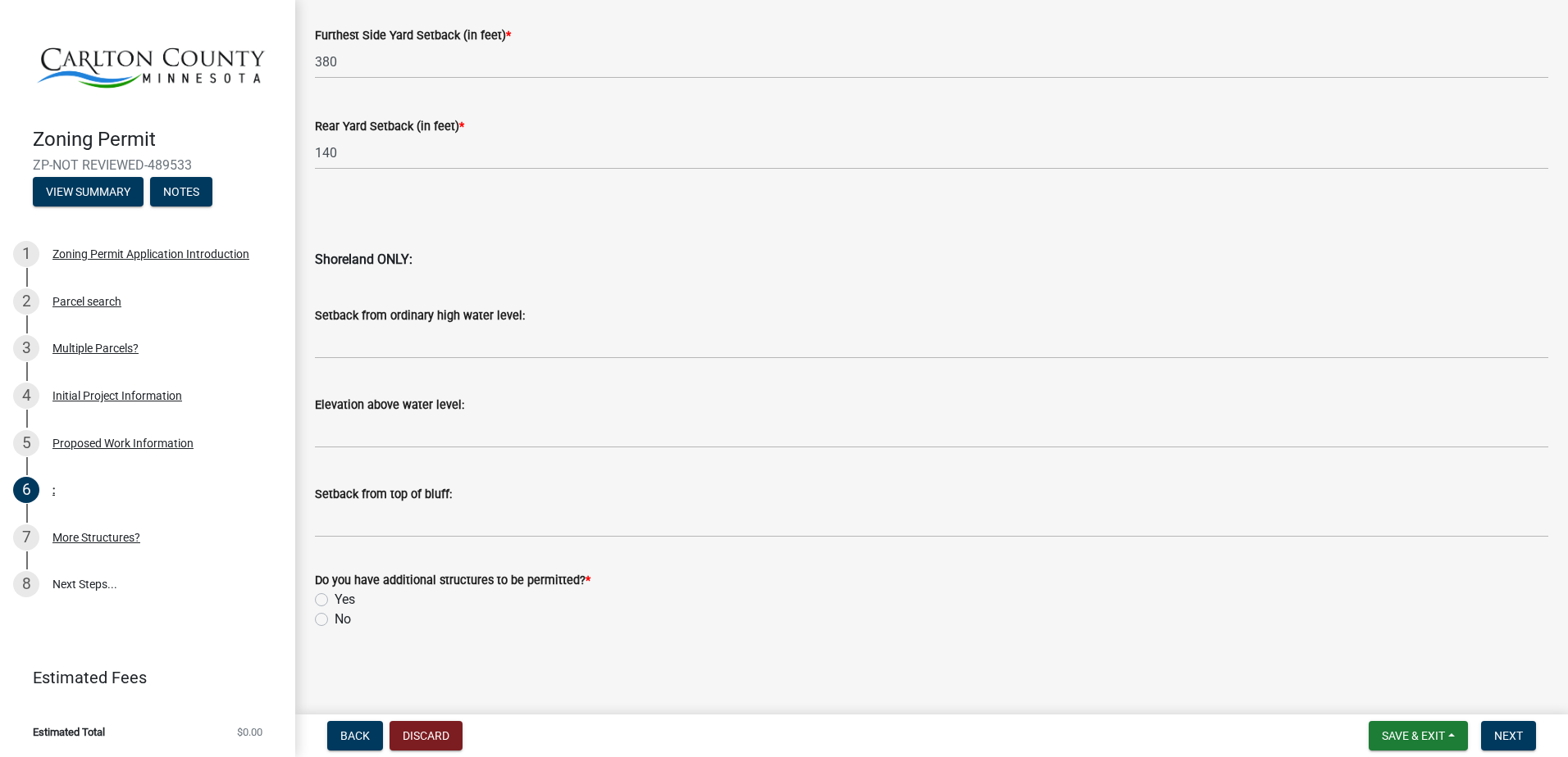
click at [354, 604] on label "Yes" at bounding box center [344, 600] width 21 height 20
click at [345, 601] on input "Yes" at bounding box center [339, 595] width 11 height 11
radio input "true"
click at [1491, 737] on button "Next" at bounding box center [1509, 736] width 55 height 29
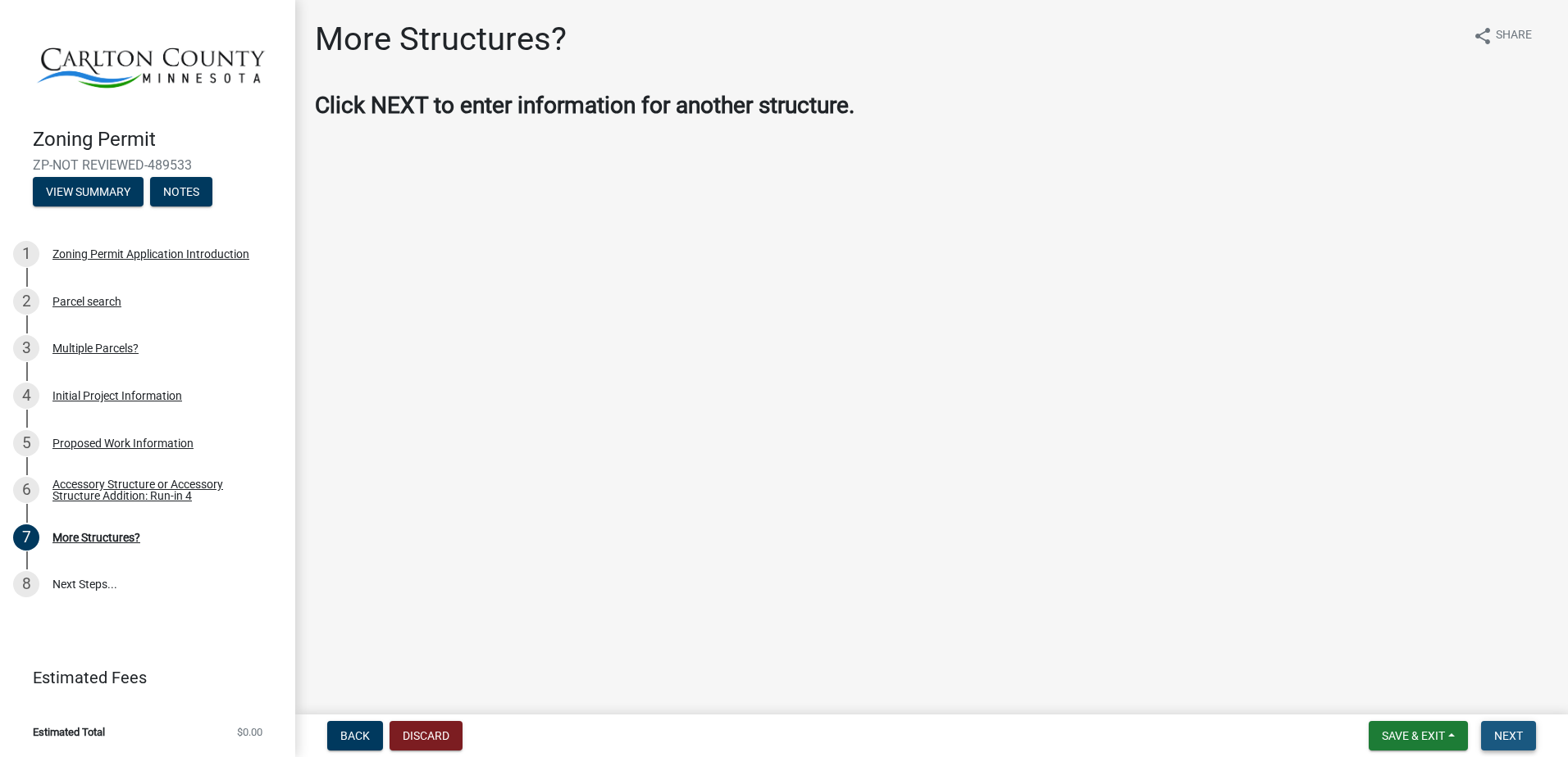
click at [1494, 731] on span "Next" at bounding box center [1508, 735] width 29 height 13
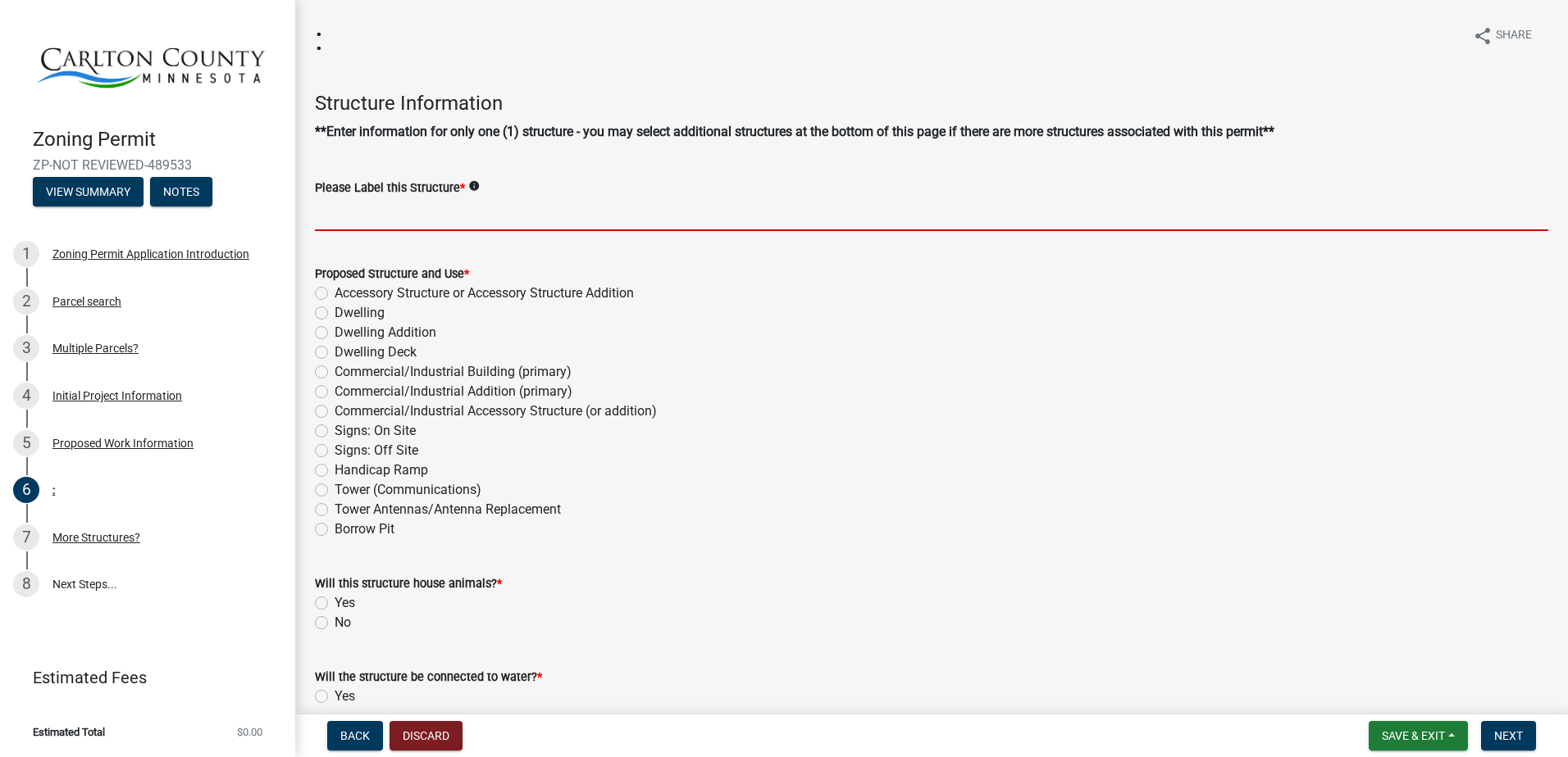
click at [579, 200] on input "Please Label this Structure *" at bounding box center [932, 214] width 1234 height 33
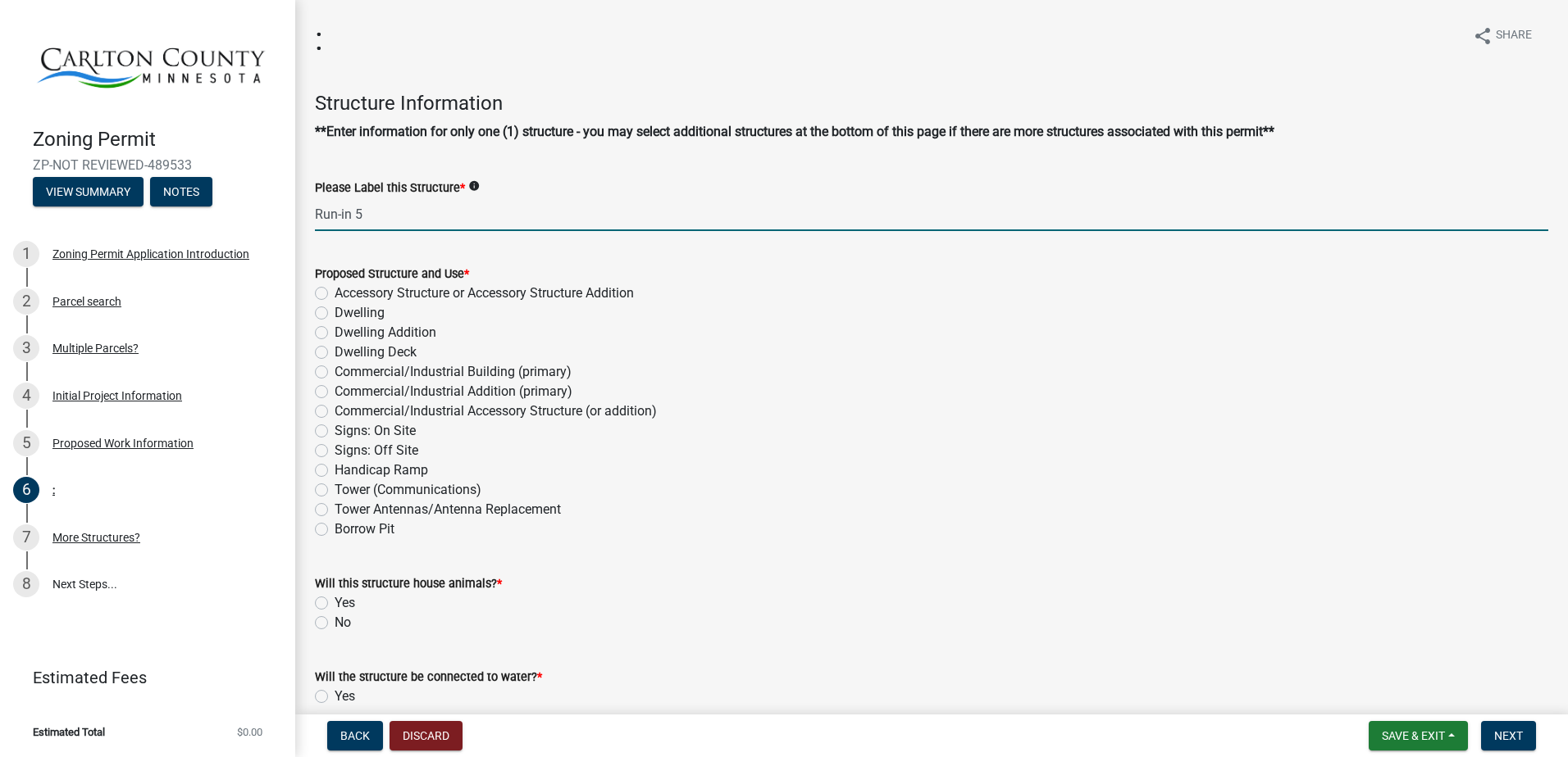
type input "Run-in 5"
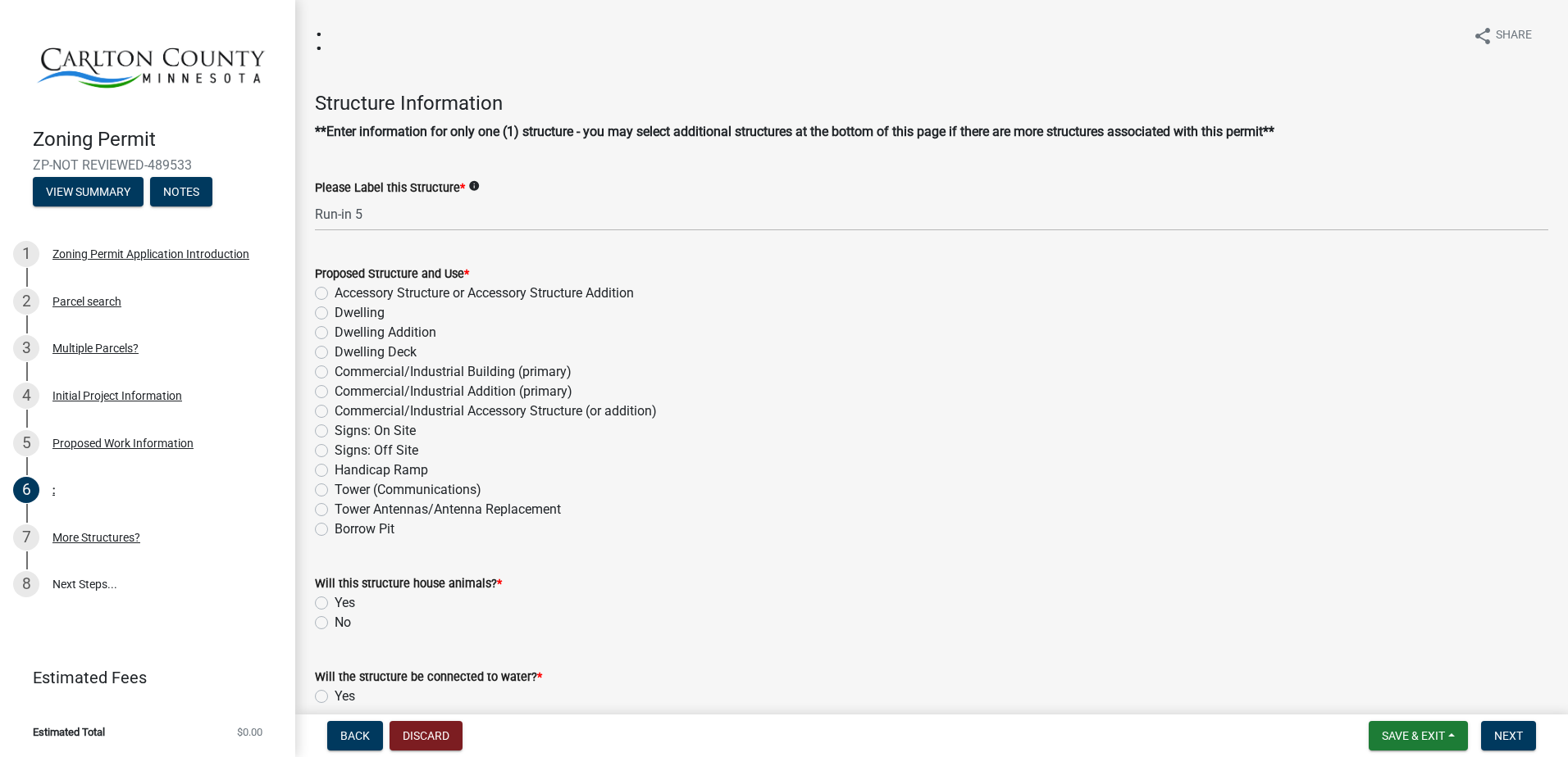
click at [583, 301] on label "Accessory Structure or Accessory Structure Addition" at bounding box center [484, 293] width 299 height 20
click at [345, 294] on input "Accessory Structure or Accessory Structure Addition" at bounding box center [339, 288] width 11 height 11
radio input "true"
click at [336, 620] on label "No" at bounding box center [342, 623] width 17 height 20
click at [336, 620] on input "No" at bounding box center [339, 618] width 11 height 11
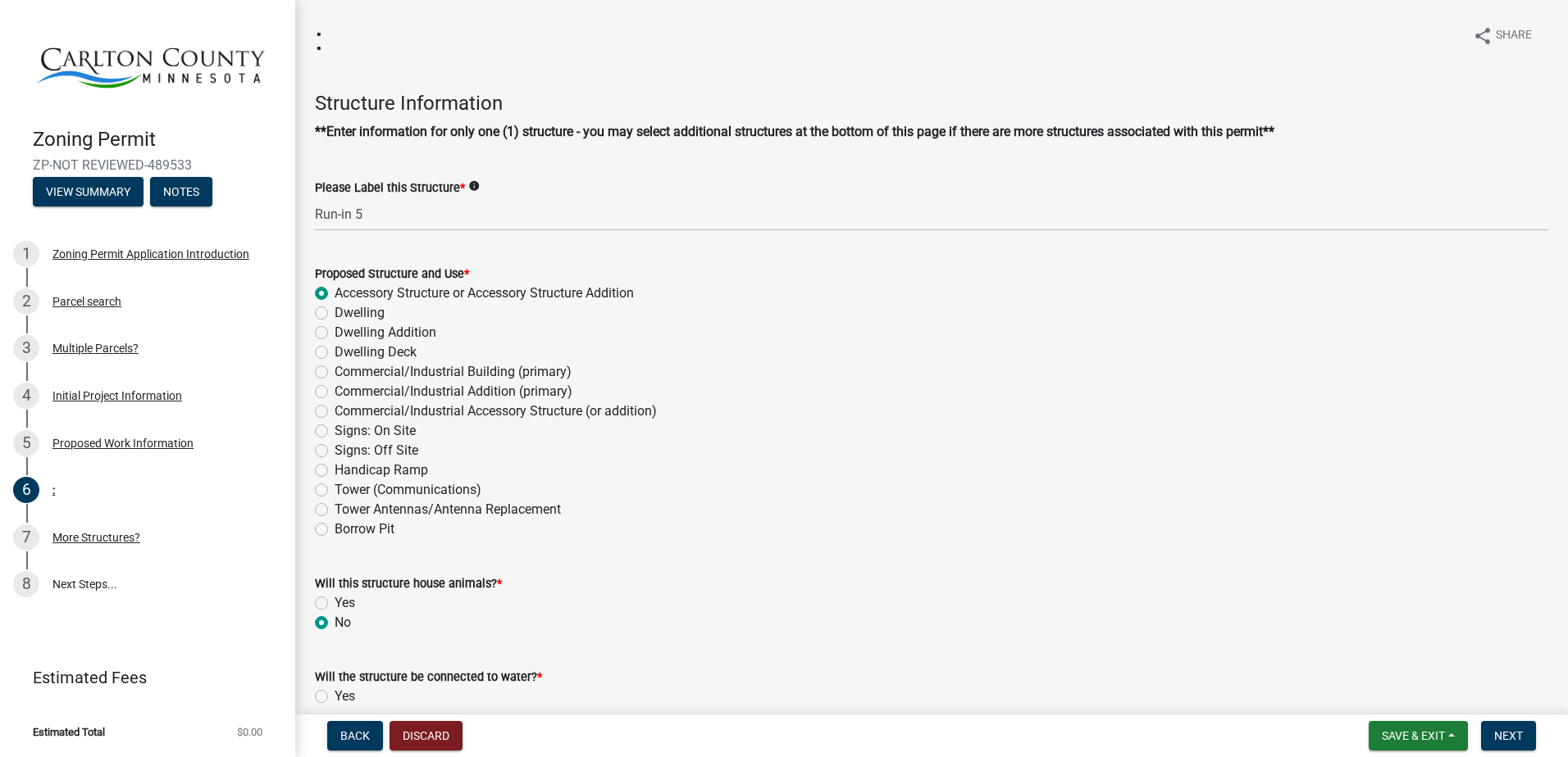
radio input "true"
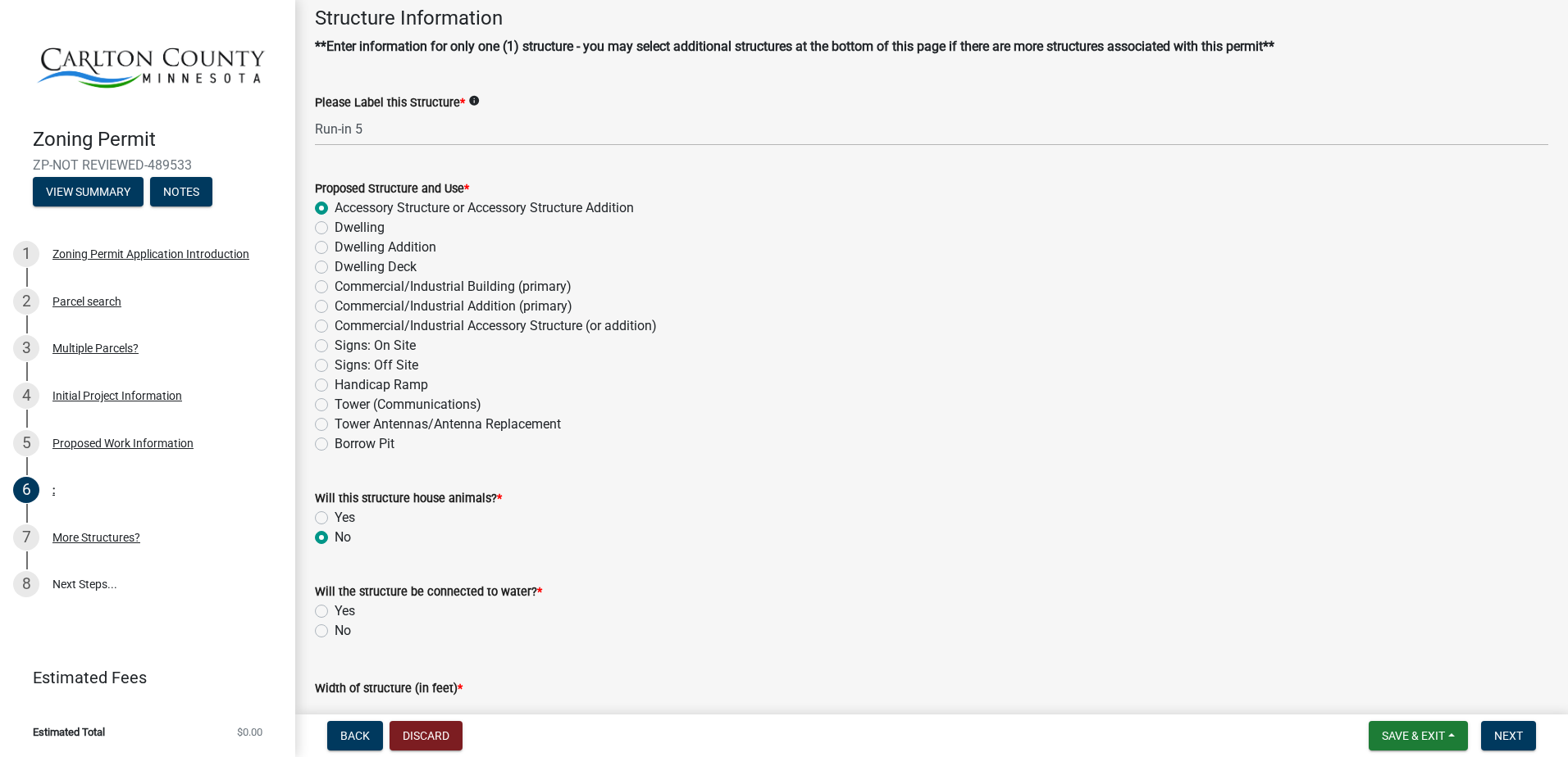
scroll to position [164, 0]
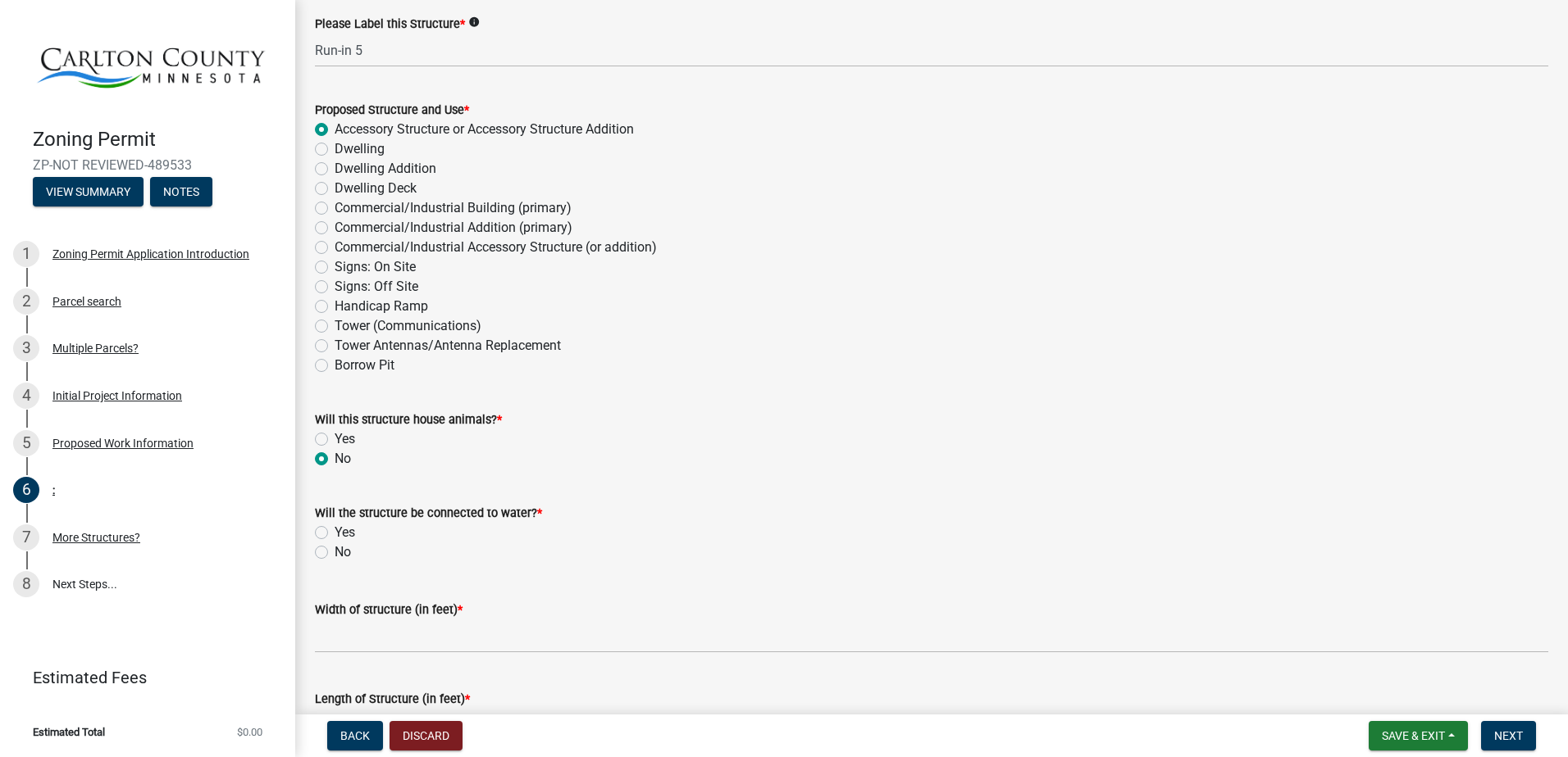
click at [348, 437] on label "Yes" at bounding box center [344, 439] width 21 height 20
click at [345, 437] on input "Yes" at bounding box center [339, 435] width 11 height 11
radio input "true"
click at [336, 550] on label "No" at bounding box center [342, 553] width 17 height 20
click at [336, 550] on input "No" at bounding box center [339, 548] width 11 height 11
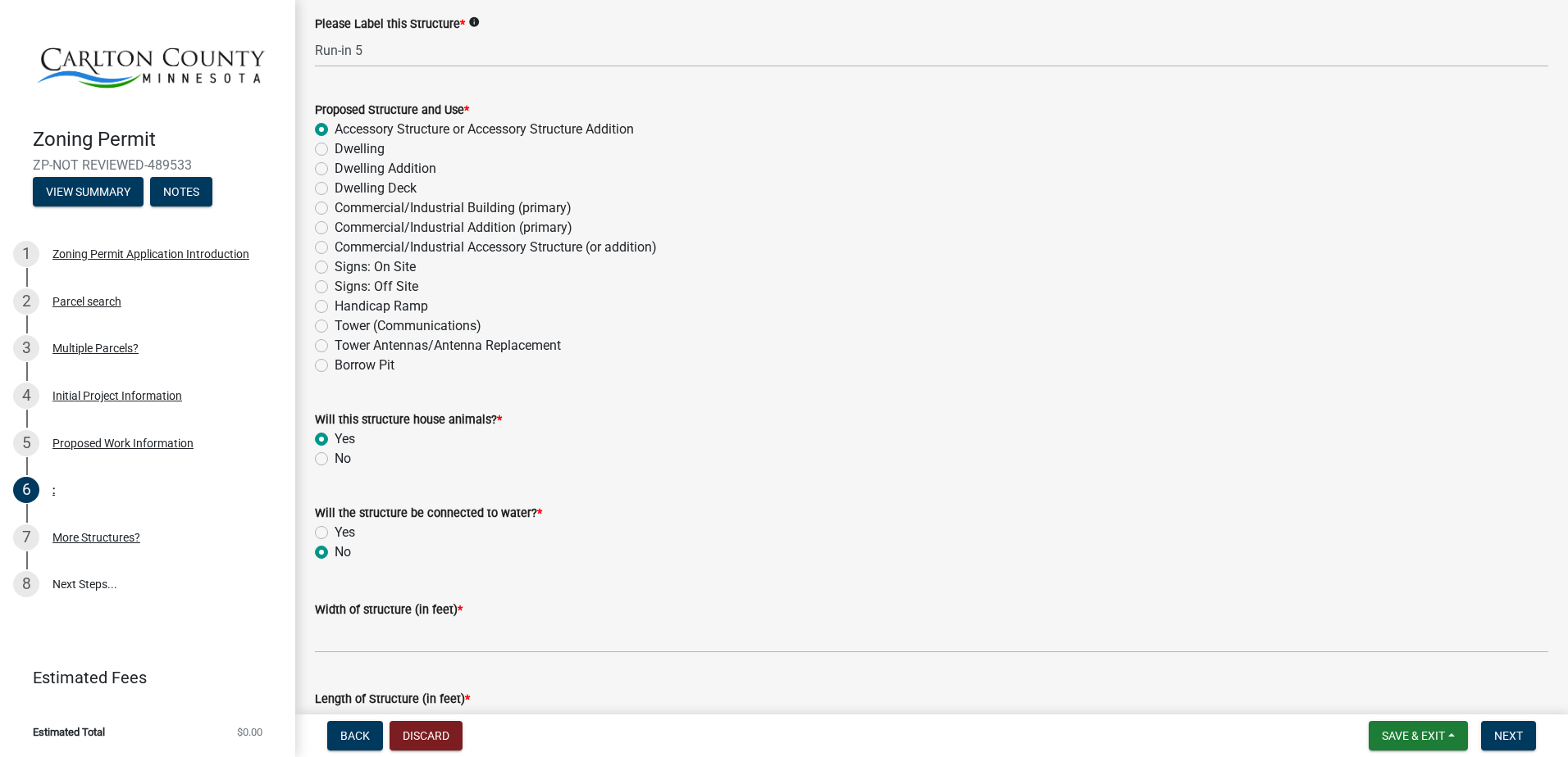
radio input "true"
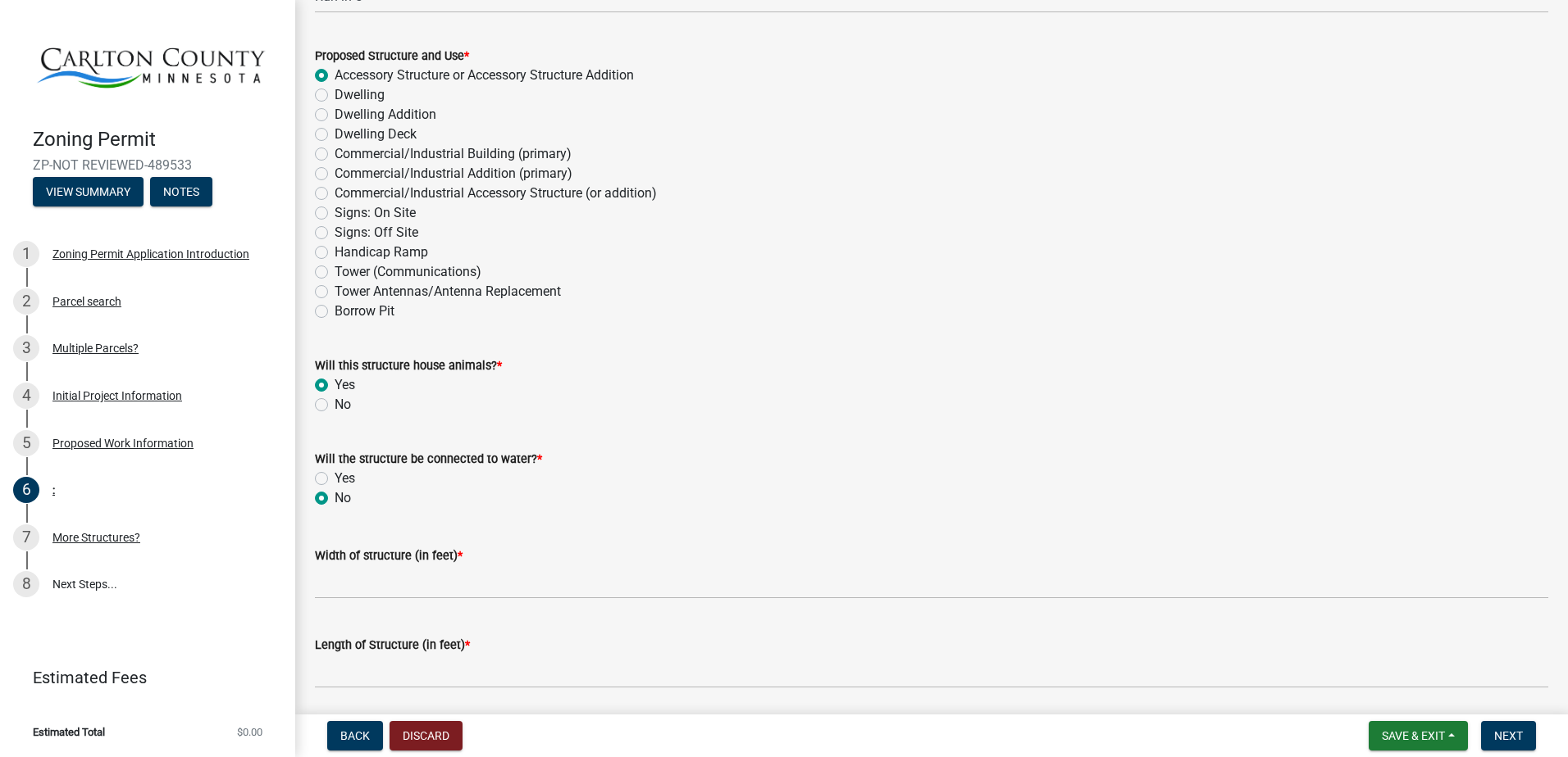
scroll to position [246, 0]
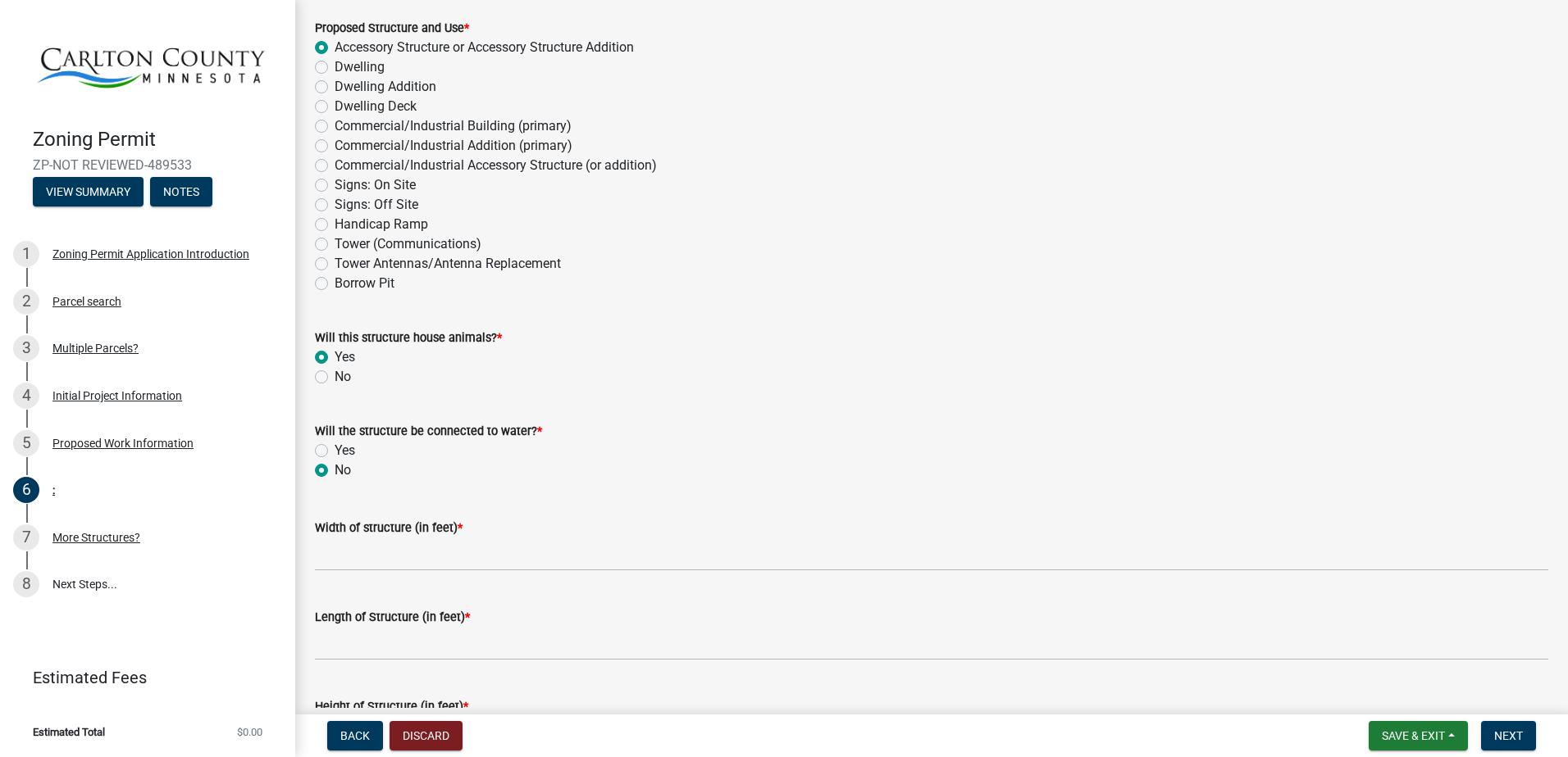
click at [495, 526] on div "Width of structure (in feet) *" at bounding box center [932, 528] width 1234 height 20
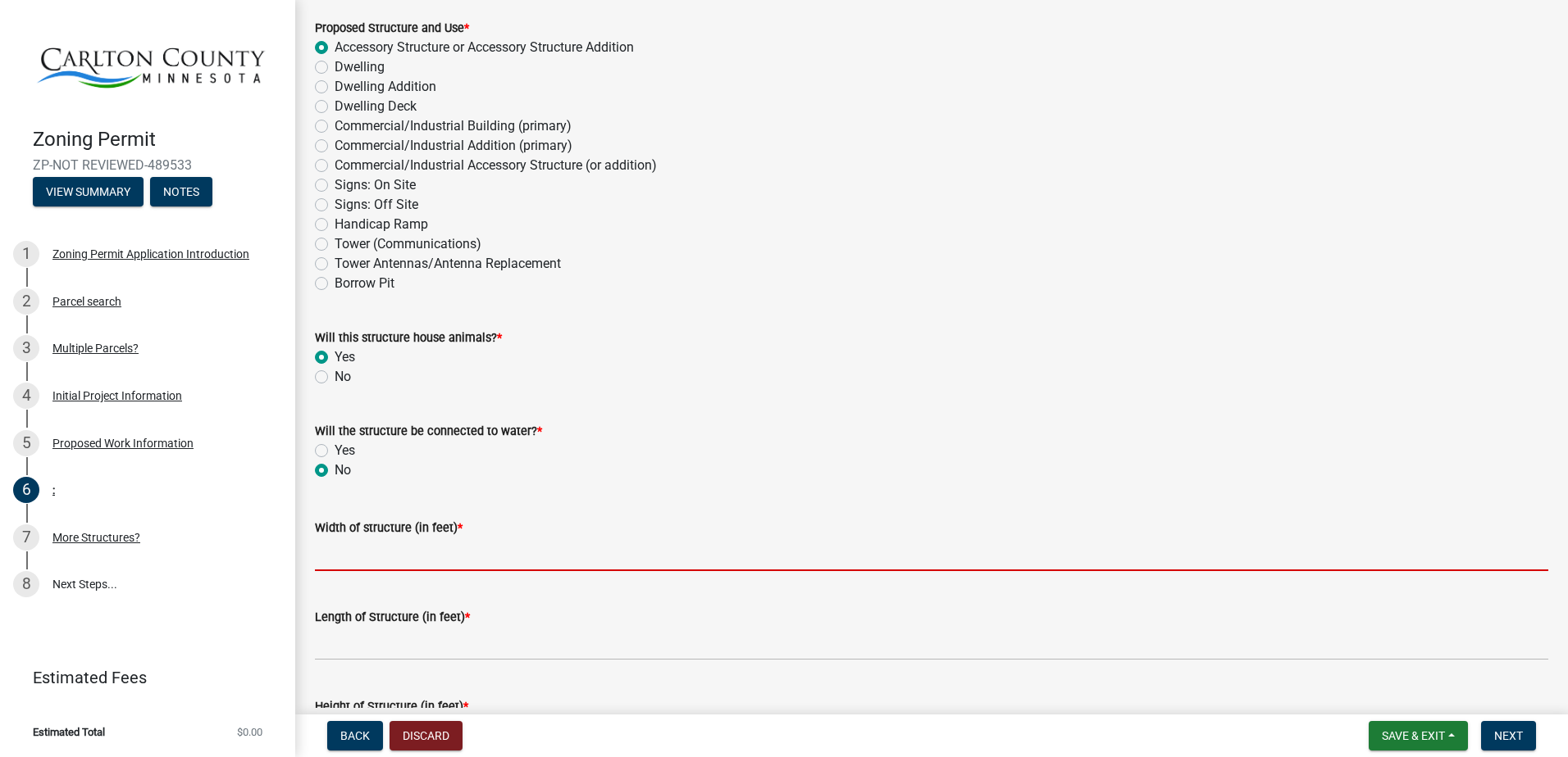
click at [492, 545] on input "Width of structure (in feet) *" at bounding box center [932, 554] width 1234 height 33
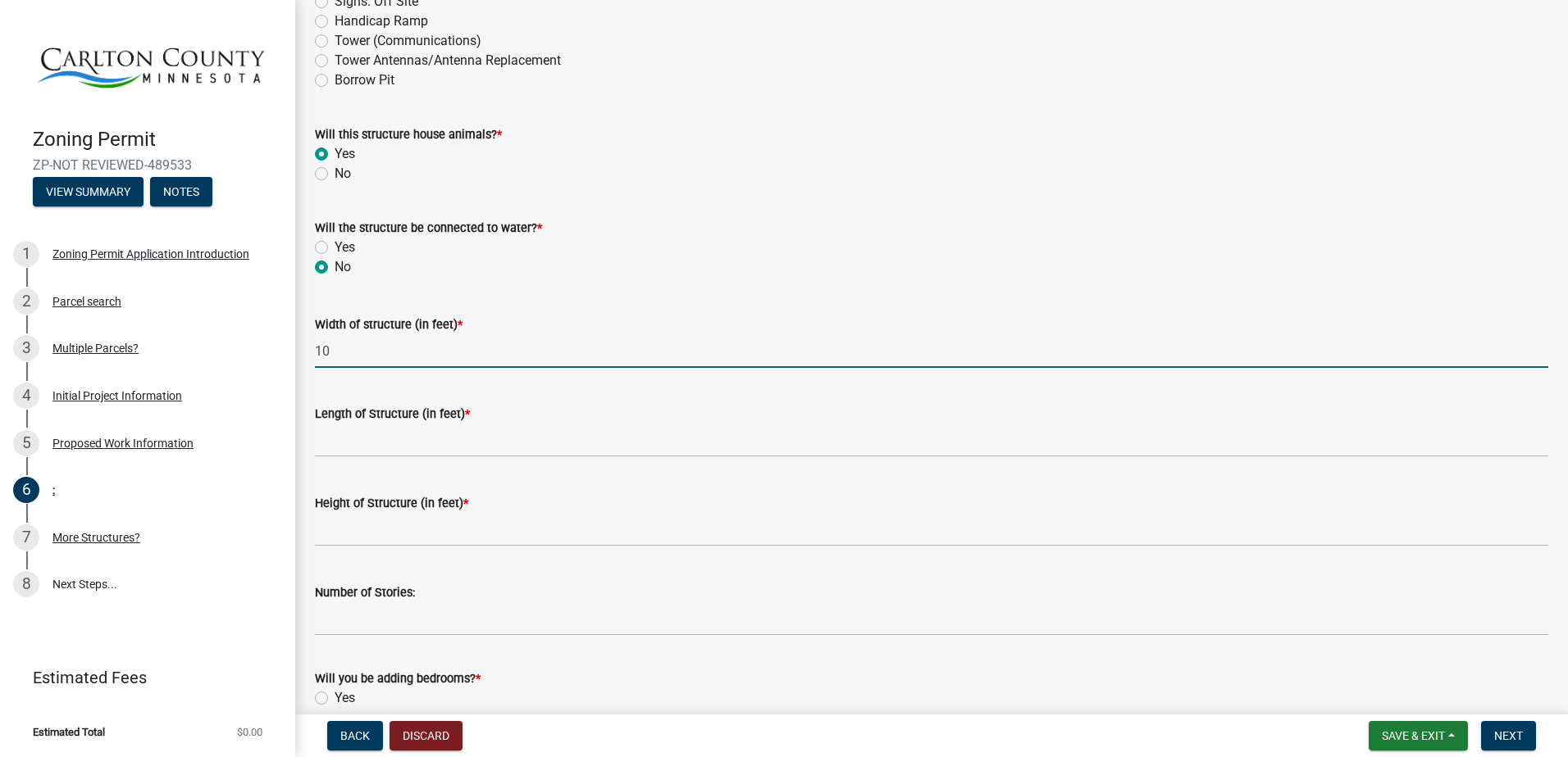
scroll to position [492, 0]
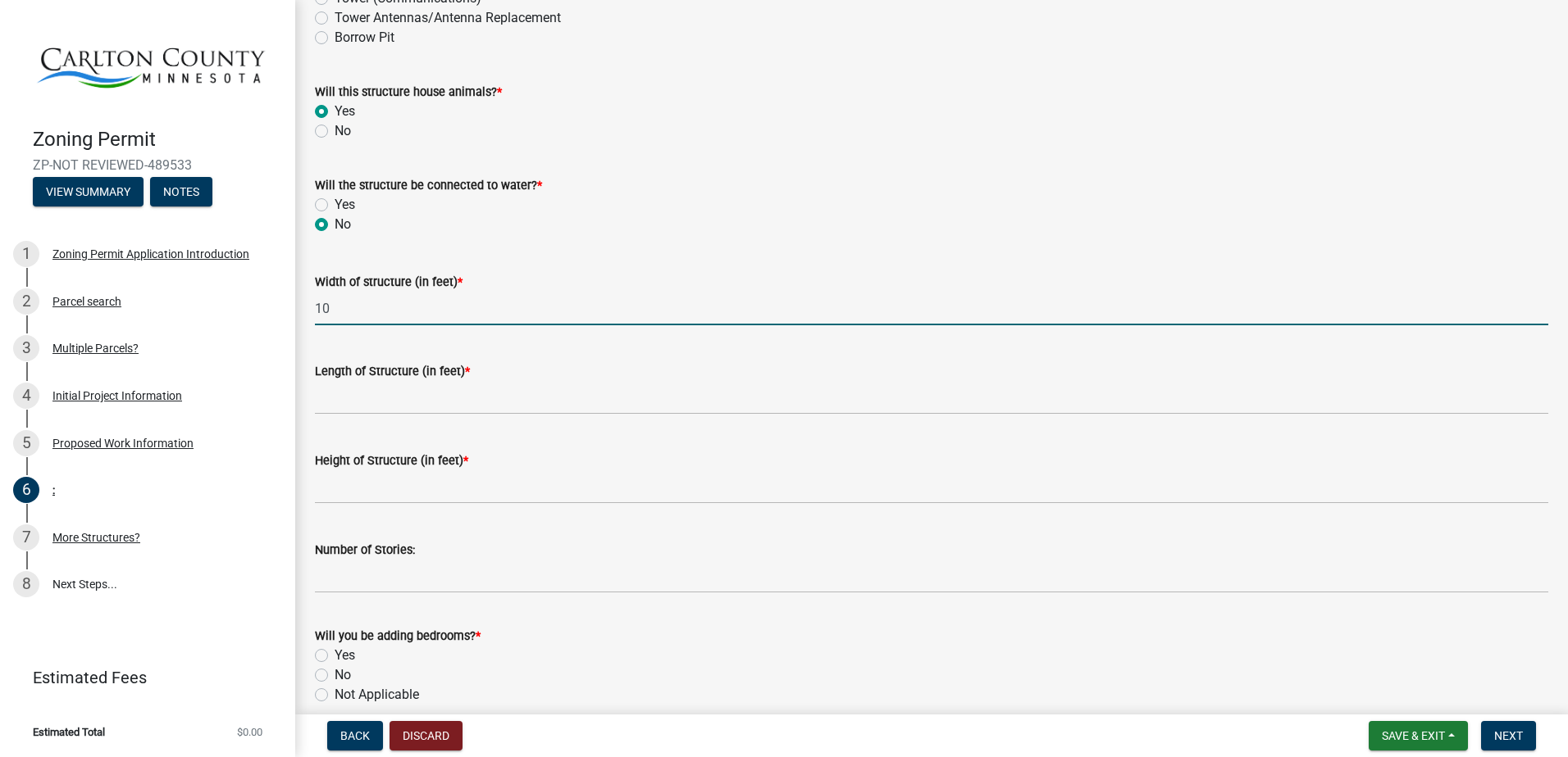
type input "10"
click at [479, 422] on wm-data-entity-input "Length of Structure (in feet) *" at bounding box center [932, 382] width 1234 height 89
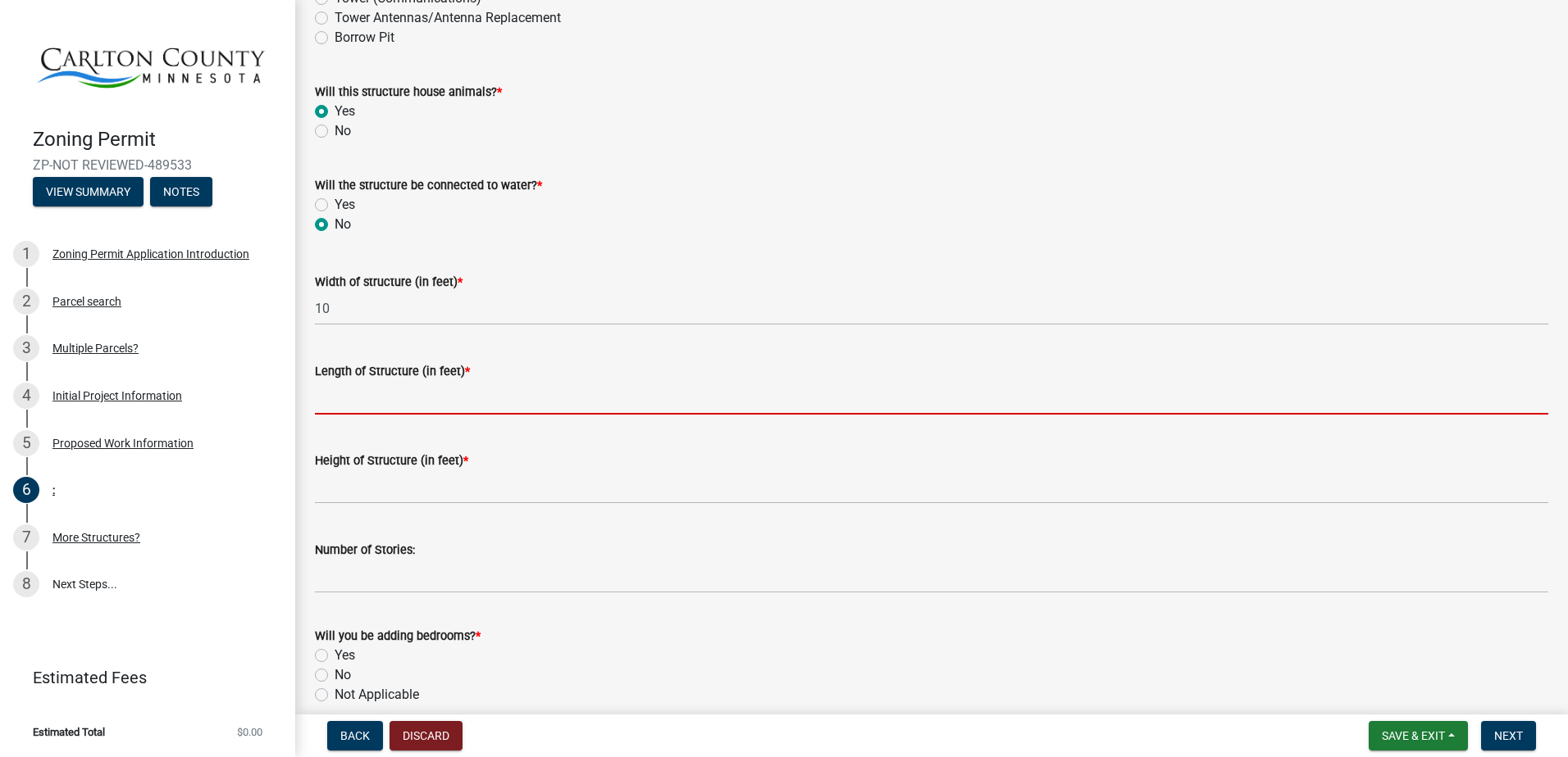
click at [484, 409] on input "Length of Structure (in feet) *" at bounding box center [932, 398] width 1234 height 33
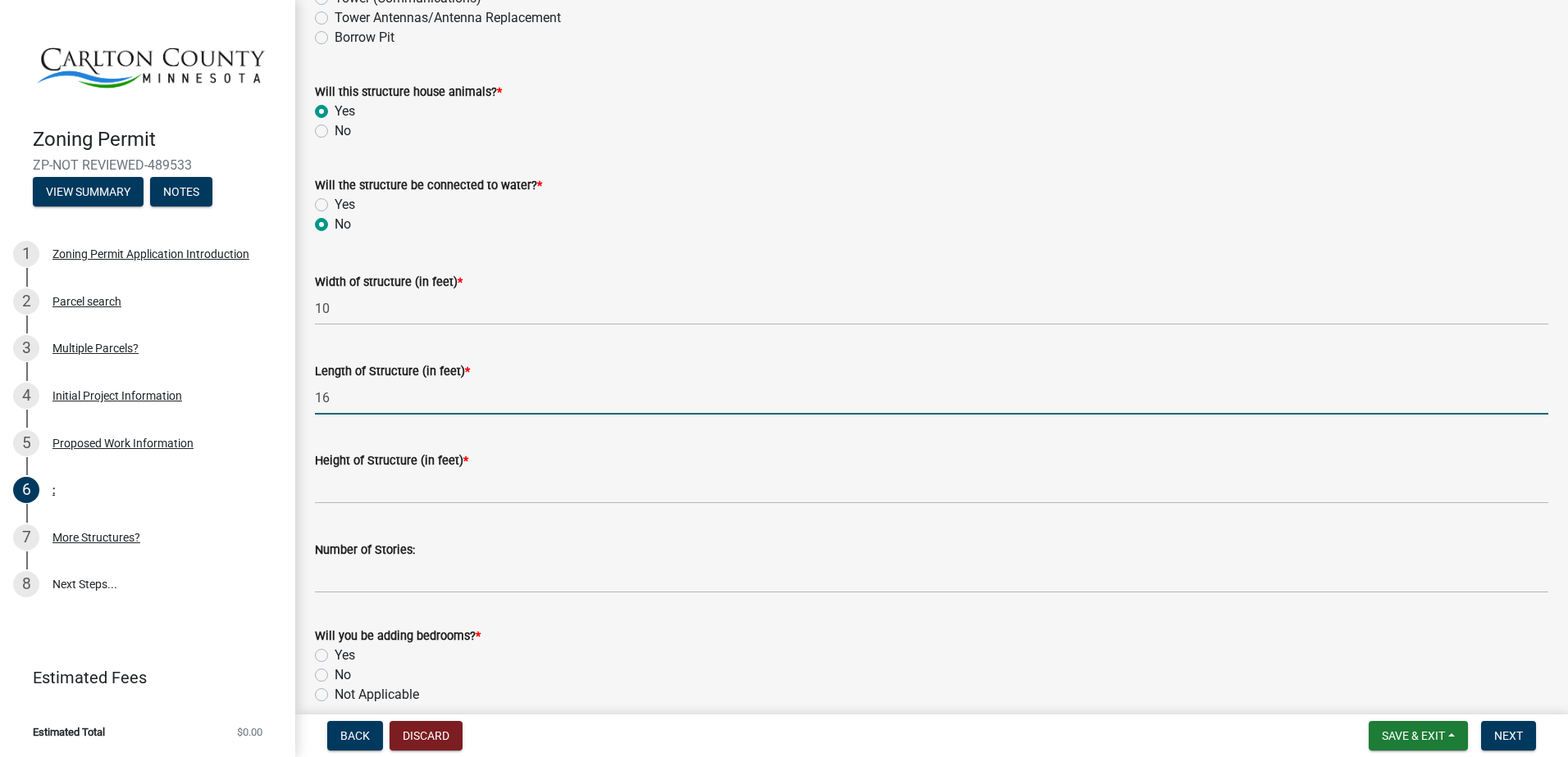
type input "16"
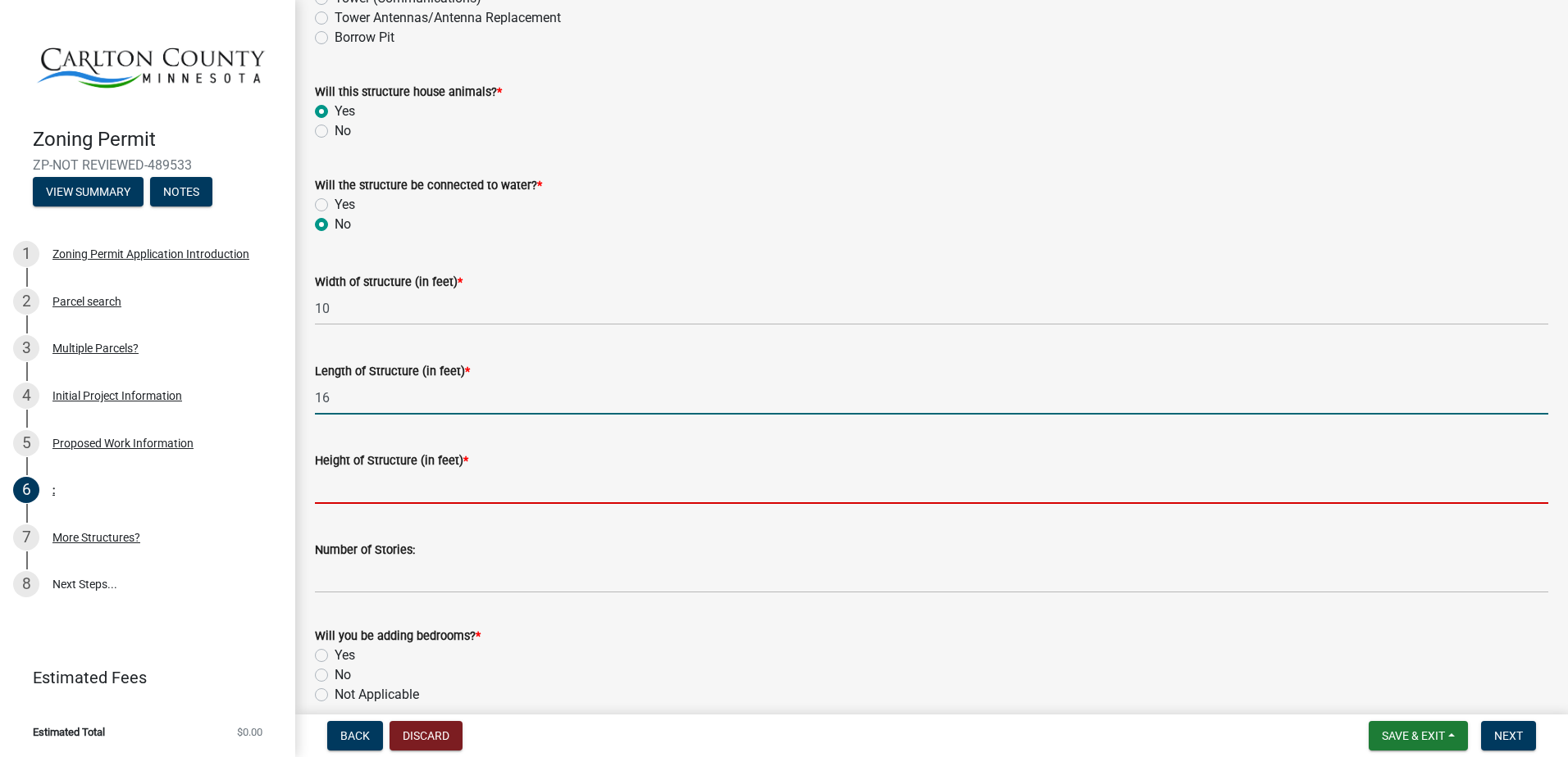
click at [494, 494] on input "Height of Structure (in feet) *" at bounding box center [932, 488] width 1234 height 33
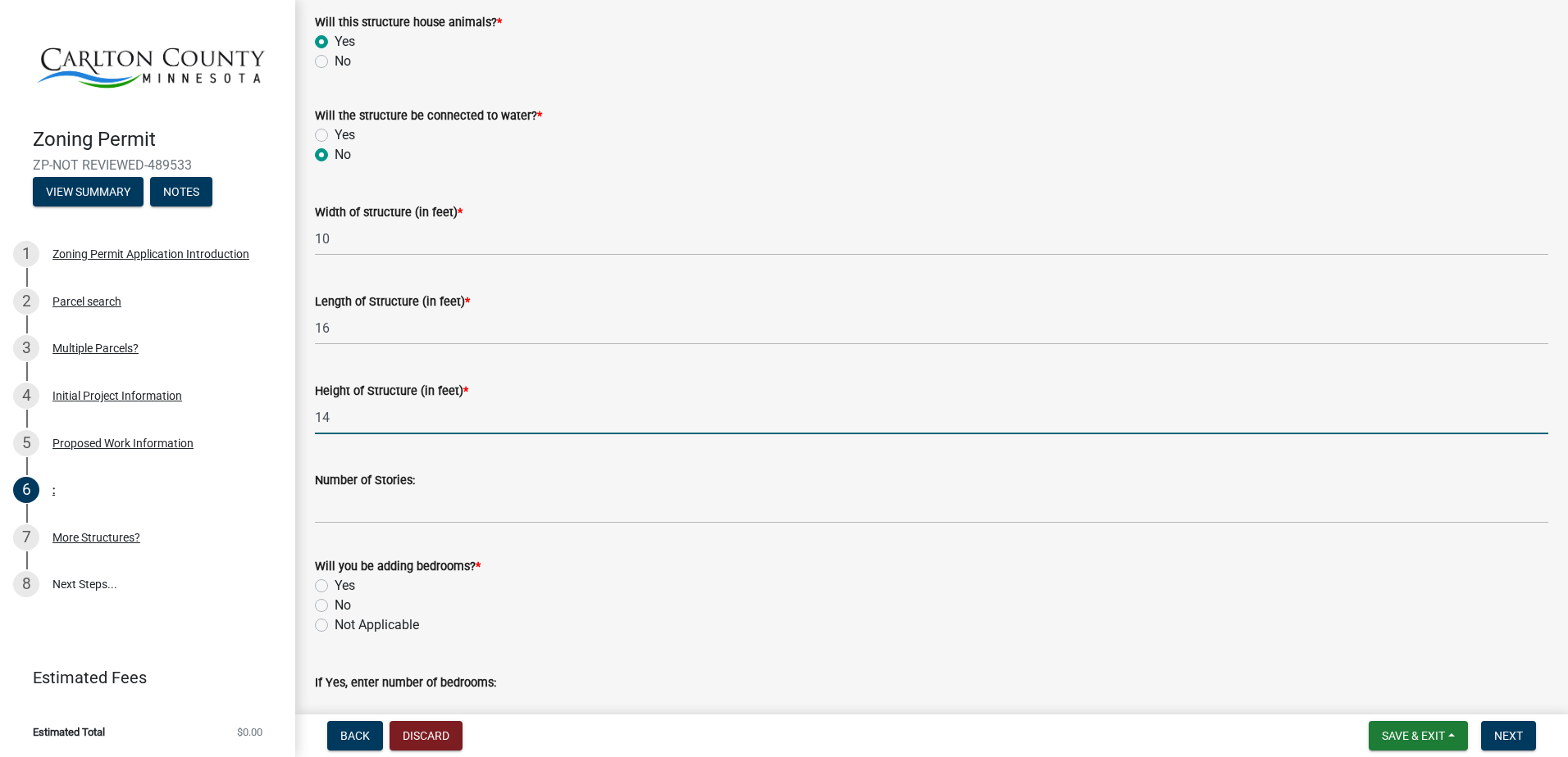
scroll to position [656, 0]
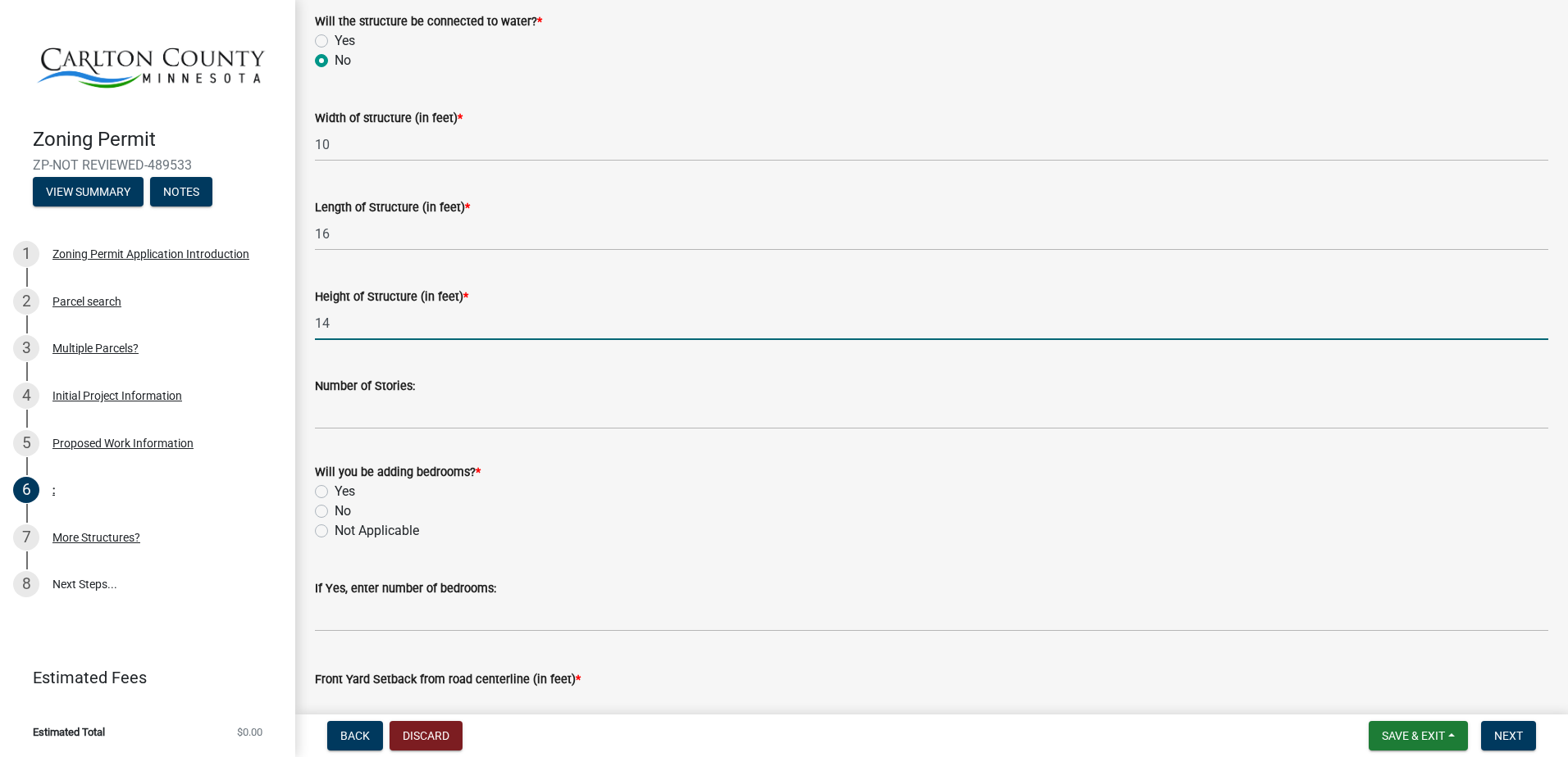
type input "14"
click at [403, 525] on label "Not Applicable" at bounding box center [377, 531] width 85 height 20
click at [345, 525] on input "Not Applicable" at bounding box center [339, 526] width 11 height 11
radio input "true"
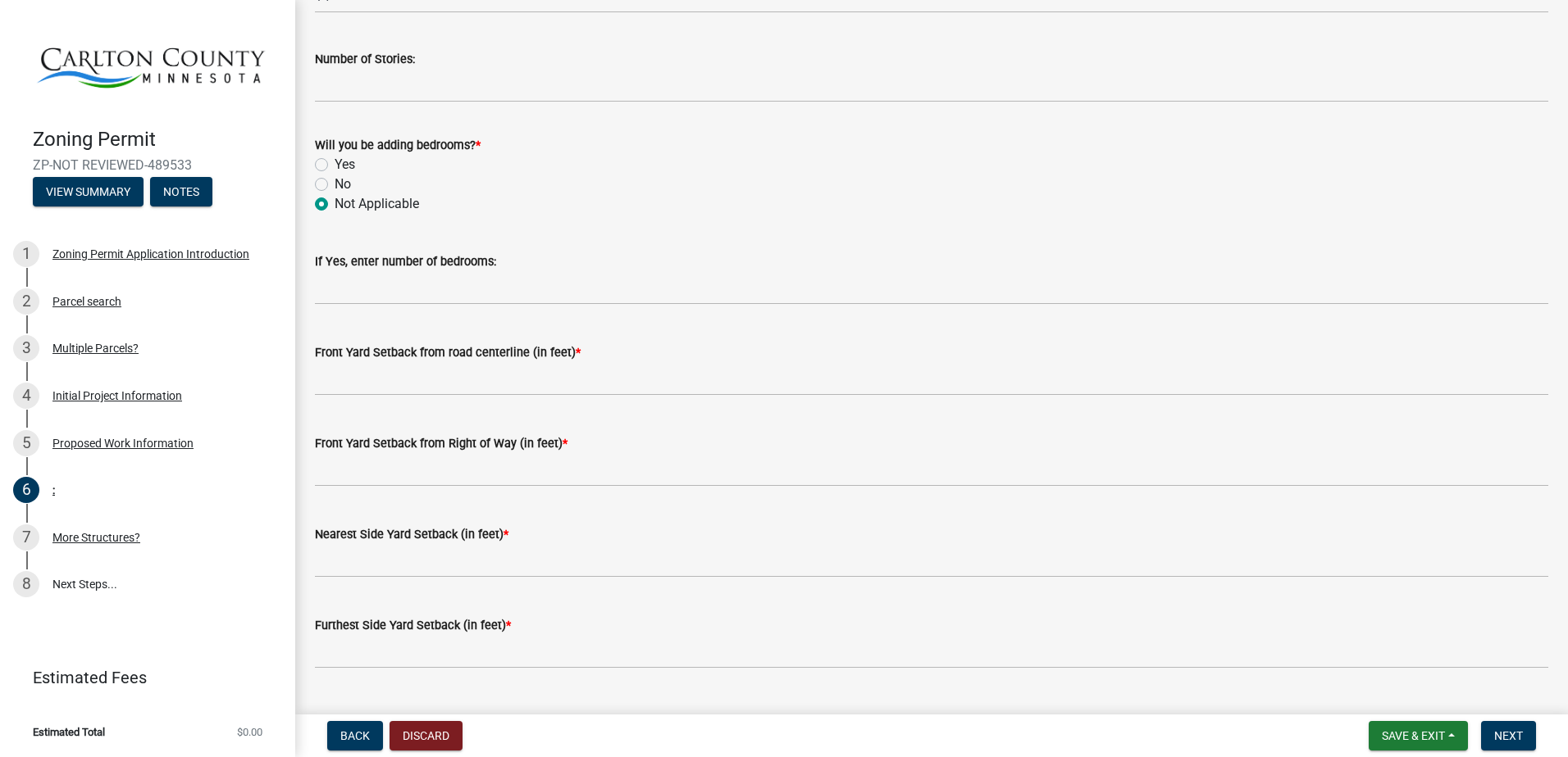
scroll to position [983, 0]
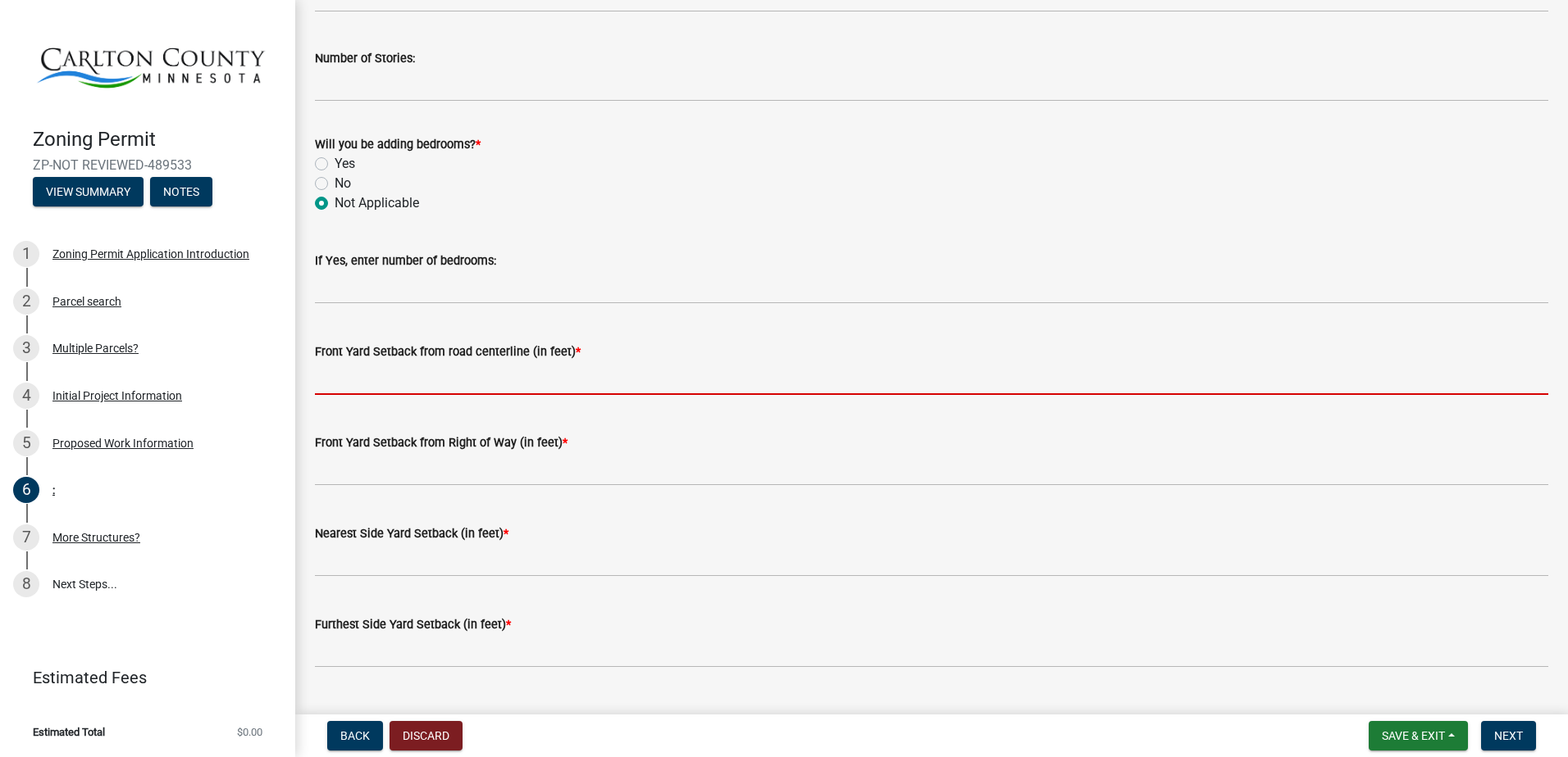
click at [525, 384] on input "text" at bounding box center [932, 378] width 1234 height 33
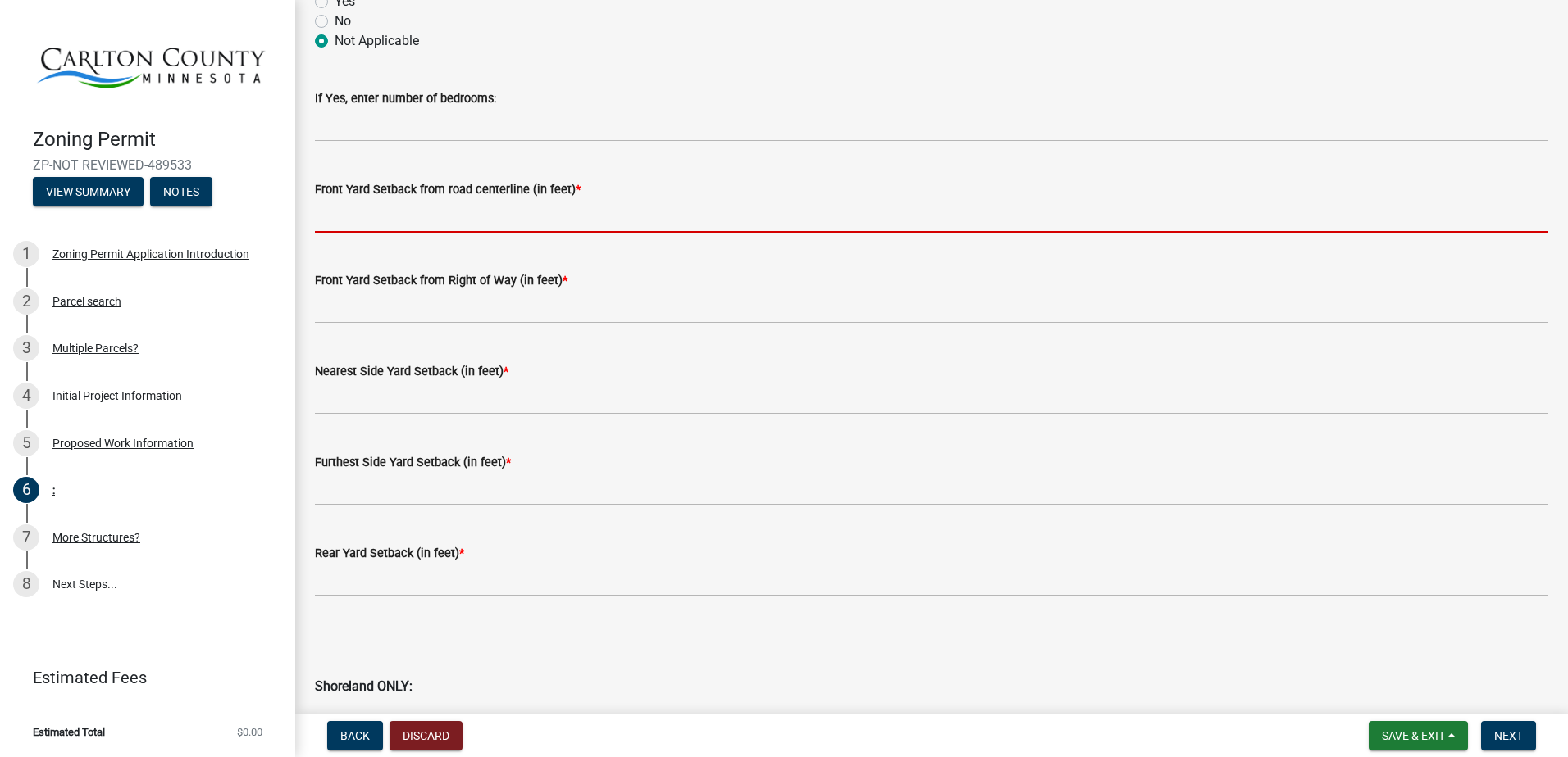
scroll to position [1147, 0]
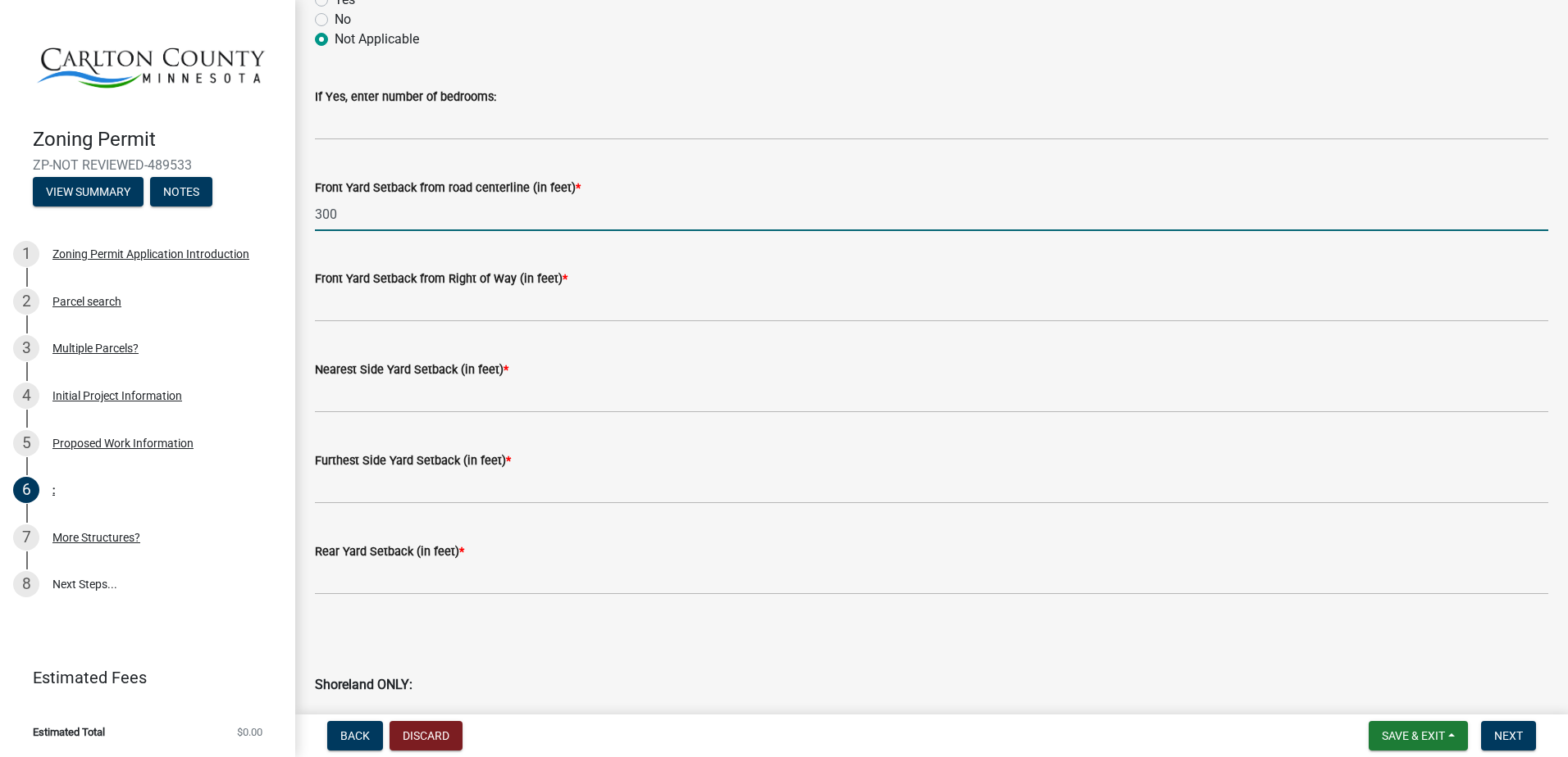
type input "300"
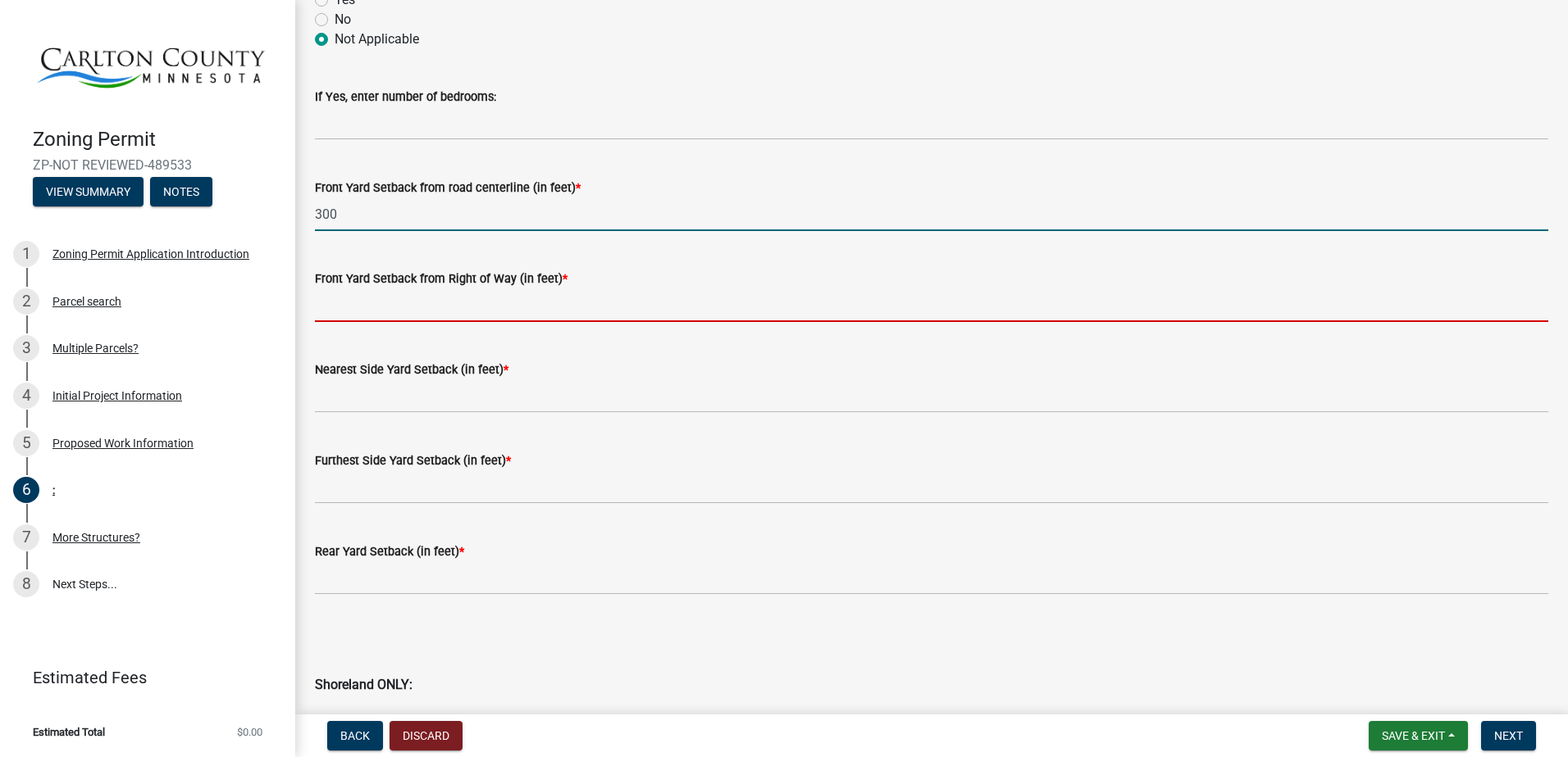
click at [585, 311] on input "text" at bounding box center [932, 305] width 1234 height 33
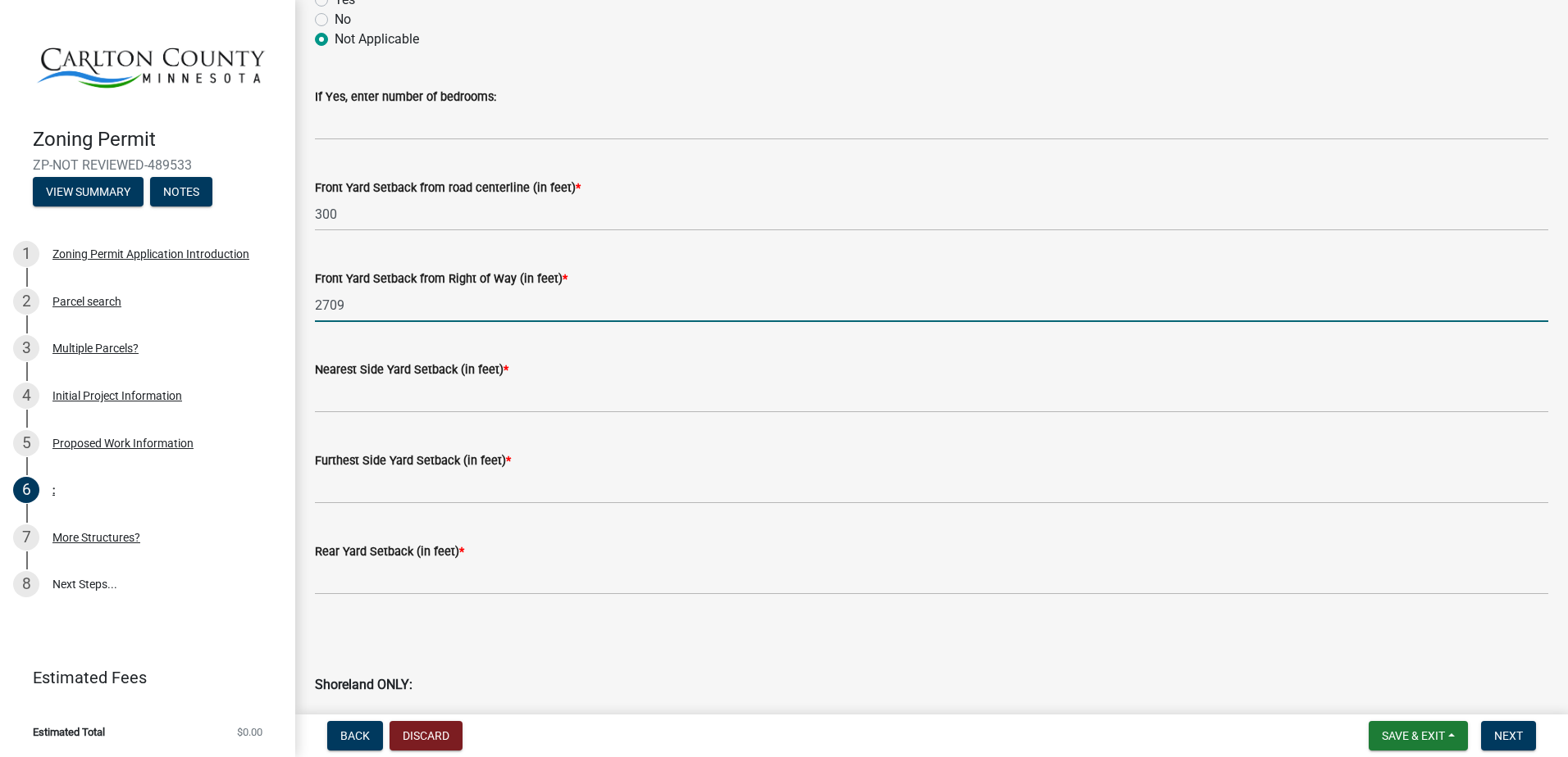
type input "2709"
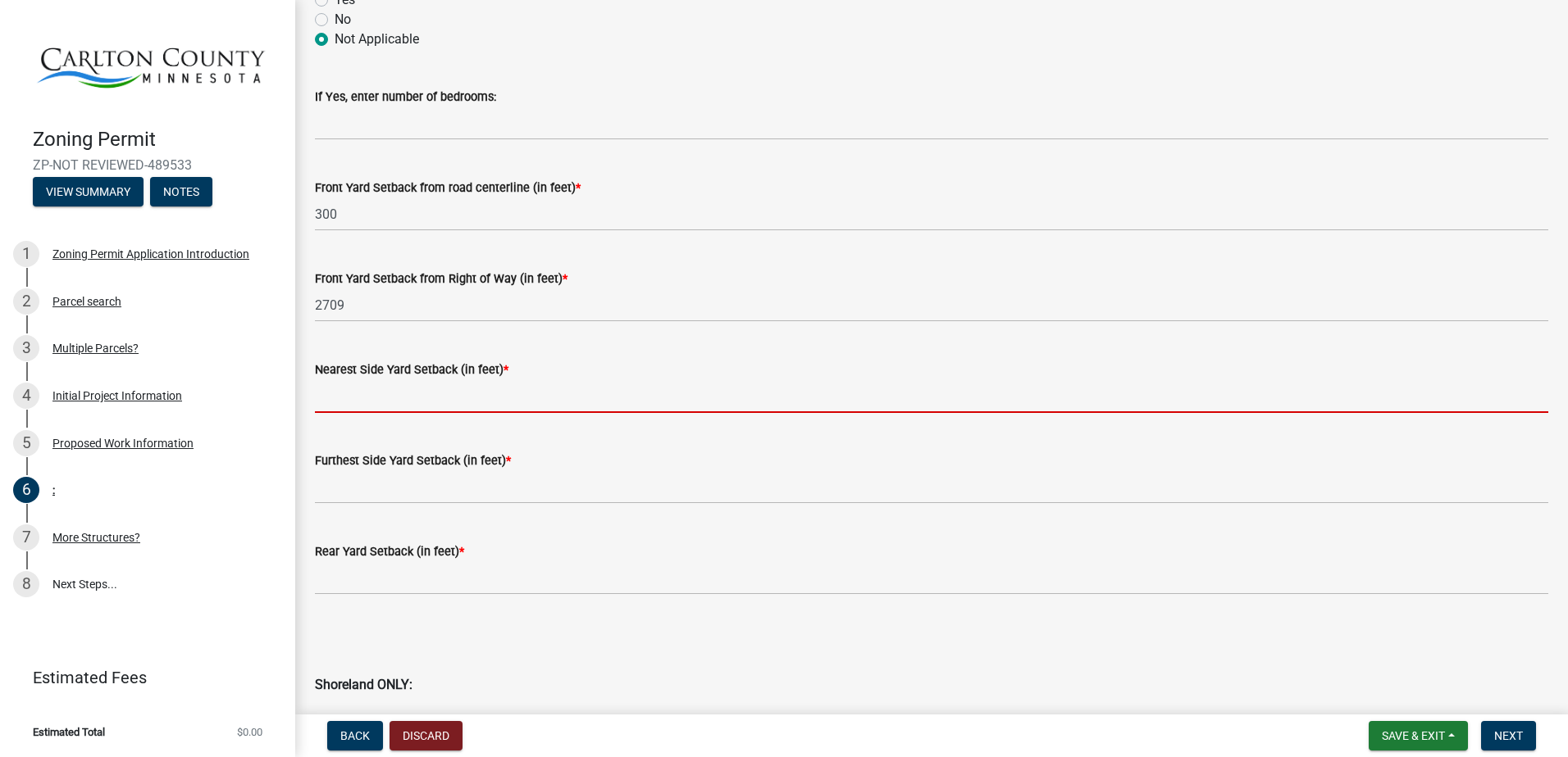
click at [569, 402] on input "text" at bounding box center [932, 396] width 1234 height 33
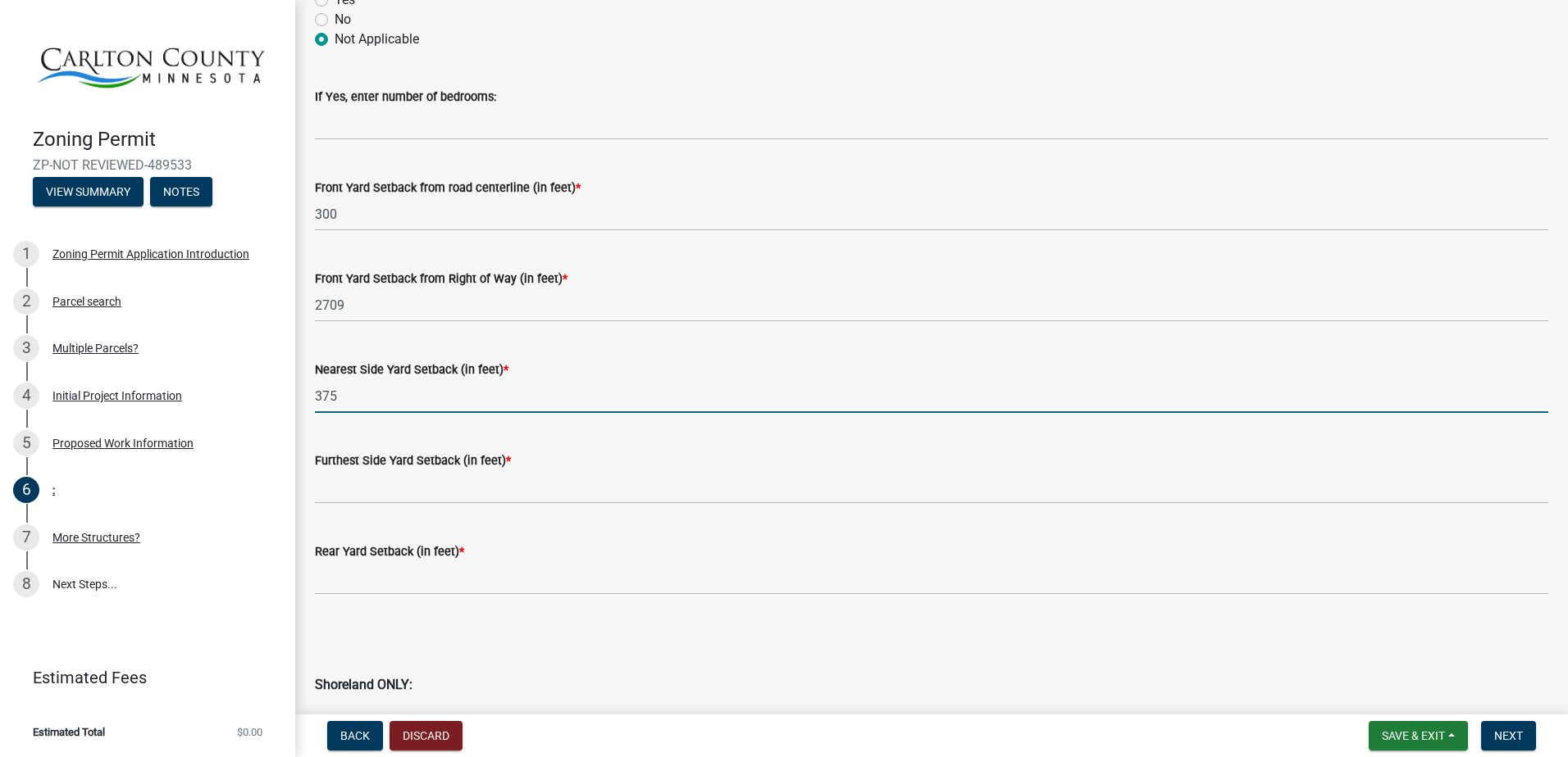
type input "375"
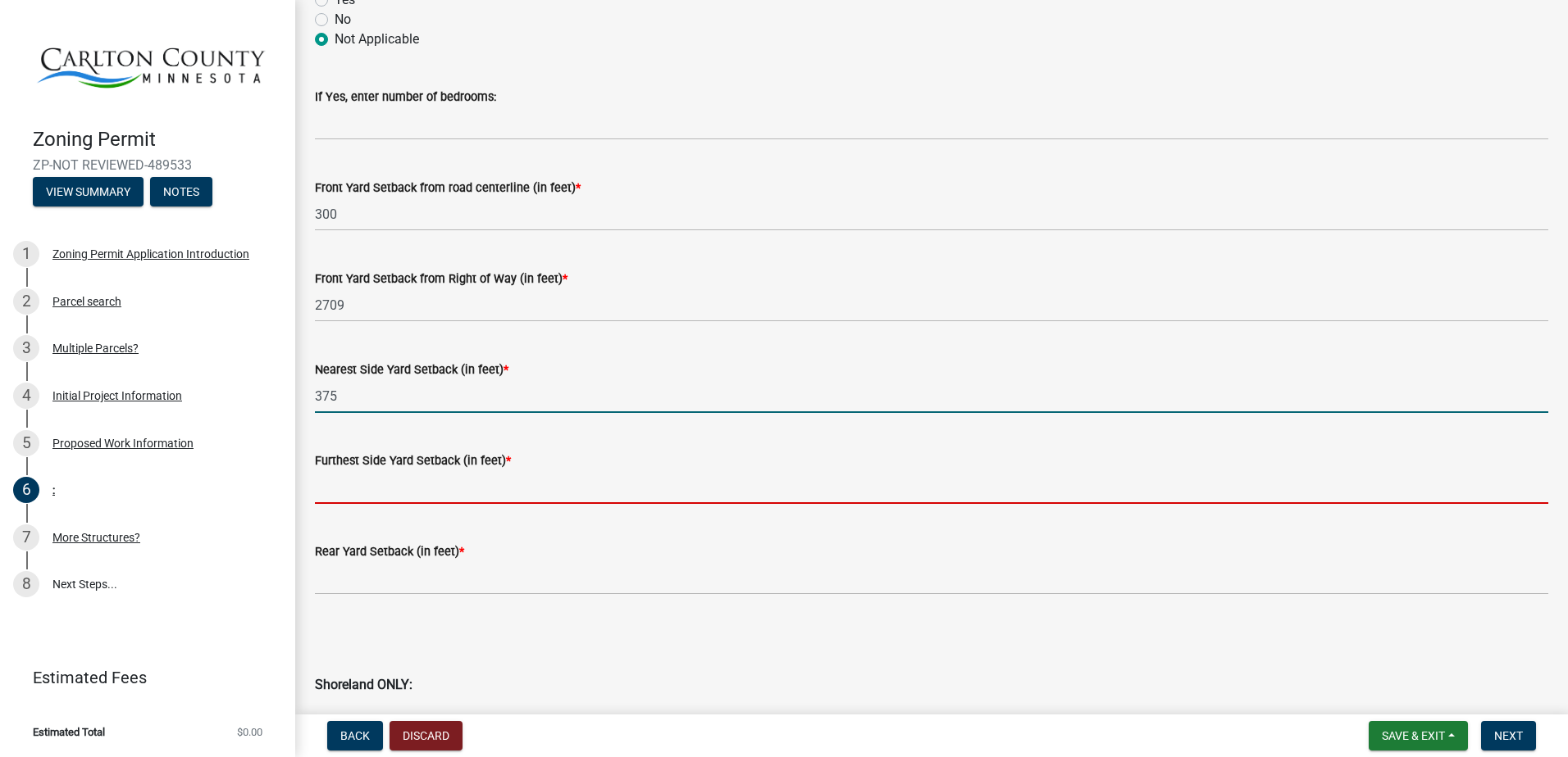
click at [423, 494] on input "text" at bounding box center [932, 488] width 1234 height 33
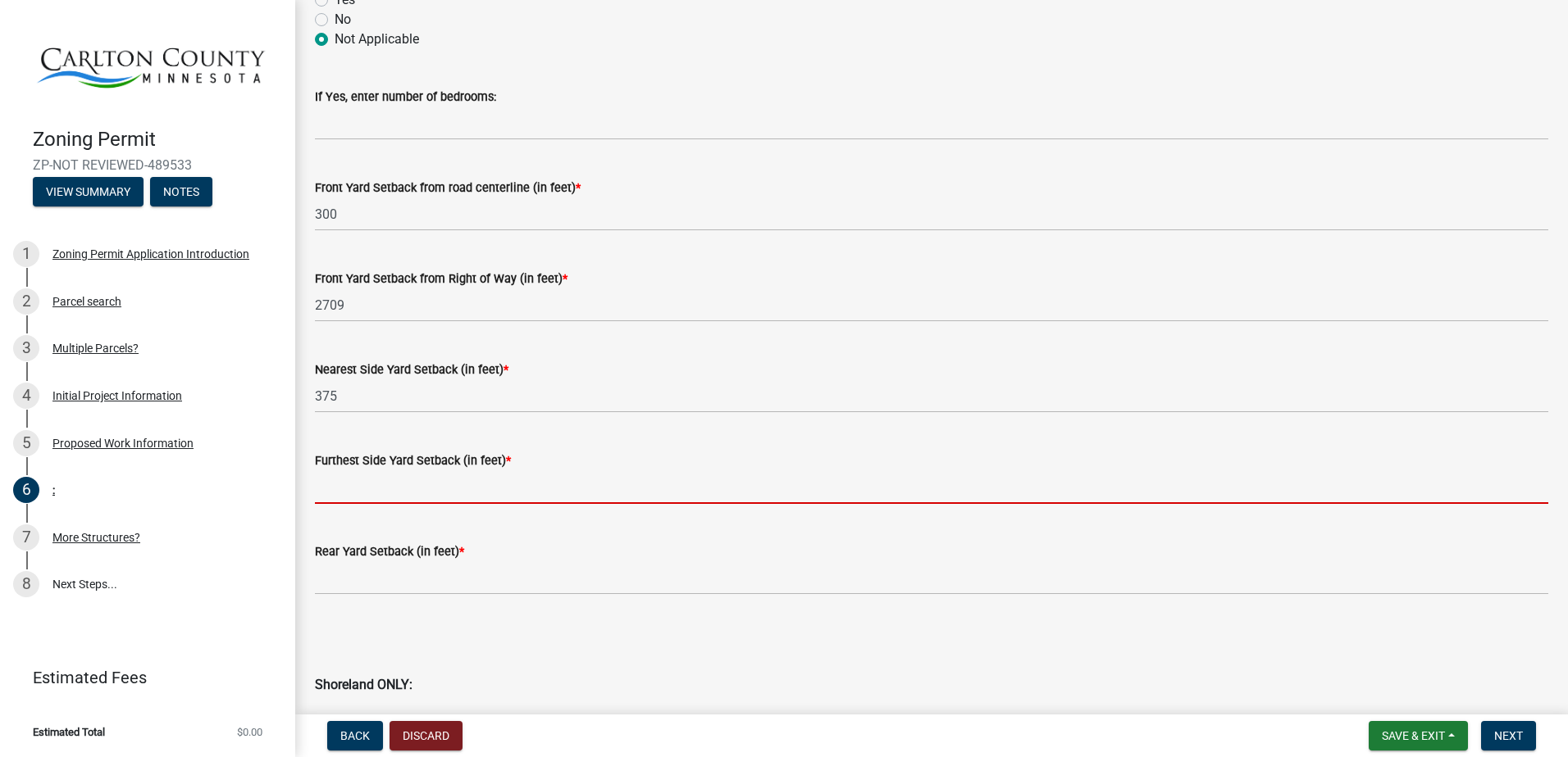
type input "2"
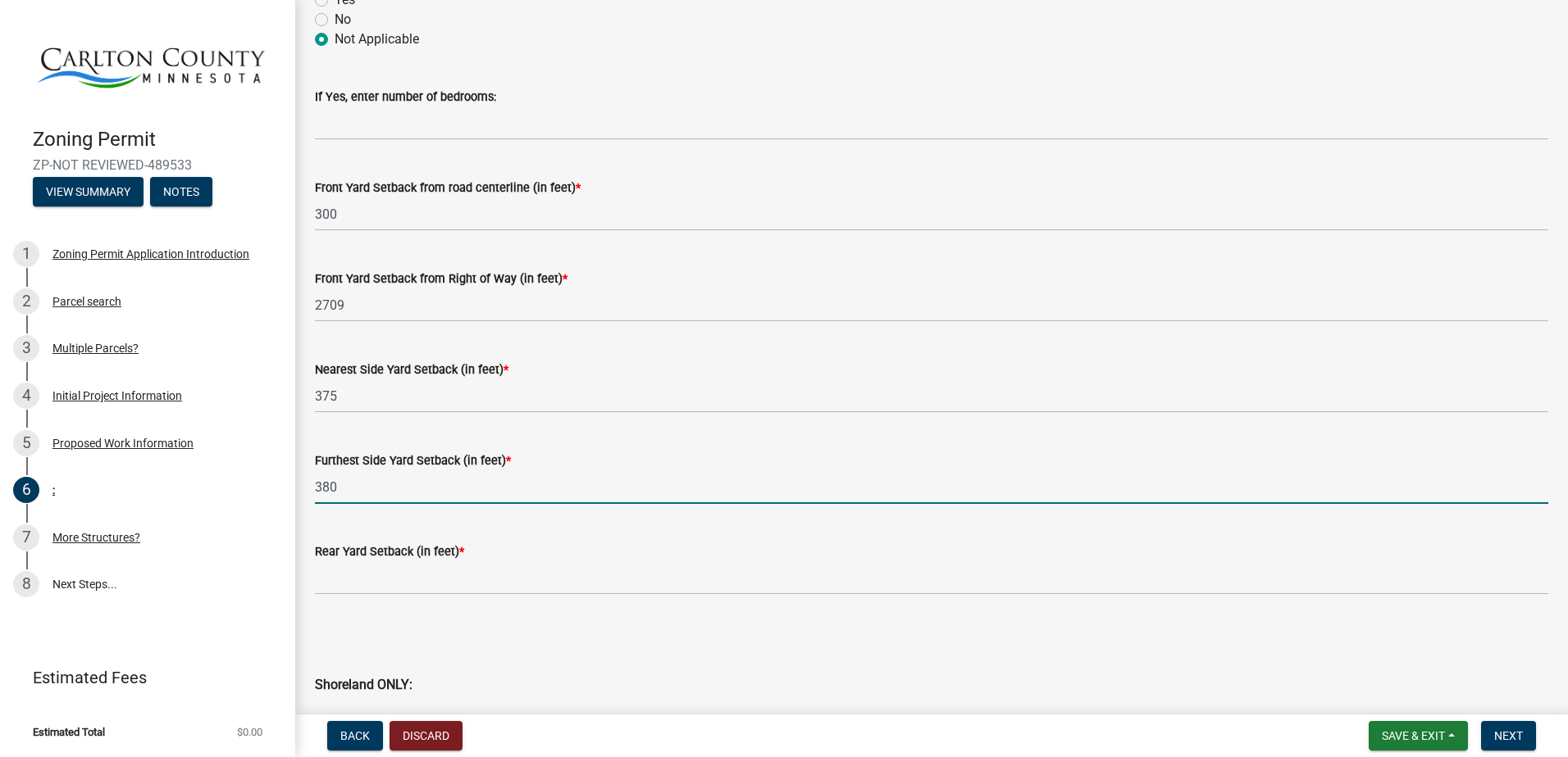
type input "380"
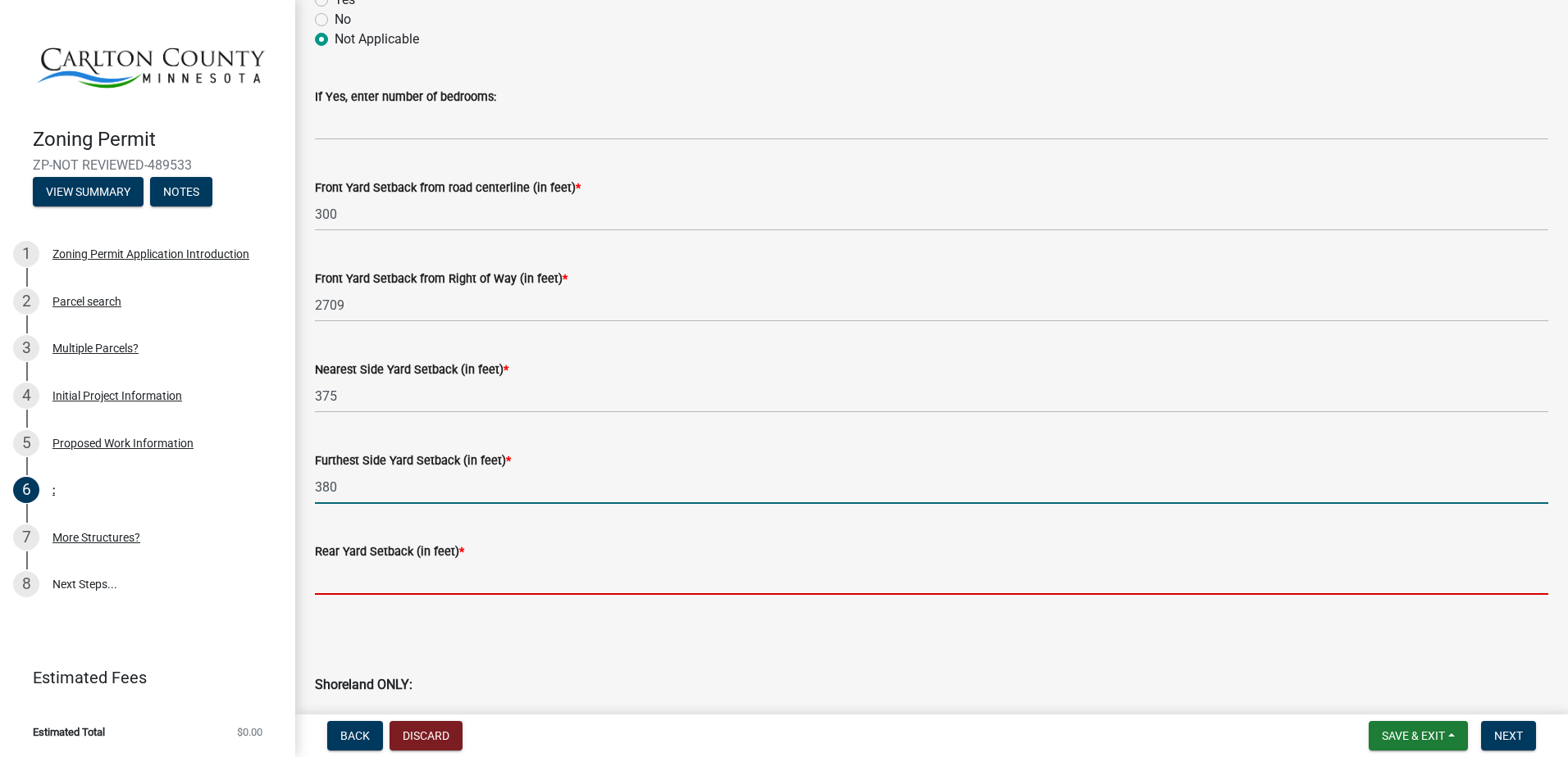
click at [419, 592] on input "text" at bounding box center [932, 578] width 1234 height 33
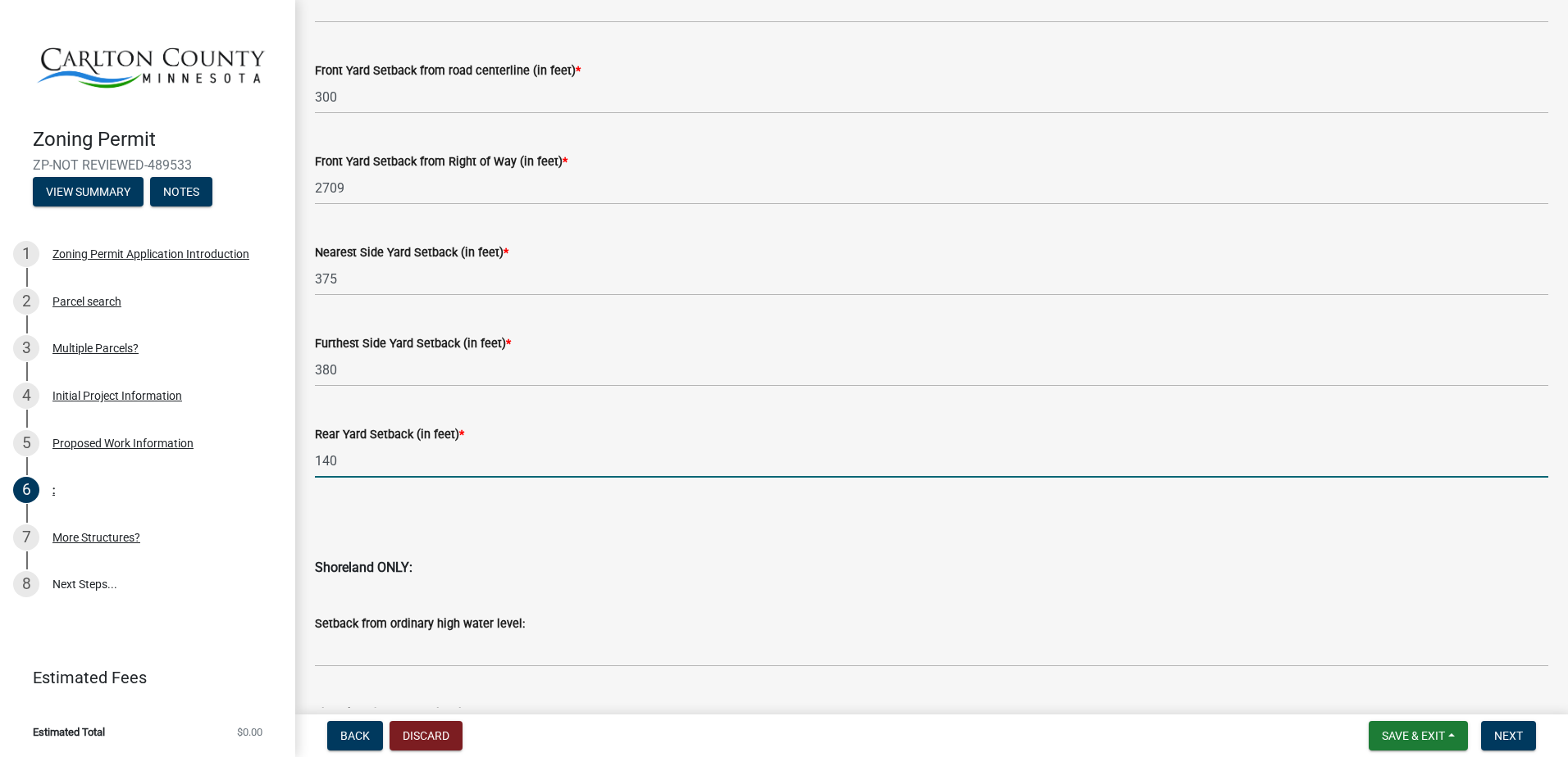
scroll to position [1476, 0]
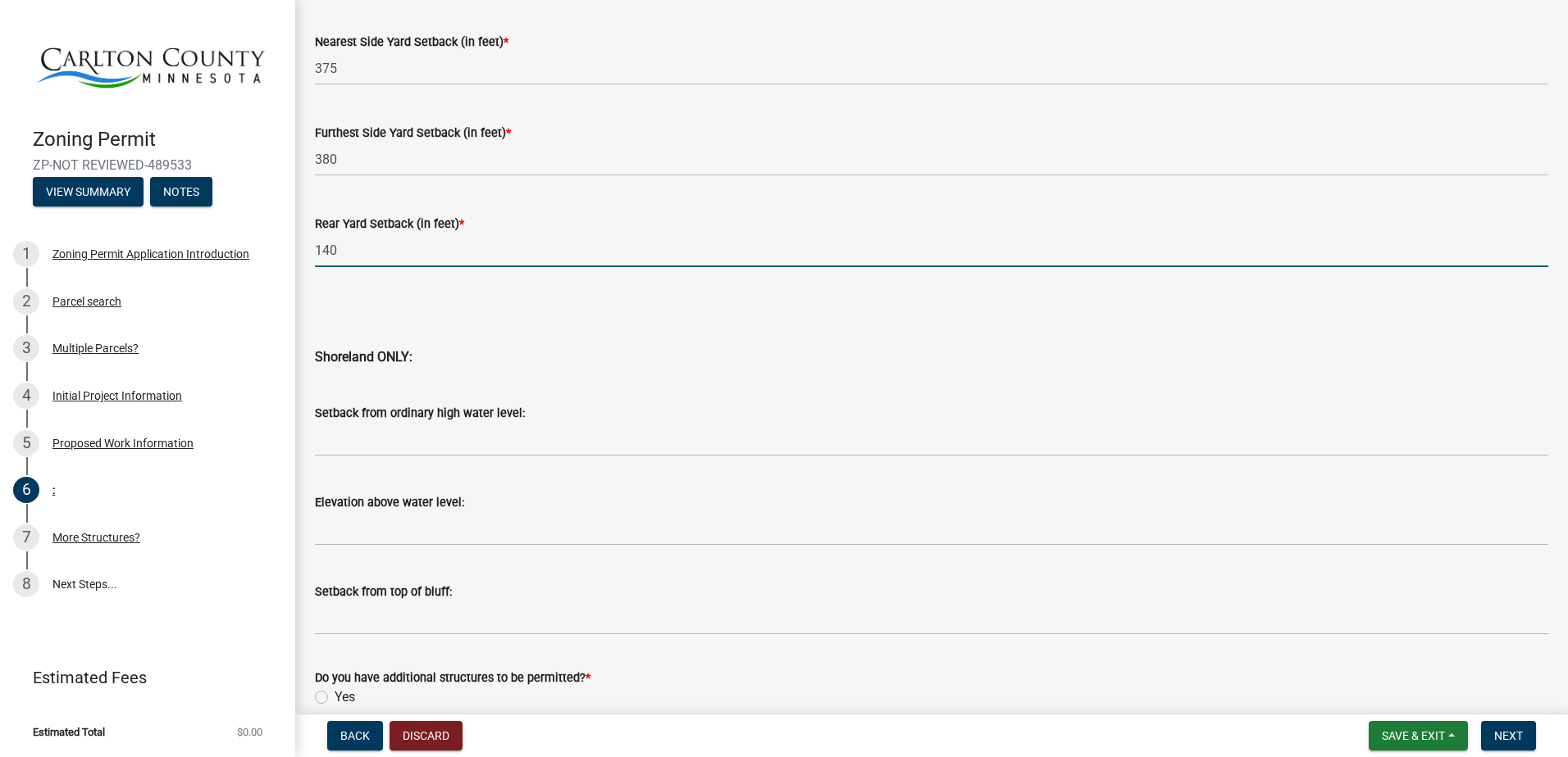
type input "140"
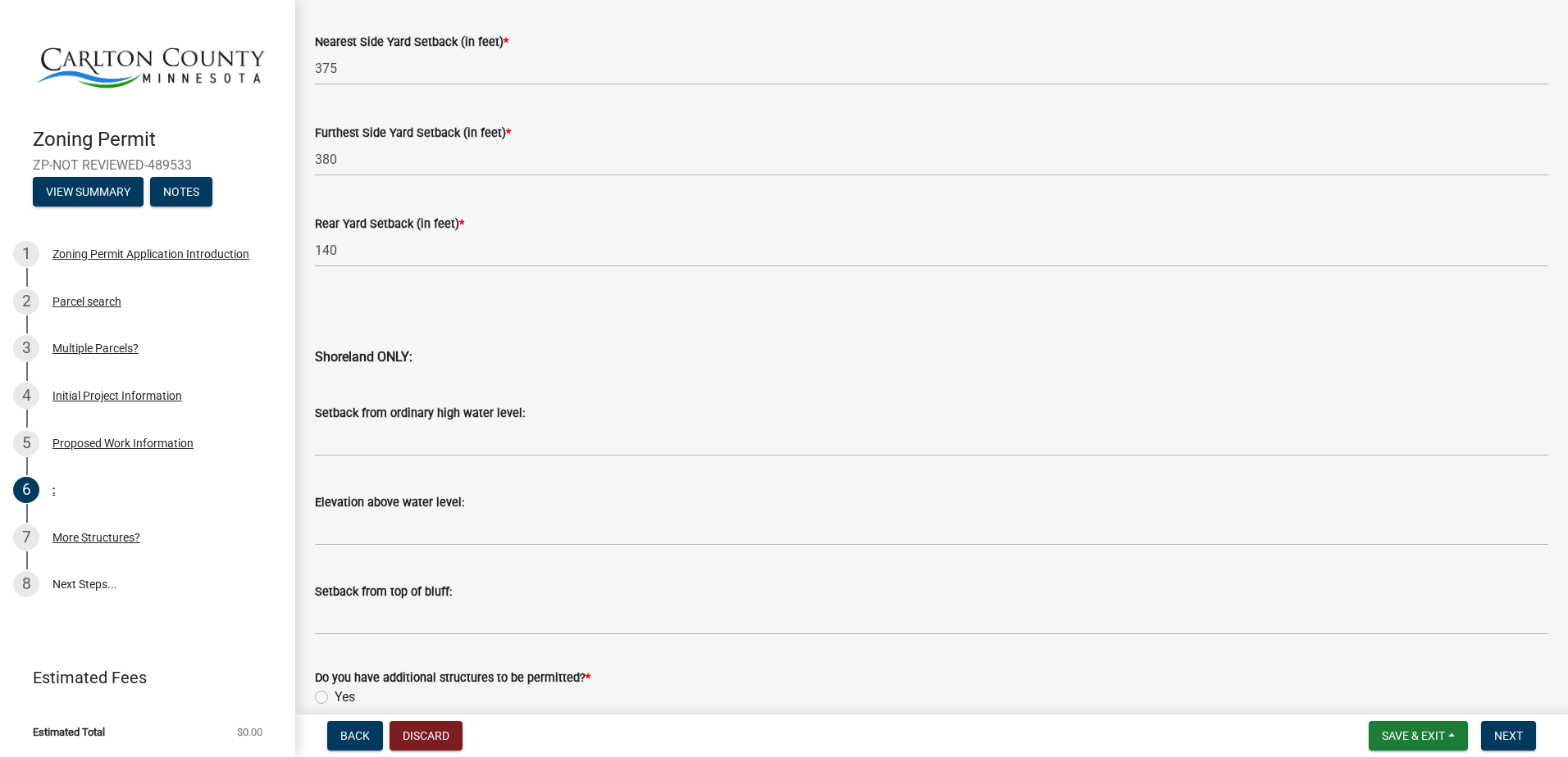
click at [352, 702] on label "Yes" at bounding box center [344, 698] width 21 height 20
click at [345, 698] on input "Yes" at bounding box center [339, 693] width 11 height 11
radio input "true"
click at [1492, 728] on button "Next" at bounding box center [1509, 736] width 55 height 29
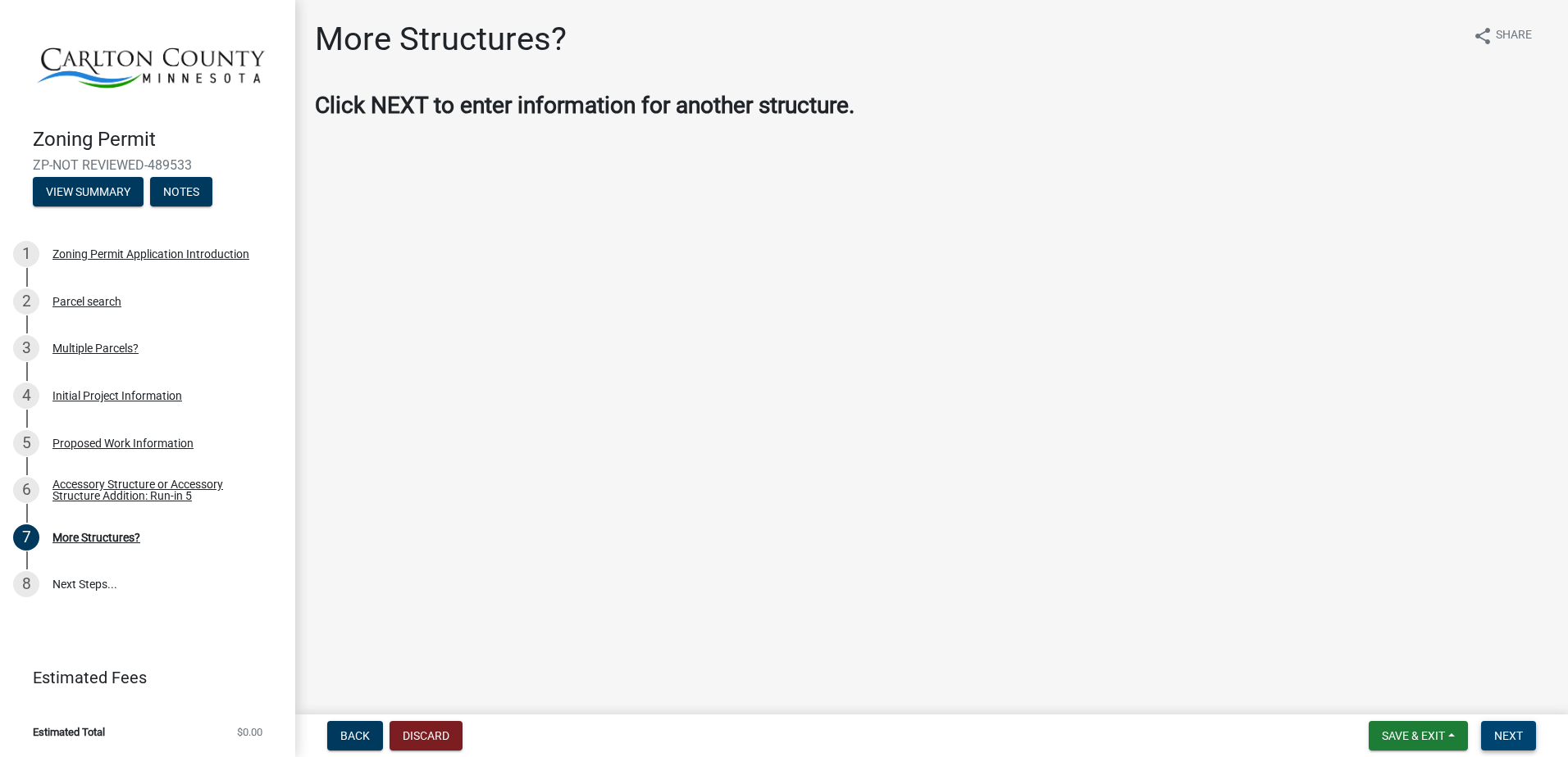
click at [1518, 742] on span "Next" at bounding box center [1508, 735] width 29 height 13
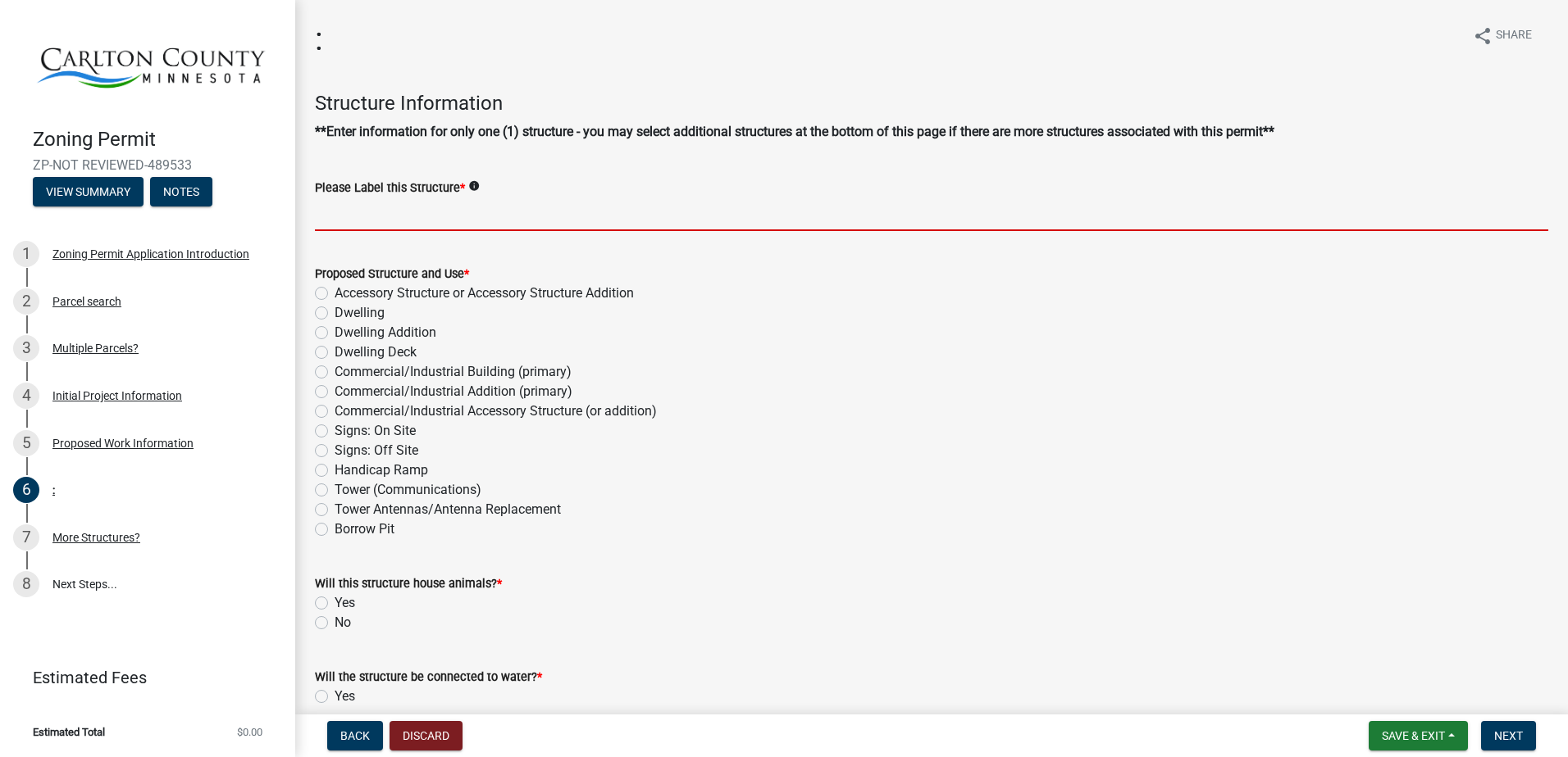
click at [564, 200] on input "Please Label this Structure *" at bounding box center [932, 214] width 1234 height 33
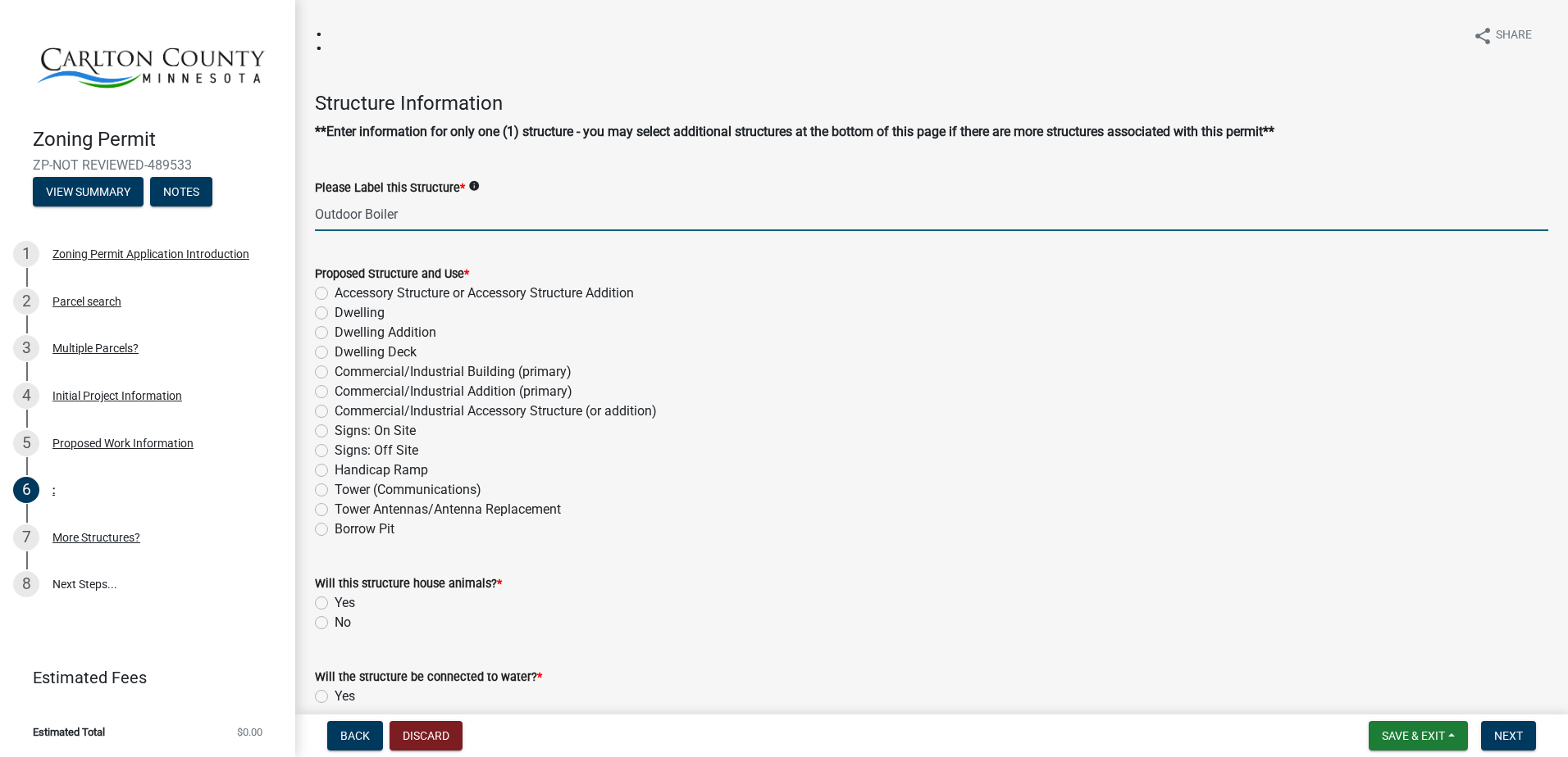
type input "Outdoor Boiler"
click at [540, 304] on div "Dwelling" at bounding box center [932, 313] width 1234 height 20
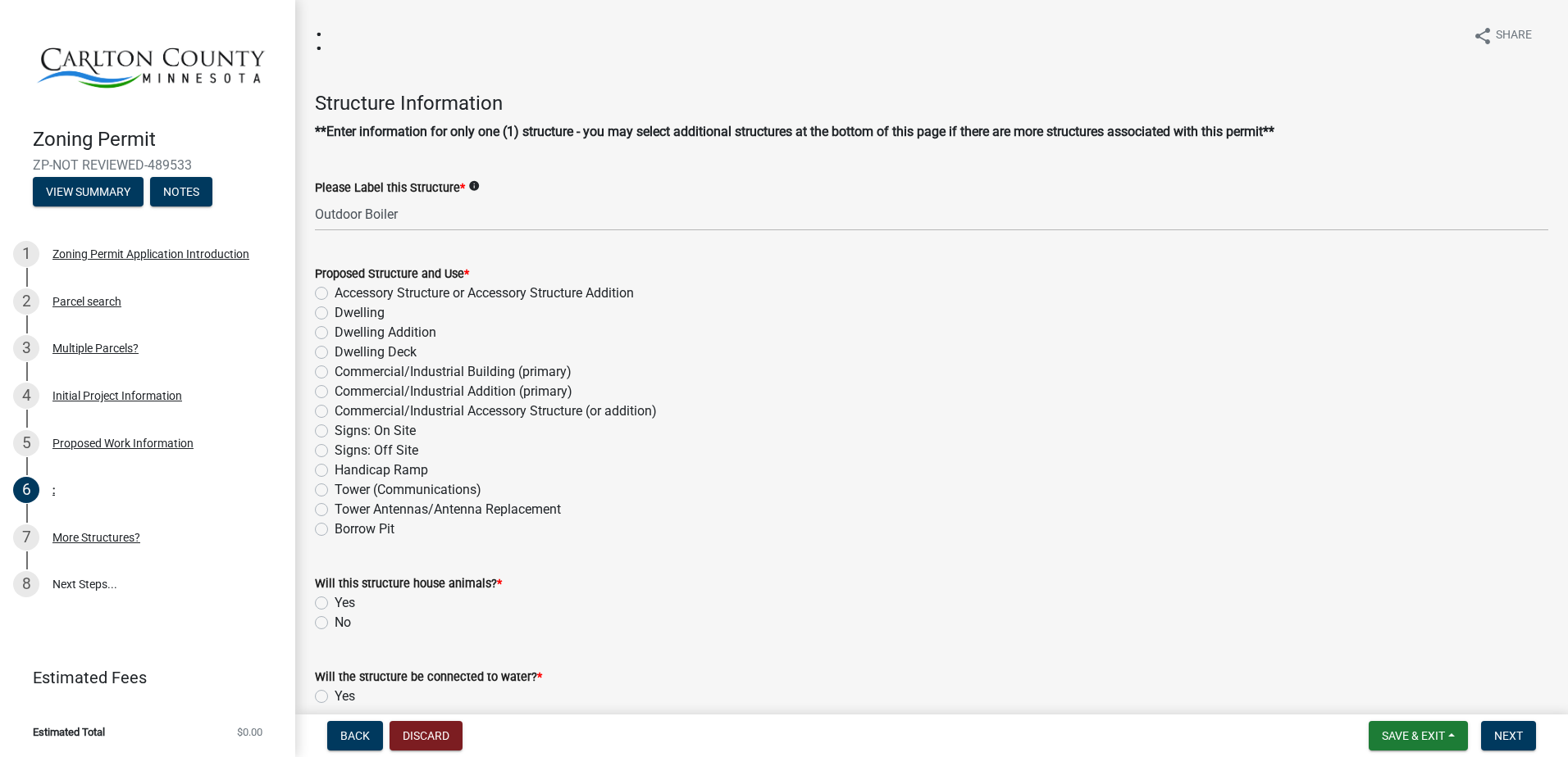
click at [540, 298] on label "Accessory Structure or Accessory Structure Addition" at bounding box center [484, 293] width 299 height 20
click at [345, 294] on input "Accessory Structure or Accessory Structure Addition" at bounding box center [339, 288] width 11 height 11
radio input "true"
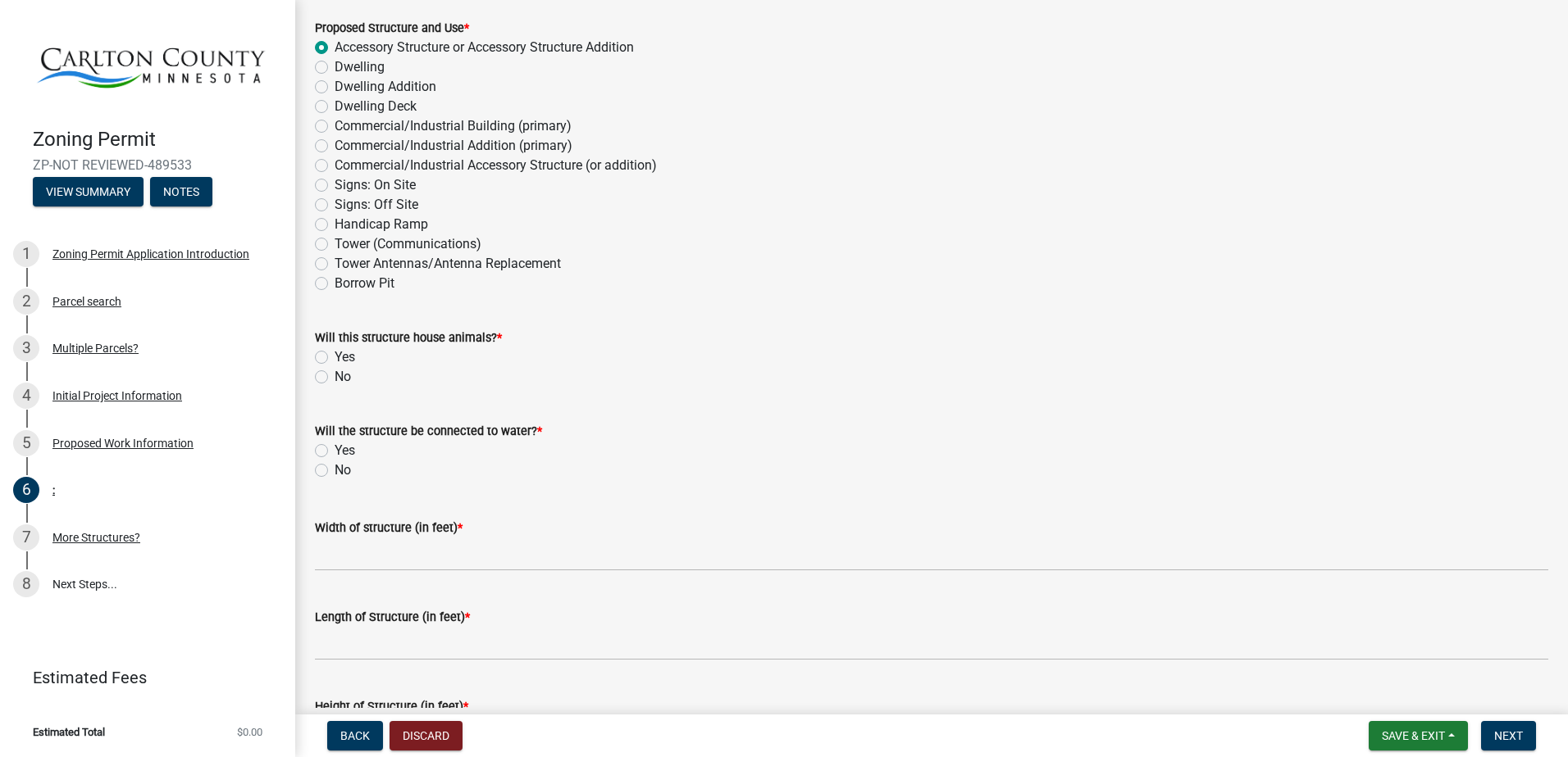
click at [348, 387] on wm-data-entity-input "Will this structure house animals? * Yes No" at bounding box center [932, 354] width 1234 height 93
click at [344, 382] on label "No" at bounding box center [342, 378] width 17 height 20
click at [344, 378] on input "No" at bounding box center [339, 373] width 11 height 11
radio input "true"
click at [350, 461] on label "No" at bounding box center [342, 471] width 17 height 20
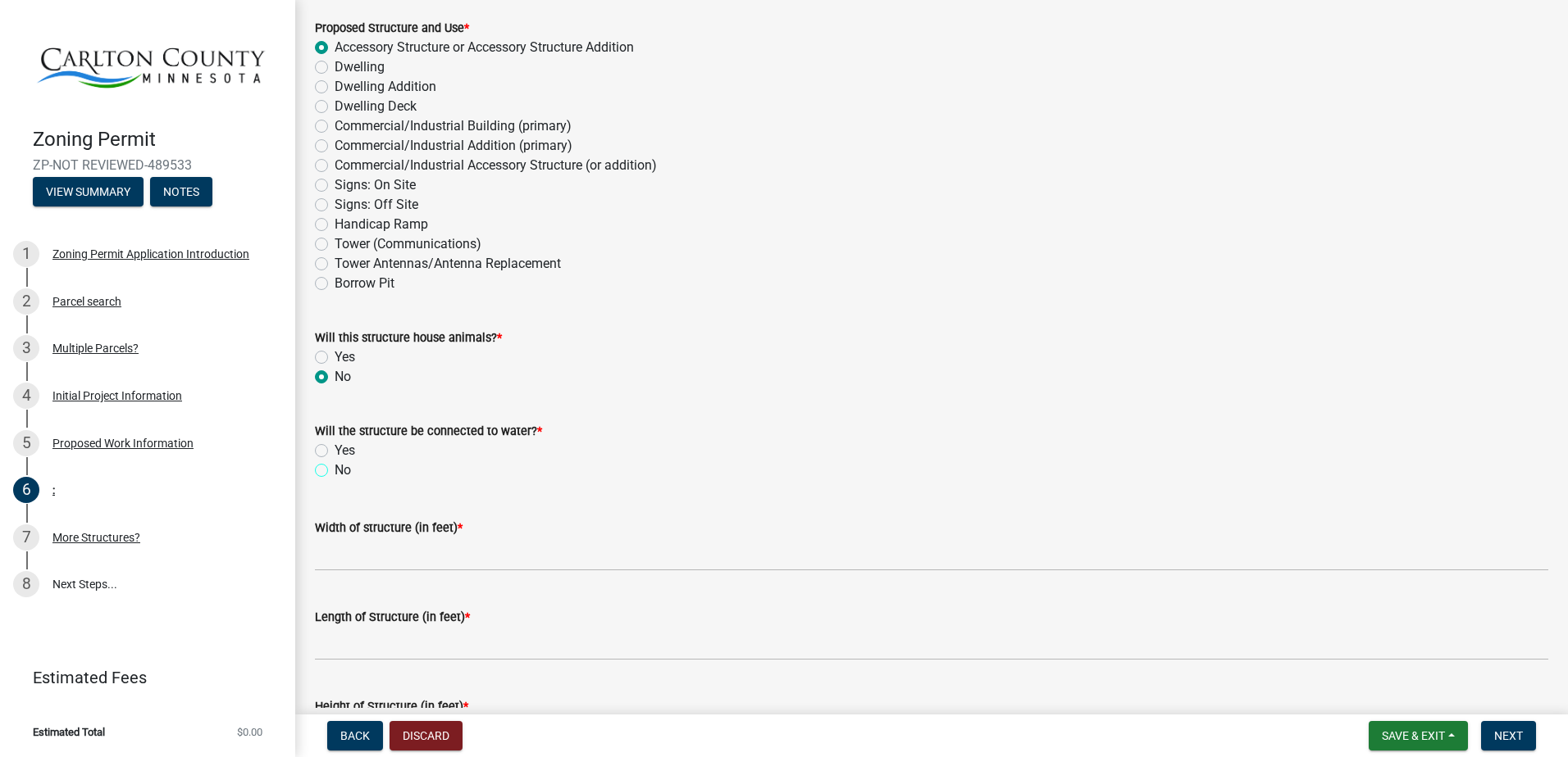
click at [345, 461] on input "No" at bounding box center [339, 466] width 11 height 11
radio input "true"
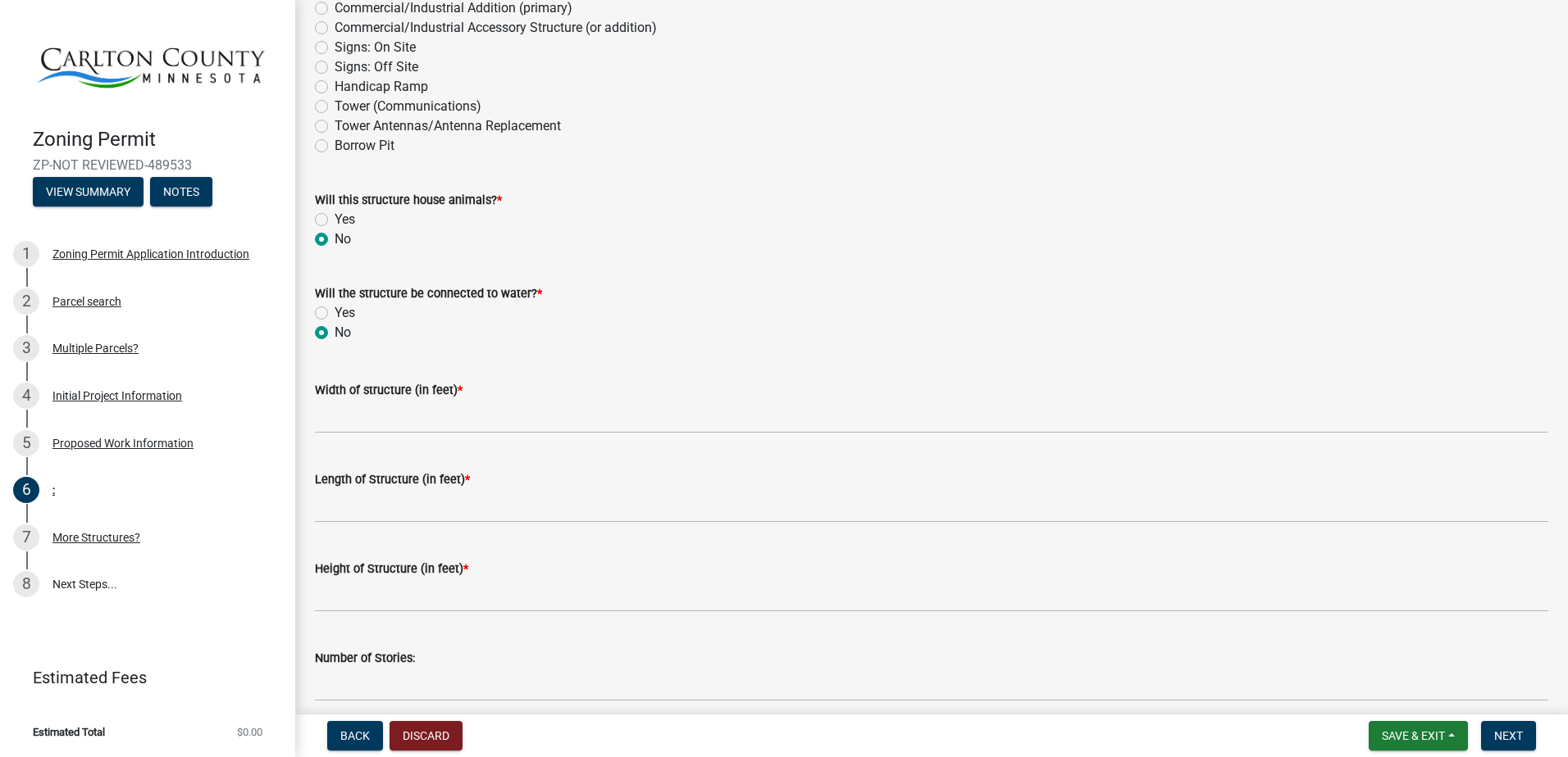
scroll to position [410, 0]
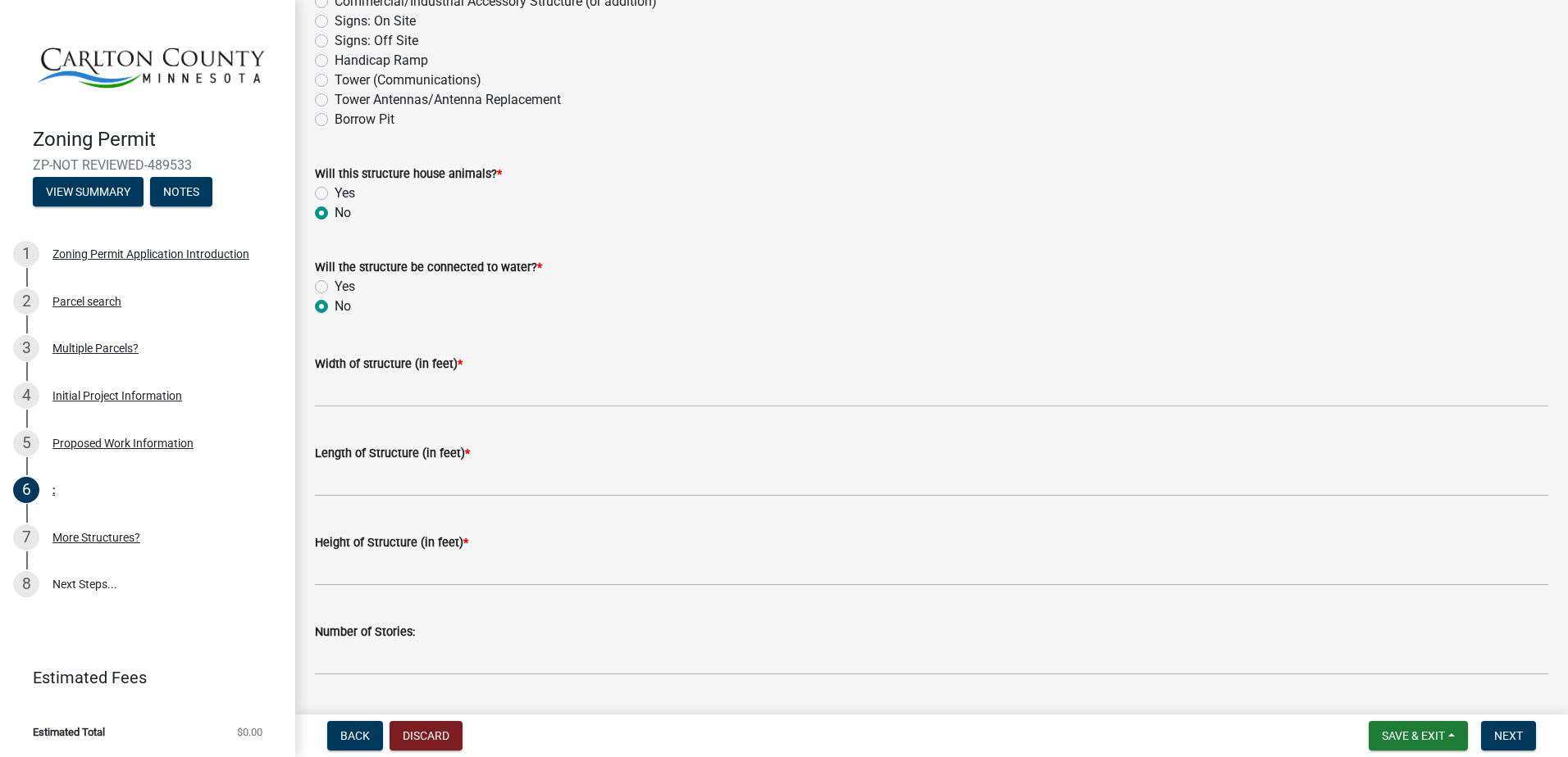
click at [332, 288] on div "Yes" at bounding box center [932, 287] width 1234 height 20
click at [328, 281] on div "Yes" at bounding box center [932, 287] width 1234 height 20
click at [328, 283] on div "Yes" at bounding box center [932, 287] width 1234 height 20
click at [334, 283] on label "Yes" at bounding box center [344, 287] width 21 height 20
click at [334, 283] on input "Yes" at bounding box center [339, 282] width 11 height 11
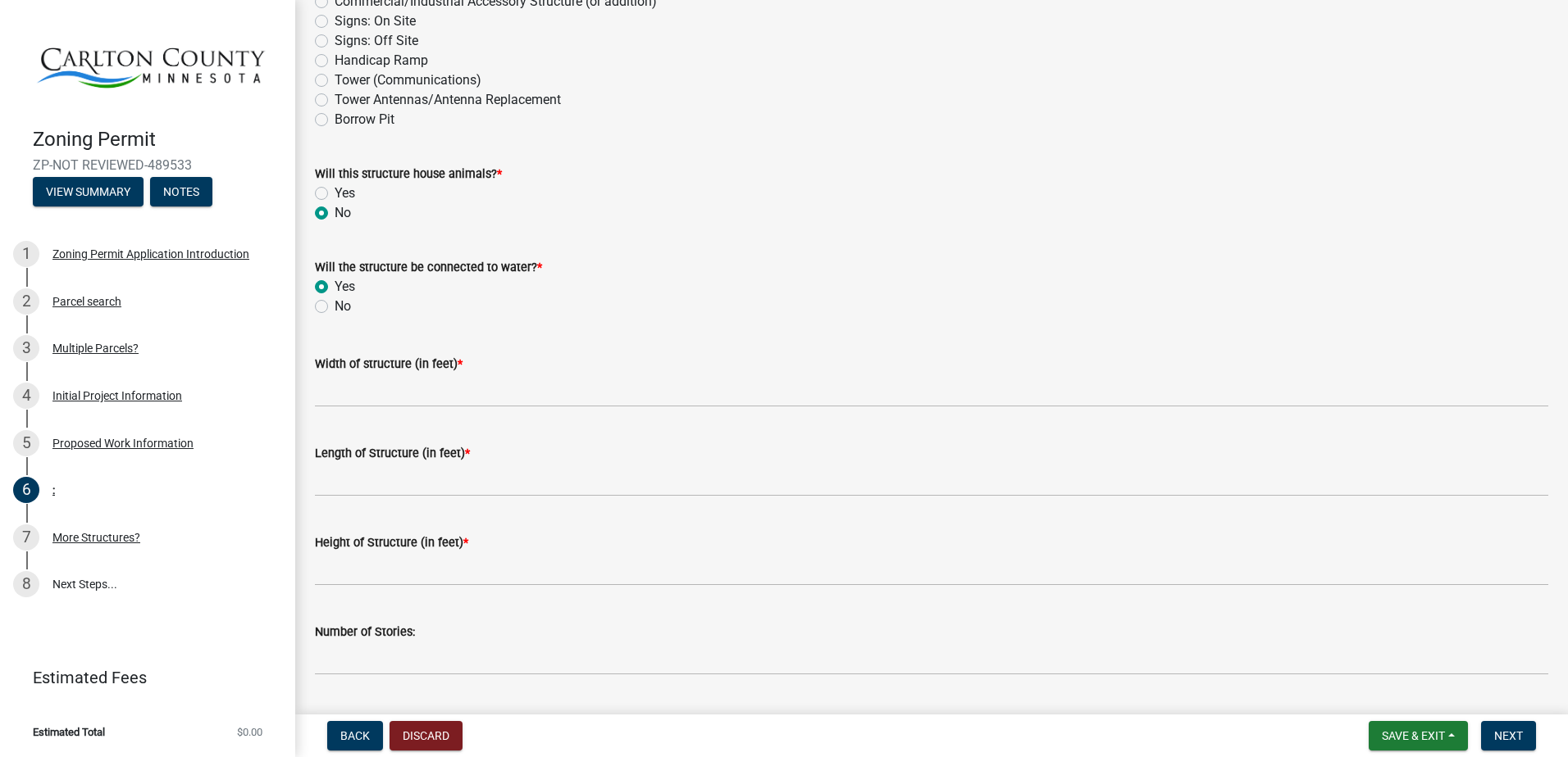
radio input "true"
click at [368, 429] on div "Length of Structure (in feet) *" at bounding box center [932, 459] width 1234 height 77
click at [376, 407] on wm-data-entity-input "Width of structure (in feet) *" at bounding box center [932, 376] width 1234 height 89
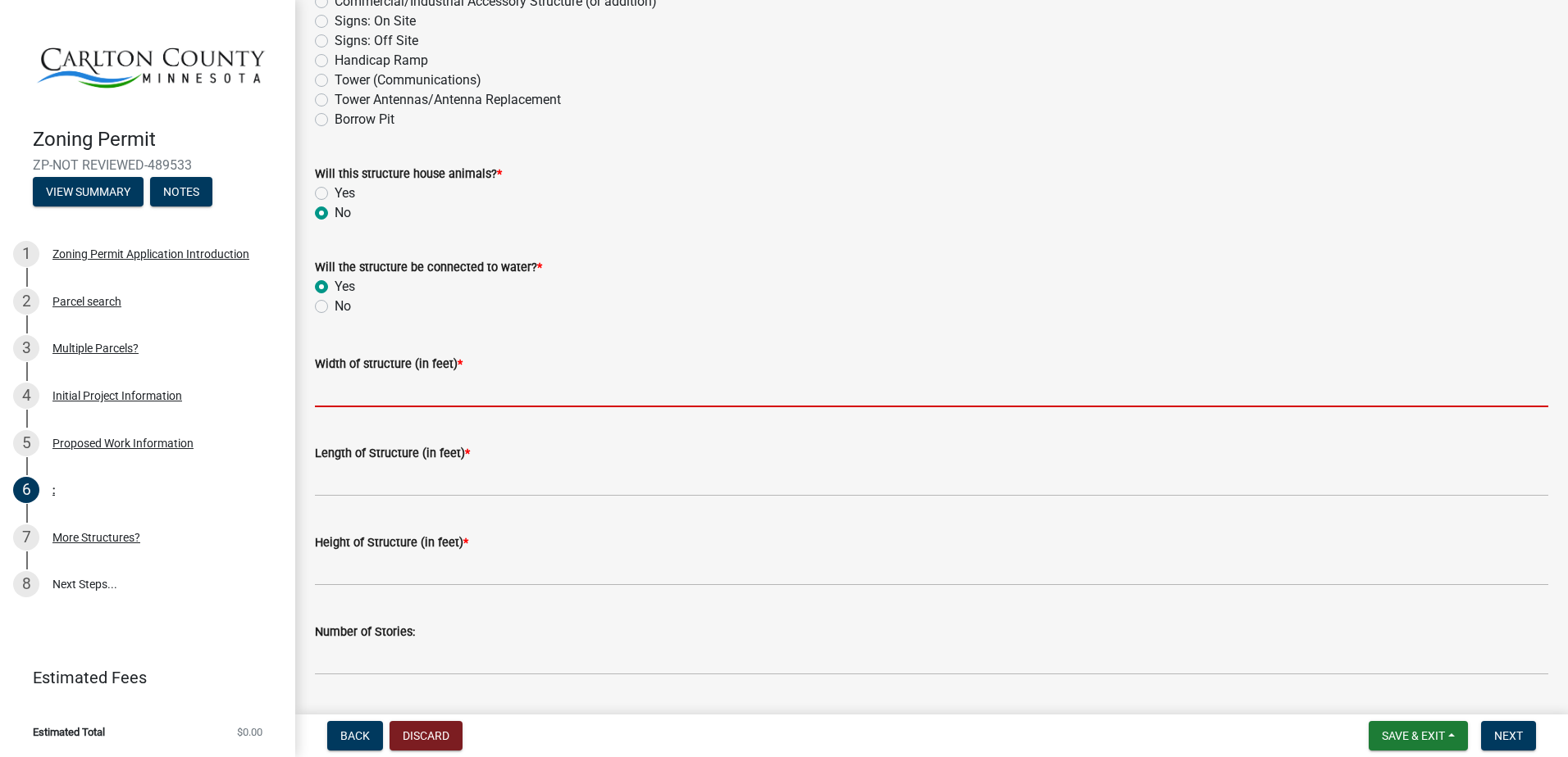
click at [377, 406] on input "Width of structure (in feet) *" at bounding box center [932, 390] width 1234 height 33
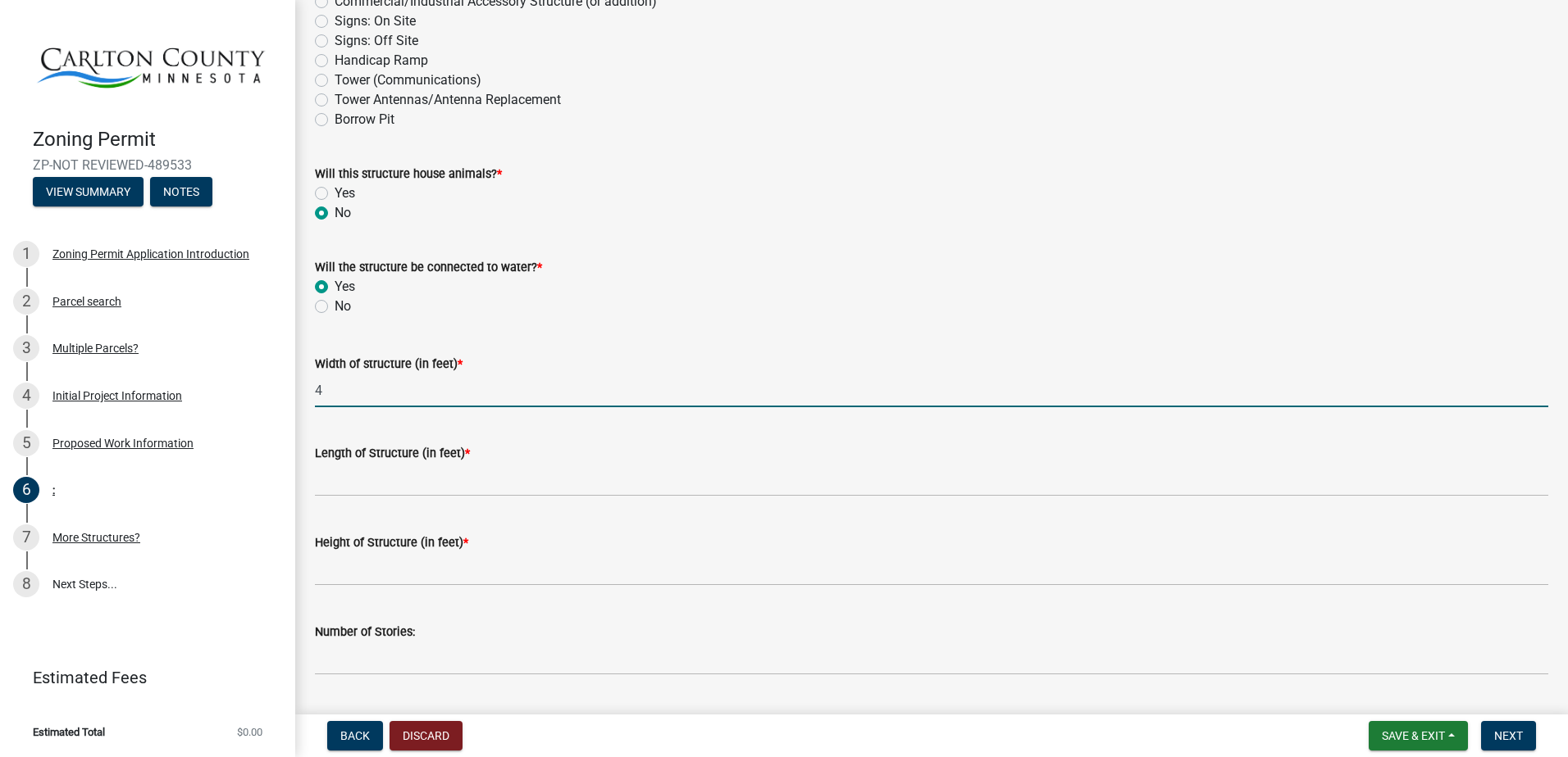
type input "4"
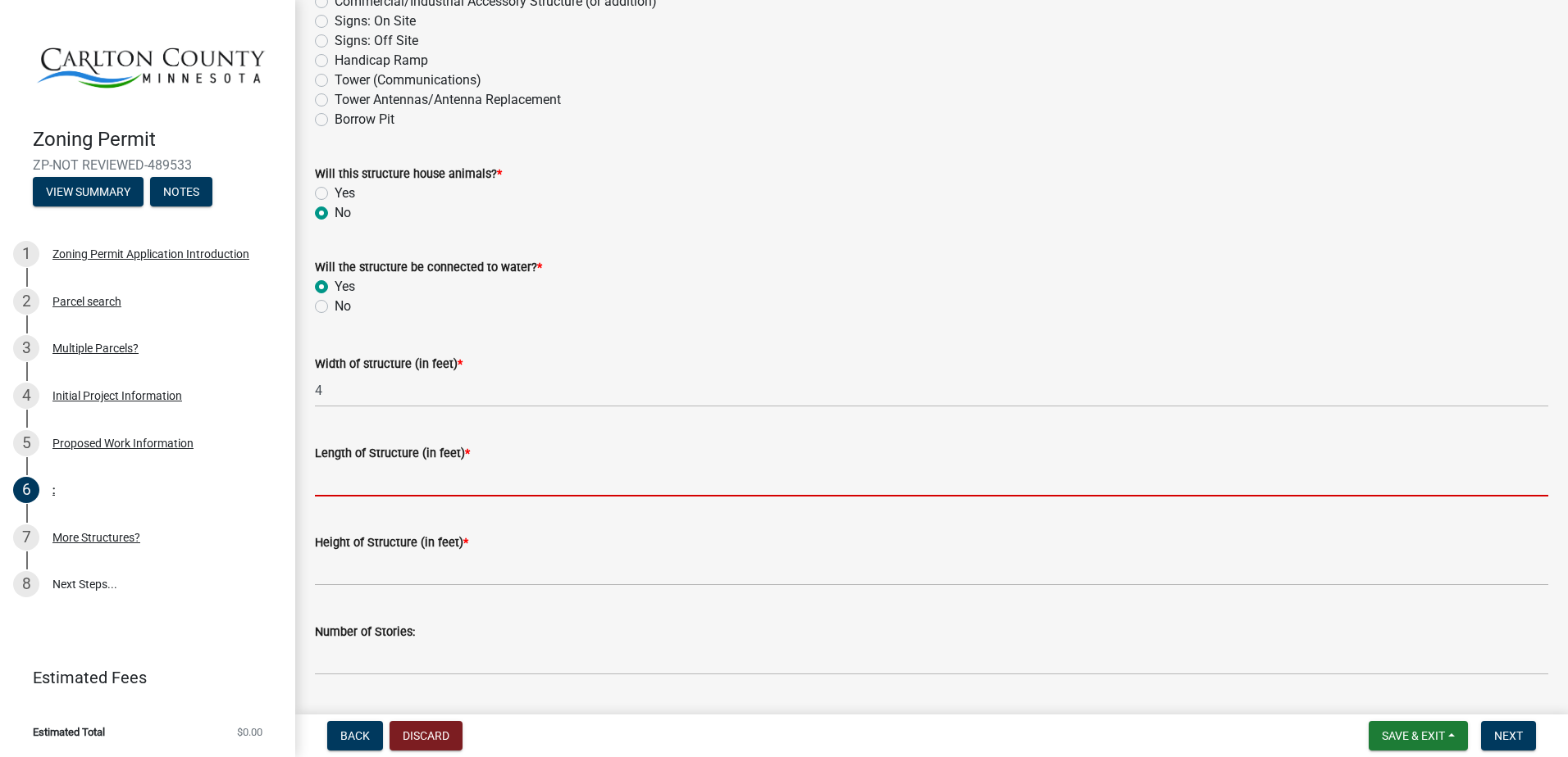
click at [377, 480] on input "Length of Structure (in feet) *" at bounding box center [932, 480] width 1234 height 33
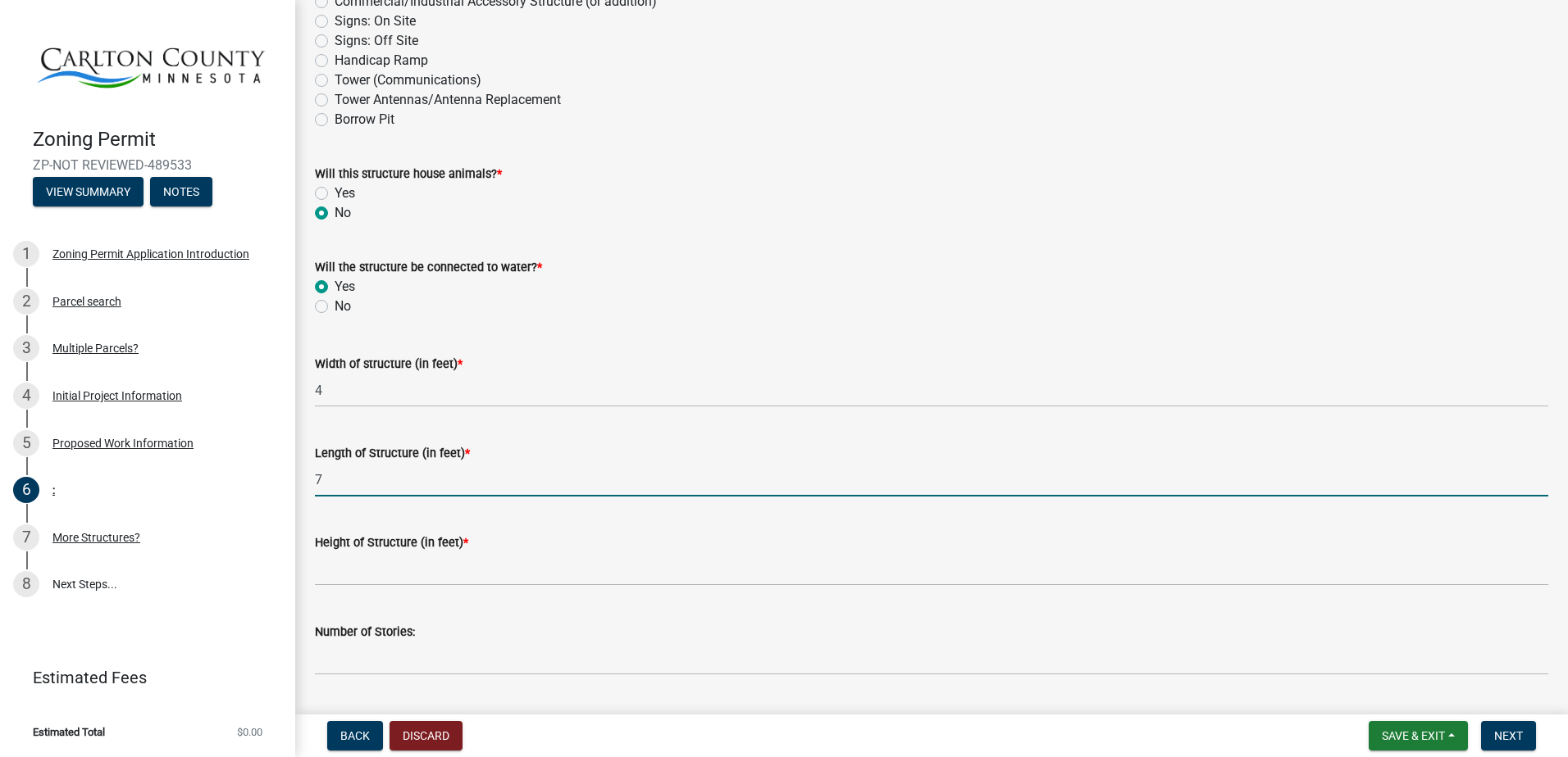
type input "7"
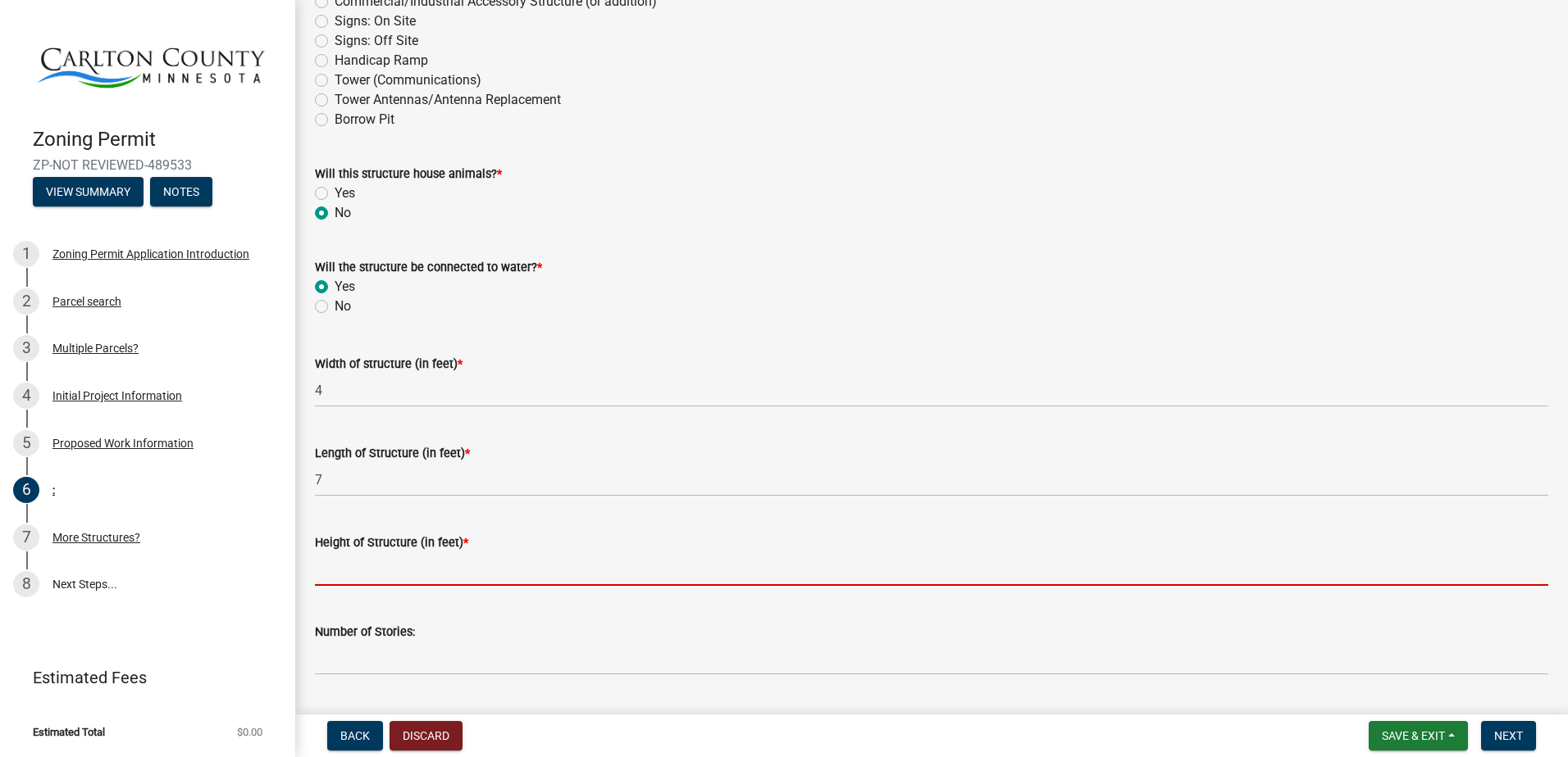
click at [400, 573] on input "Height of Structure (in feet) *" at bounding box center [932, 569] width 1234 height 33
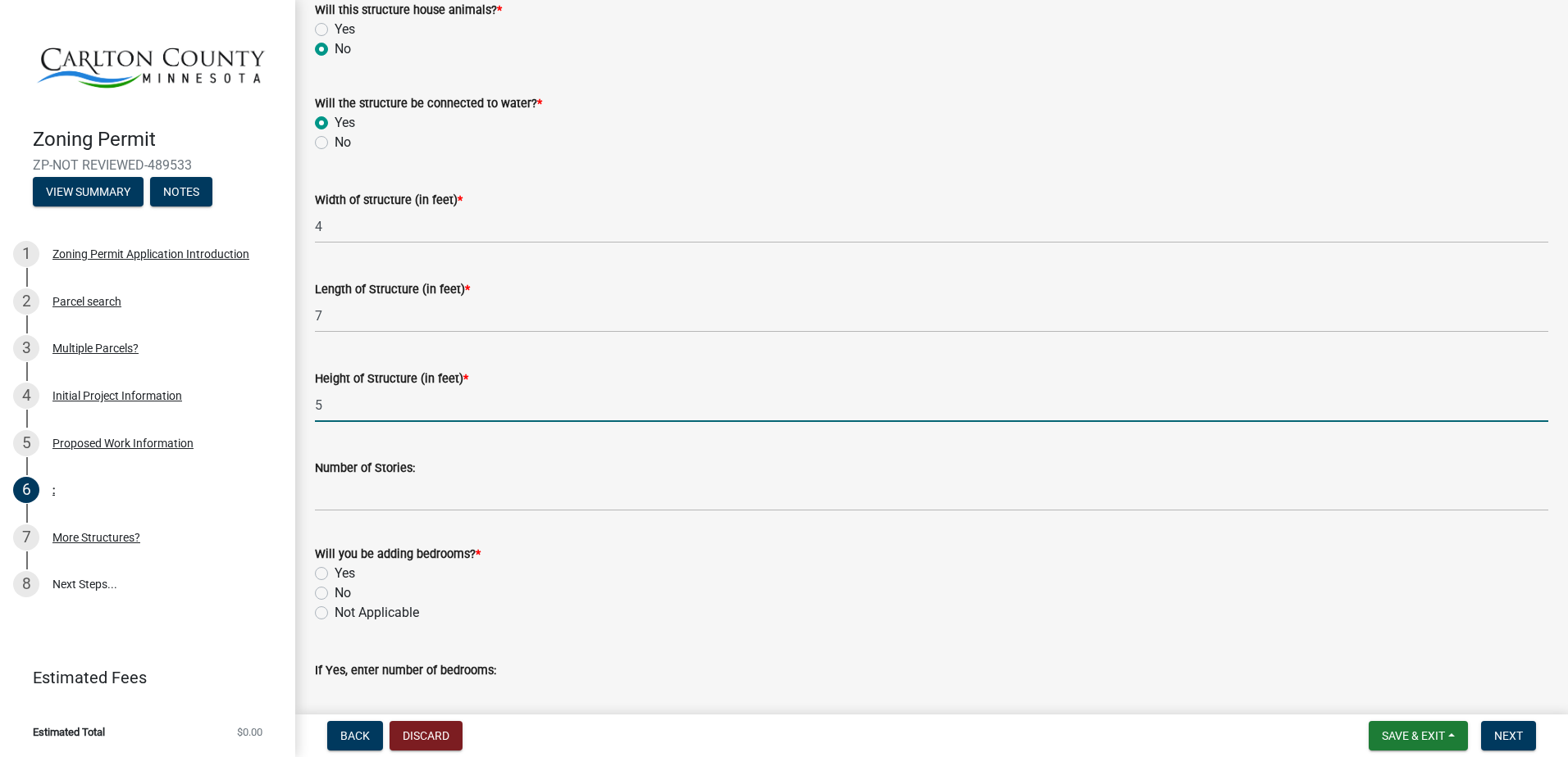
scroll to position [737, 0]
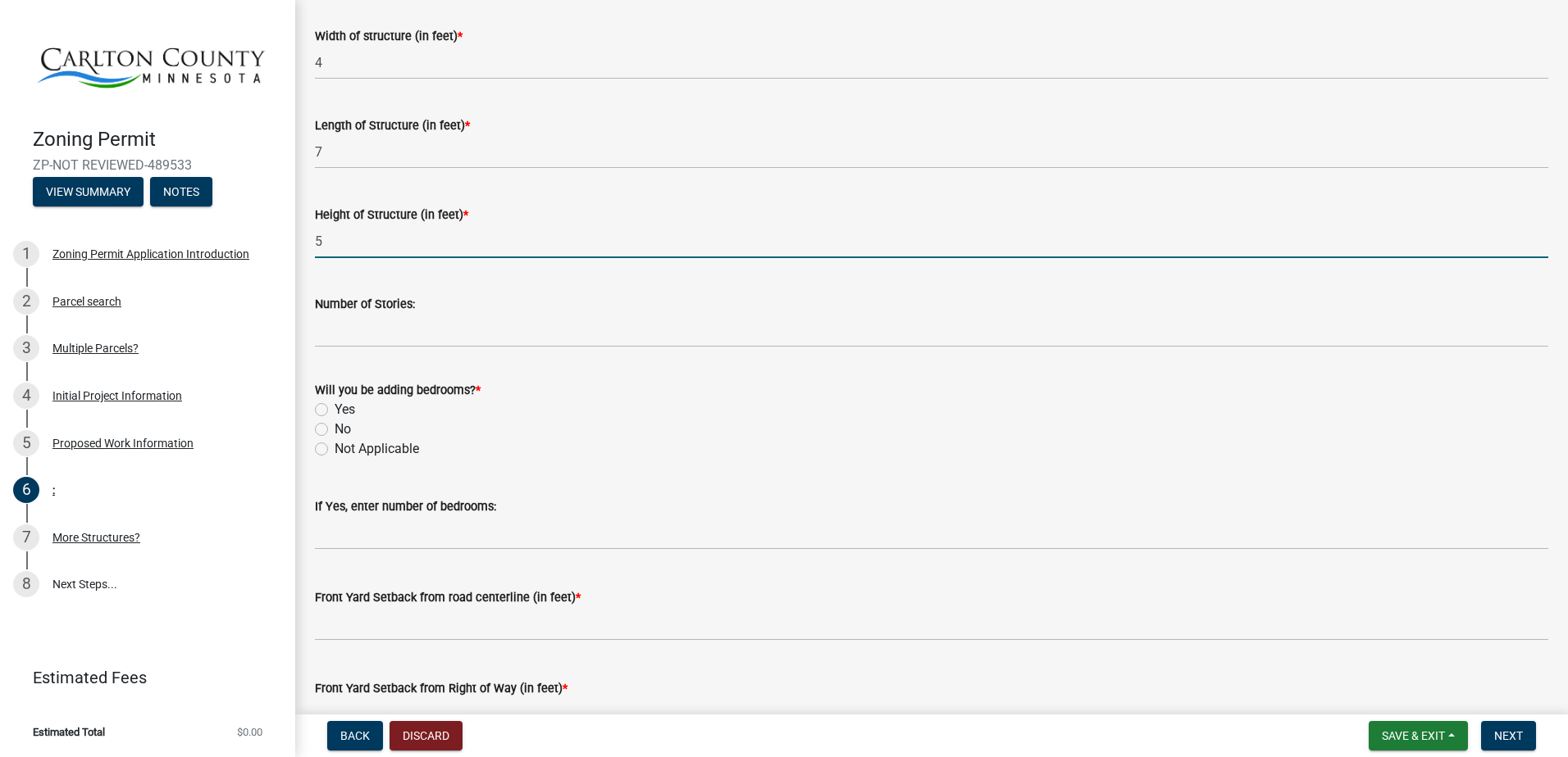
type input "5"
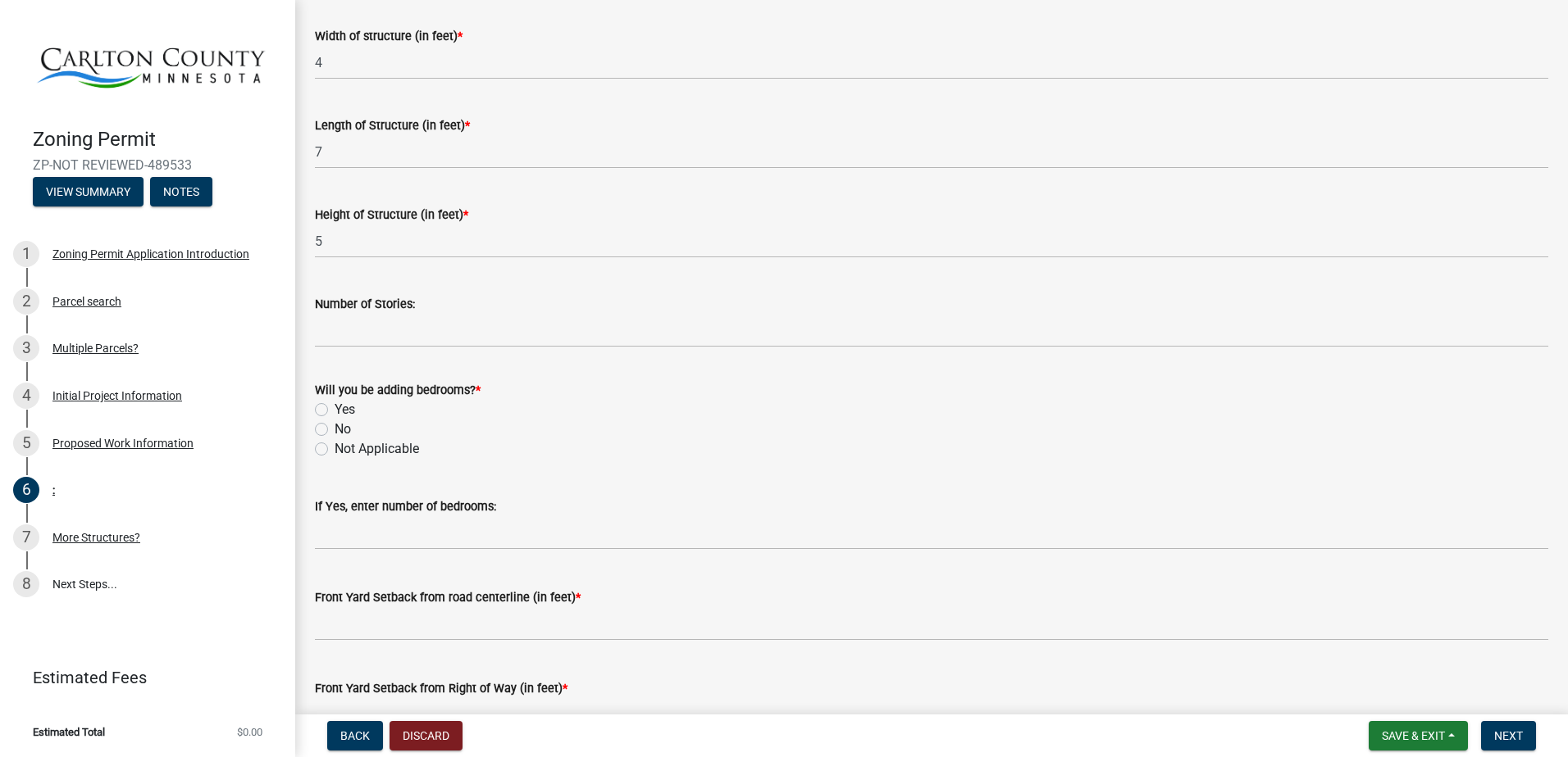
click at [341, 451] on label "Not Applicable" at bounding box center [377, 449] width 85 height 20
click at [341, 450] on input "Not Applicable" at bounding box center [339, 444] width 11 height 11
radio input "true"
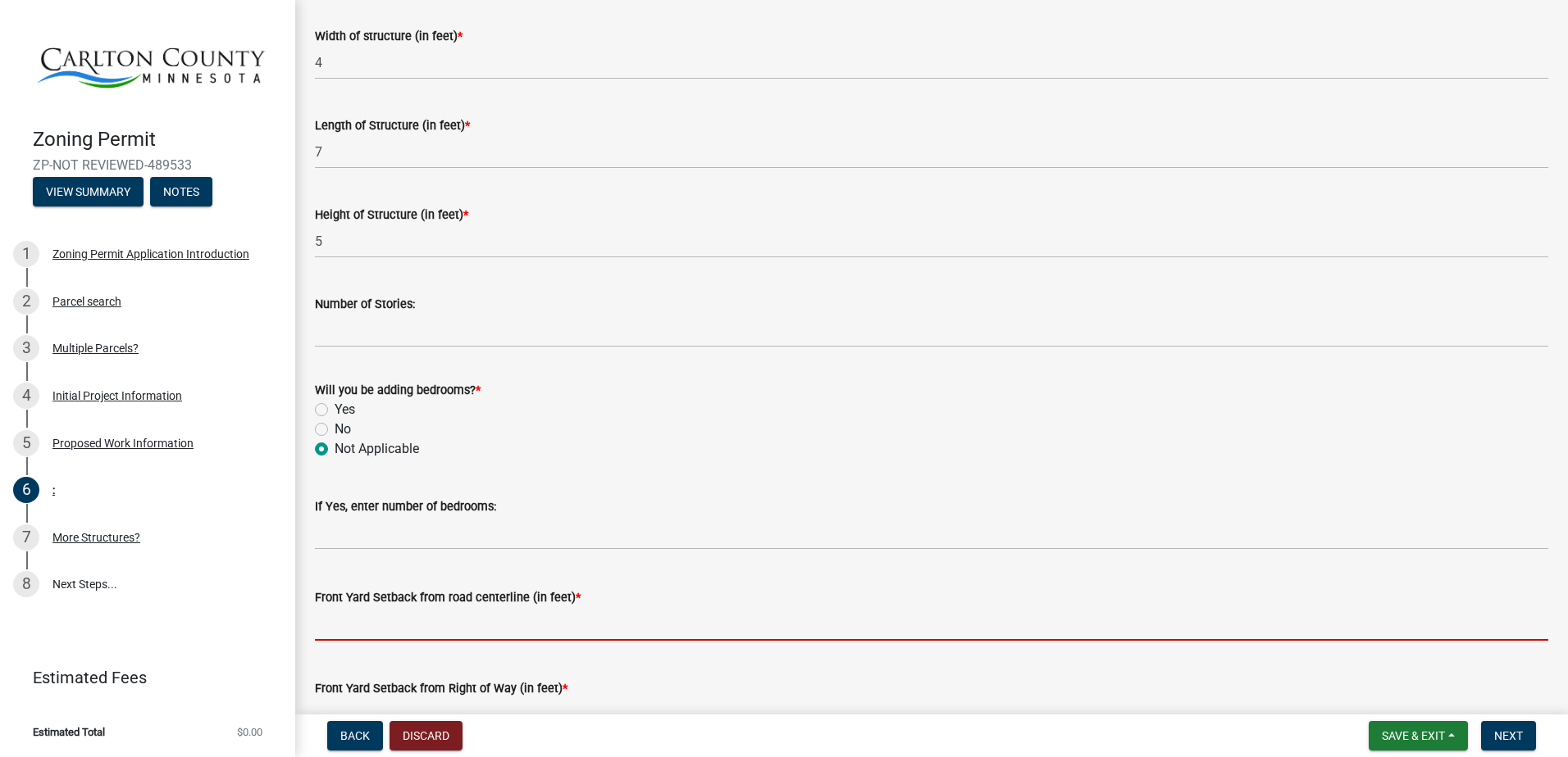
click at [481, 620] on input "text" at bounding box center [932, 624] width 1234 height 33
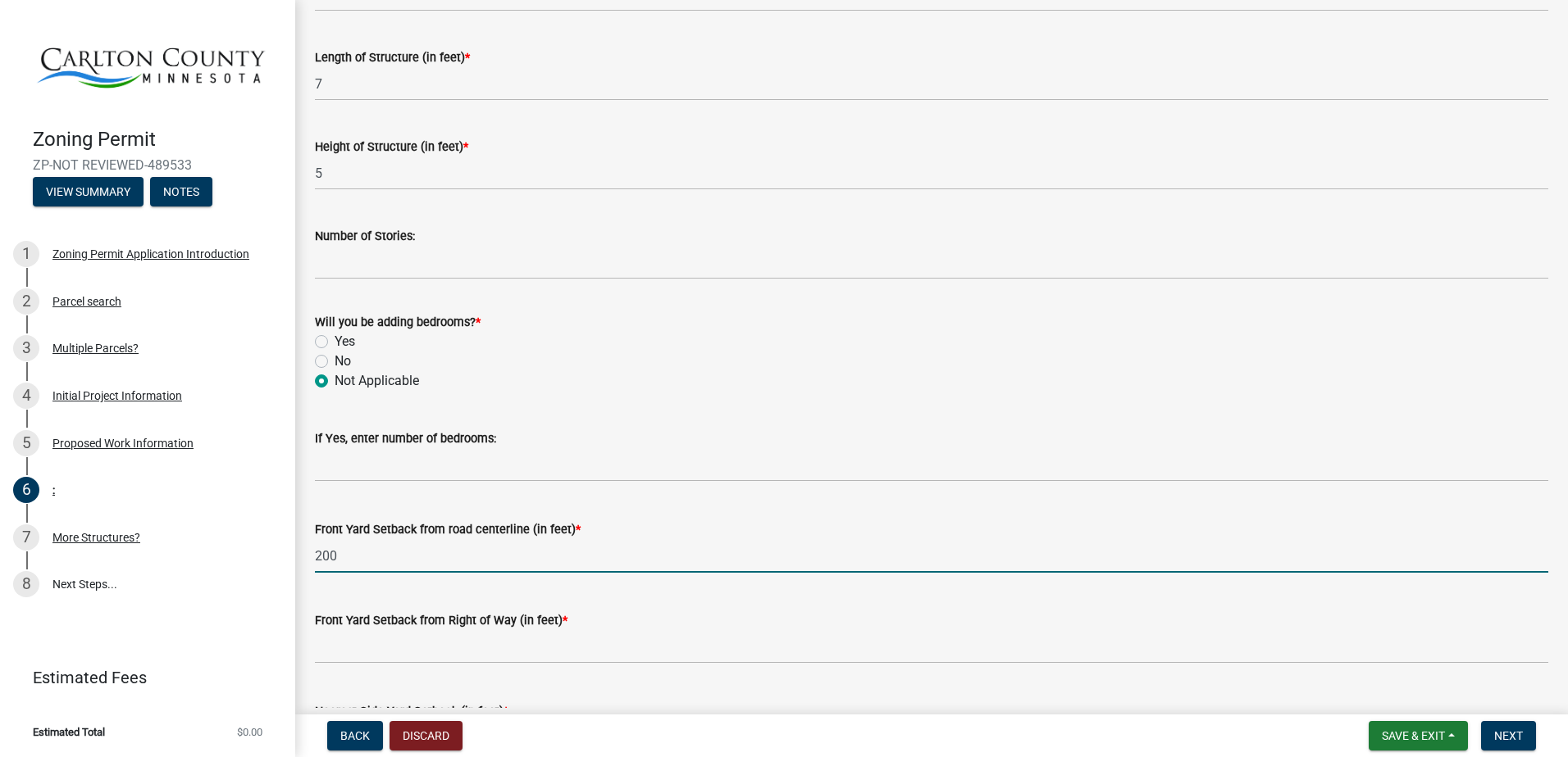
scroll to position [902, 0]
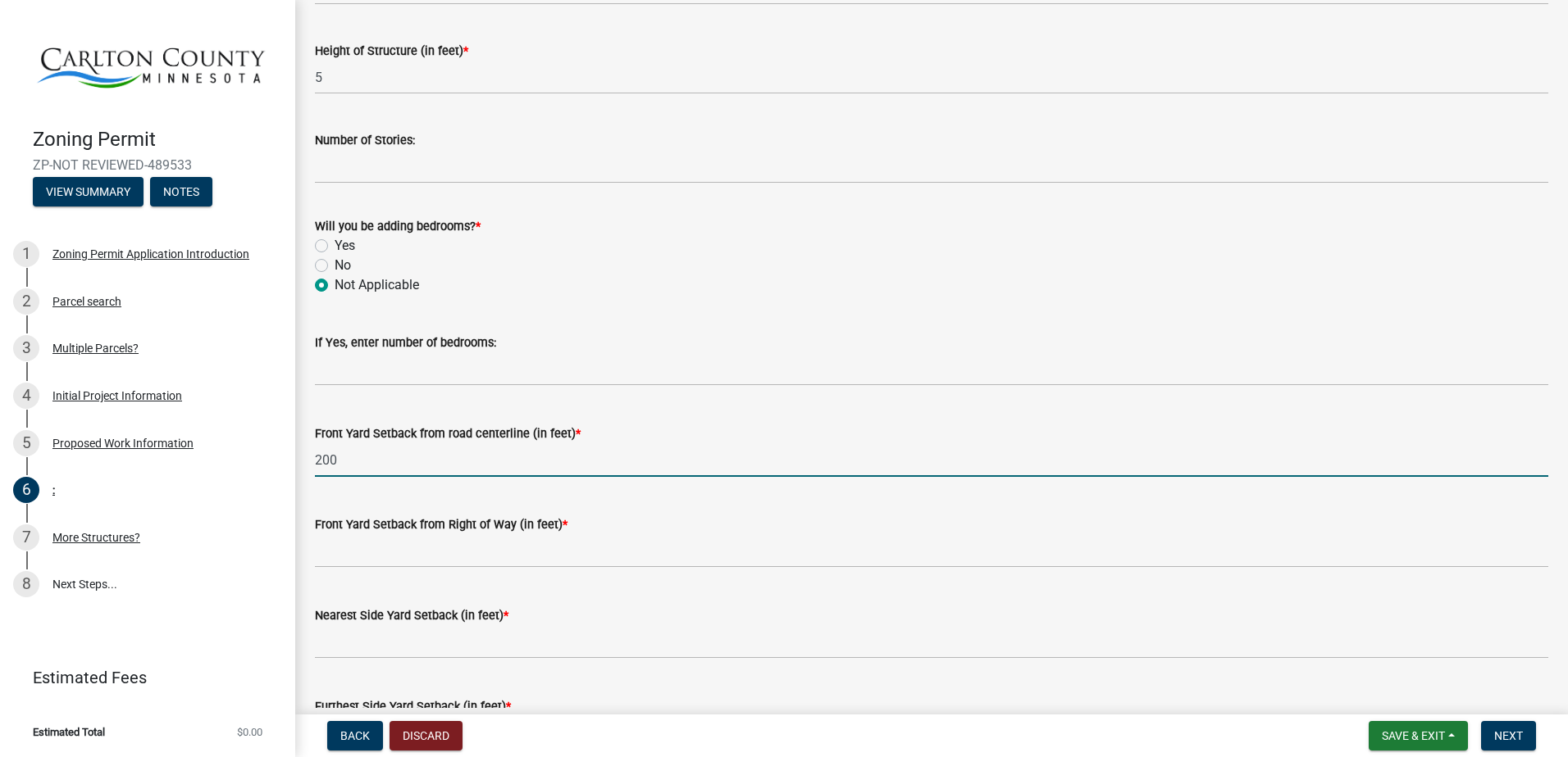
type input "200"
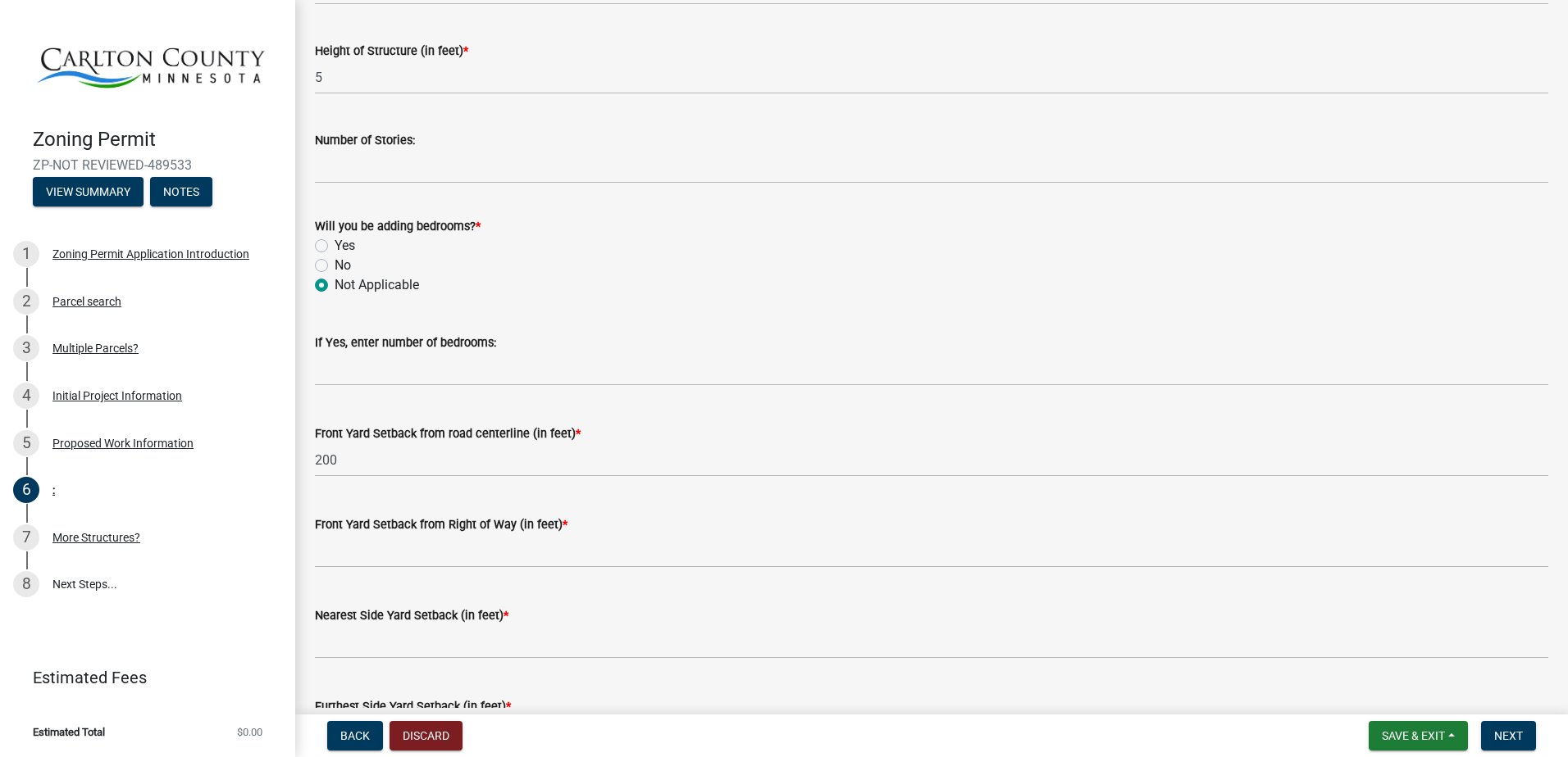
click at [521, 570] on wm-data-entity-input "Front Yard Setback from Right of Way (in feet) *" at bounding box center [932, 537] width 1234 height 91
click at [522, 568] on wm-data-entity-input "Front Yard Setback from Right of Way (in feet) *" at bounding box center [932, 537] width 1234 height 91
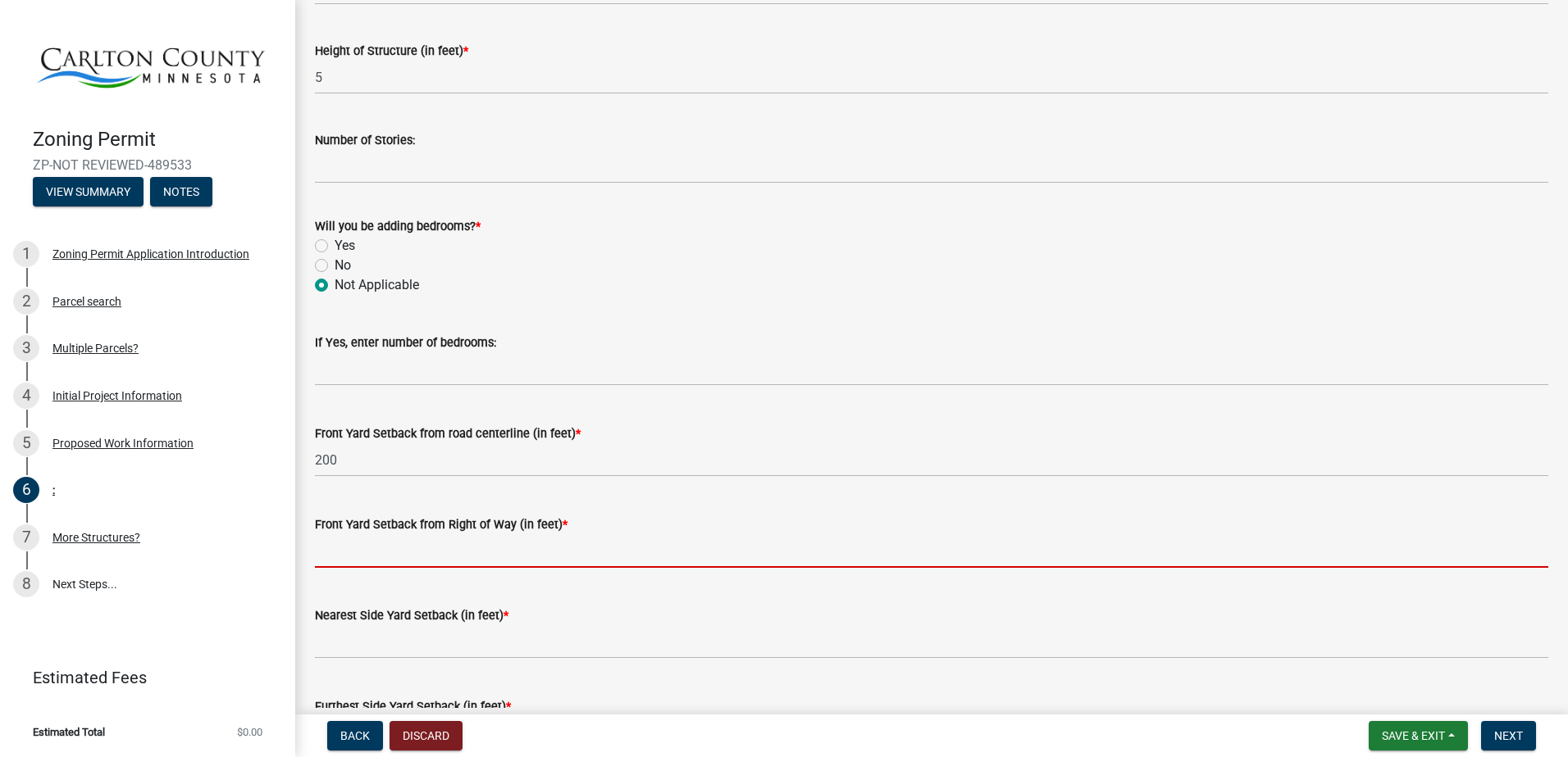
click at [332, 546] on input "text" at bounding box center [932, 552] width 1234 height 33
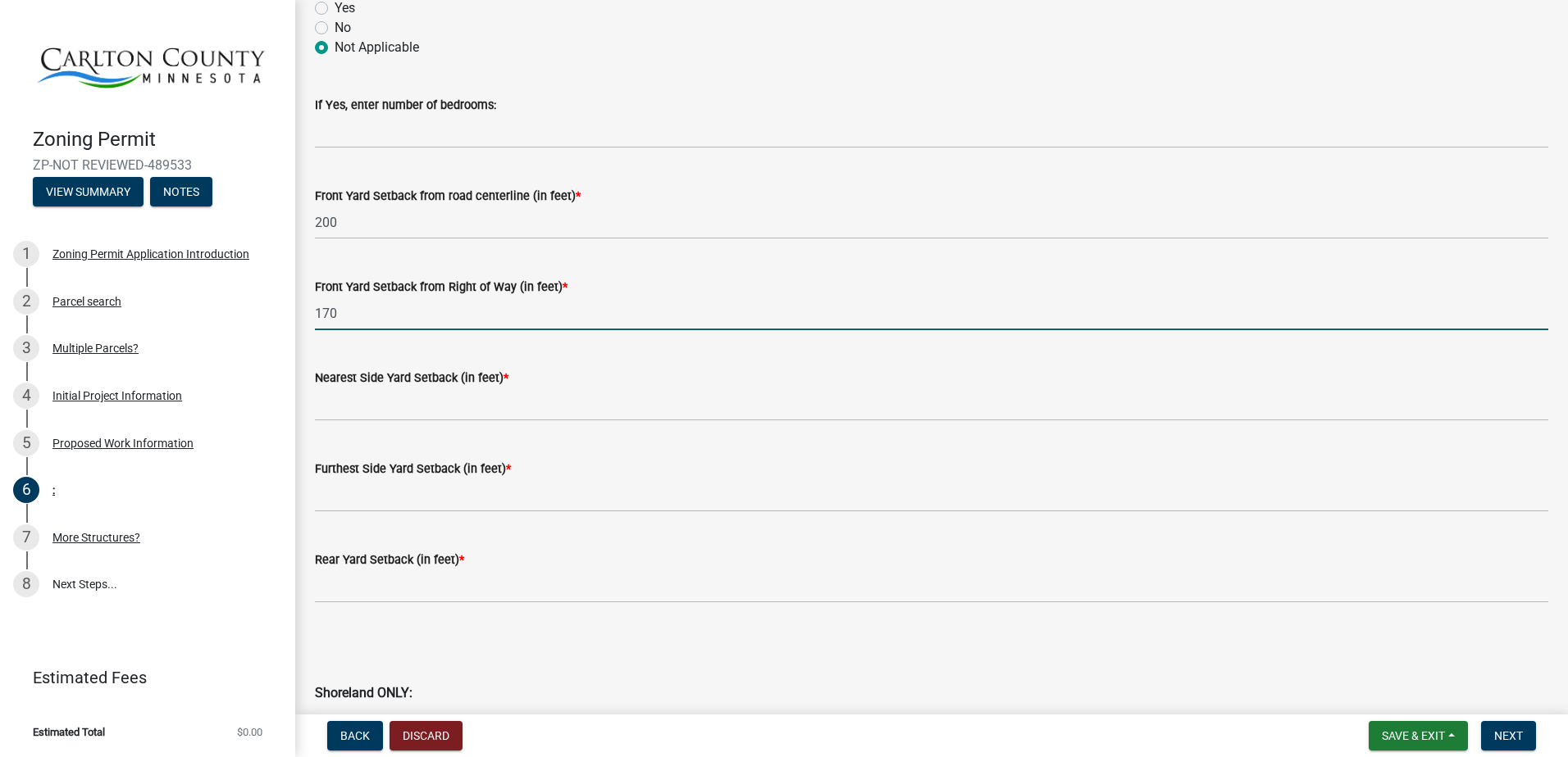
scroll to position [1147, 0]
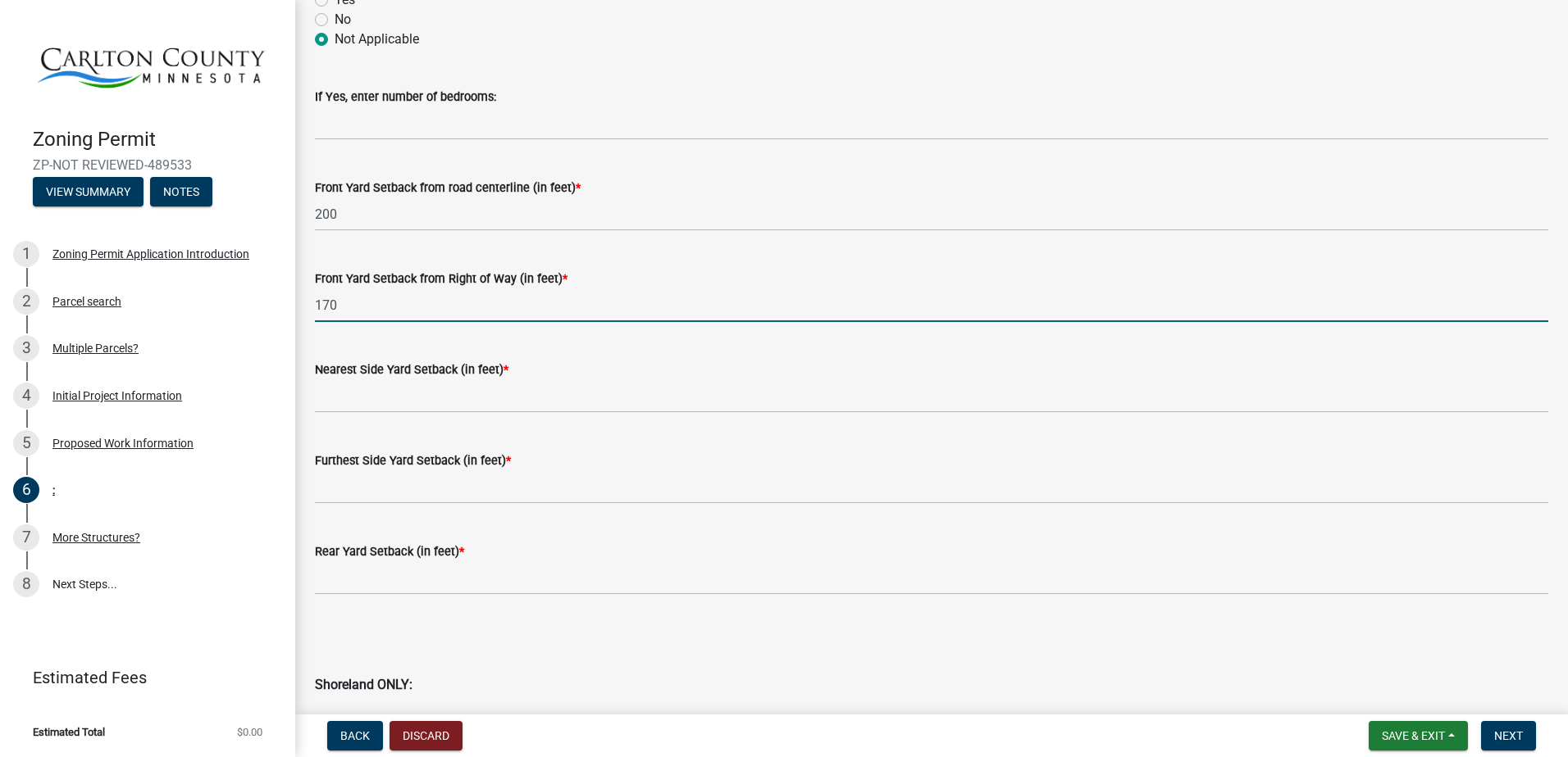
type input "170"
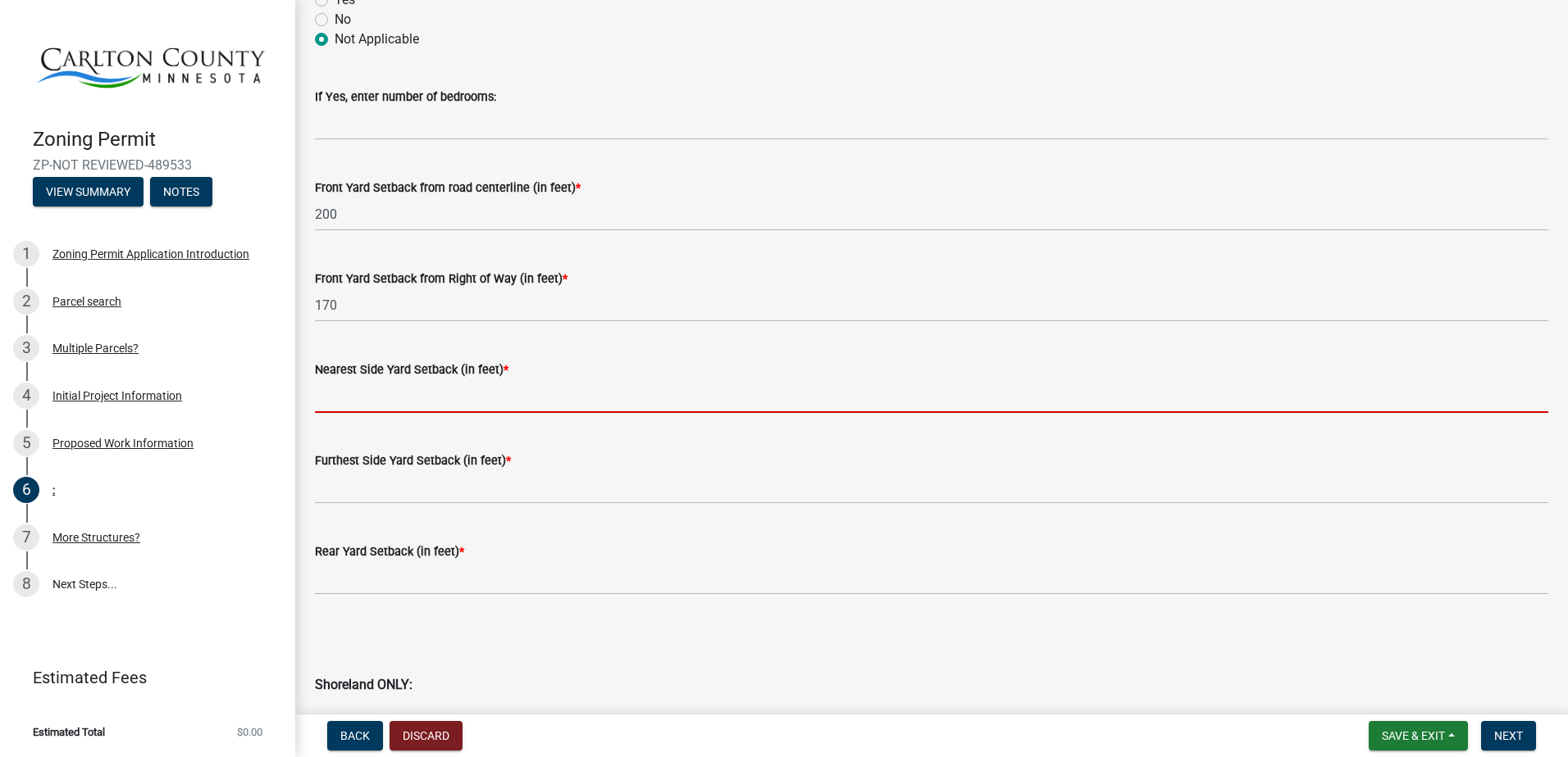
click at [458, 389] on input "text" at bounding box center [932, 396] width 1234 height 33
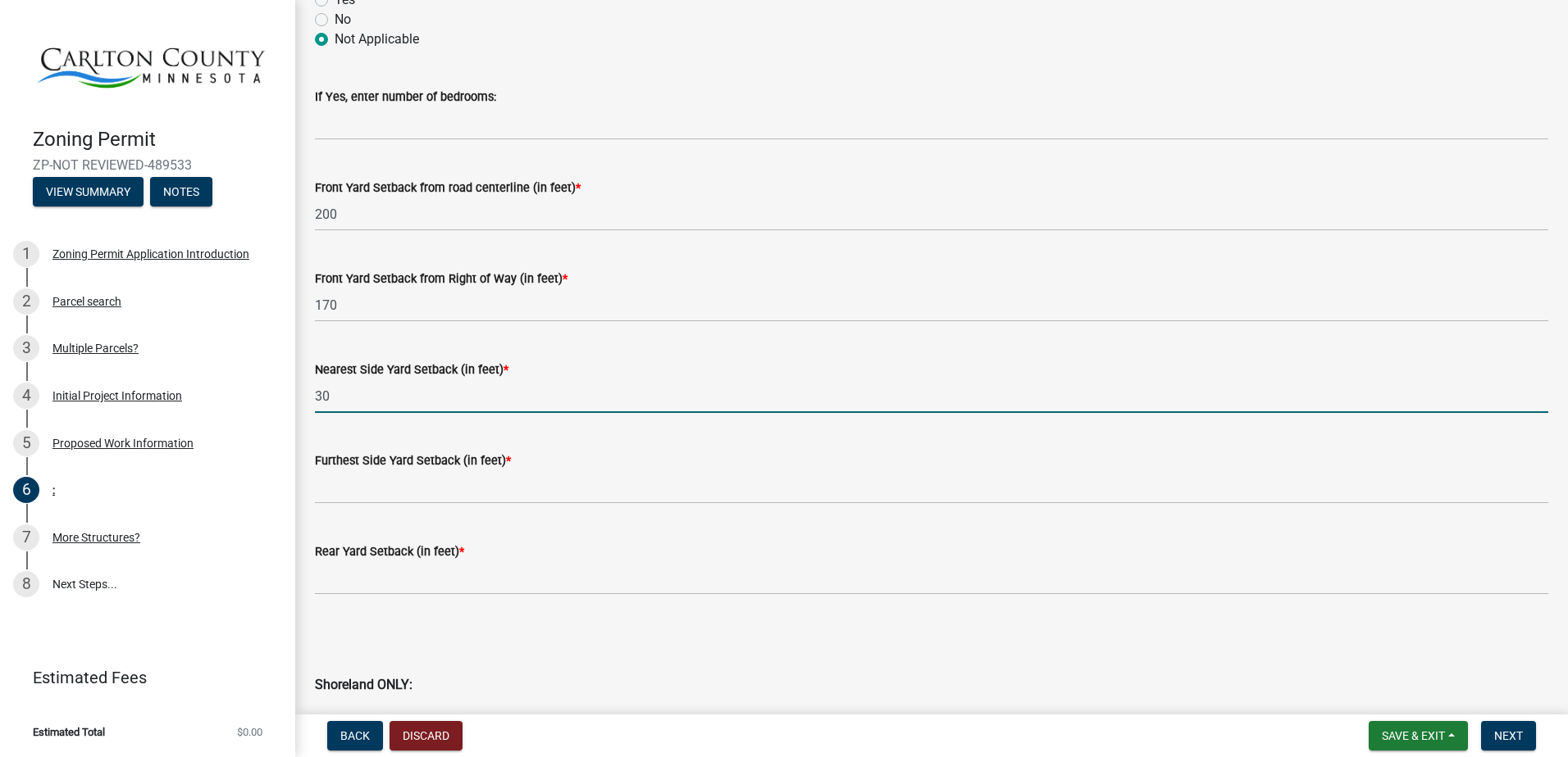
type input "30"
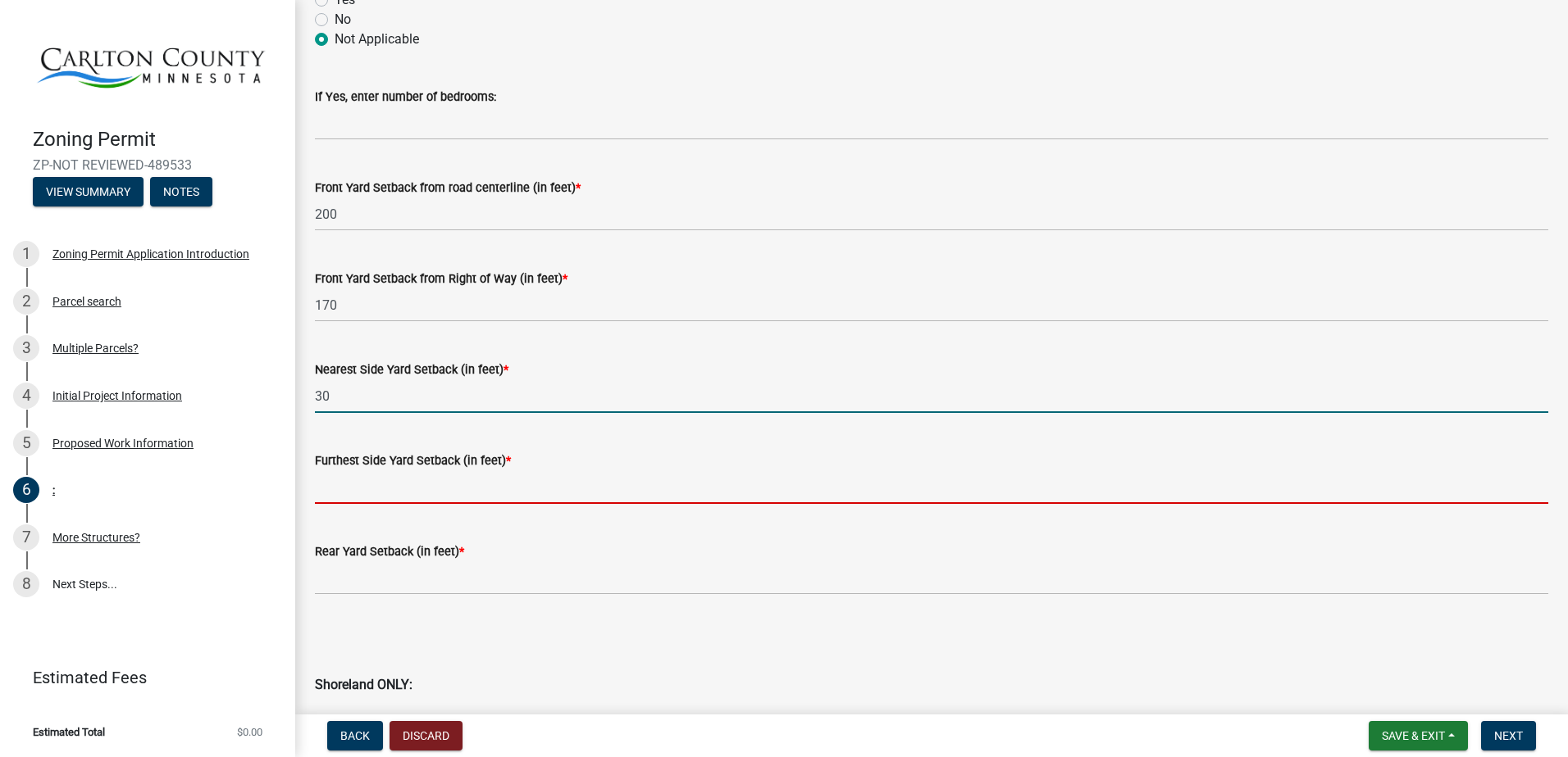
click at [466, 472] on input "text" at bounding box center [932, 488] width 1234 height 33
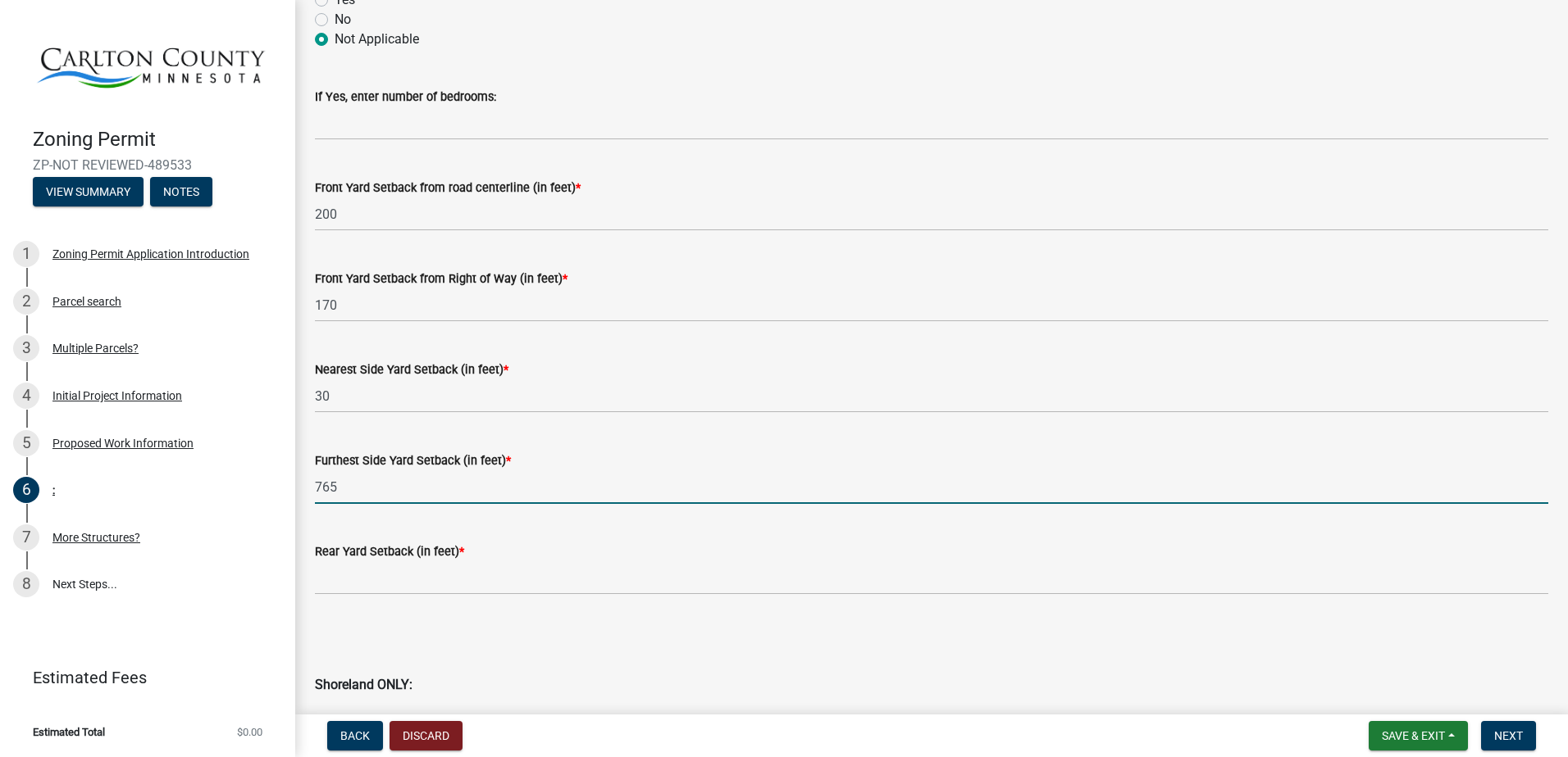
type input "765"
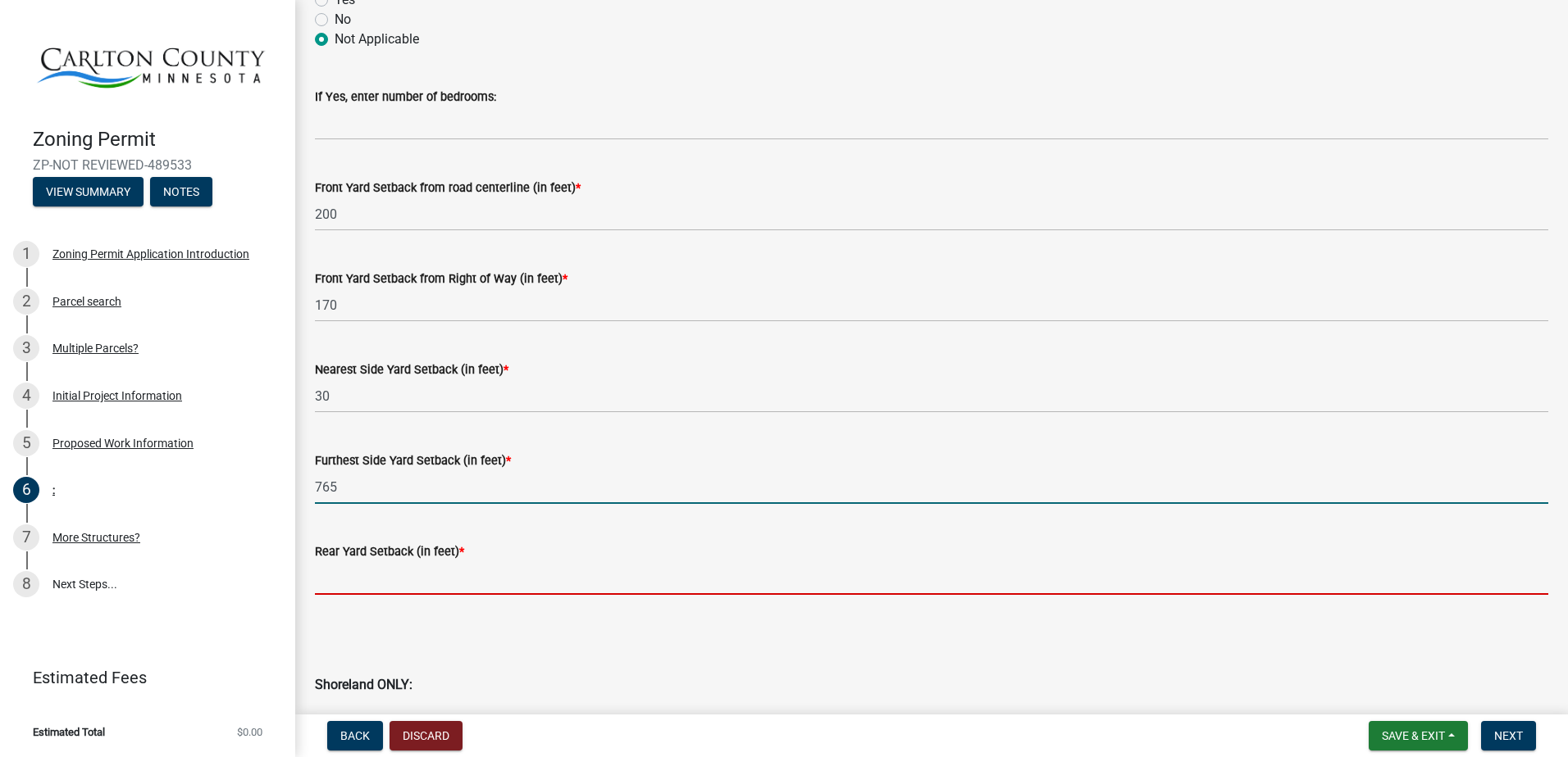
click at [447, 570] on input "text" at bounding box center [932, 578] width 1234 height 33
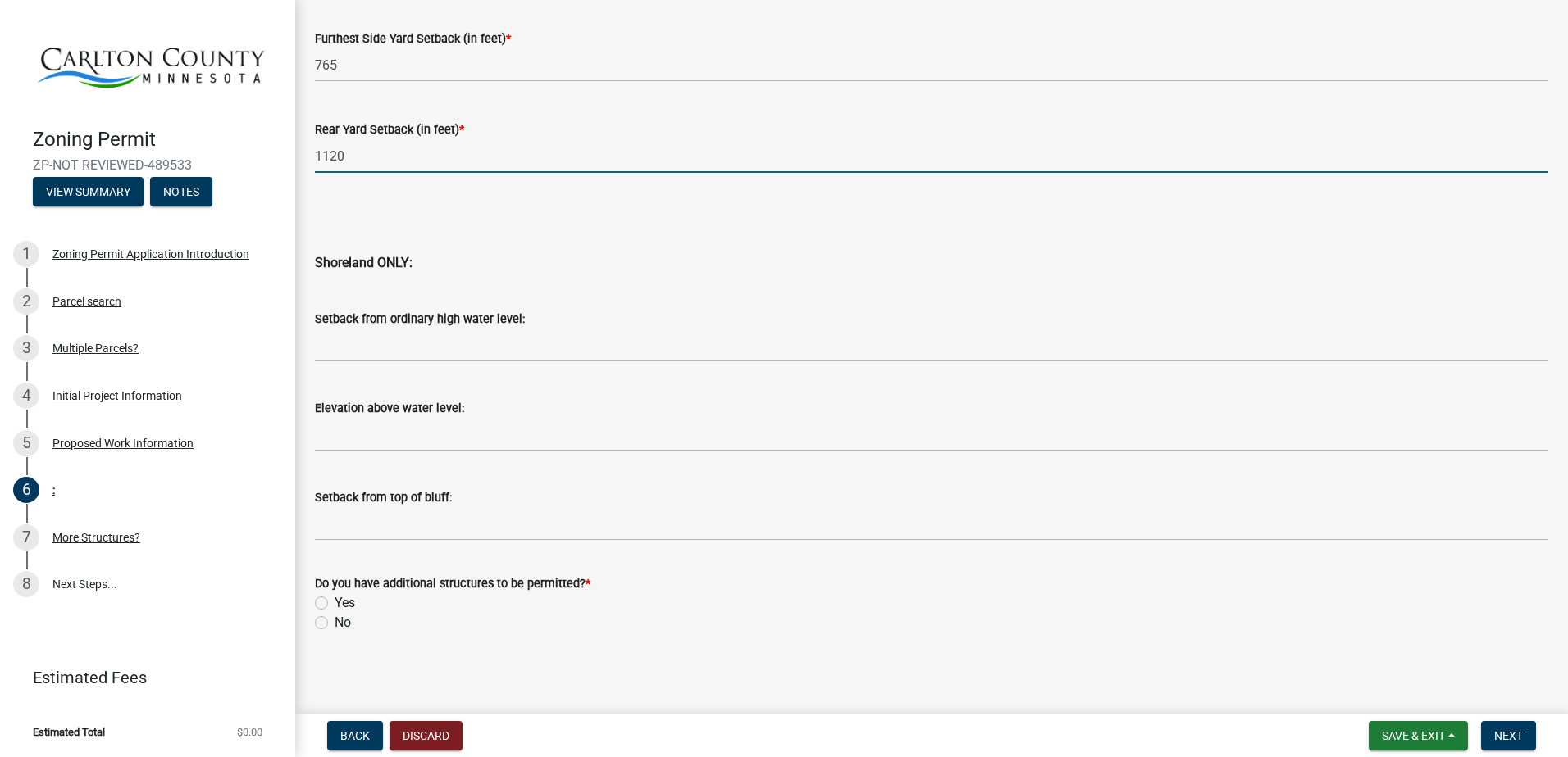
scroll to position [1573, 0]
type input "1120"
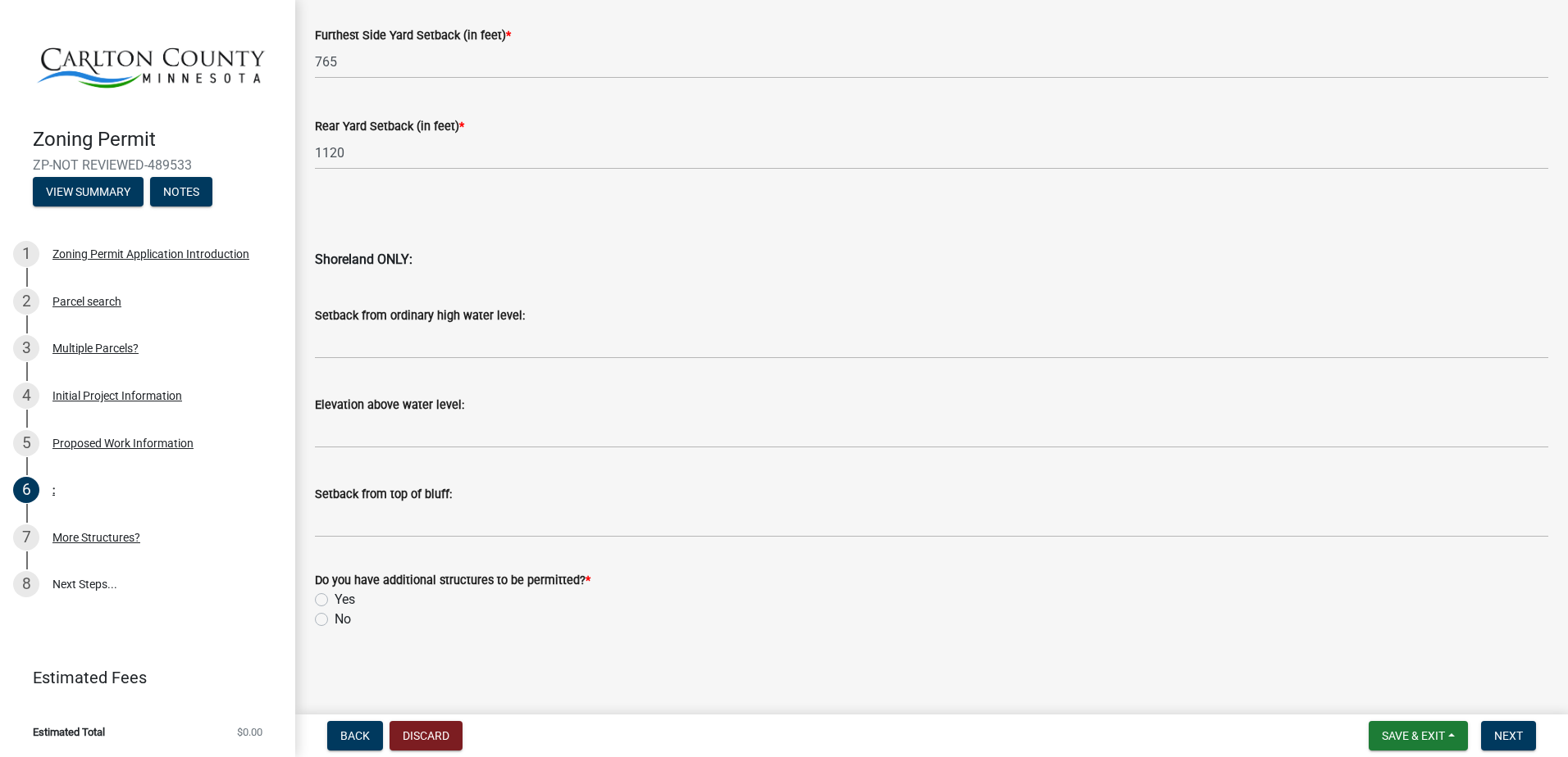
click at [344, 623] on label "No" at bounding box center [342, 619] width 17 height 20
click at [344, 620] on input "No" at bounding box center [339, 614] width 11 height 11
radio input "true"
click at [1517, 724] on button "Next" at bounding box center [1509, 736] width 55 height 29
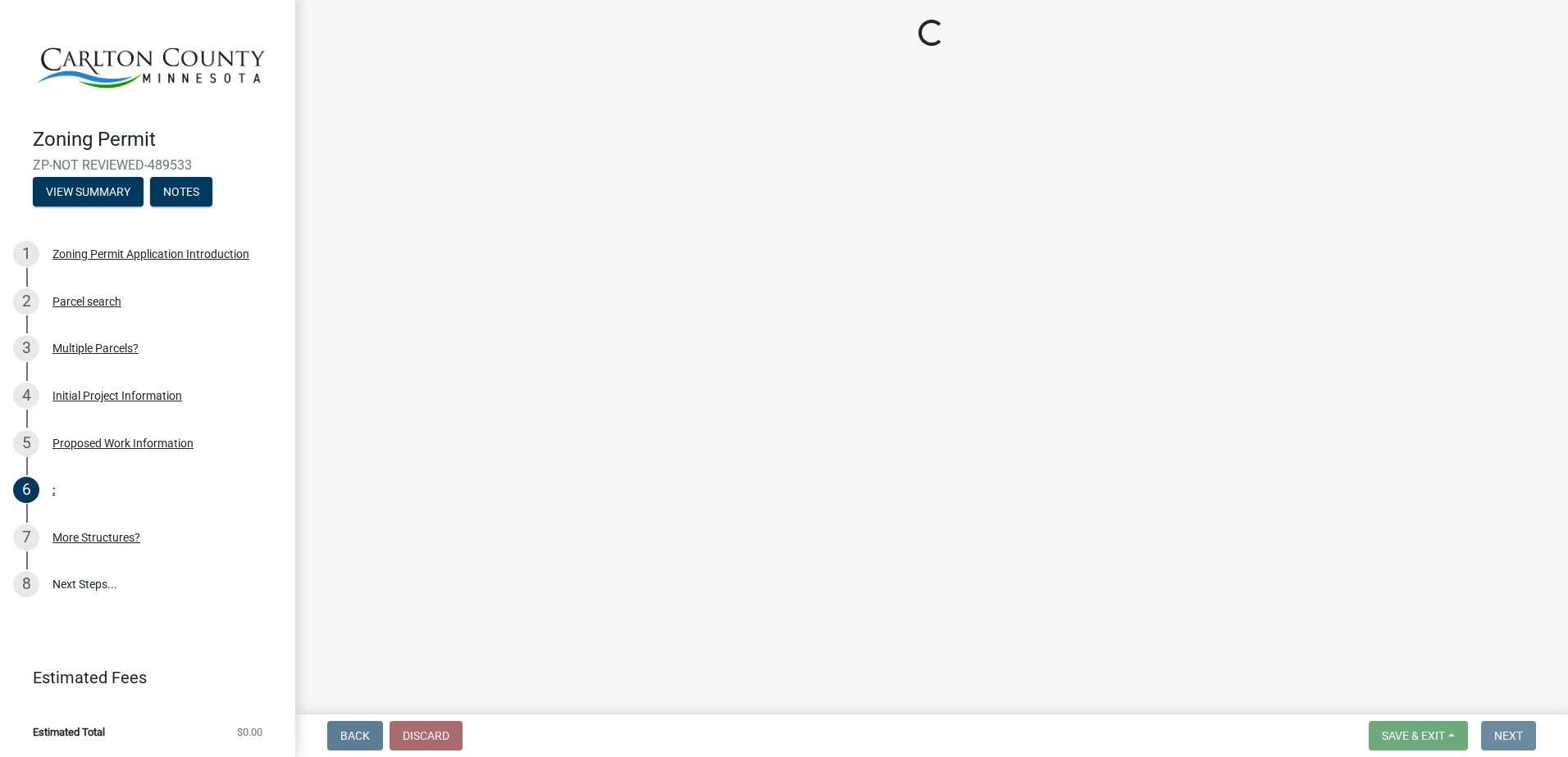
scroll to position [0, 0]
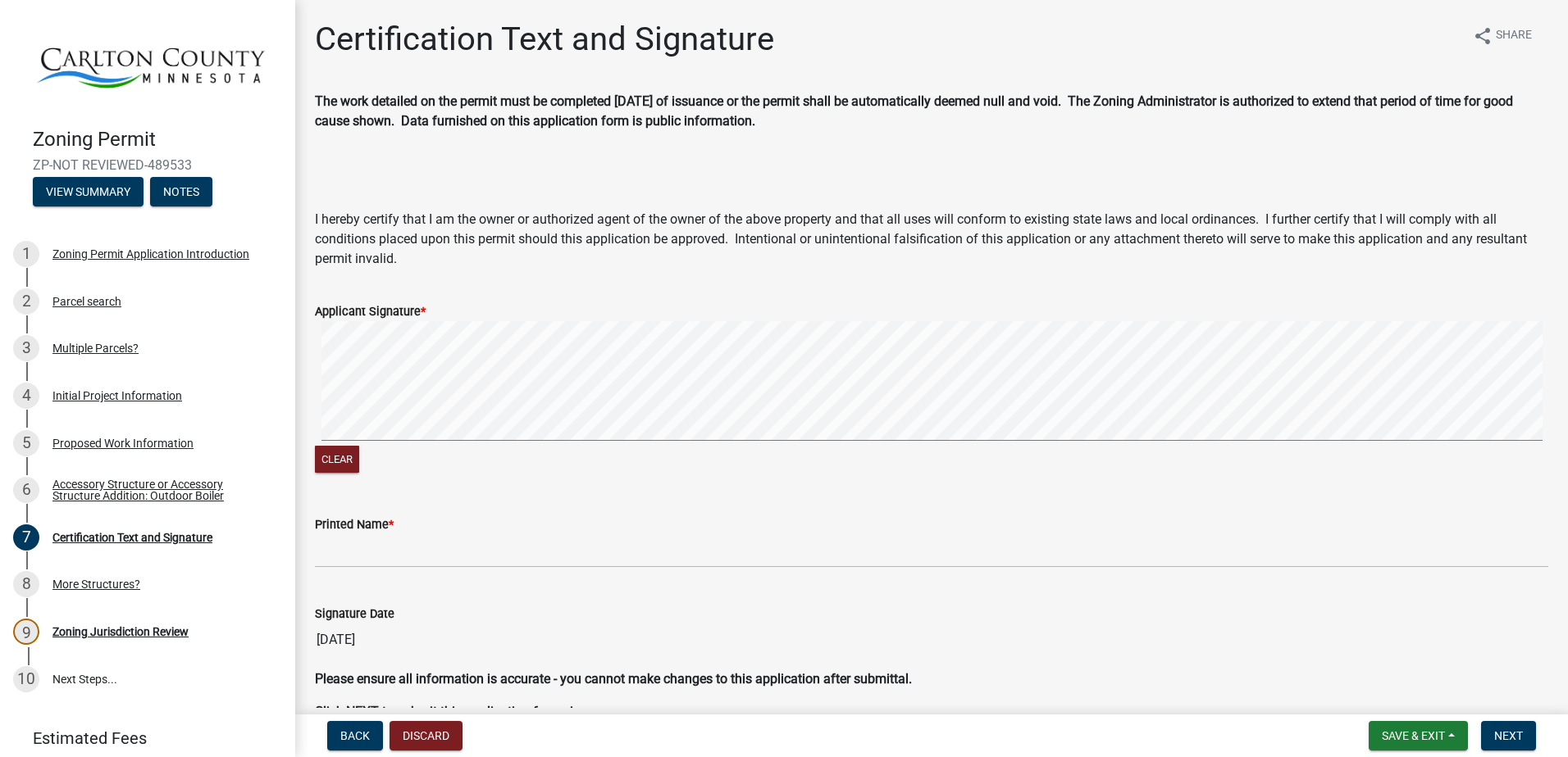
click at [370, 445] on signature-pad at bounding box center [932, 383] width 1234 height 125
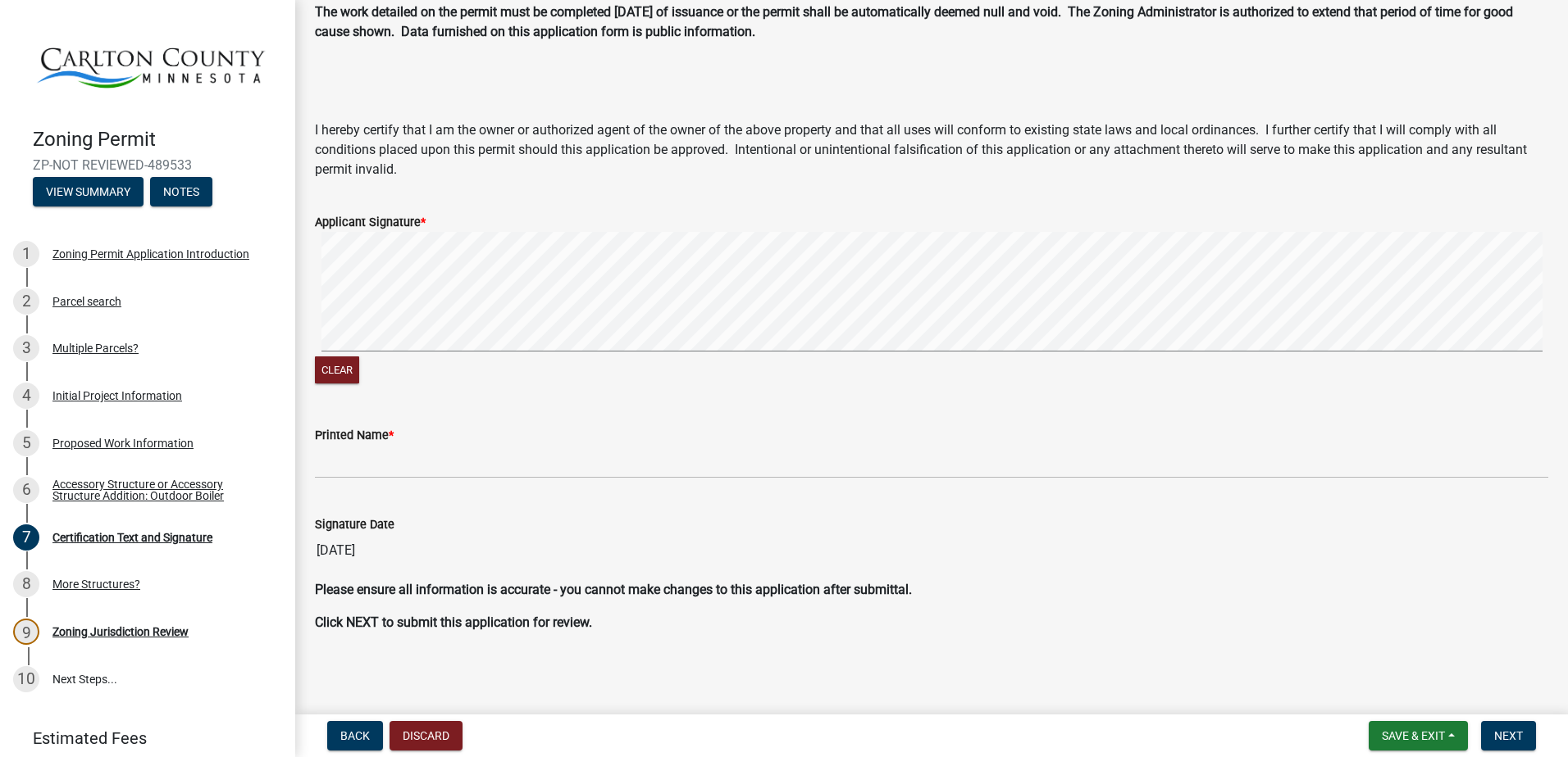
scroll to position [91, 0]
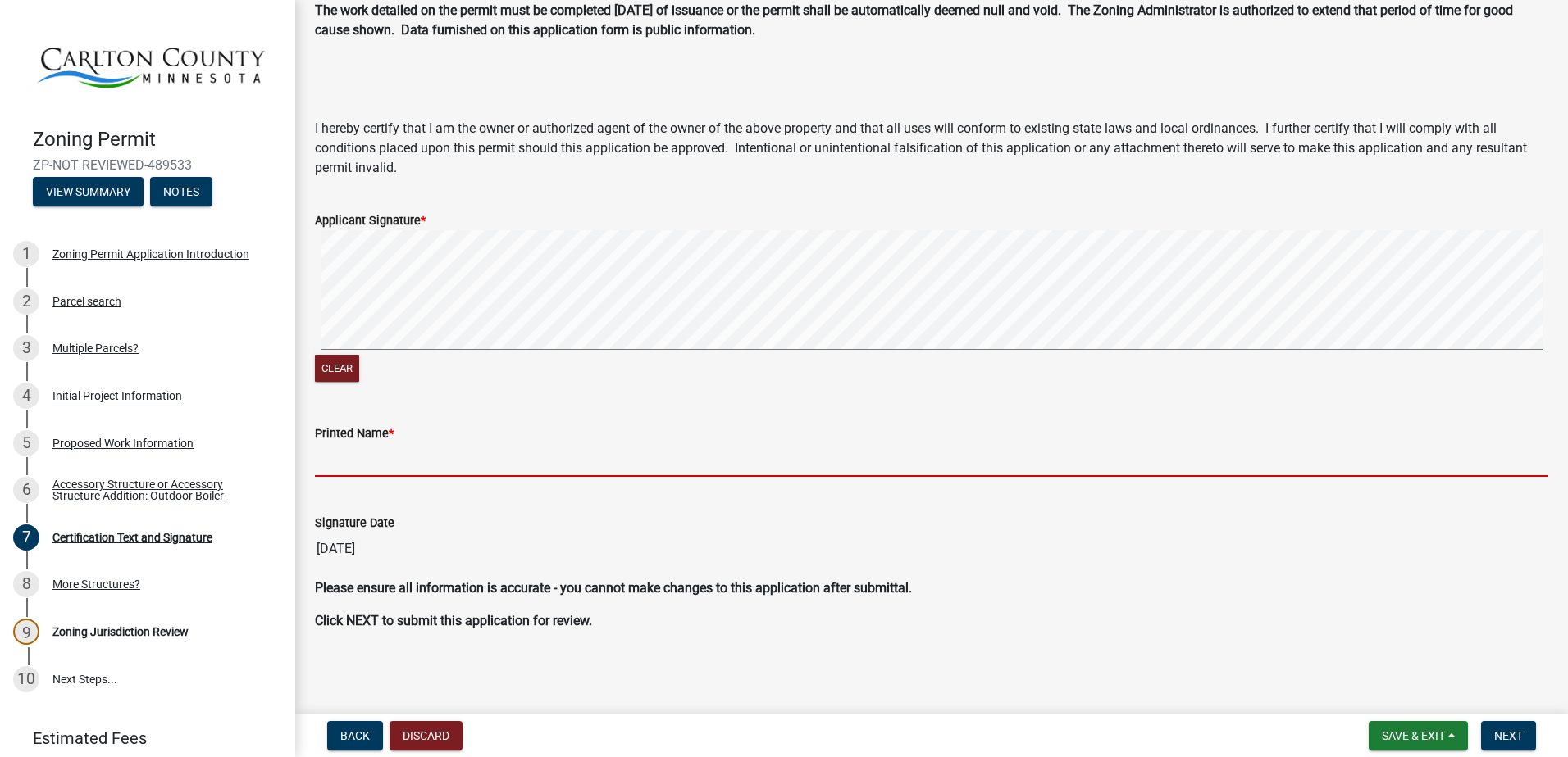
click at [502, 457] on input "Printed Name *" at bounding box center [932, 460] width 1234 height 33
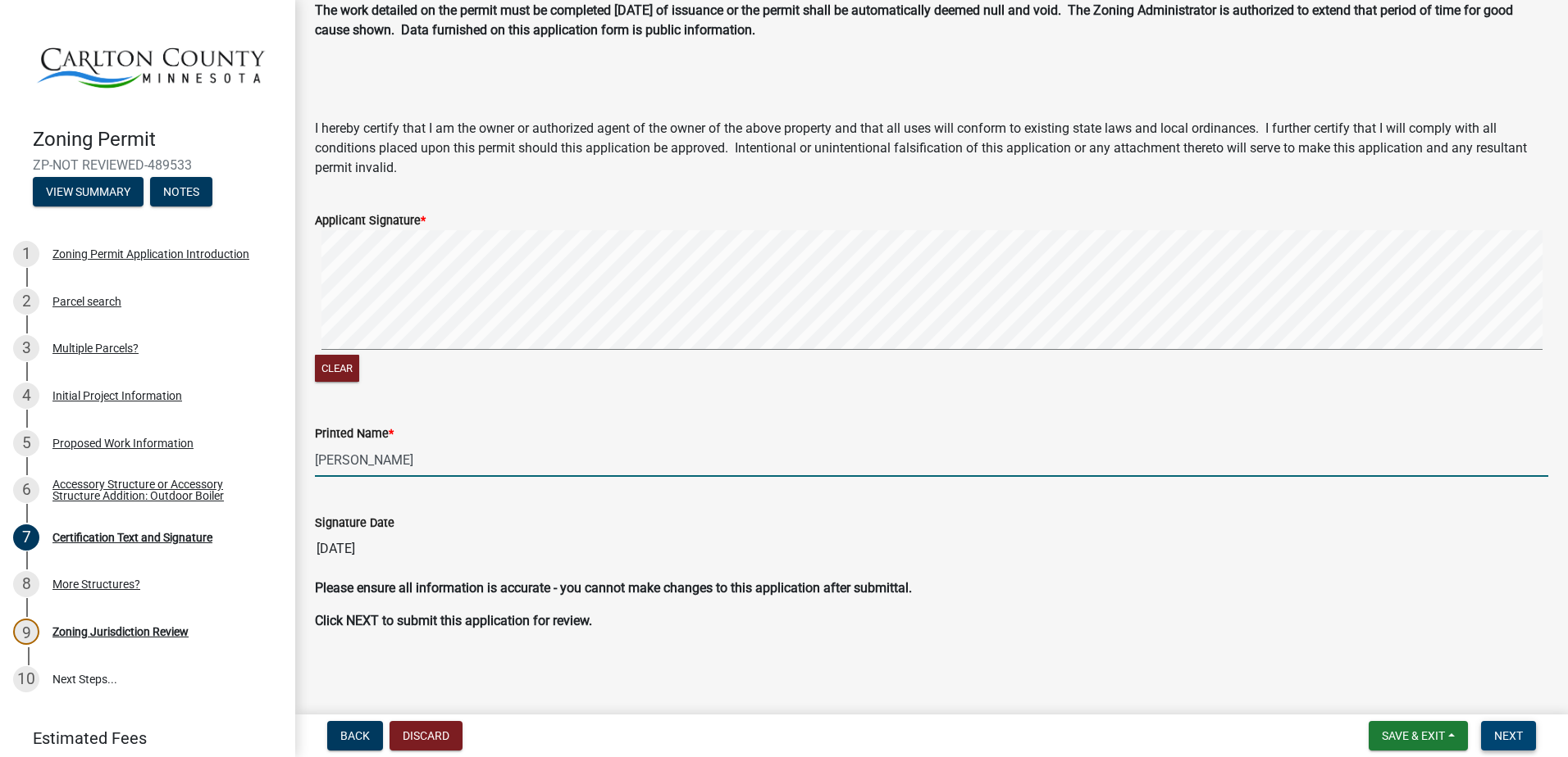
type input "[PERSON_NAME]"
click at [1506, 733] on span "Next" at bounding box center [1508, 735] width 29 height 13
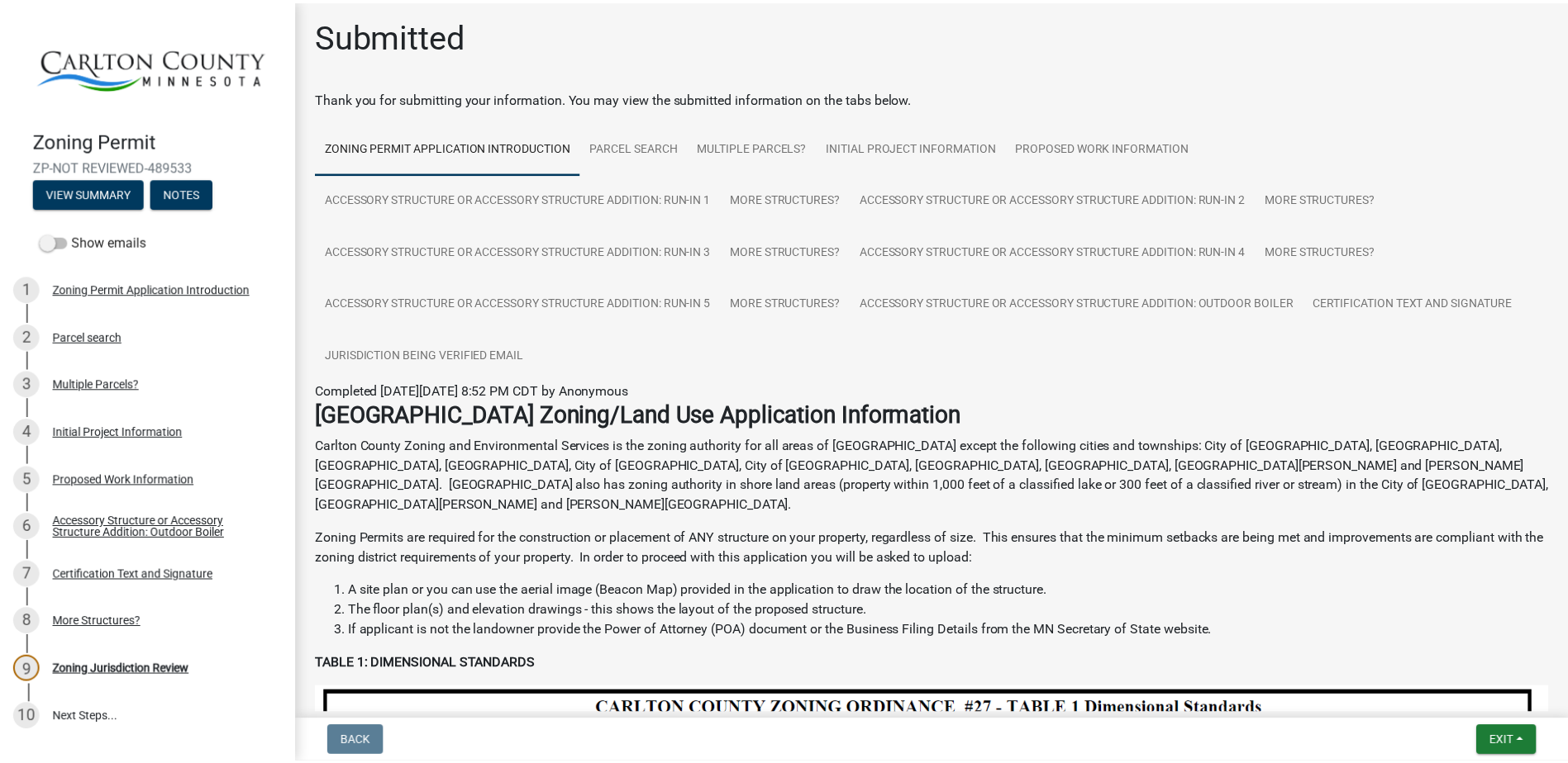
scroll to position [0, 0]
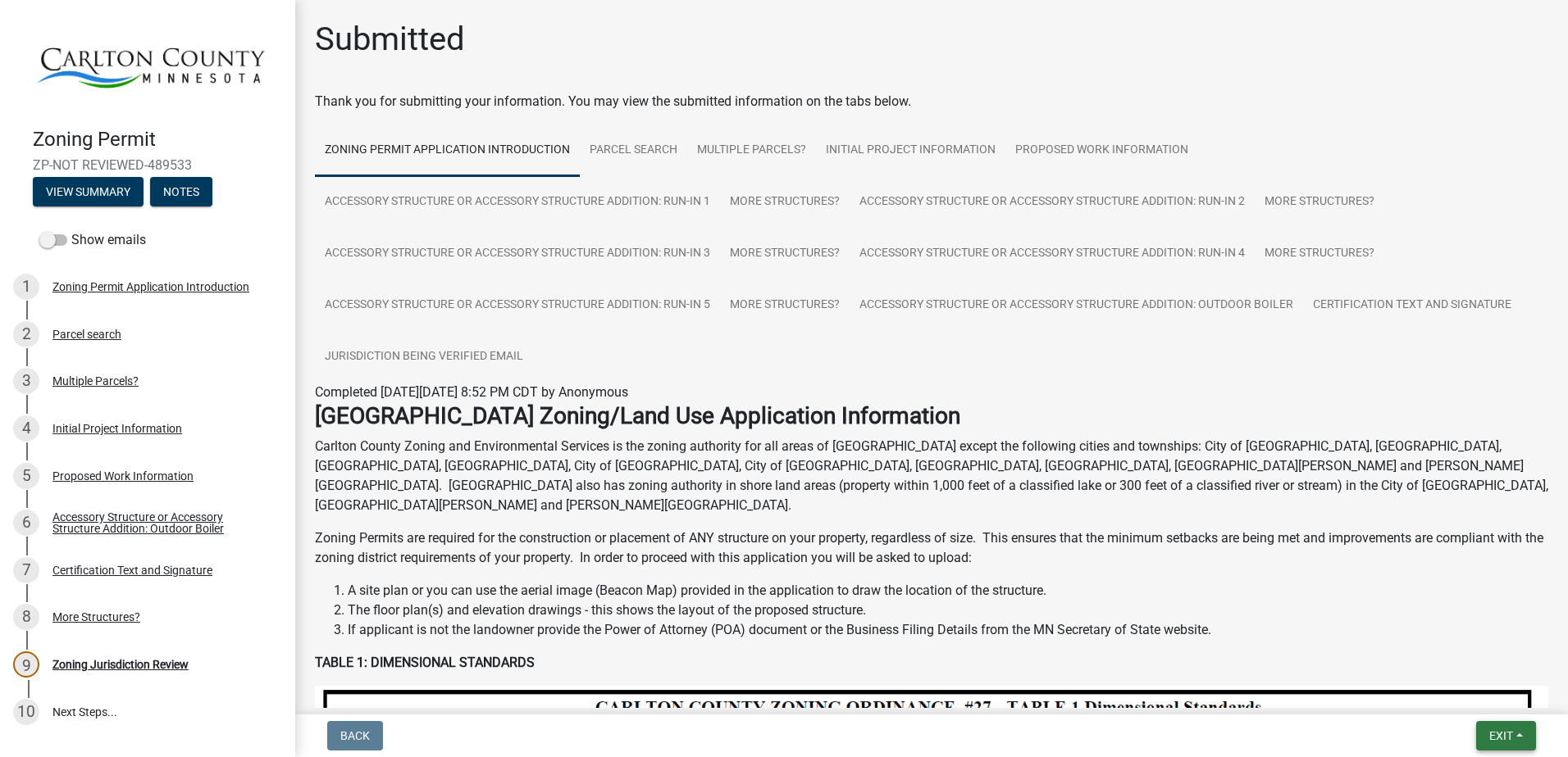
click at [1517, 732] on button "Exit" at bounding box center [1506, 736] width 60 height 29
click at [1503, 699] on button "Save & Exit" at bounding box center [1470, 693] width 131 height 39
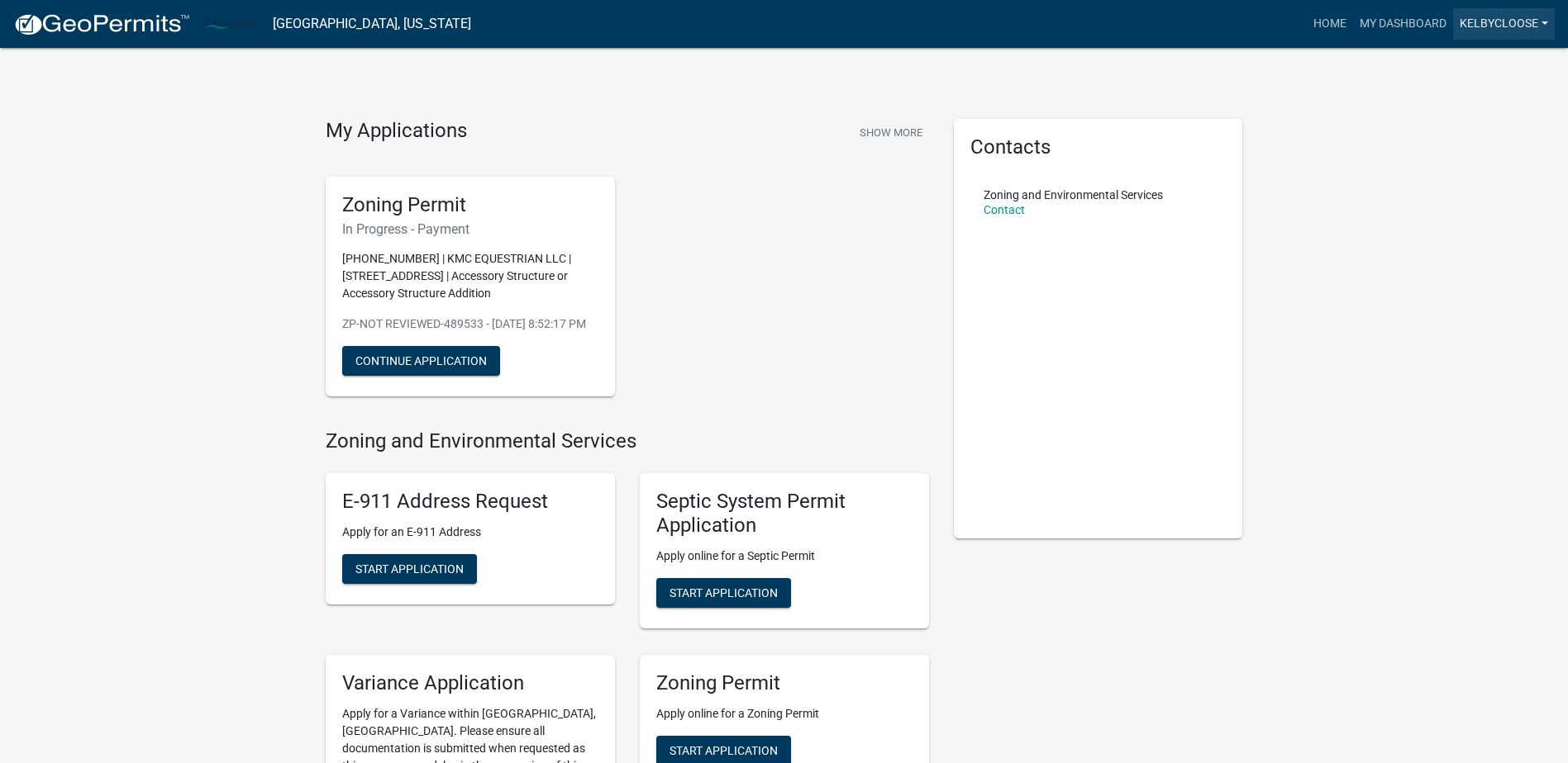
click at [1518, 20] on link "kelbycloose" at bounding box center [1504, 24] width 102 height 32
click at [1465, 132] on link "Logout" at bounding box center [1488, 122] width 132 height 40
